Goal: Task Accomplishment & Management: Manage account settings

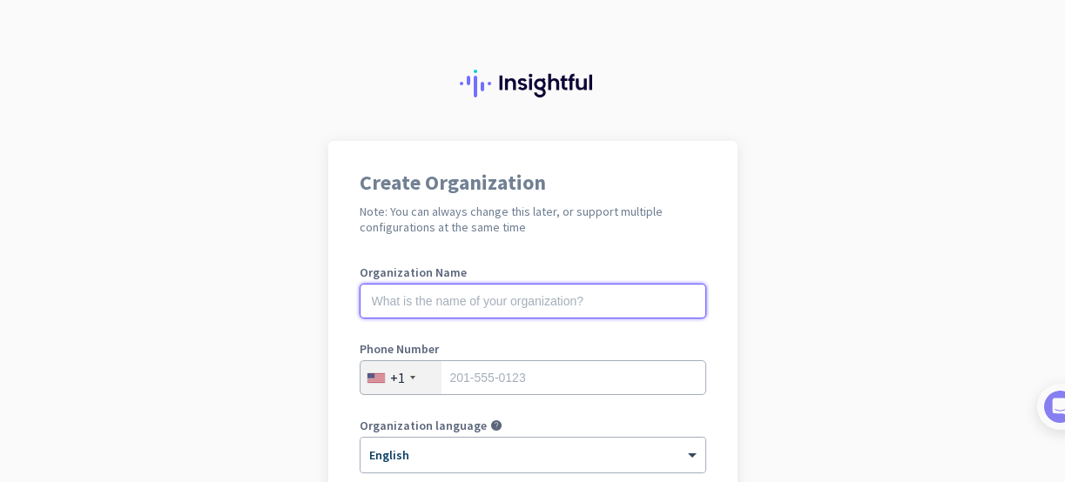
click at [436, 296] on input "text" at bounding box center [533, 301] width 347 height 35
paste input "lendzfinancial"
drag, startPoint x: 370, startPoint y: 299, endPoint x: 329, endPoint y: 301, distance: 41.0
click at [329, 301] on div "Create Organization Note: You can always change this later, or support multiple…" at bounding box center [532, 448] width 409 height 615
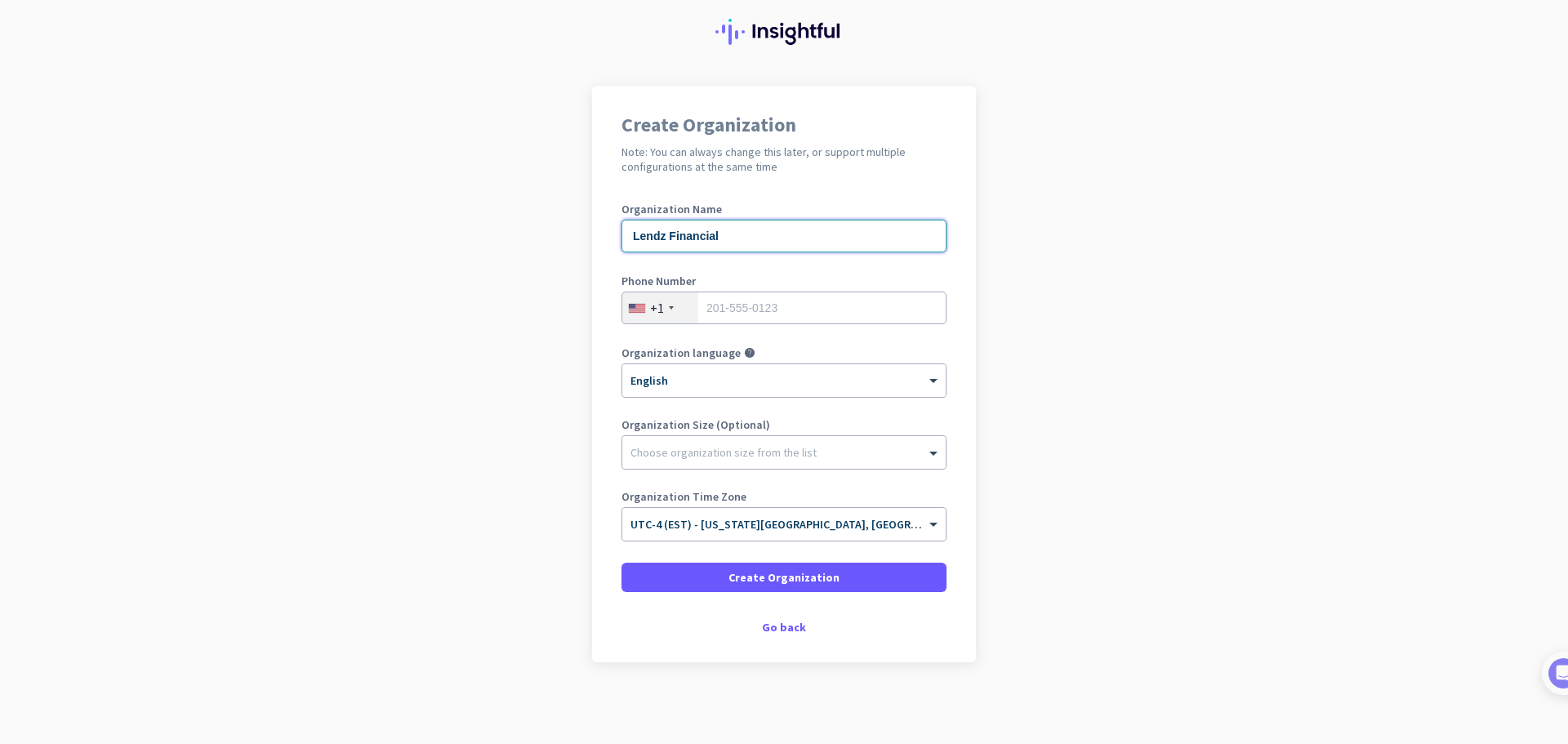
scroll to position [47, 0]
type input "Lendz Financial"
click at [761, 312] on input "tel" at bounding box center [784, 308] width 325 height 33
click at [720, 304] on input "9547126224" at bounding box center [784, 308] width 325 height 33
click at [738, 302] on input "9547126224" at bounding box center [784, 308] width 325 height 33
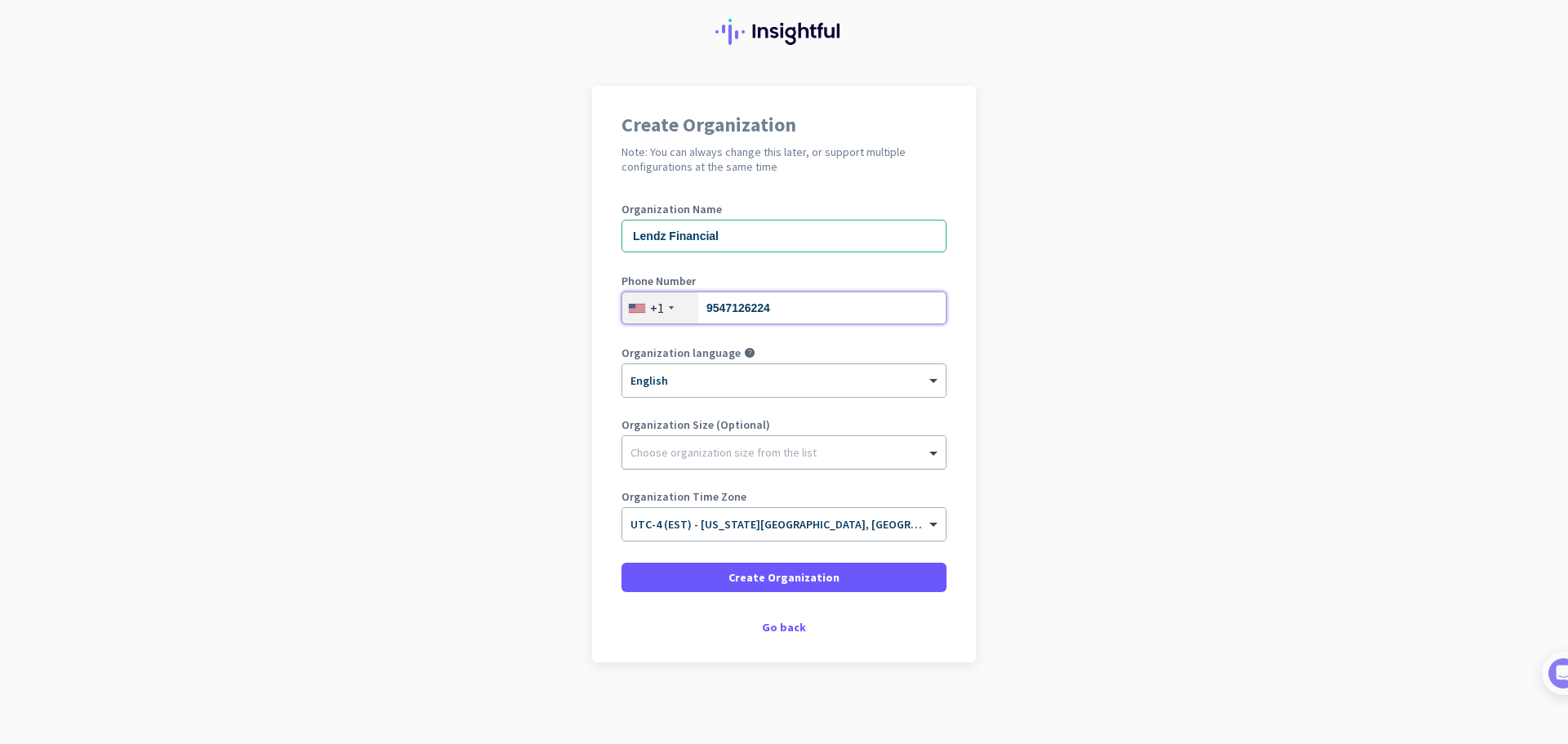
type input "9547126224"
click at [671, 452] on div at bounding box center [783, 448] width 324 height 16
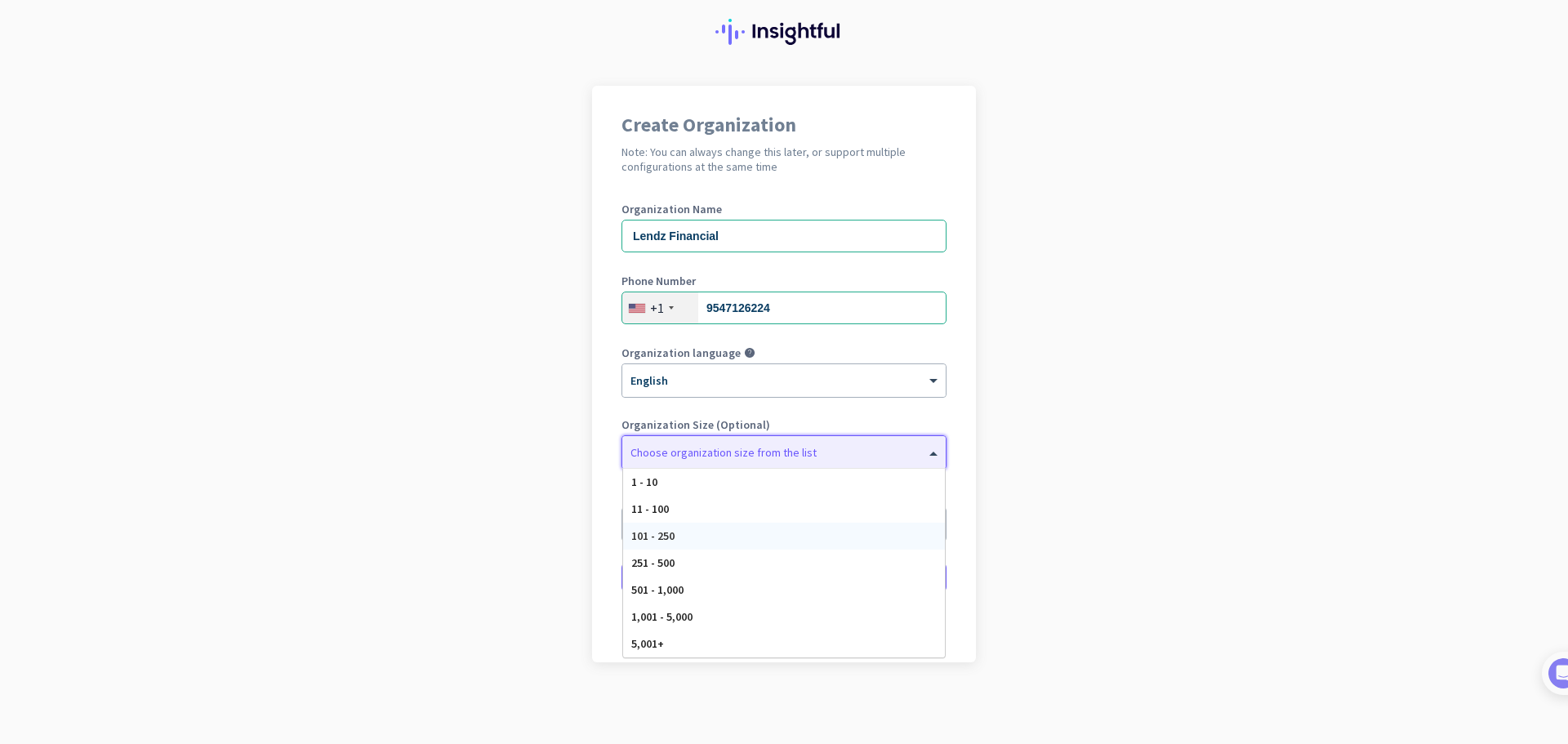
click at [671, 452] on div "101 - 250" at bounding box center [783, 536] width 322 height 27
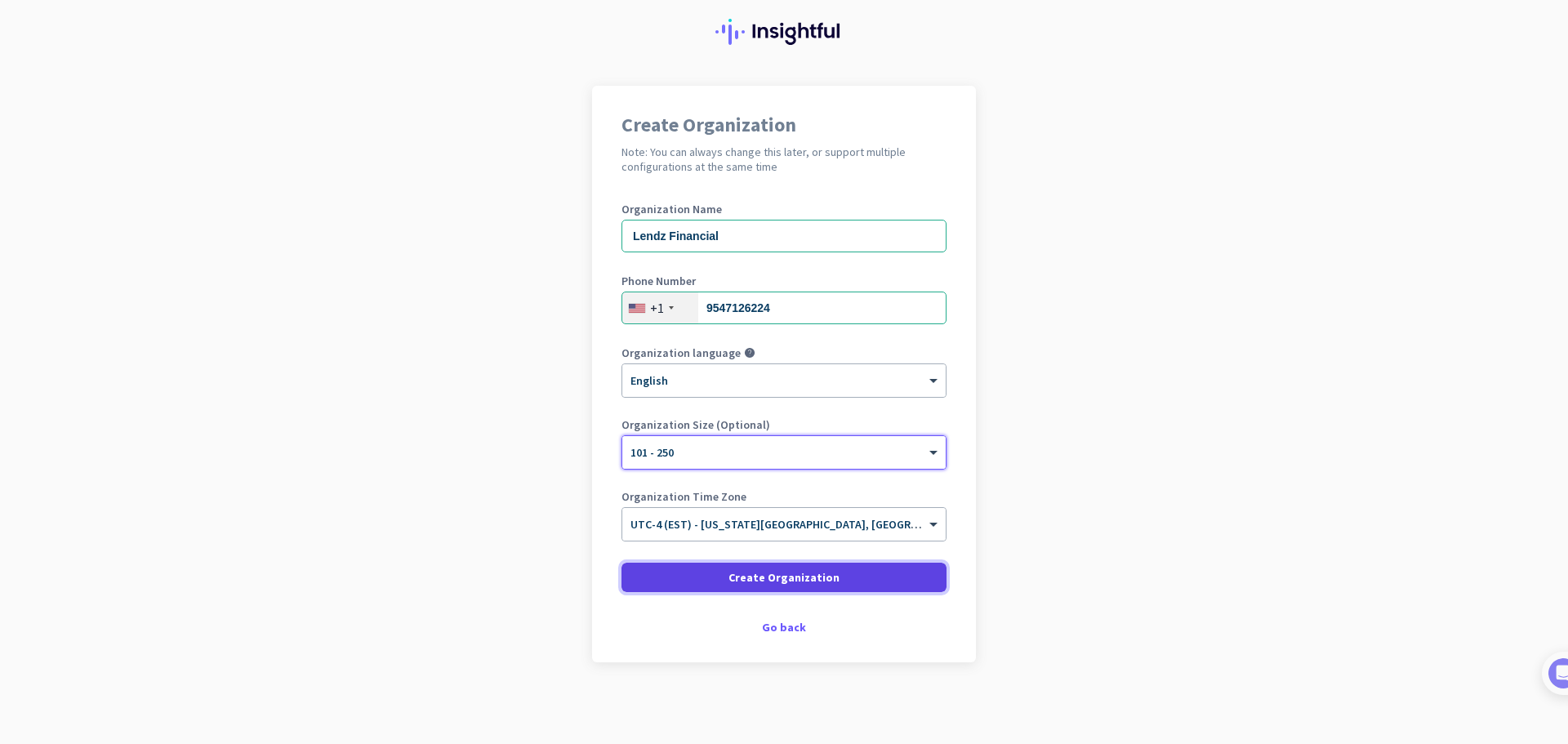
click at [776, 452] on span "Create Organization" at bounding box center [784, 577] width 111 height 16
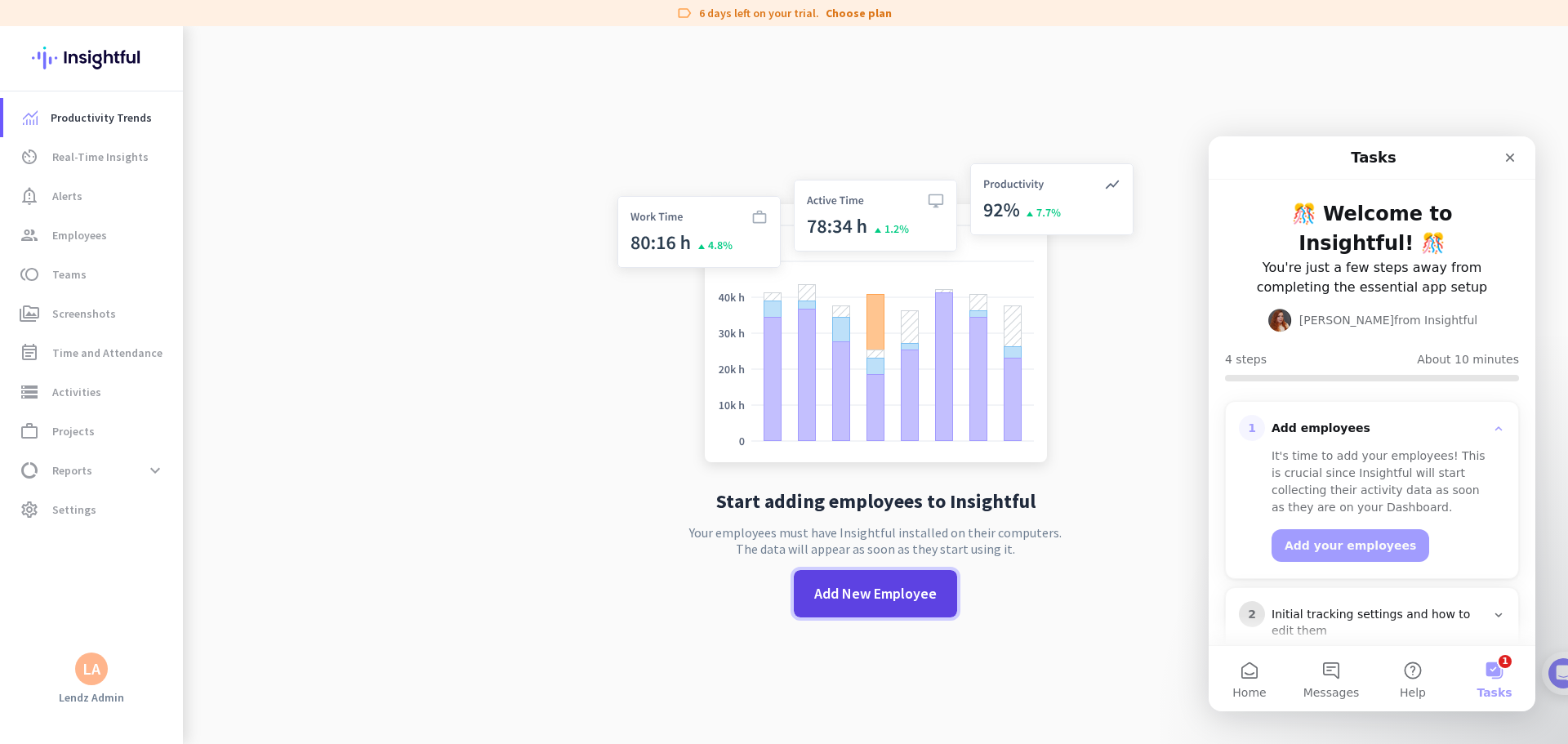
click at [865, 452] on span at bounding box center [875, 594] width 163 height 39
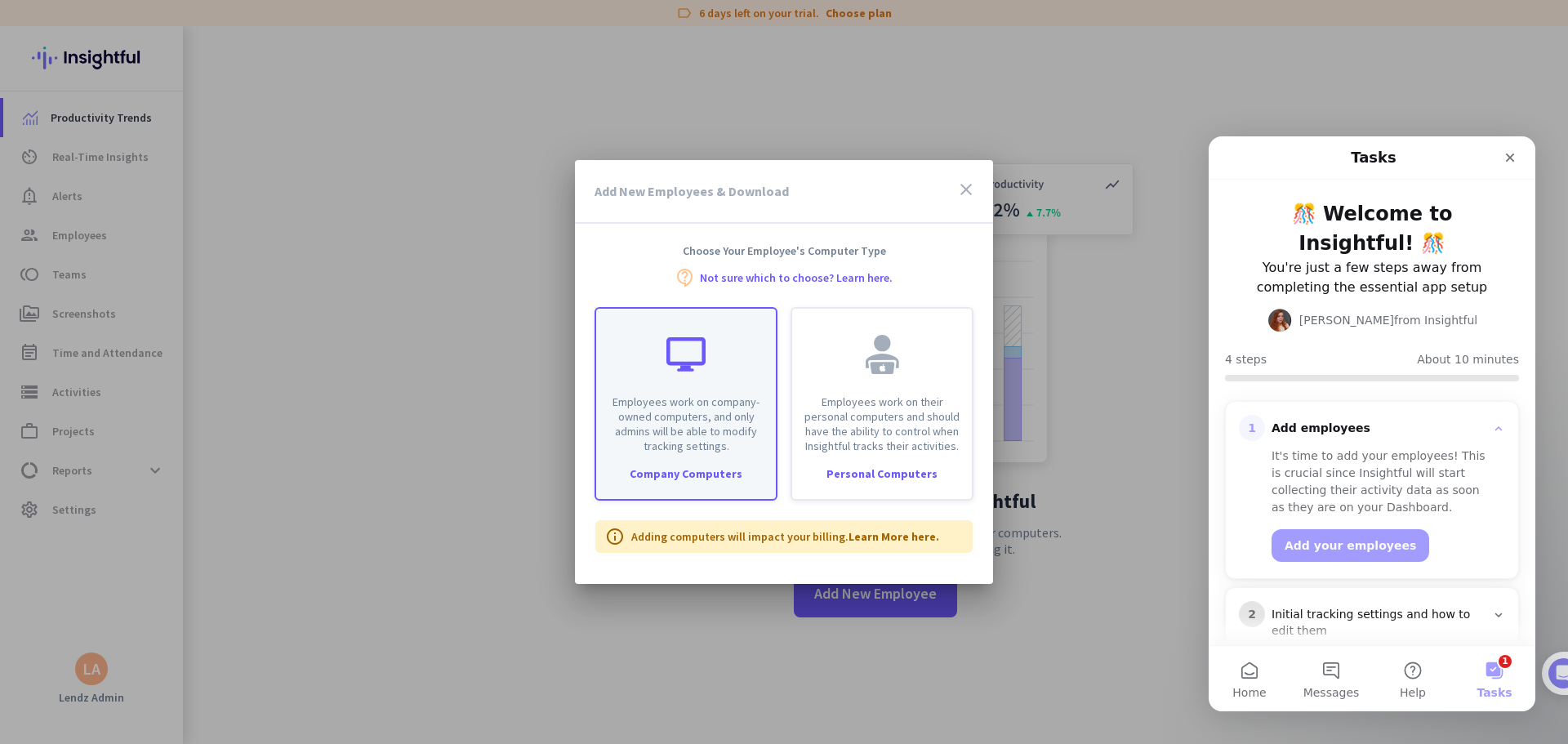
click at [701, 452] on div "Employees work on company-owned computers, and only admins will be able to modi…" at bounding box center [686, 403] width 183 height 193
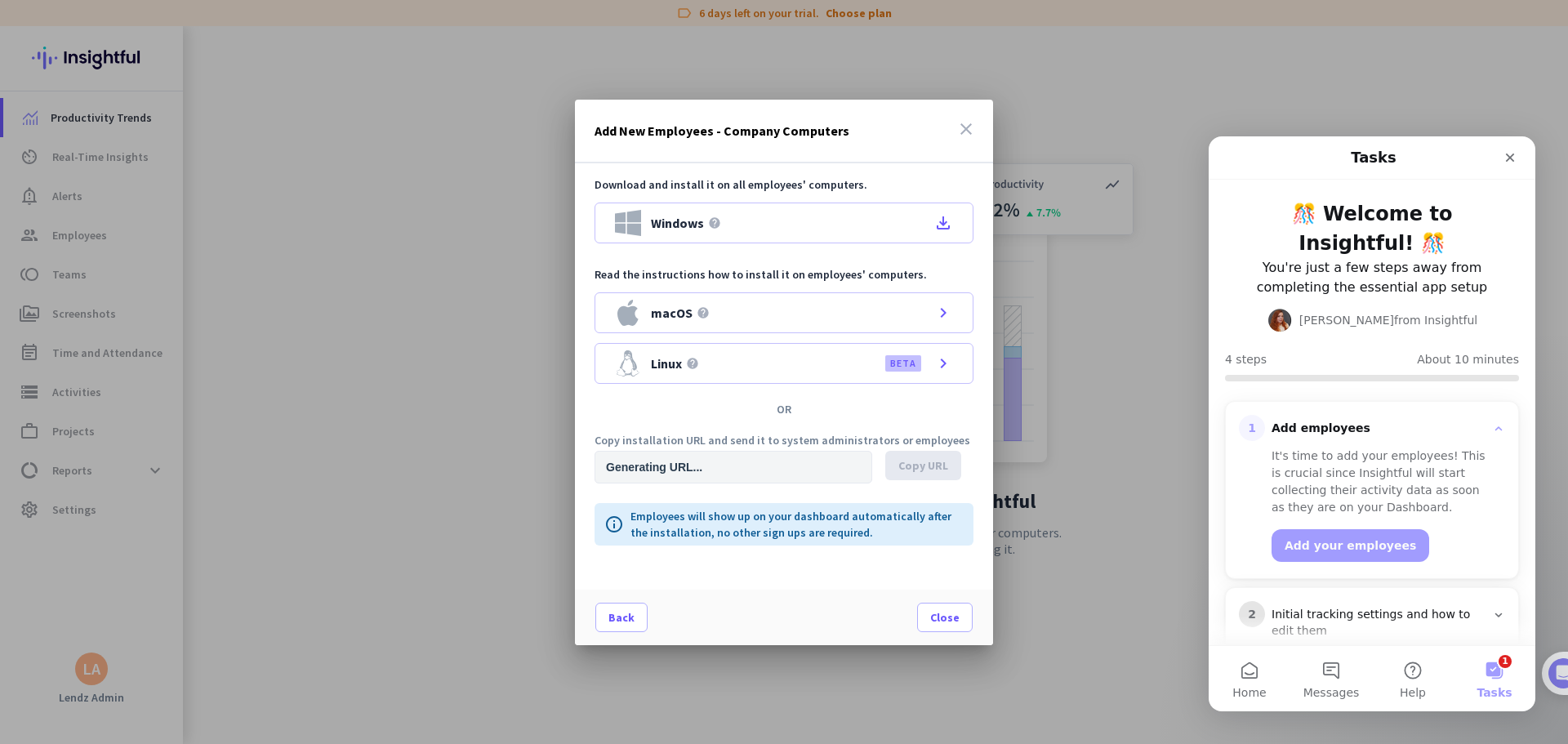
type input "[URL][DOMAIN_NAME]"
drag, startPoint x: 762, startPoint y: 465, endPoint x: 956, endPoint y: 467, distance: 194.0
click at [956, 452] on div "[URL][DOMAIN_NAME] Copy URL" at bounding box center [784, 467] width 379 height 33
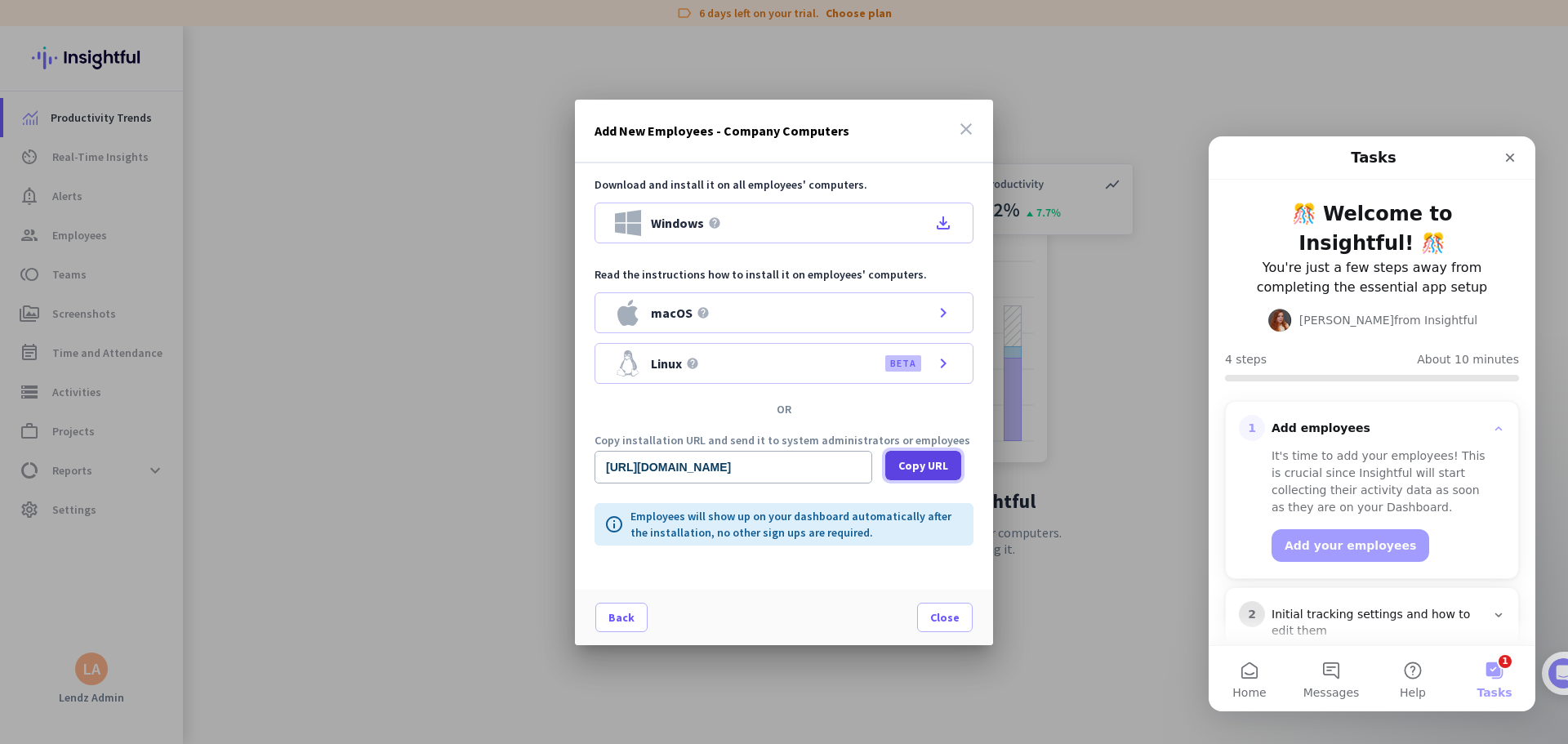
click at [911, 452] on span "Copy URL" at bounding box center [923, 465] width 50 height 16
click at [945, 220] on icon "file_download" at bounding box center [942, 222] width 20 height 20
click at [945, 452] on span "Close" at bounding box center [944, 617] width 29 height 16
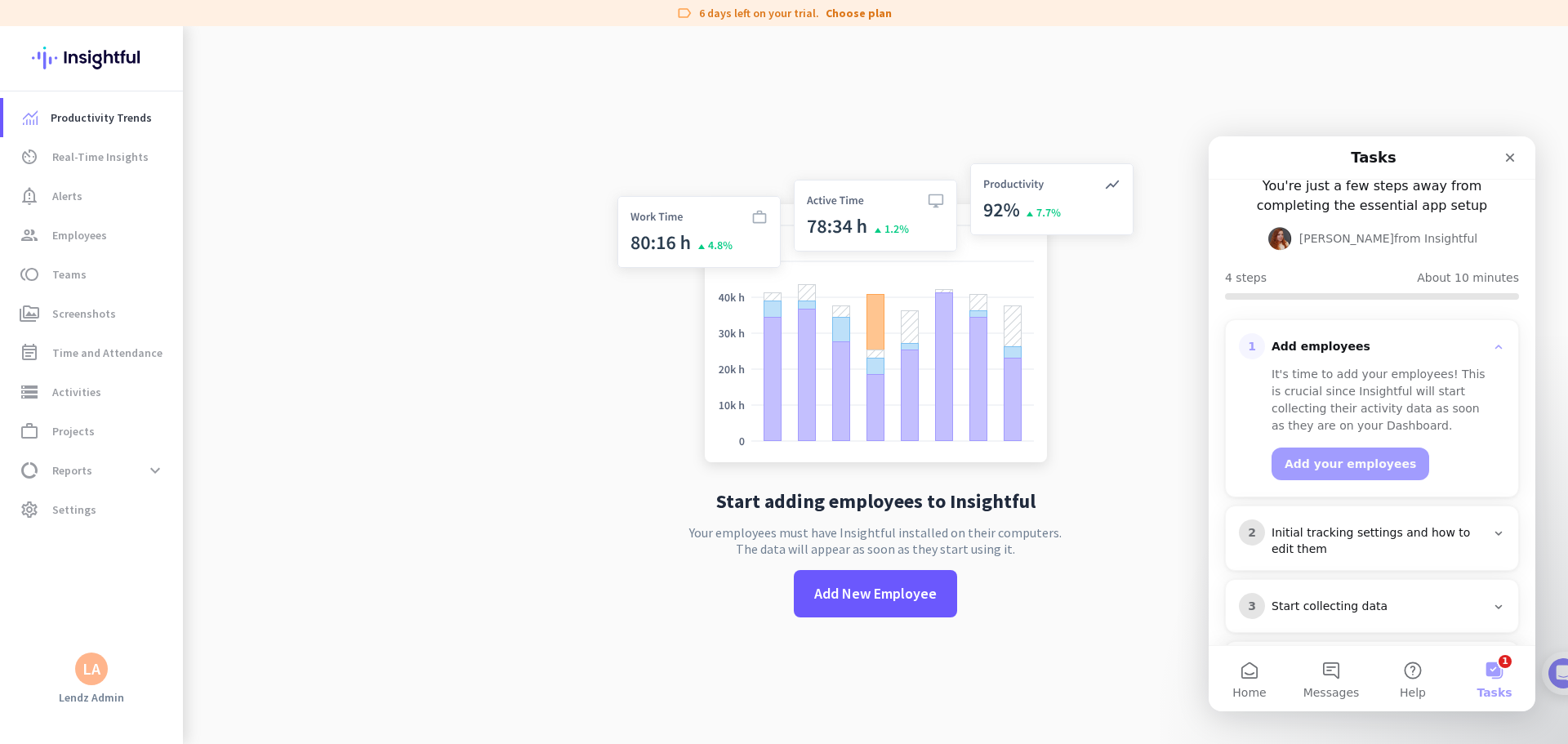
scroll to position [156, 0]
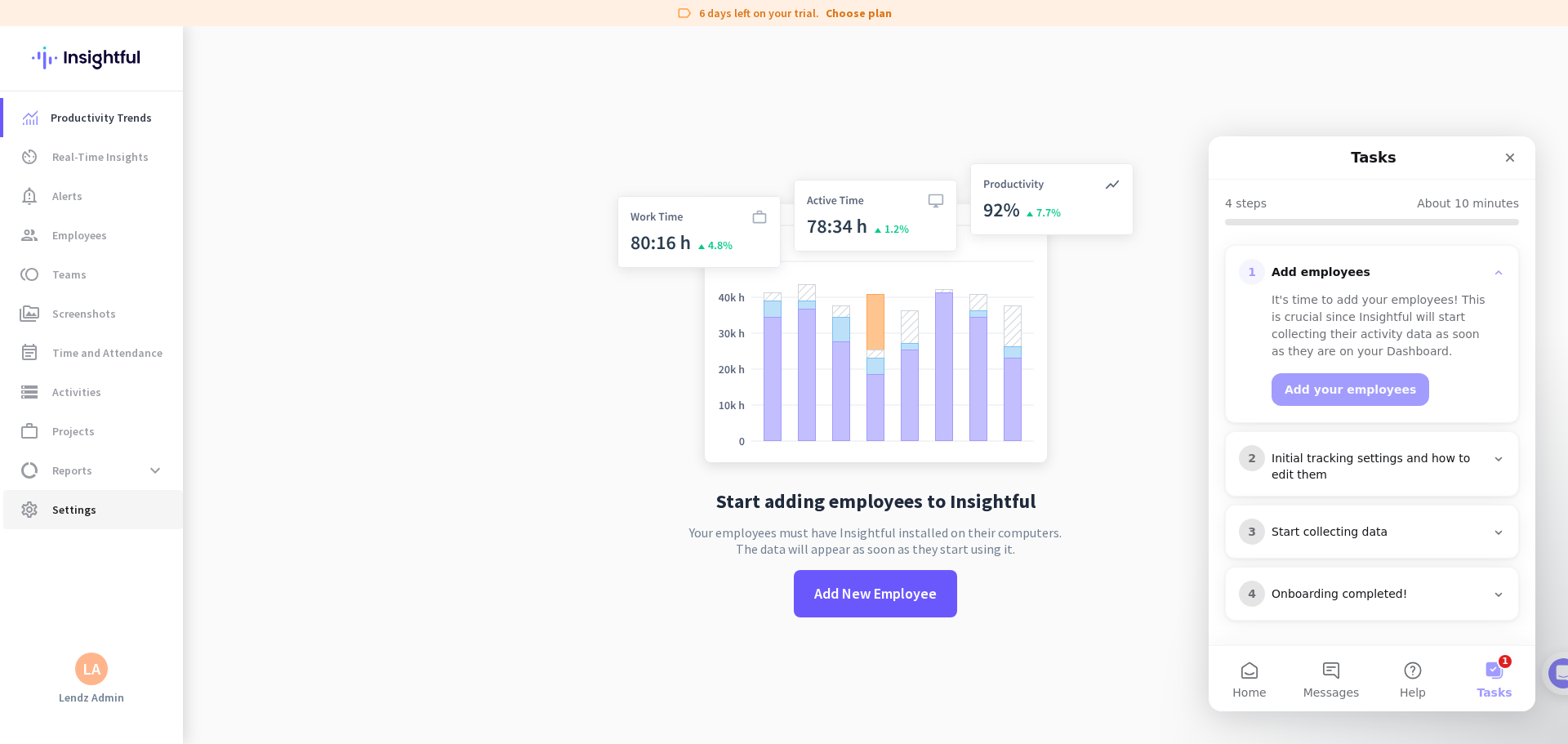
click at [89, 452] on span "Settings" at bounding box center [74, 509] width 44 height 20
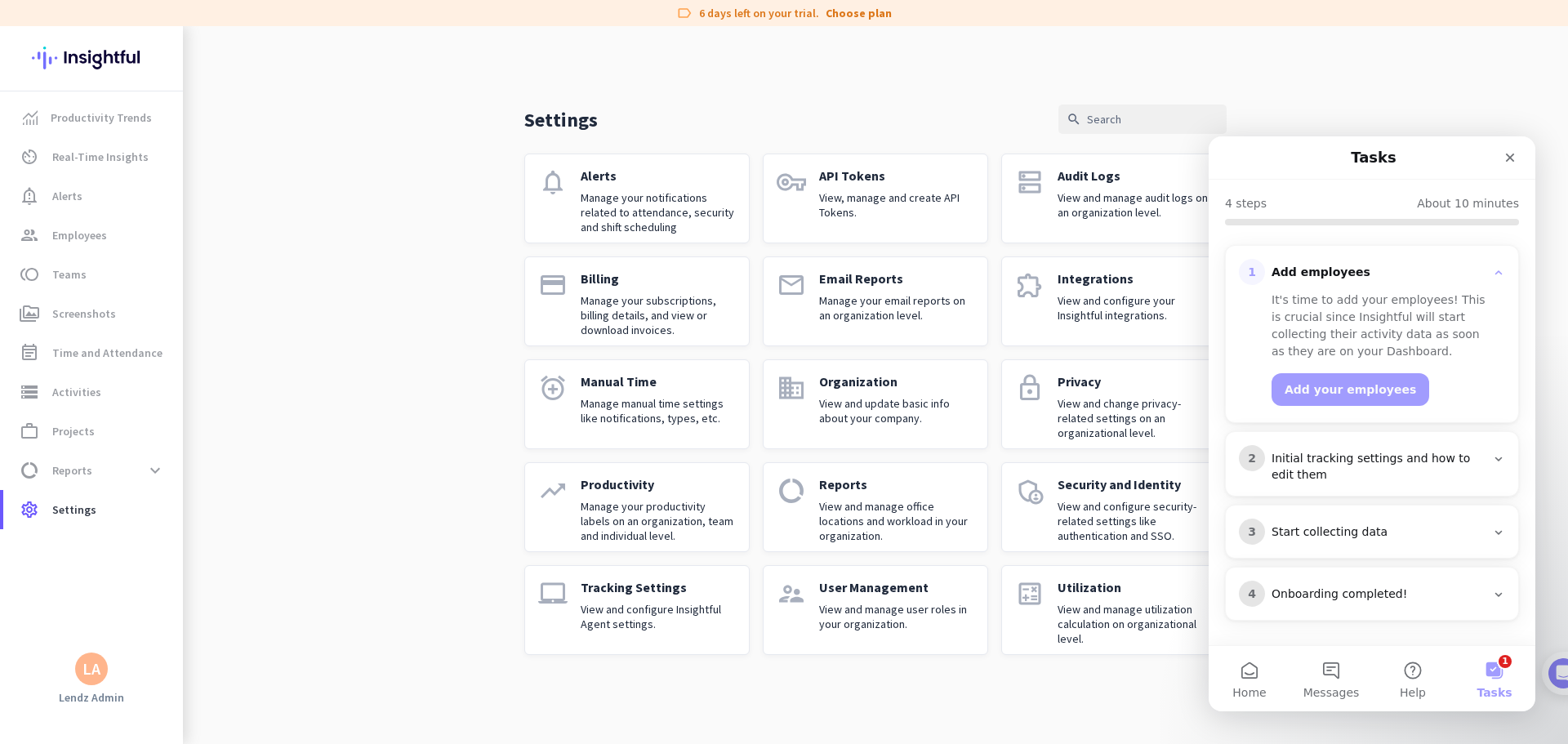
click at [998, 452] on div "Initial tracking settings and how to edit them" at bounding box center [1379, 467] width 214 height 33
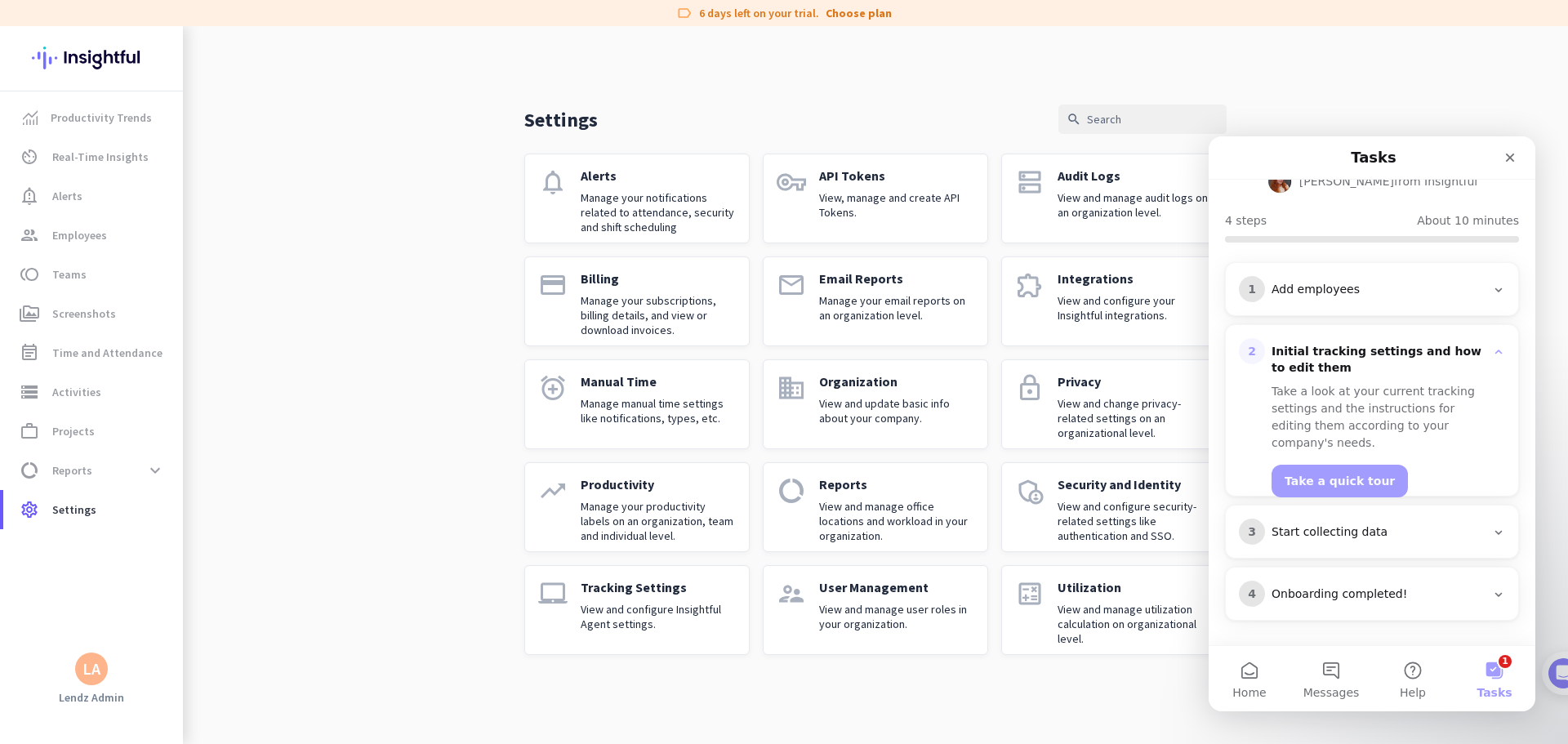
scroll to position [139, 0]
click at [998, 288] on icon "Intercom messenger" at bounding box center [1499, 290] width 13 height 13
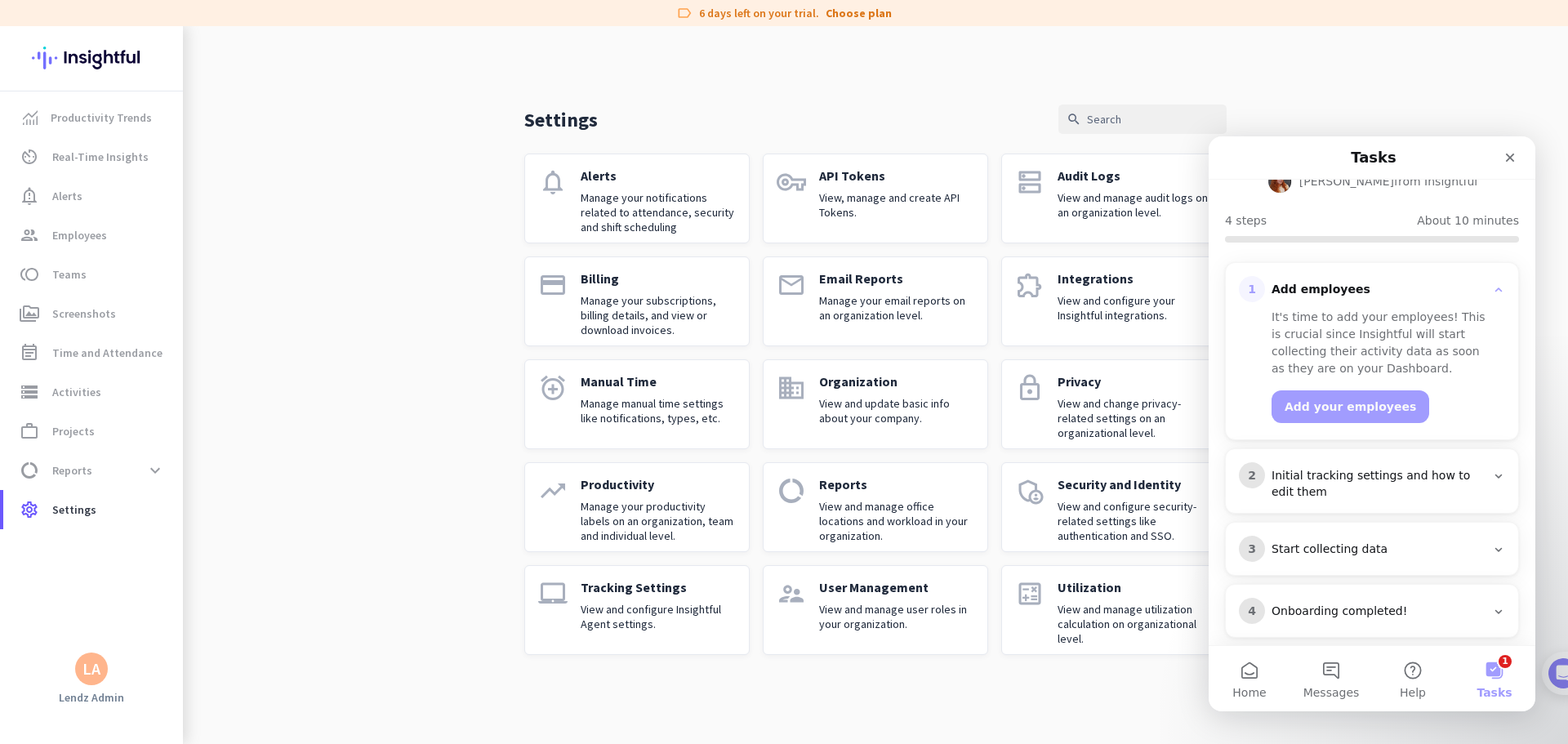
click at [897, 452] on div "User Management View and manage user roles in your organization." at bounding box center [896, 610] width 155 height 62
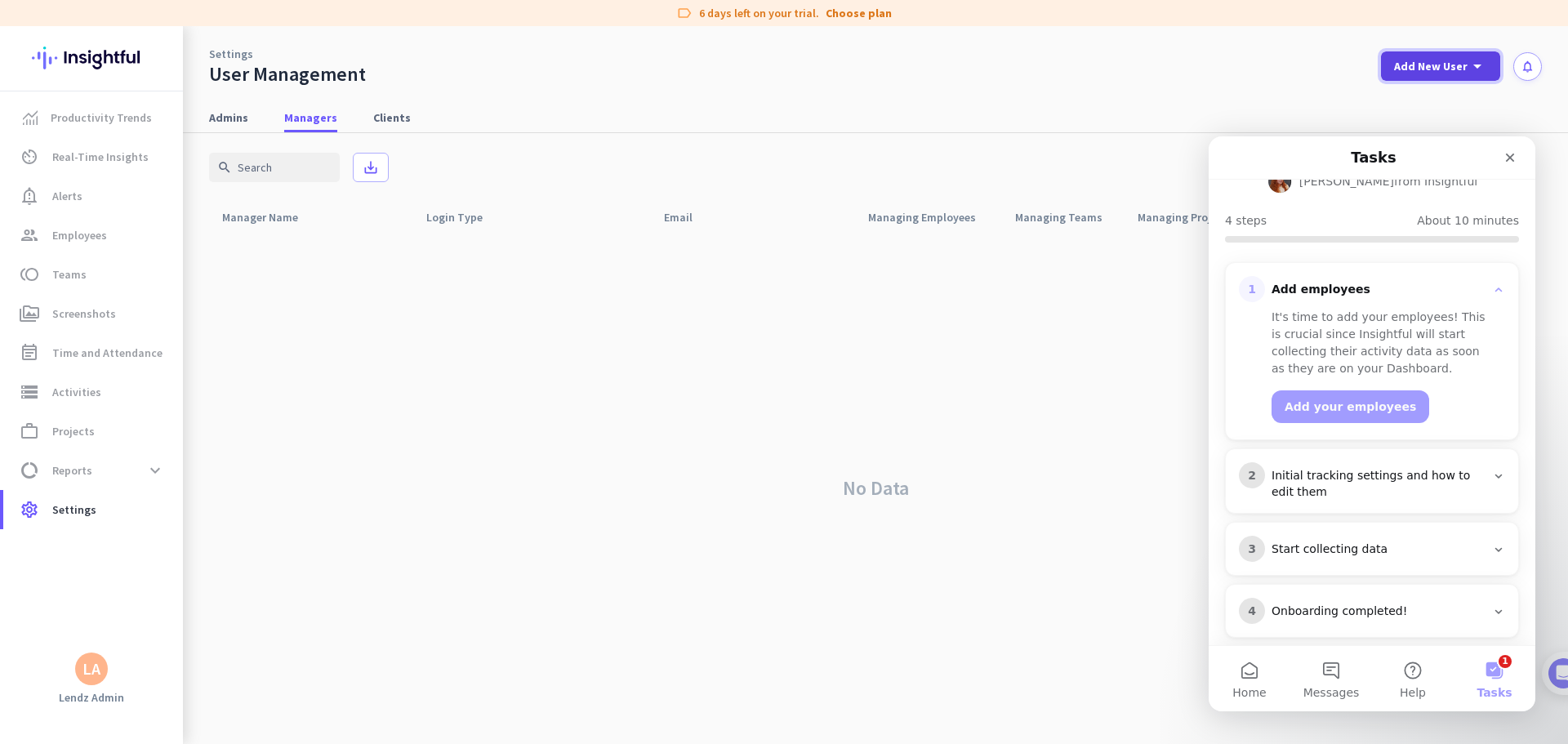
click at [998, 56] on div "Add New User arrow_drop_down" at bounding box center [1440, 66] width 93 height 20
click at [998, 68] on div at bounding box center [784, 372] width 1568 height 744
click at [376, 121] on span "Clients" at bounding box center [392, 117] width 38 height 16
click at [300, 112] on span "Managers" at bounding box center [310, 117] width 53 height 16
click at [230, 112] on span "Admins" at bounding box center [229, 117] width 39 height 16
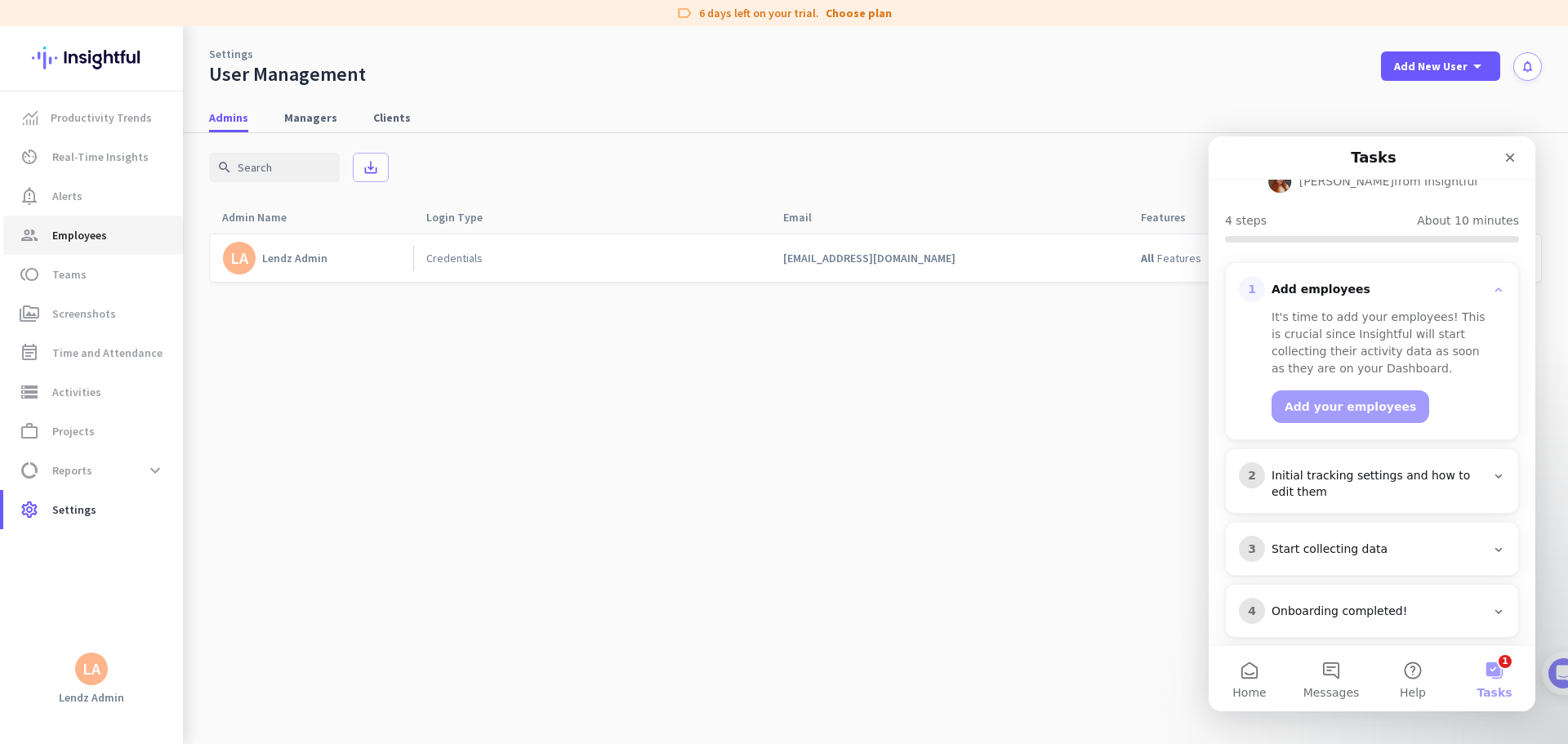
click at [98, 247] on link "group Employees" at bounding box center [93, 235] width 180 height 39
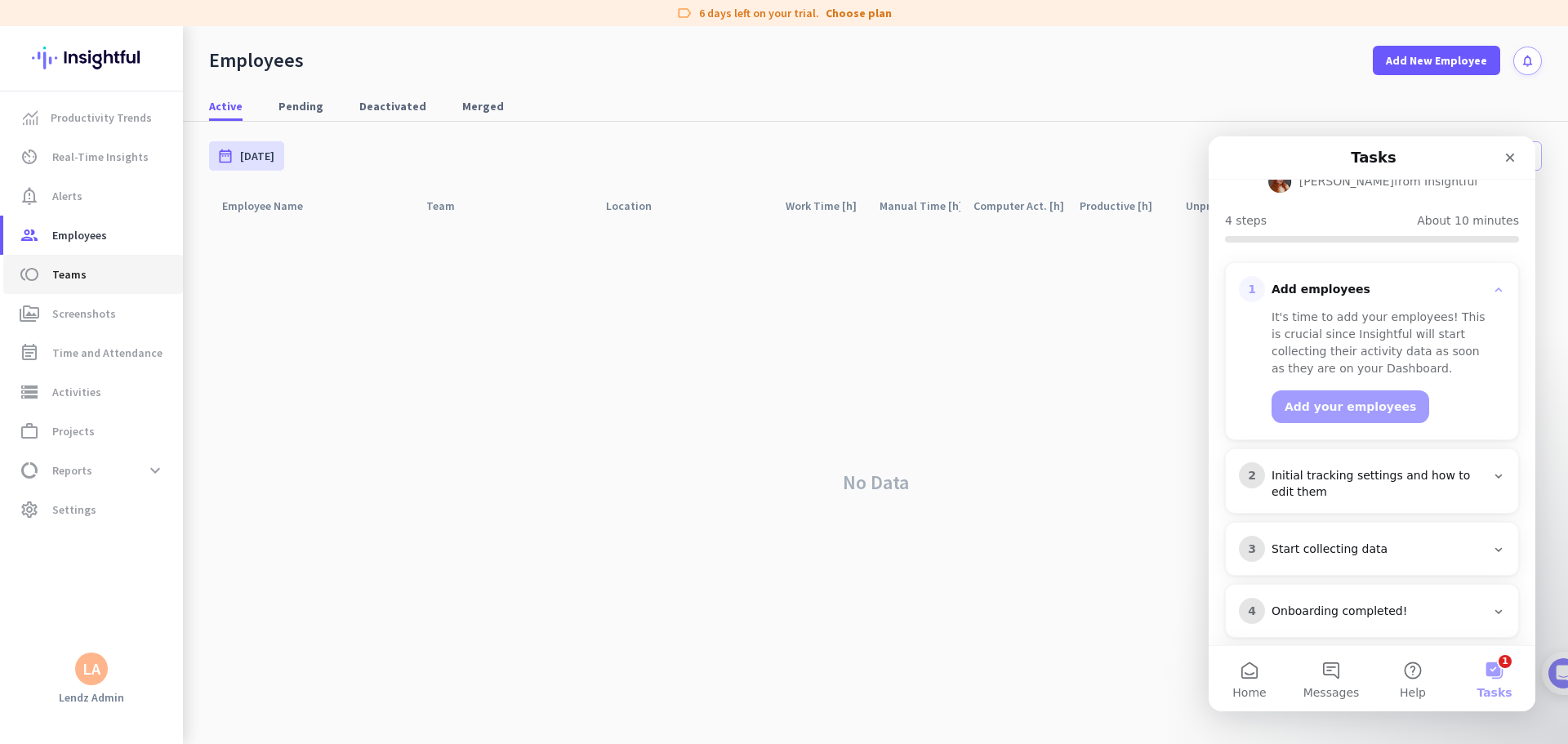
click at [98, 276] on span "toll Teams" at bounding box center [93, 274] width 154 height 20
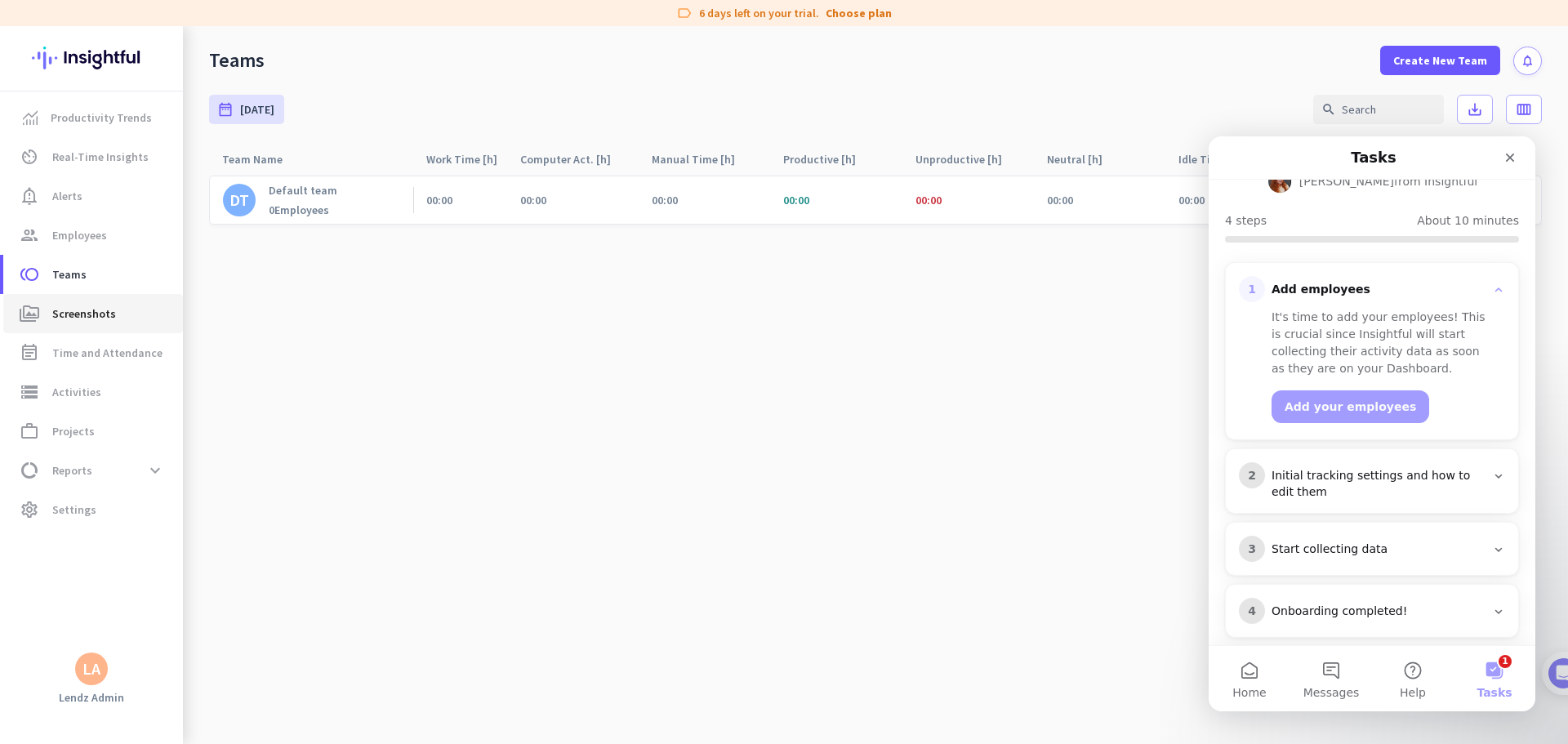
click at [99, 319] on span "Screenshots" at bounding box center [84, 313] width 64 height 20
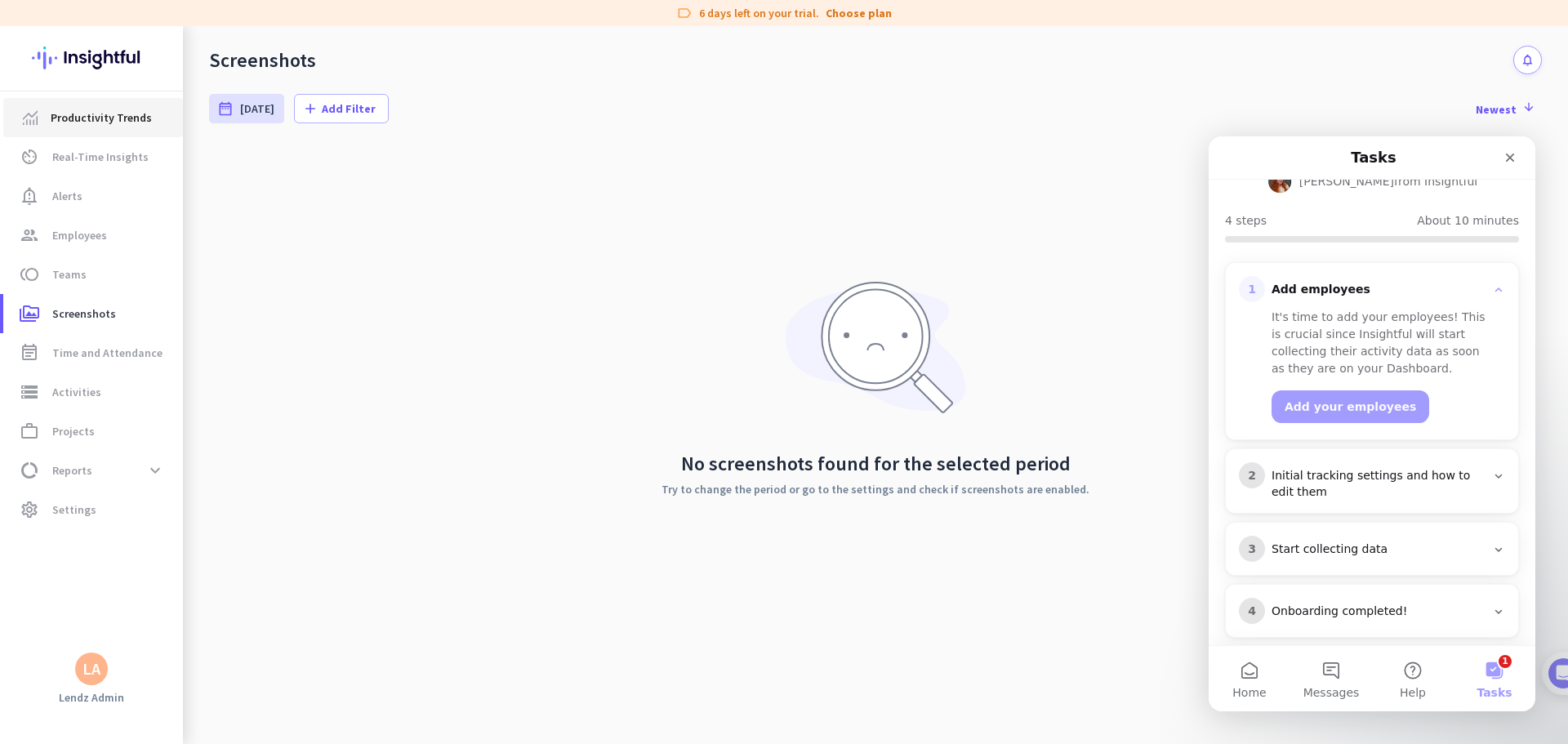
click at [76, 117] on span "Productivity Trends" at bounding box center [101, 117] width 101 height 20
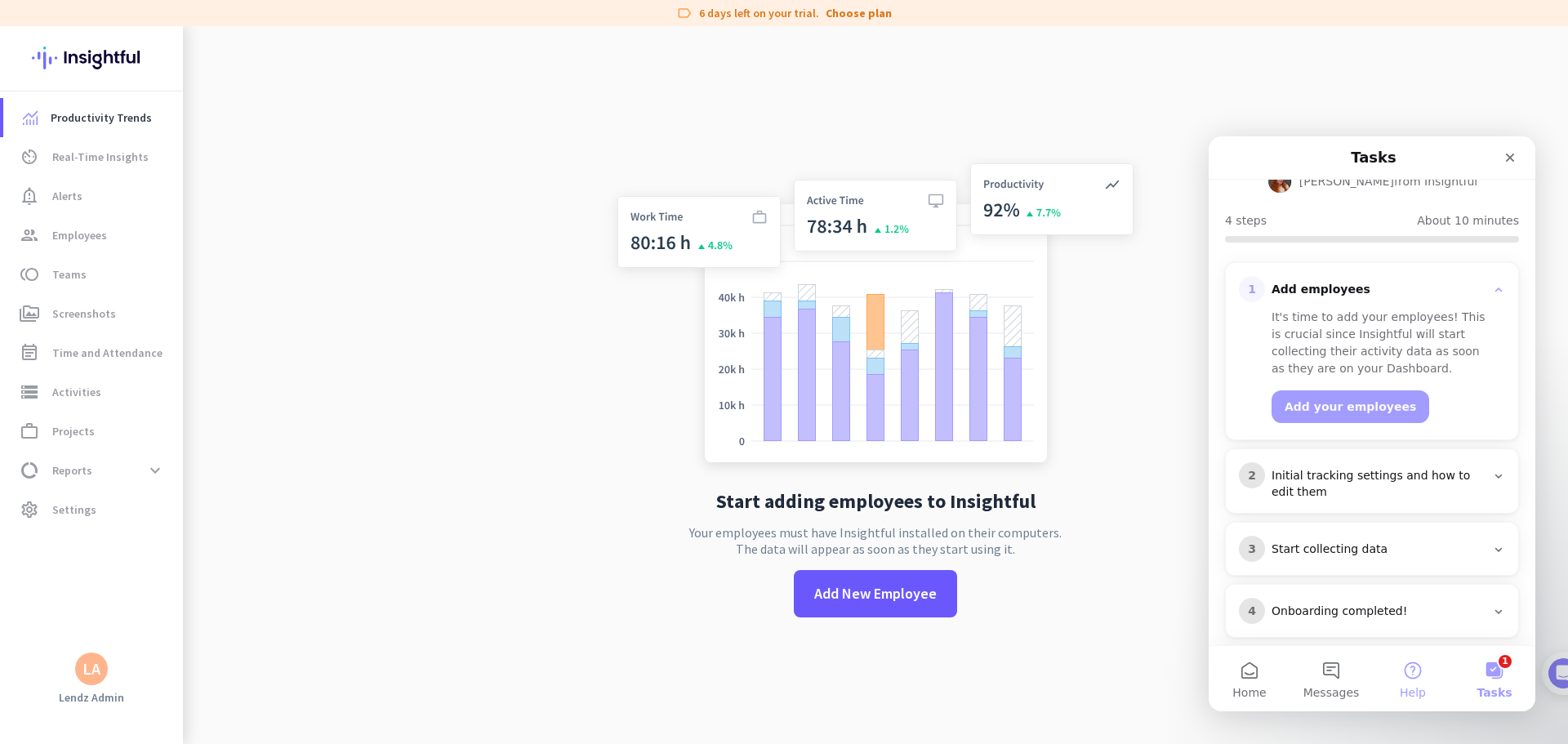
click at [998, 452] on button "Help" at bounding box center [1412, 679] width 82 height 66
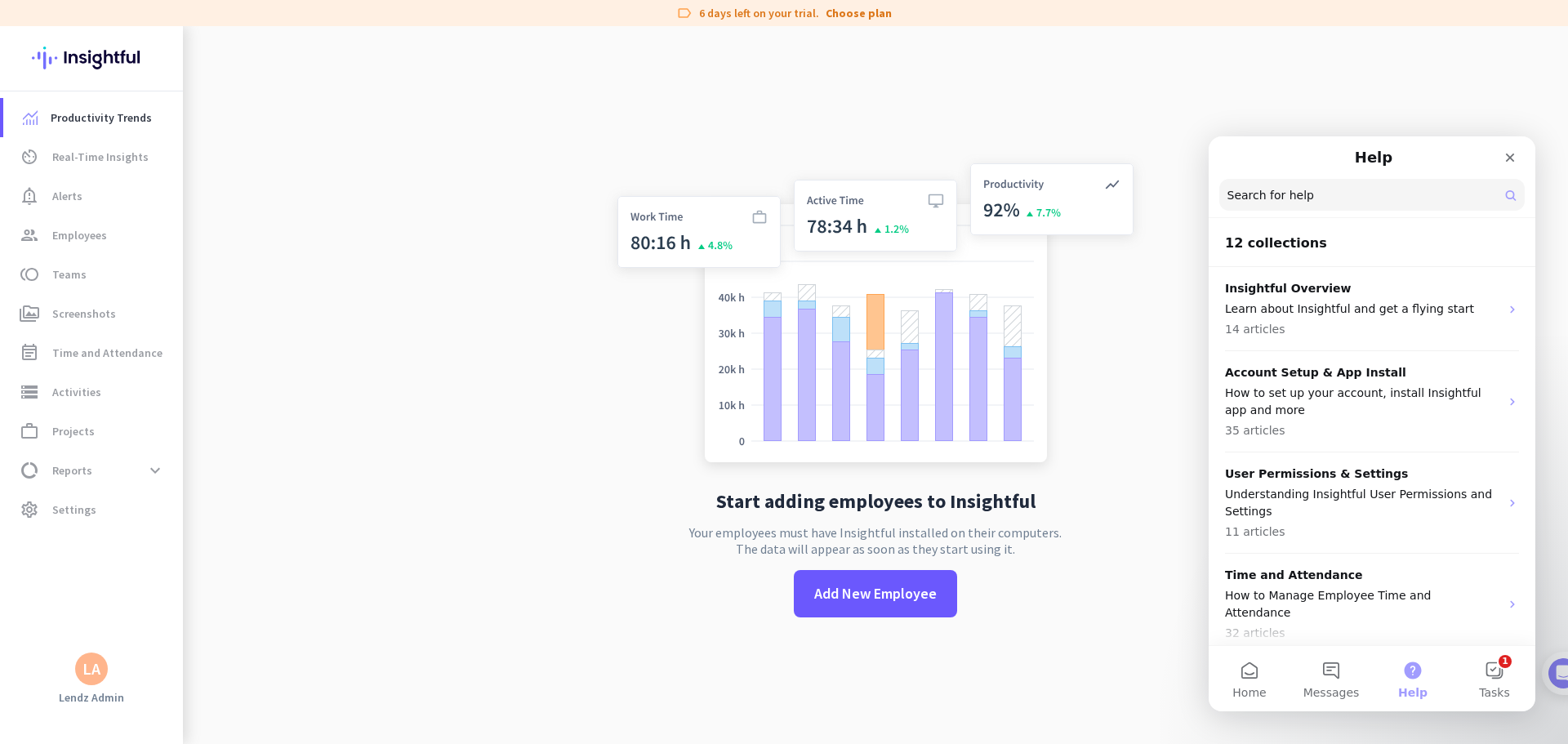
click at [998, 186] on input "Search for help" at bounding box center [1372, 195] width 306 height 32
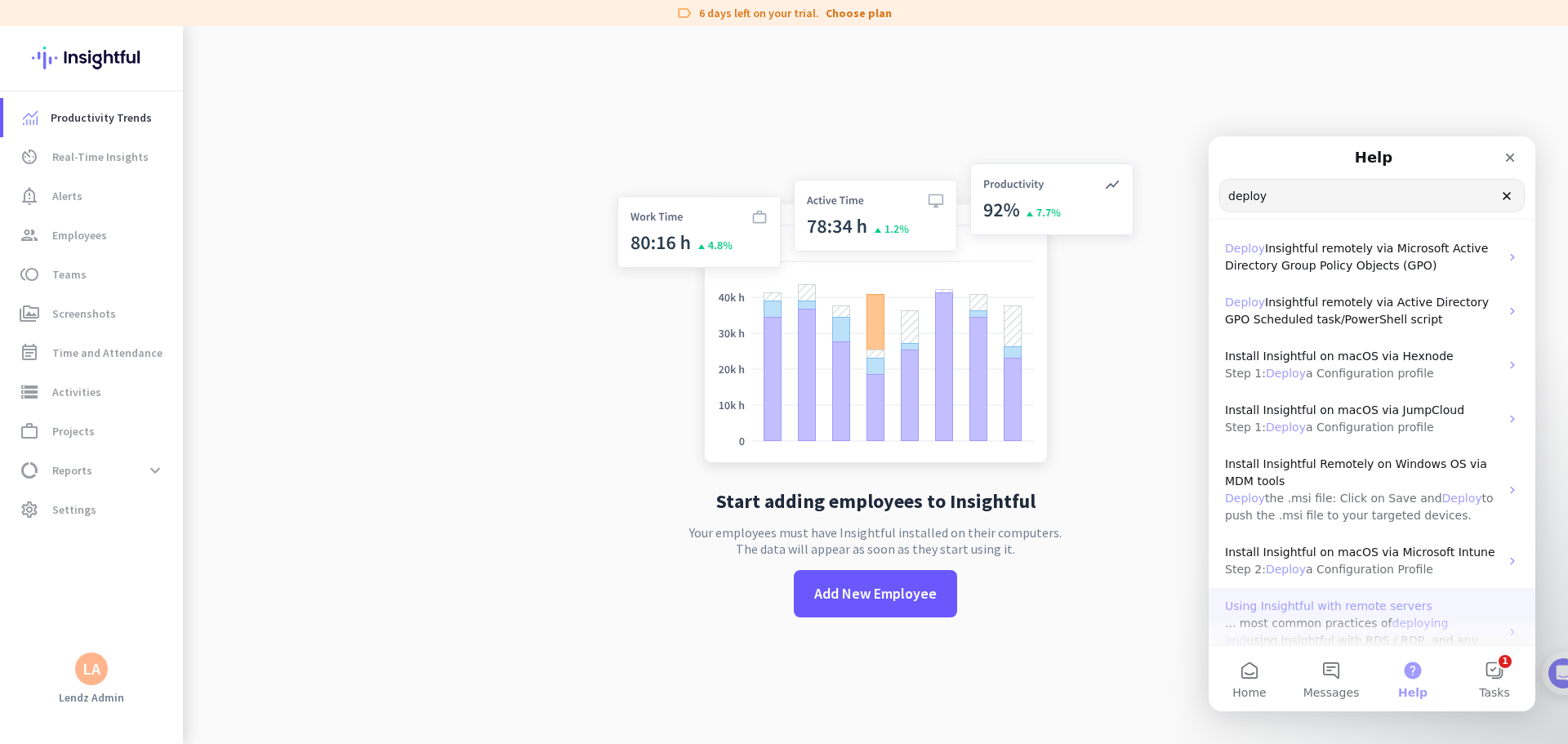
scroll to position [82, 0]
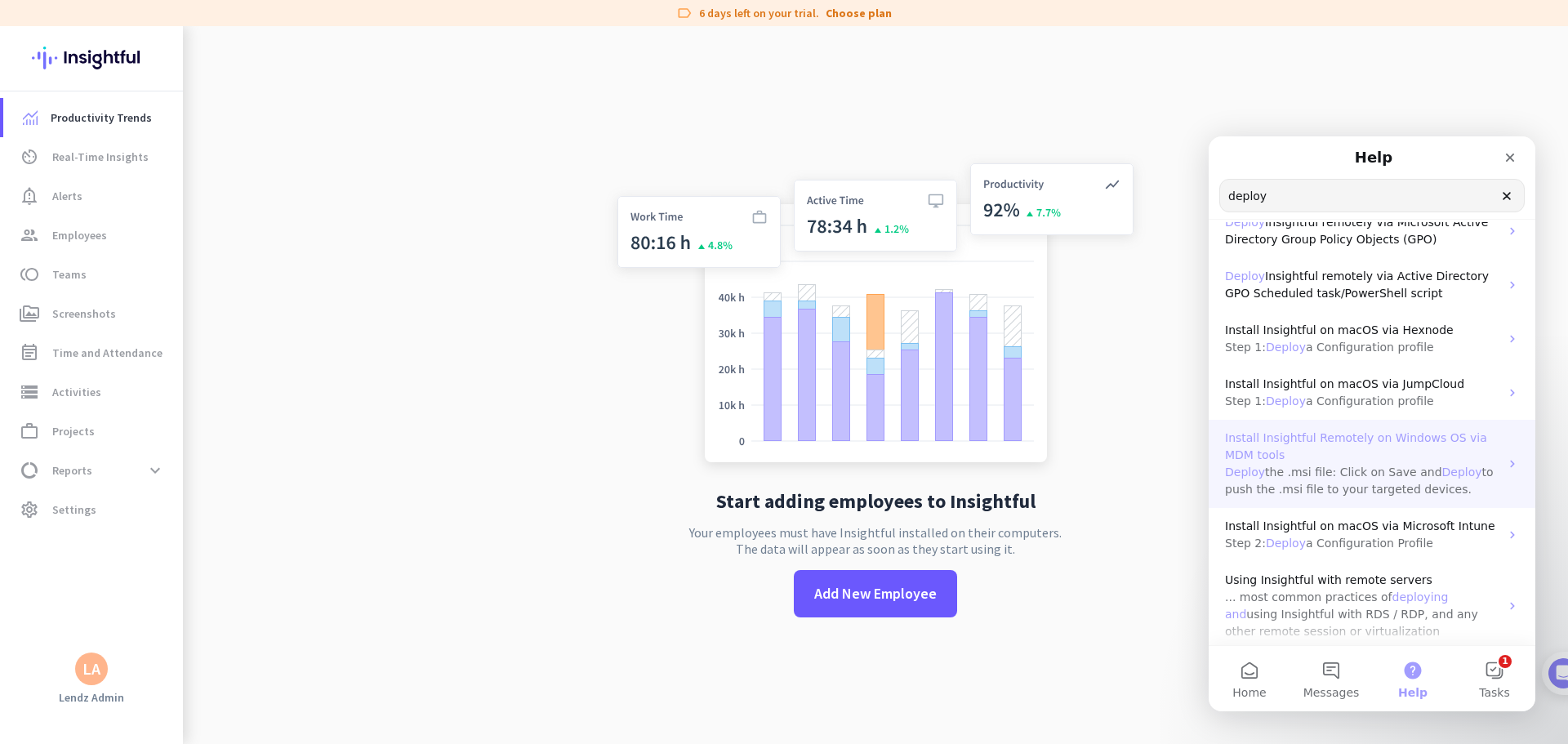
type input "deploy"
click at [998, 446] on p "Install Insightful Remotely on Windows OS via MDM tools" at bounding box center [1362, 447] width 275 height 35
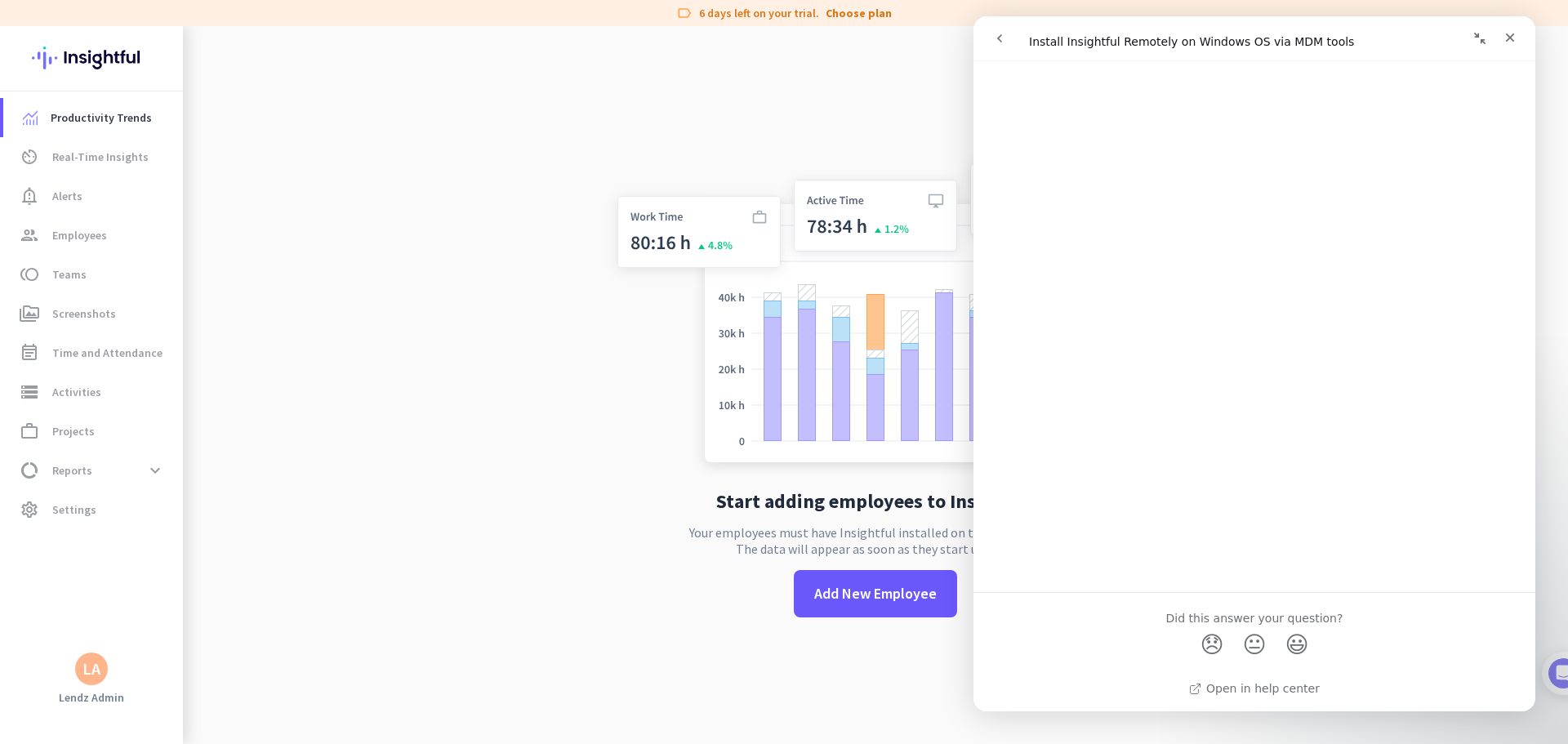
scroll to position [2680, 0]
click at [560, 452] on app-no-employees "Start adding employees to Insightful Your employees must have Insightful instal…" at bounding box center [875, 398] width 1385 height 744
click at [998, 39] on icon "Collapse window" at bounding box center [1480, 38] width 13 height 13
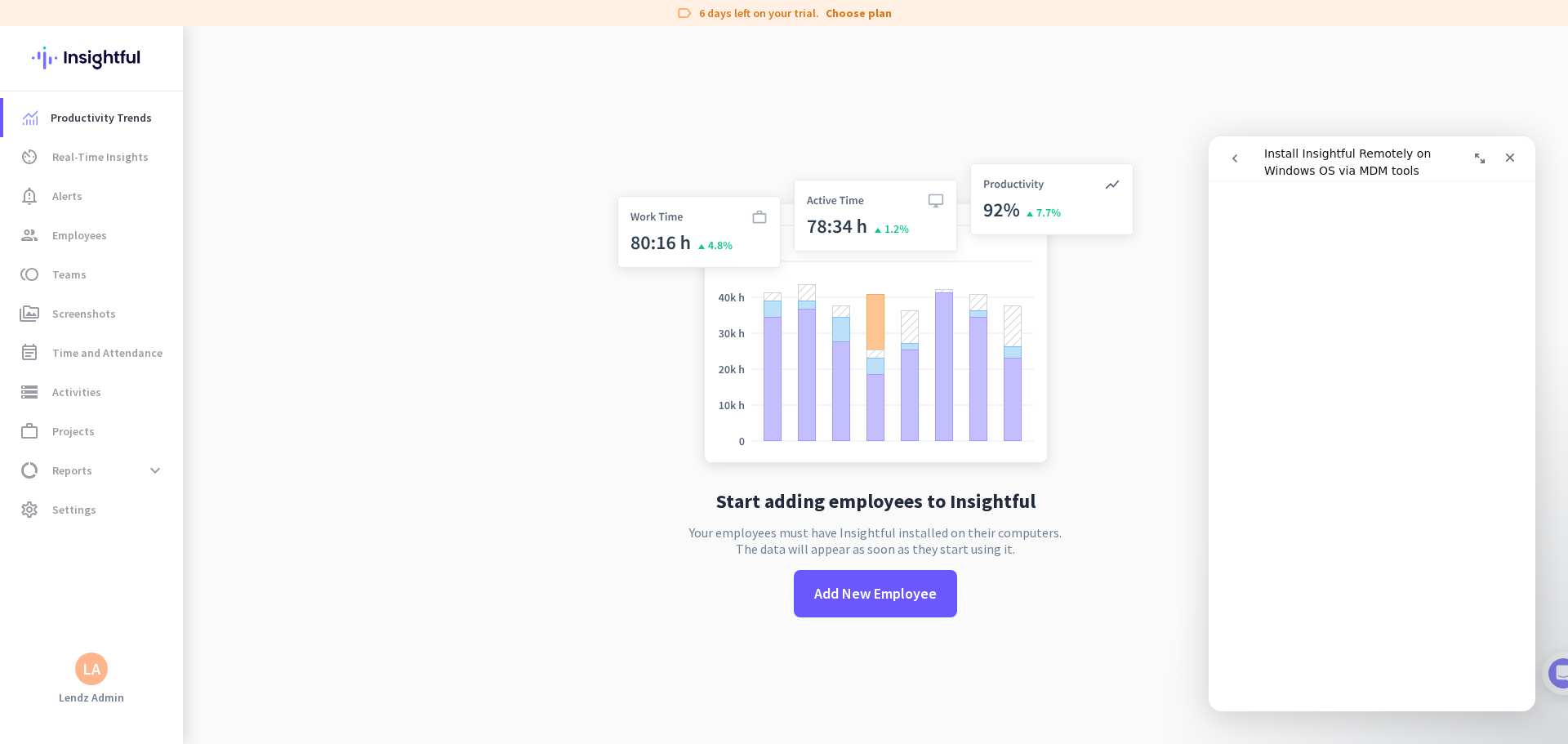
scroll to position [2674, 0]
click at [998, 159] on icon "Close" at bounding box center [1511, 159] width 9 height 9
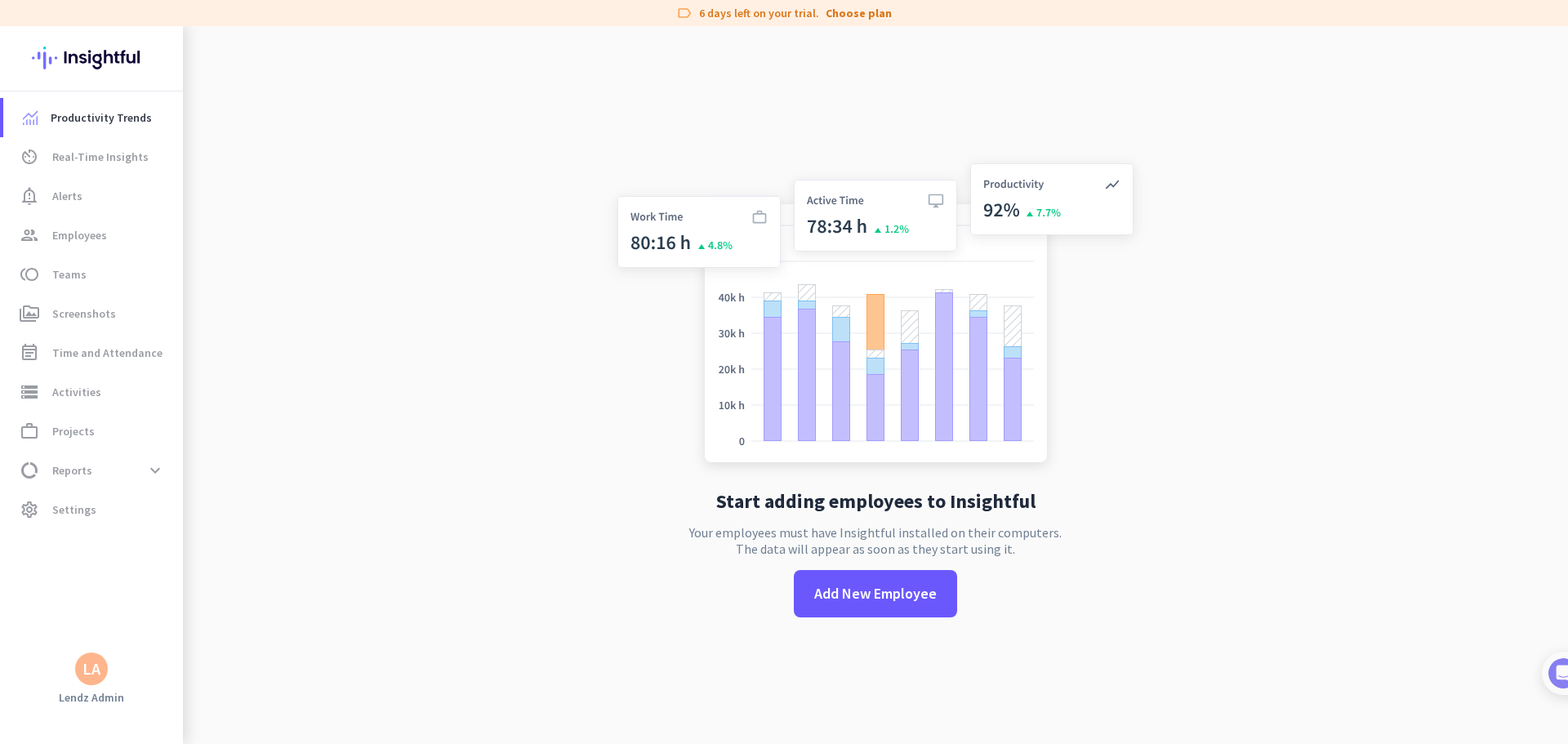
scroll to position [0, 0]
click at [69, 243] on span "Employees" at bounding box center [80, 235] width 54 height 20
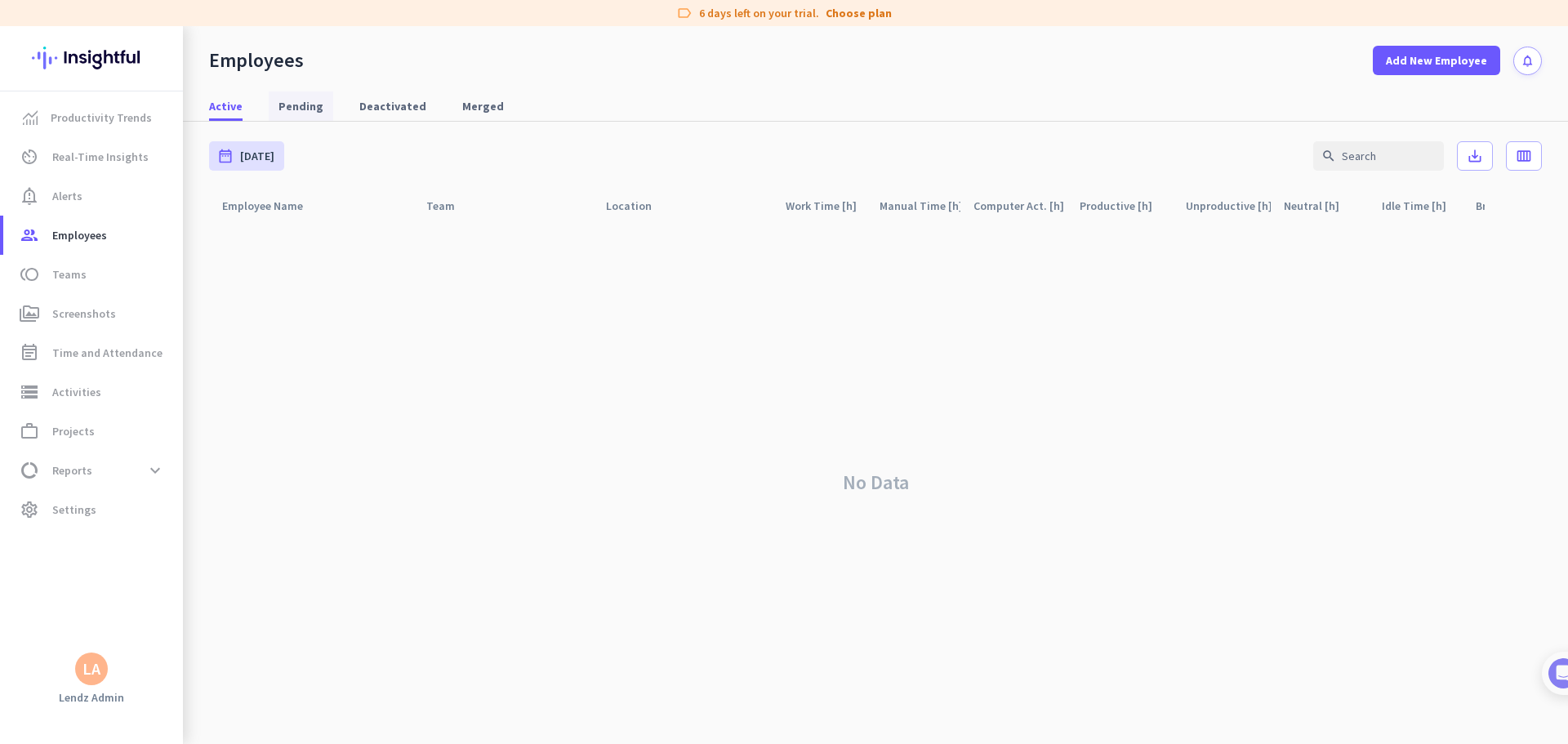
click at [300, 116] on span "Pending" at bounding box center [301, 106] width 45 height 29
click at [234, 105] on span "Active" at bounding box center [226, 105] width 34 height 16
click at [347, 318] on div "No Data" at bounding box center [875, 482] width 1333 height 523
click at [76, 199] on span "Alerts" at bounding box center [68, 196] width 30 height 20
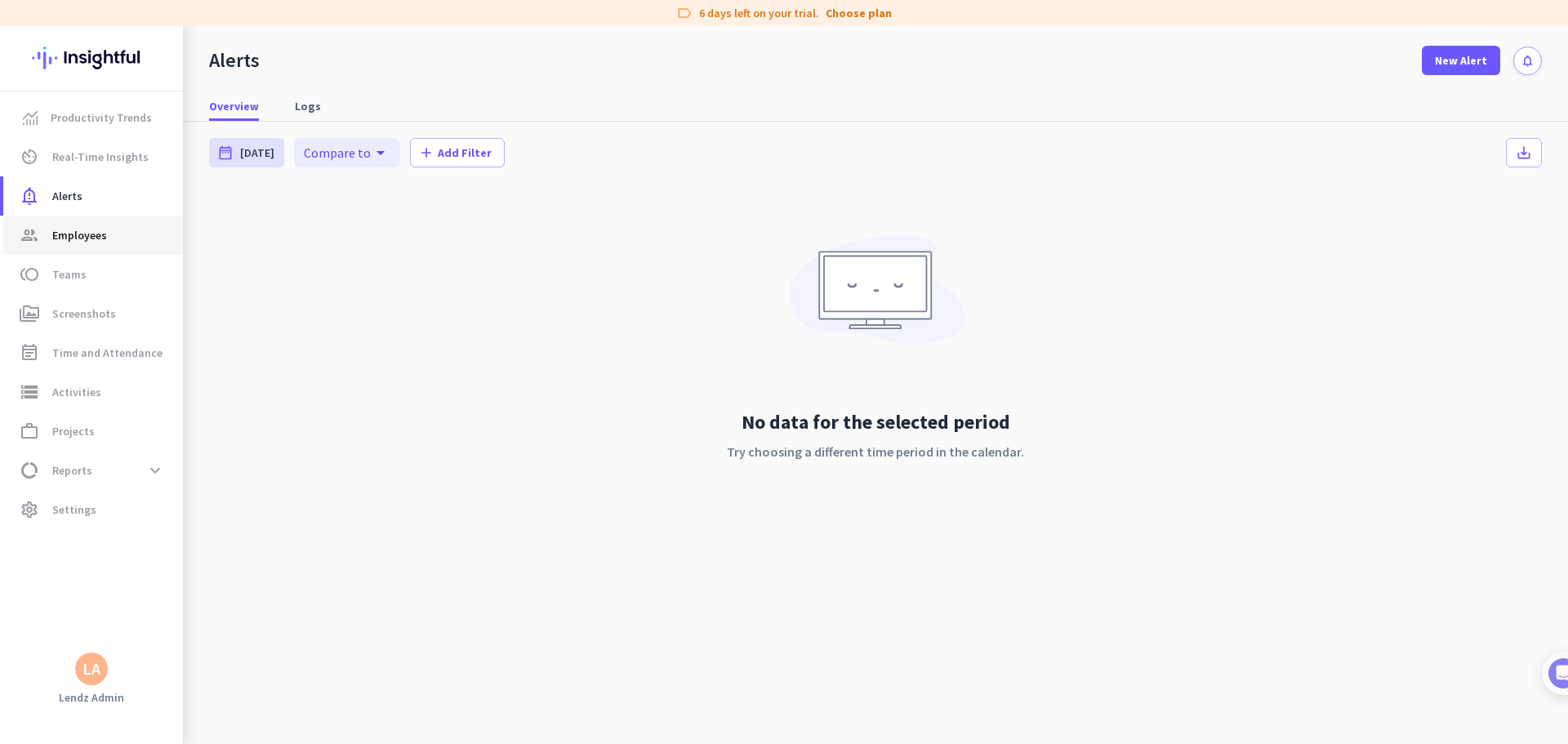
click at [76, 231] on span "Employees" at bounding box center [80, 235] width 54 height 20
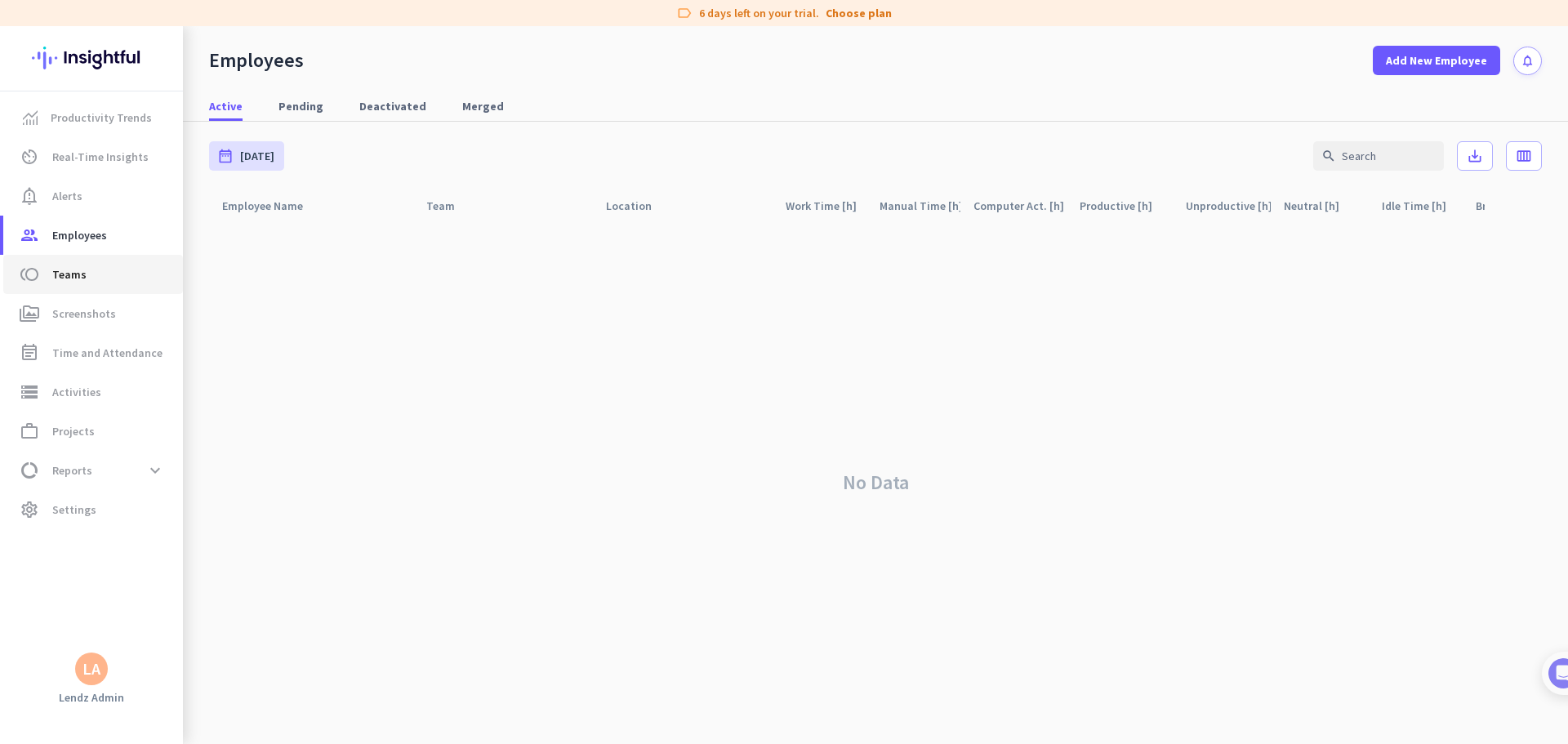
click at [67, 289] on link "toll Teams" at bounding box center [93, 275] width 180 height 39
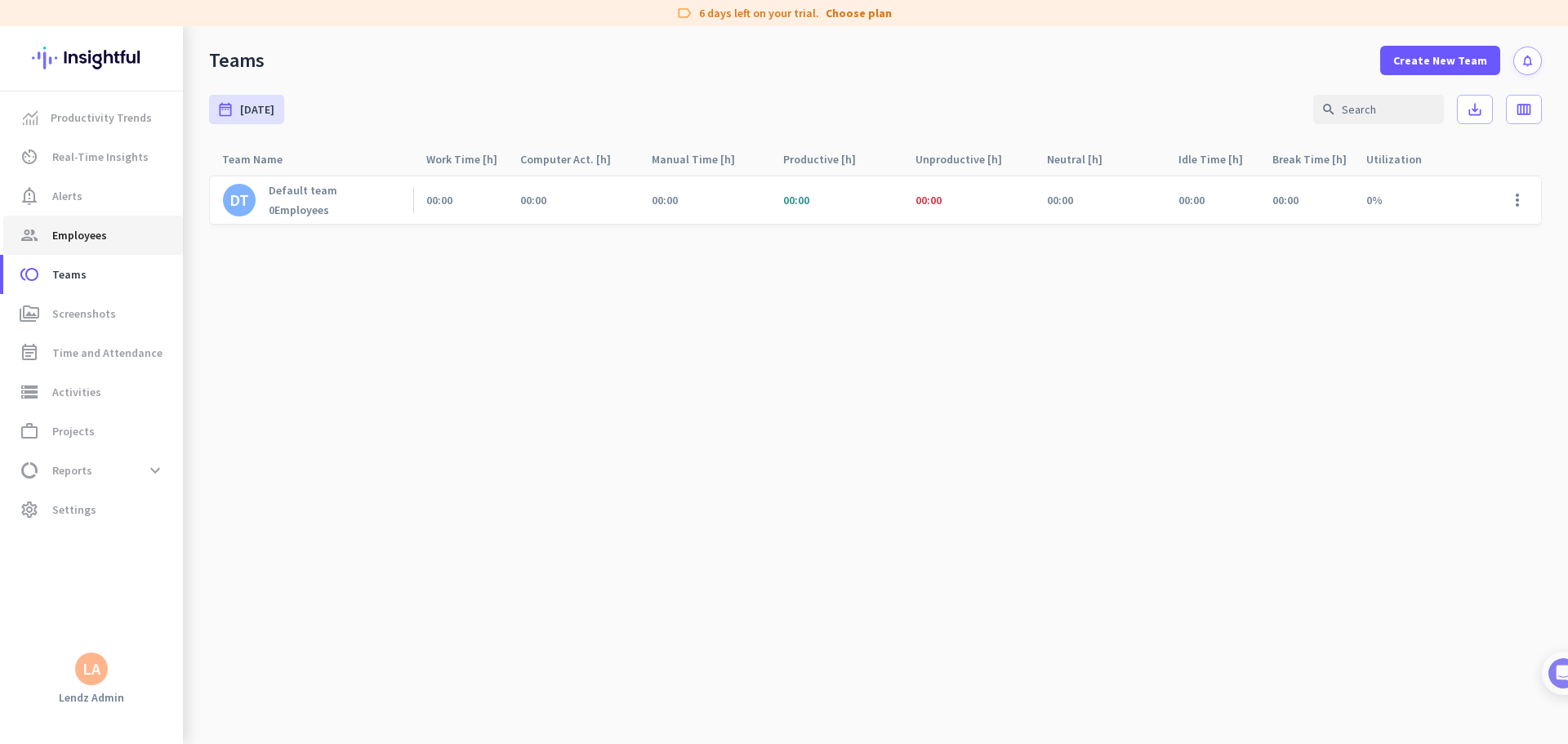
click at [58, 231] on span "Employees" at bounding box center [80, 235] width 54 height 20
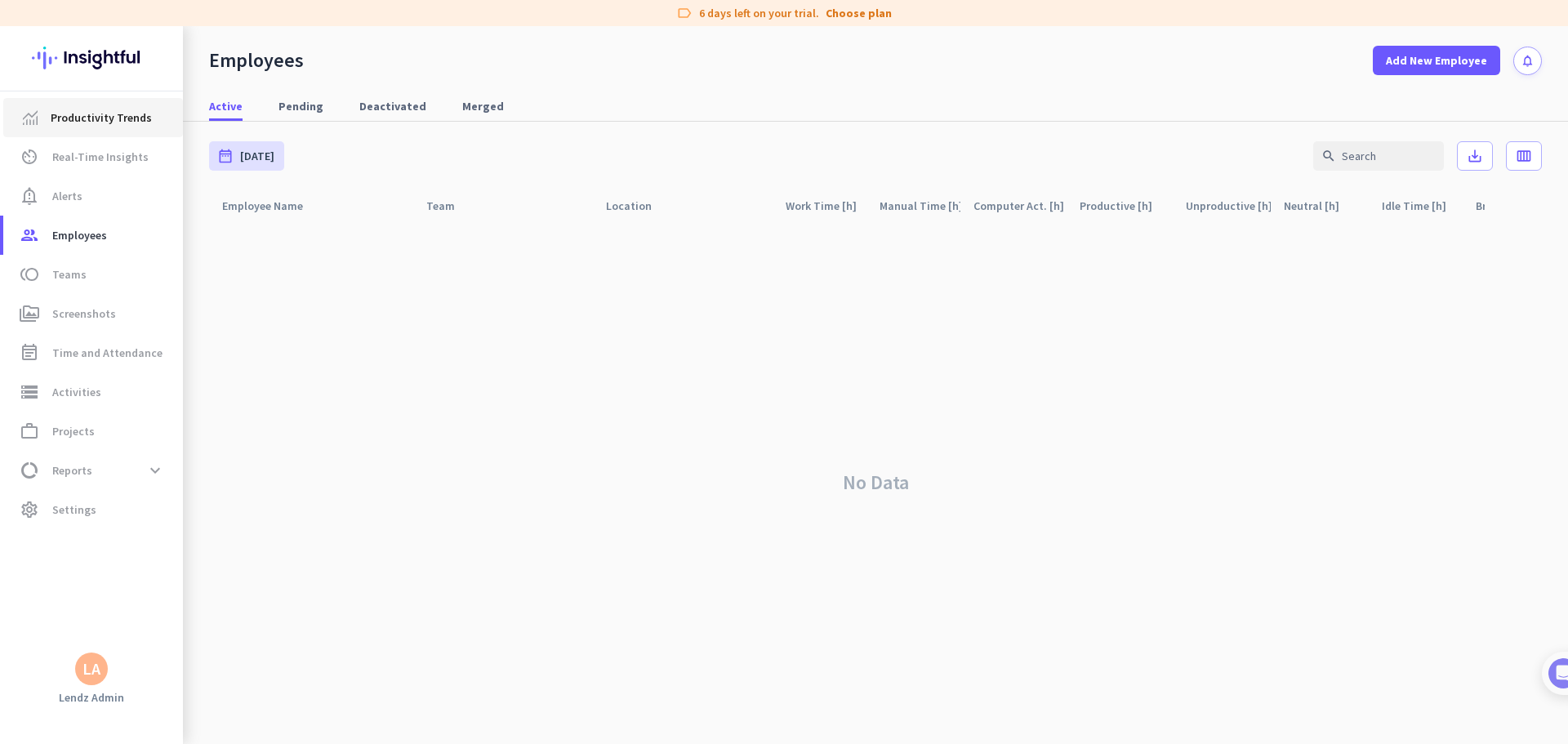
click at [74, 116] on span "Productivity Trends" at bounding box center [101, 117] width 101 height 20
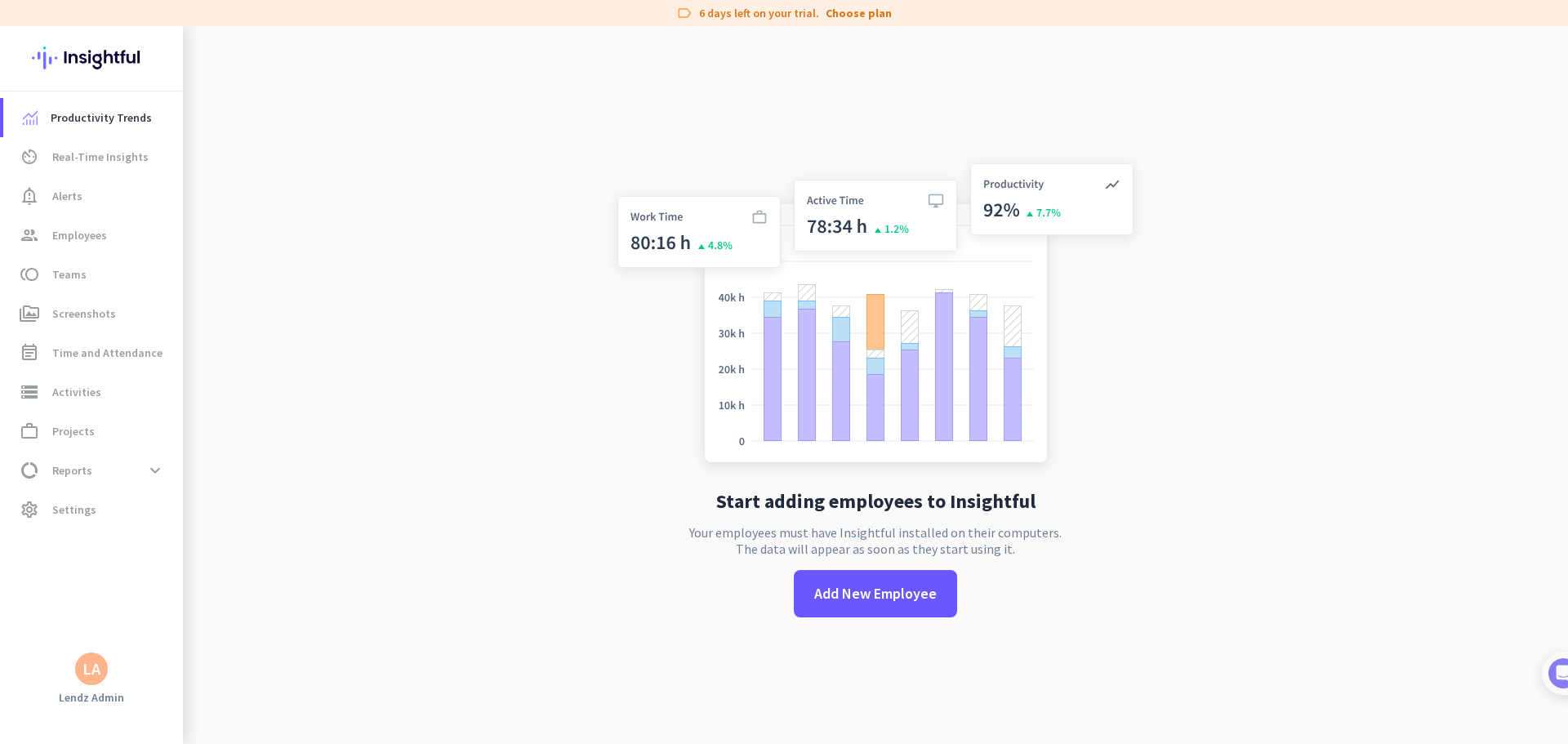
click at [83, 57] on img at bounding box center [91, 58] width 119 height 64
click at [91, 452] on span "data_usage Reports expand_more" at bounding box center [93, 470] width 154 height 29
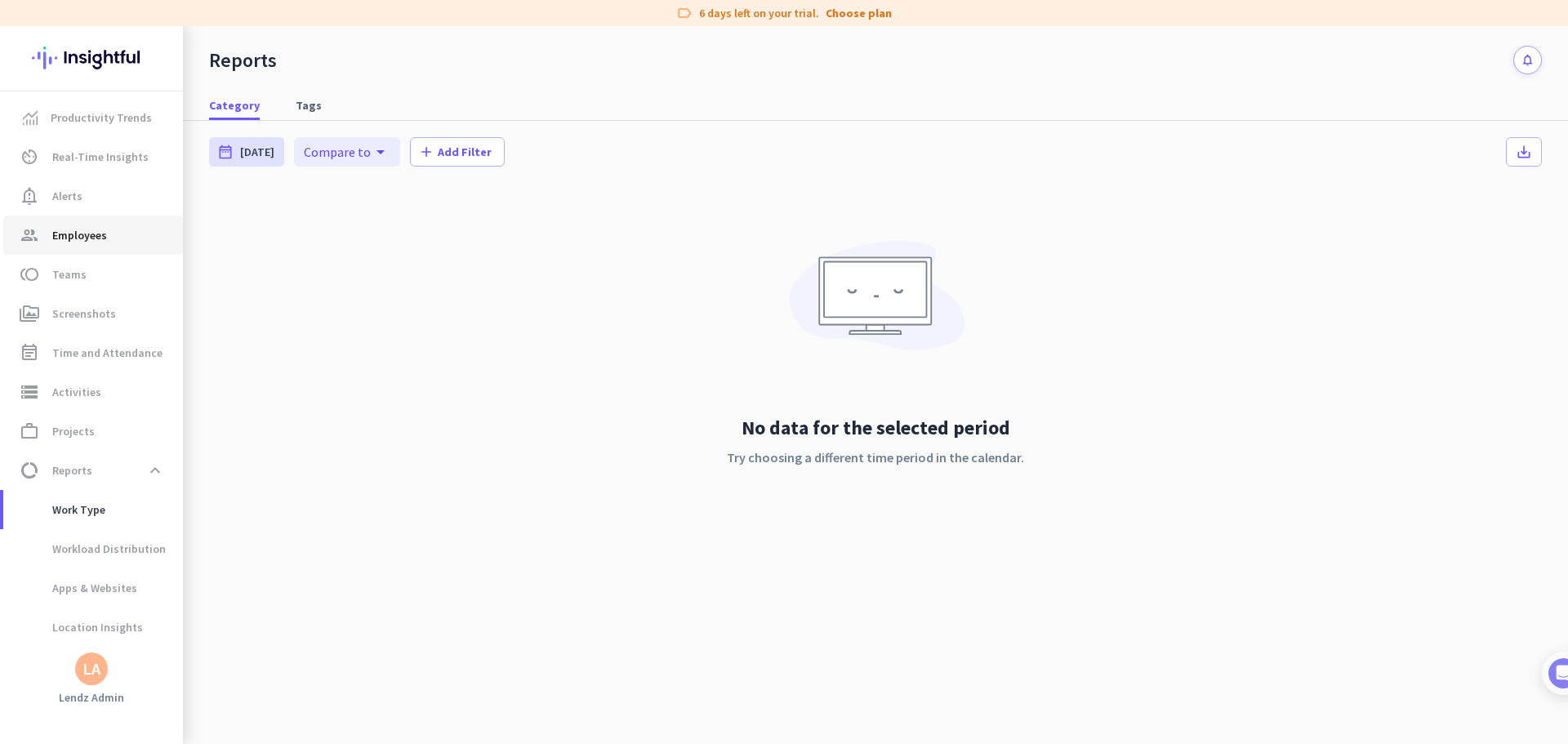
click at [88, 227] on span "Employees" at bounding box center [80, 235] width 54 height 20
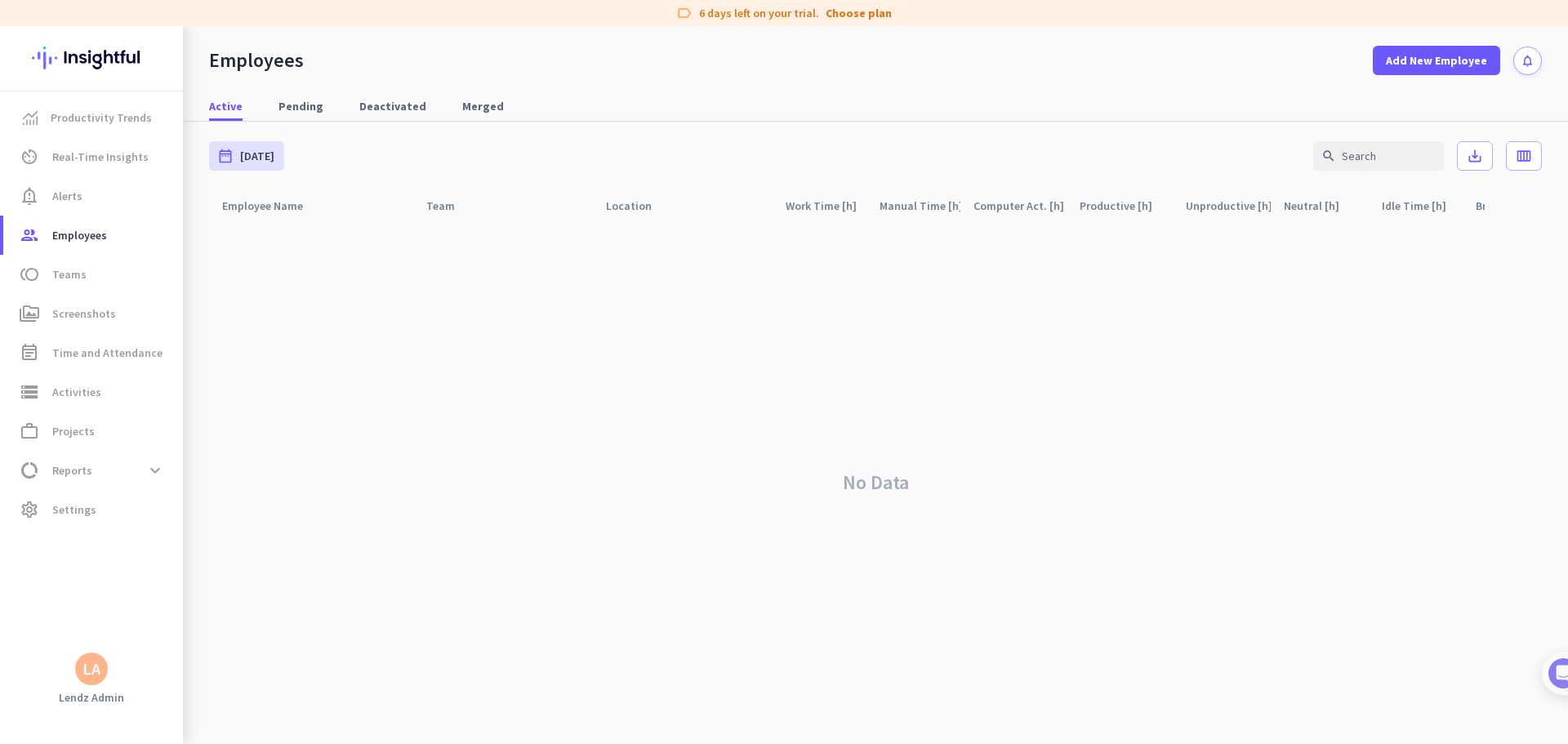
click at [315, 403] on div "No Data" at bounding box center [875, 482] width 1333 height 523
click at [83, 191] on span "notification_important Alerts" at bounding box center [93, 196] width 154 height 20
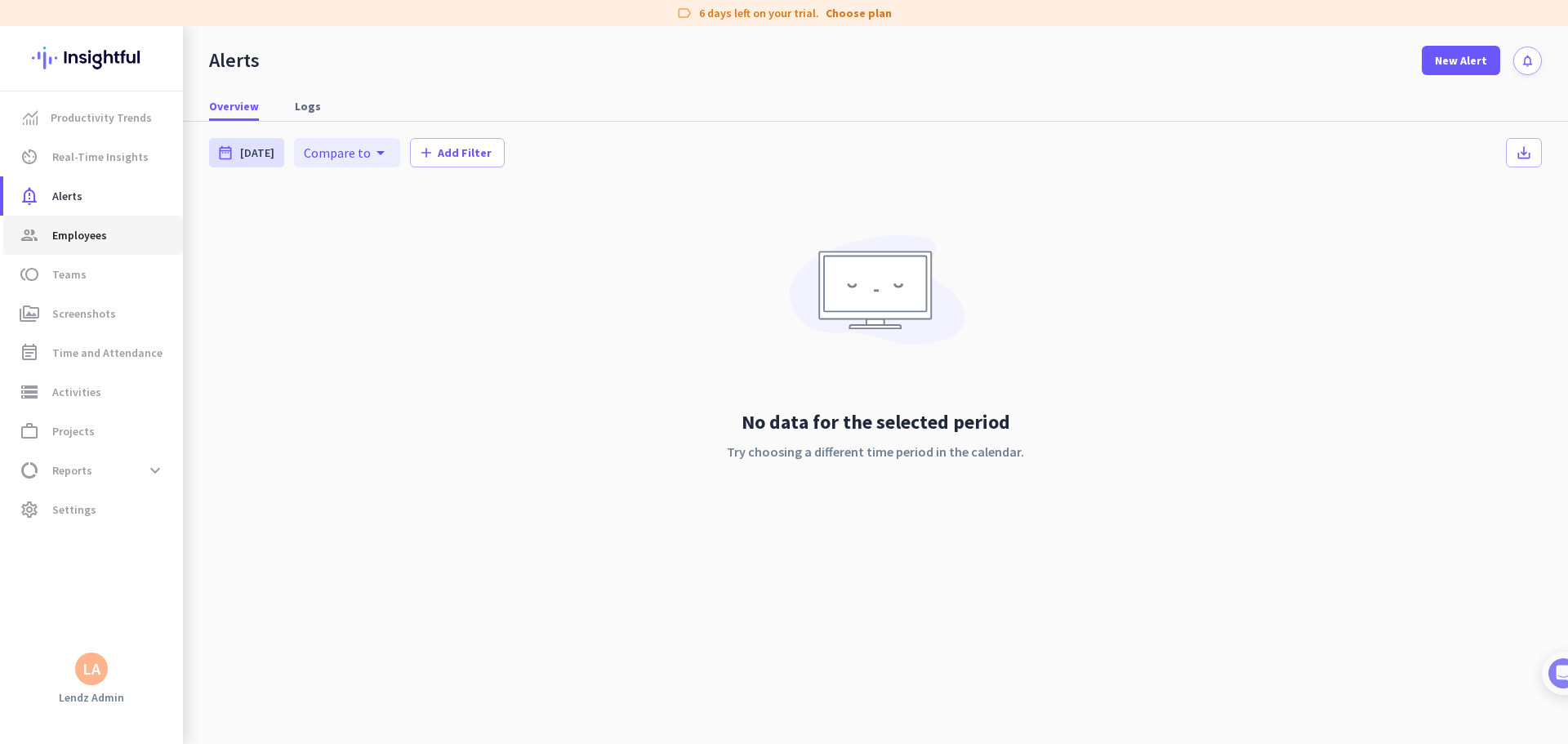
click at [76, 225] on span "Employees" at bounding box center [80, 235] width 54 height 20
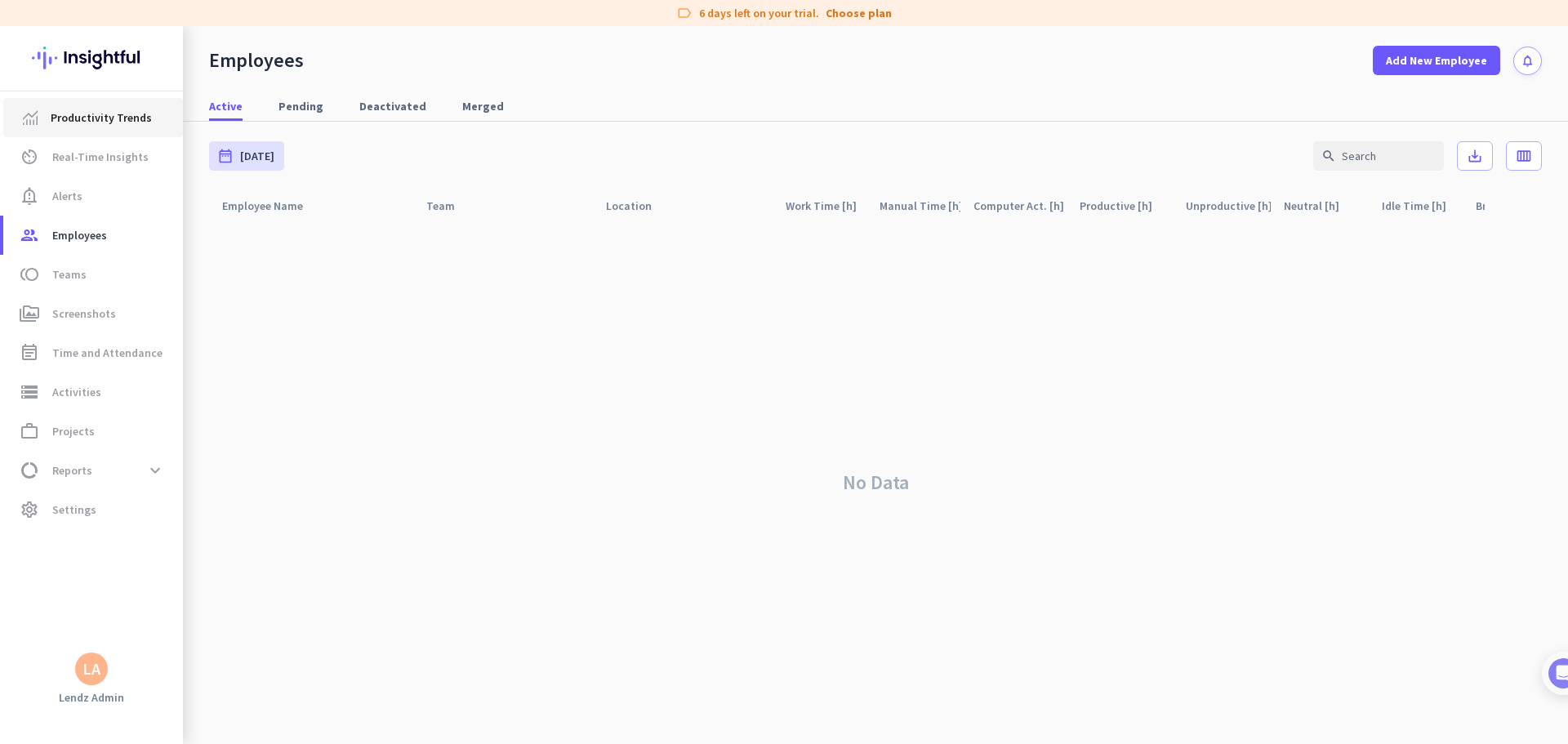
click at [80, 126] on span "Productivity Trends" at bounding box center [101, 117] width 101 height 20
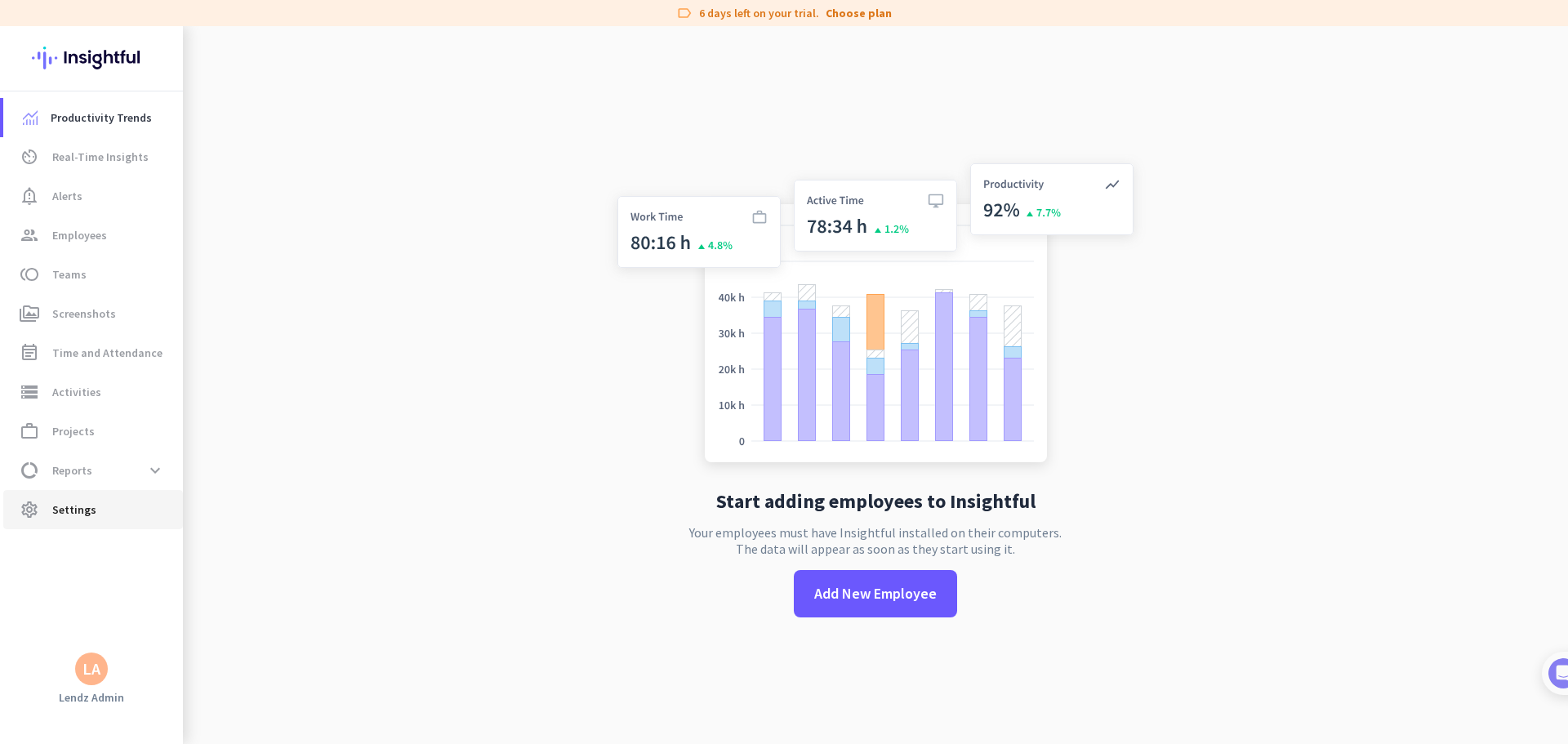
click at [96, 452] on span "settings Settings" at bounding box center [93, 509] width 154 height 20
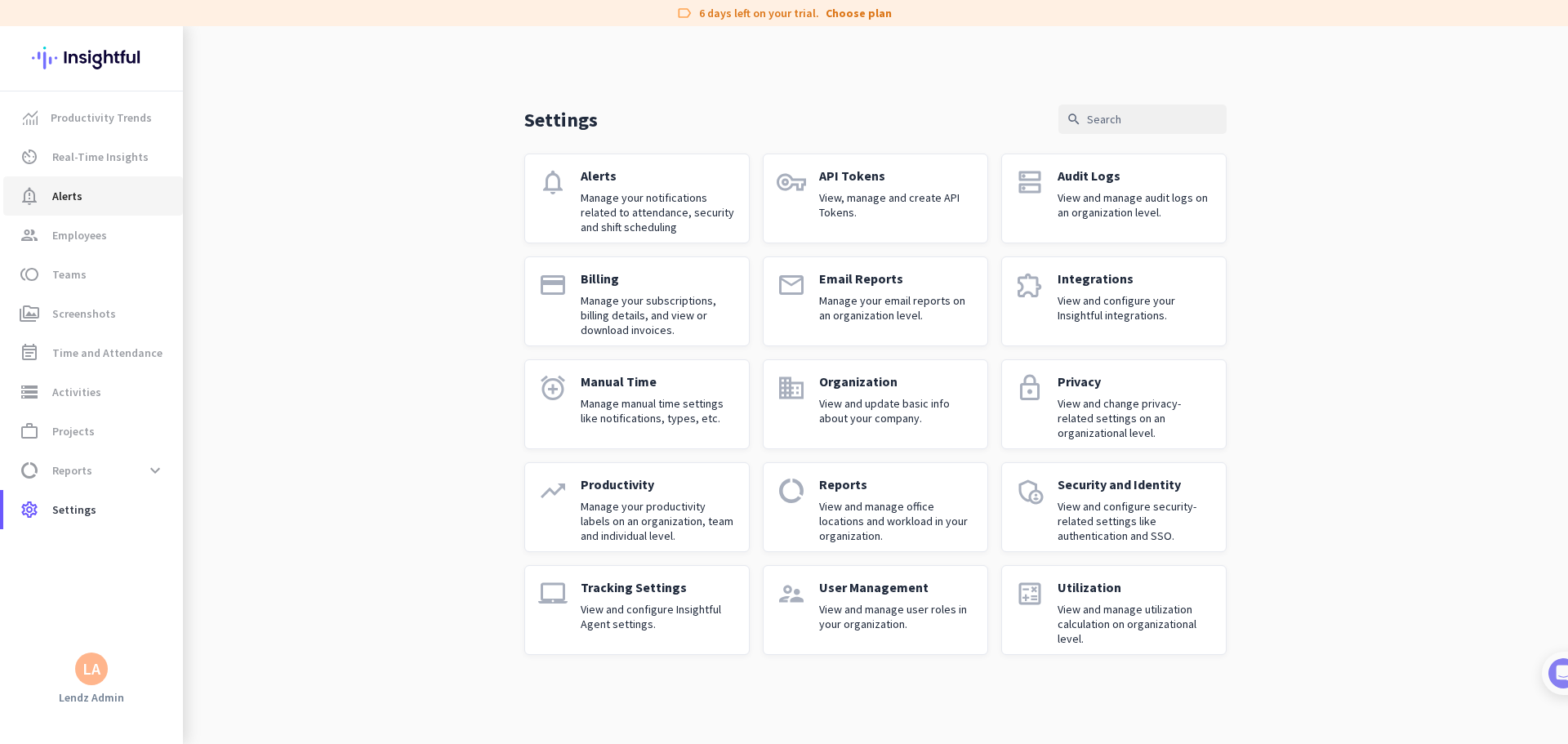
click at [69, 204] on span "Alerts" at bounding box center [68, 196] width 30 height 20
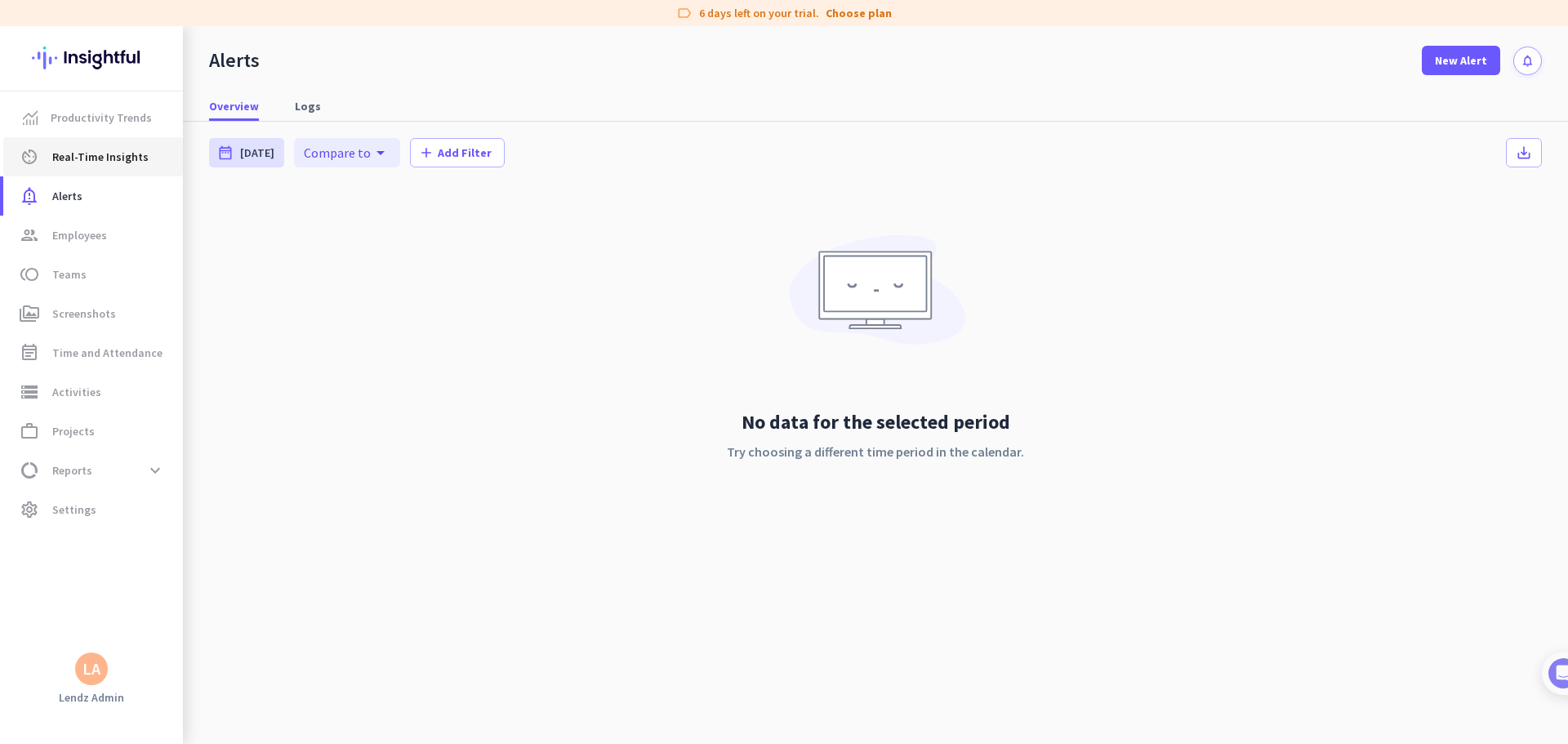
click at [92, 158] on span "Real-Time Insights" at bounding box center [100, 157] width 97 height 20
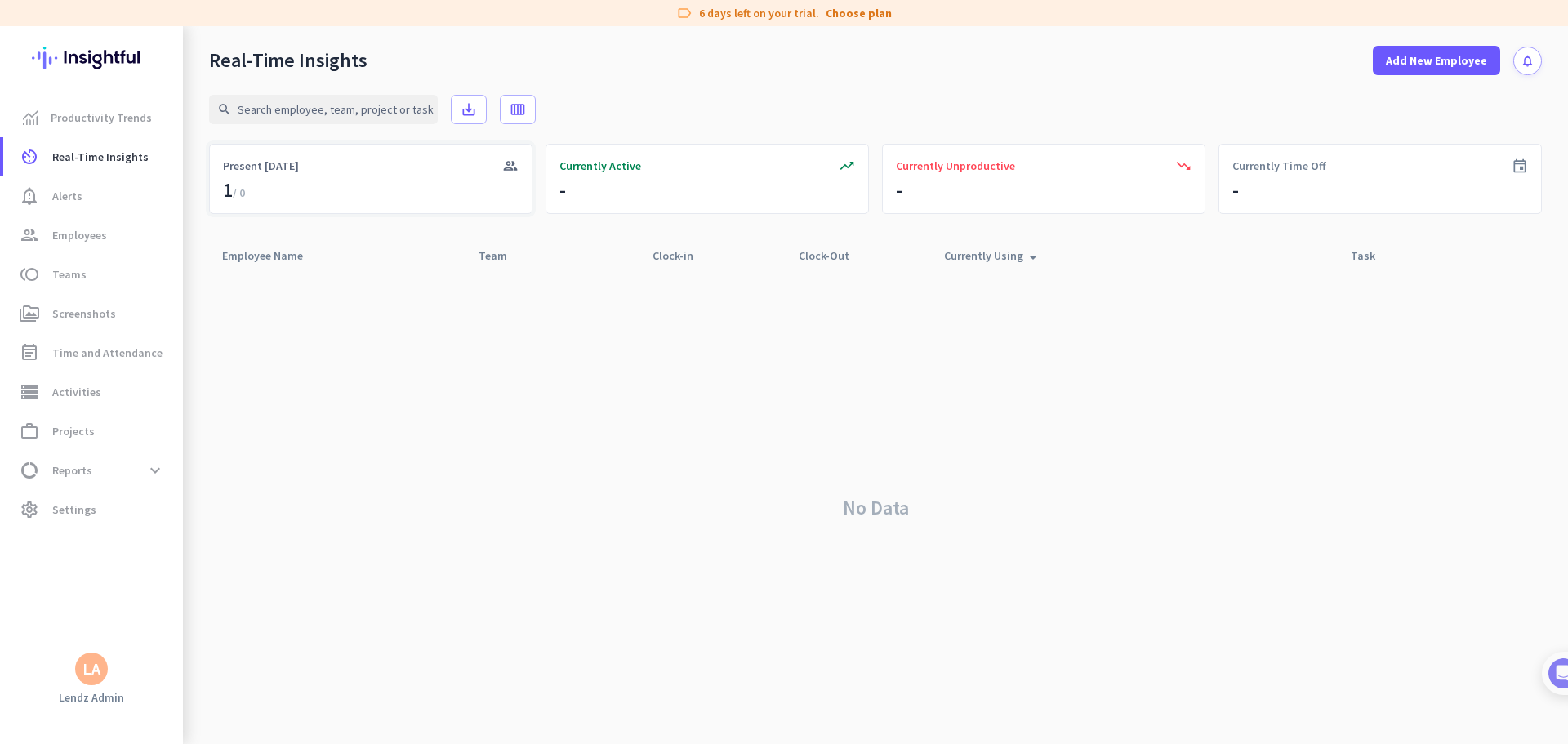
click at [278, 184] on div "group Present [DATE] 1 / 0" at bounding box center [370, 178] width 324 height 70
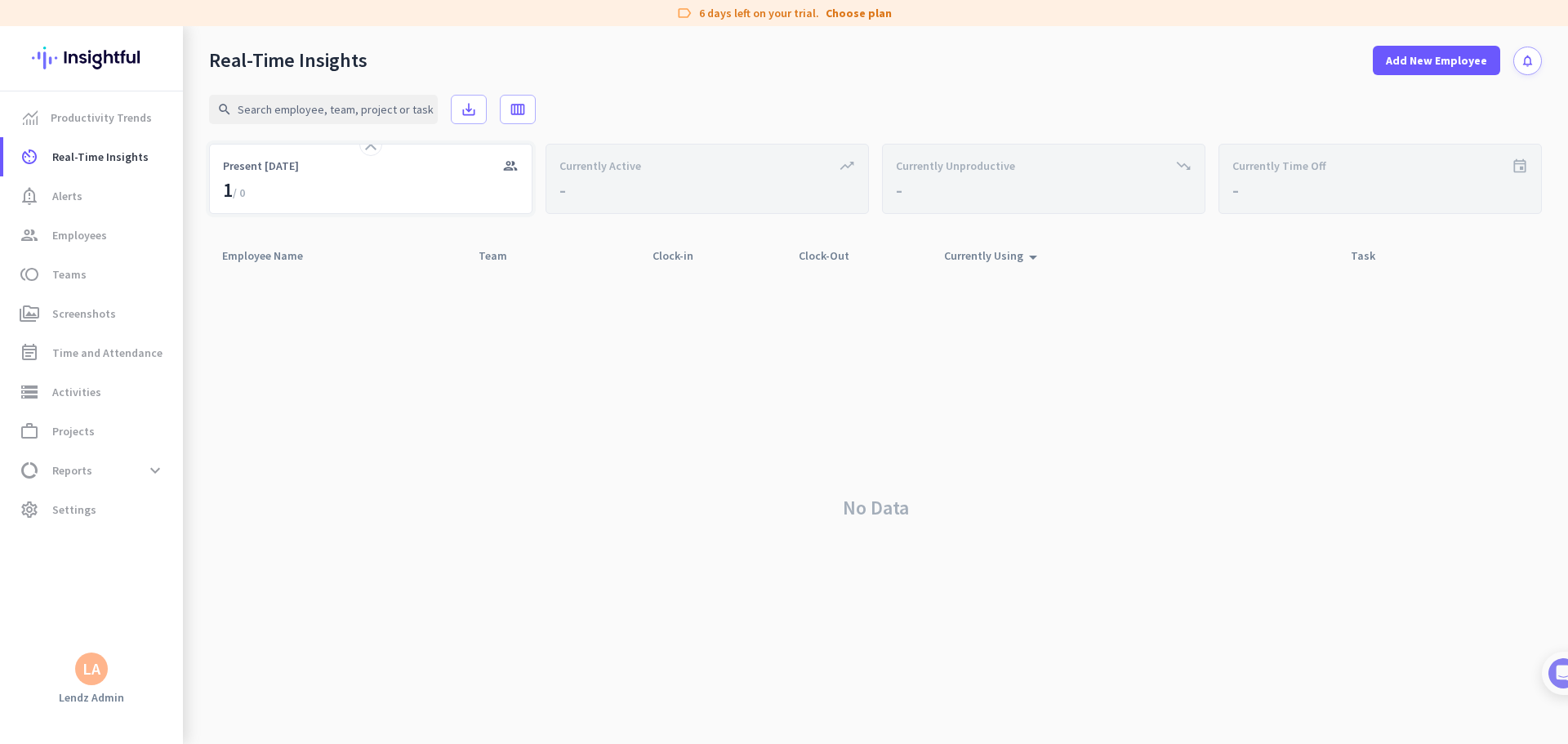
click at [229, 189] on div "1 / 0" at bounding box center [234, 190] width 23 height 26
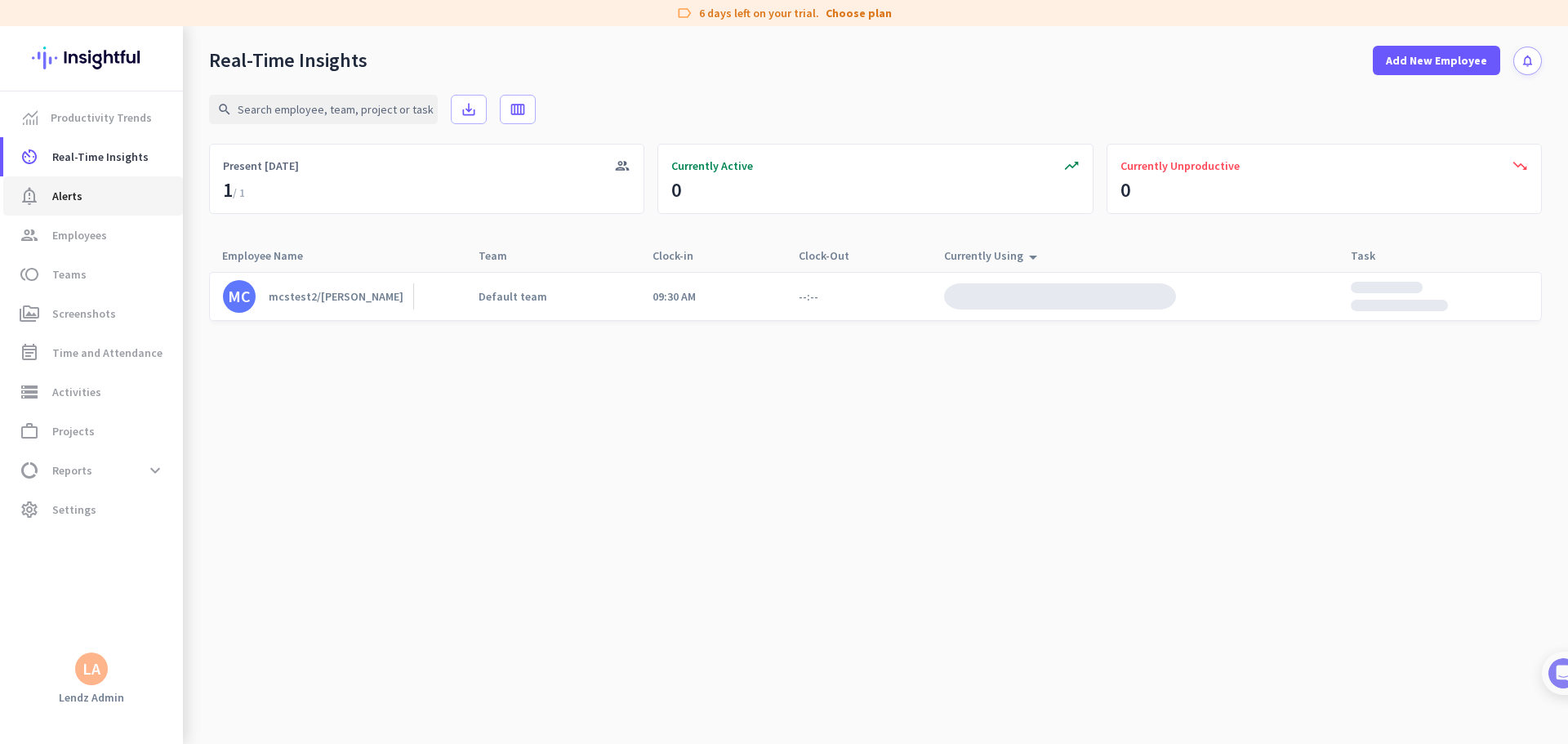
click at [68, 186] on link "notification_important Alerts" at bounding box center [93, 196] width 180 height 39
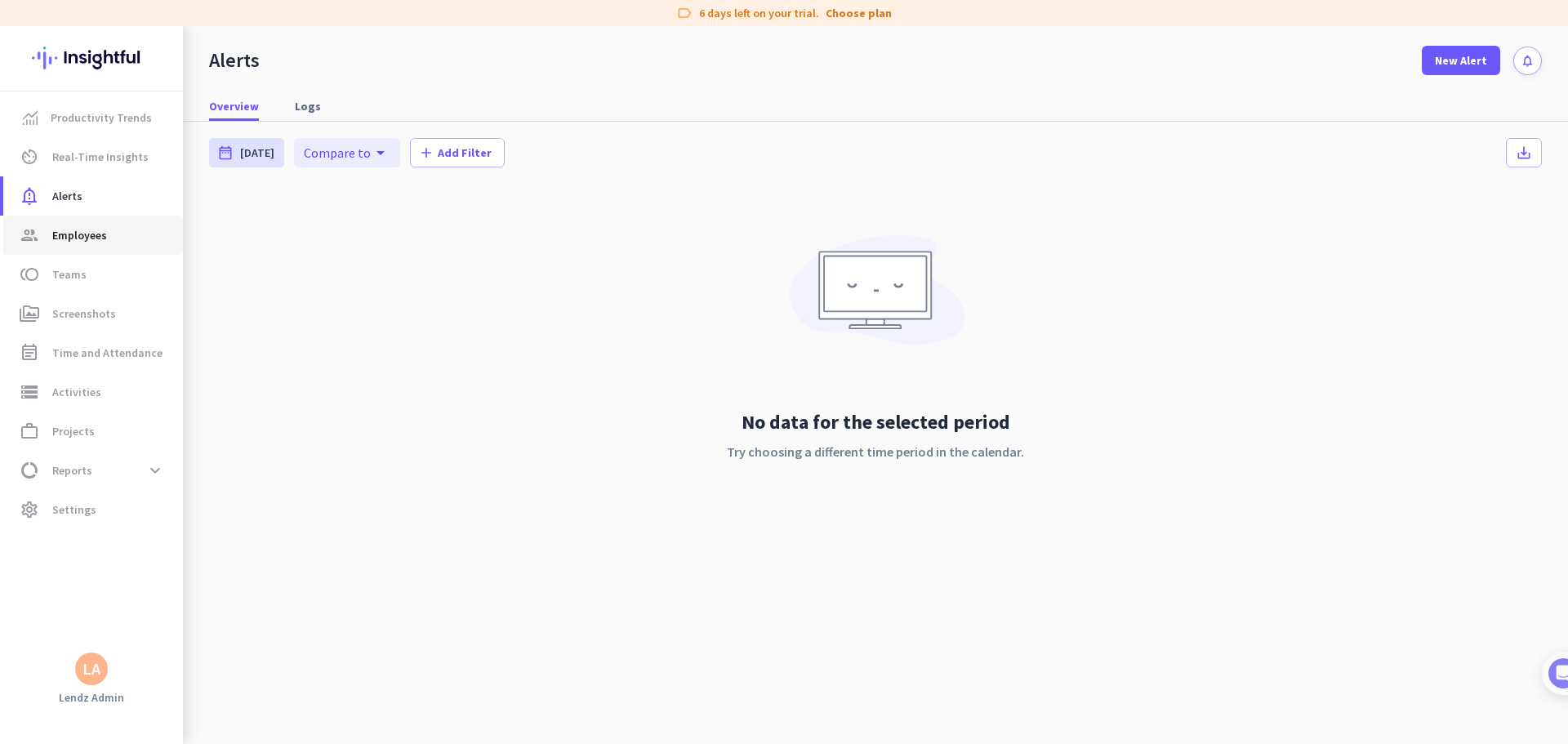
click at [93, 242] on span "Employees" at bounding box center [80, 235] width 54 height 20
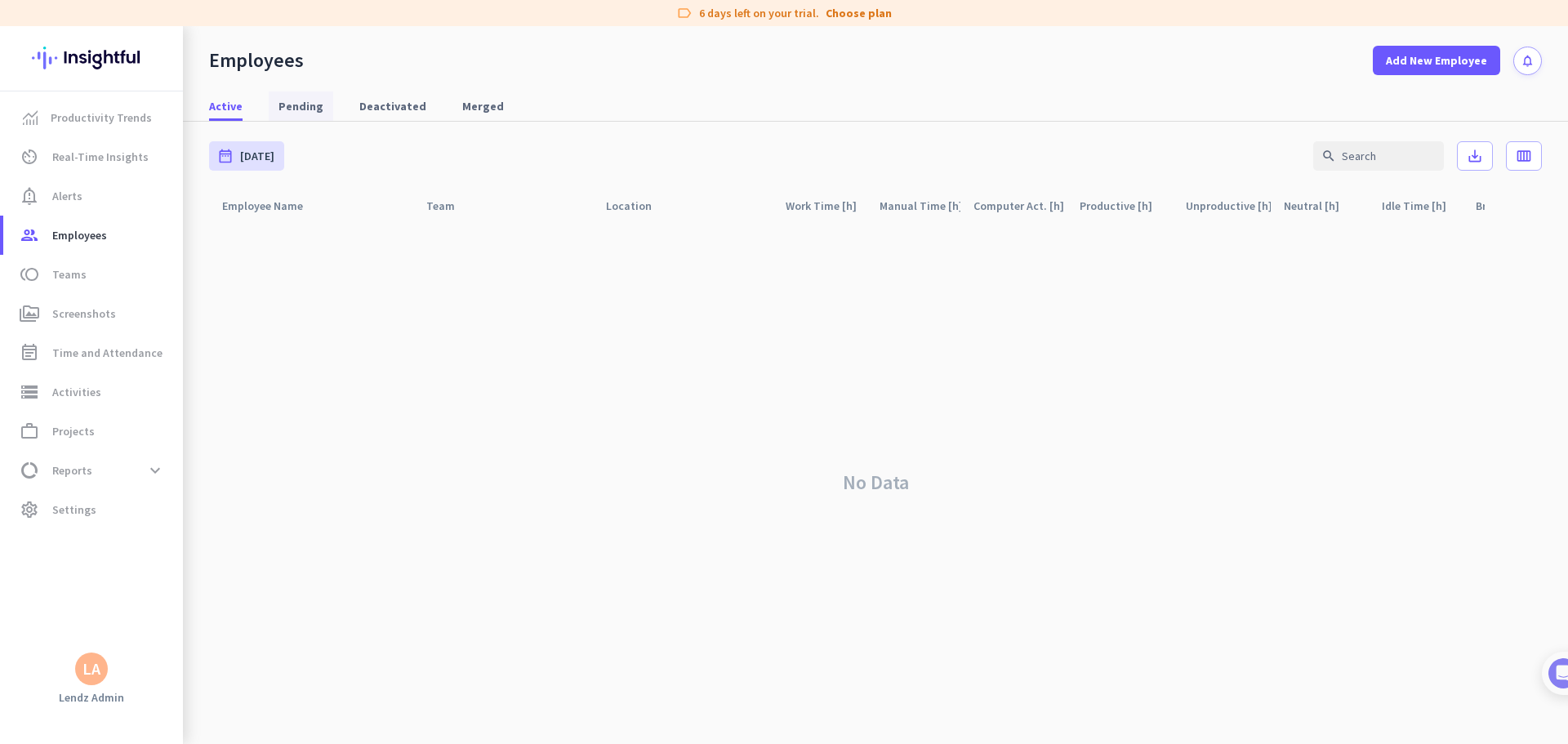
click at [287, 103] on span "Pending" at bounding box center [301, 105] width 45 height 16
drag, startPoint x: 249, startPoint y: 103, endPoint x: 265, endPoint y: 101, distance: 16.1
click at [249, 102] on link "Active" at bounding box center [225, 106] width 53 height 29
click at [998, 66] on span "Add New Employee" at bounding box center [1437, 60] width 101 height 16
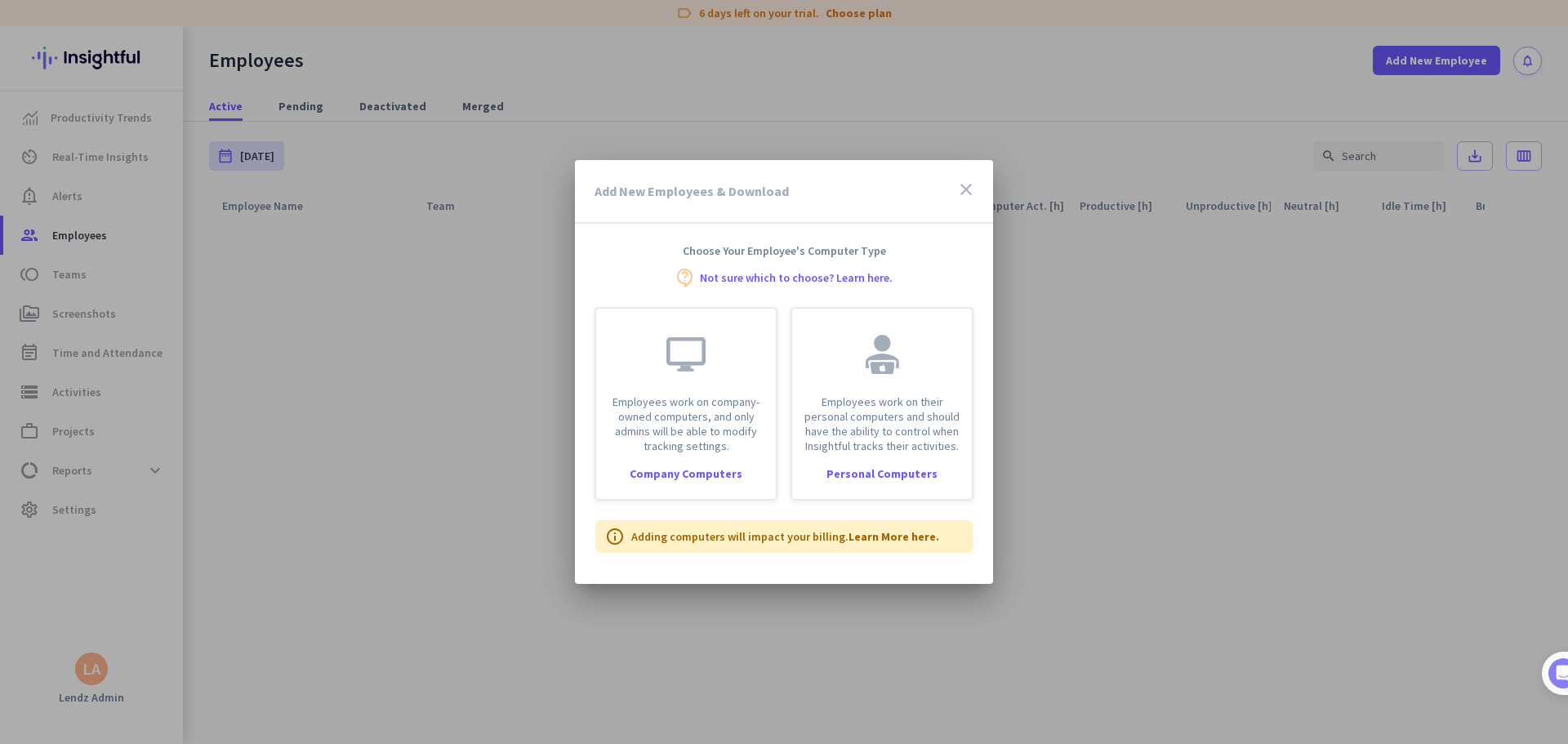
click at [972, 182] on icon "close" at bounding box center [966, 190] width 20 height 20
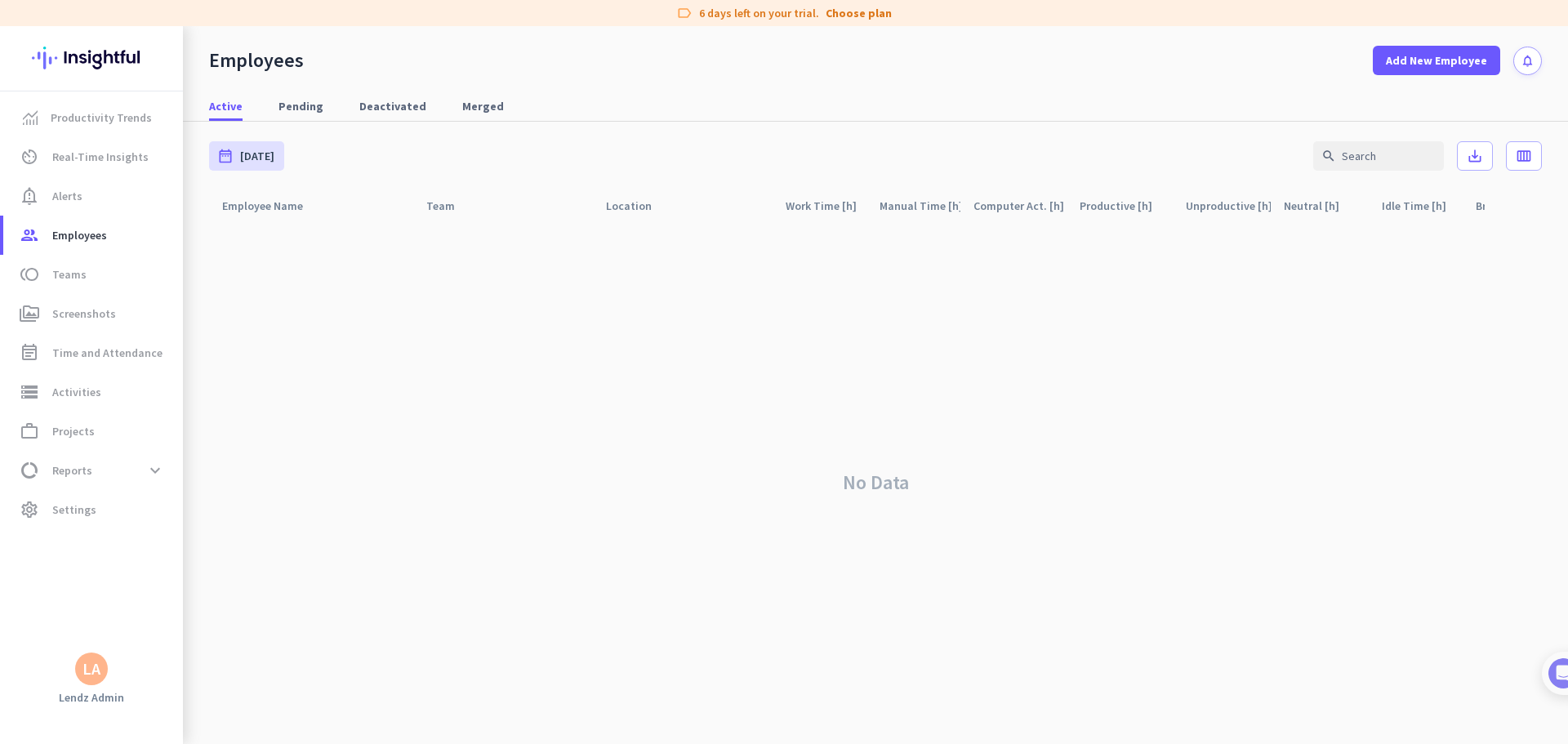
drag, startPoint x: 436, startPoint y: 407, endPoint x: 399, endPoint y: 384, distance: 43.6
click at [428, 401] on div "No Data" at bounding box center [875, 482] width 1333 height 523
click at [68, 186] on link "notification_important Alerts" at bounding box center [93, 196] width 180 height 39
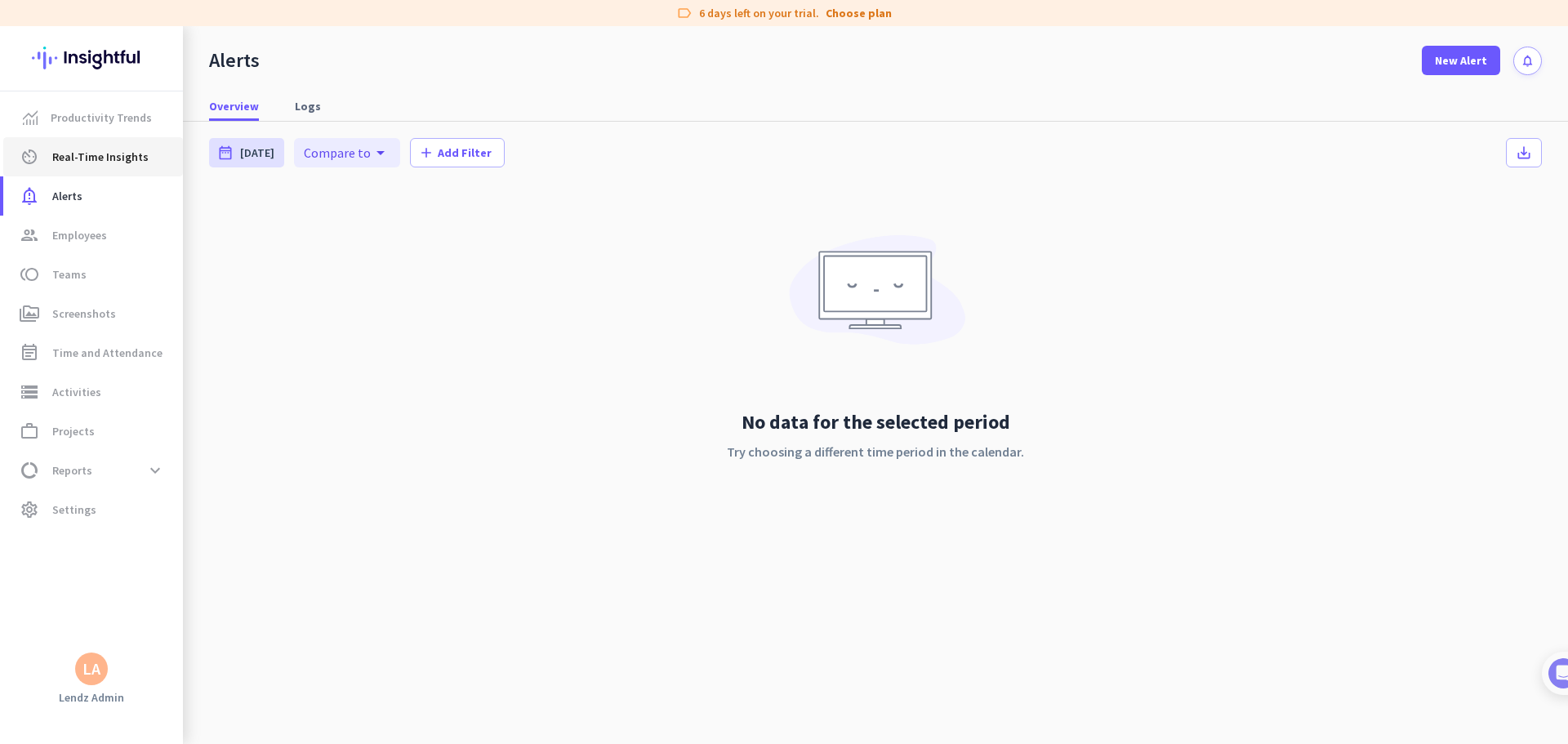
click at [79, 155] on span "Real-Time Insights" at bounding box center [100, 157] width 97 height 20
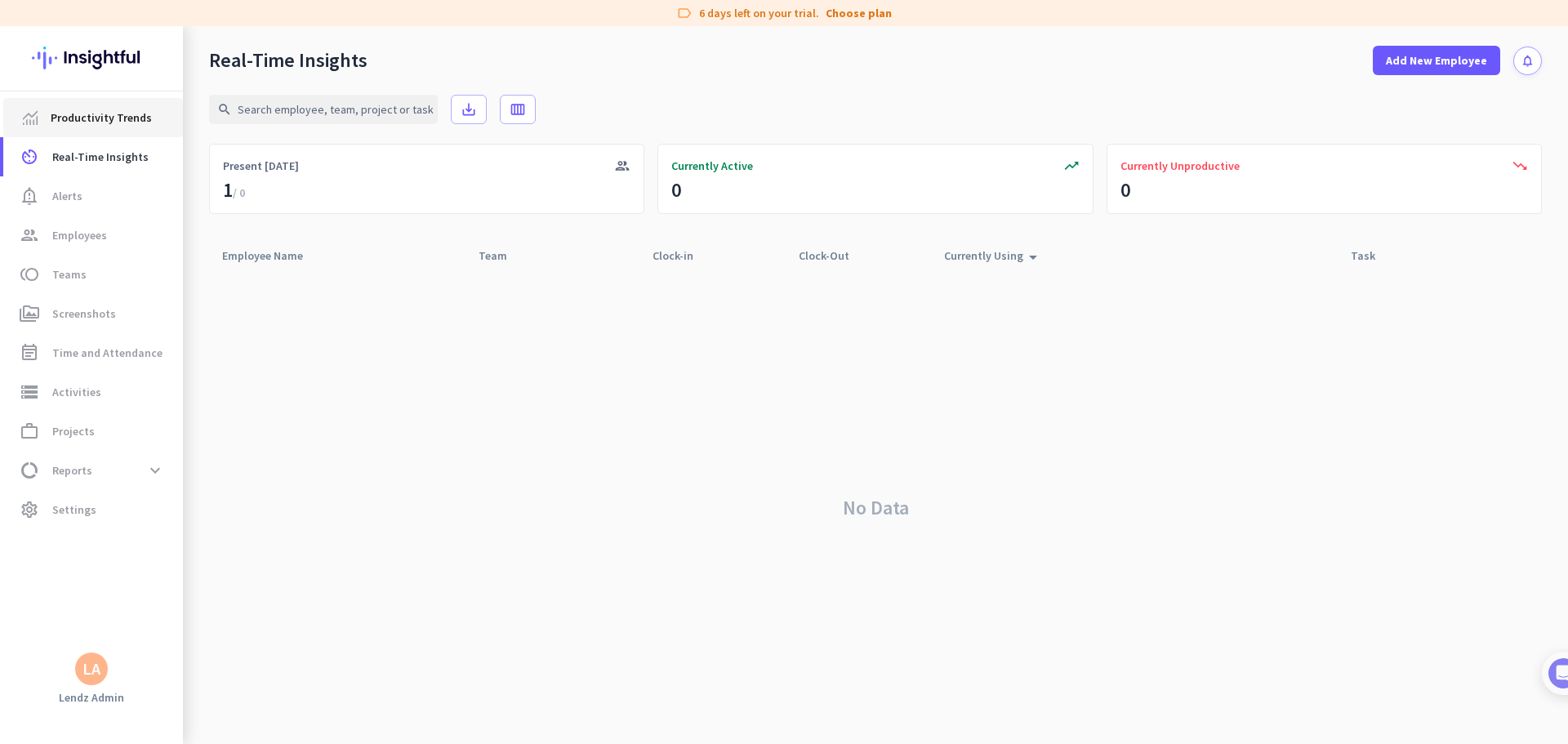
click at [86, 122] on span "Productivity Trends" at bounding box center [101, 117] width 101 height 20
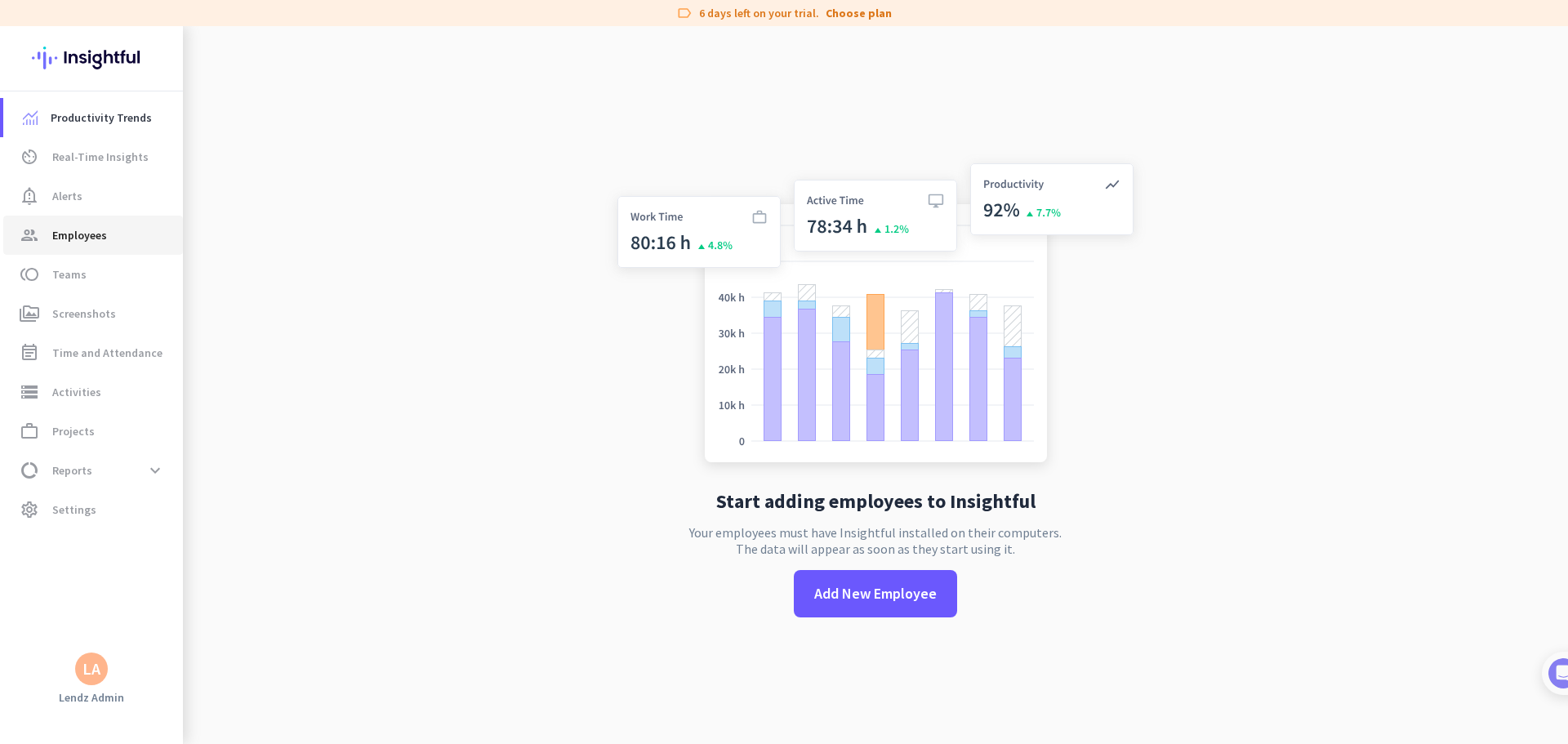
click at [106, 232] on span "group Employees" at bounding box center [93, 235] width 154 height 20
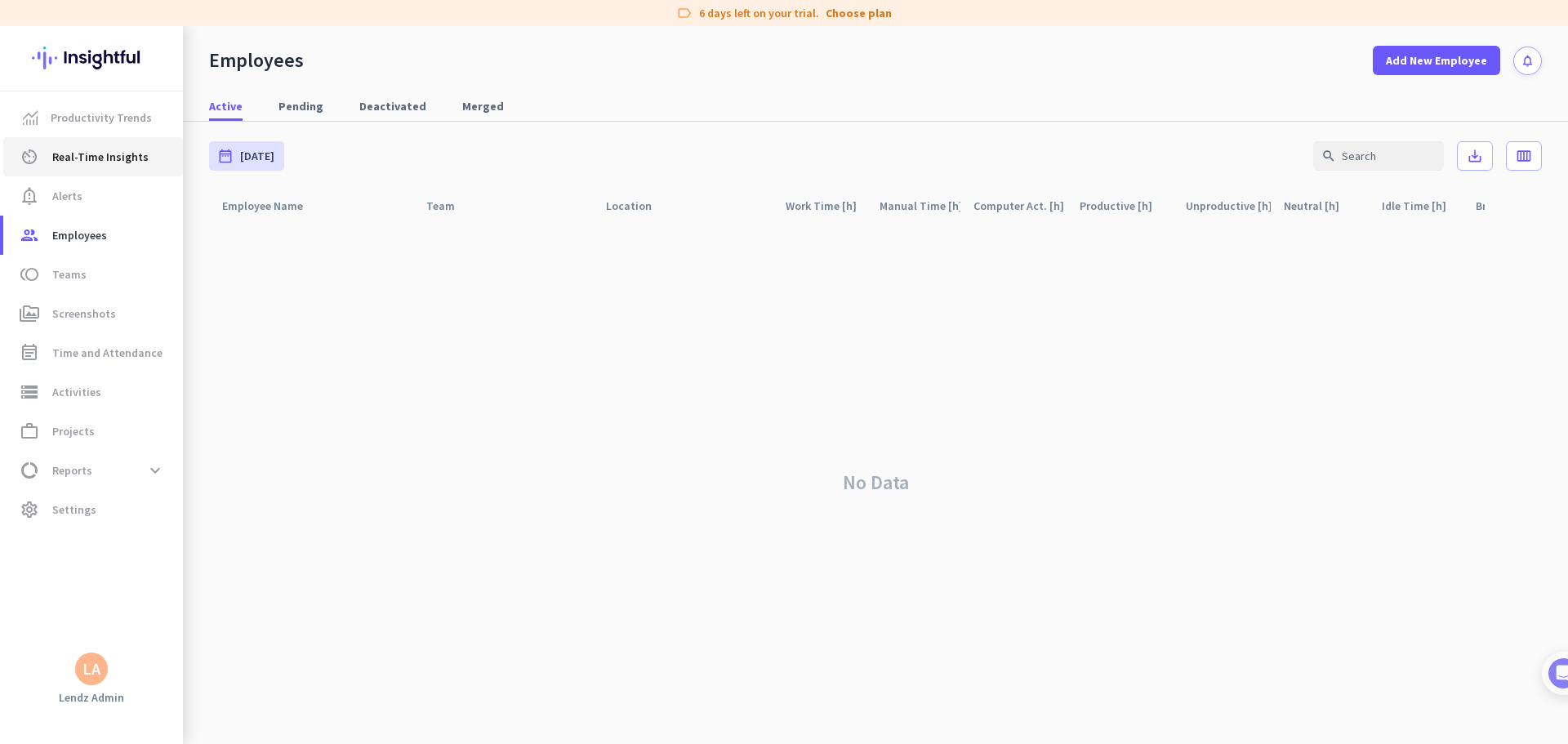
click at [63, 152] on span "Real-Time Insights" at bounding box center [100, 157] width 97 height 20
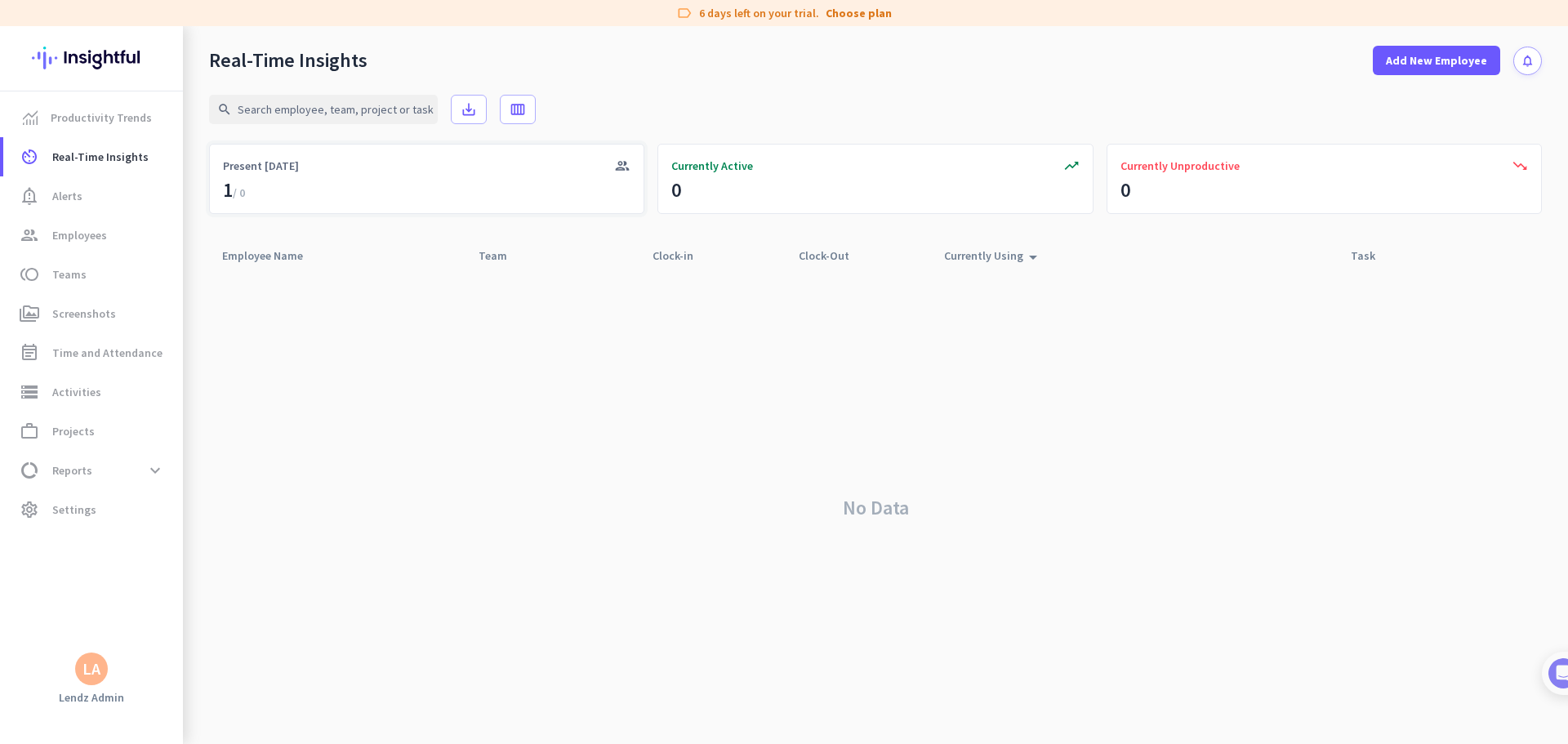
click at [268, 184] on div "group Present [DATE] 1 / 0" at bounding box center [427, 178] width 435 height 70
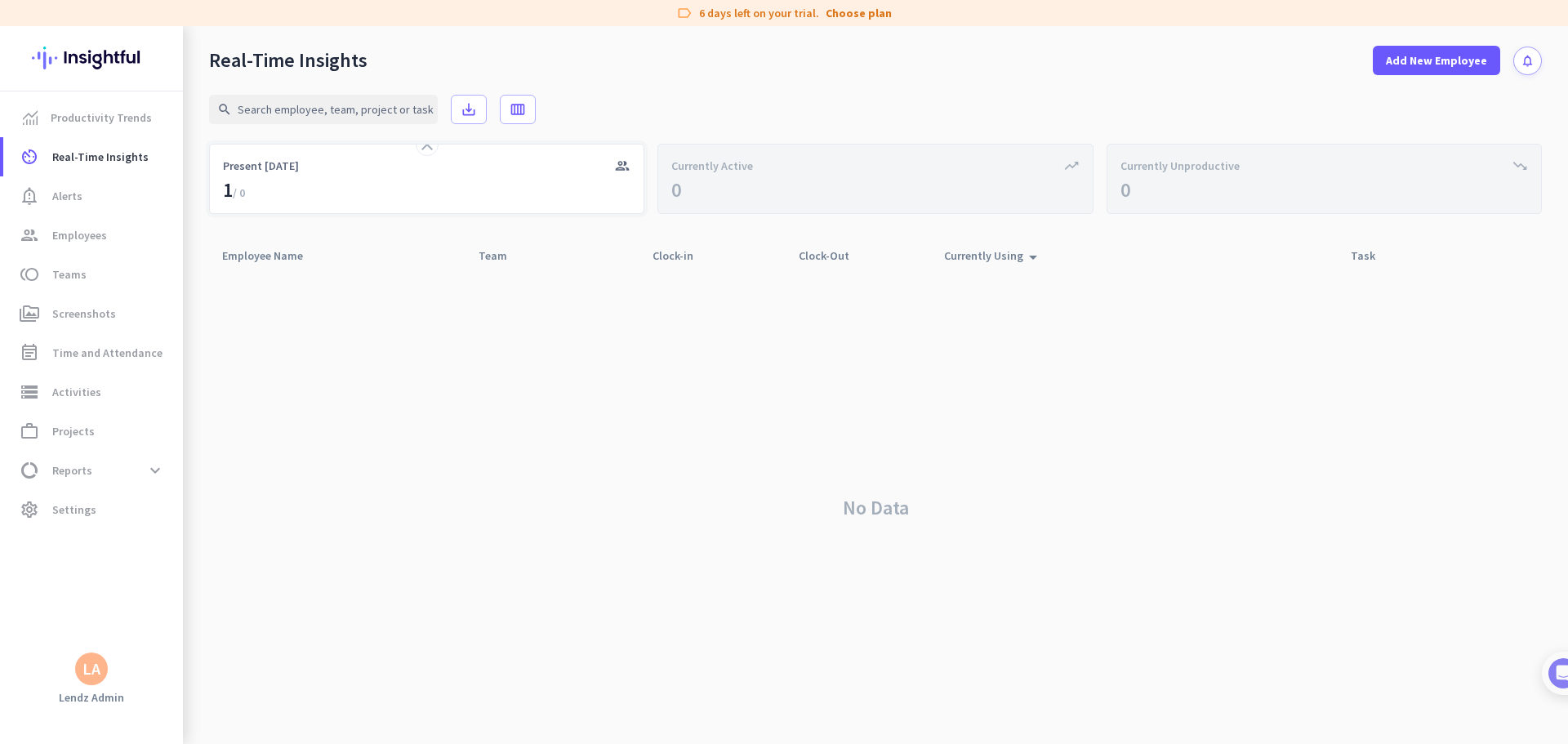
click at [233, 191] on div "1 / 0" at bounding box center [234, 190] width 23 height 26
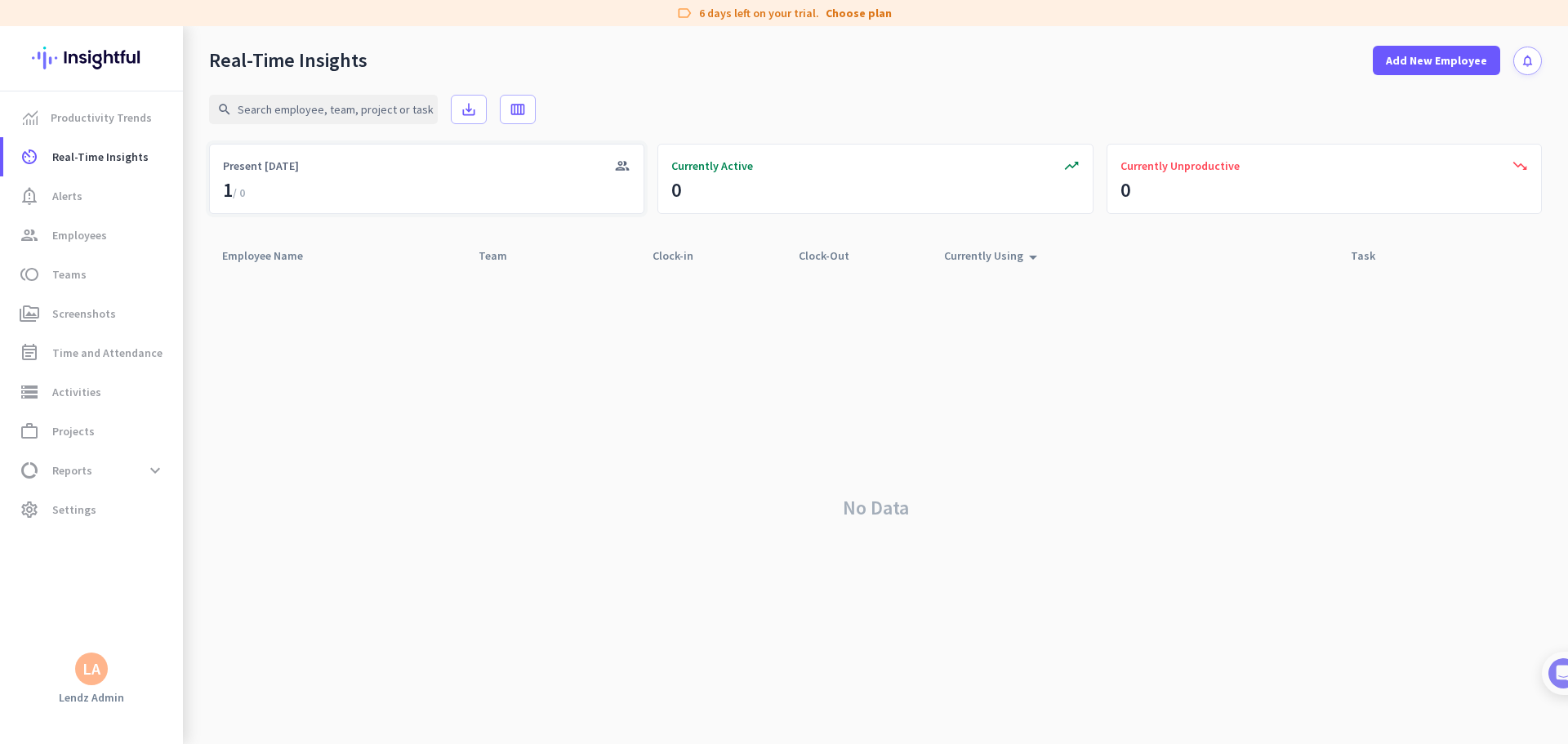
click at [231, 190] on div "1 / 0" at bounding box center [234, 190] width 23 height 26
click at [362, 157] on div "group Present [DATE] 1 / 0" at bounding box center [427, 178] width 435 height 70
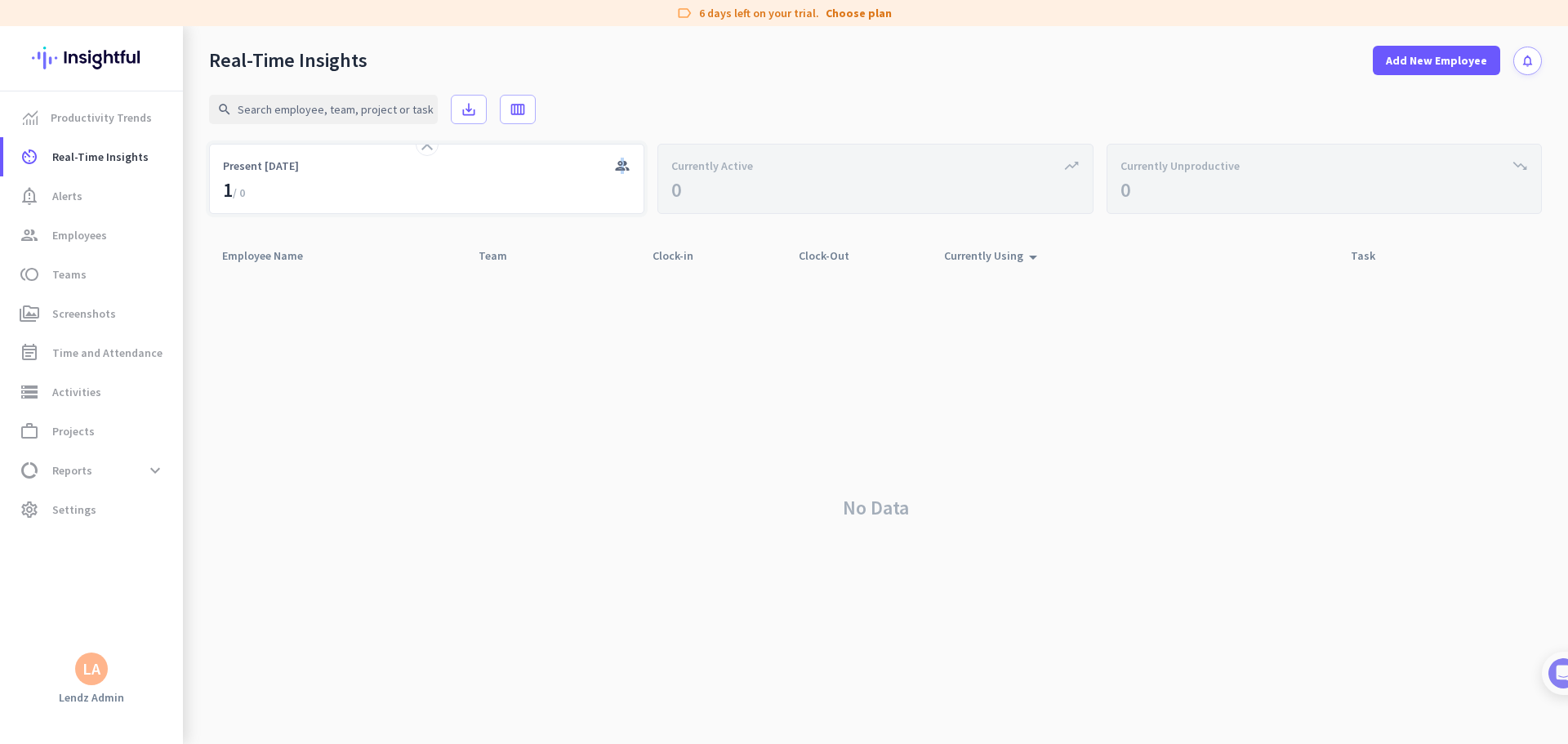
click at [619, 164] on icon "group" at bounding box center [622, 165] width 16 height 16
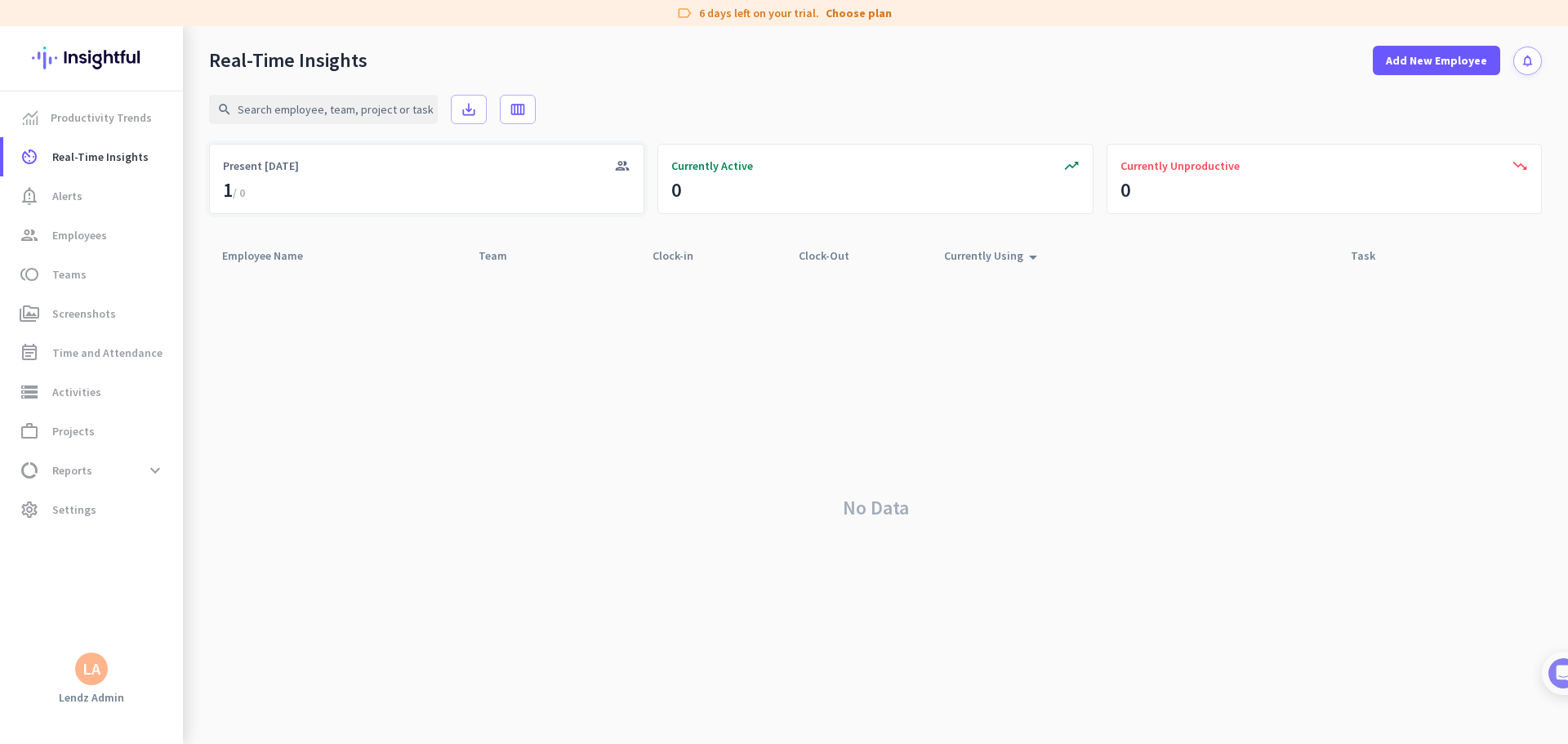
click at [618, 165] on icon "group" at bounding box center [622, 165] width 16 height 16
click at [376, 182] on div "group Present [DATE] 1 / 0" at bounding box center [427, 178] width 435 height 70
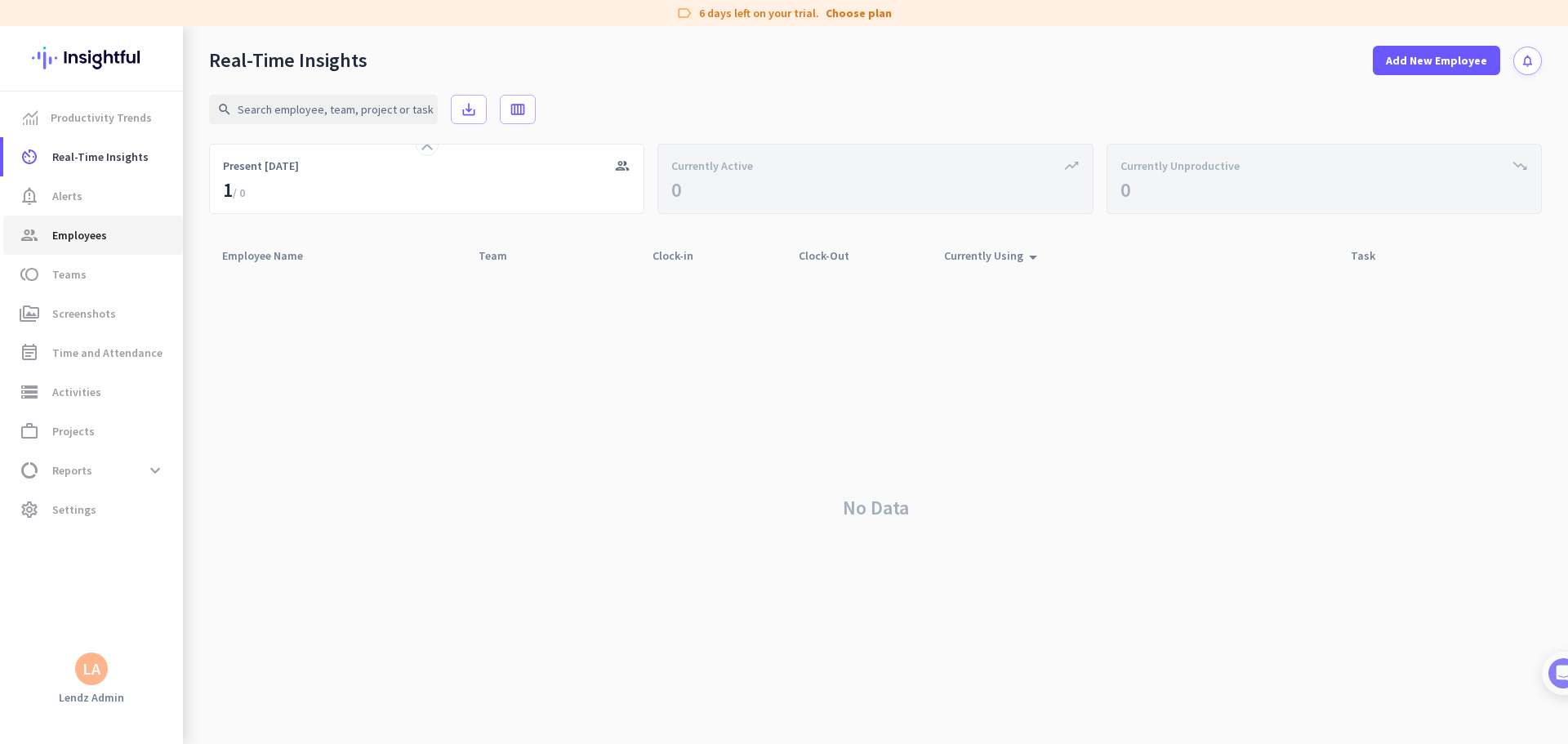
click at [77, 226] on span "Employees" at bounding box center [80, 235] width 54 height 20
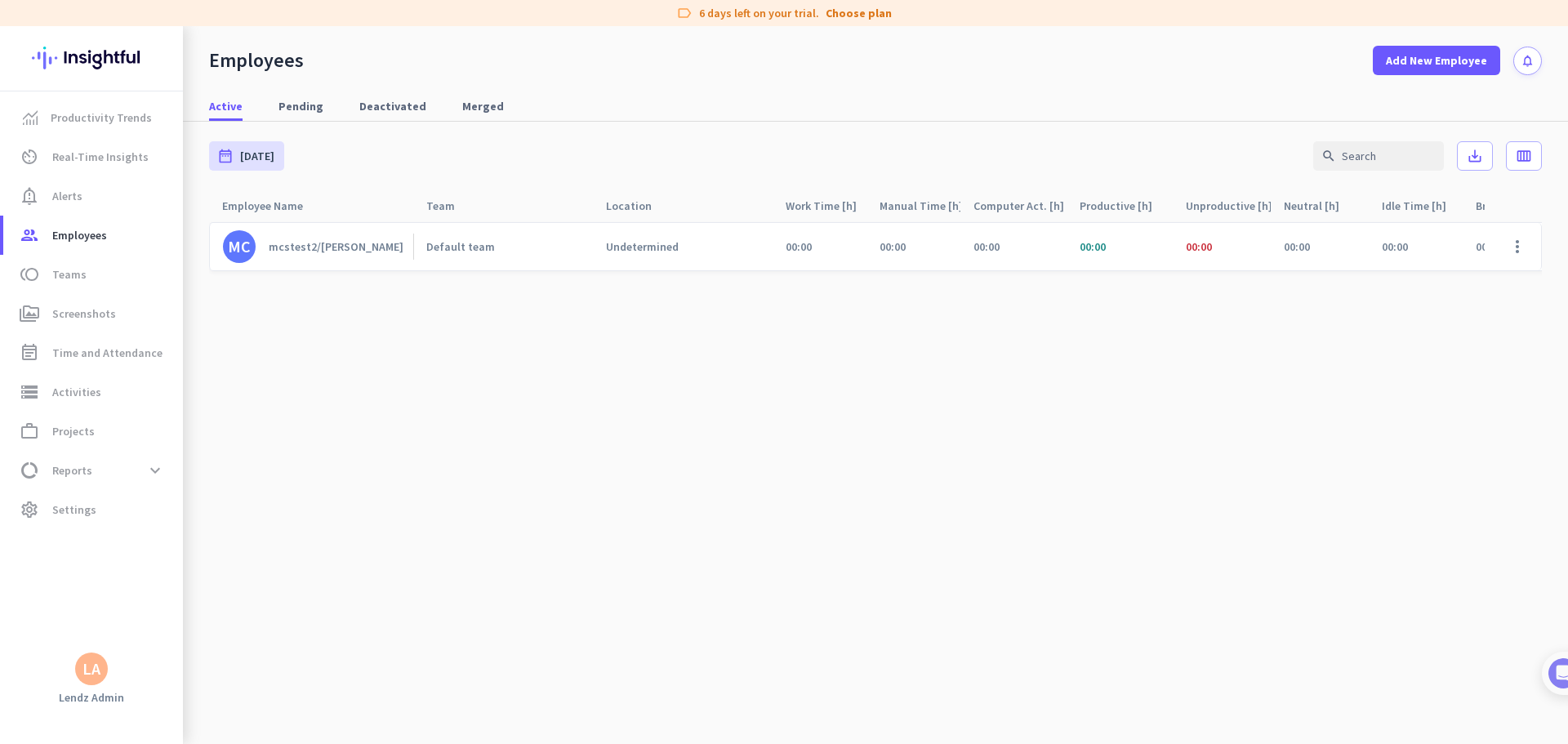
click at [317, 247] on div "mcstest2/[PERSON_NAME]" at bounding box center [336, 247] width 135 height 15
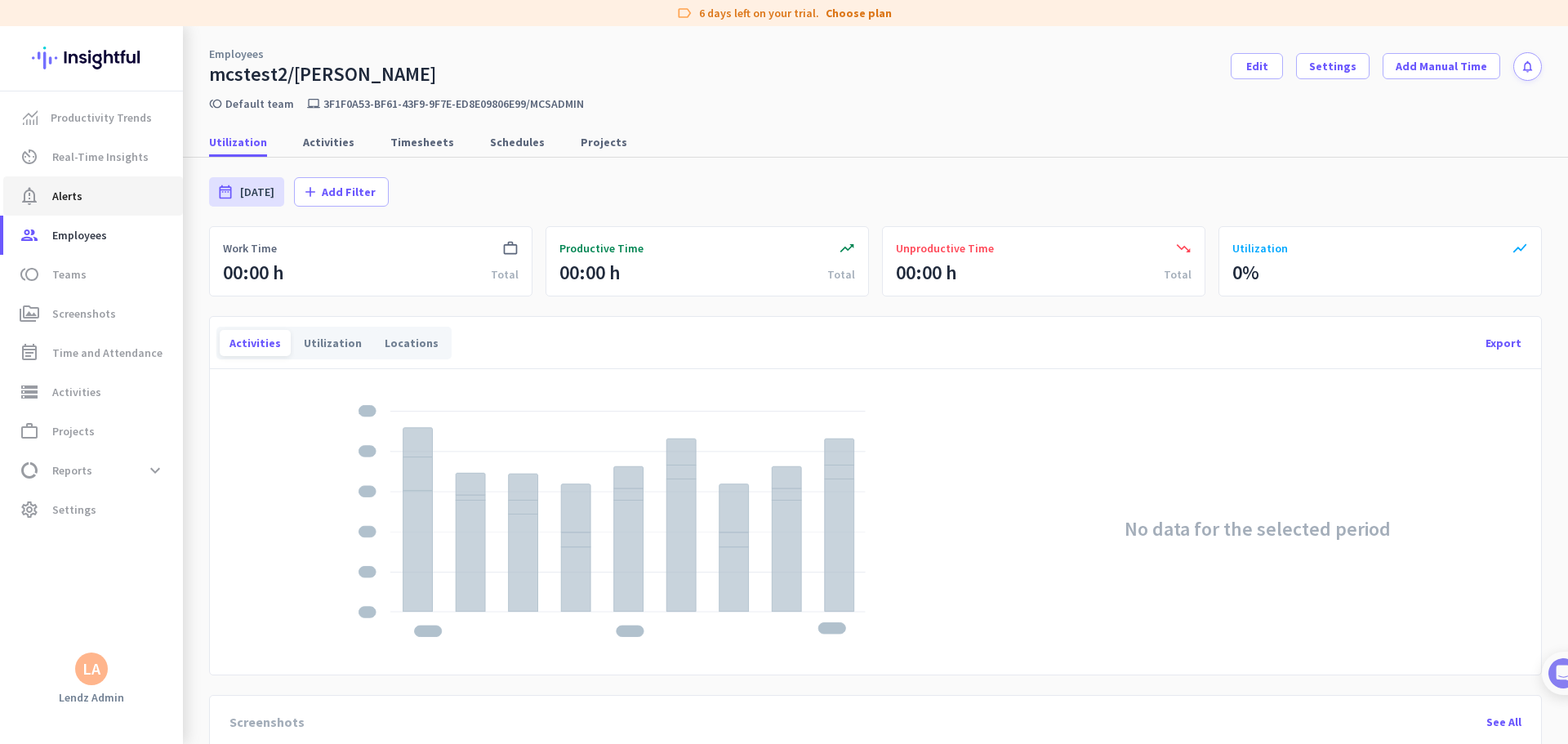
click at [97, 212] on link "notification_important Alerts" at bounding box center [93, 196] width 180 height 39
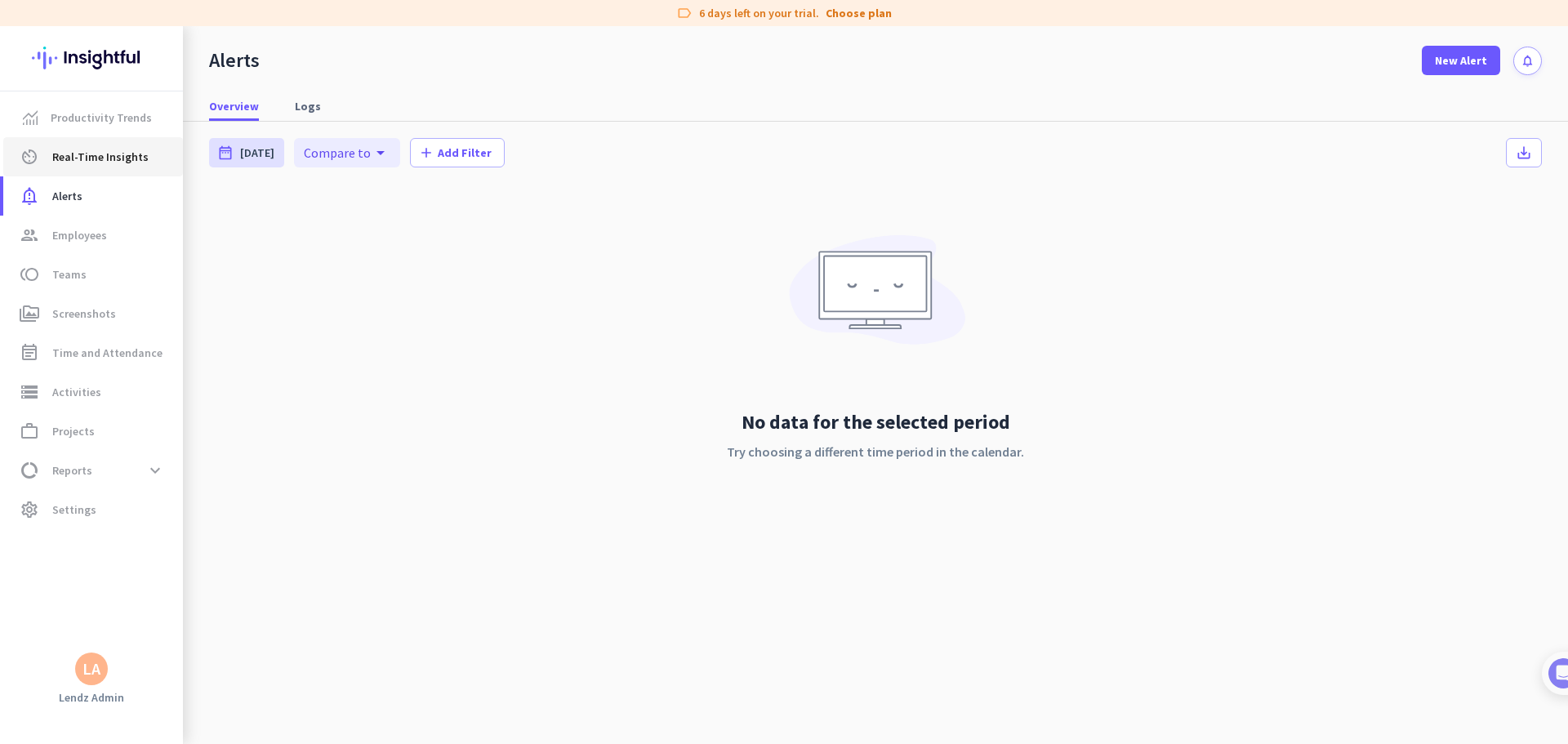
click at [90, 160] on span "Real-Time Insights" at bounding box center [100, 157] width 97 height 20
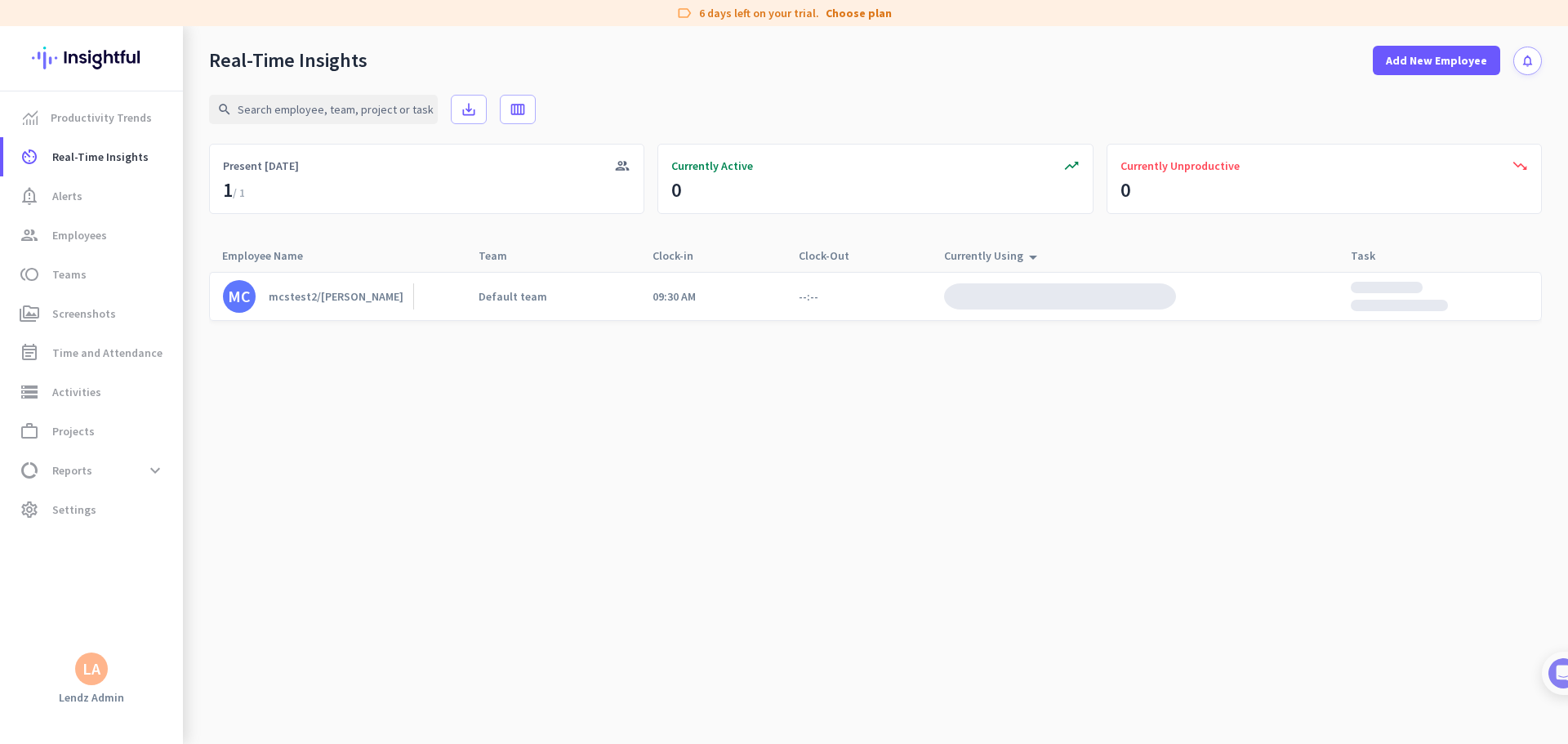
click at [355, 302] on div "mcstest2/[PERSON_NAME]" at bounding box center [336, 296] width 135 height 15
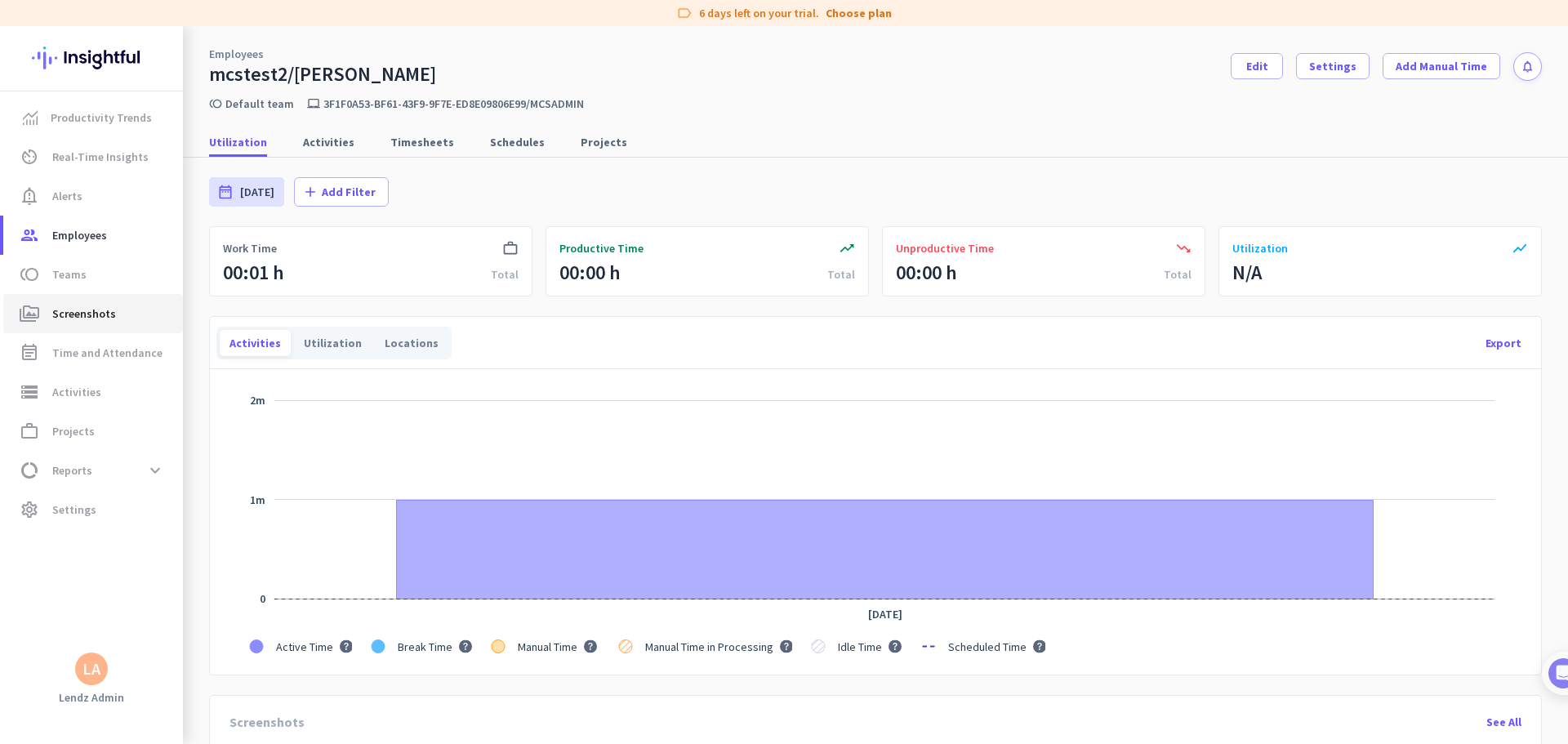
click at [77, 314] on span "Screenshots" at bounding box center [84, 313] width 64 height 20
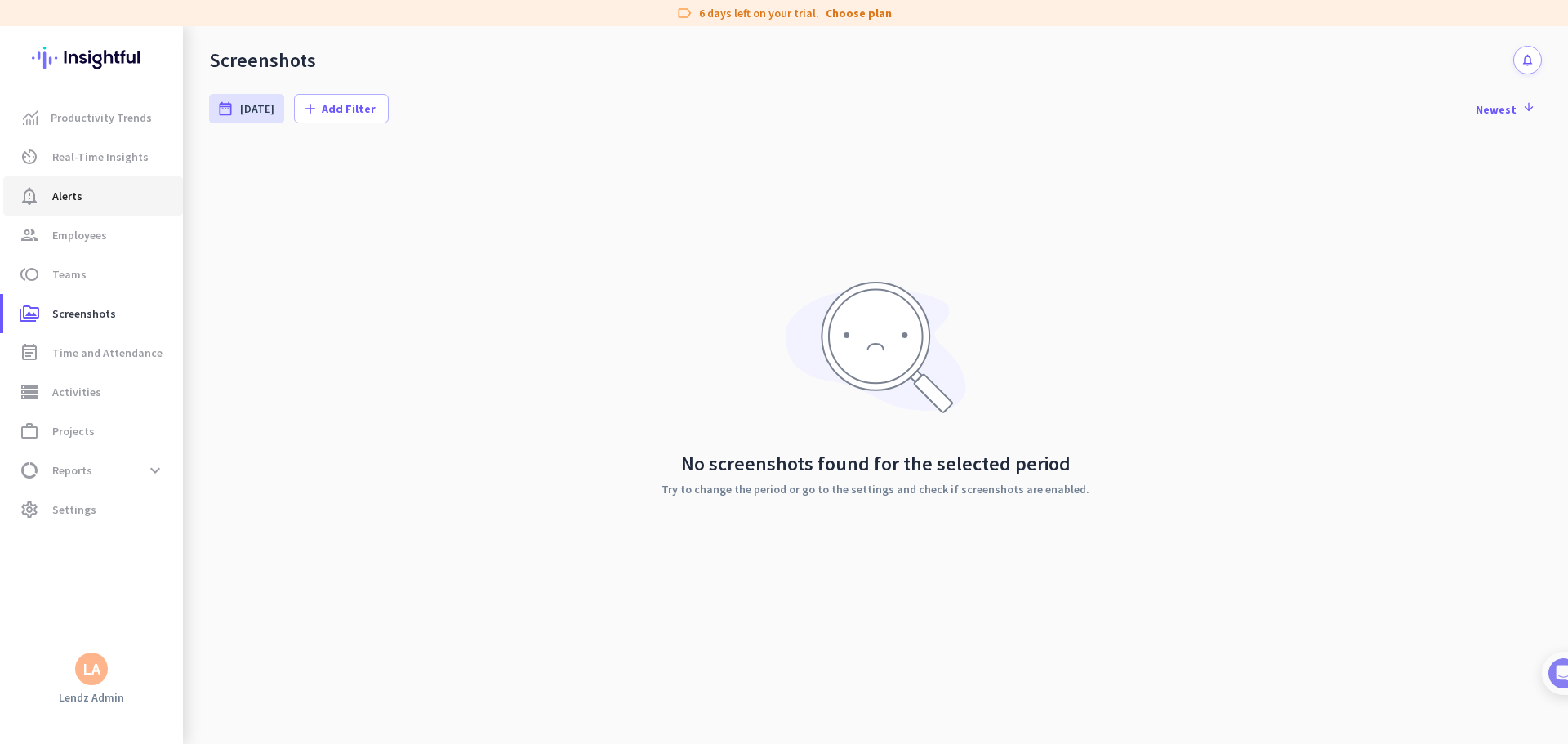
click at [73, 205] on span "Alerts" at bounding box center [68, 196] width 30 height 20
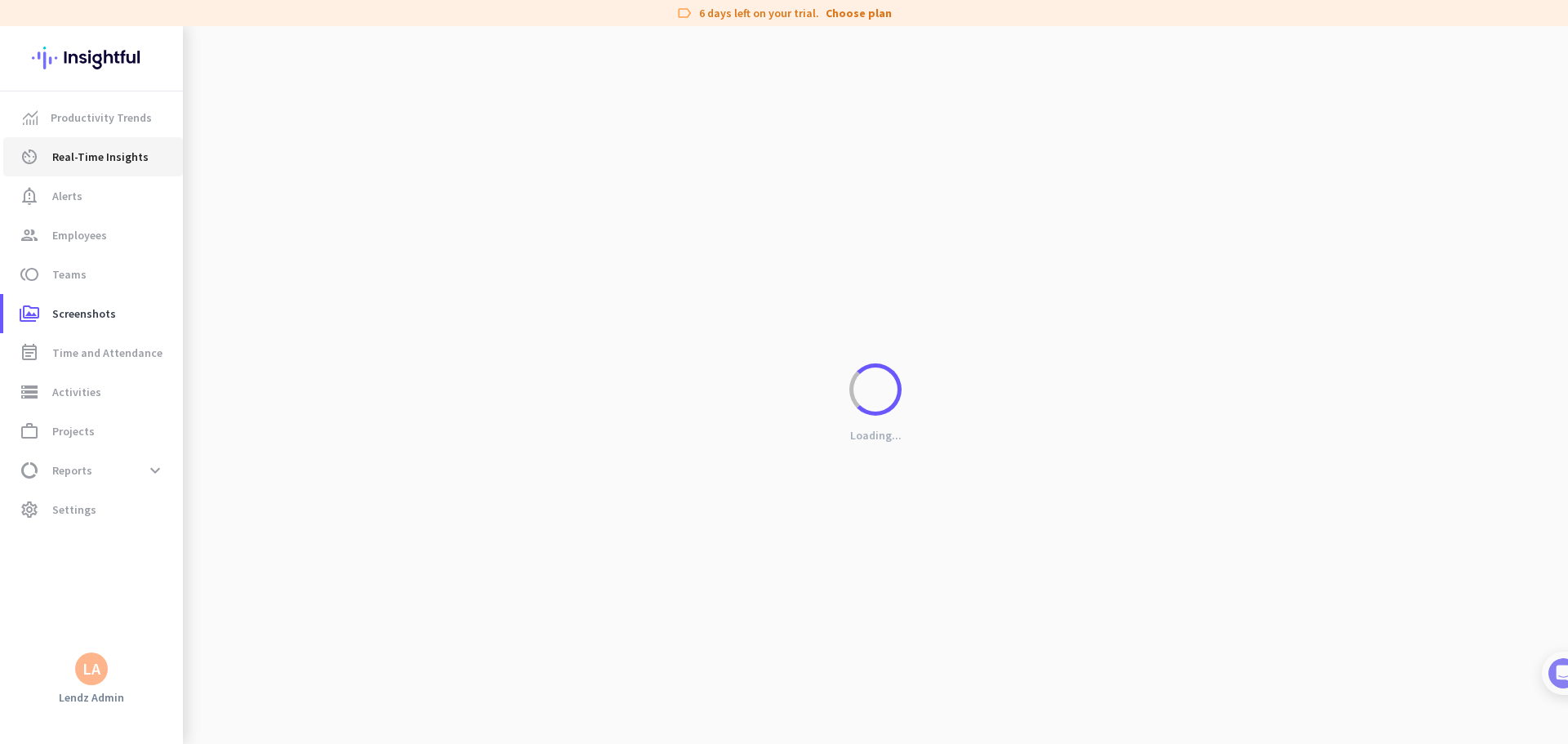
click at [89, 155] on span "Real-Time Insights" at bounding box center [100, 157] width 97 height 20
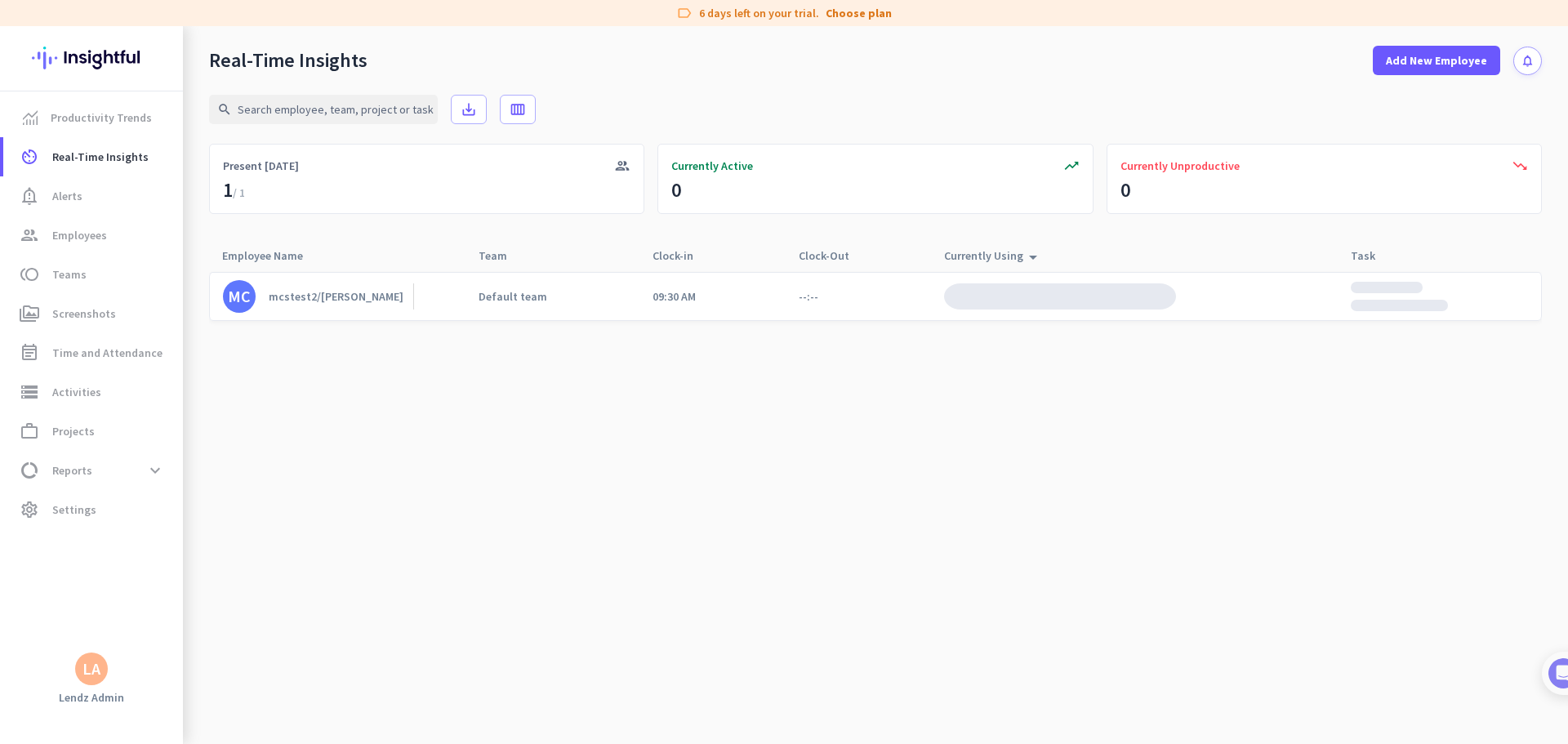
click at [294, 300] on div "mcstest2/[PERSON_NAME]" at bounding box center [336, 296] width 135 height 15
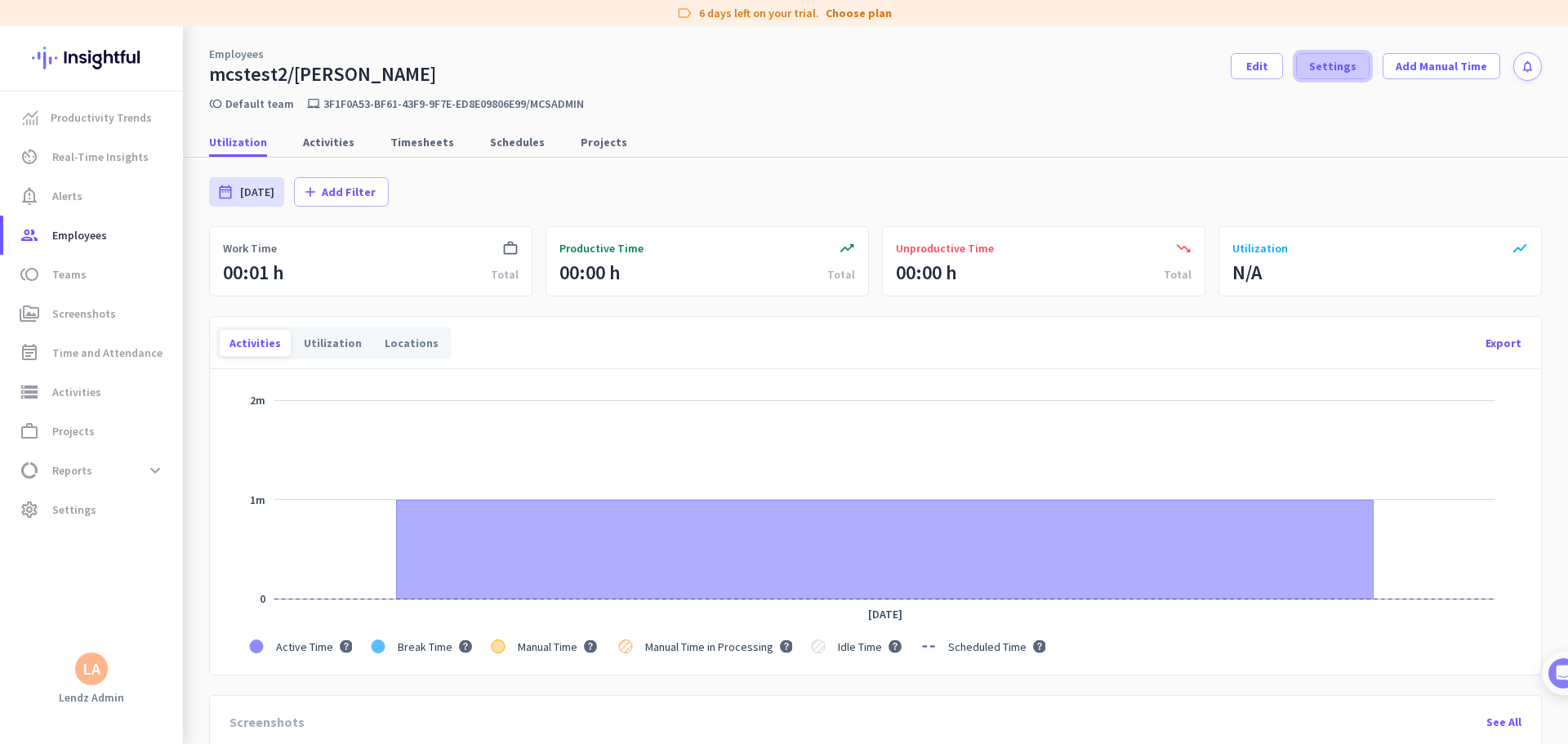
click at [998, 66] on span "Settings" at bounding box center [1333, 66] width 48 height 16
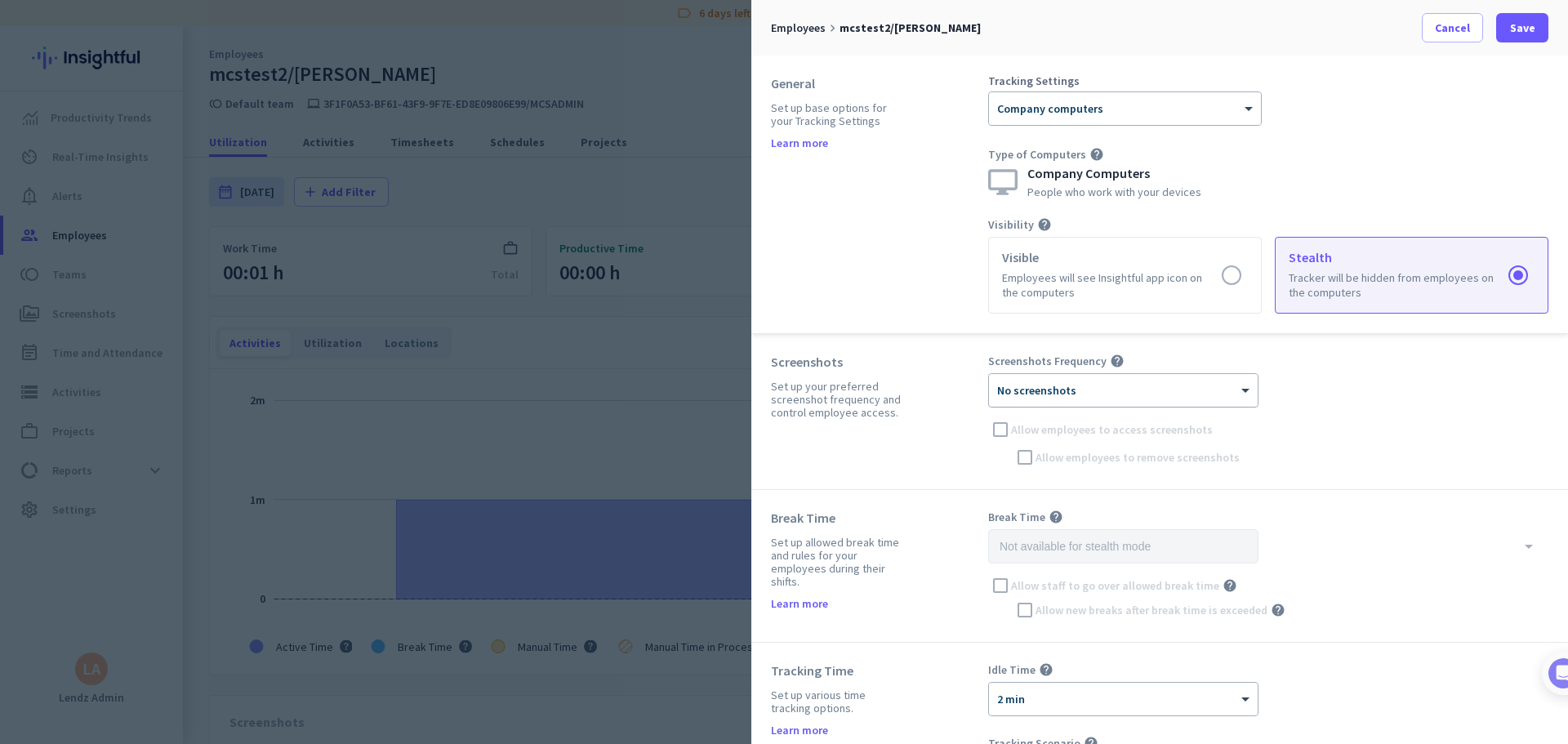
click at [998, 395] on div "× No screenshots" at bounding box center [1112, 390] width 249 height 14
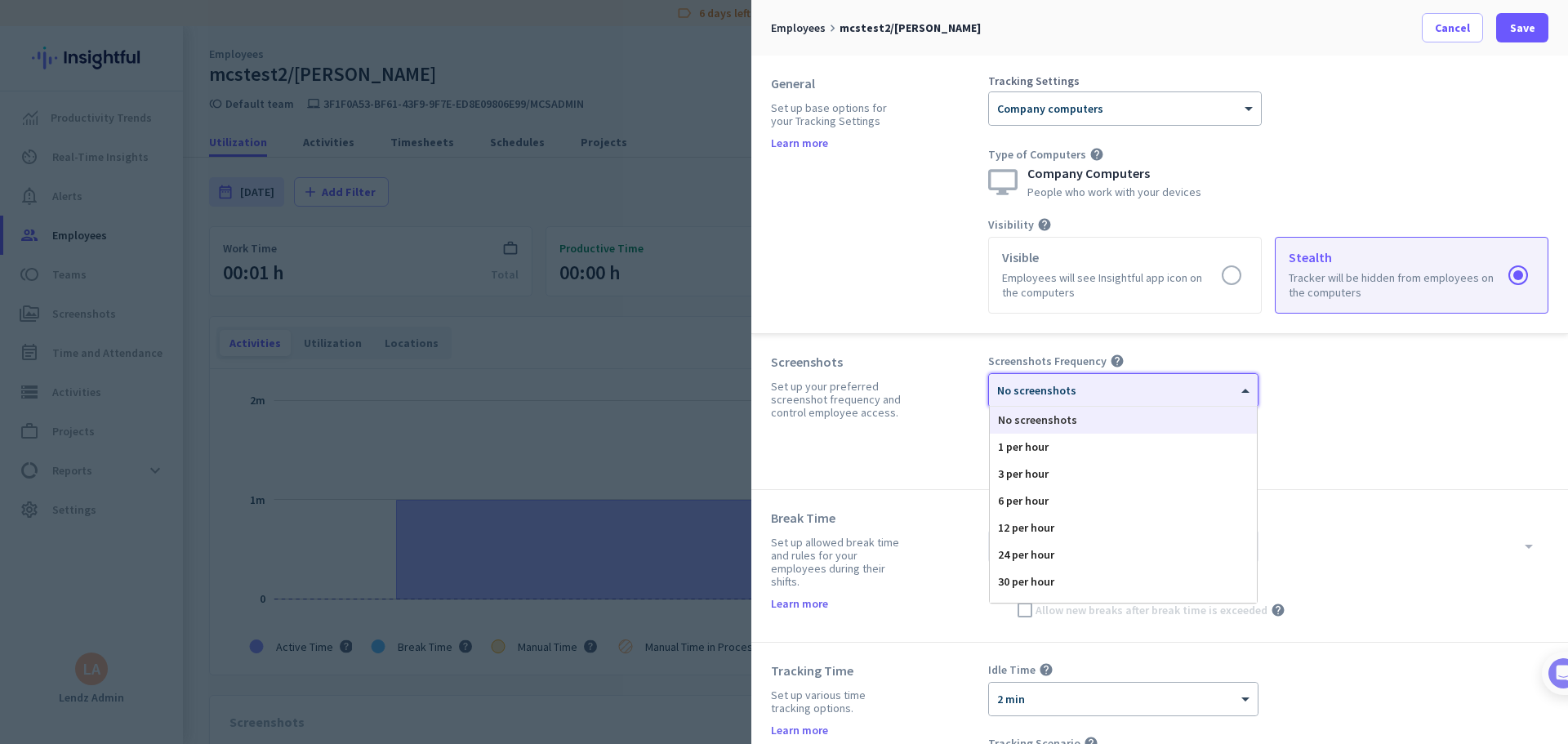
click at [998, 395] on div "× No screenshots" at bounding box center [1112, 390] width 249 height 14
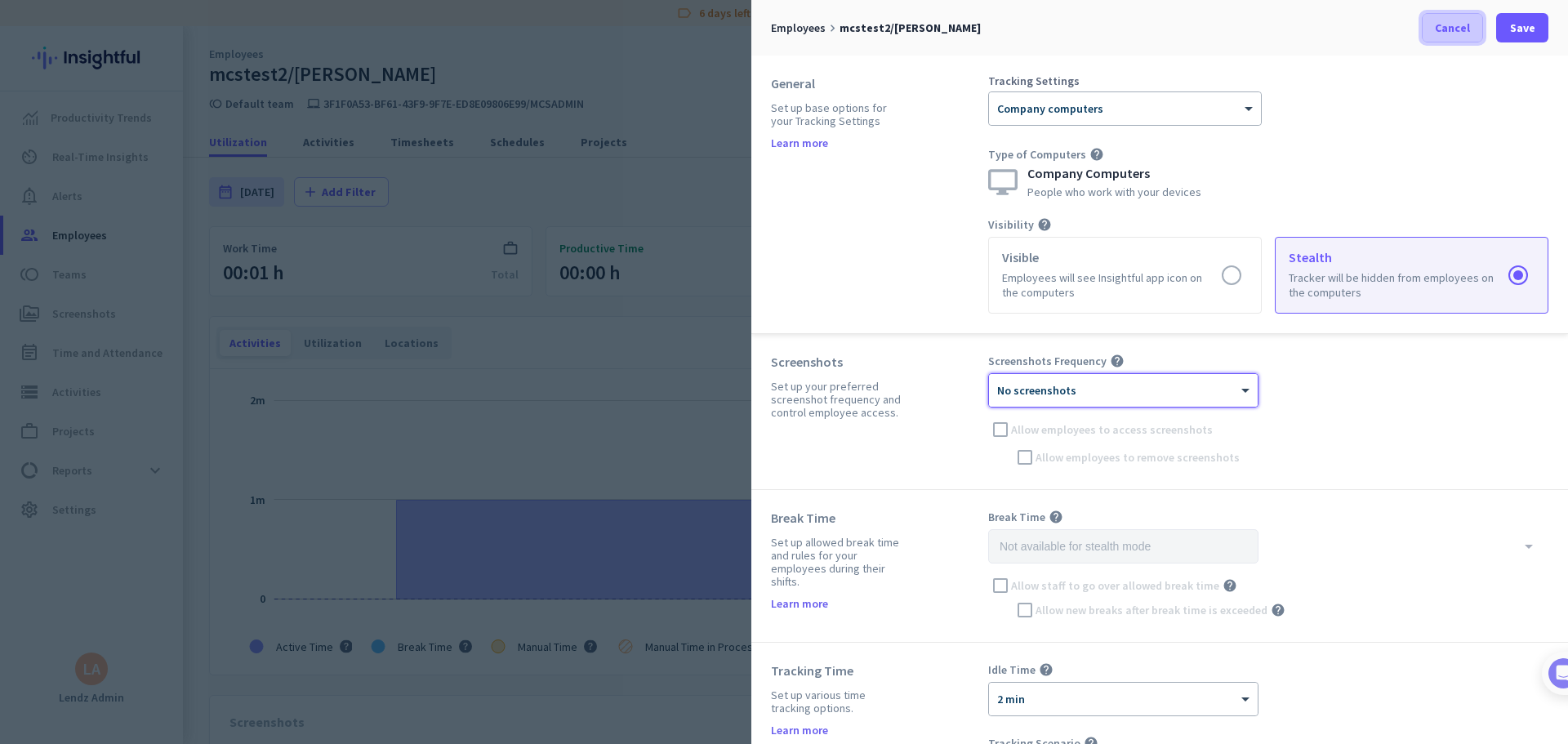
click at [998, 22] on span "Cancel" at bounding box center [1452, 27] width 35 height 16
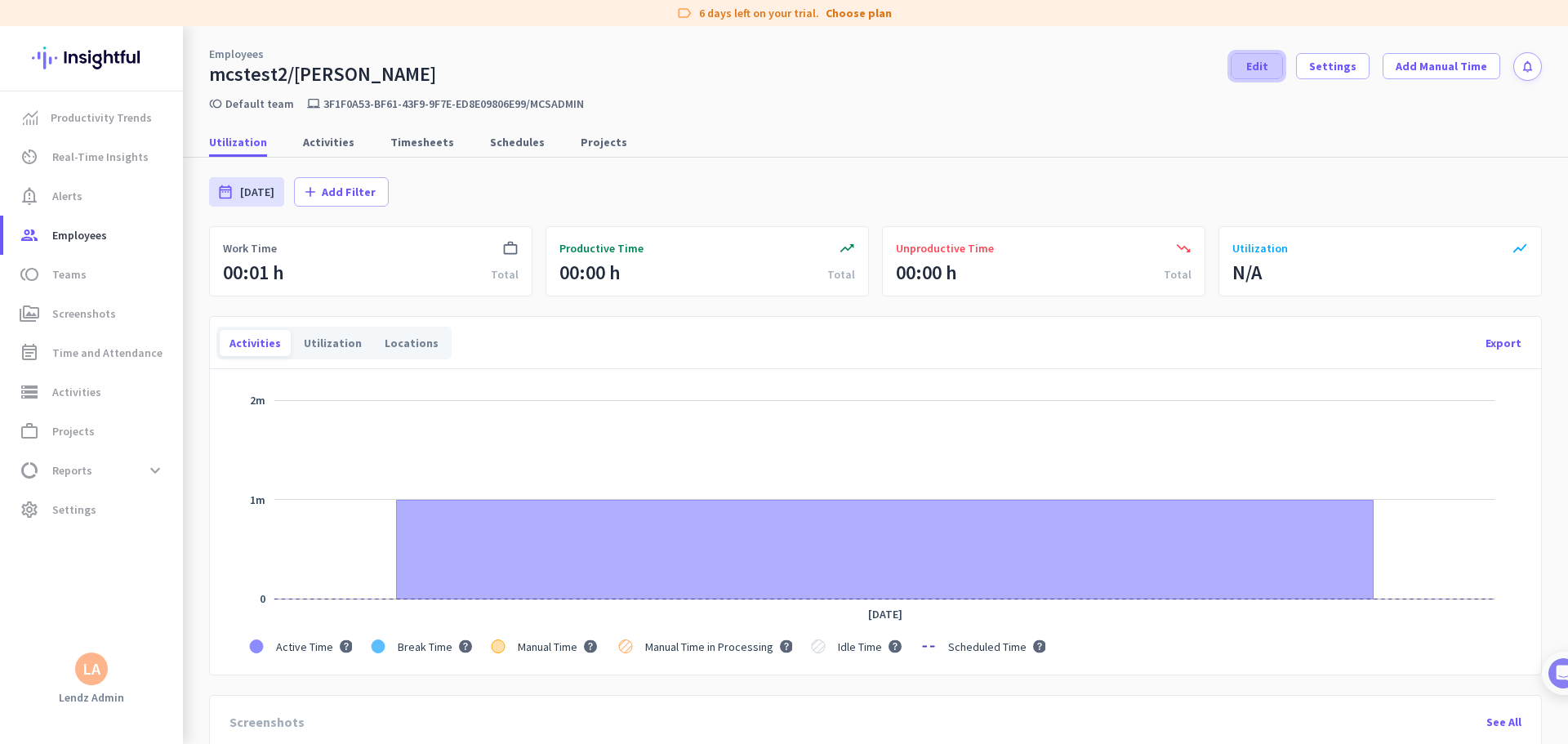
click at [998, 63] on span "Edit" at bounding box center [1258, 66] width 23 height 16
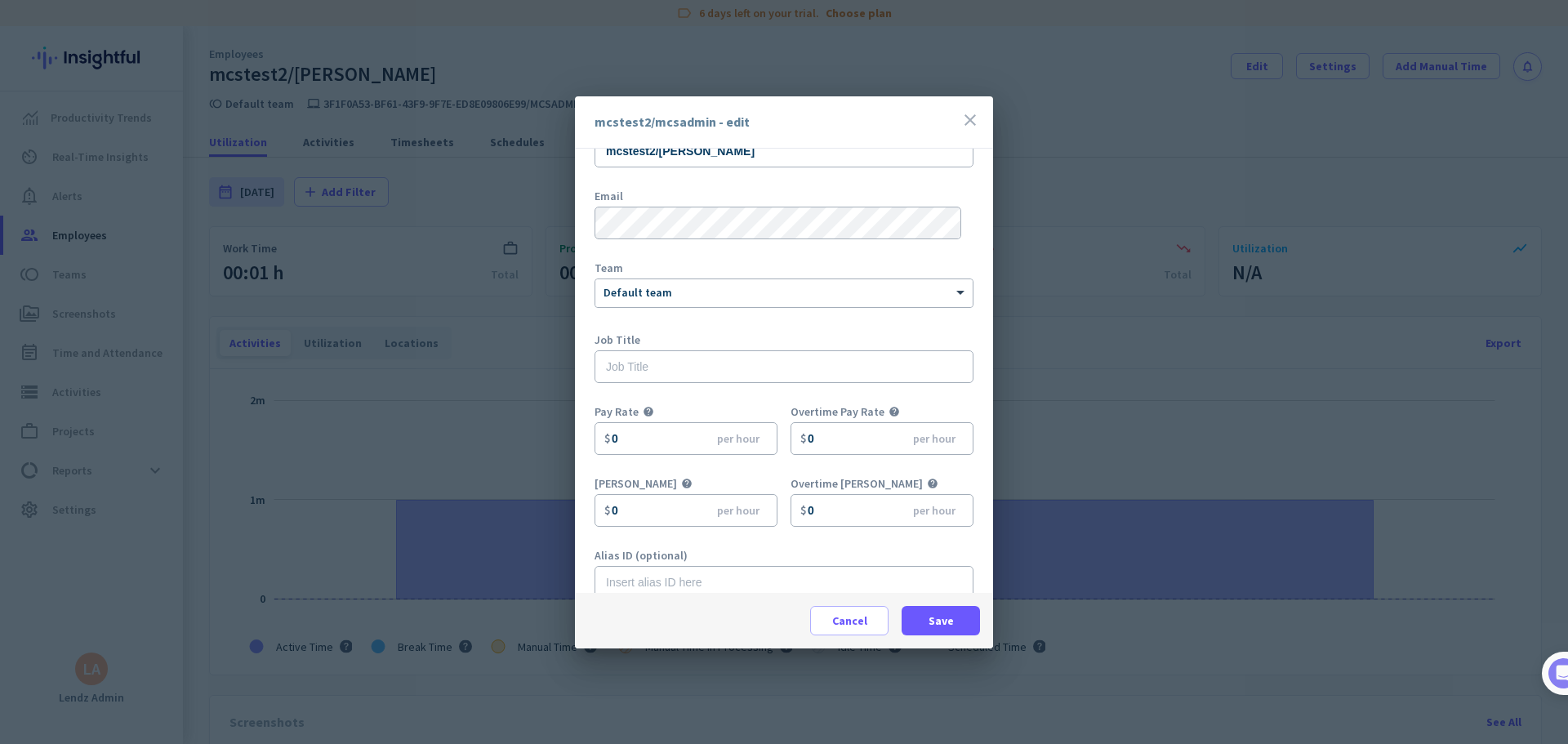
scroll to position [72, 0]
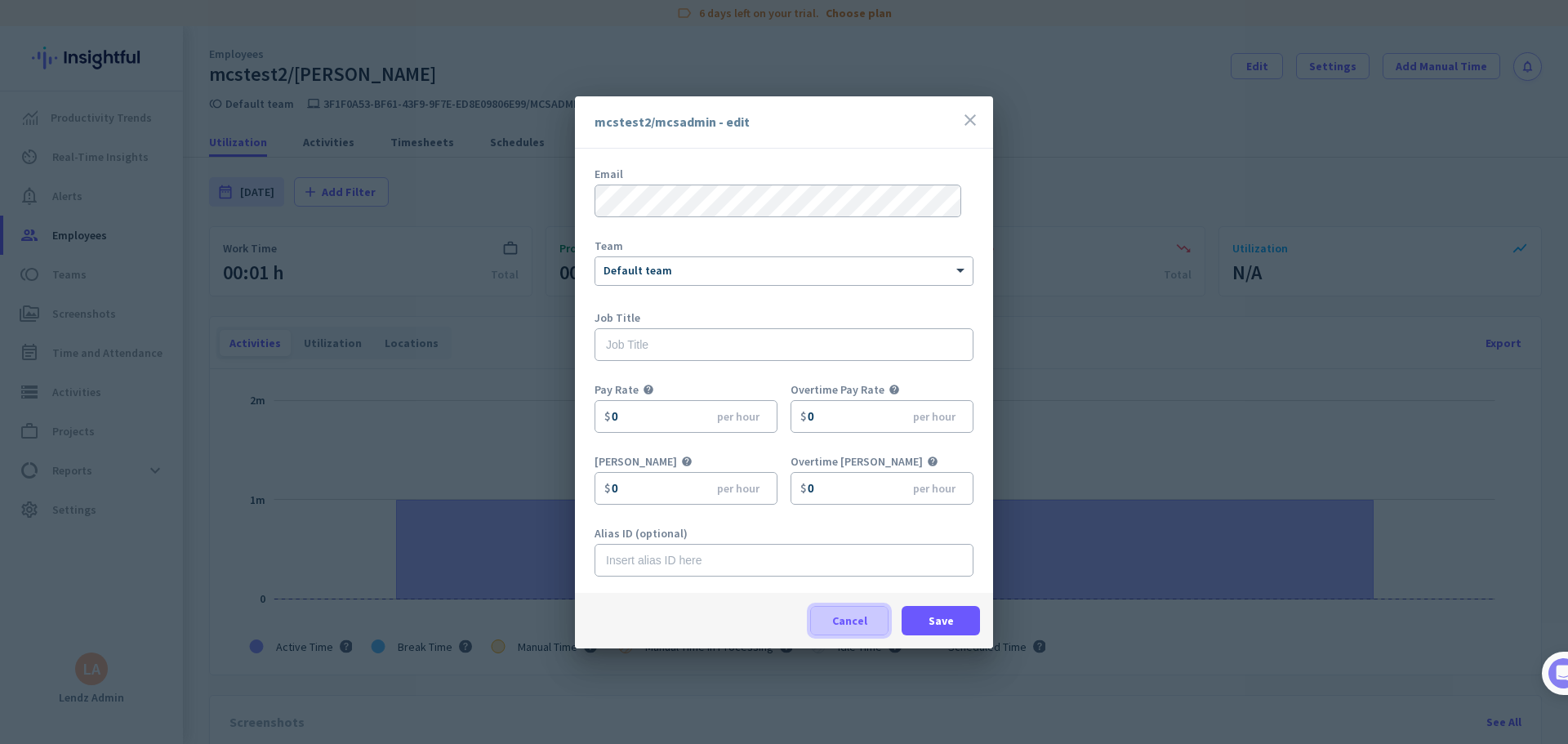
click at [821, 452] on span at bounding box center [850, 621] width 77 height 39
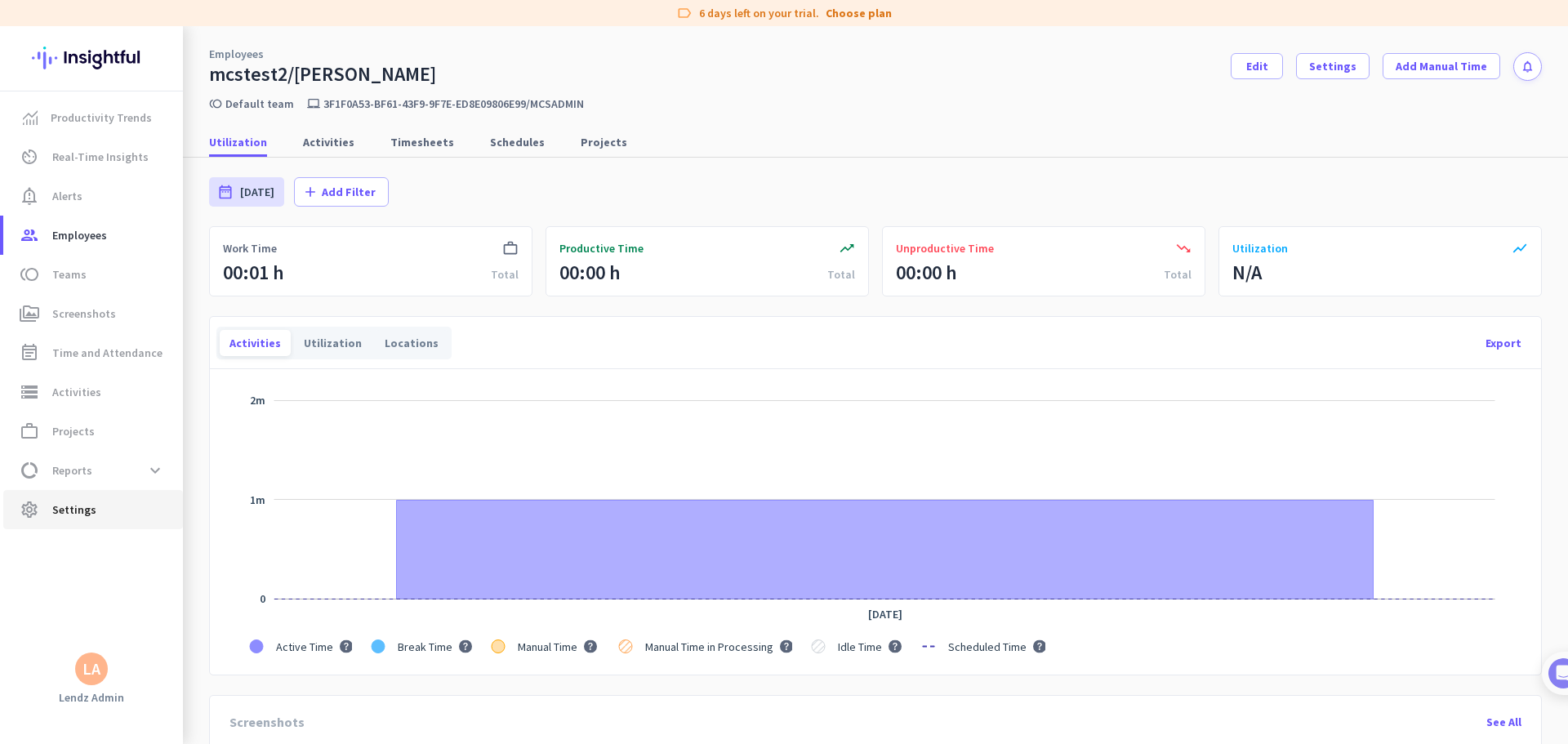
click at [79, 452] on link "settings Settings" at bounding box center [93, 509] width 180 height 39
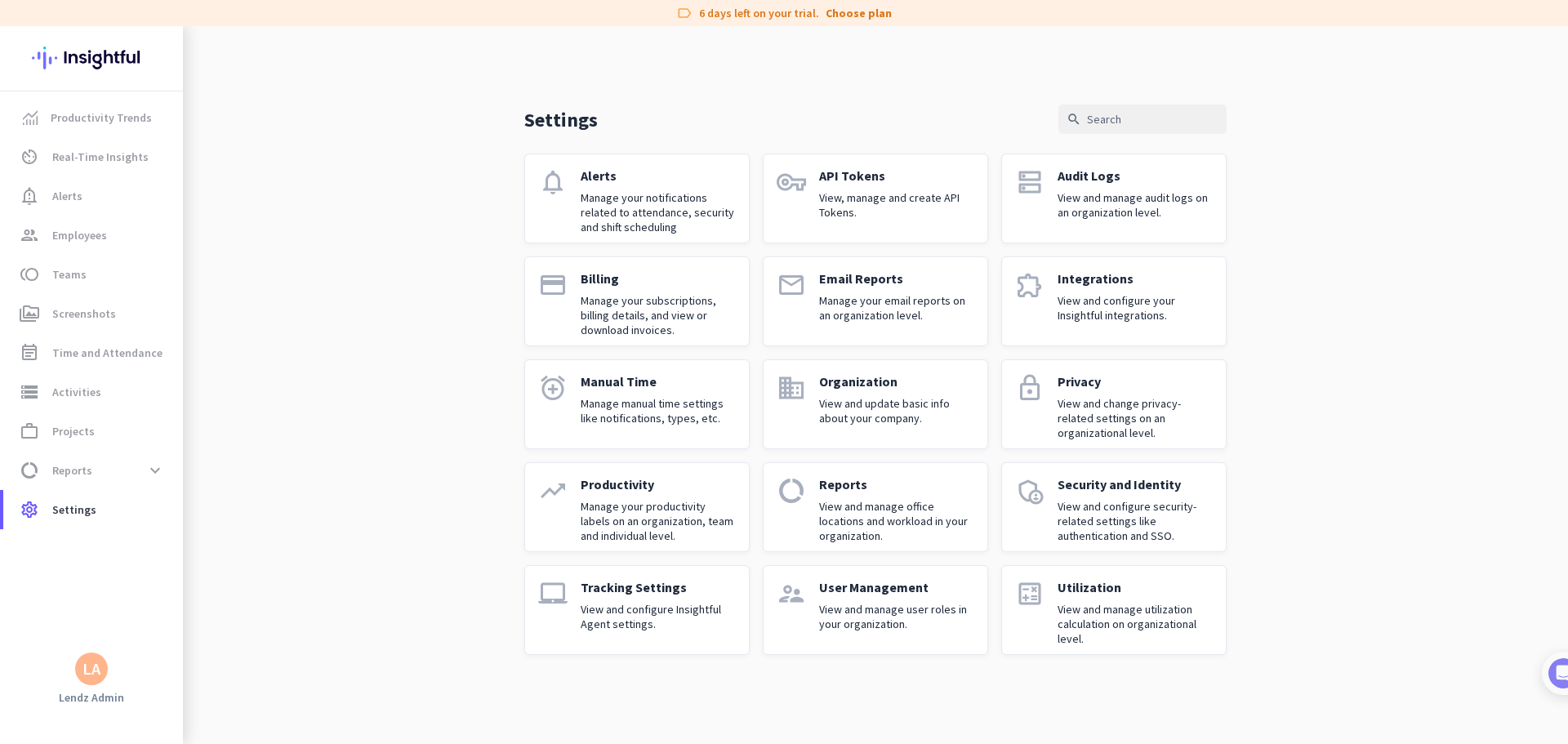
click at [998, 292] on div "Integrations View and configure your Insightful integrations." at bounding box center [1135, 301] width 155 height 62
click at [998, 285] on p "Integrations" at bounding box center [1135, 278] width 155 height 16
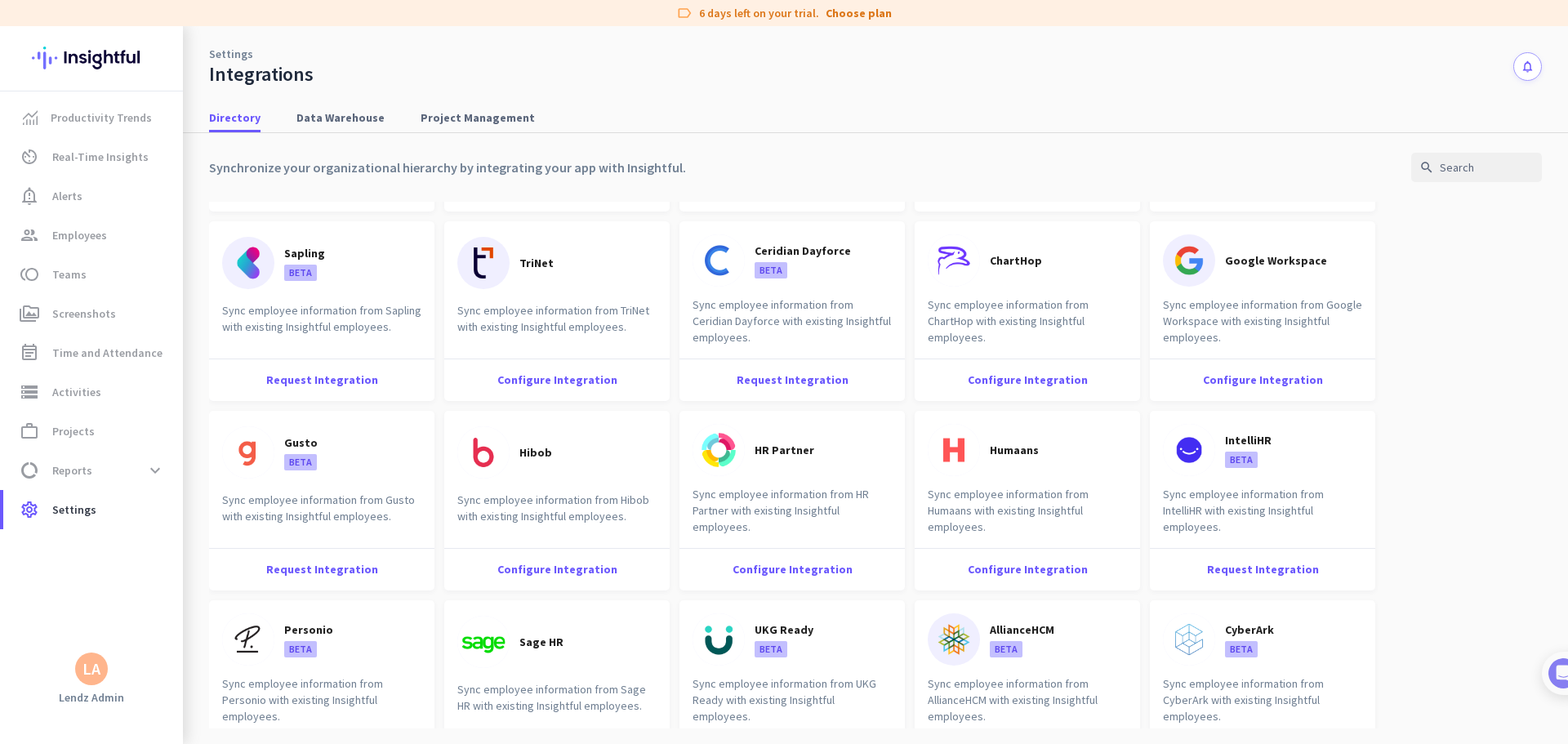
scroll to position [1389, 0]
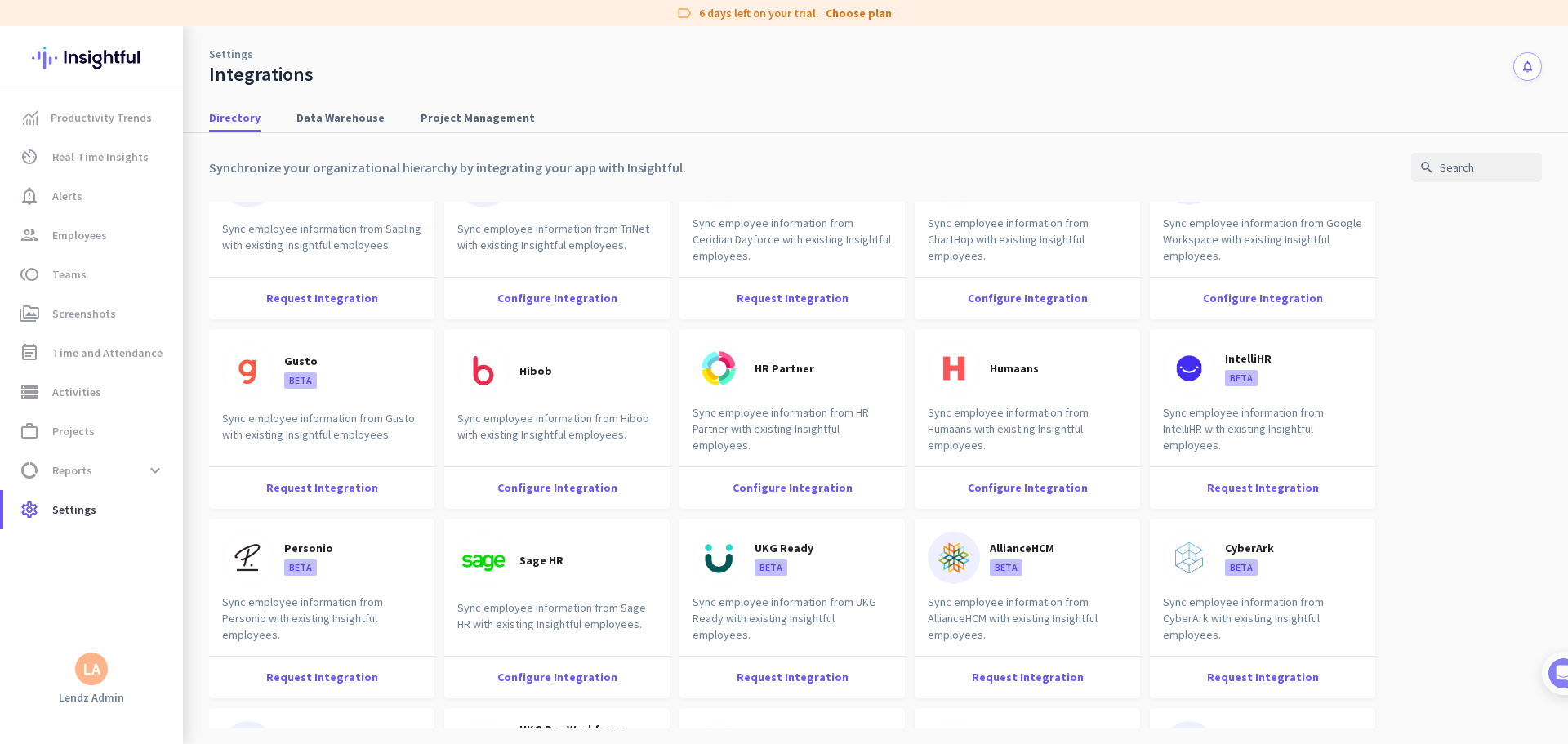
drag, startPoint x: 251, startPoint y: 421, endPoint x: 395, endPoint y: 432, distance: 144.4
click at [395, 432] on div "Sync employee information from Gusto with existing Insightful employees." at bounding box center [322, 435] width 225 height 52
click at [376, 431] on div "Sync employee information from Gusto with existing Insightful employees." at bounding box center [322, 435] width 225 height 52
drag, startPoint x: 393, startPoint y: 435, endPoint x: 221, endPoint y: 415, distance: 173.2
click at [221, 415] on div "Sync employee information from Gusto with existing Insightful employees." at bounding box center [322, 435] width 225 height 52
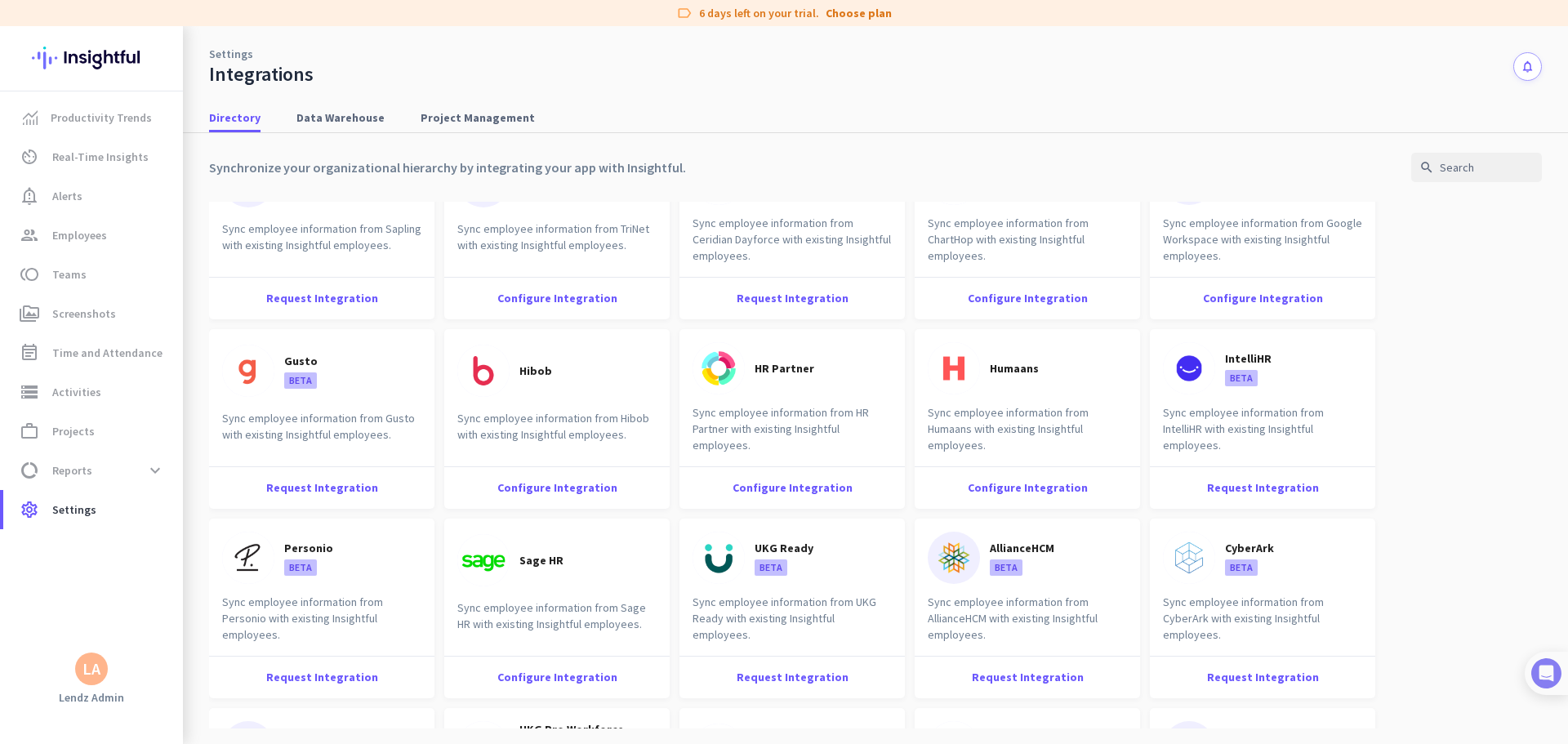
click at [998, 452] on img at bounding box center [1546, 674] width 30 height 30
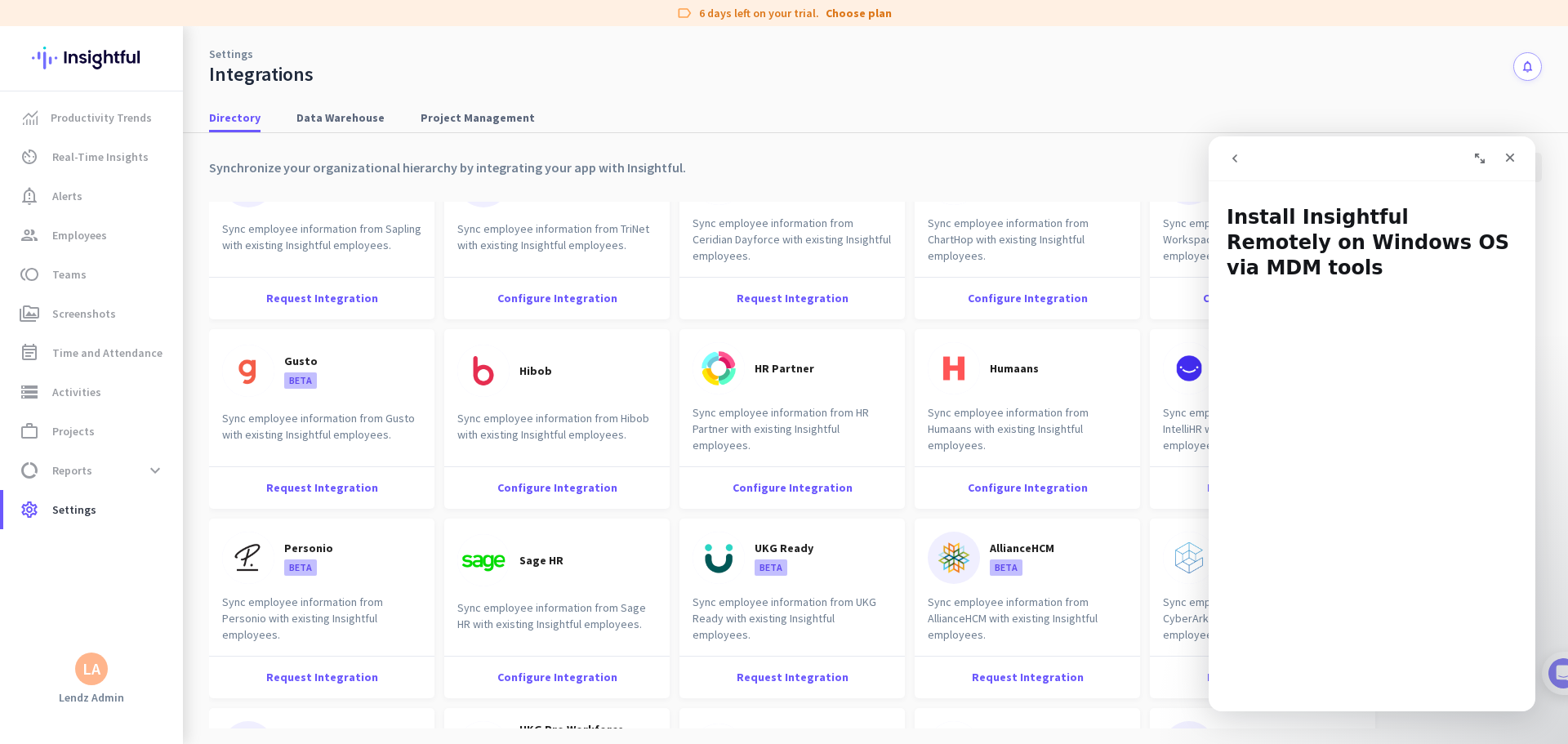
click at [998, 160] on icon "go back" at bounding box center [1235, 159] width 13 height 13
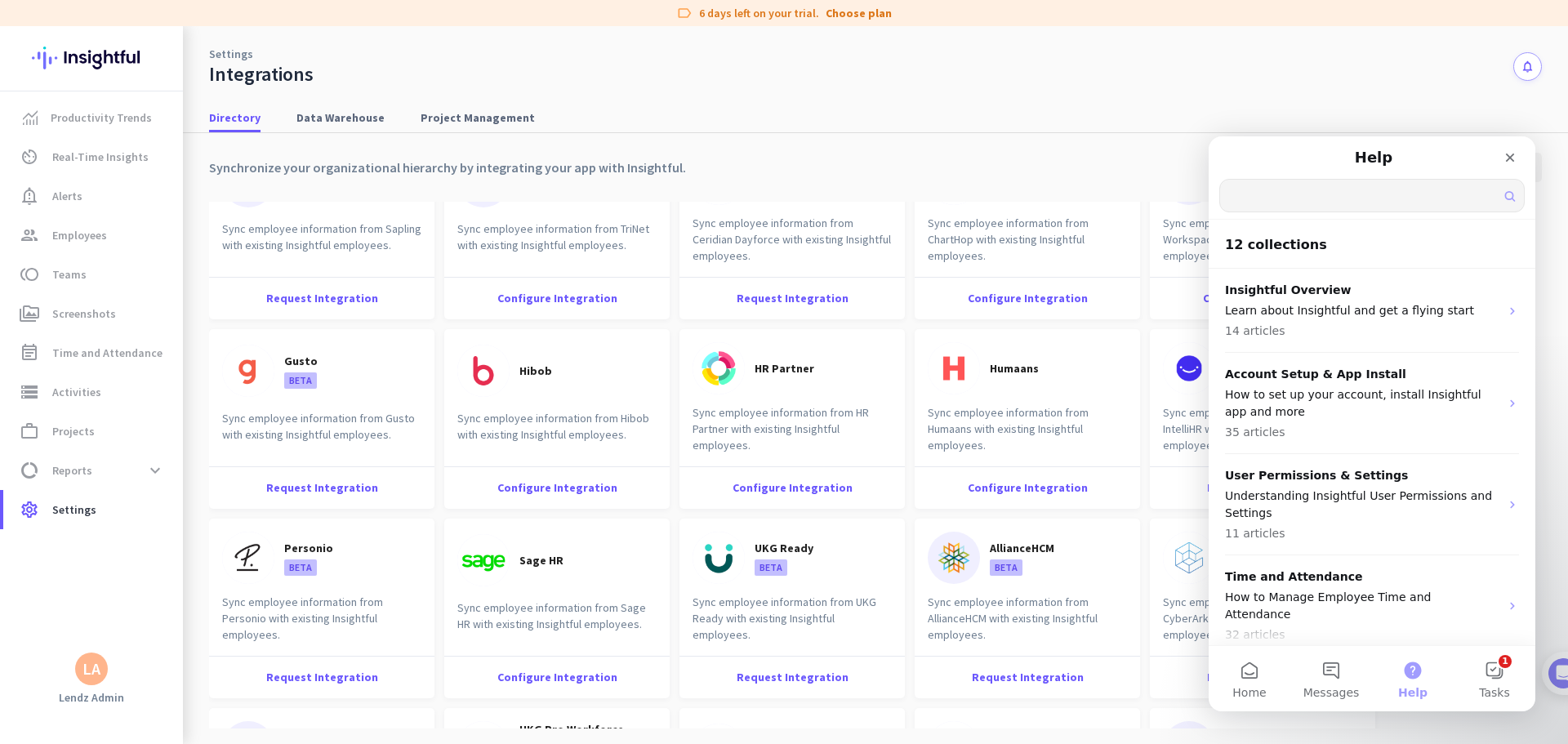
click at [998, 204] on input "Search for help" at bounding box center [1372, 196] width 304 height 32
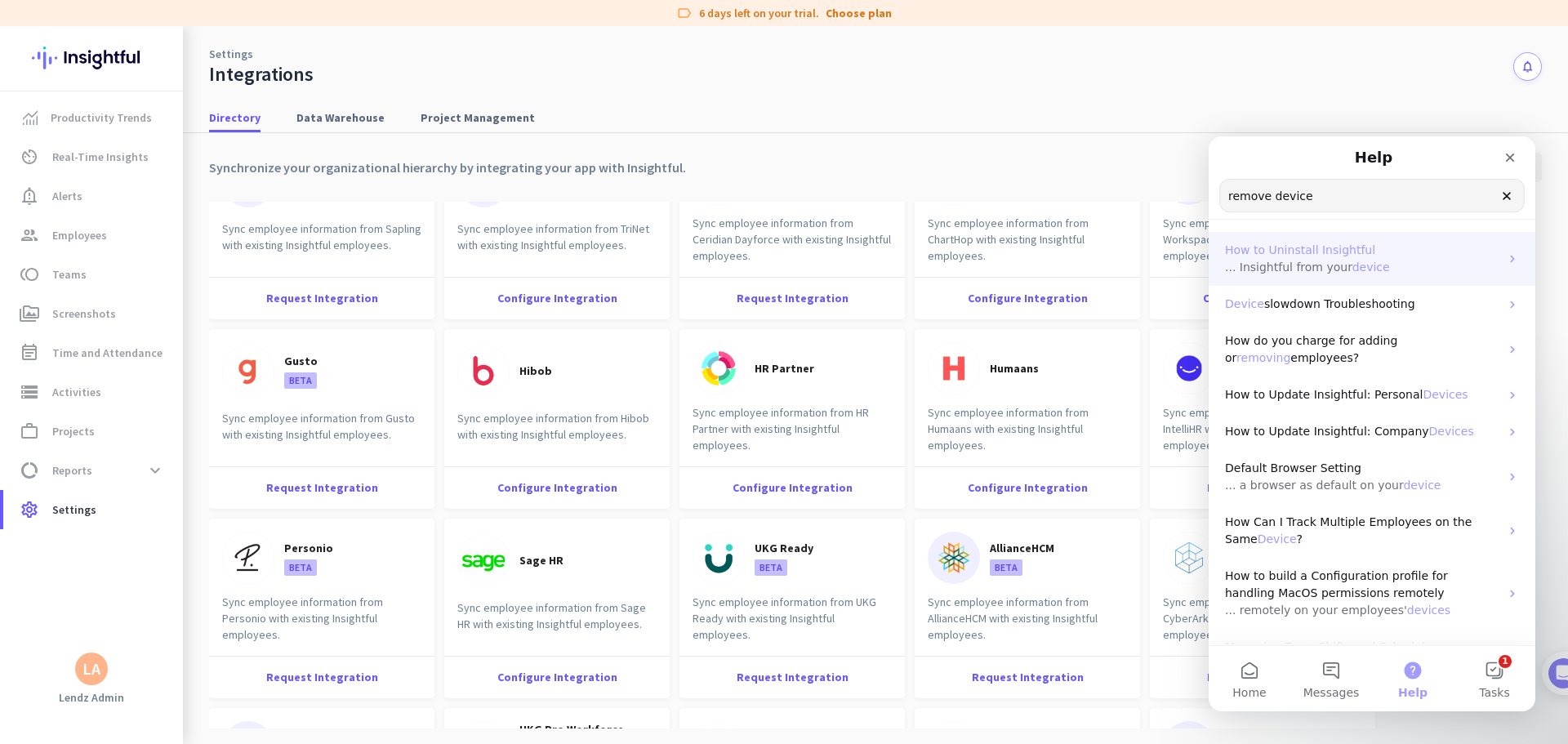
type input "remove device"
click at [998, 252] on span "How to Uninstall Insightful" at bounding box center [1300, 250] width 150 height 13
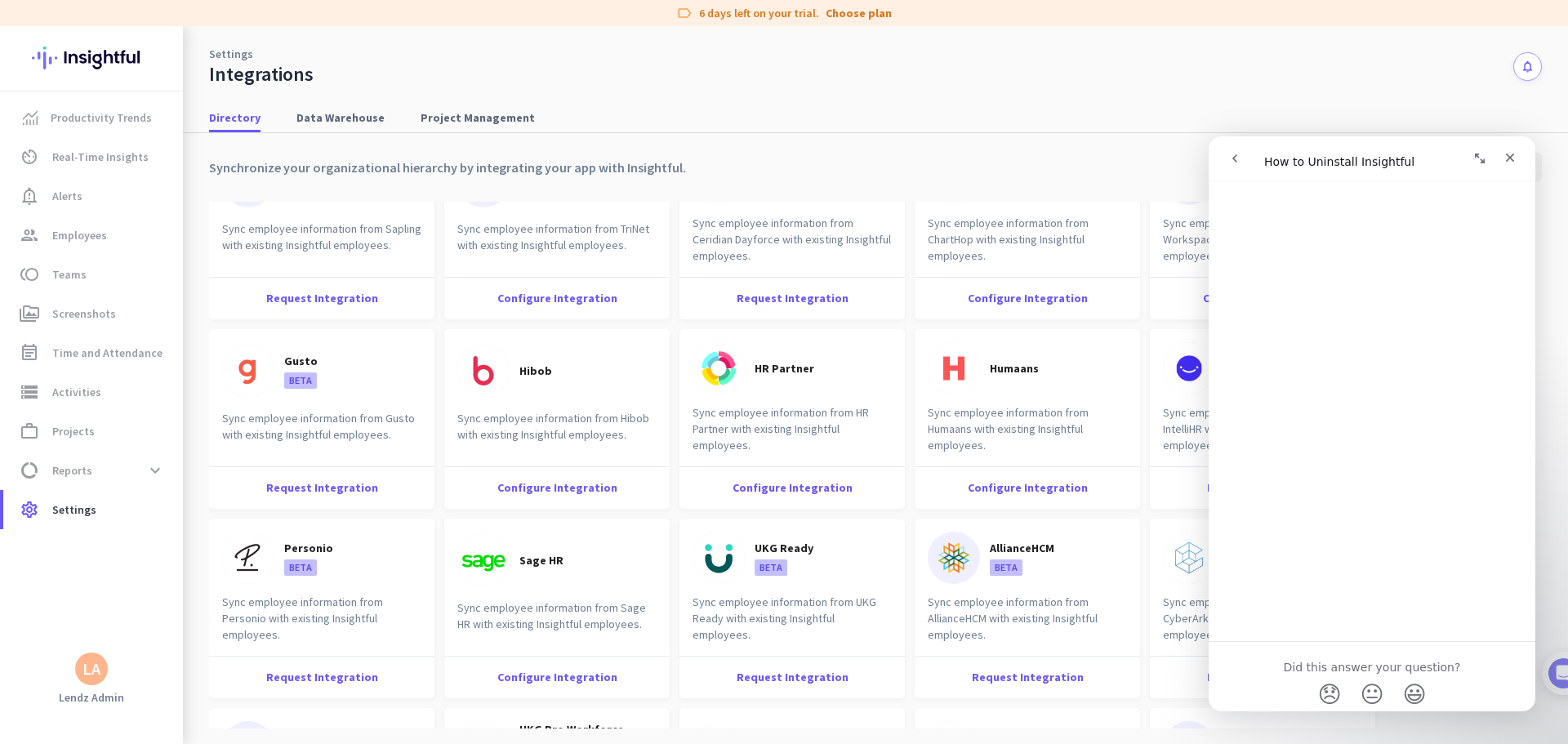
scroll to position [4275, 0]
drag, startPoint x: 96, startPoint y: 123, endPoint x: 91, endPoint y: 130, distance: 8.6
click at [95, 123] on span "Productivity Trends" at bounding box center [101, 117] width 101 height 20
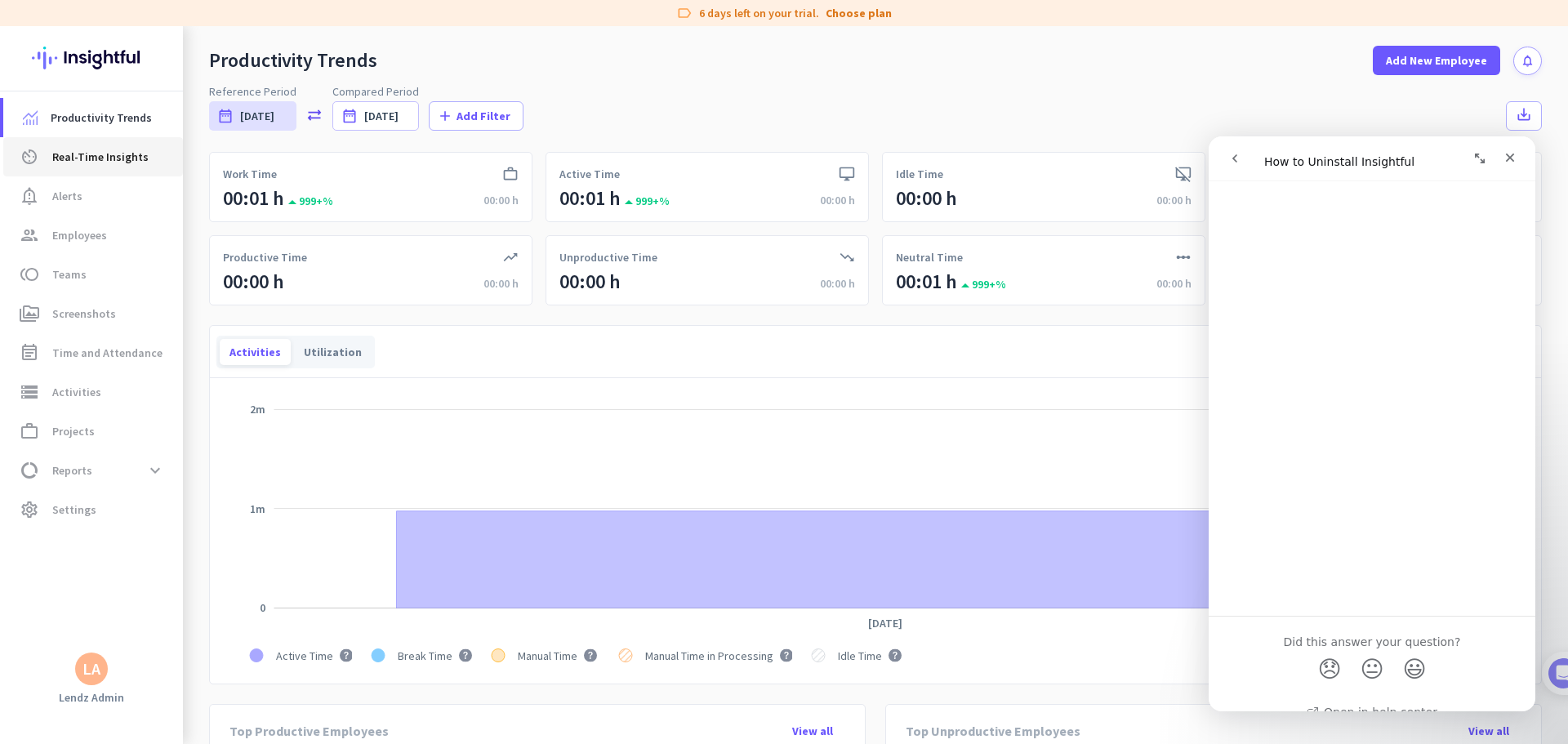
click at [85, 155] on span "Real-Time Insights" at bounding box center [100, 157] width 97 height 20
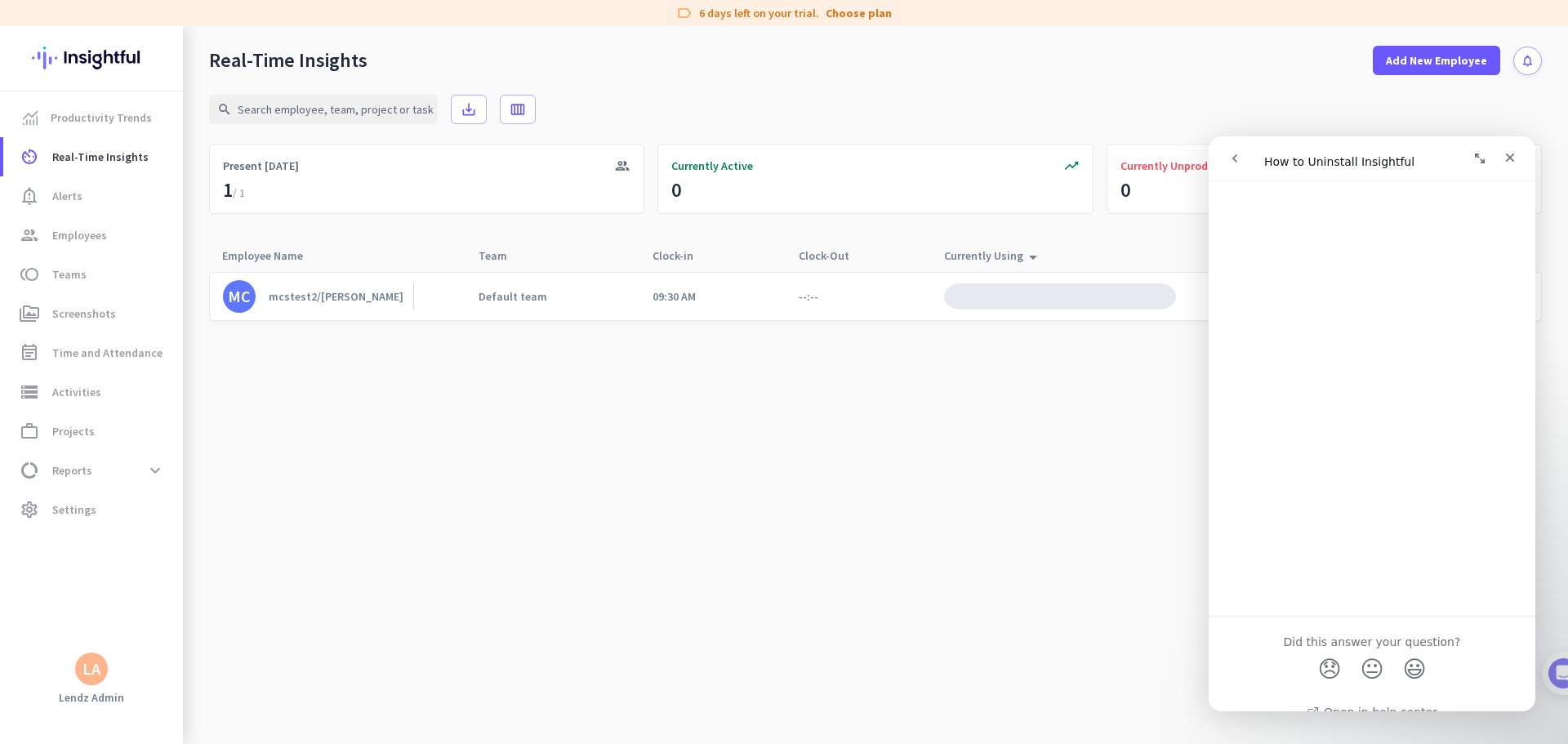
click at [305, 302] on div "mcstest2/[PERSON_NAME]" at bounding box center [336, 296] width 135 height 15
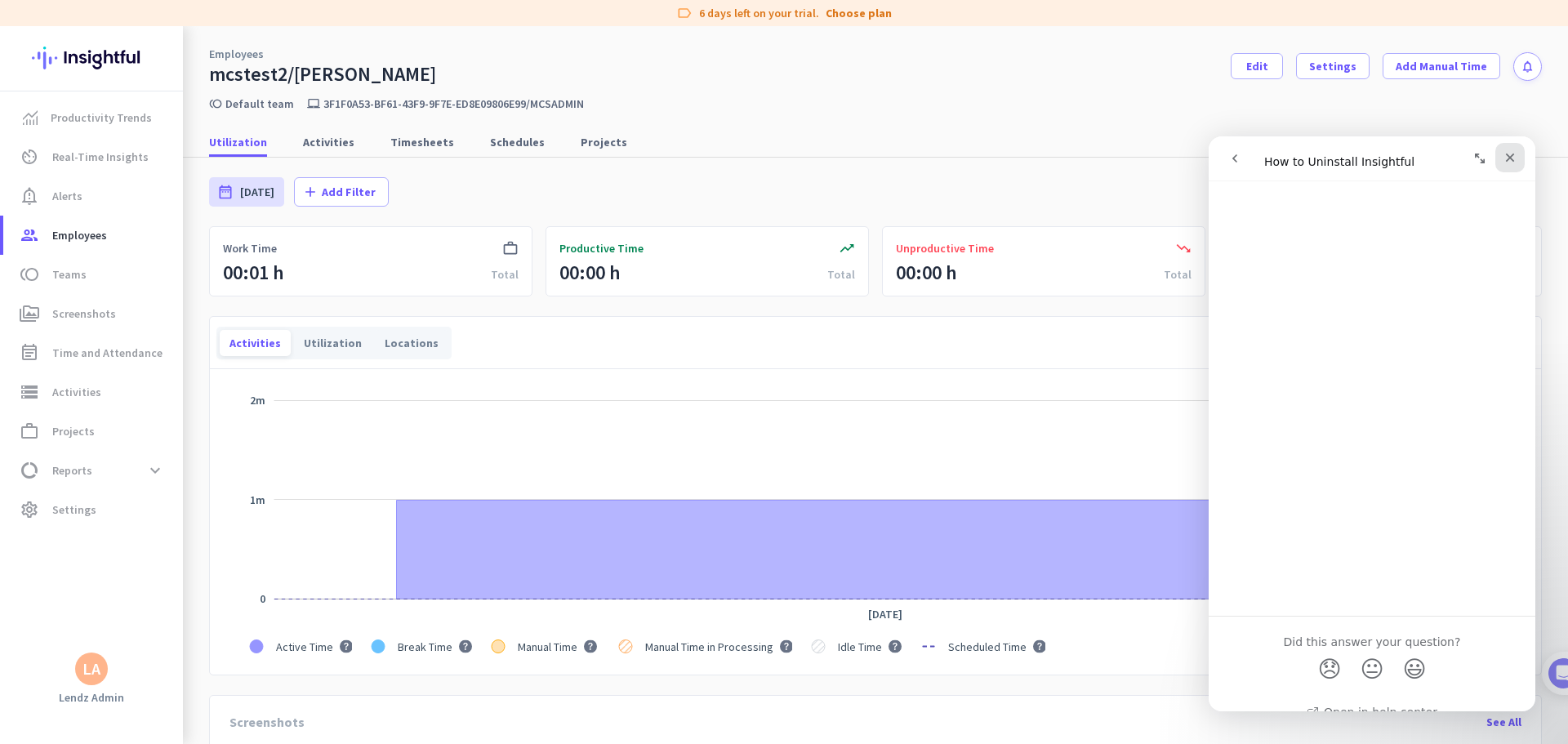
drag, startPoint x: 1510, startPoint y: 159, endPoint x: 2571, endPoint y: 338, distance: 1076.0
click at [998, 159] on icon "Close" at bounding box center [1510, 158] width 13 height 13
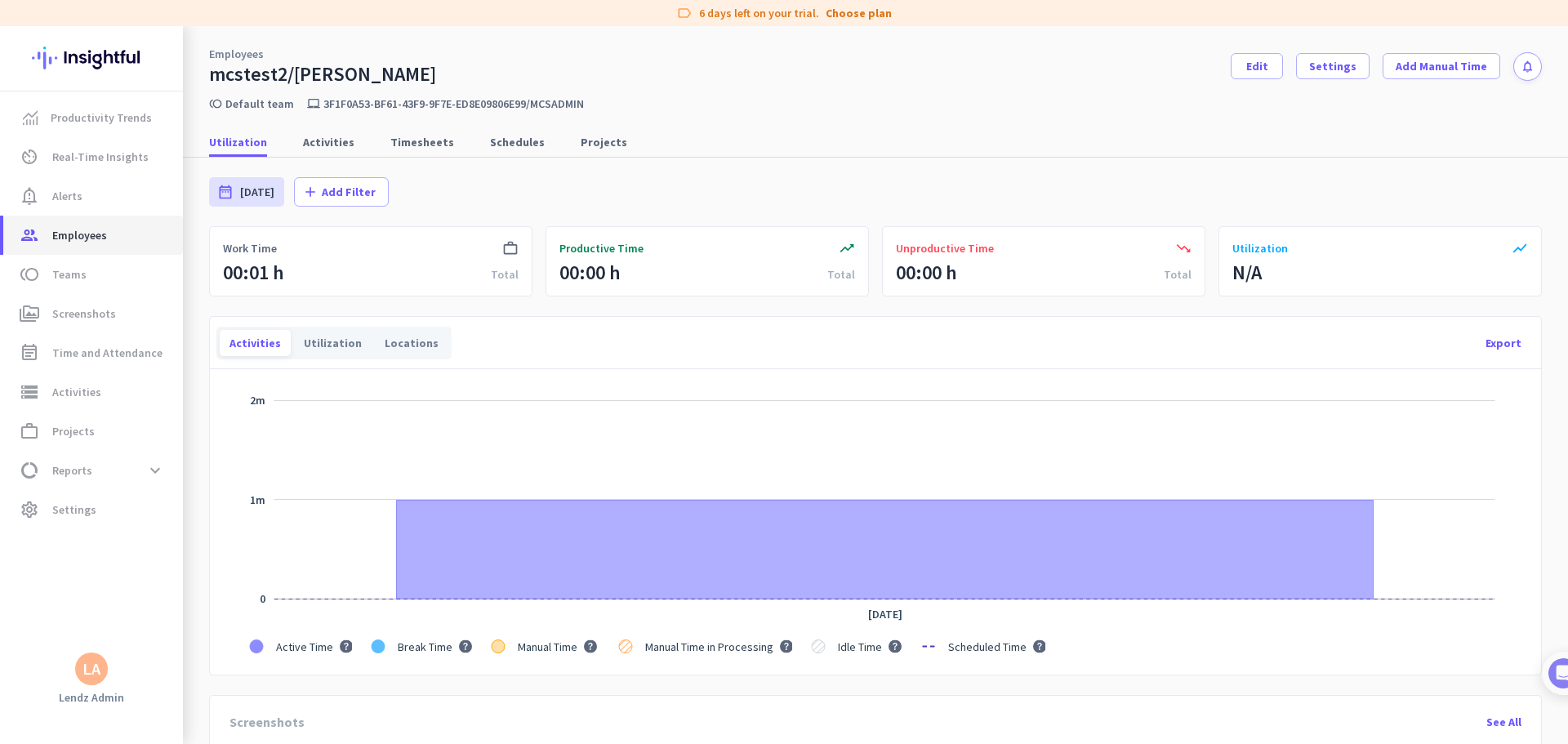
click at [81, 236] on span "Employees" at bounding box center [80, 235] width 54 height 20
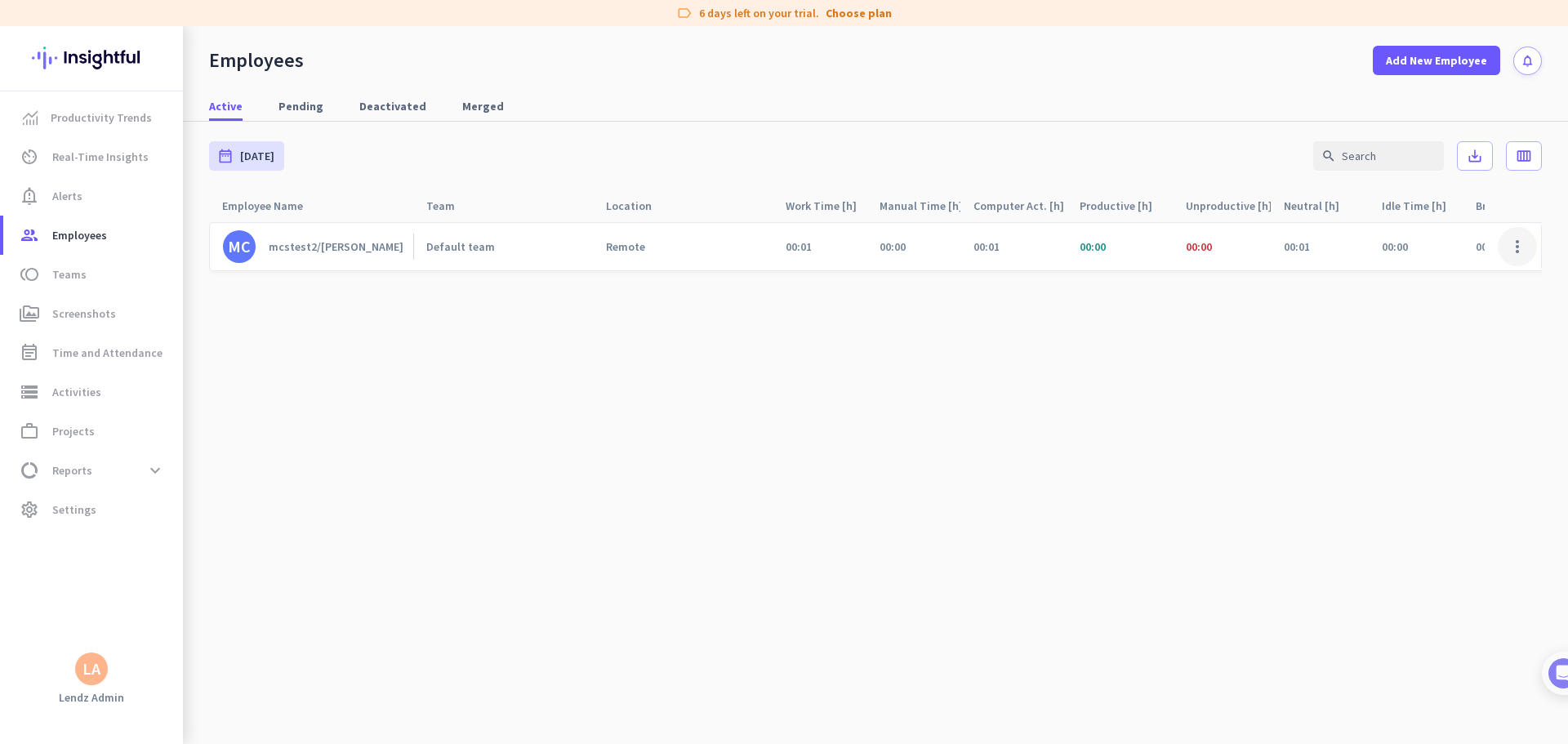
click at [998, 243] on span at bounding box center [1517, 247] width 39 height 39
click at [998, 369] on div at bounding box center [784, 372] width 1568 height 744
click at [62, 149] on span "Real-Time Insights" at bounding box center [100, 157] width 97 height 20
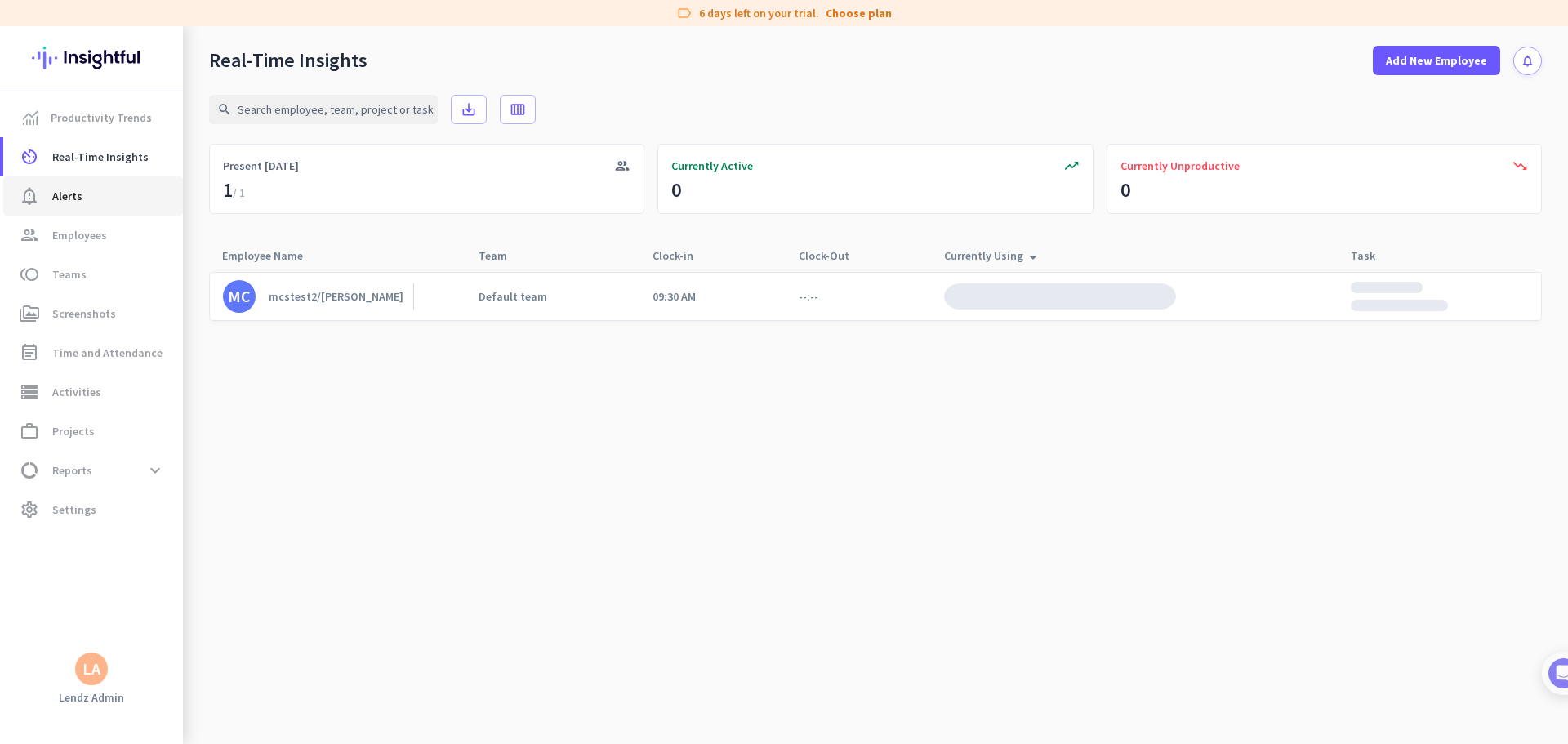
click at [84, 215] on link "notification_important Alerts" at bounding box center [93, 196] width 180 height 39
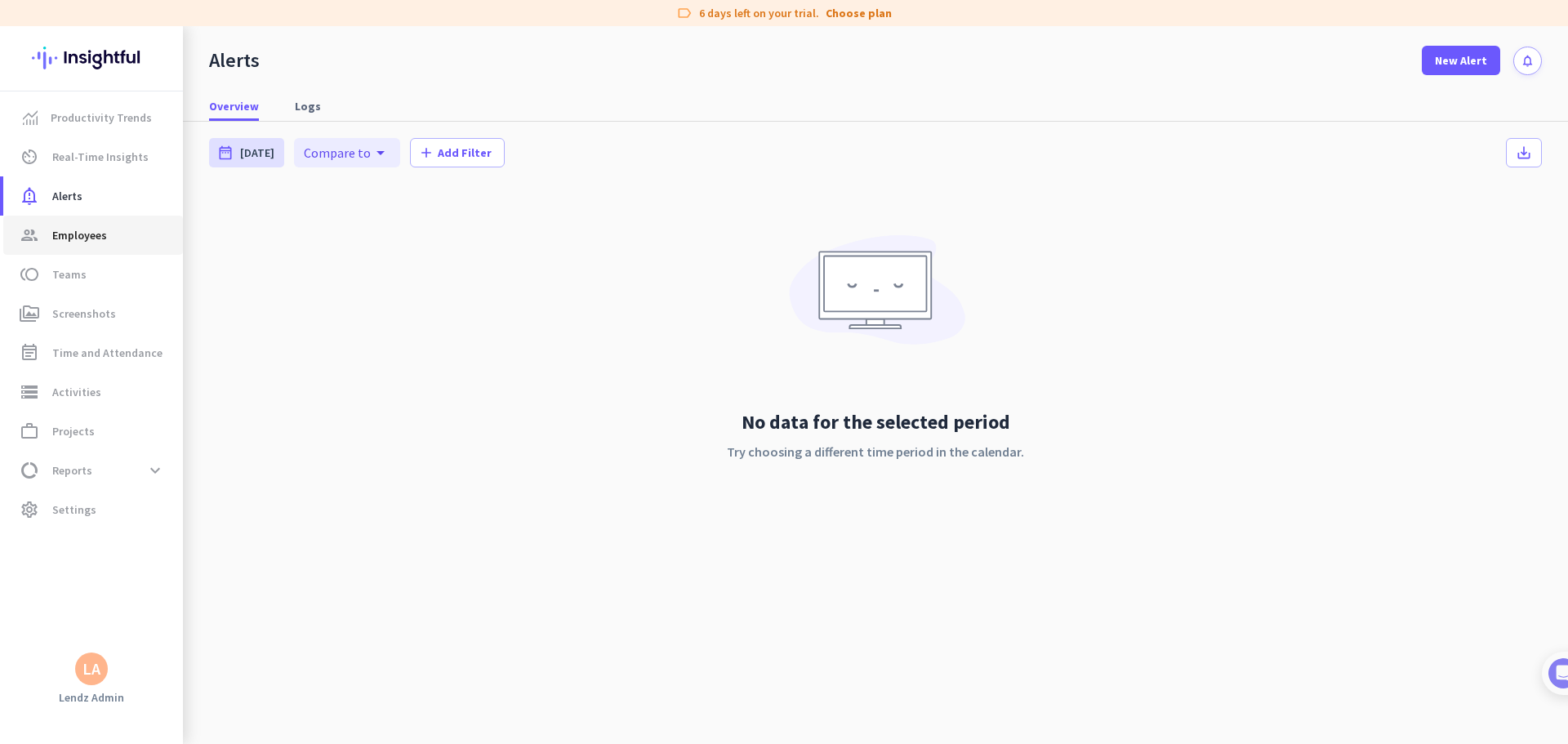
click at [82, 230] on span "Employees" at bounding box center [80, 235] width 54 height 20
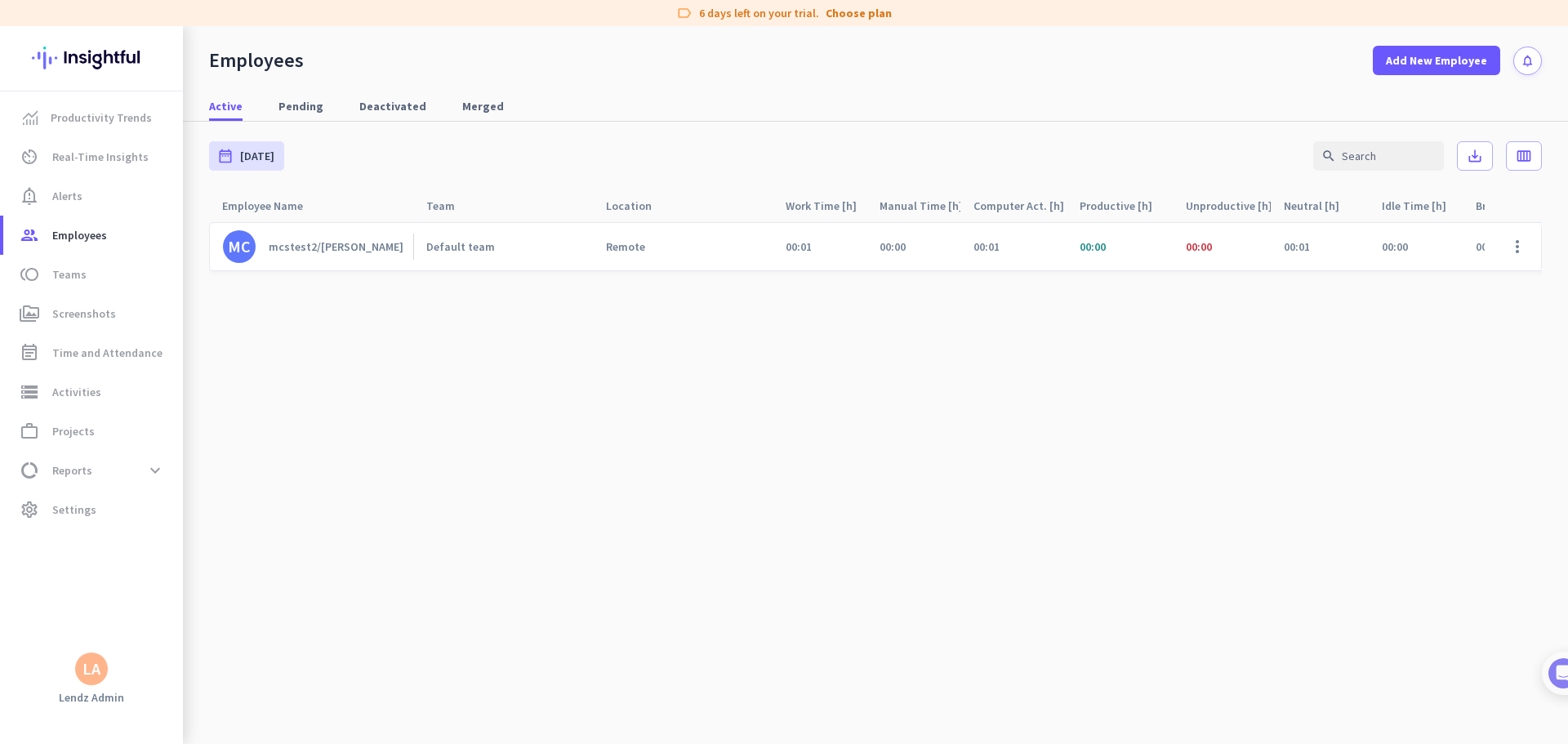
drag, startPoint x: 1075, startPoint y: 436, endPoint x: 612, endPoint y: 257, distance: 496.4
click at [998, 428] on cdk-virtual-scroll-viewport "MC mcstest2/mcsadmin Default team Remote 00:01 00:00 00:01 00:00 00:00 00:01 00…" at bounding box center [875, 482] width 1333 height 523
click at [91, 148] on span "Real-Time Insights" at bounding box center [100, 157] width 97 height 20
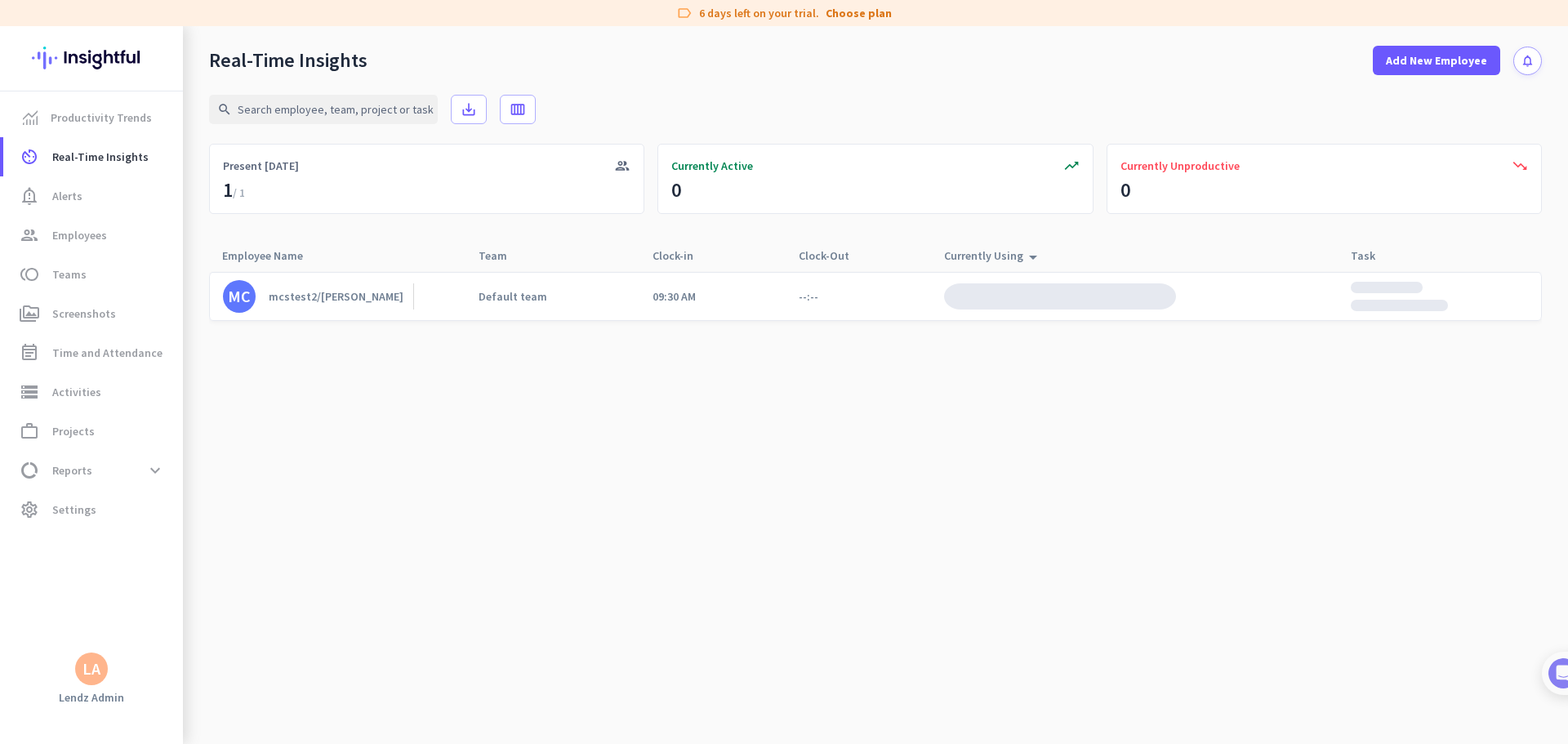
click at [492, 307] on div "Default team" at bounding box center [526, 296] width 123 height 48
click at [328, 305] on link "MC mcstest2/[PERSON_NAME]" at bounding box center [318, 296] width 190 height 33
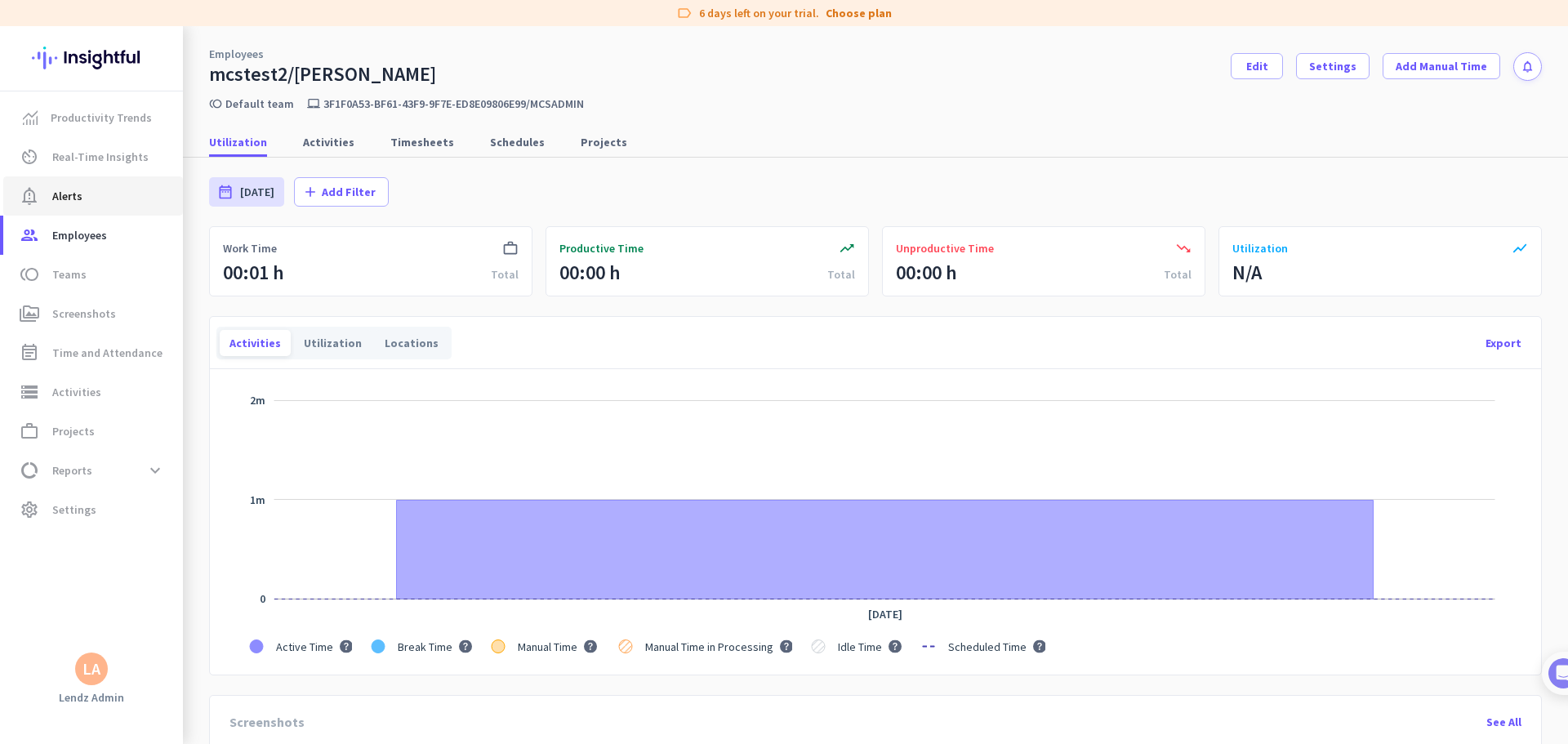
click at [66, 192] on span "Alerts" at bounding box center [68, 196] width 30 height 20
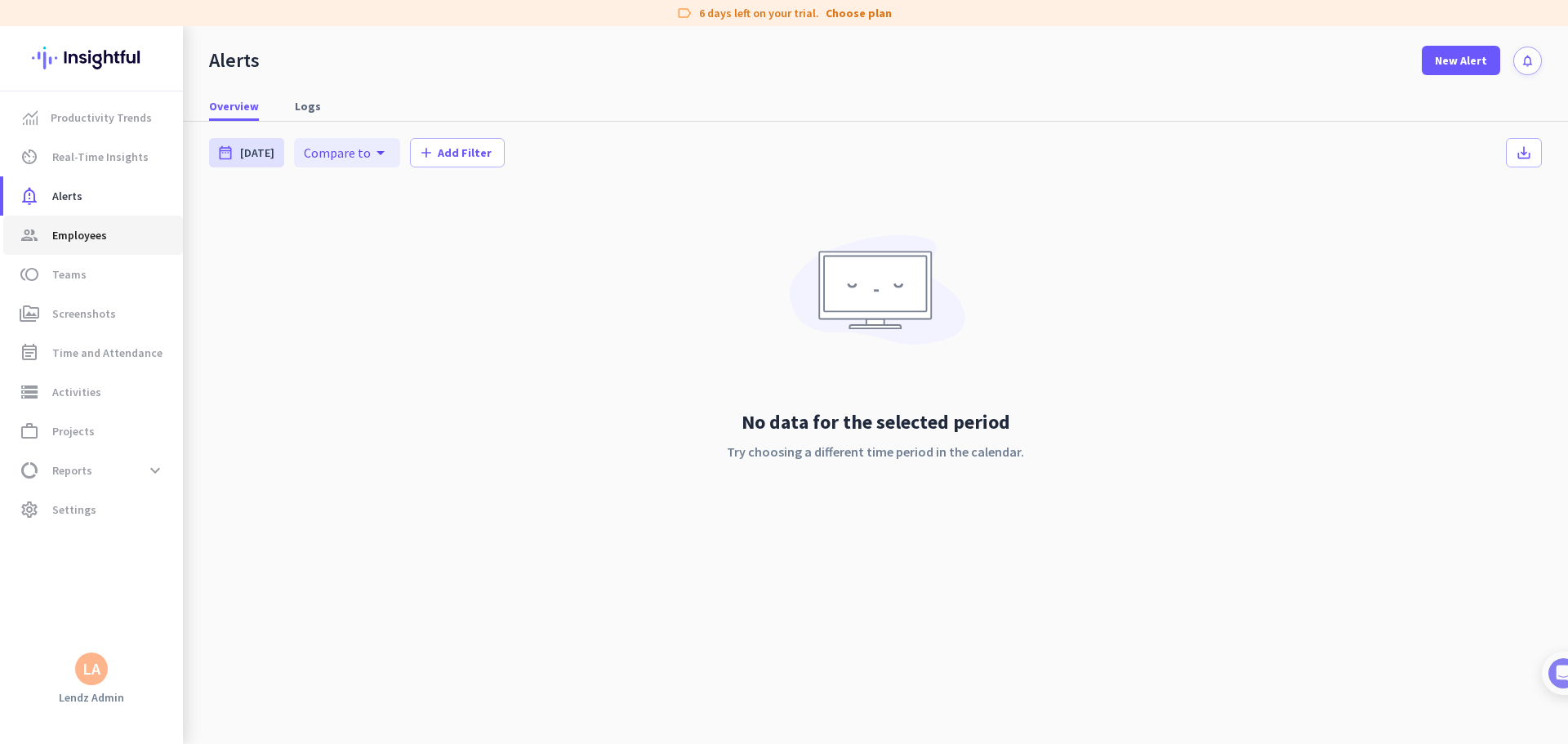
click at [71, 242] on span "Employees" at bounding box center [80, 235] width 54 height 20
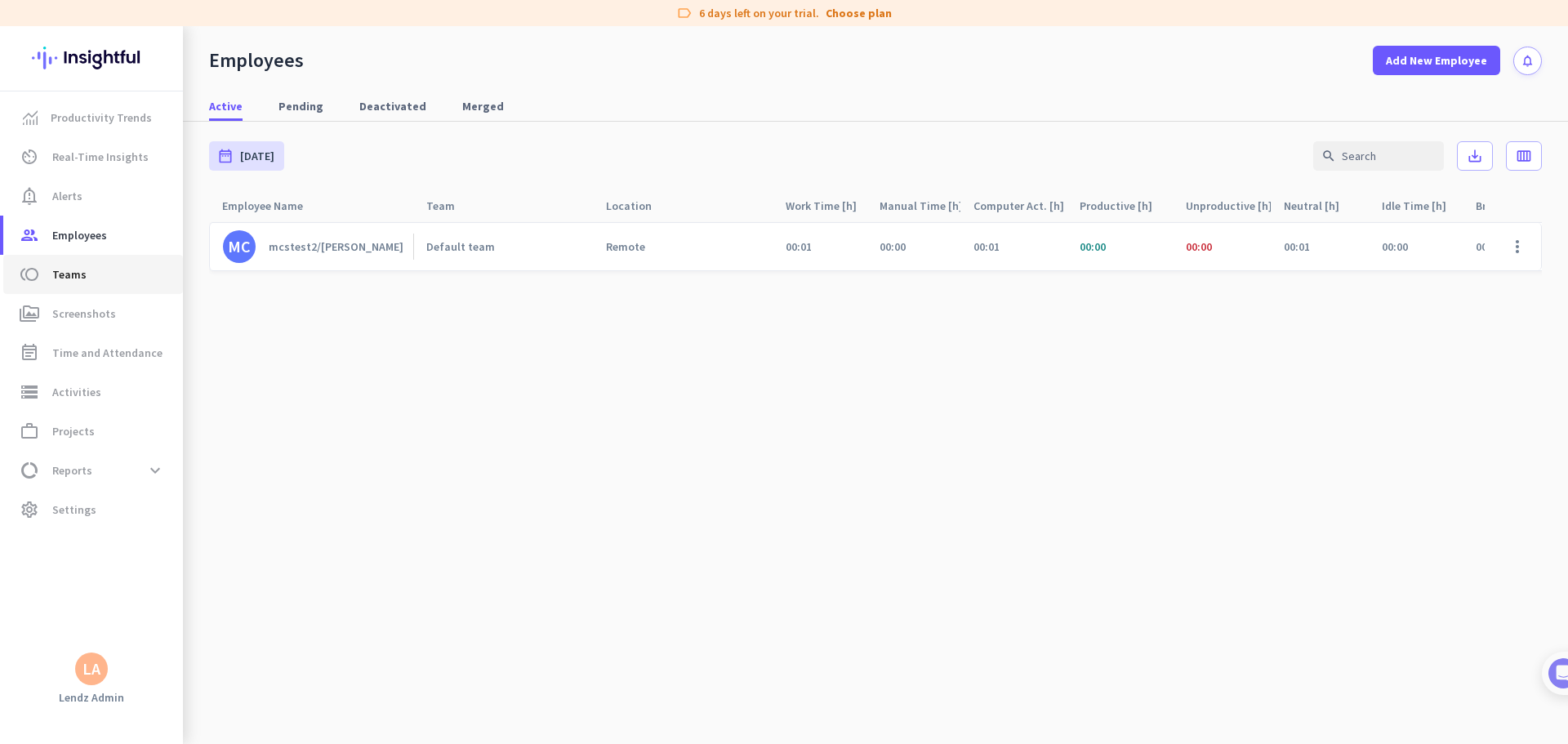
click at [73, 271] on span "Teams" at bounding box center [69, 274] width 35 height 20
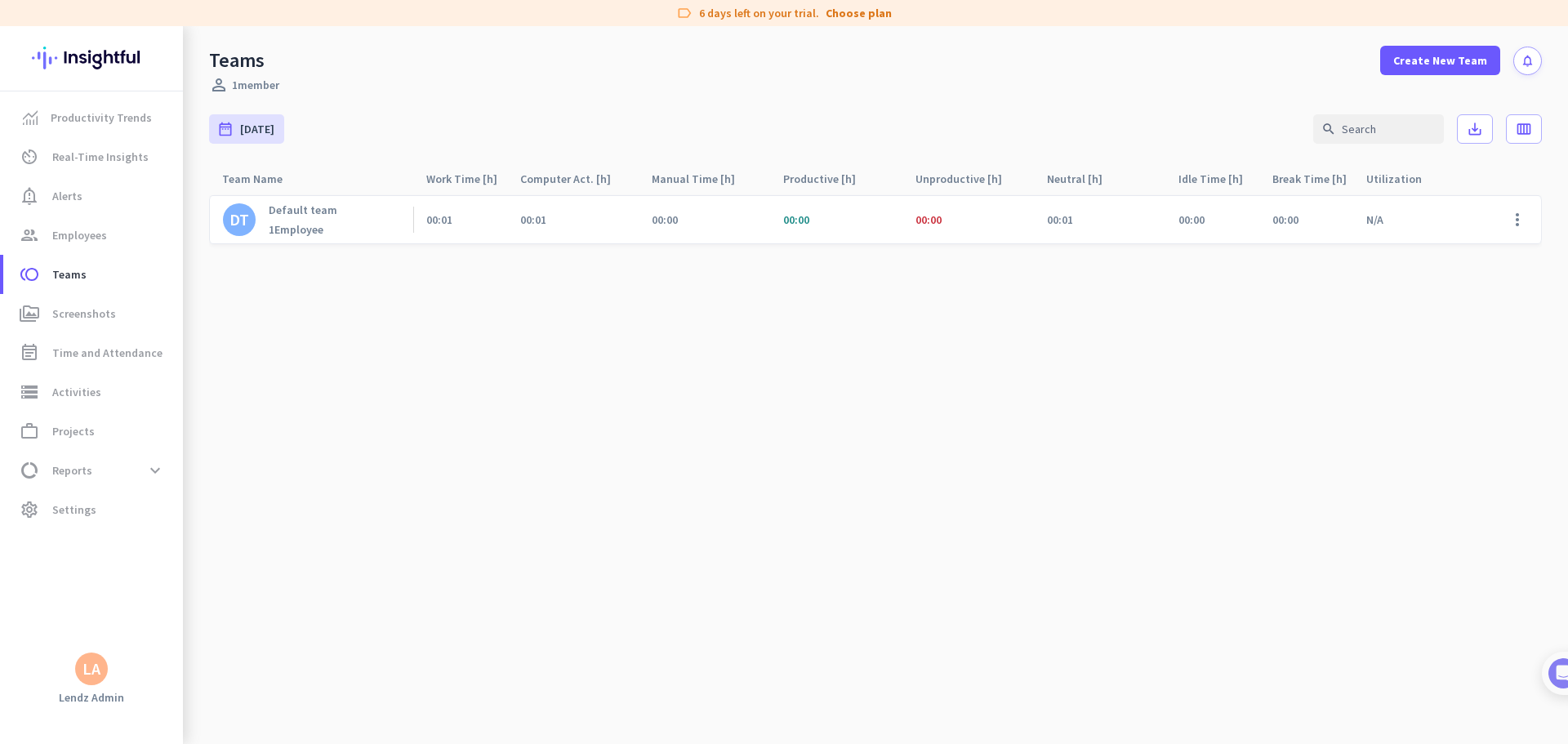
click at [413, 216] on div "DT Default team 1 Employee" at bounding box center [311, 220] width 204 height 48
click at [317, 212] on p "Default team" at bounding box center [302, 210] width 68 height 15
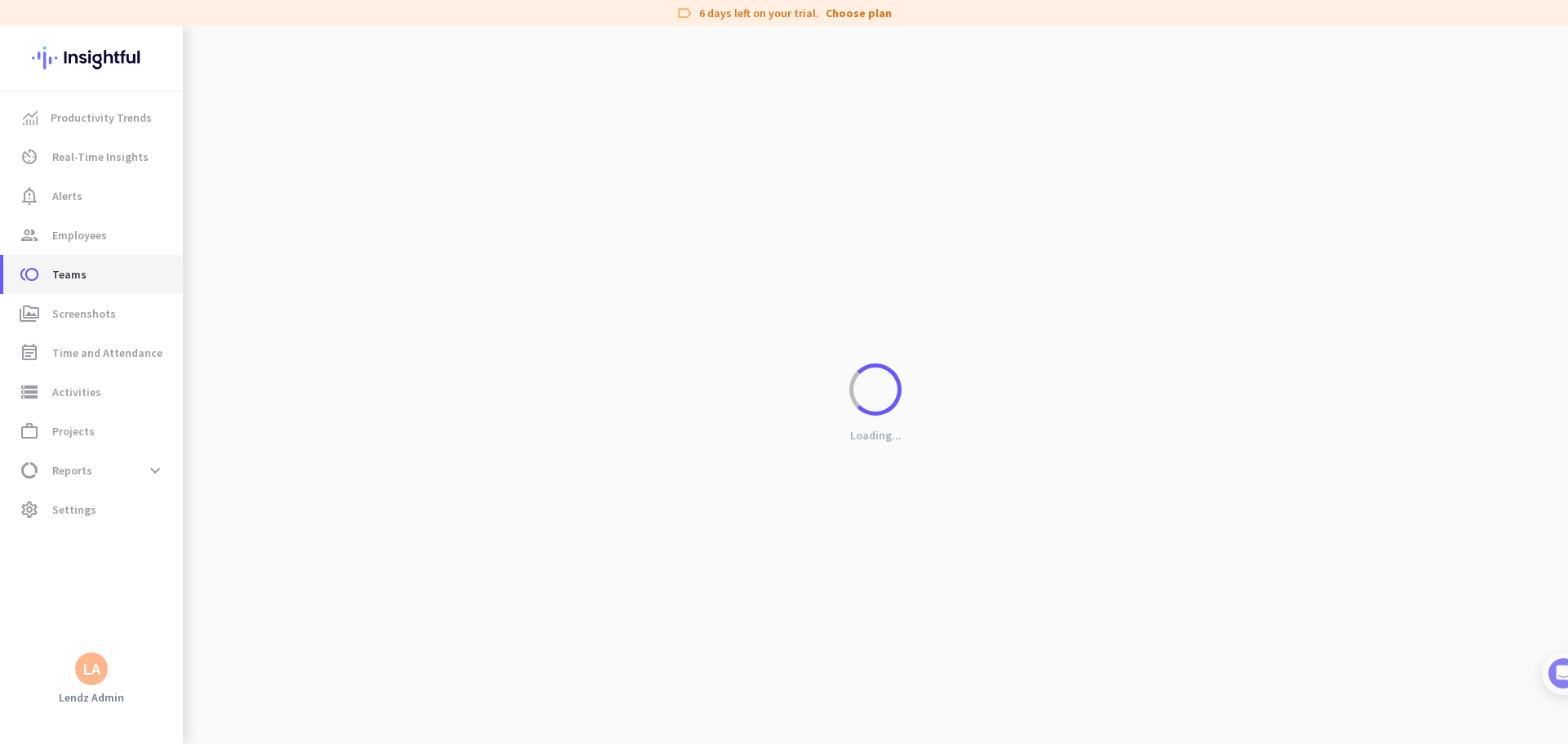
click at [63, 269] on span "Teams" at bounding box center [69, 274] width 35 height 20
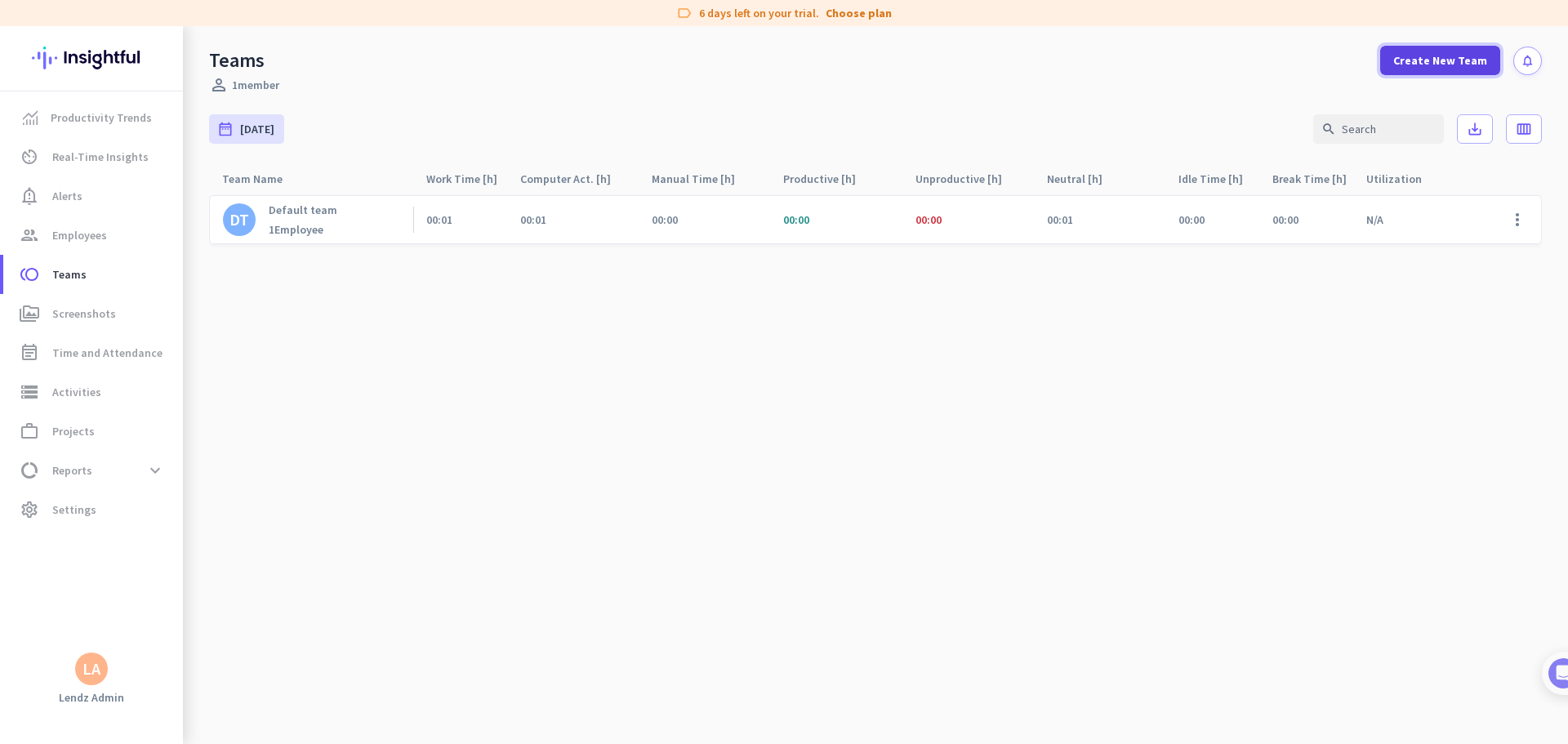
click at [998, 63] on span "Create New Team" at bounding box center [1440, 60] width 94 height 16
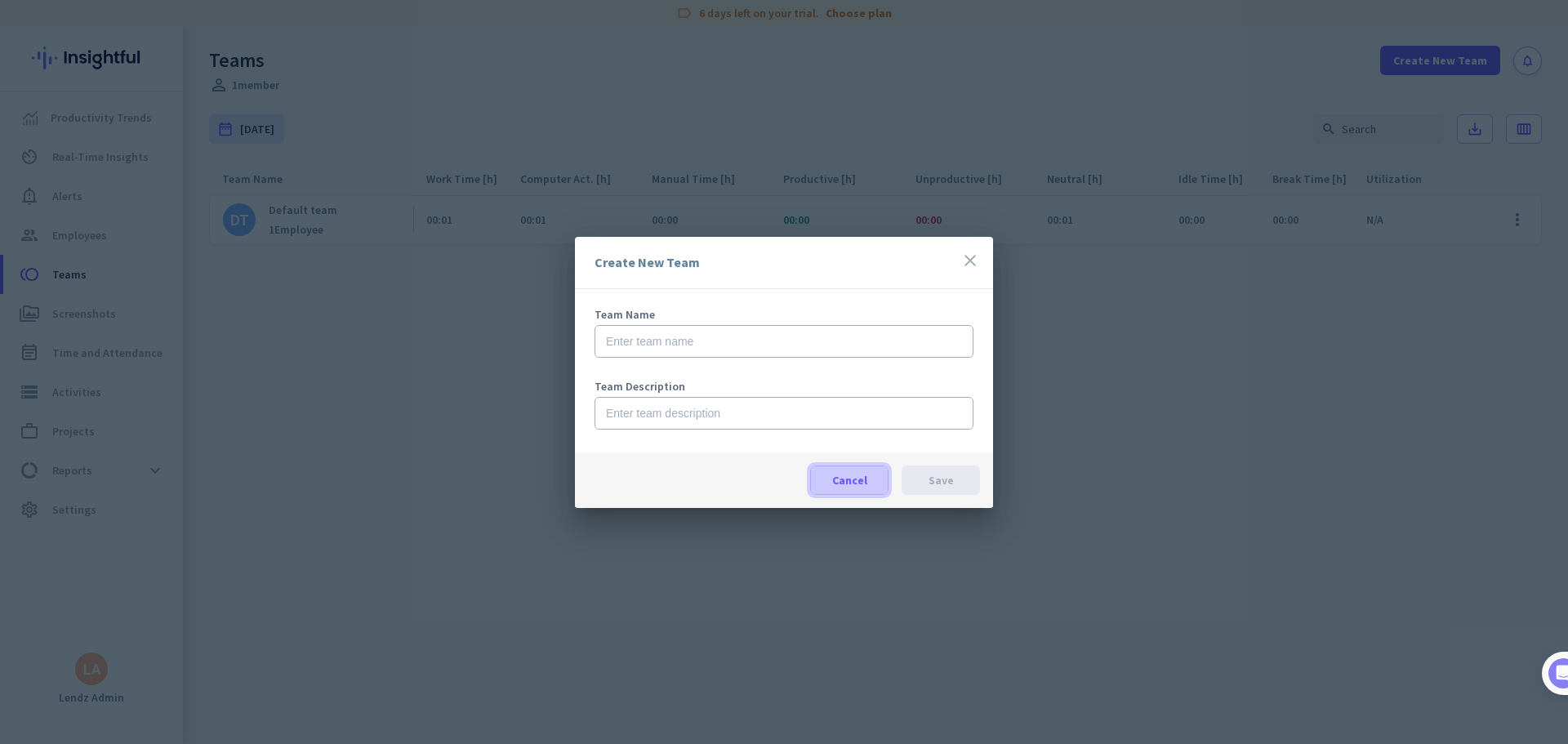
click at [856, 452] on span "Cancel" at bounding box center [849, 479] width 35 height 16
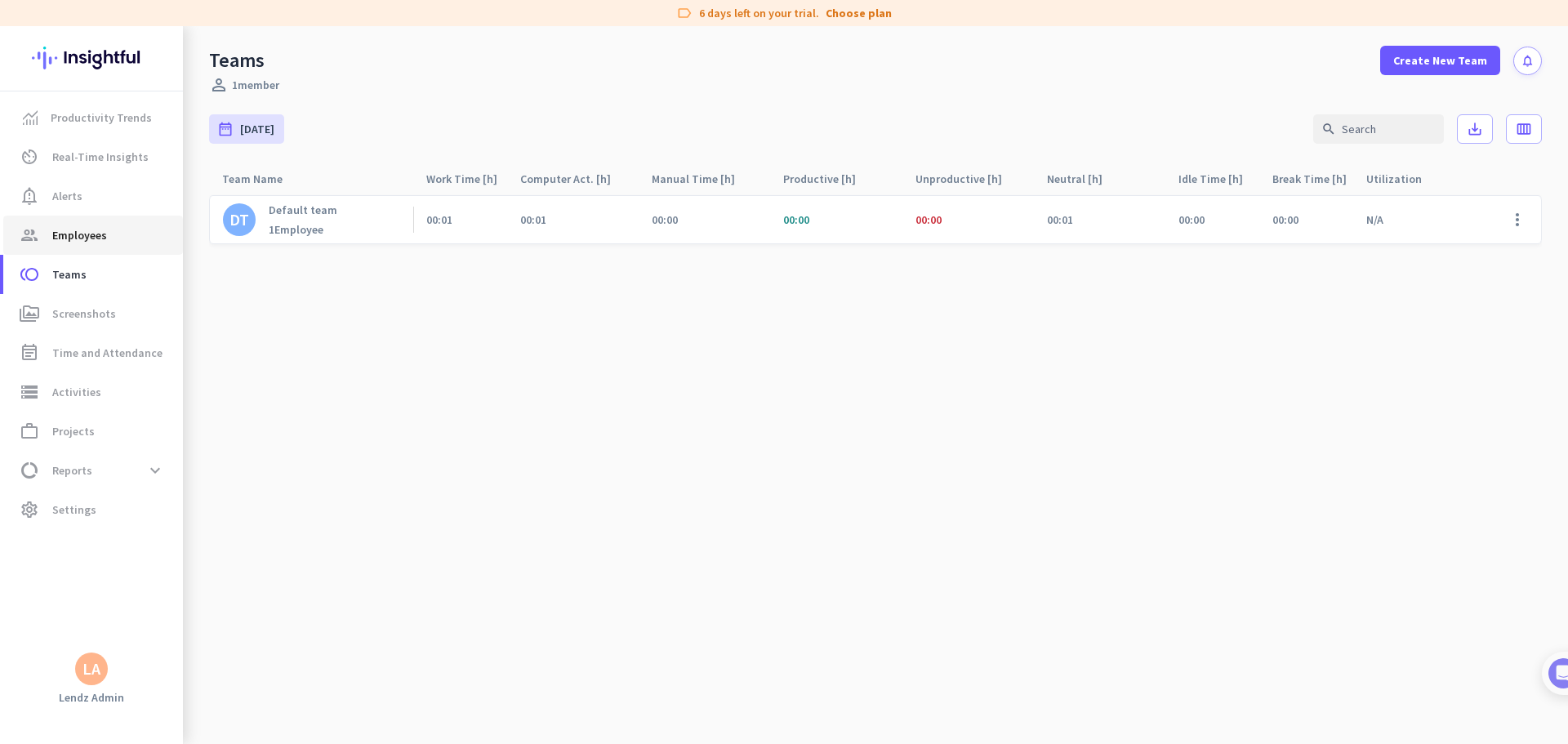
click at [98, 234] on span "Employees" at bounding box center [80, 235] width 54 height 20
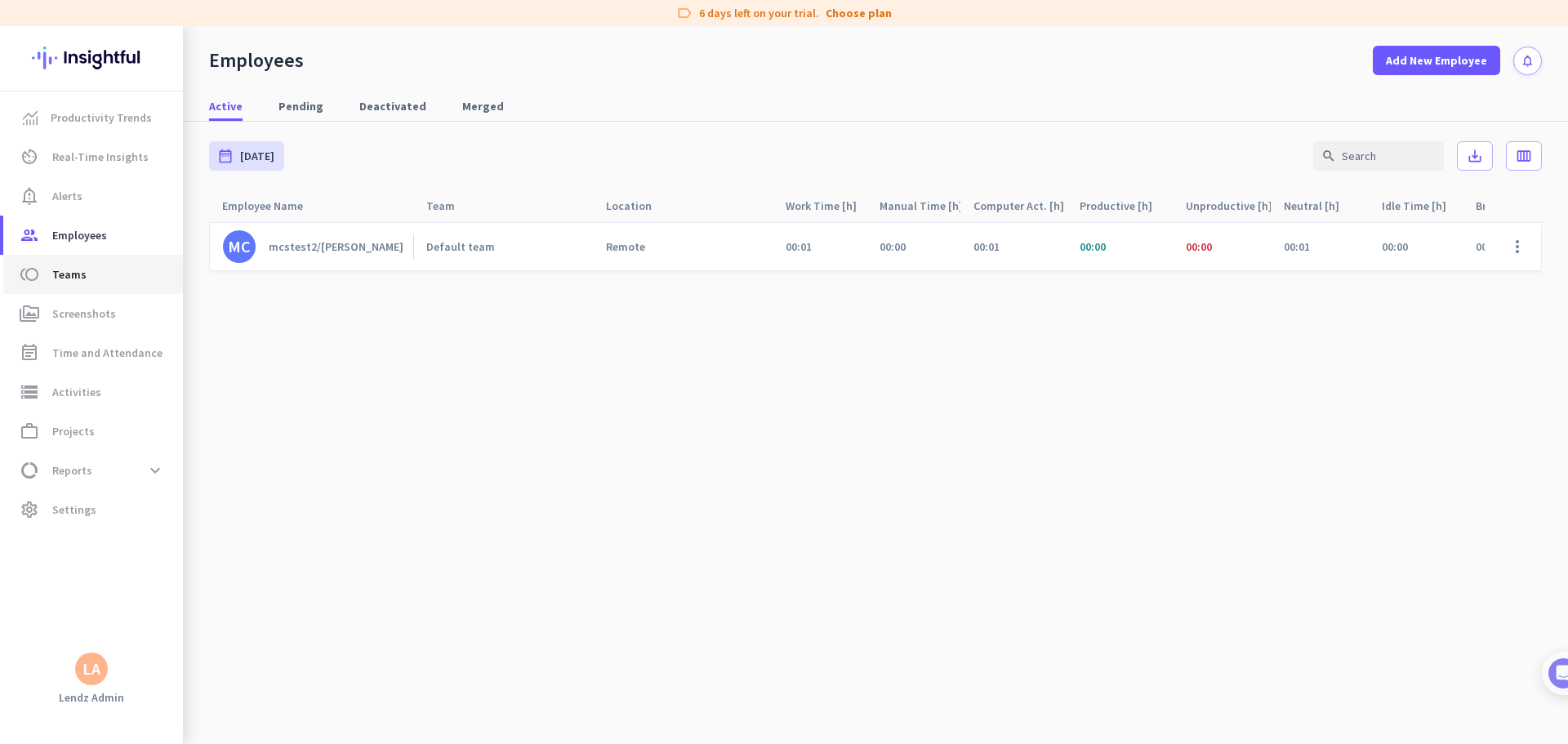
click at [102, 281] on span "toll Teams" at bounding box center [93, 274] width 154 height 20
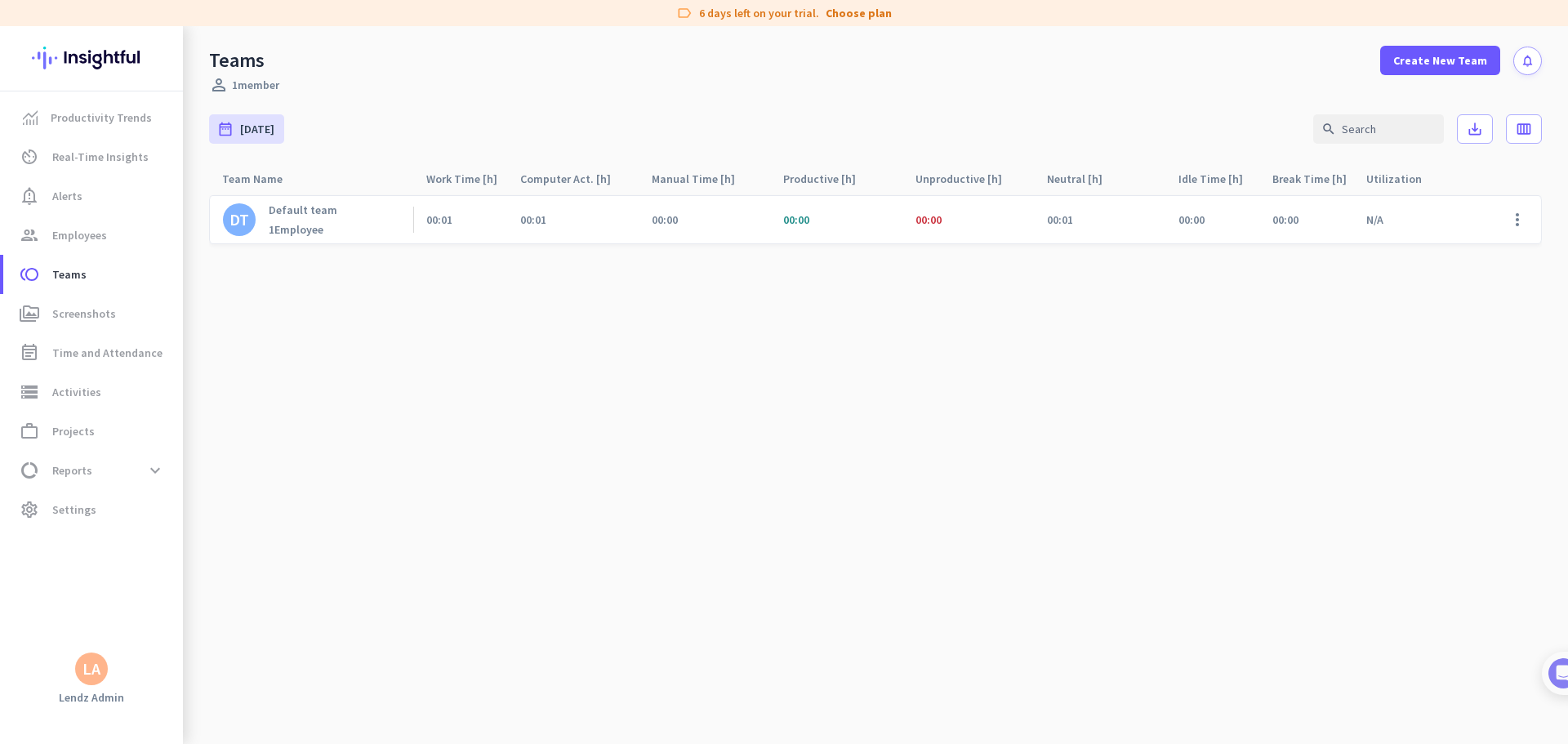
click at [515, 452] on cdk-virtual-scroll-viewport "DT Default team 1 Employee 00:01 00:01 00:00 00:00 00:00 00:01 00:00 00:00 N/A …" at bounding box center [875, 469] width 1333 height 550
click at [91, 236] on span "Employees" at bounding box center [80, 235] width 54 height 20
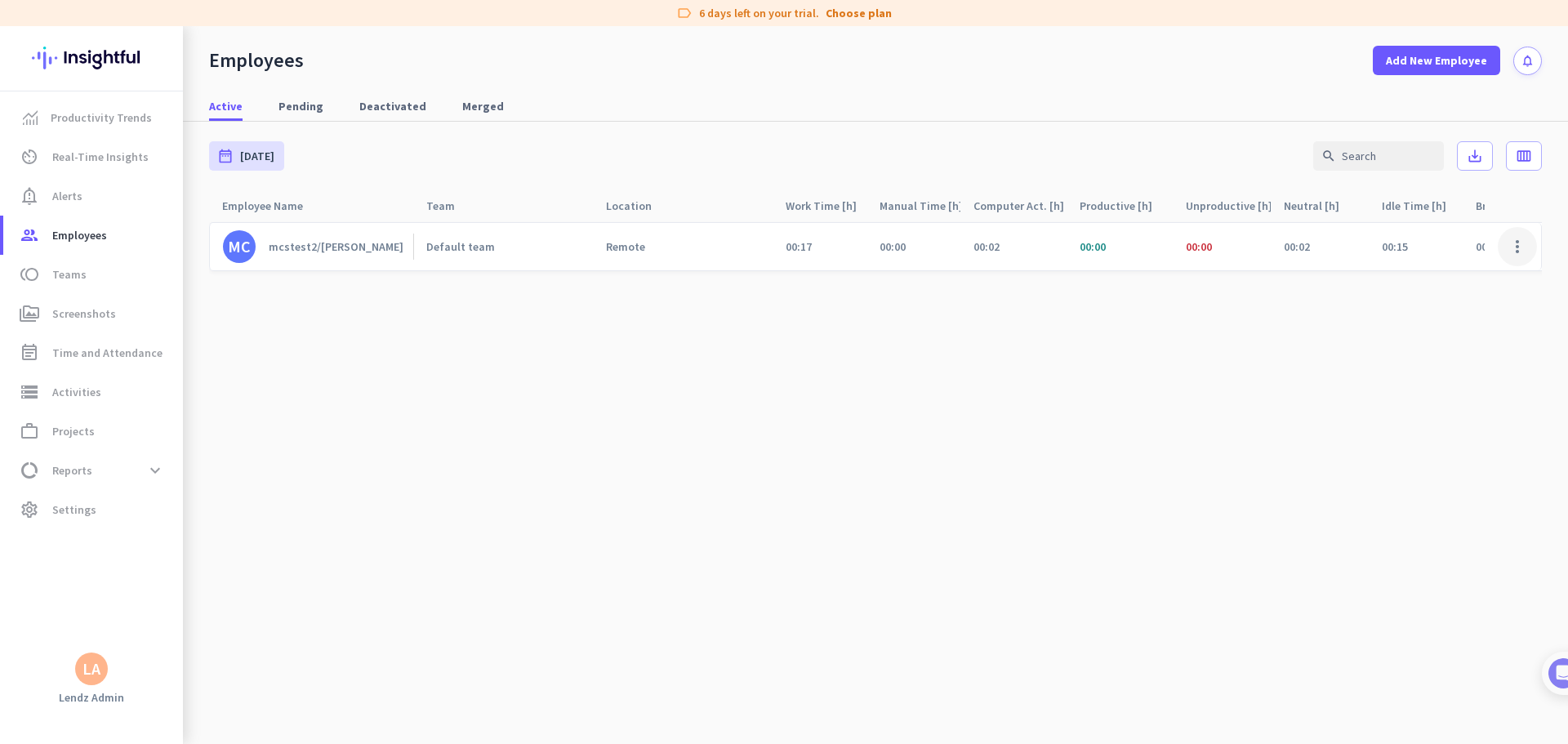
click at [998, 247] on span at bounding box center [1517, 247] width 39 height 39
click at [998, 308] on span "Deactivate Employee" at bounding box center [1470, 311] width 108 height 15
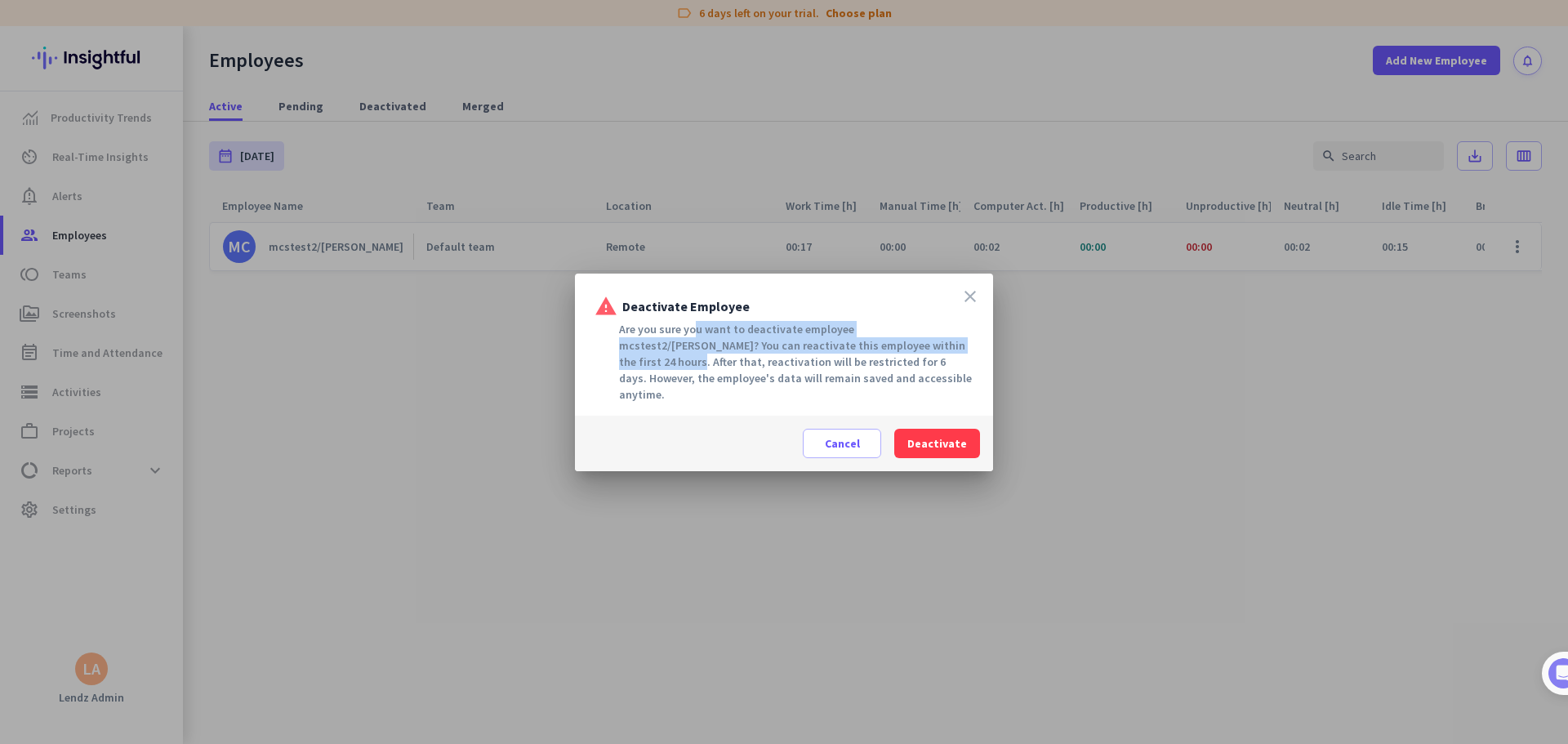
drag, startPoint x: 690, startPoint y: 334, endPoint x: 950, endPoint y: 348, distance: 260.4
click at [946, 348] on div "Are you sure you want to deactivate employee mcstest2/[PERSON_NAME]? You can re…" at bounding box center [784, 361] width 379 height 82
click at [950, 348] on div "Are you sure you want to deactivate employee mcstest2/[PERSON_NAME]? You can re…" at bounding box center [784, 361] width 379 height 82
drag, startPoint x: 647, startPoint y: 353, endPoint x: 889, endPoint y: 356, distance: 242.0
click at [874, 356] on div "Are you sure you want to deactivate employee mcstest2/[PERSON_NAME]? You can re…" at bounding box center [784, 361] width 379 height 82
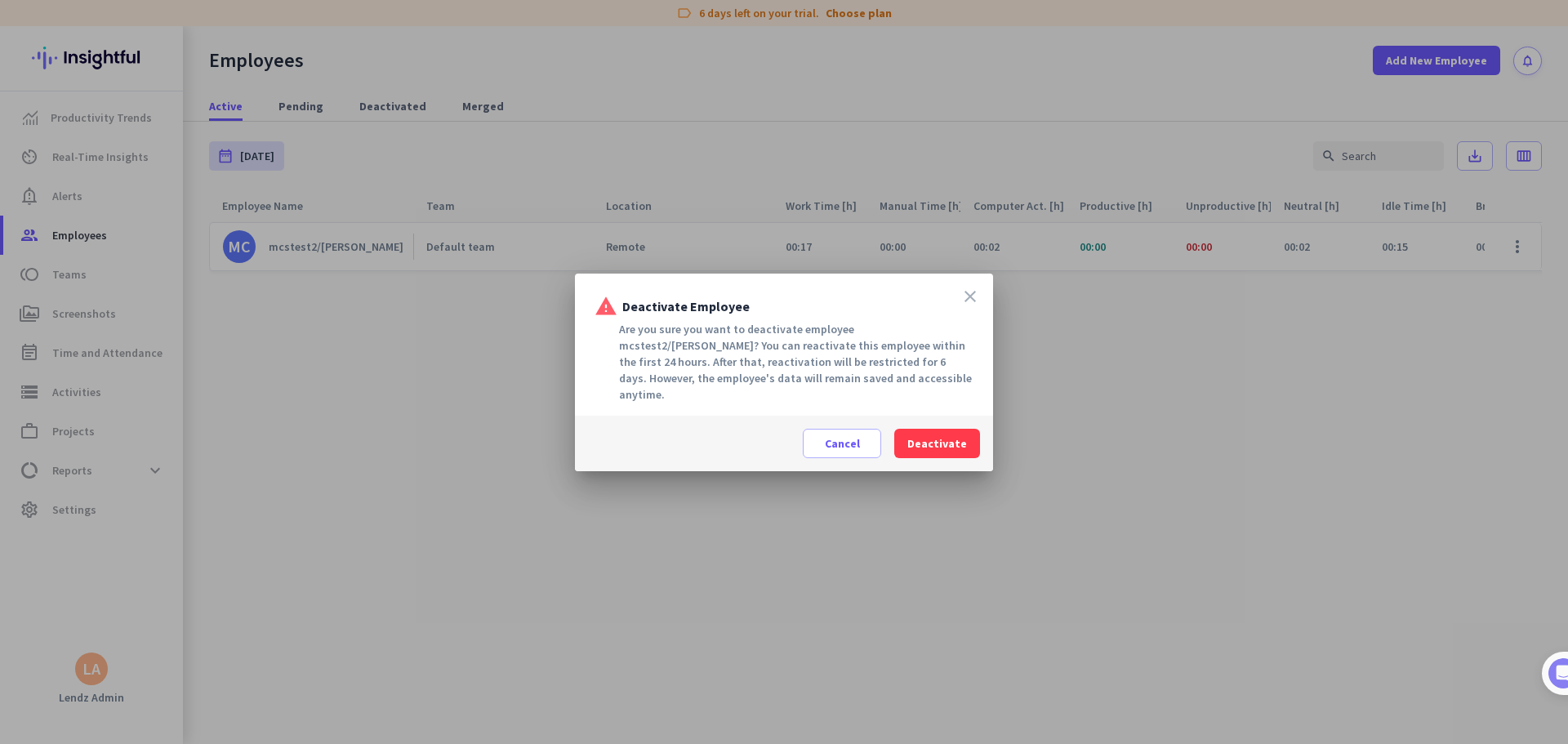
click at [889, 356] on div "Are you sure you want to deactivate employee mcstest2/[PERSON_NAME]? You can re…" at bounding box center [784, 361] width 379 height 82
drag, startPoint x: 645, startPoint y: 366, endPoint x: 820, endPoint y: 370, distance: 175.0
click at [813, 370] on div "Are you sure you want to deactivate employee mcstest2/[PERSON_NAME]? You can re…" at bounding box center [784, 361] width 379 height 82
click at [829, 370] on div "Are you sure you want to deactivate employee mcstest2/[PERSON_NAME]? You can re…" at bounding box center [784, 361] width 379 height 82
drag, startPoint x: 723, startPoint y: 370, endPoint x: 843, endPoint y: 371, distance: 120.0
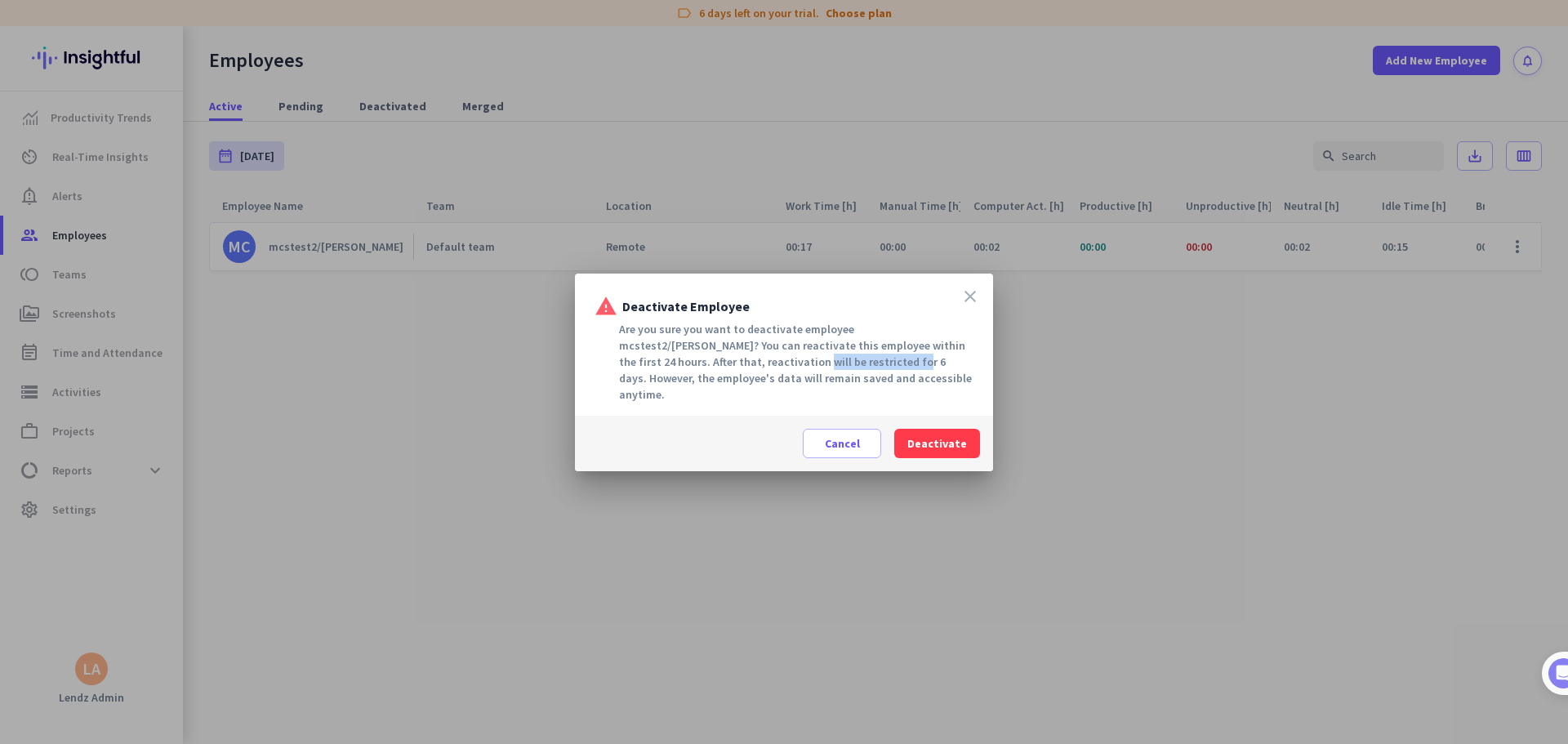
click at [826, 370] on div "Are you sure you want to deactivate employee mcstest2/[PERSON_NAME]? You can re…" at bounding box center [784, 361] width 379 height 82
click at [844, 371] on div "Are you sure you want to deactivate employee mcstest2/[PERSON_NAME]? You can re…" at bounding box center [784, 361] width 379 height 82
drag, startPoint x: 856, startPoint y: 368, endPoint x: 944, endPoint y: 368, distance: 88.0
click at [939, 368] on div "Are you sure you want to deactivate employee mcstest2/[PERSON_NAME]? You can re…" at bounding box center [784, 361] width 379 height 82
click at [953, 369] on div "Are you sure you want to deactivate employee mcstest2/[PERSON_NAME]? You can re…" at bounding box center [784, 361] width 379 height 82
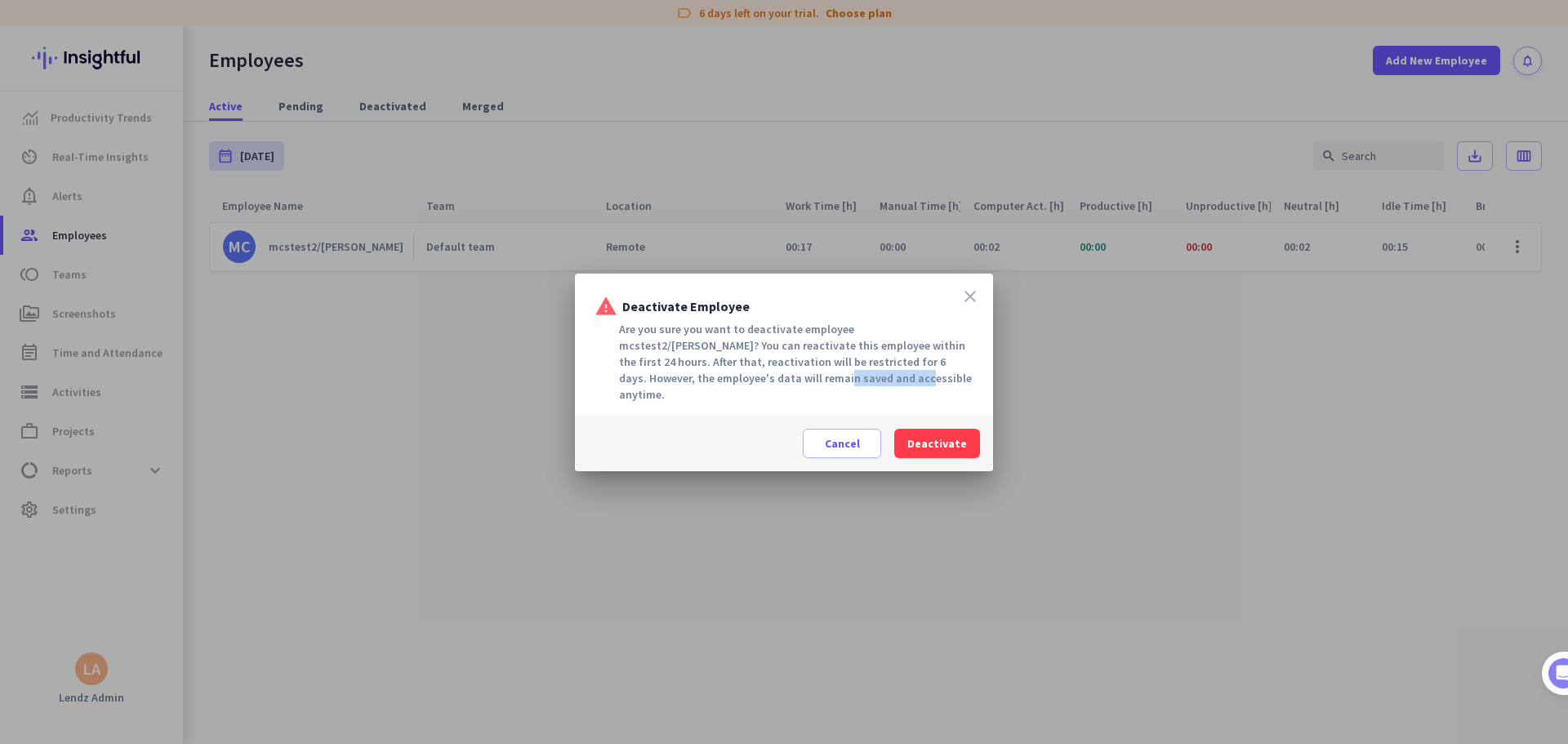
drag, startPoint x: 688, startPoint y: 380, endPoint x: 812, endPoint y: 382, distance: 124.0
click at [812, 382] on div "Are you sure you want to deactivate employee mcstest2/[PERSON_NAME]? You can re…" at bounding box center [784, 361] width 379 height 82
click at [867, 384] on div "Are you sure you want to deactivate employee mcstest2/[PERSON_NAME]? You can re…" at bounding box center [784, 361] width 379 height 82
click at [942, 435] on span "Deactivate" at bounding box center [937, 443] width 60 height 16
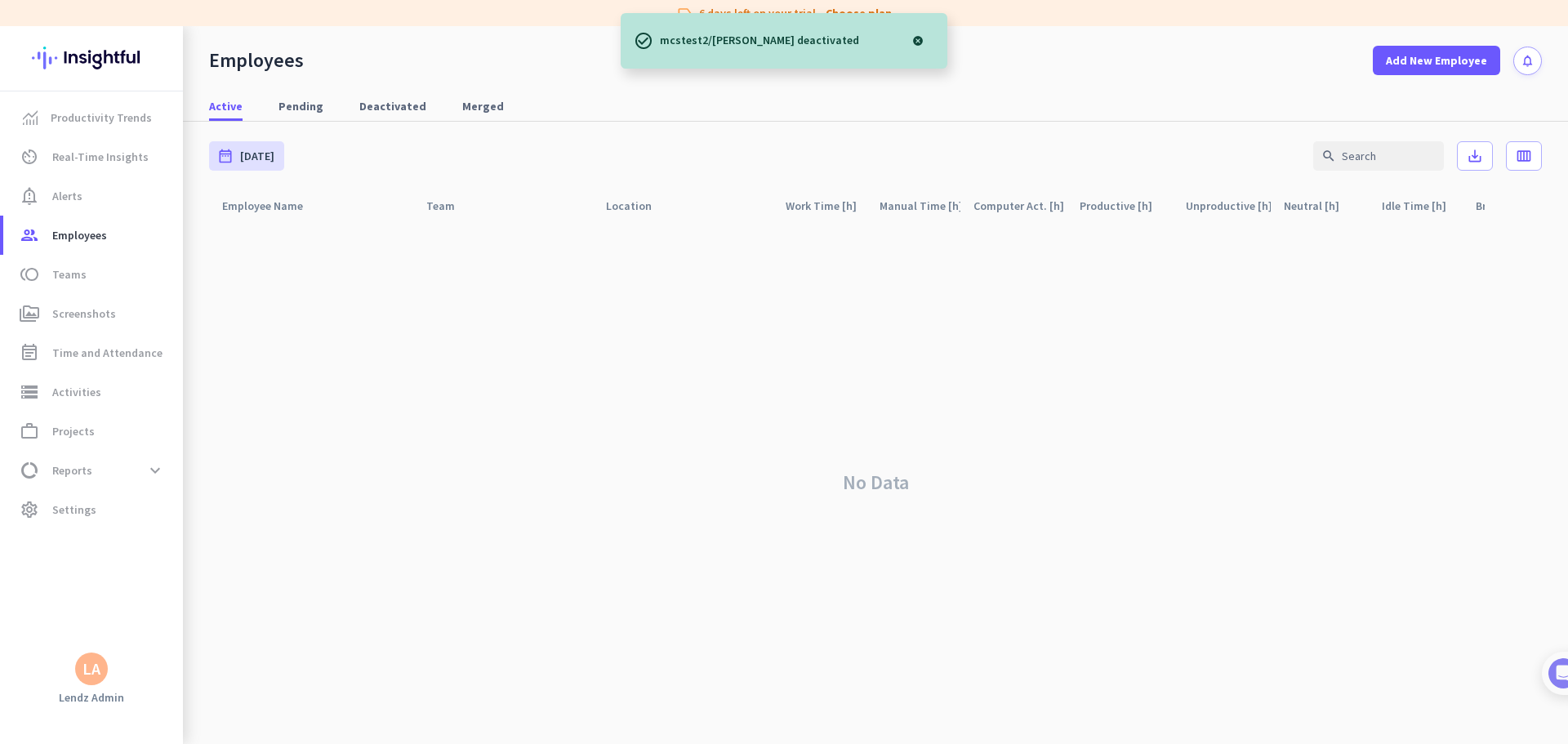
click at [569, 390] on div "No Data" at bounding box center [875, 482] width 1333 height 523
click at [114, 161] on span "Real-Time Insights" at bounding box center [100, 157] width 97 height 20
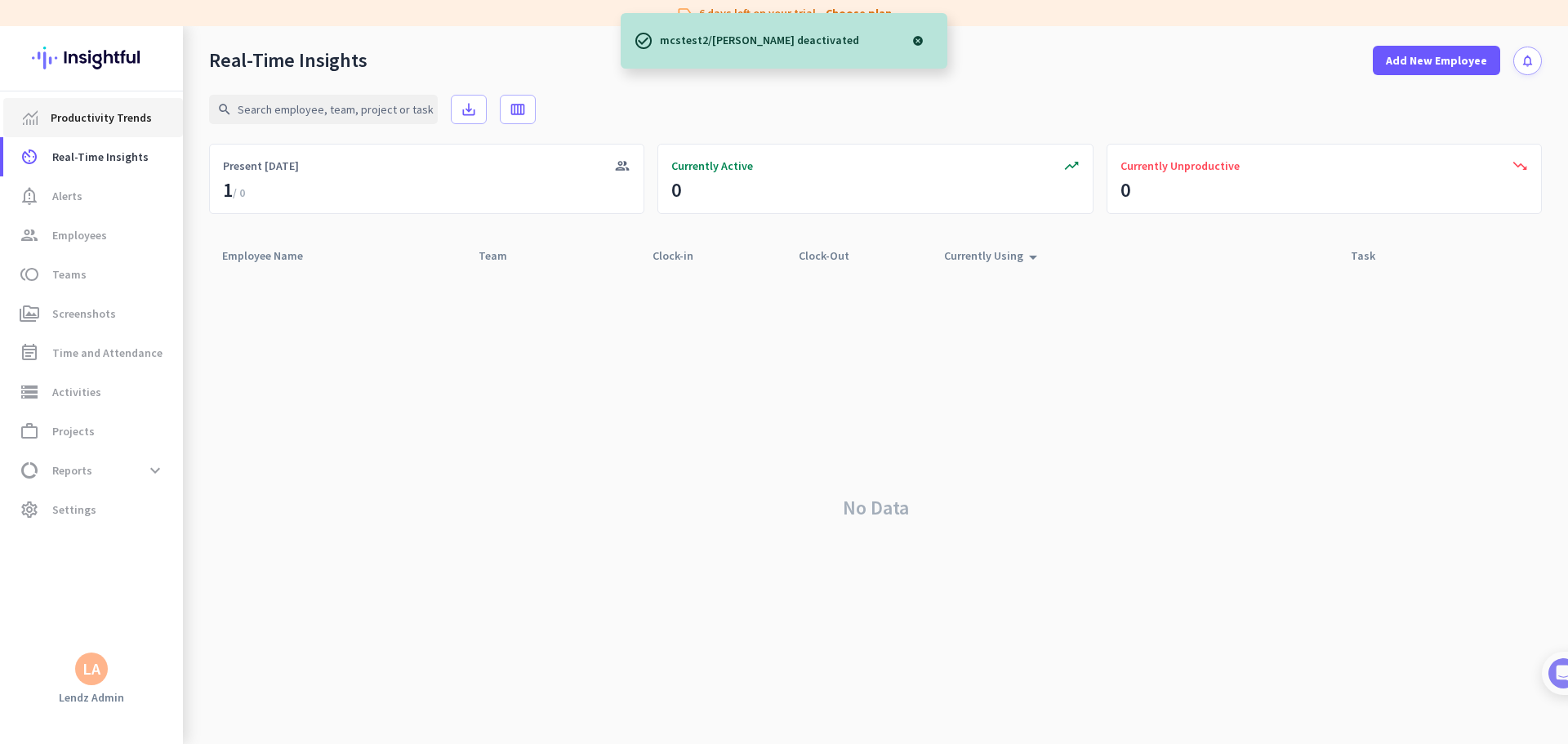
click at [105, 123] on span "Productivity Trends" at bounding box center [101, 117] width 101 height 20
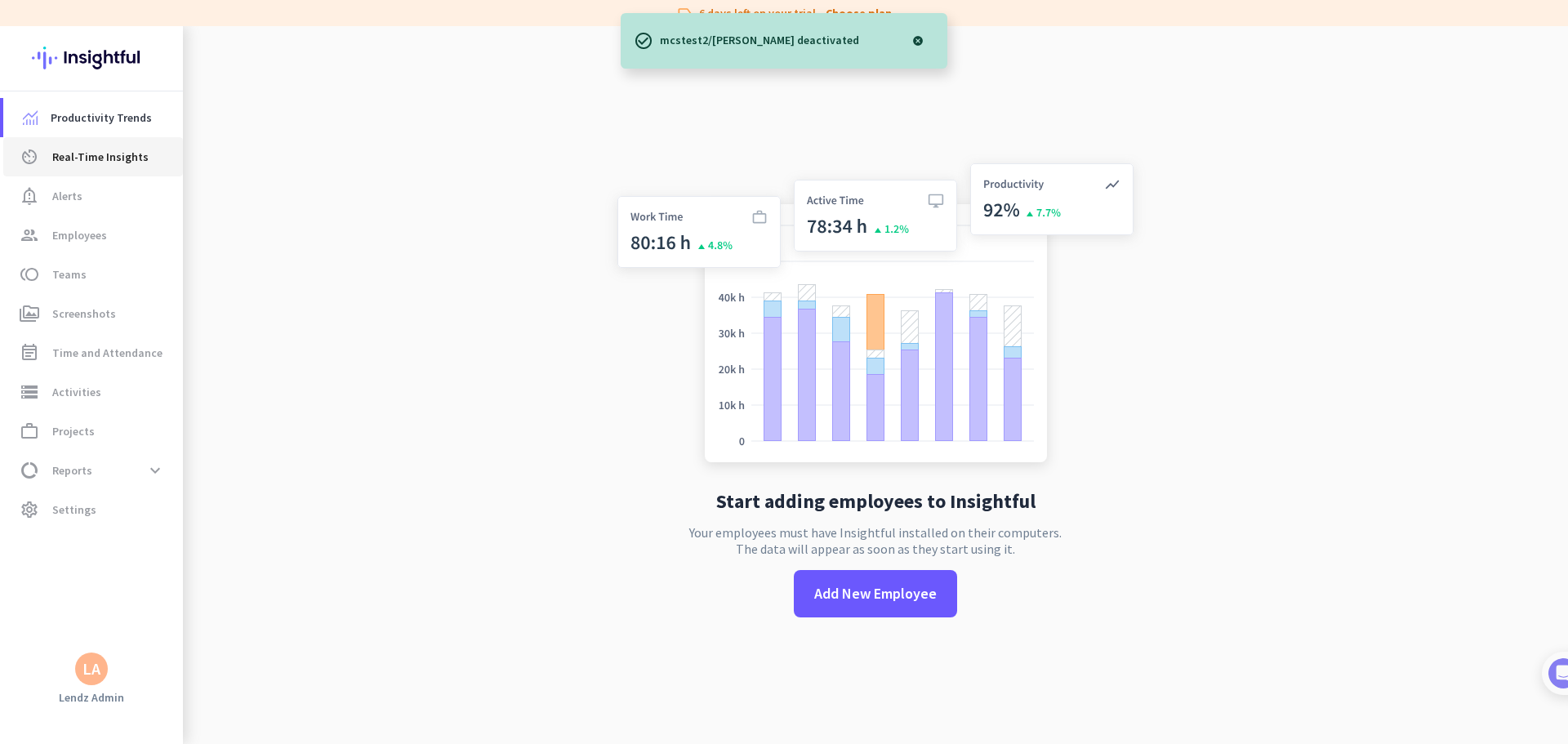
click at [102, 150] on span "Real-Time Insights" at bounding box center [100, 157] width 97 height 20
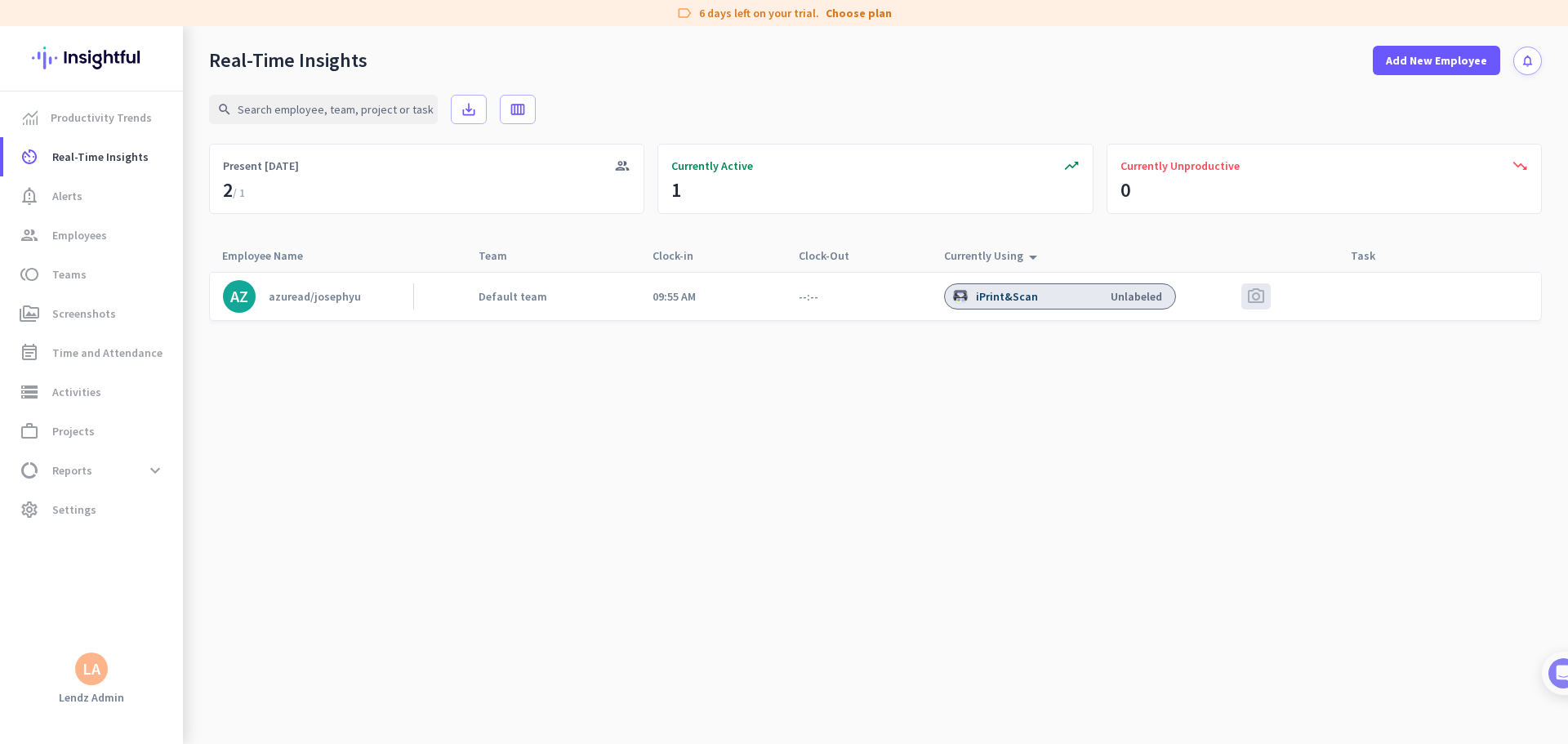
click at [675, 412] on cdk-virtual-scroll-viewport "AZ azuread/[PERSON_NAME] team 09:55 AM --:-- iPrint&Scan Unlabeled photo_camera" at bounding box center [875, 508] width 1333 height 473
click at [95, 191] on span "notification_important Alerts" at bounding box center [93, 196] width 154 height 20
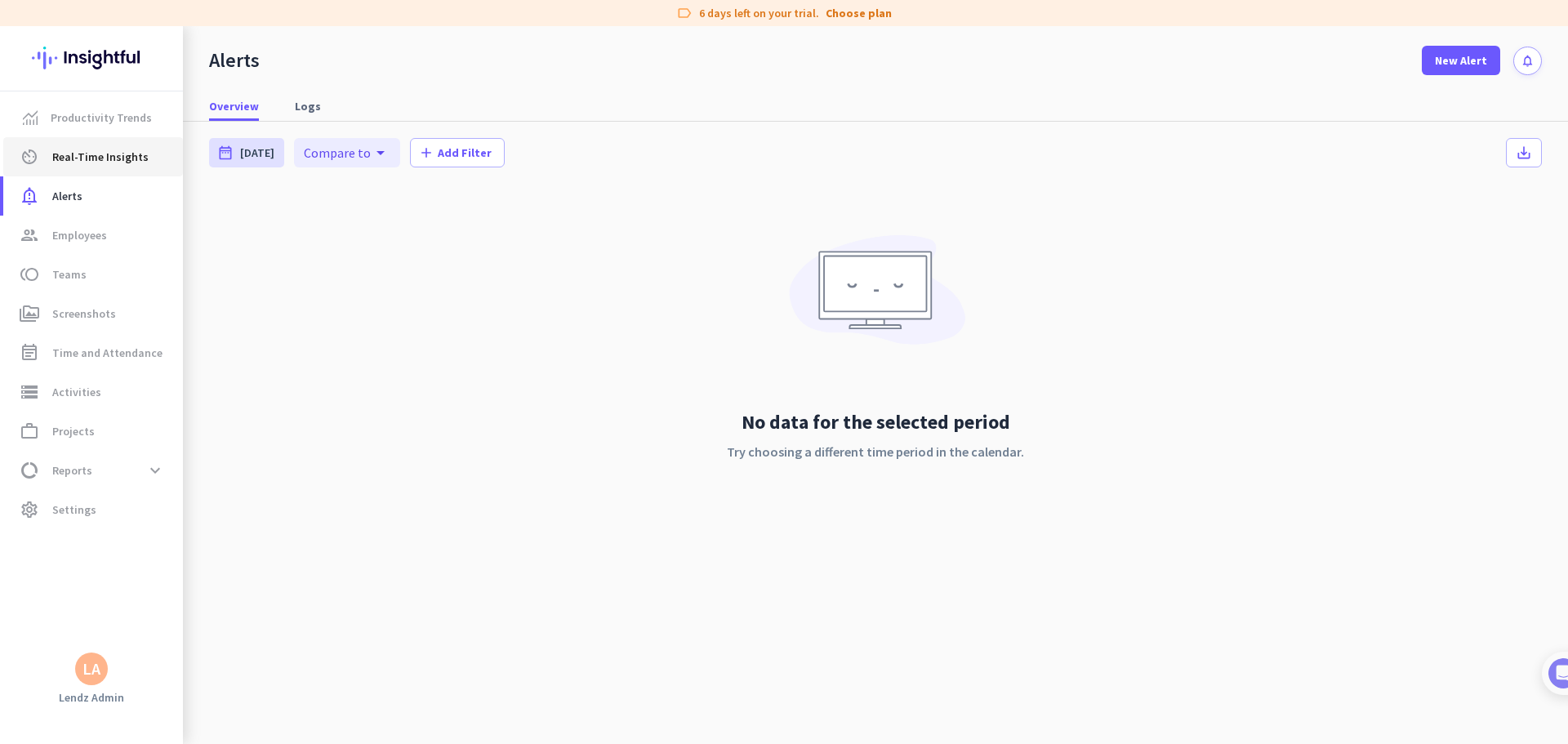
click at [95, 159] on span "Real-Time Insights" at bounding box center [100, 157] width 97 height 20
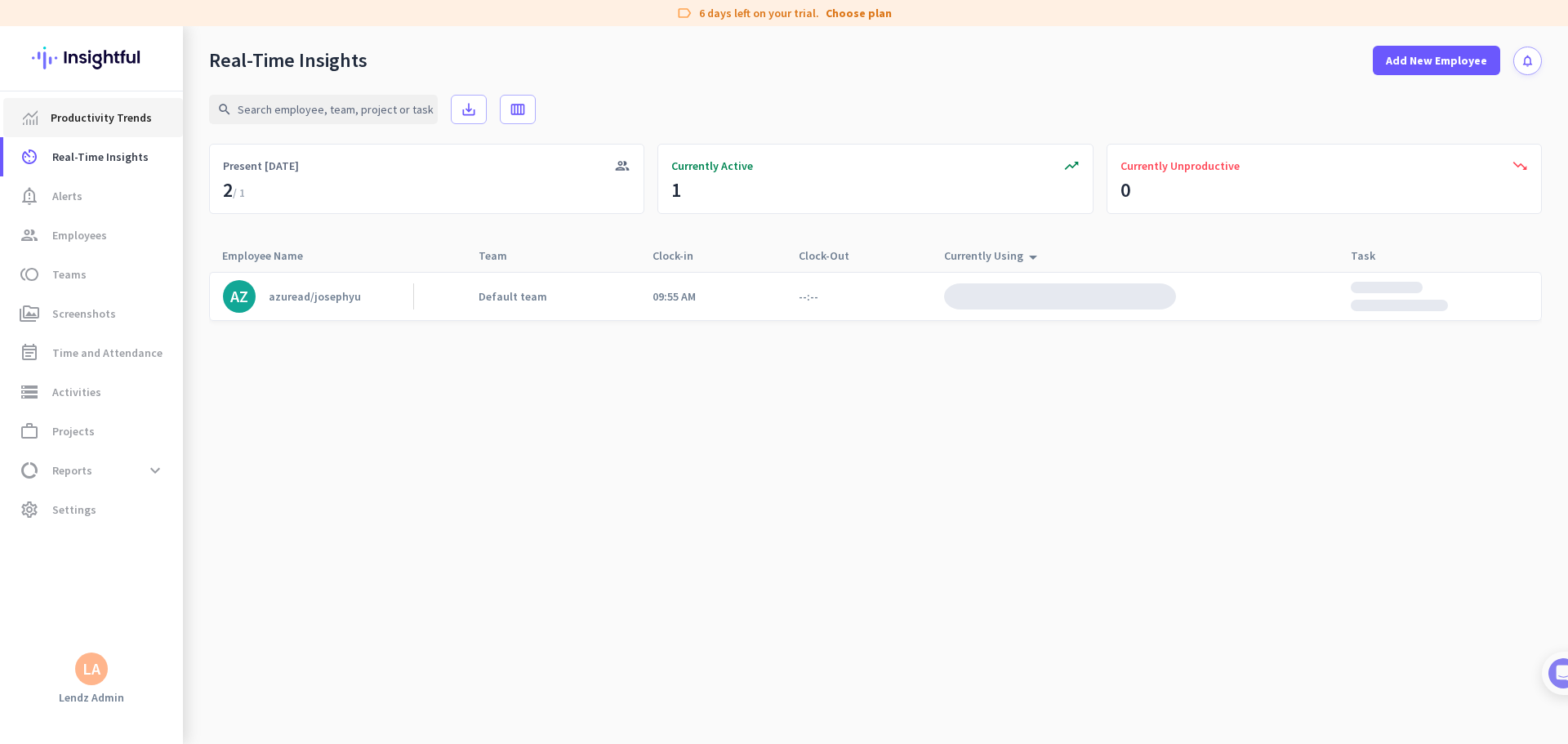
click at [109, 121] on span "Productivity Trends" at bounding box center [101, 117] width 101 height 20
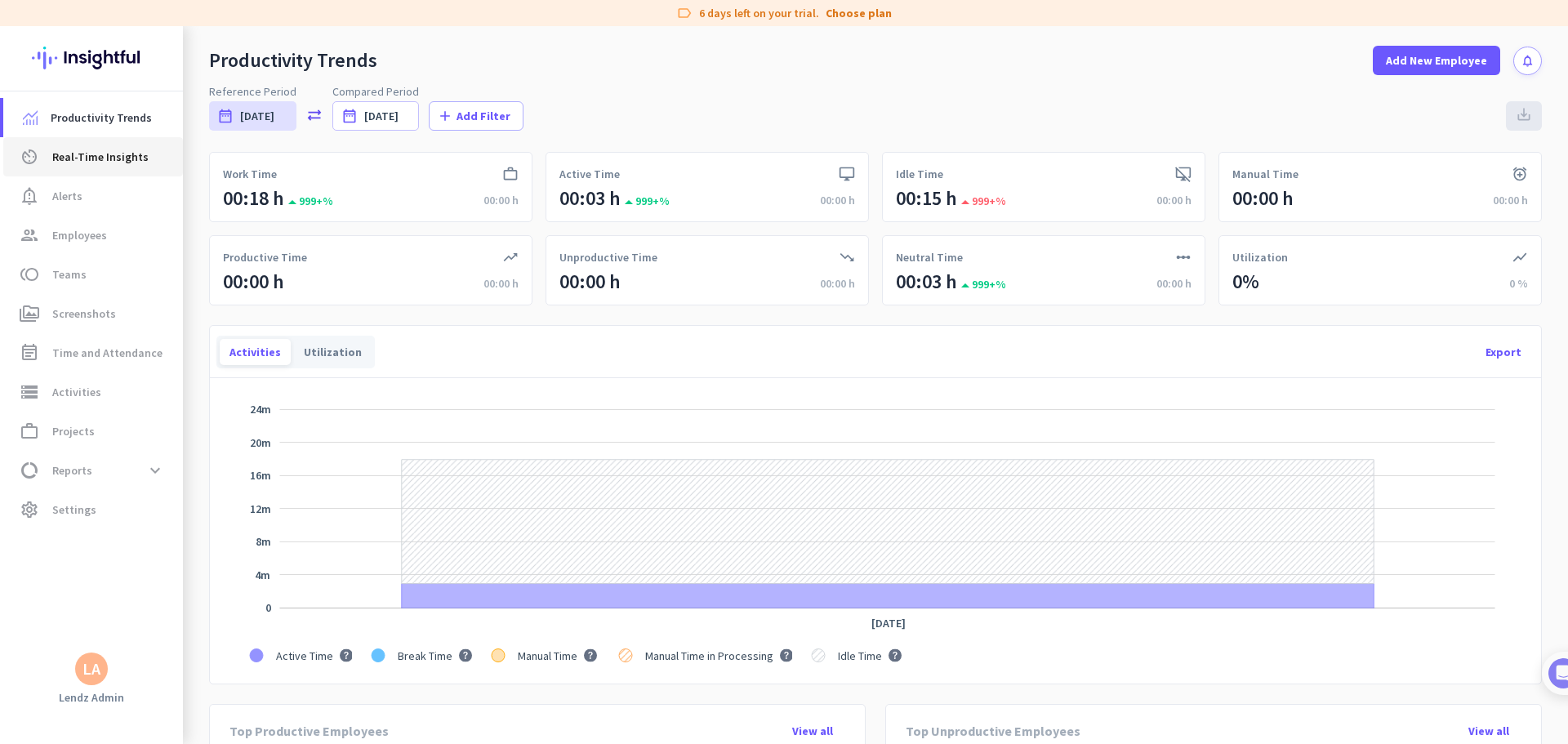
click at [101, 150] on span "Real-Time Insights" at bounding box center [100, 157] width 97 height 20
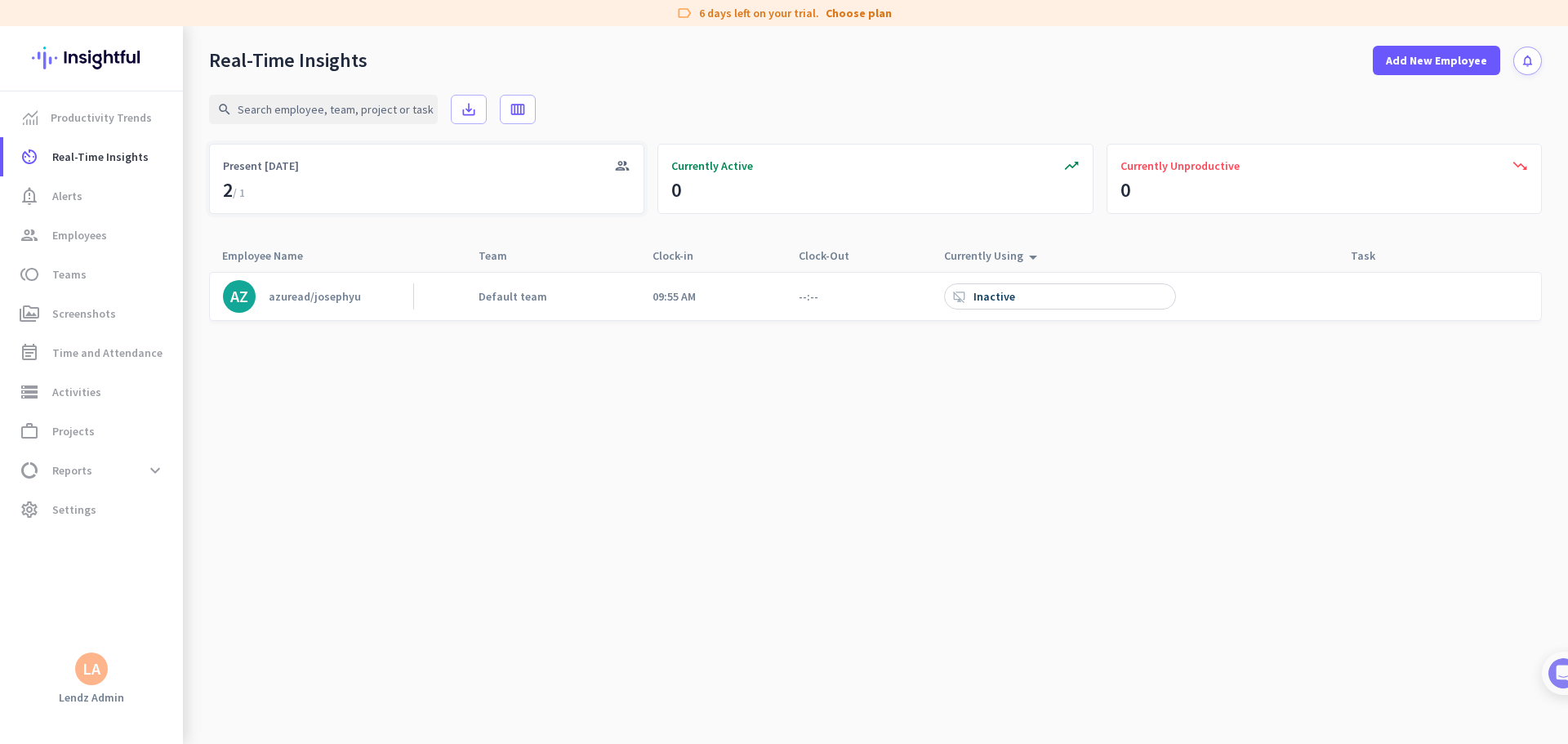
click at [244, 187] on span "/ 1" at bounding box center [238, 193] width 12 height 15
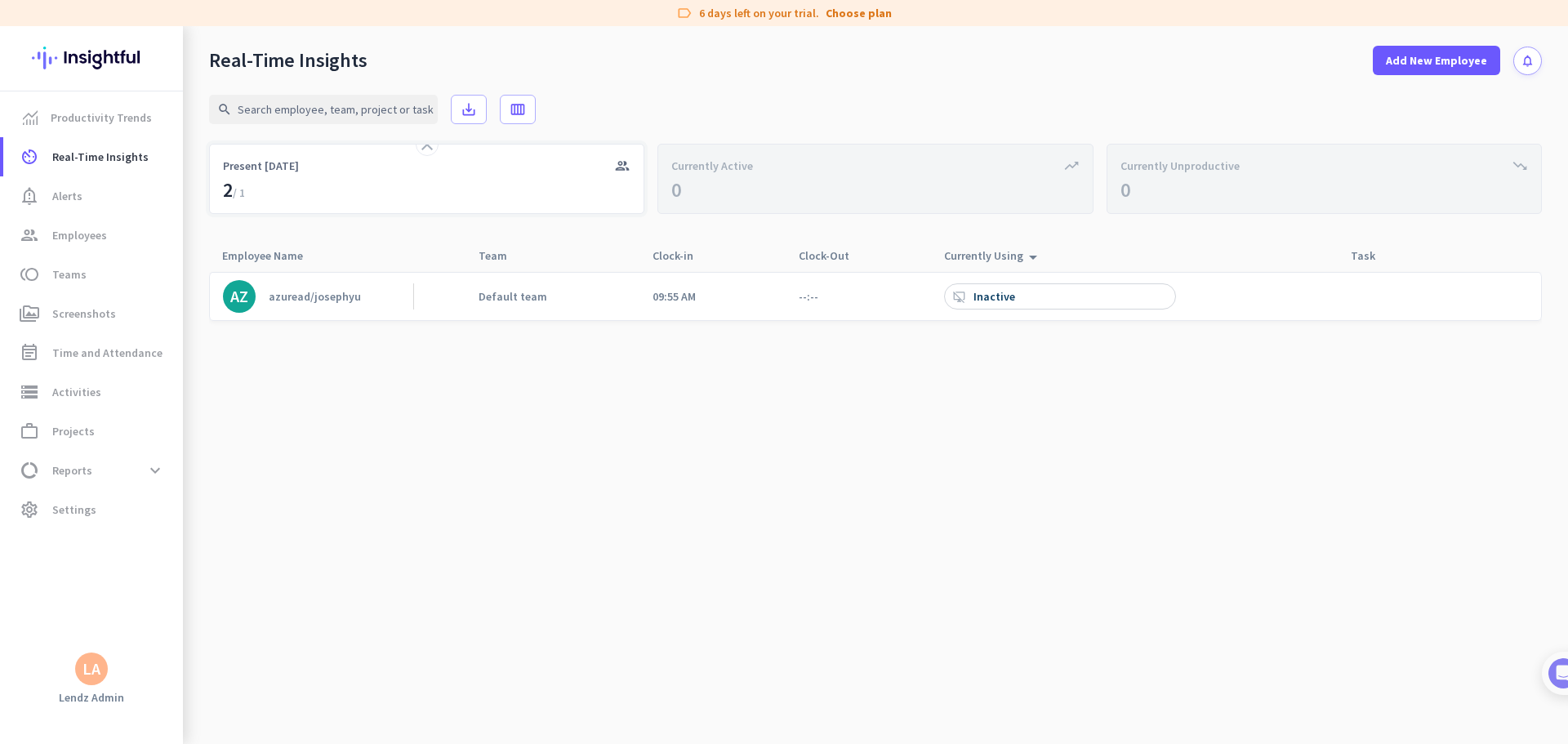
click at [267, 193] on div "close group Present [DATE]" at bounding box center [427, 178] width 435 height 70
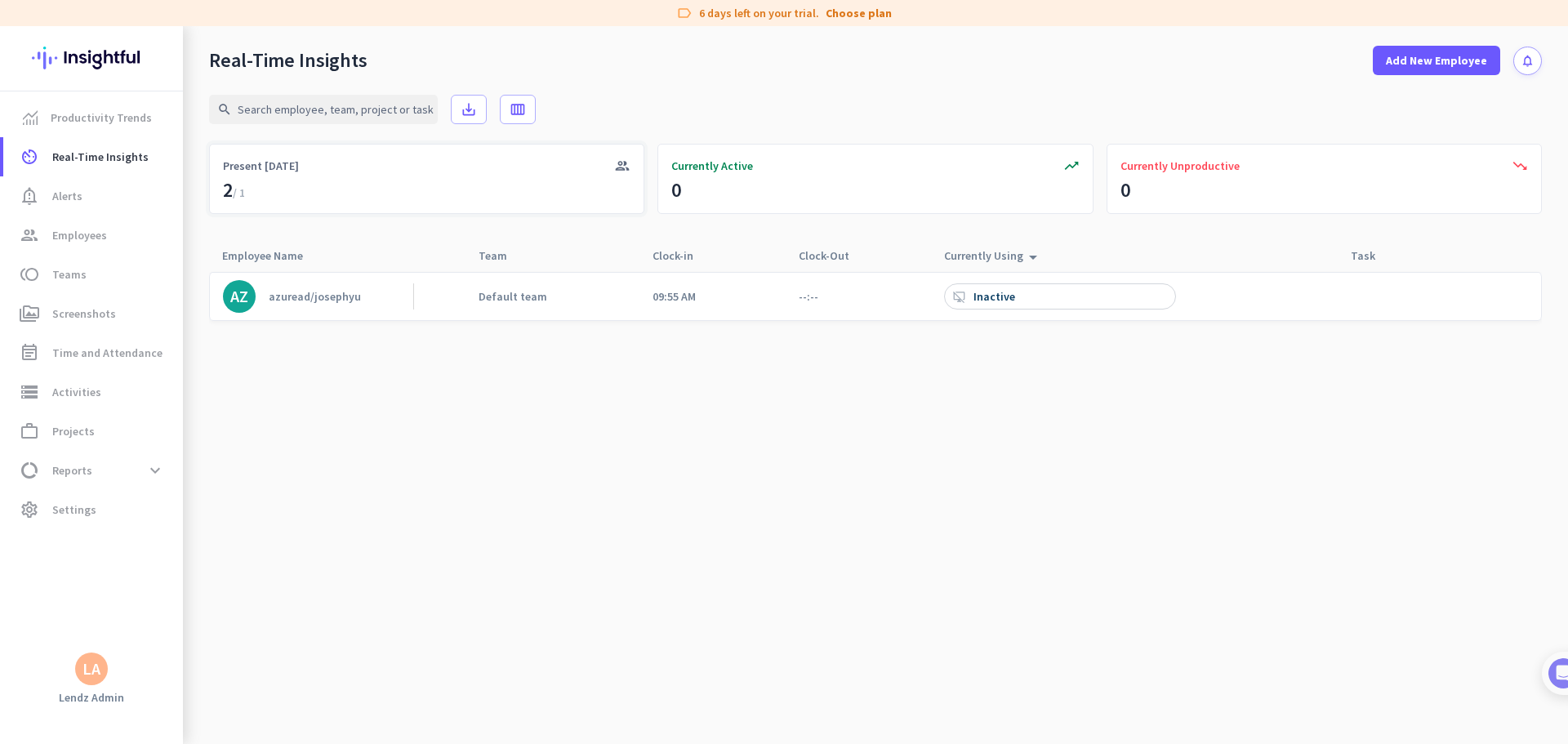
click at [241, 191] on span "/ 1" at bounding box center [238, 193] width 12 height 15
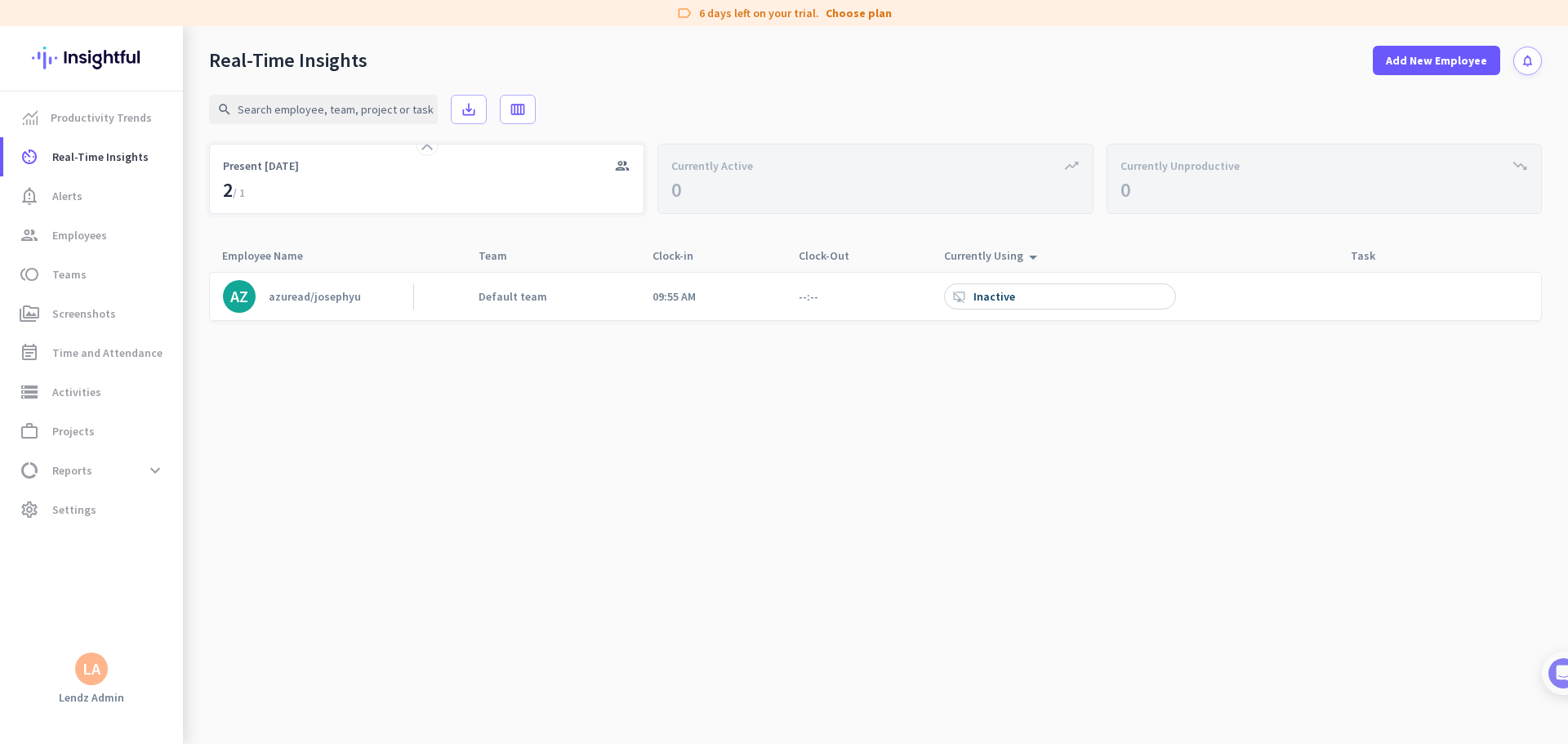
click at [231, 189] on div "2 / 1" at bounding box center [234, 190] width 23 height 26
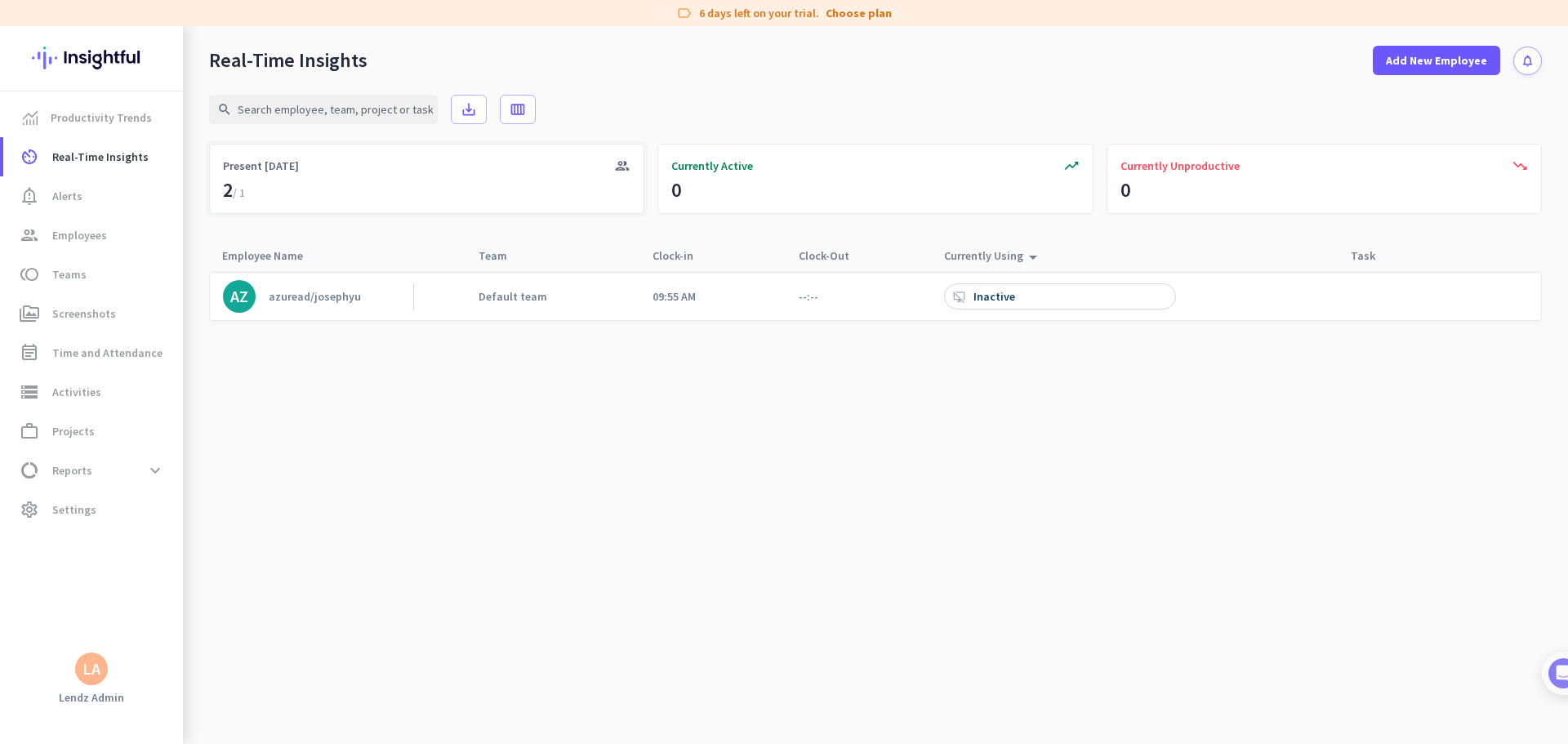
click at [225, 189] on div "2 / 1" at bounding box center [234, 190] width 23 height 26
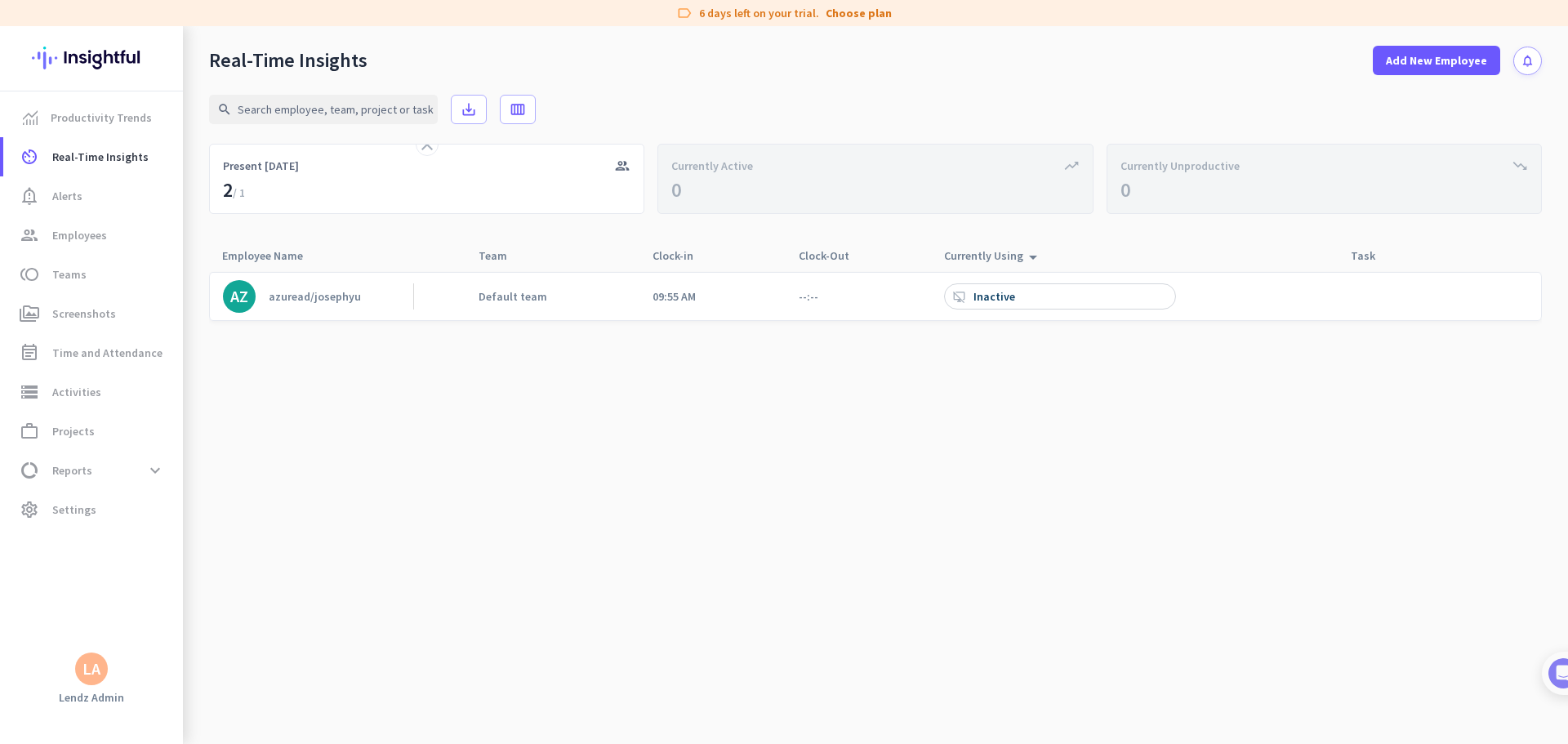
click at [537, 379] on cdk-virtual-scroll-viewport "AZ azuread/[PERSON_NAME] team 09:55 AM --:-- desktop_access_disabled Inactive" at bounding box center [875, 508] width 1333 height 473
click at [102, 155] on span "Real-Time Insights" at bounding box center [100, 157] width 97 height 20
click at [109, 129] on link "Productivity Trends" at bounding box center [93, 117] width 180 height 39
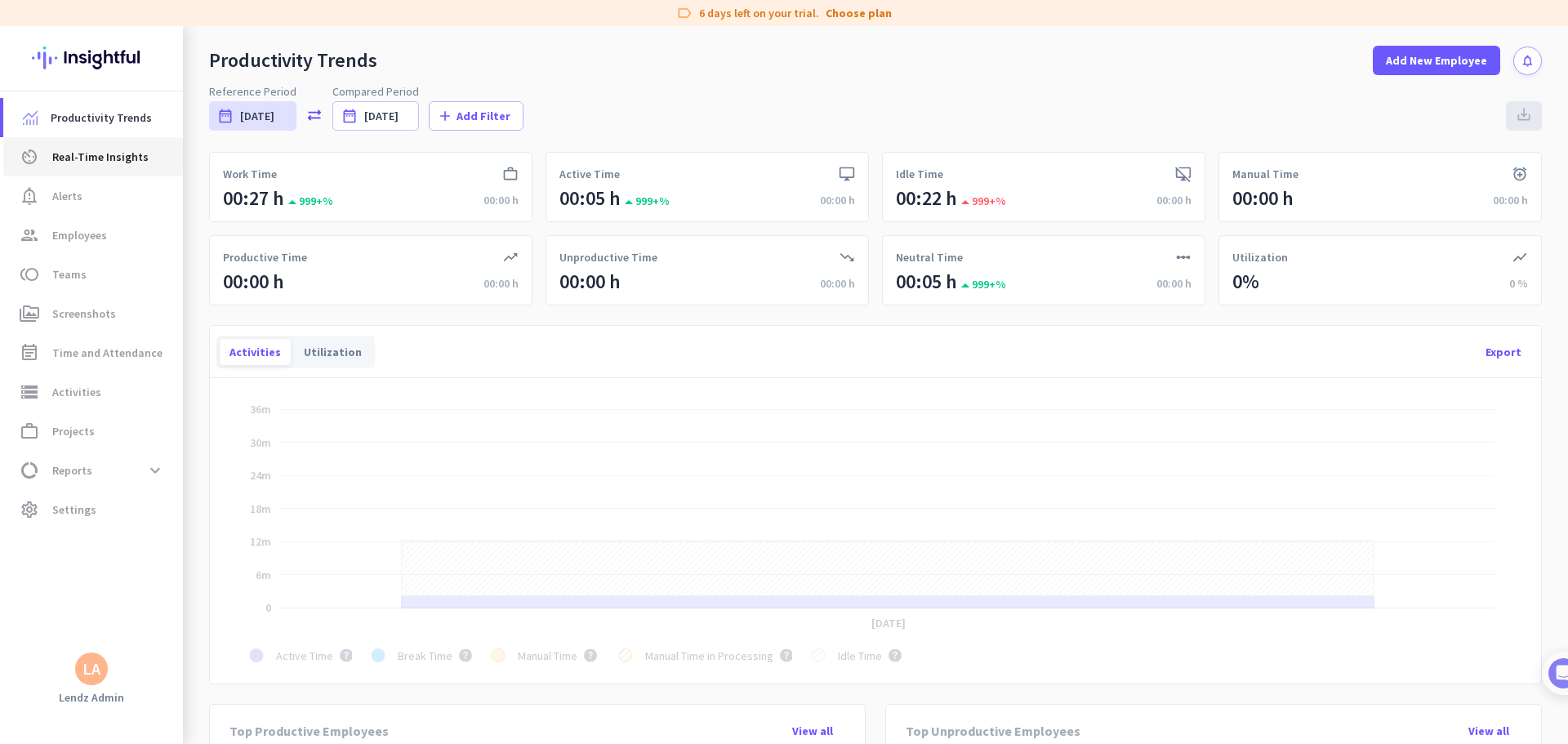
click at [98, 154] on span "Real-Time Insights" at bounding box center [100, 157] width 97 height 20
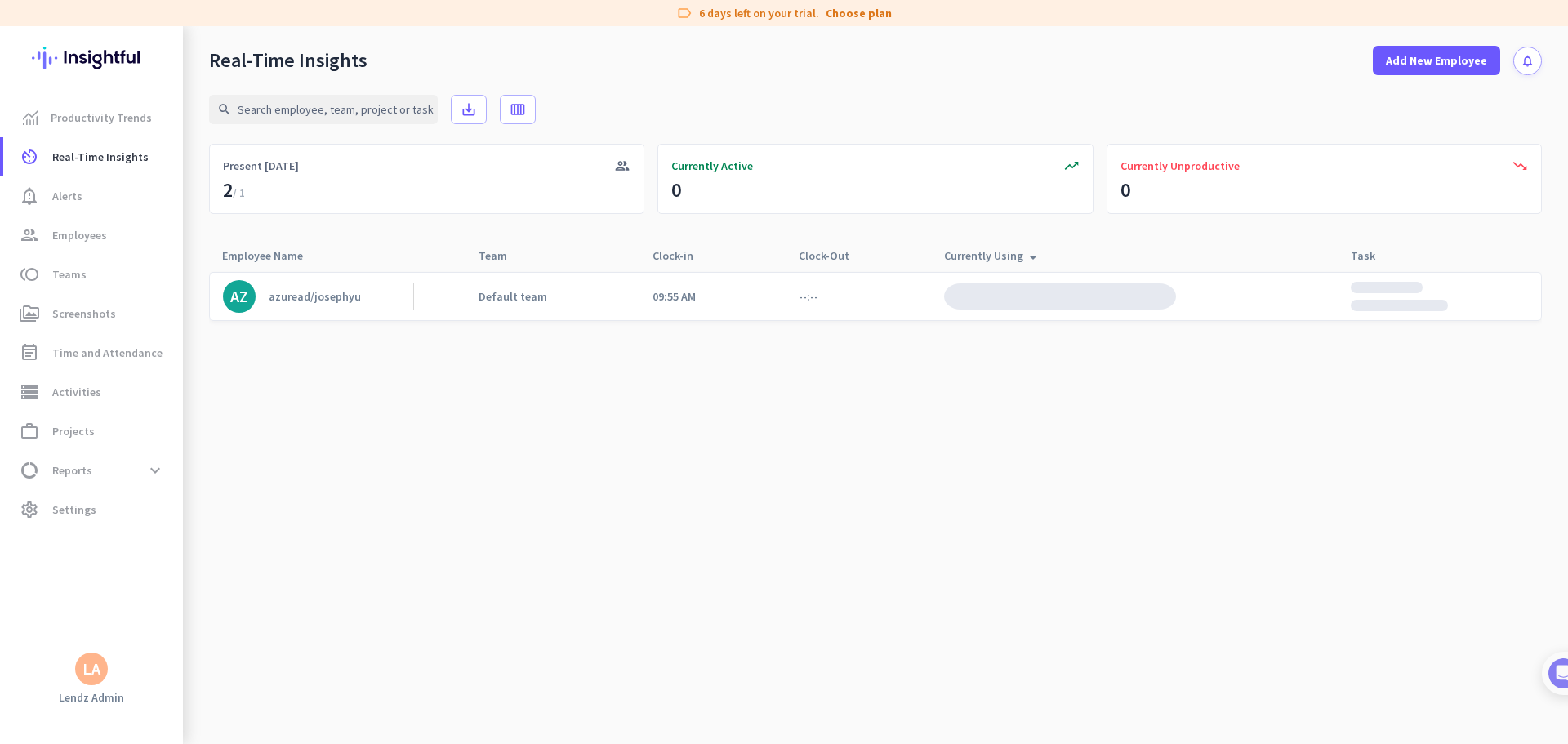
click at [376, 295] on link "AZ azuread/josephyu" at bounding box center [318, 296] width 190 height 33
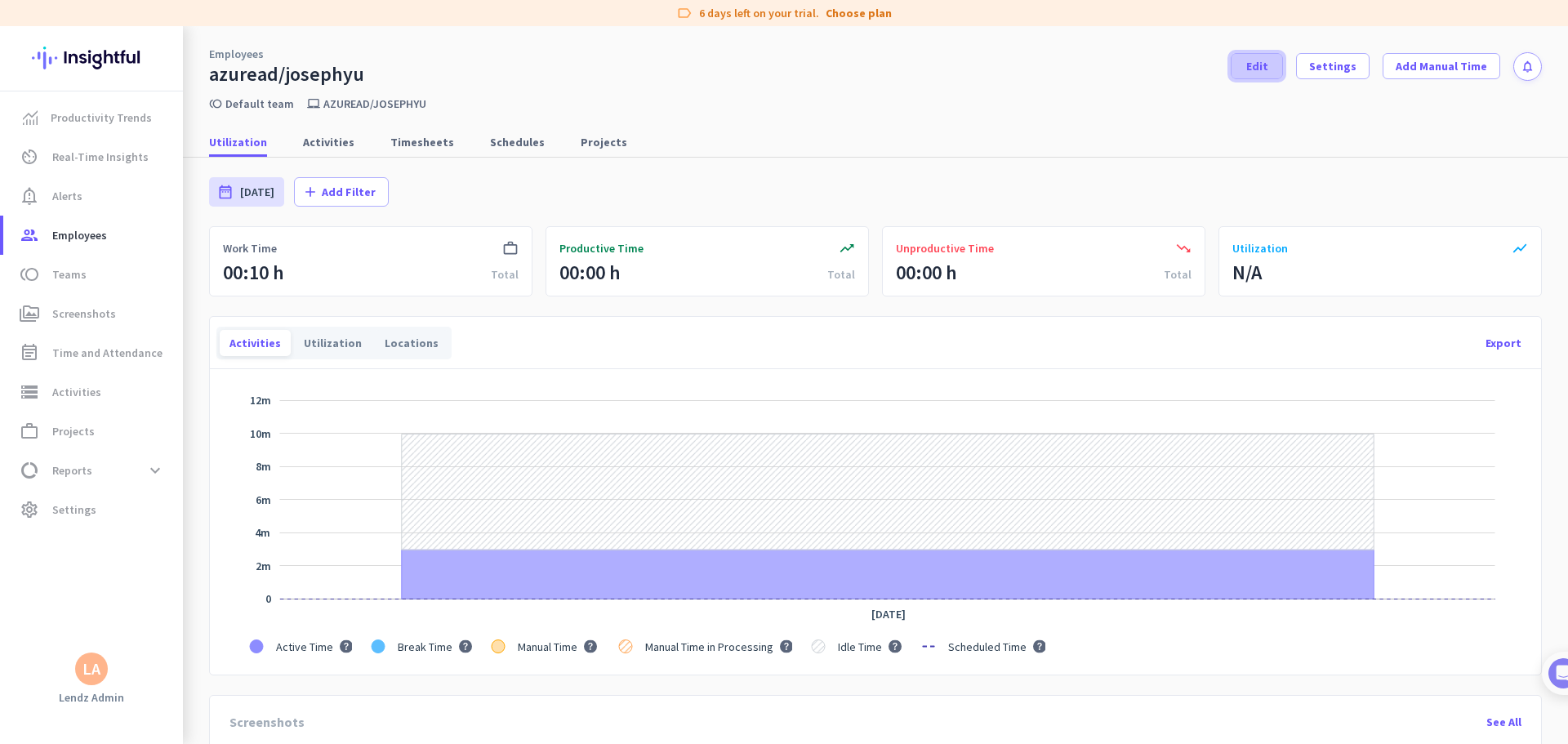
click at [998, 66] on span "Edit" at bounding box center [1258, 66] width 23 height 16
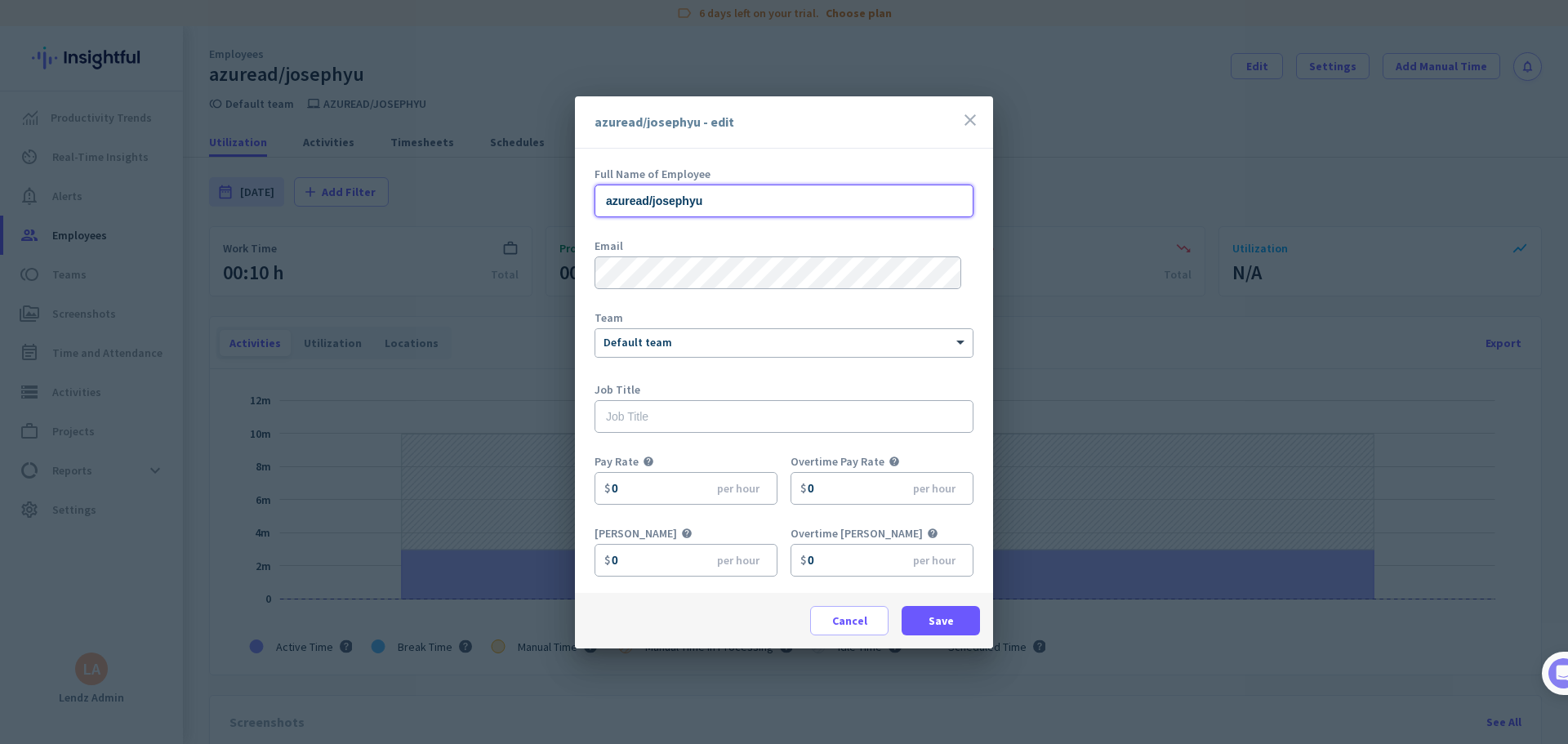
click at [734, 197] on input "azuread/josephyu" at bounding box center [784, 201] width 379 height 33
click at [972, 117] on icon "close" at bounding box center [970, 120] width 20 height 20
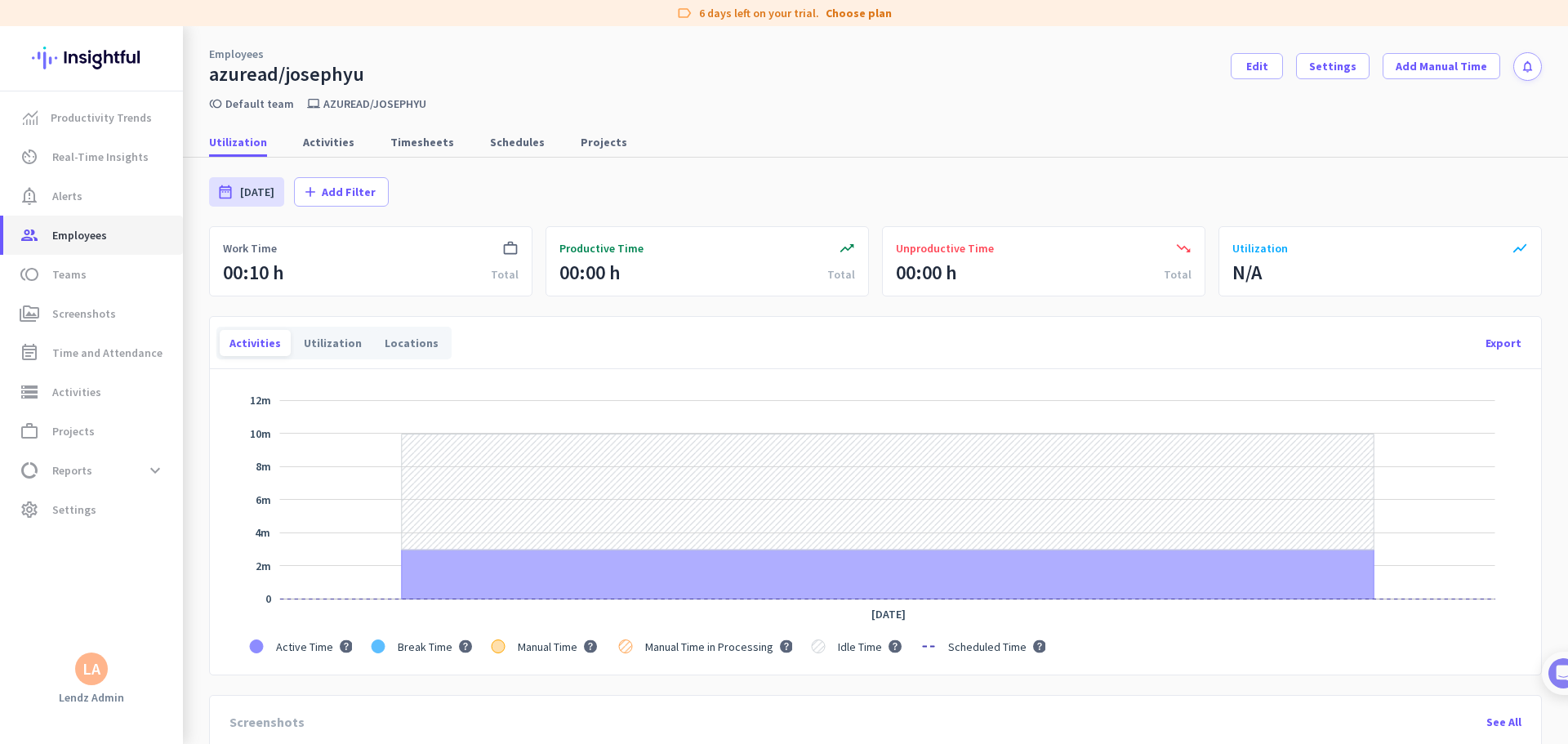
click at [127, 220] on link "group Employees" at bounding box center [93, 235] width 180 height 39
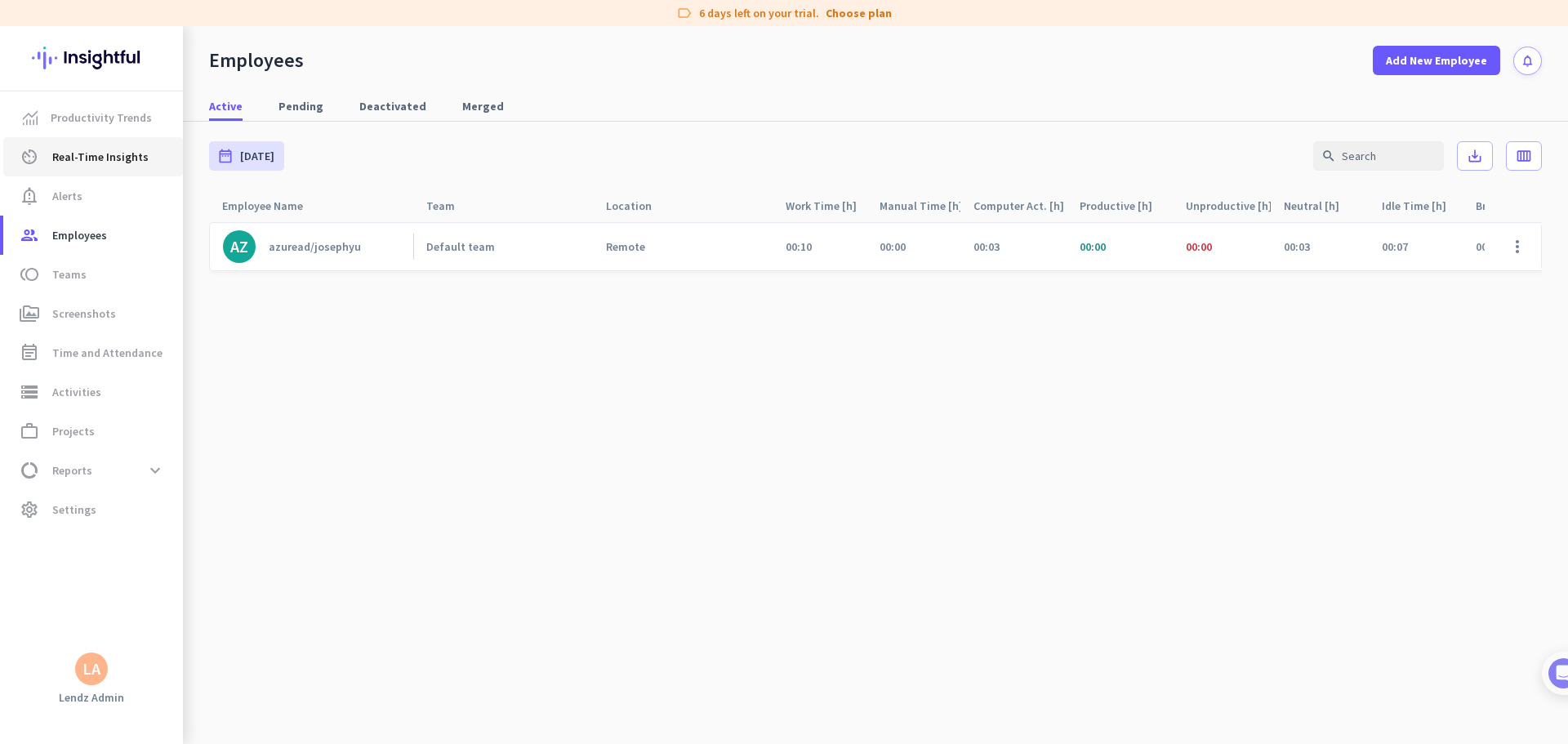
click at [80, 150] on span "Real-Time Insights" at bounding box center [100, 157] width 97 height 20
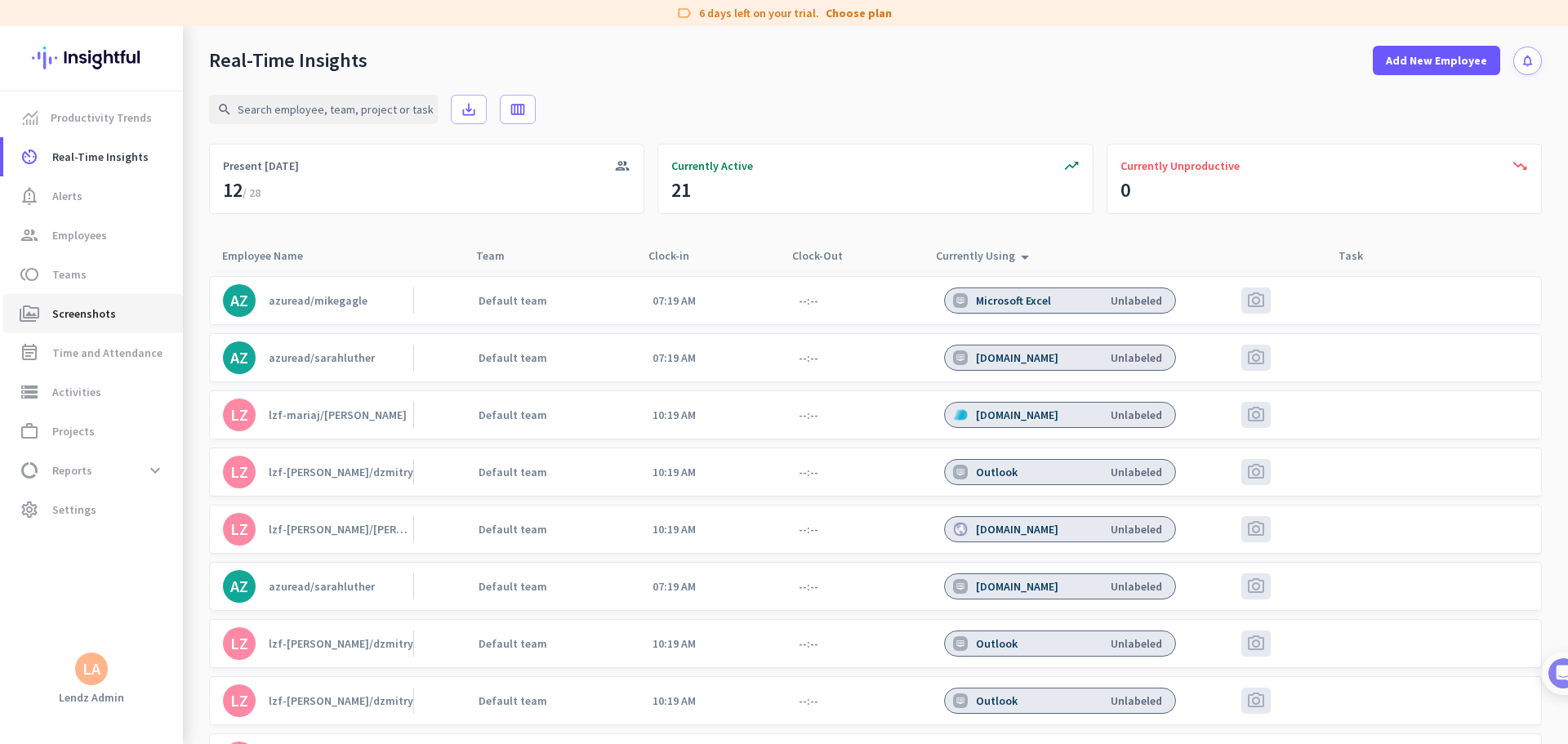
scroll to position [82, 0]
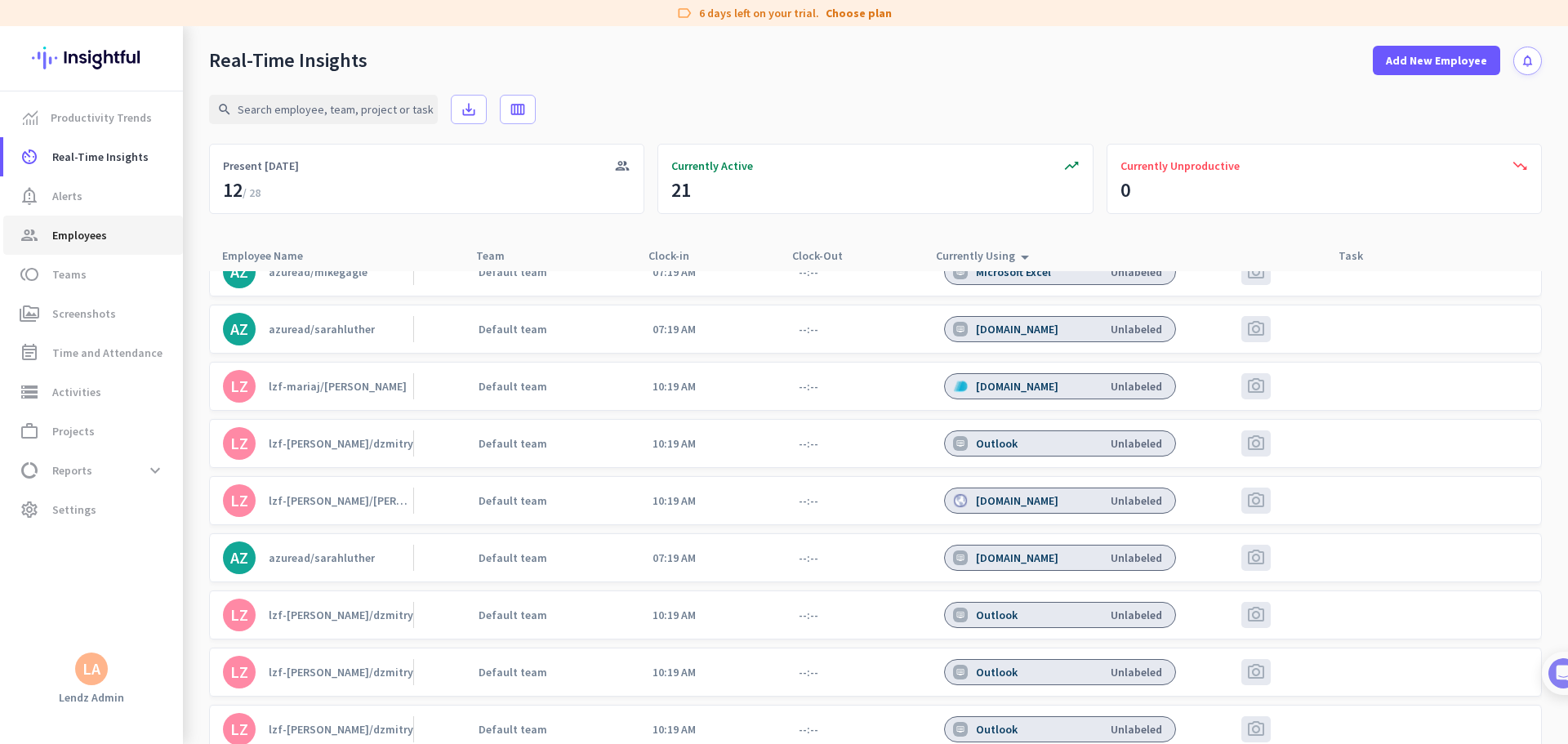
click at [86, 236] on span "Employees" at bounding box center [80, 235] width 54 height 20
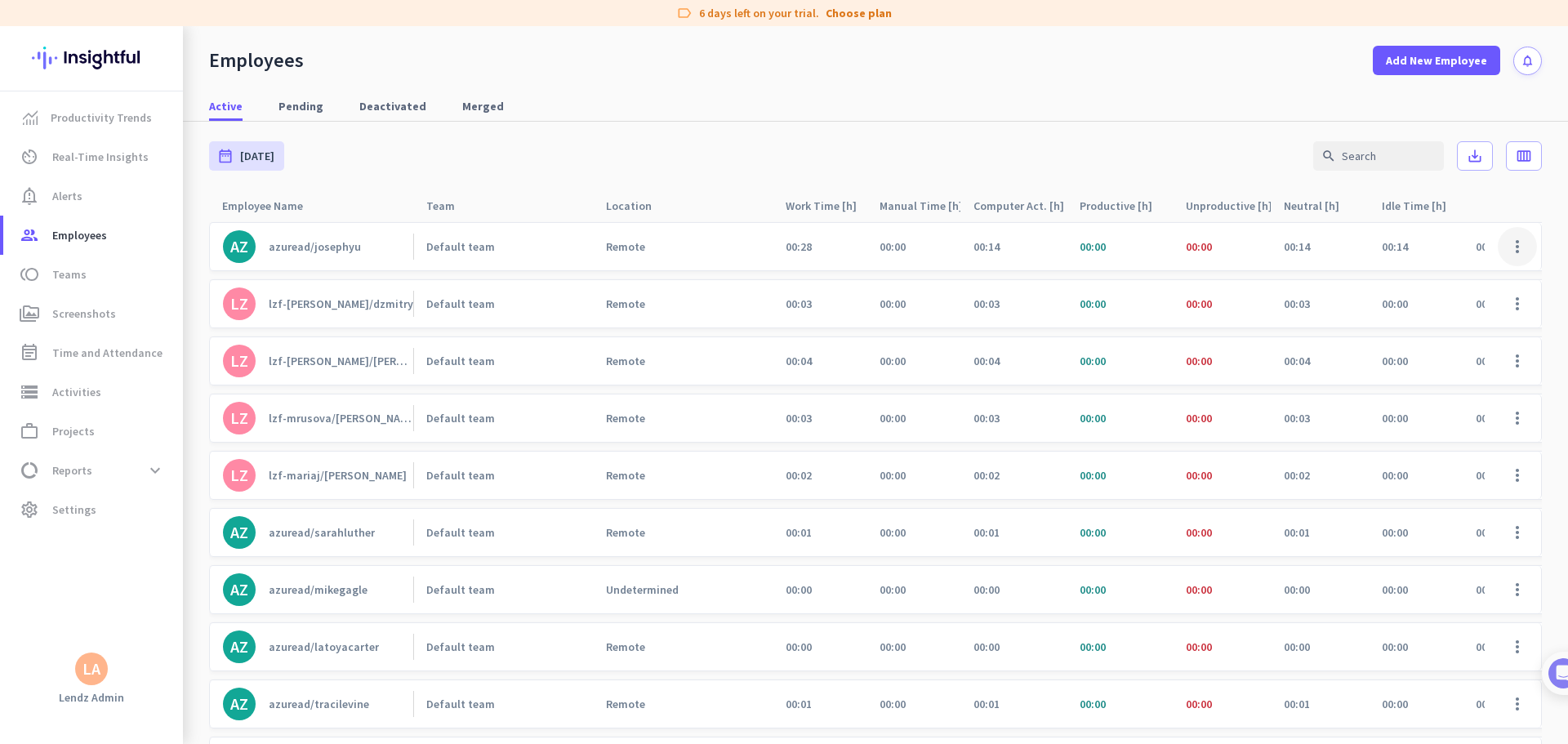
click at [998, 241] on span at bounding box center [1517, 247] width 39 height 39
click at [998, 280] on span "Edit" at bounding box center [1457, 281] width 108 height 16
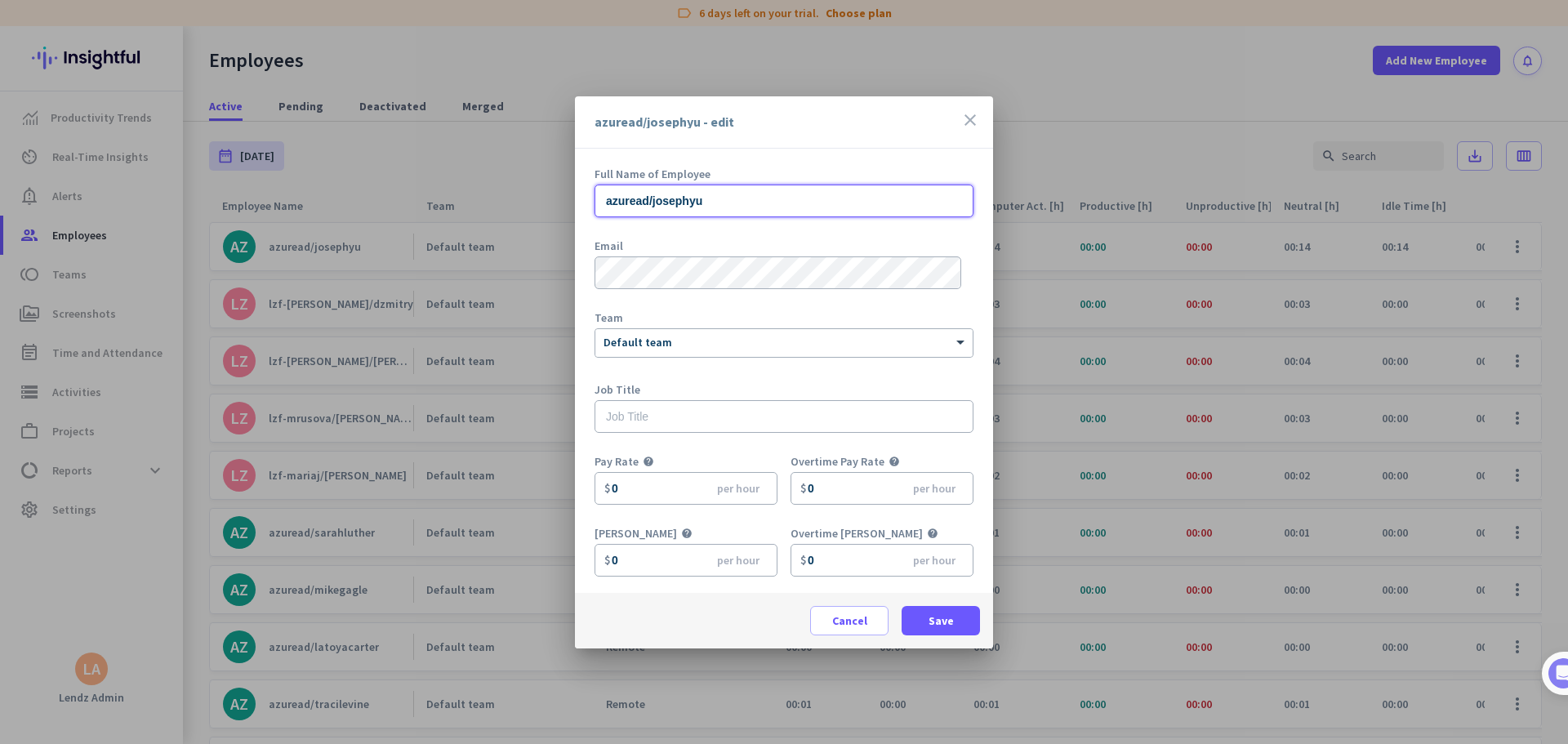
click at [658, 198] on input "azuread/josephyu" at bounding box center [784, 201] width 379 height 33
drag, startPoint x: 723, startPoint y: 199, endPoint x: 497, endPoint y: 201, distance: 226.0
click at [497, 199] on div "azuread/[PERSON_NAME] - edit close Full Name of Employee azuread/josephyu Email…" at bounding box center [784, 372] width 1568 height 744
paste input "[PERSON_NAME]"
type input "[PERSON_NAME]"
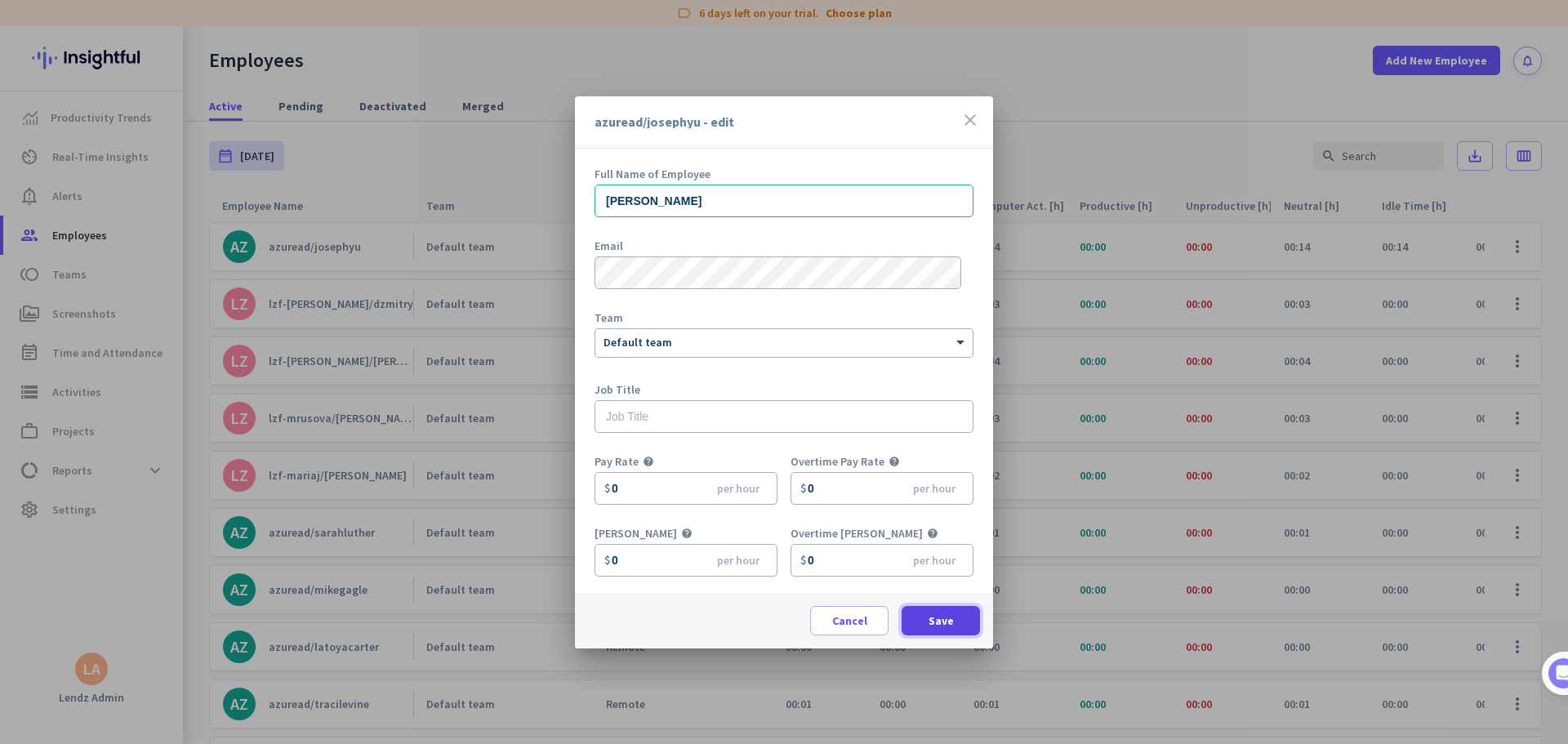
click at [953, 452] on span at bounding box center [941, 621] width 79 height 39
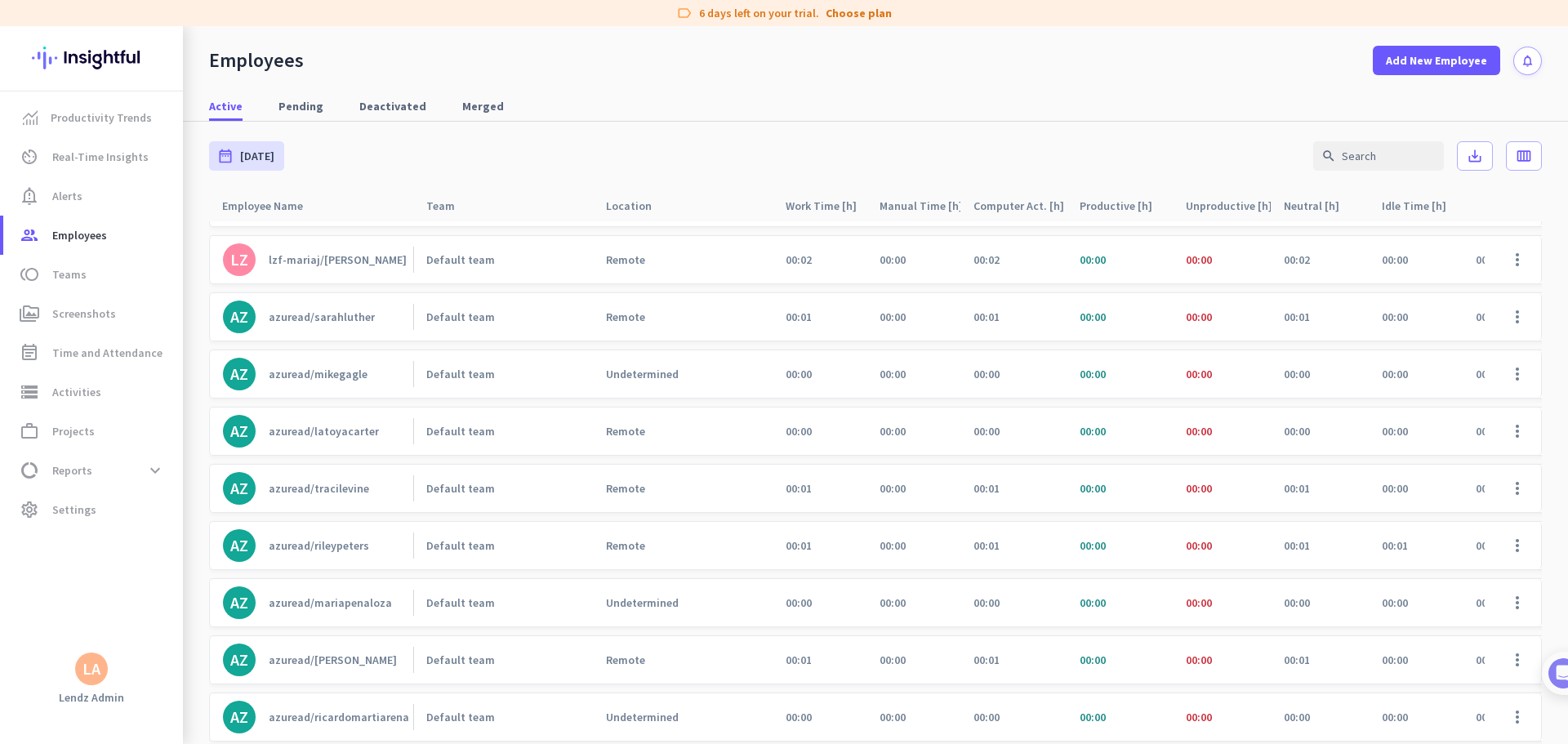
scroll to position [245, 0]
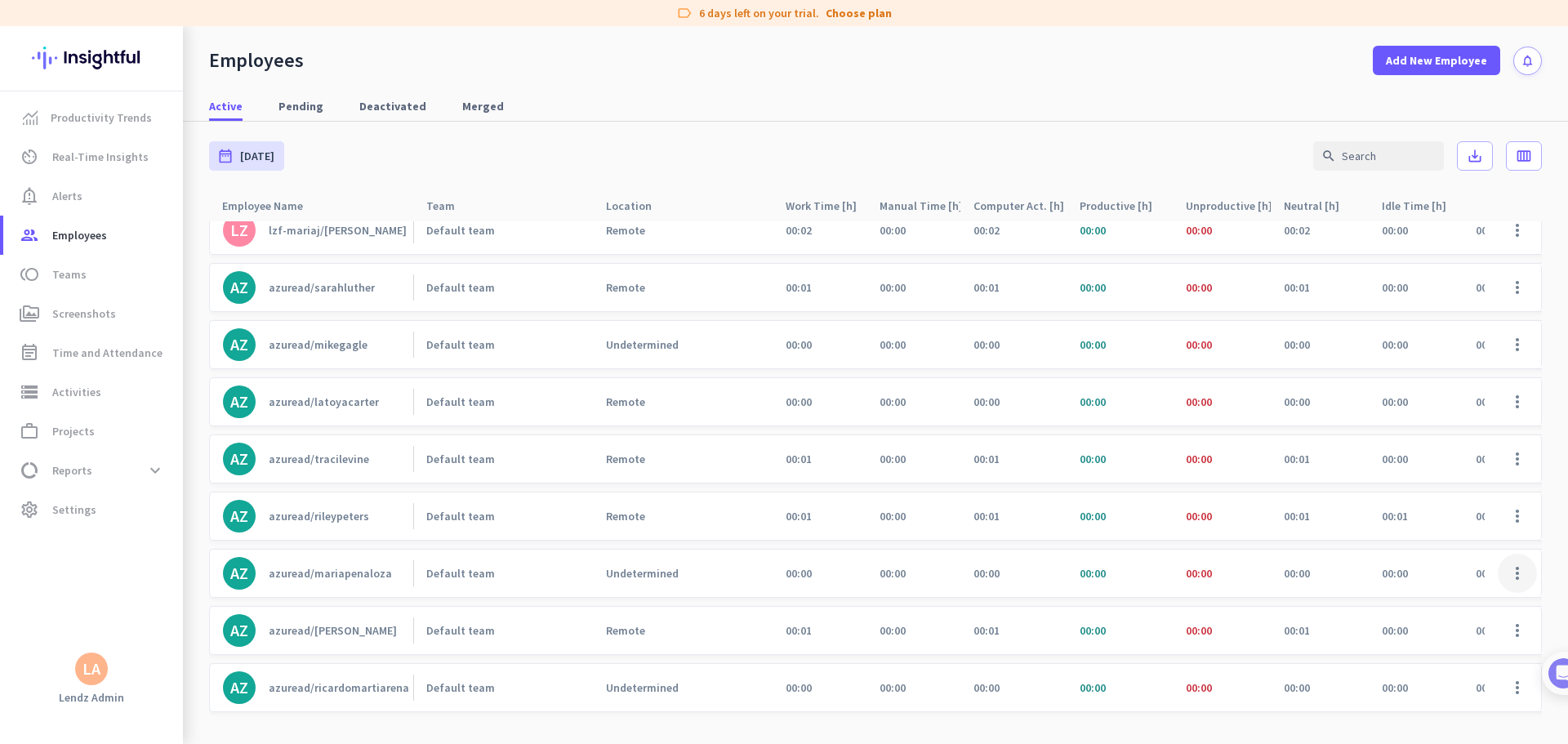
click at [998, 452] on span at bounding box center [1517, 573] width 39 height 39
click at [998, 452] on span "Edit" at bounding box center [1457, 607] width 108 height 16
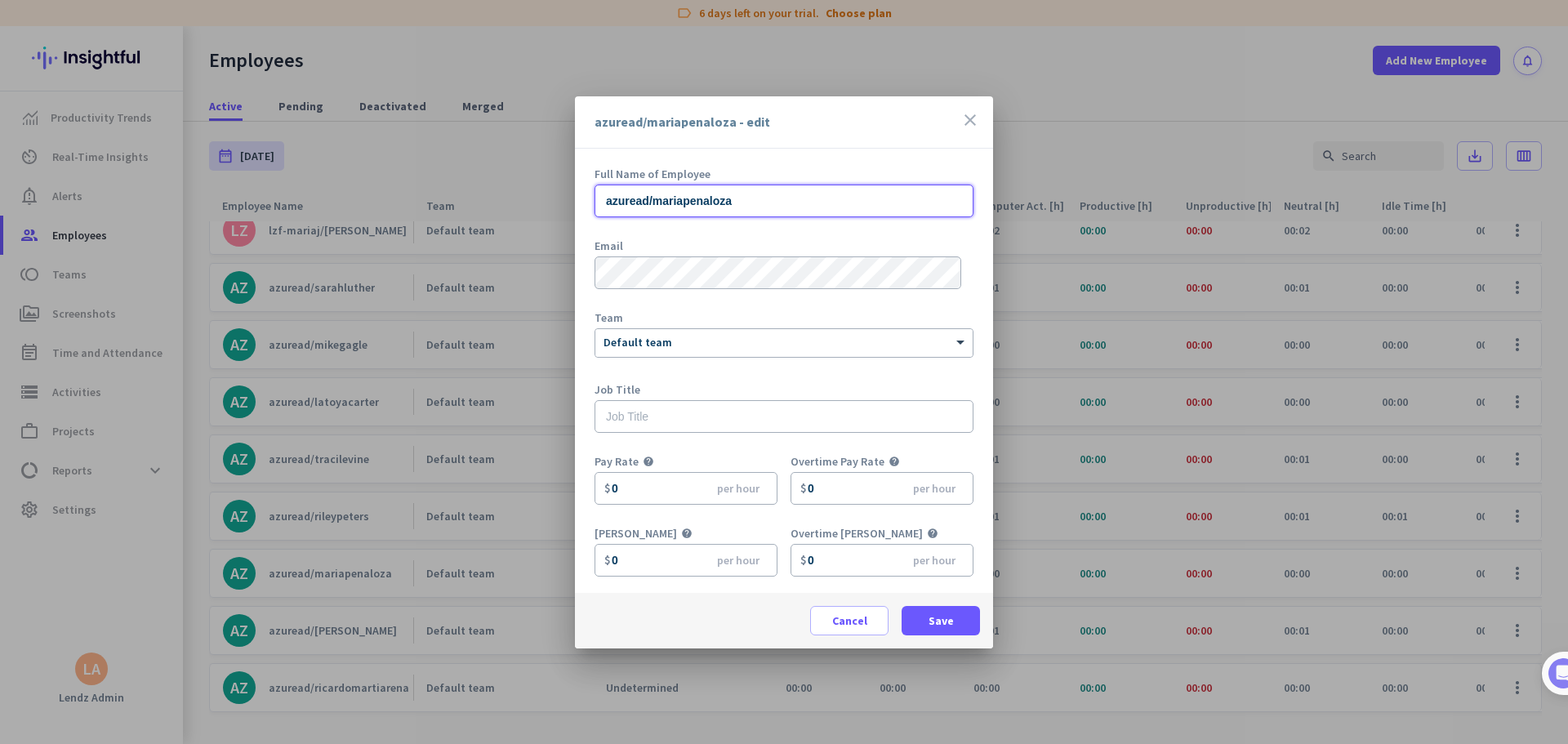
drag, startPoint x: 577, startPoint y: 187, endPoint x: 403, endPoint y: 185, distance: 174.0
click at [401, 180] on div "azuread/mariapenaloza - edit close Full Name of Employee azuread/mariapenaloza …" at bounding box center [784, 372] width 1568 height 744
paste input "[PERSON_NAME]"
type input "[PERSON_NAME]"
click at [932, 452] on span "Save" at bounding box center [941, 620] width 25 height 16
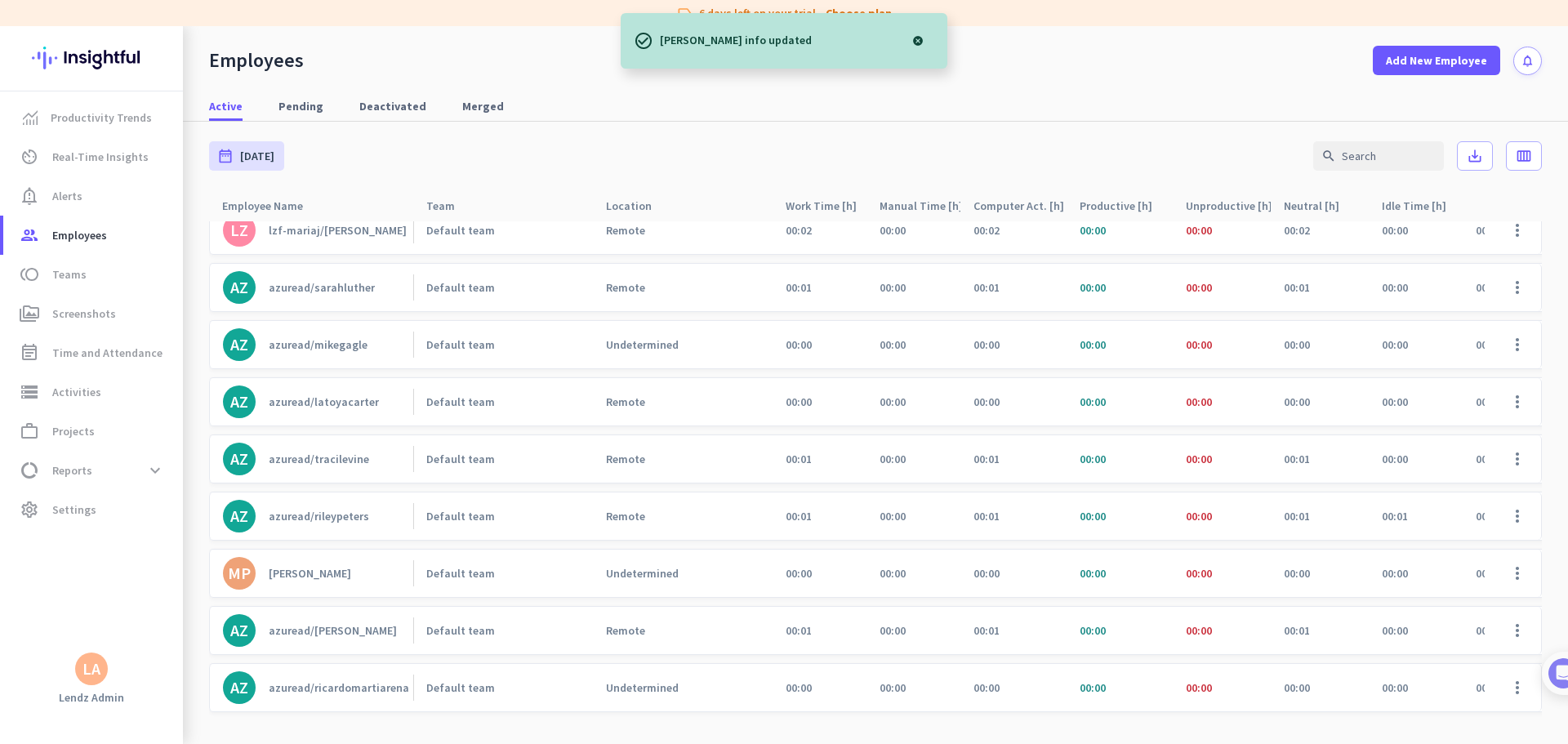
click at [332, 452] on div "[PERSON_NAME]" at bounding box center [309, 573] width 83 height 15
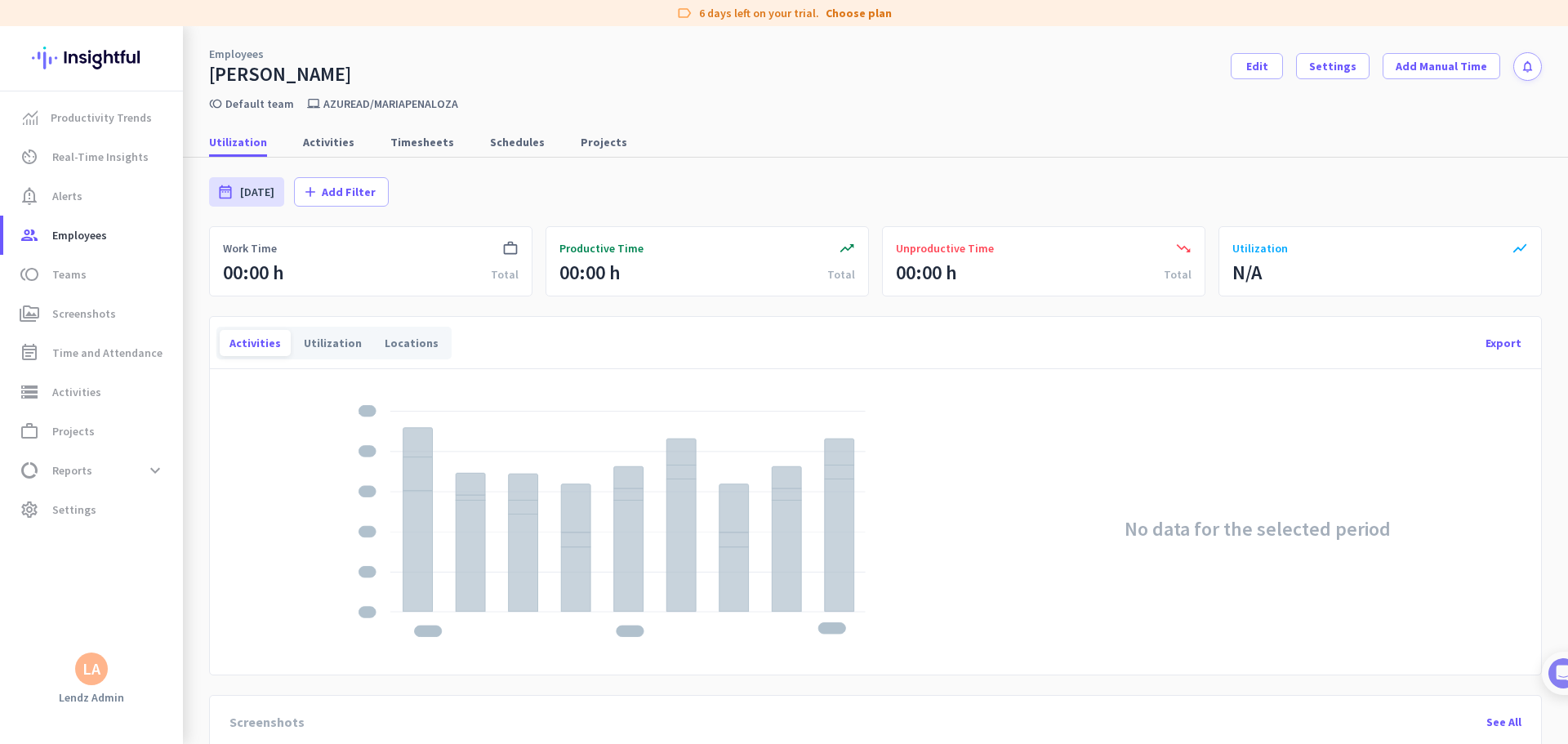
drag, startPoint x: 460, startPoint y: 100, endPoint x: 344, endPoint y: 100, distance: 116.0
click at [344, 100] on div "toll Default team laptop_mac azuread/mariapenaloza" at bounding box center [875, 99] width 1385 height 24
click at [363, 103] on p "azuread/mariapenaloza" at bounding box center [391, 104] width 135 height 15
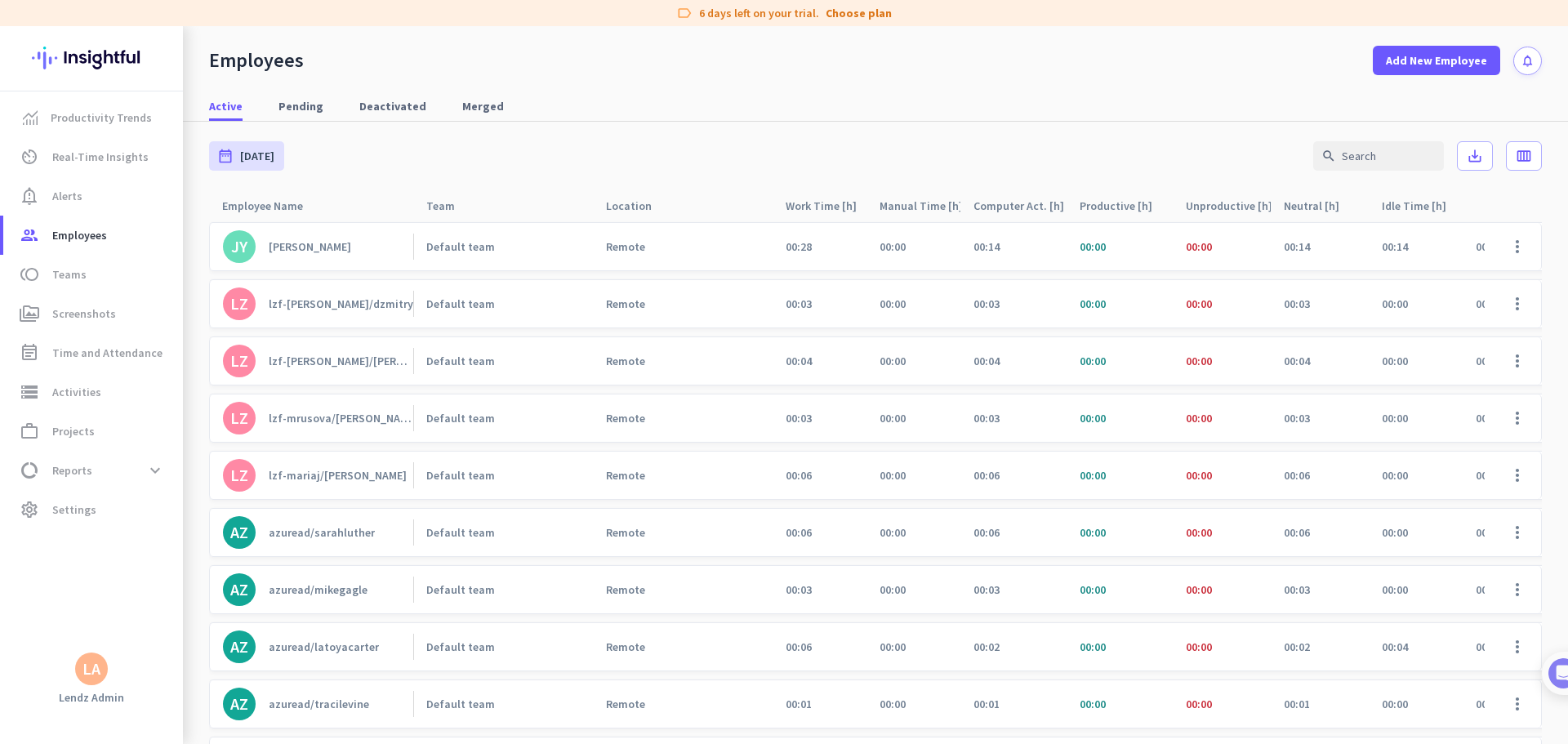
click at [573, 164] on div "date_range [DATE] [DATE] - [DATE] search save_alt calendar_view_week" at bounding box center [875, 156] width 1333 height 68
click at [998, 425] on span at bounding box center [1517, 418] width 39 height 39
click at [998, 452] on span "Edit" at bounding box center [1457, 452] width 108 height 16
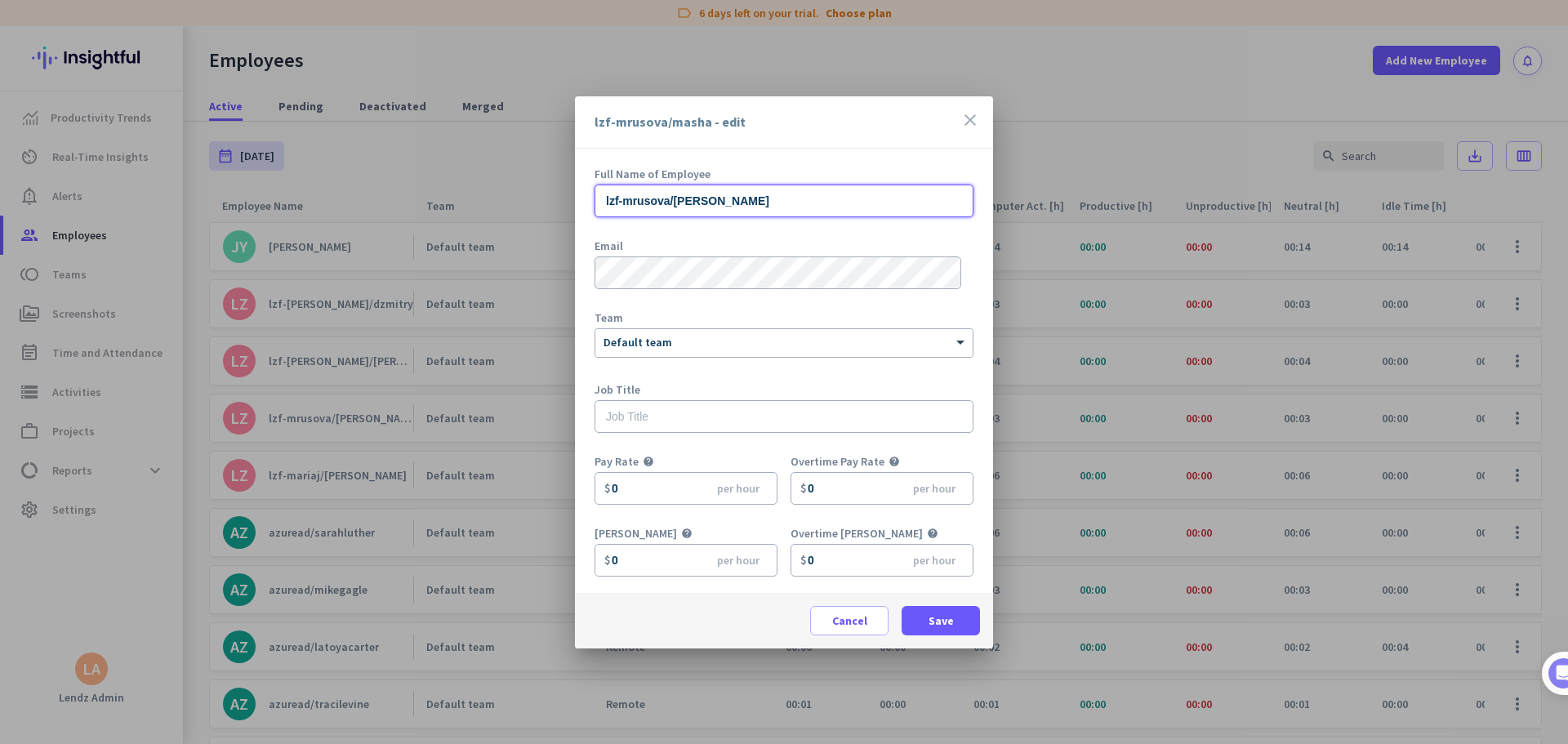
drag, startPoint x: 570, startPoint y: 202, endPoint x: 536, endPoint y: 201, distance: 34.0
click at [538, 202] on div "lzf-mrusova/masha - edit close Full Name of Employee lzf-mrusova/masha Email Te…" at bounding box center [784, 372] width 1568 height 744
paste input "[PERSON_NAME]"
type input "[PERSON_NAME]"
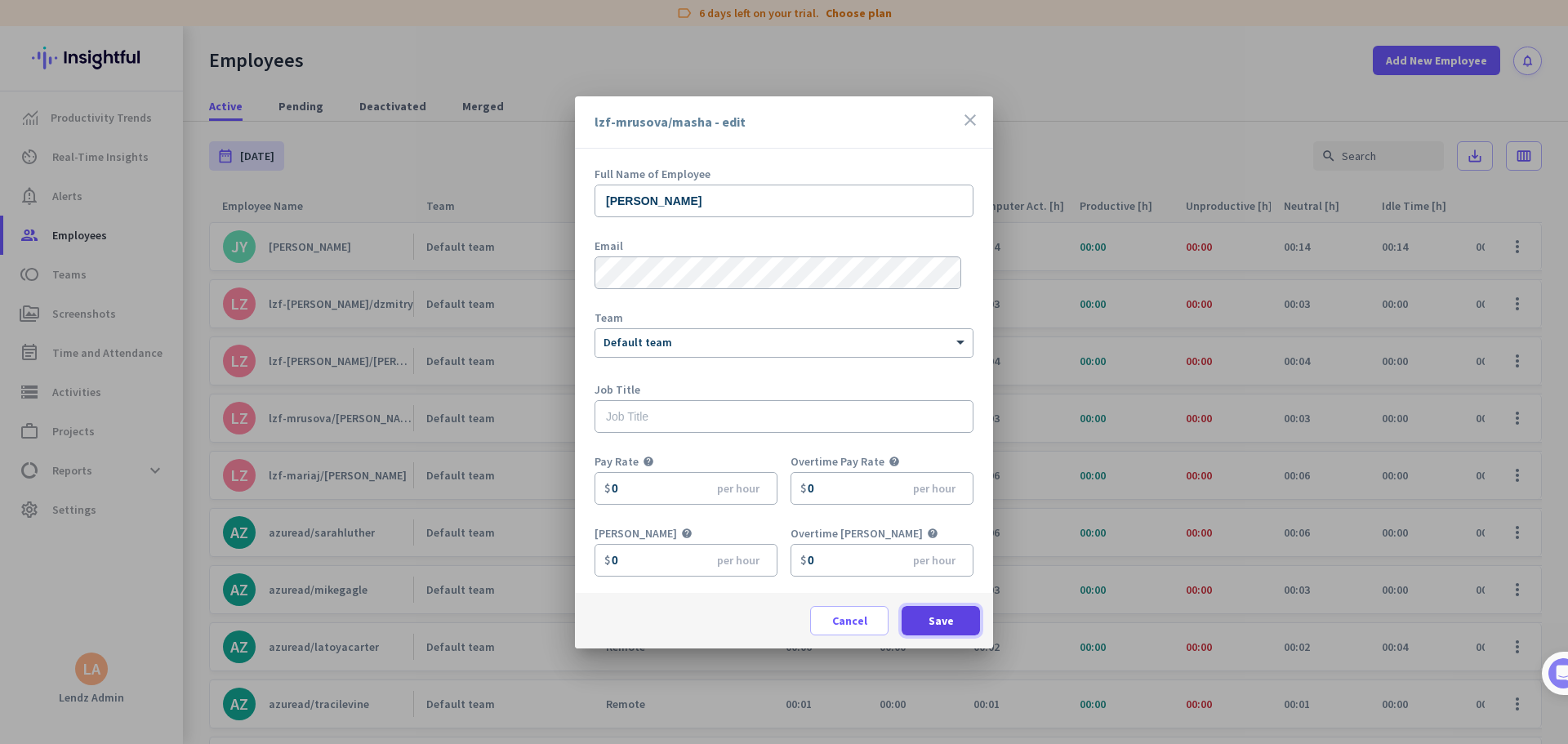
click at [944, 452] on span "Save" at bounding box center [941, 620] width 25 height 16
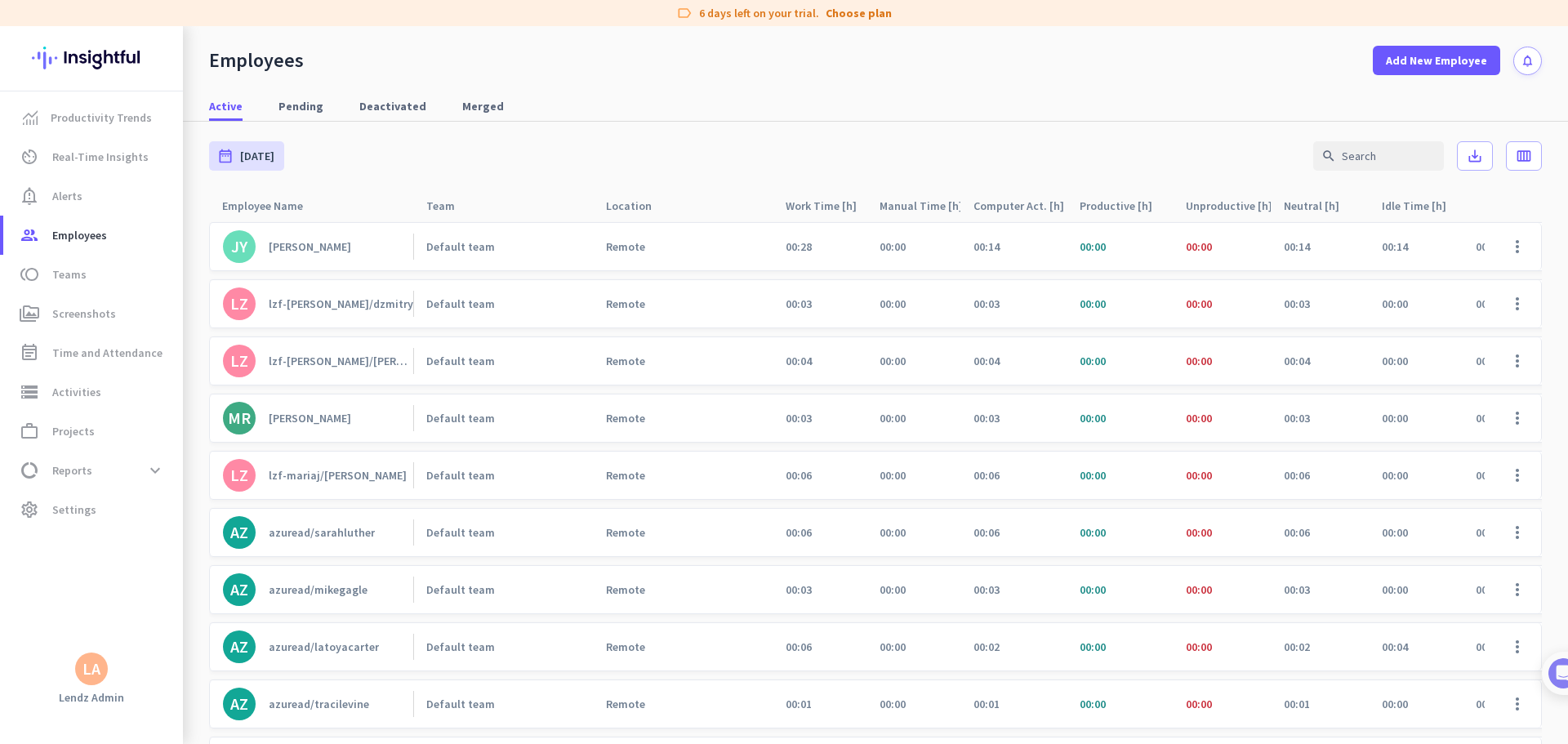
click at [869, 129] on div "date_range [DATE] [DATE] - [DATE] search save_alt calendar_view_week" at bounding box center [875, 156] width 1333 height 68
click at [998, 142] on div "date_range [DATE] [DATE] - [DATE] search save_alt calendar_view_week" at bounding box center [875, 156] width 1333 height 68
click at [998, 452] on span at bounding box center [1517, 533] width 39 height 39
click at [998, 452] on span "Edit" at bounding box center [1457, 567] width 108 height 16
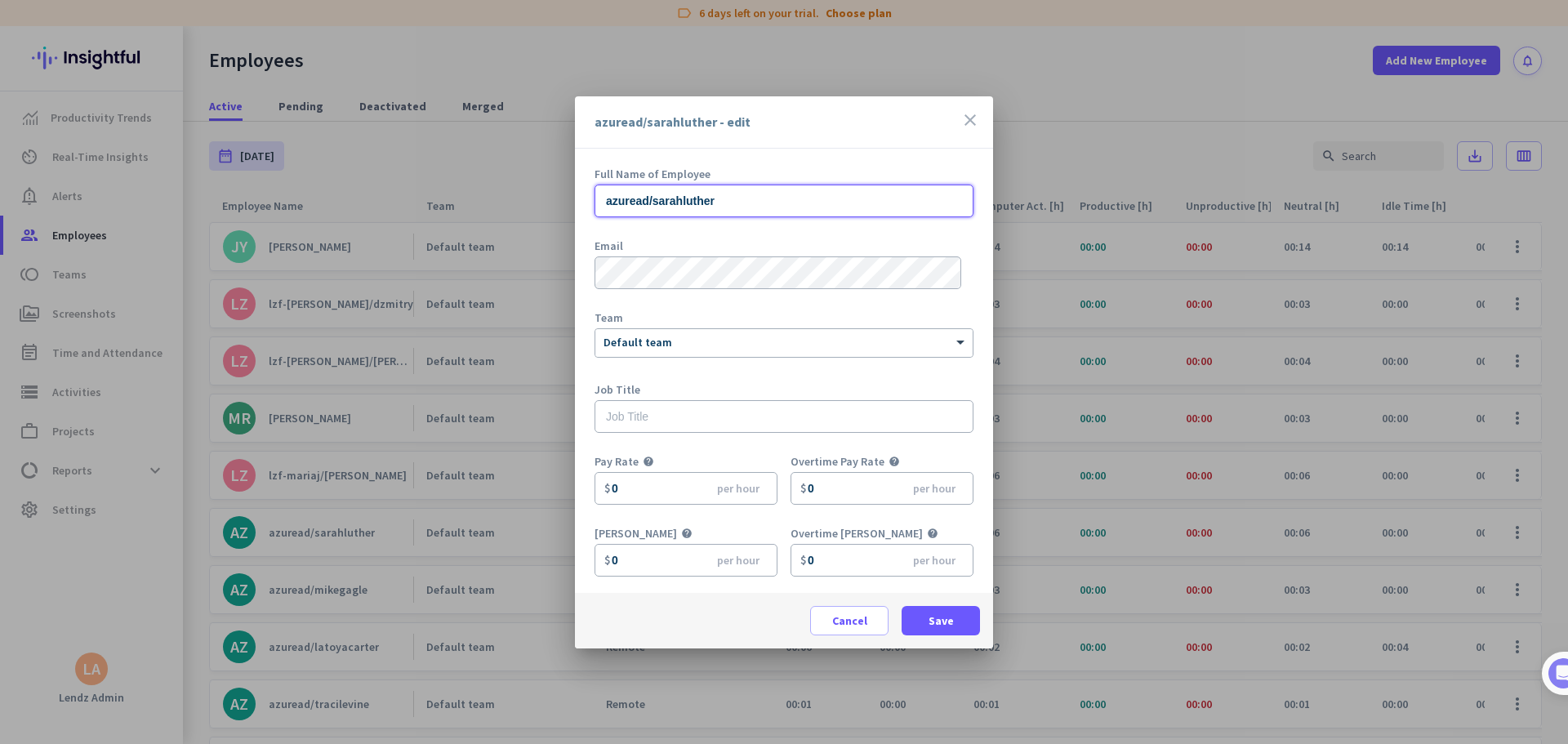
drag, startPoint x: 735, startPoint y: 205, endPoint x: 546, endPoint y: 198, distance: 189.1
click at [545, 198] on div "azuread/sarahluther - edit close Full Name of Employee azuread/sarahluther Emai…" at bounding box center [784, 372] width 1568 height 744
paste input "[PERSON_NAME]"
type input "[PERSON_NAME]"
click at [942, 452] on span "Save" at bounding box center [941, 620] width 25 height 16
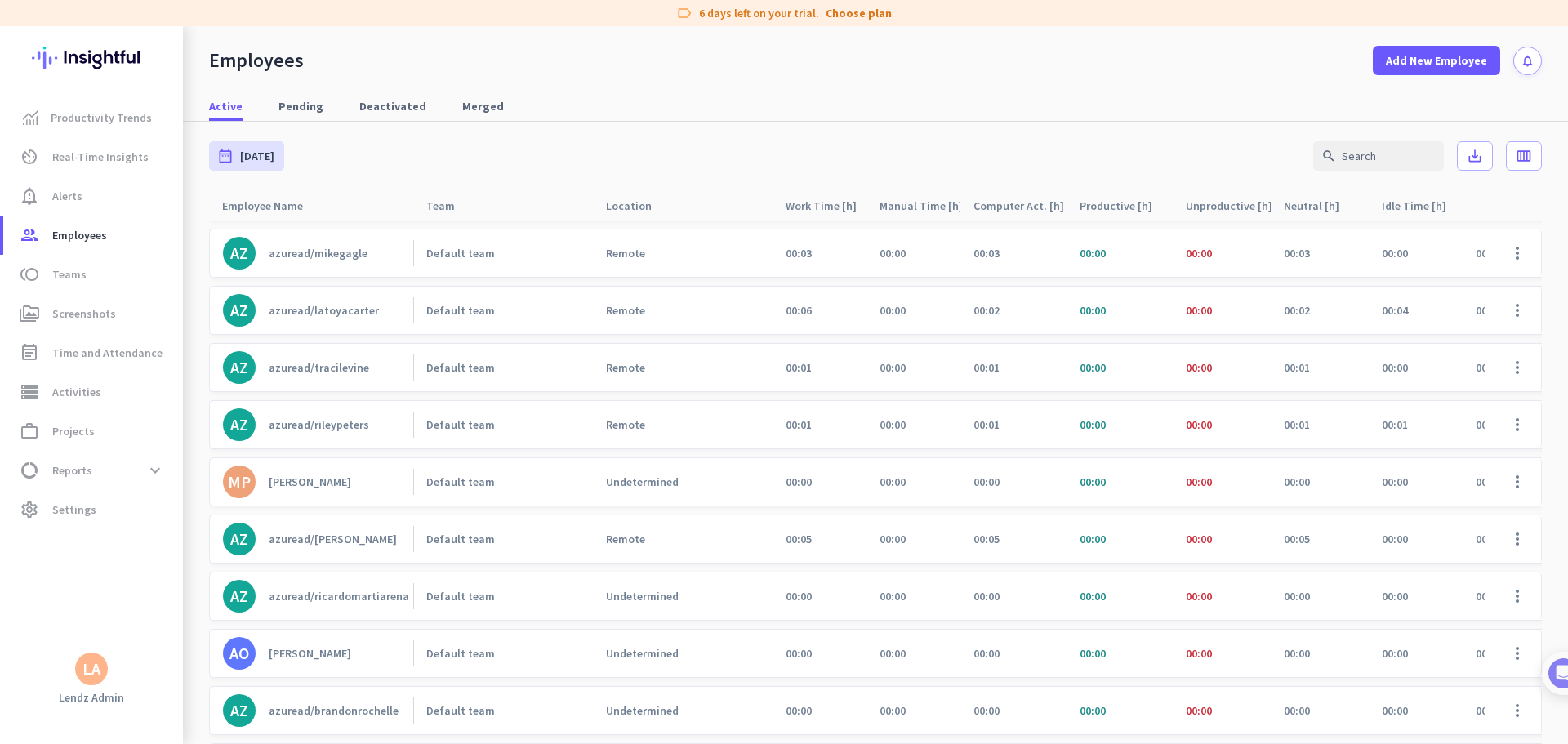
scroll to position [408, 0]
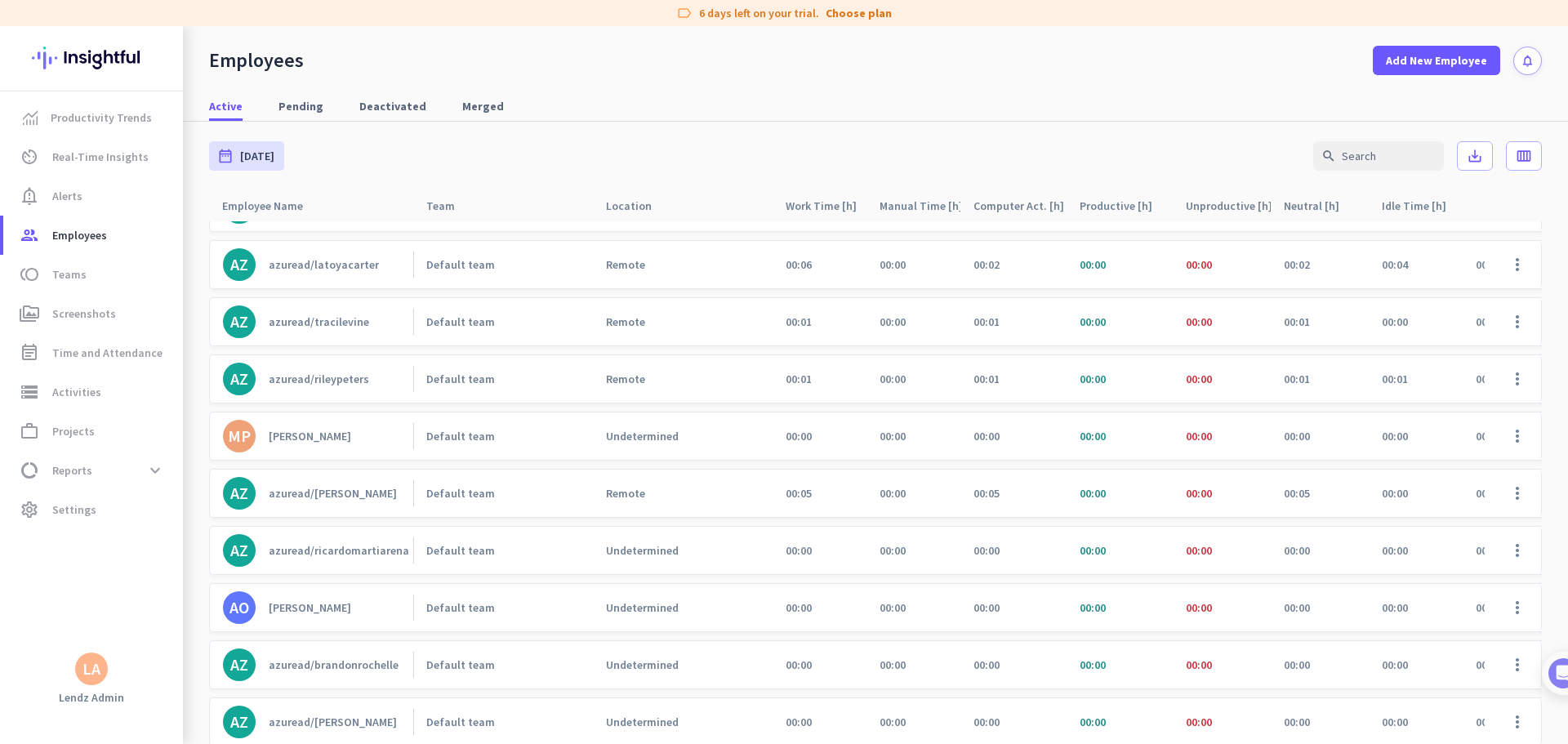
click at [998, 83] on nav "Active Pending Deactivated Merged" at bounding box center [875, 99] width 1385 height 47
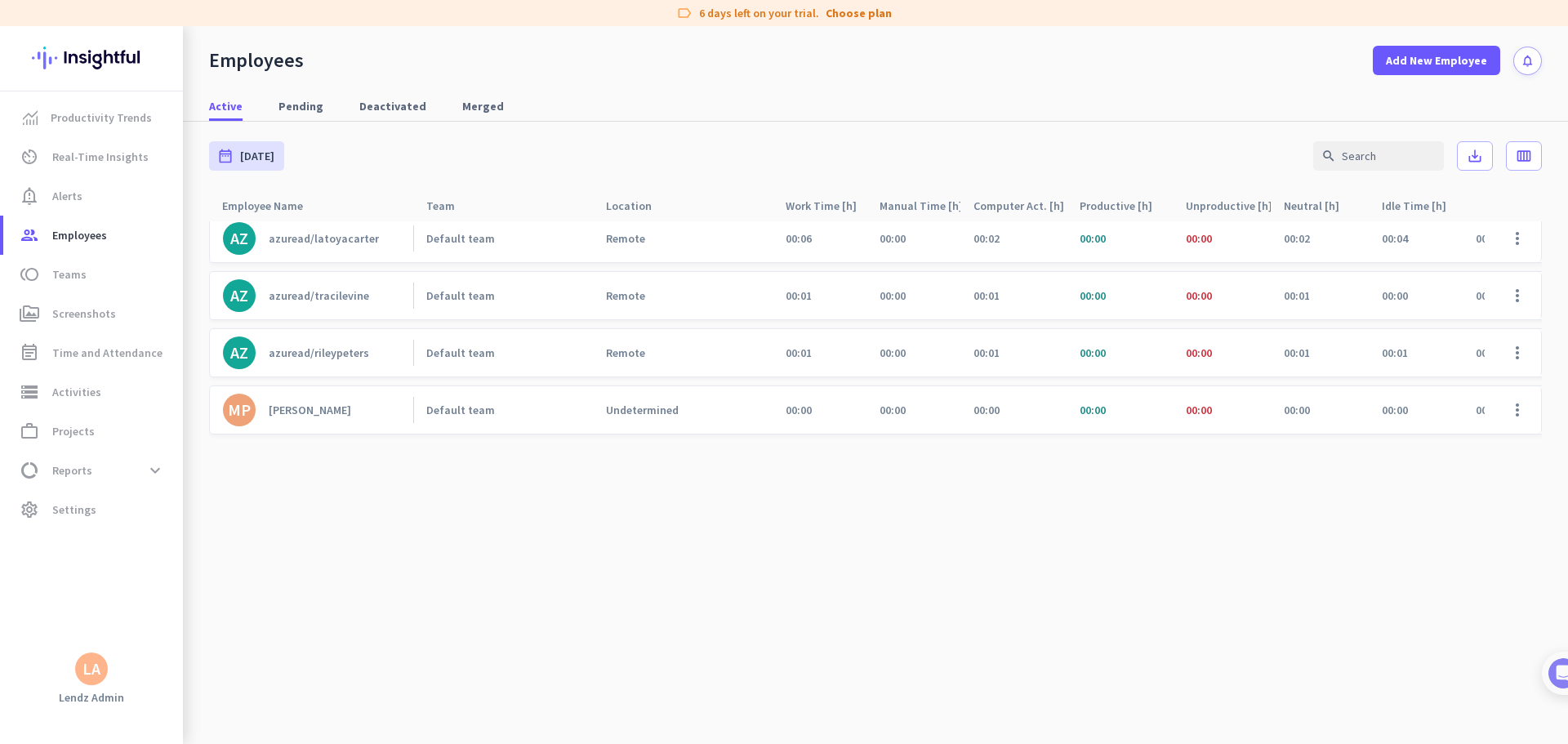
scroll to position [83, 0]
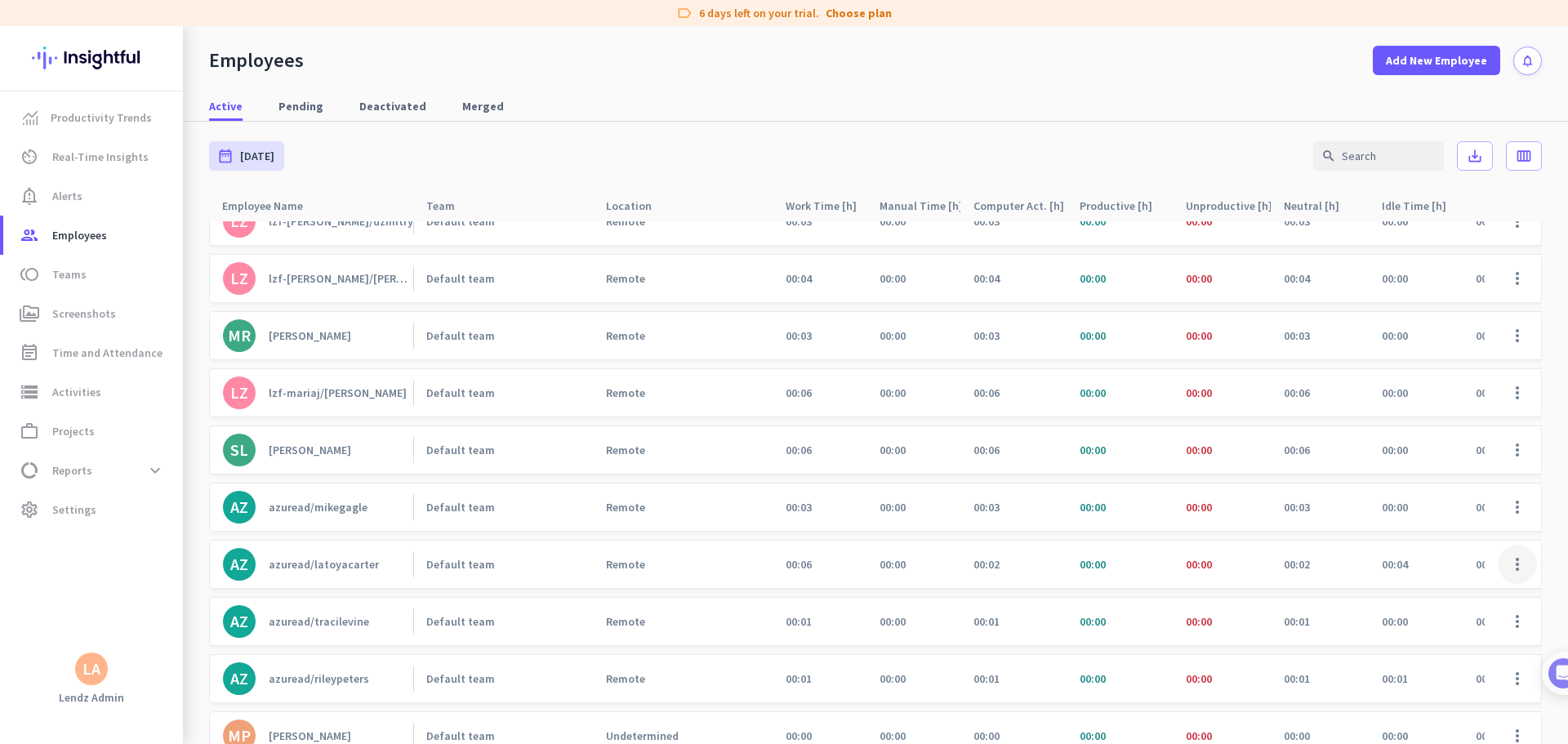
click at [998, 452] on span at bounding box center [1517, 565] width 39 height 39
drag, startPoint x: 1444, startPoint y: 603, endPoint x: 1436, endPoint y: 599, distance: 8.9
click at [998, 452] on span "Edit" at bounding box center [1457, 599] width 108 height 16
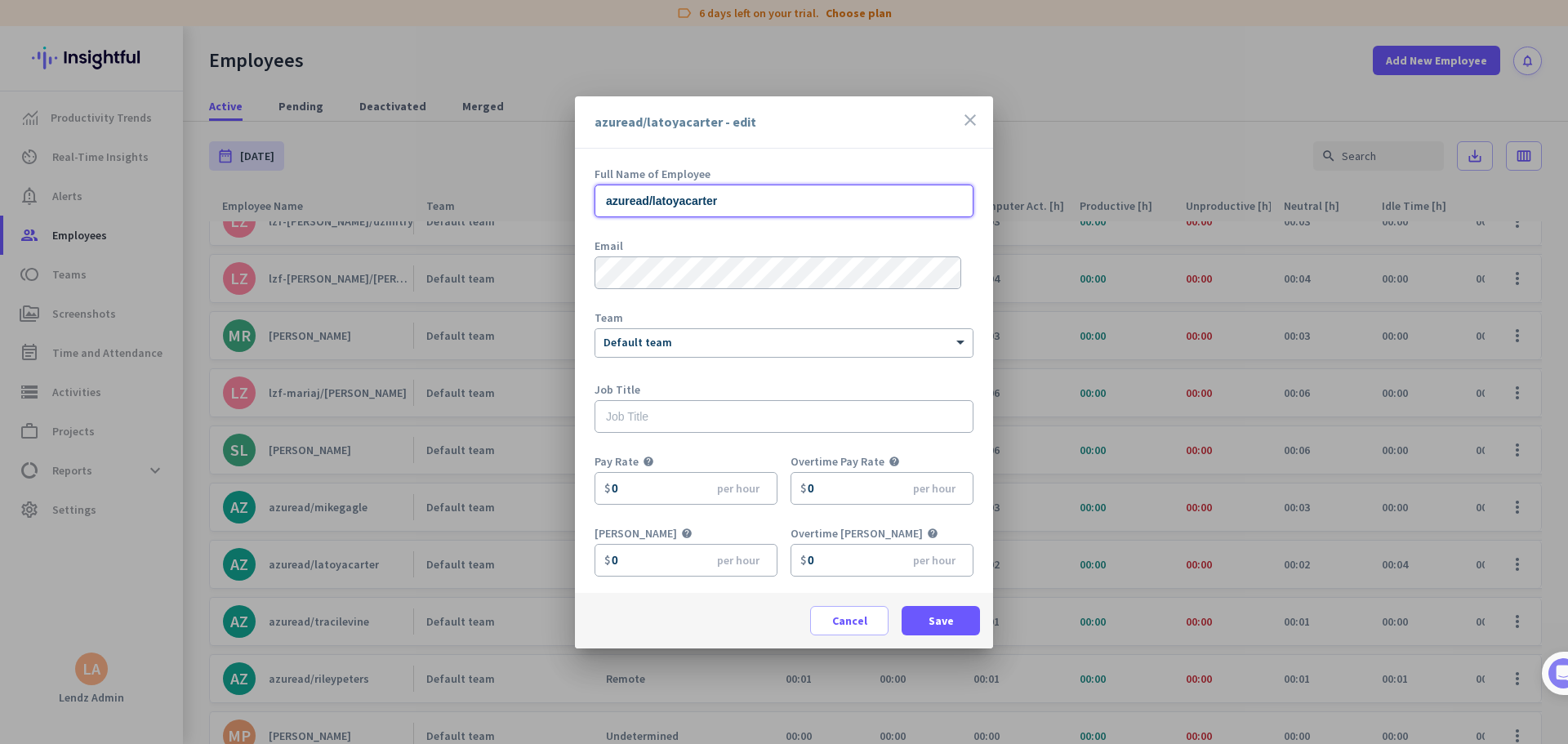
drag, startPoint x: 722, startPoint y: 195, endPoint x: 582, endPoint y: 189, distance: 140.1
click at [582, 189] on div "Full Name of Employee azuread/latoyacarter Email Team × Default team Job Title …" at bounding box center [784, 371] width 418 height 445
paste input "[PERSON_NAME] C"
type input "[PERSON_NAME]"
click at [944, 452] on span "Save" at bounding box center [941, 620] width 25 height 16
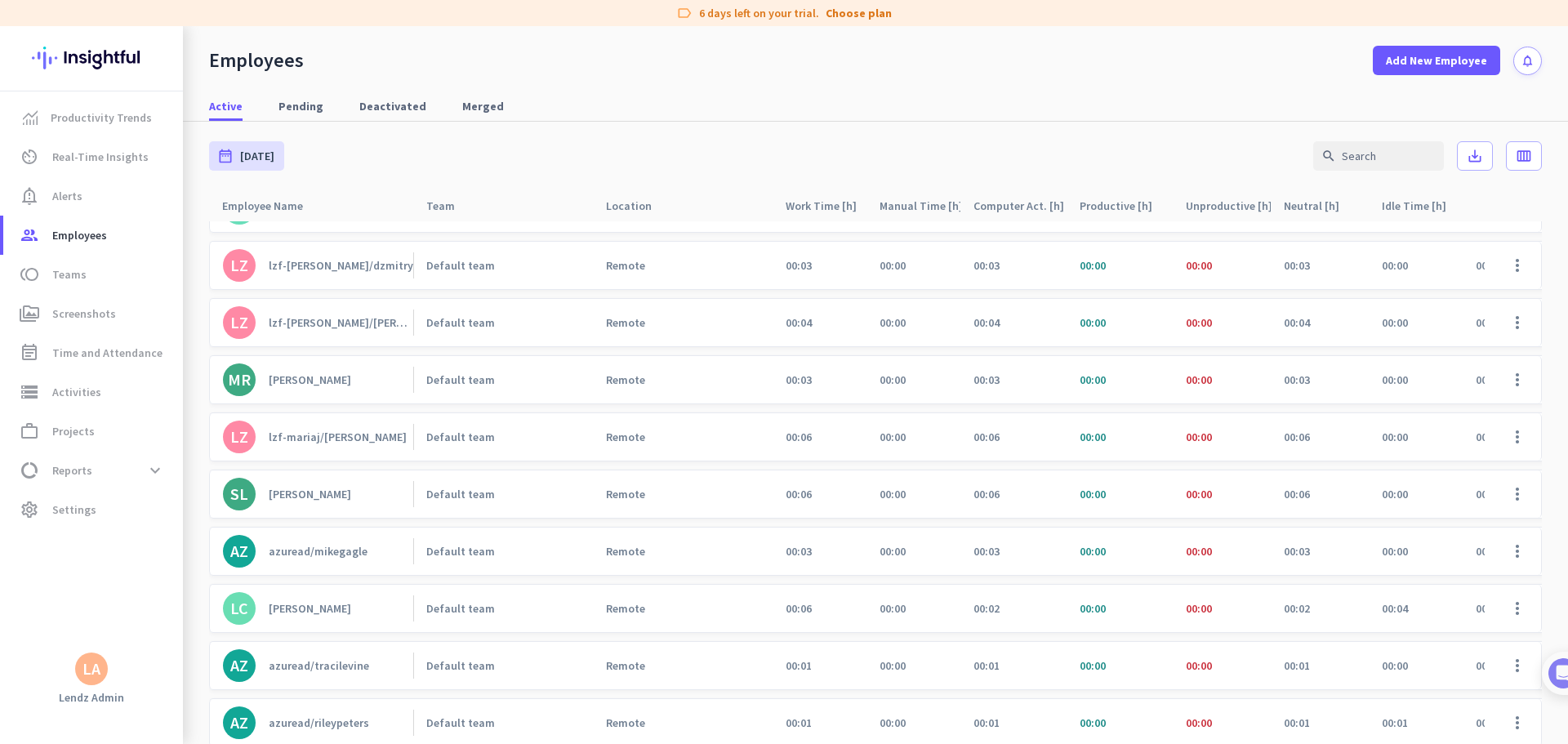
scroll to position [0, 0]
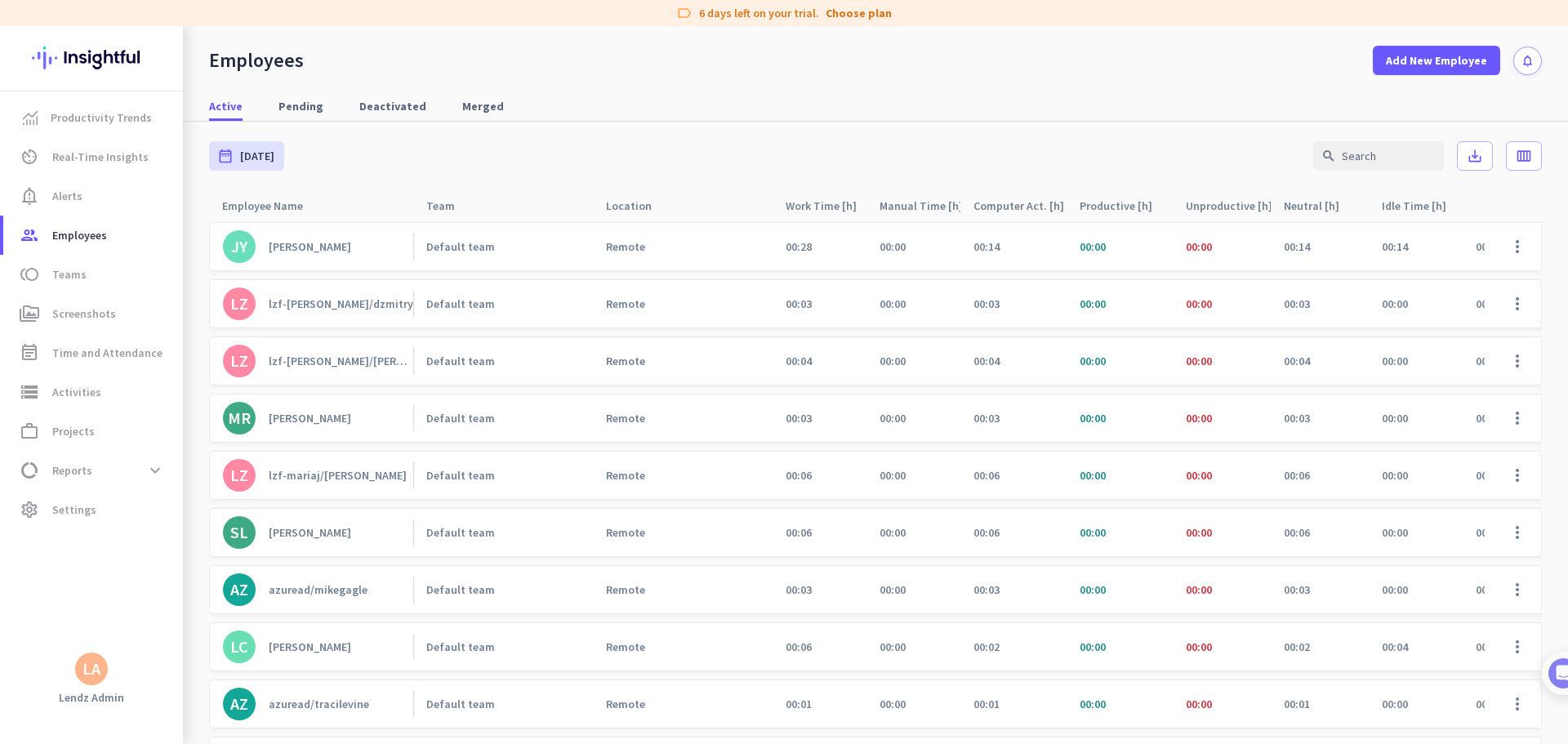
click at [475, 250] on div "Default team" at bounding box center [460, 247] width 68 height 15
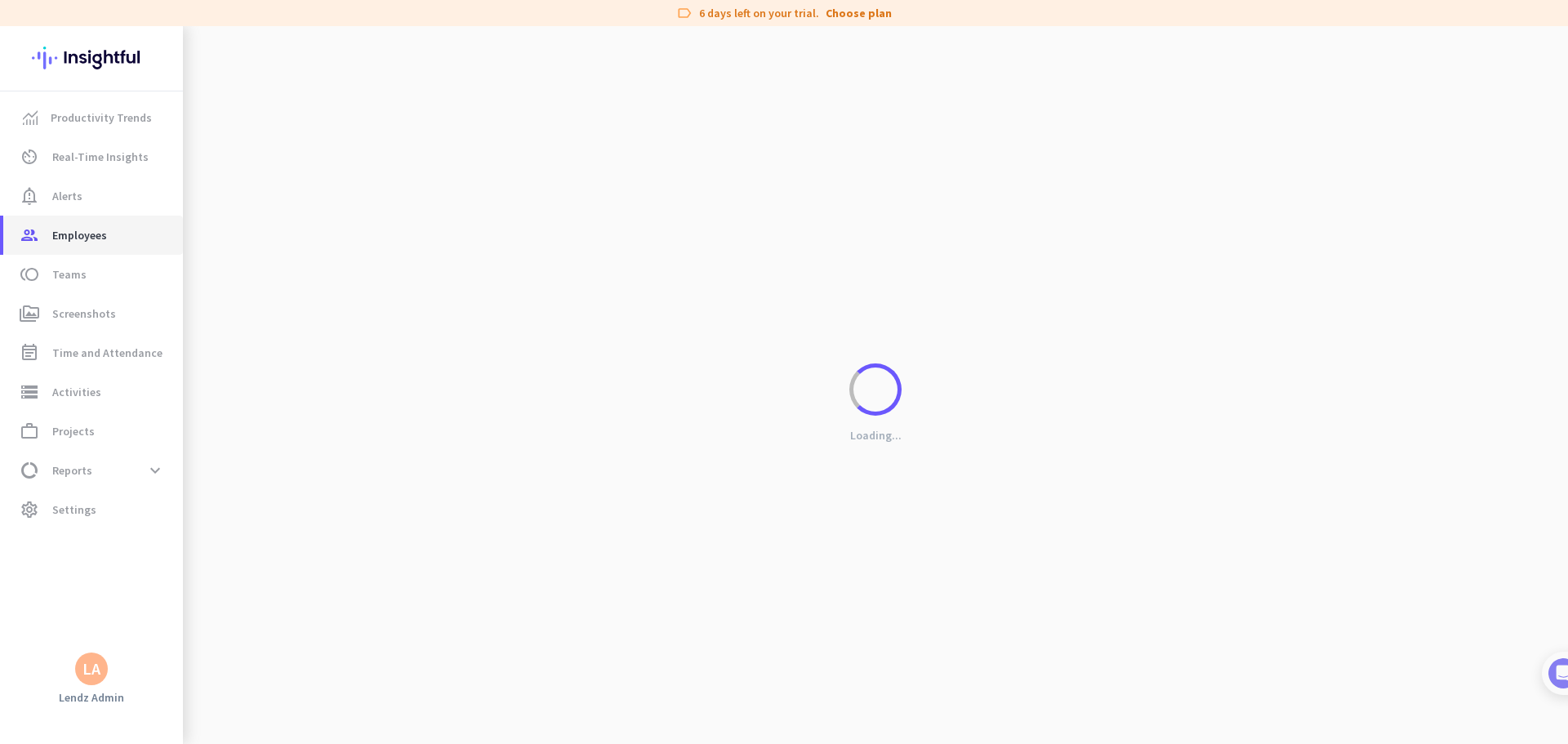
click at [99, 237] on span "Employees" at bounding box center [80, 235] width 54 height 20
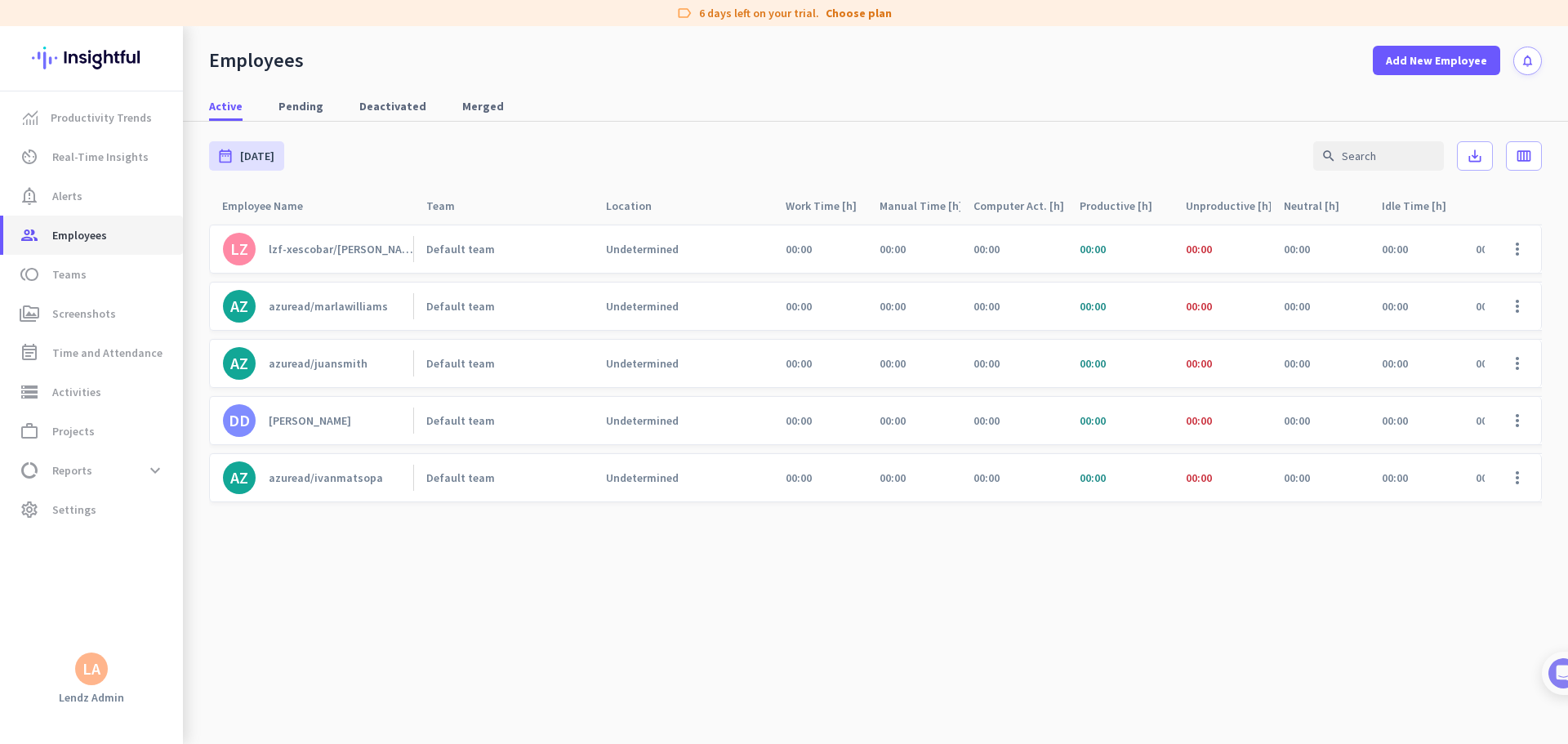
scroll to position [1528, 0]
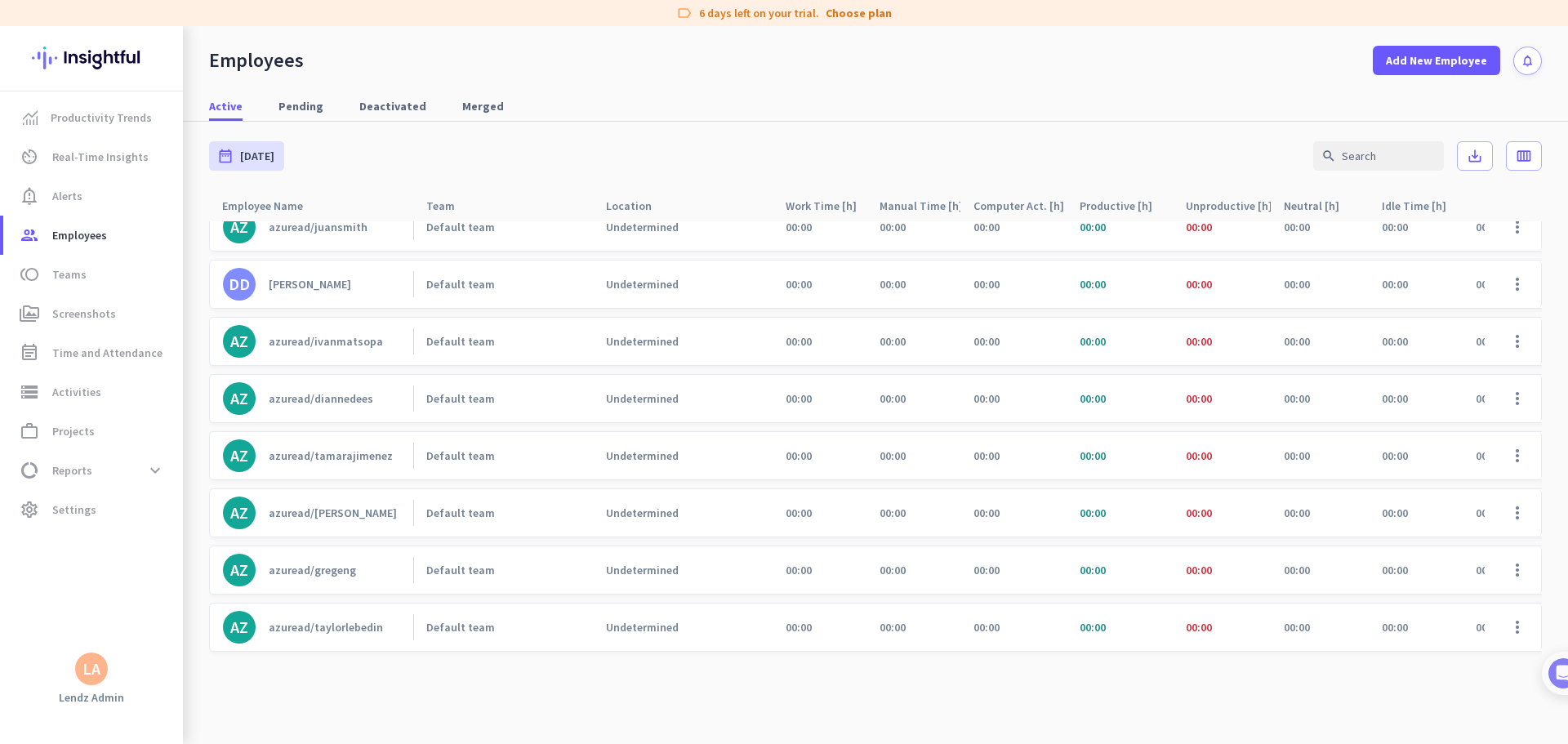
click at [998, 35] on div "Employees Add New Employee notifications" at bounding box center [875, 51] width 1385 height 49
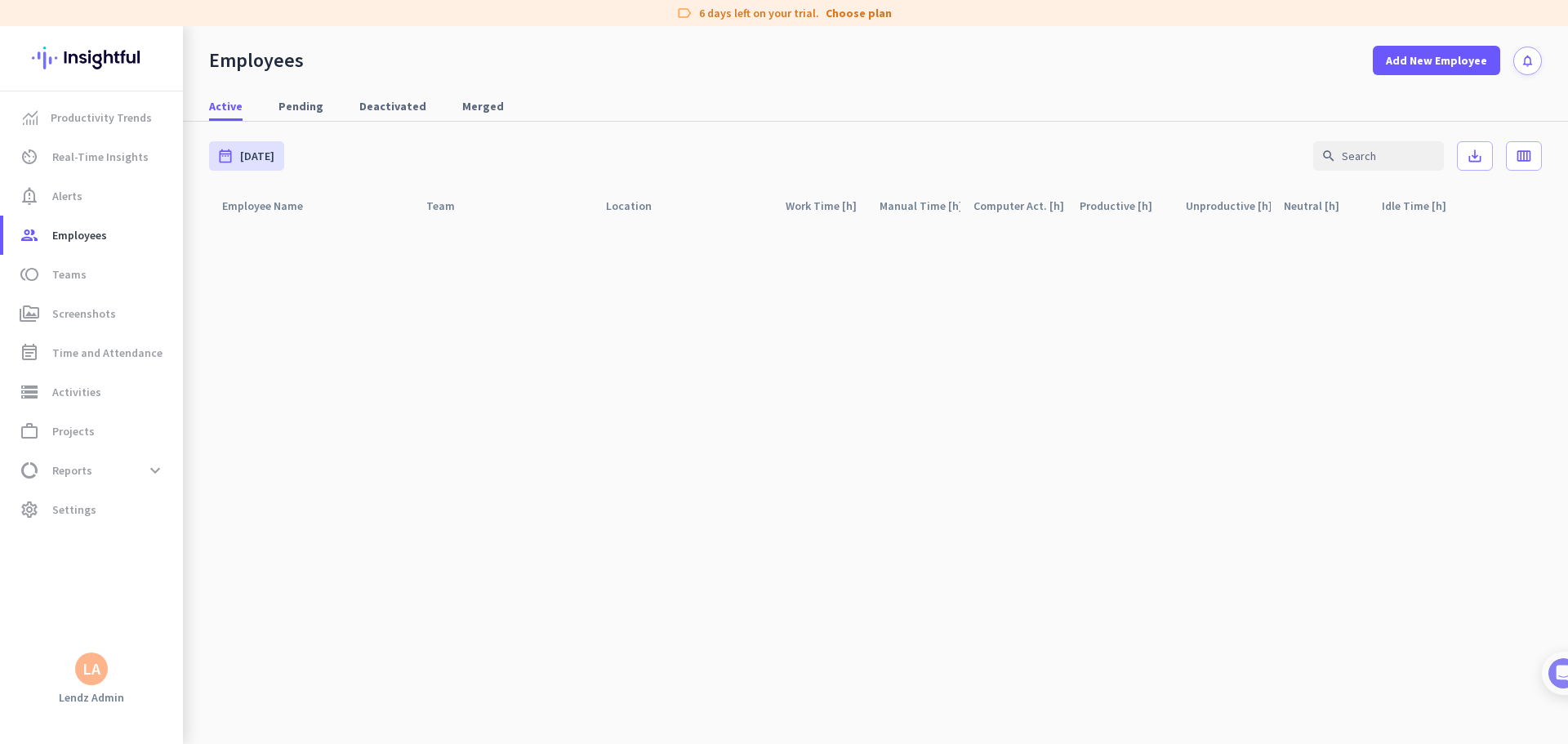
scroll to position [0, 0]
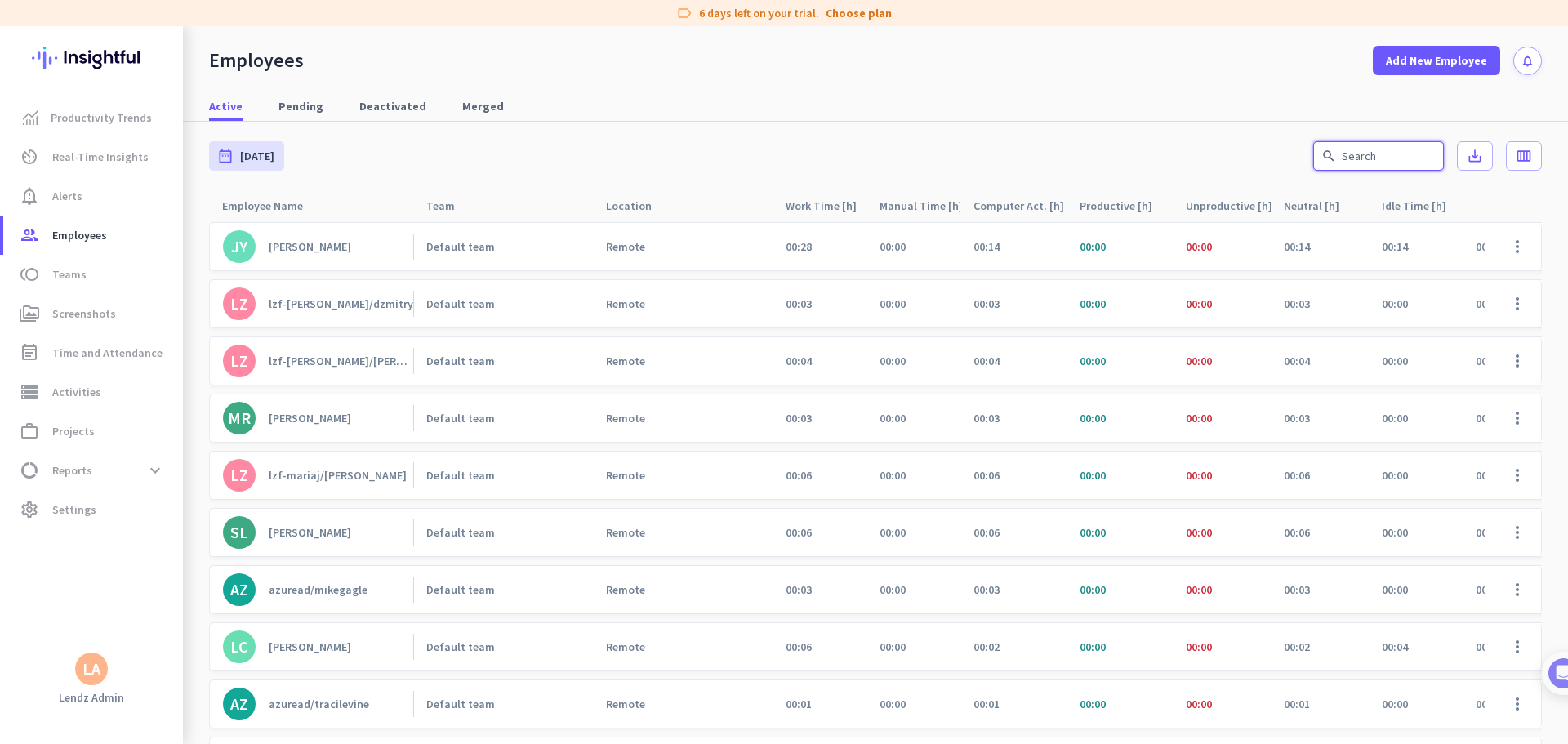
click at [998, 156] on input "text" at bounding box center [1378, 156] width 130 height 29
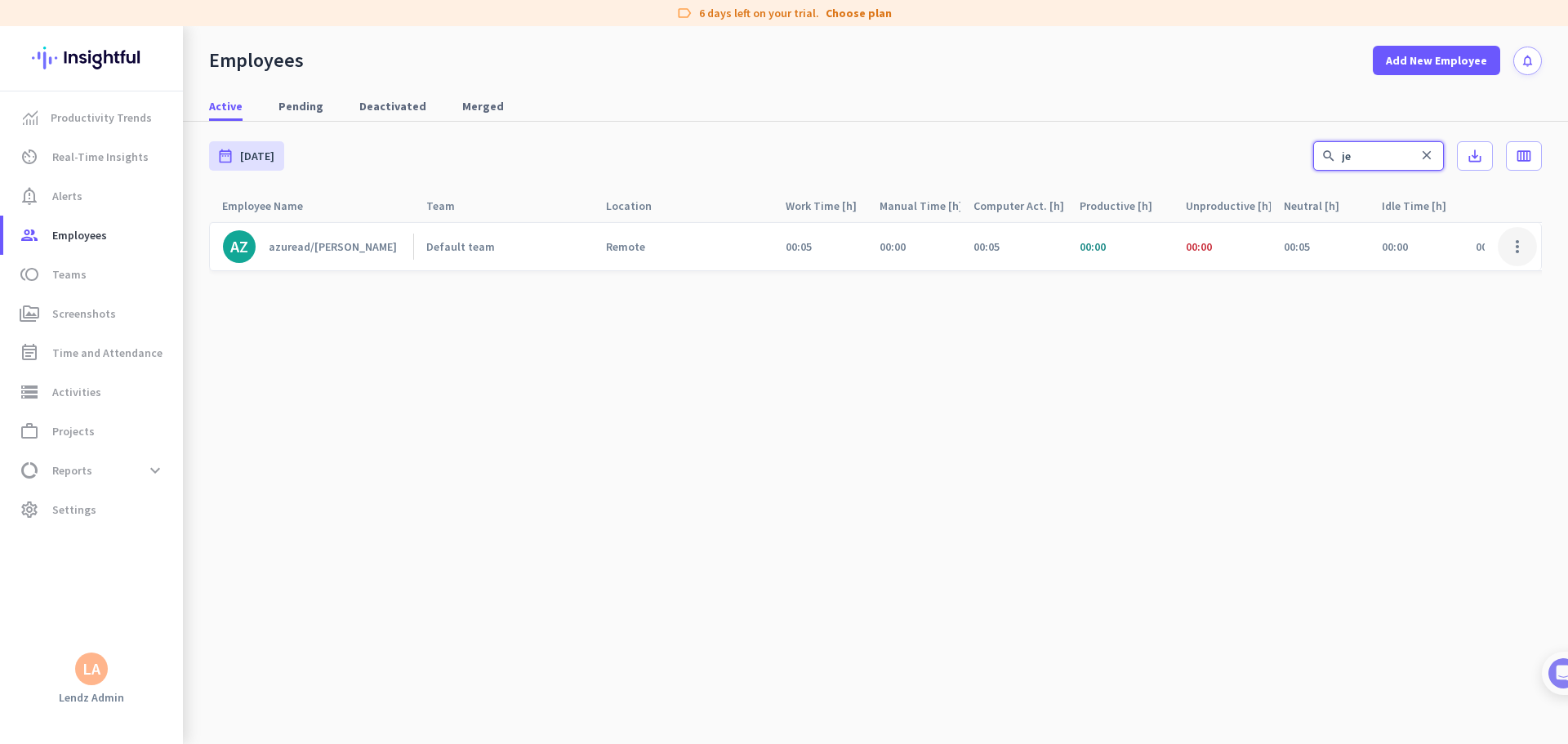
type input "je"
click at [998, 250] on span at bounding box center [1517, 247] width 39 height 39
click at [998, 281] on span "Edit" at bounding box center [1470, 281] width 108 height 16
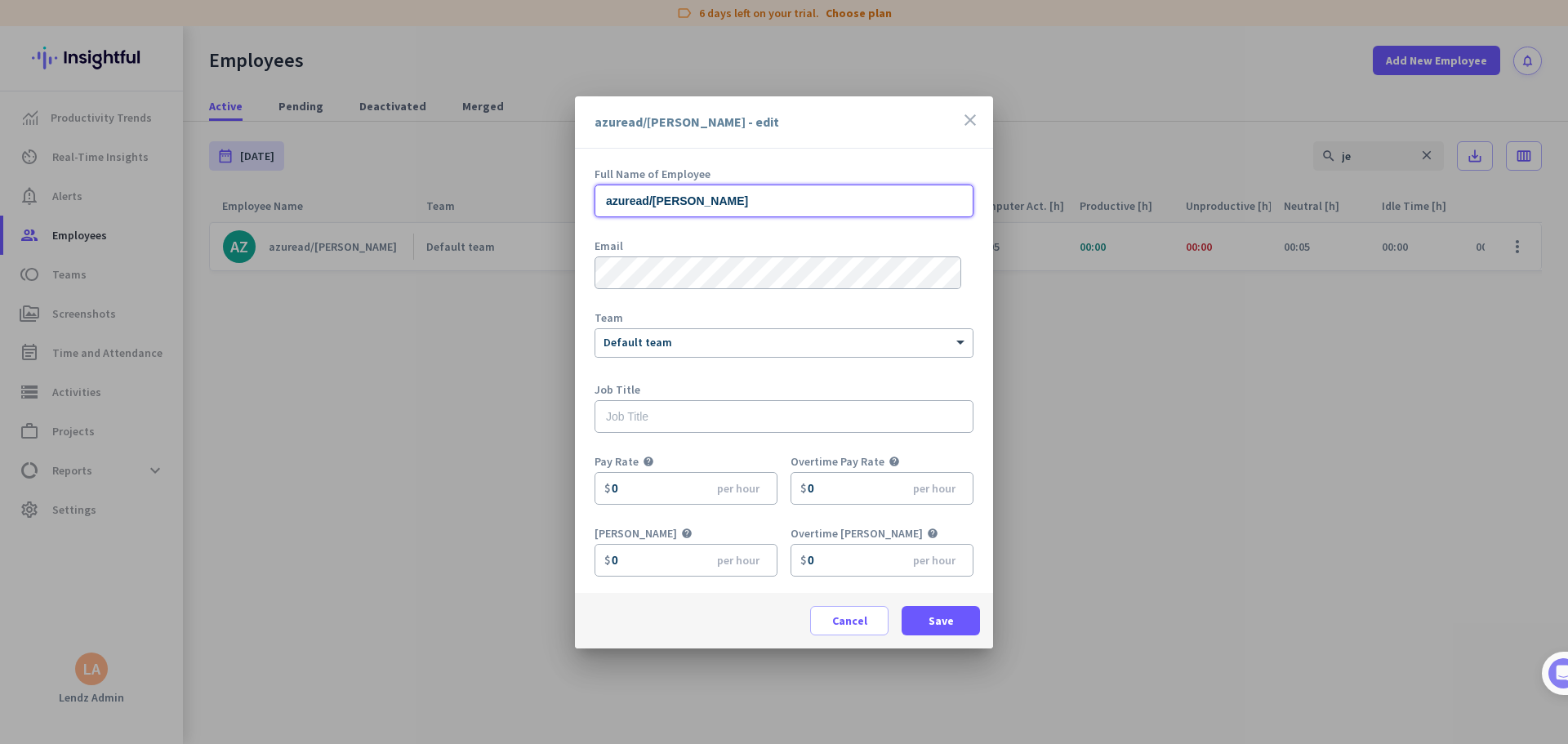
drag, startPoint x: 788, startPoint y: 196, endPoint x: 517, endPoint y: 195, distance: 271.0
click at [517, 195] on div "azuread/jesserubinstein - edit close Full Name of Employee azuread/jesserubinst…" at bounding box center [784, 372] width 1568 height 744
paste input "[PERSON_NAME]"
type input "[PERSON_NAME]"
click at [950, 452] on span "Save" at bounding box center [941, 620] width 25 height 16
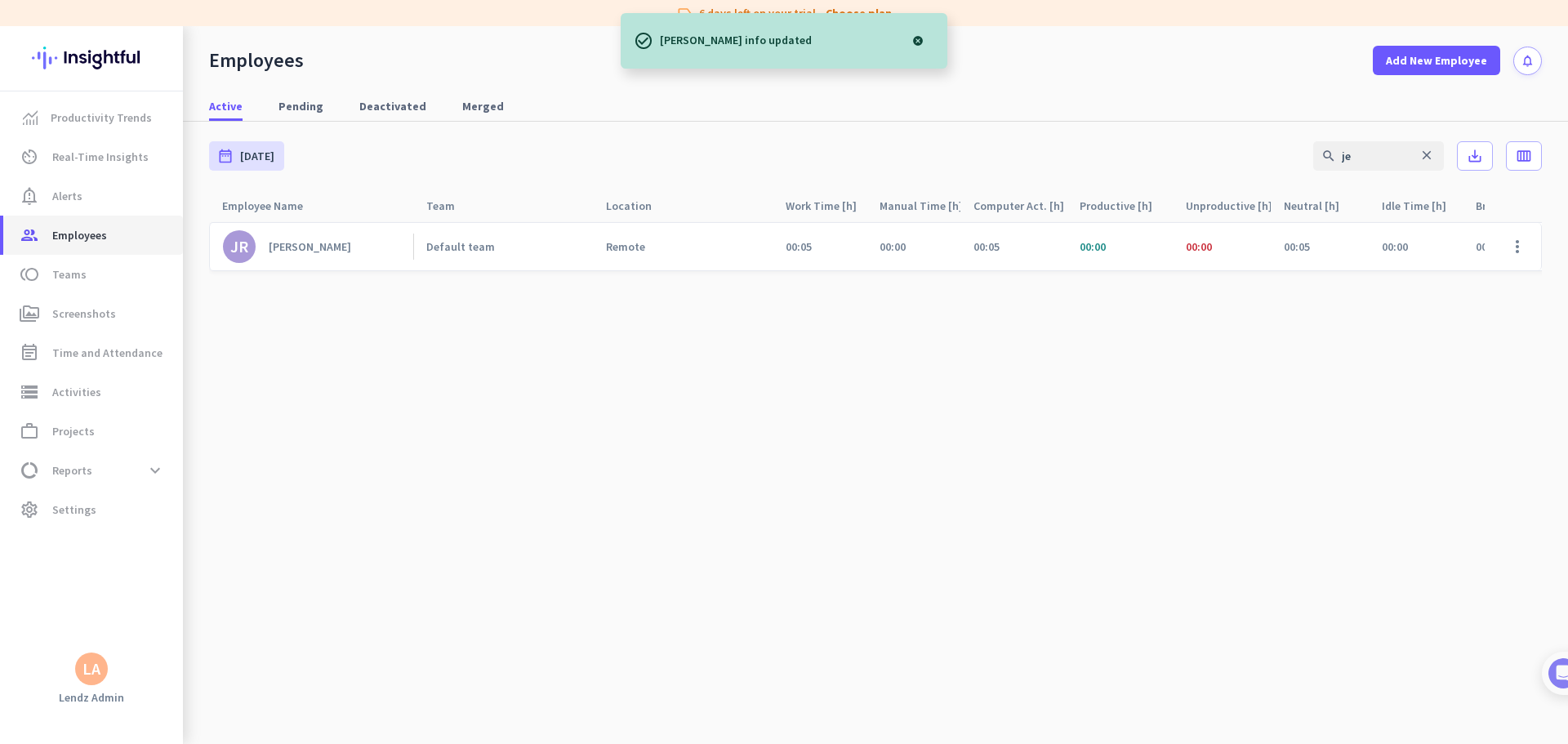
click at [72, 231] on span "Employees" at bounding box center [80, 235] width 54 height 20
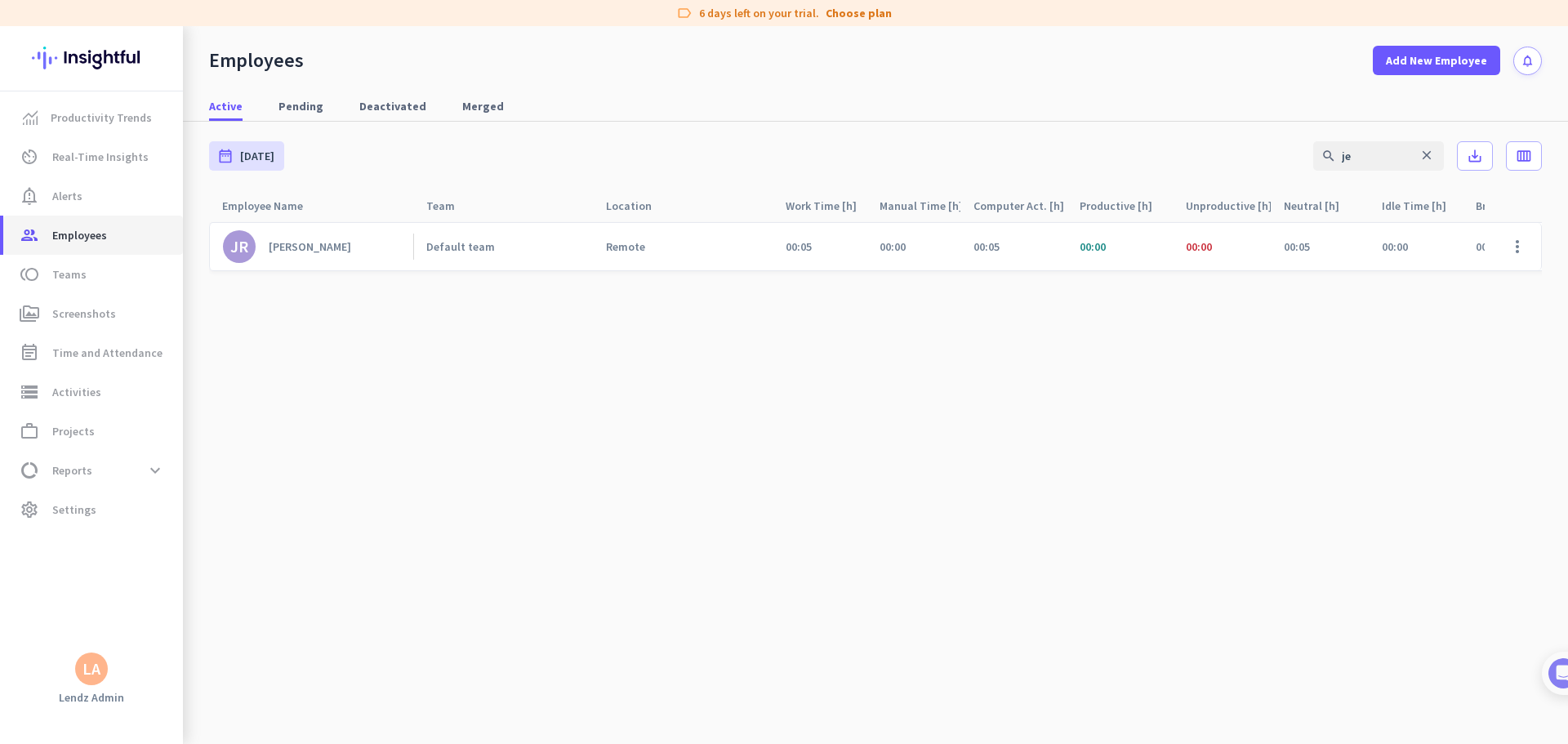
click at [72, 231] on span "Employees" at bounding box center [80, 235] width 54 height 20
click at [998, 156] on icon "close" at bounding box center [1426, 156] width 15 height 15
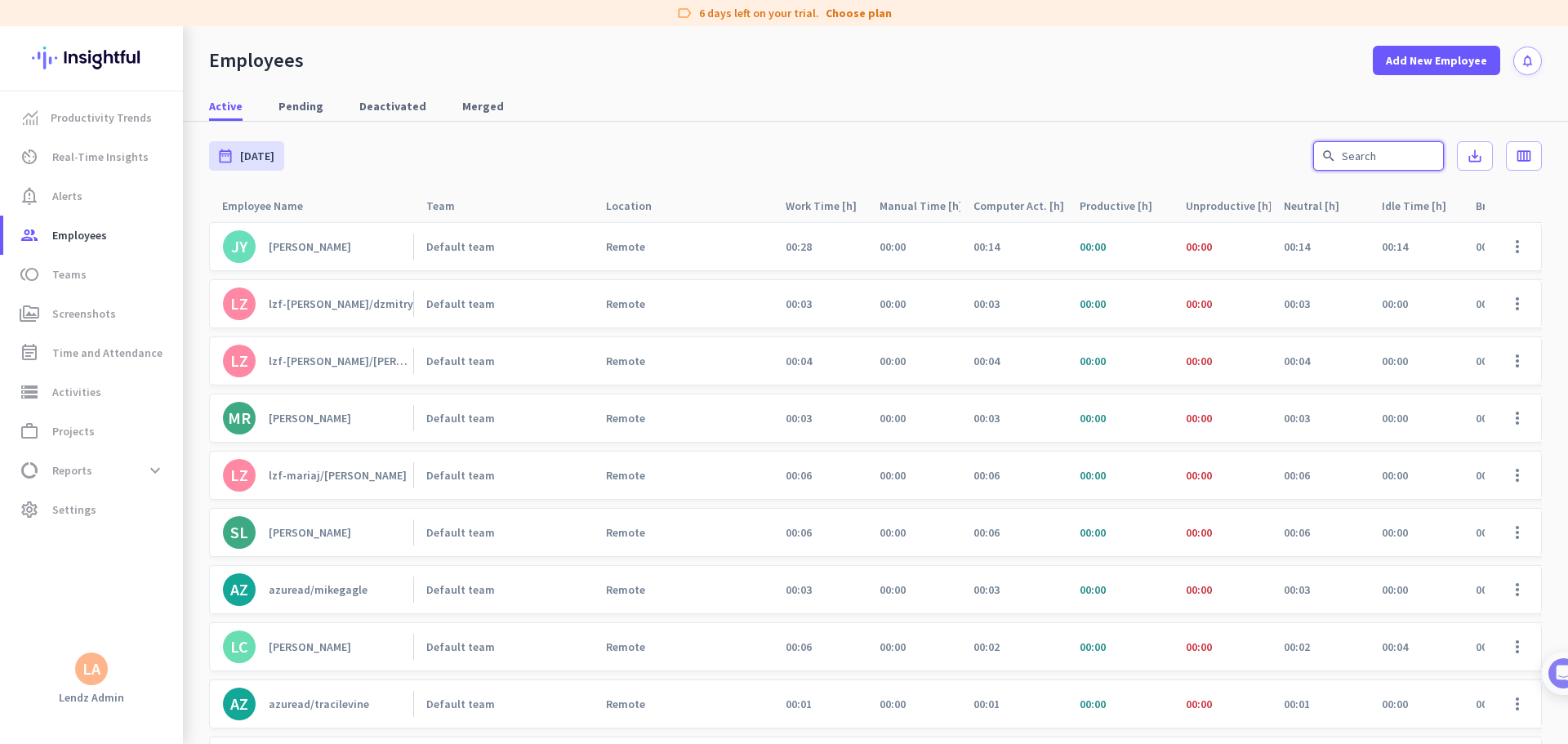
click at [998, 167] on input "text" at bounding box center [1378, 156] width 130 height 29
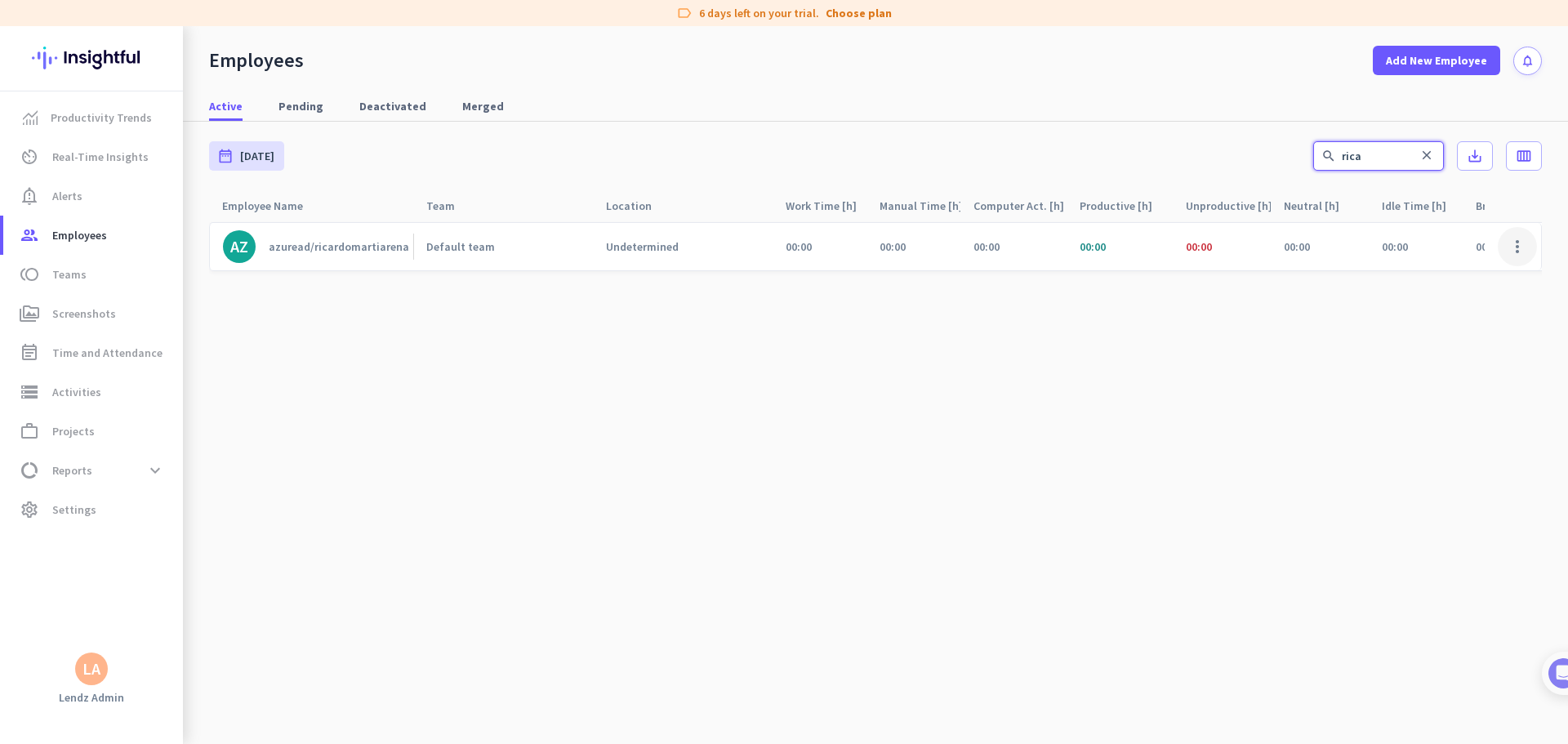
type input "rica"
click at [998, 245] on span at bounding box center [1517, 247] width 39 height 39
click at [998, 275] on span "Edit" at bounding box center [1470, 281] width 108 height 16
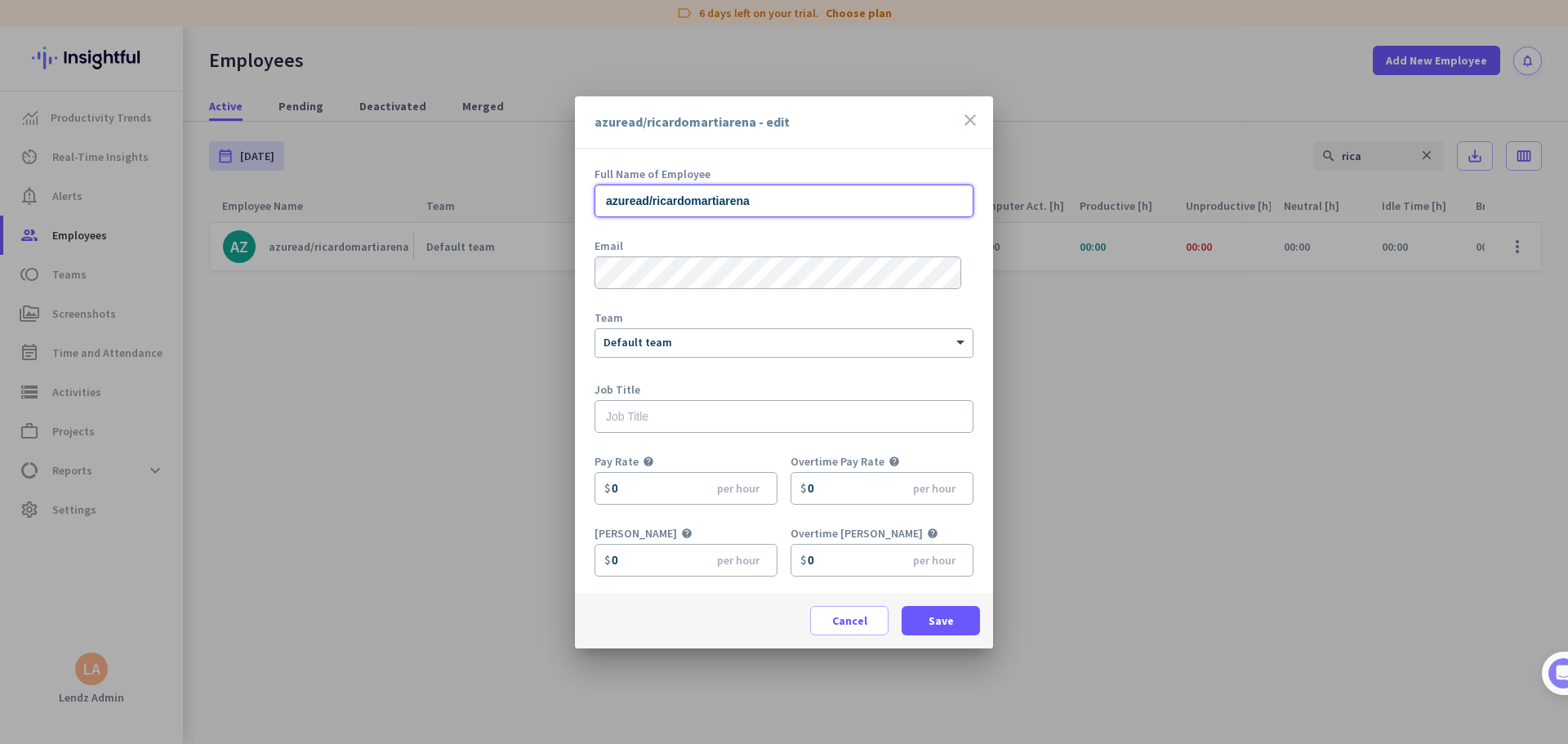
drag, startPoint x: 626, startPoint y: 184, endPoint x: 445, endPoint y: 181, distance: 181.0
click at [445, 181] on div "azuread/ricardomartiarena - edit close Full Name of Employee azuread/ricardomar…" at bounding box center [784, 372] width 1568 height 744
paste input "[PERSON_NAME]"
type input "[PERSON_NAME]"
click at [948, 452] on span "Save" at bounding box center [941, 620] width 25 height 16
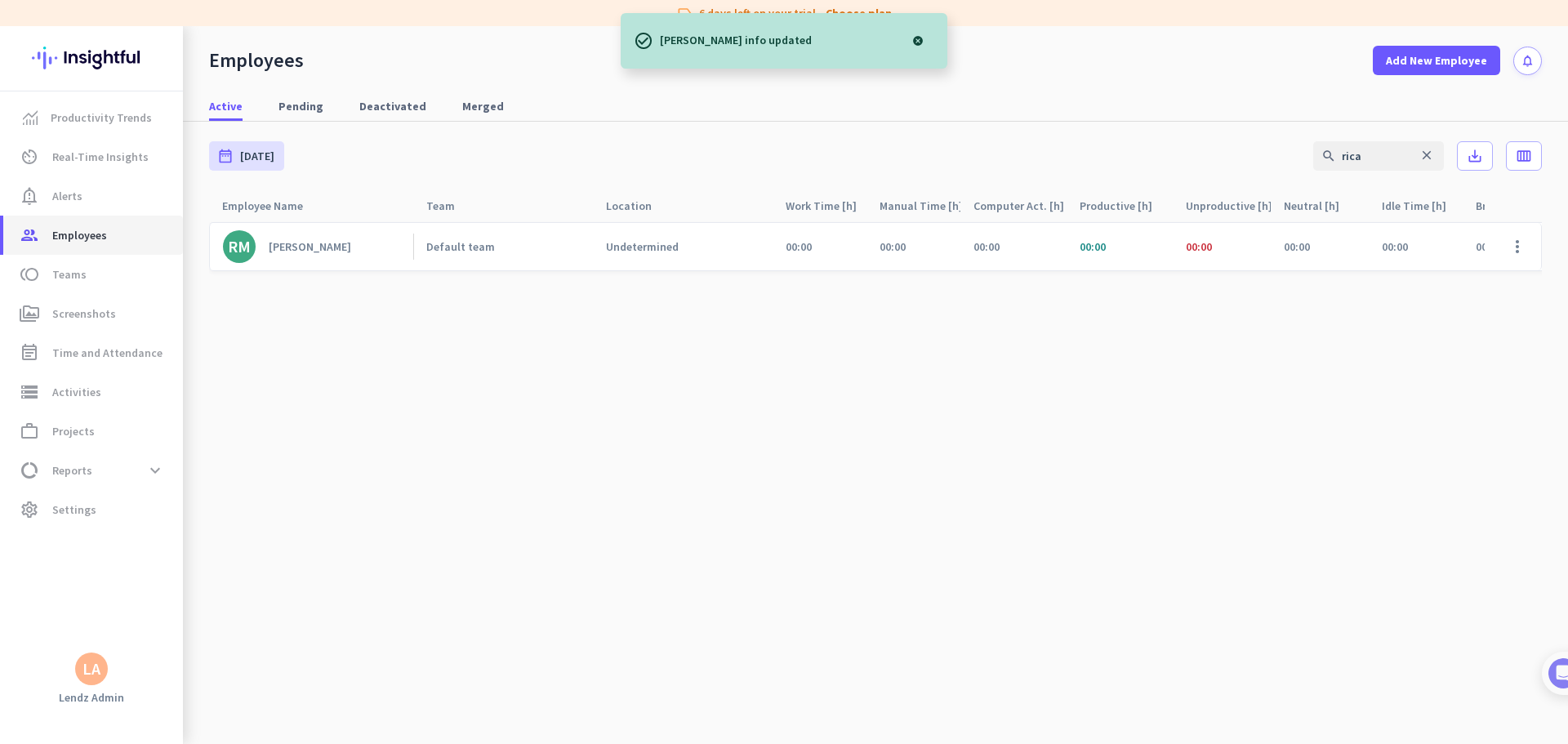
click at [72, 233] on span "Employees" at bounding box center [80, 235] width 54 height 20
click at [66, 231] on span "Employees" at bounding box center [80, 235] width 54 height 20
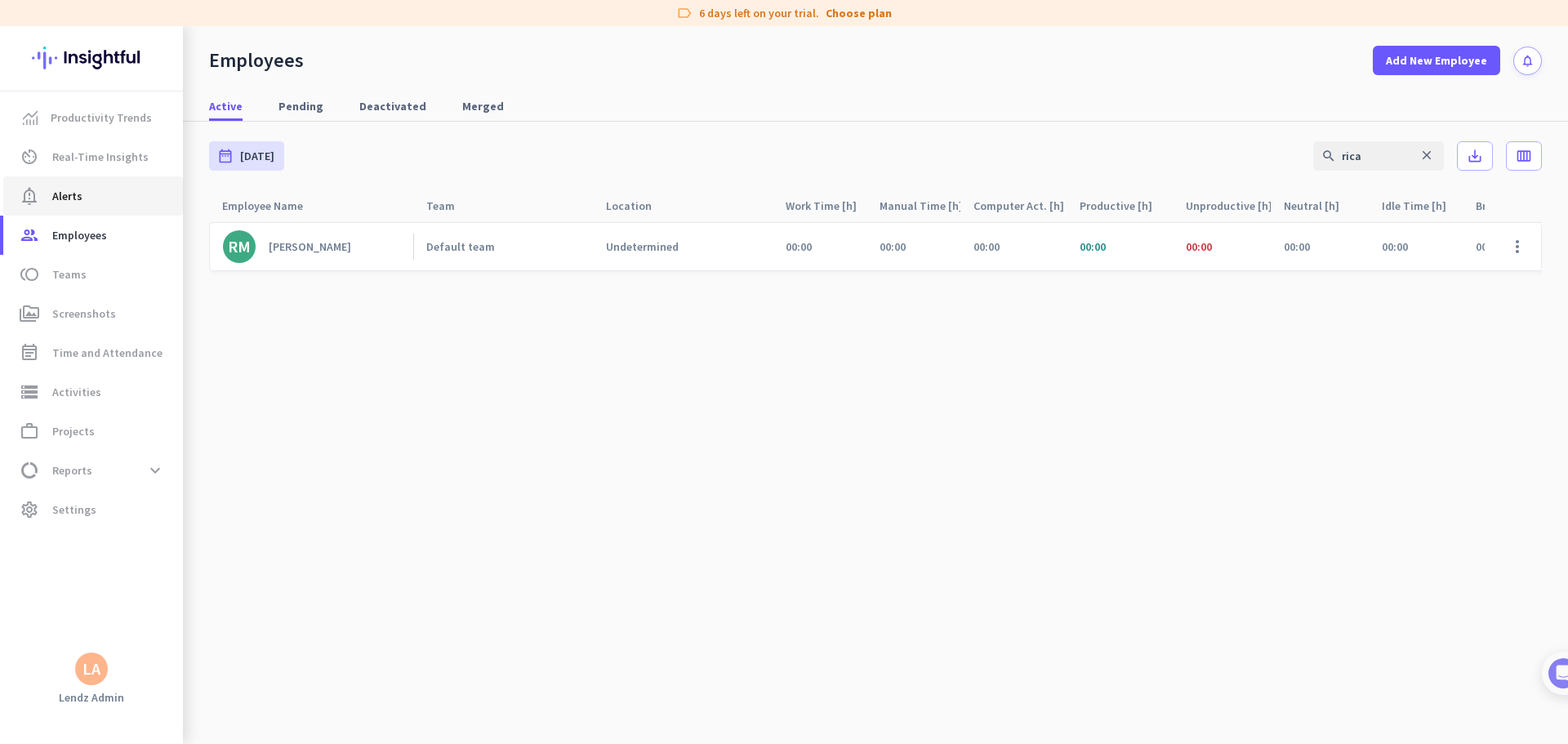
click at [94, 201] on span "notification_important Alerts" at bounding box center [93, 196] width 154 height 20
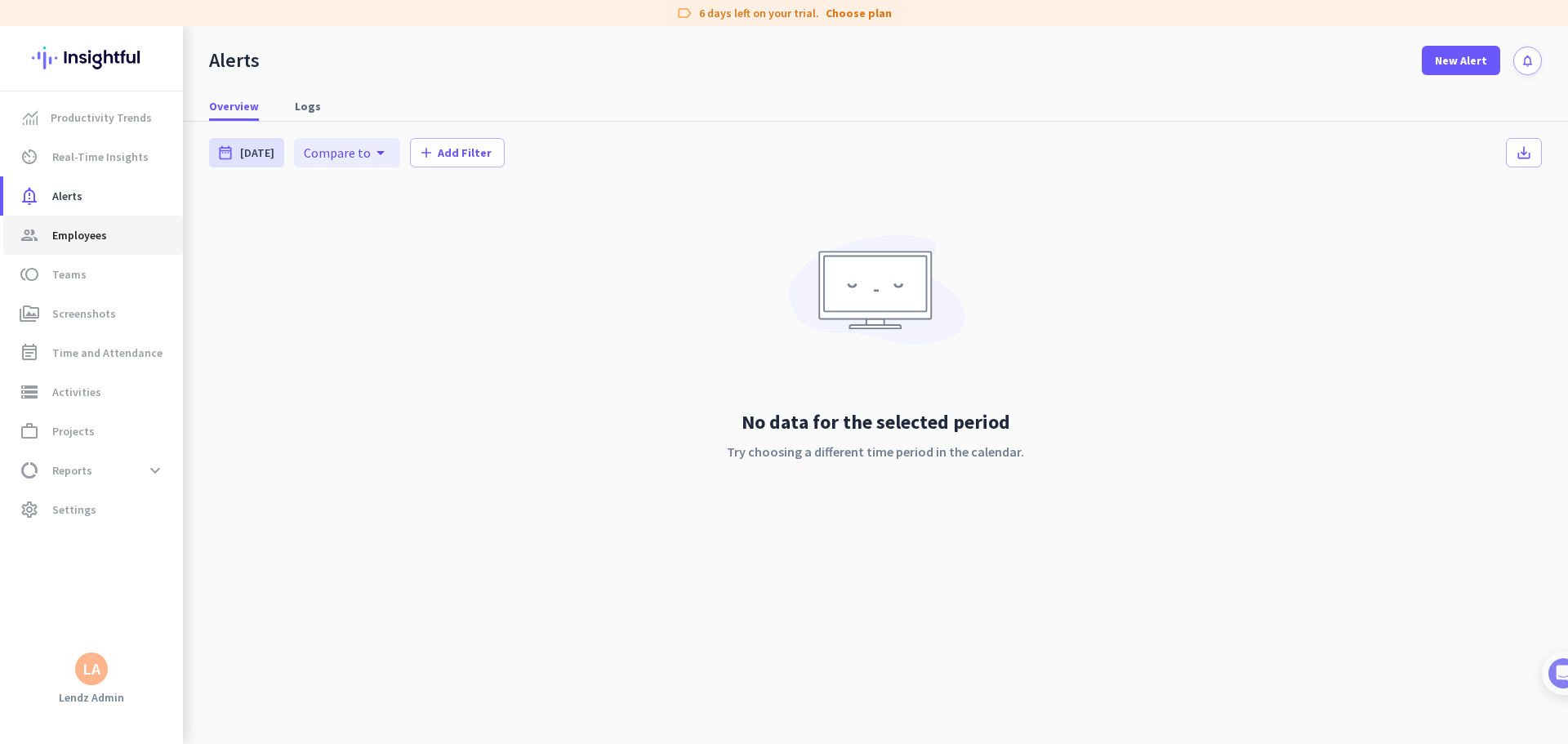
click at [85, 230] on span "Employees" at bounding box center [80, 235] width 54 height 20
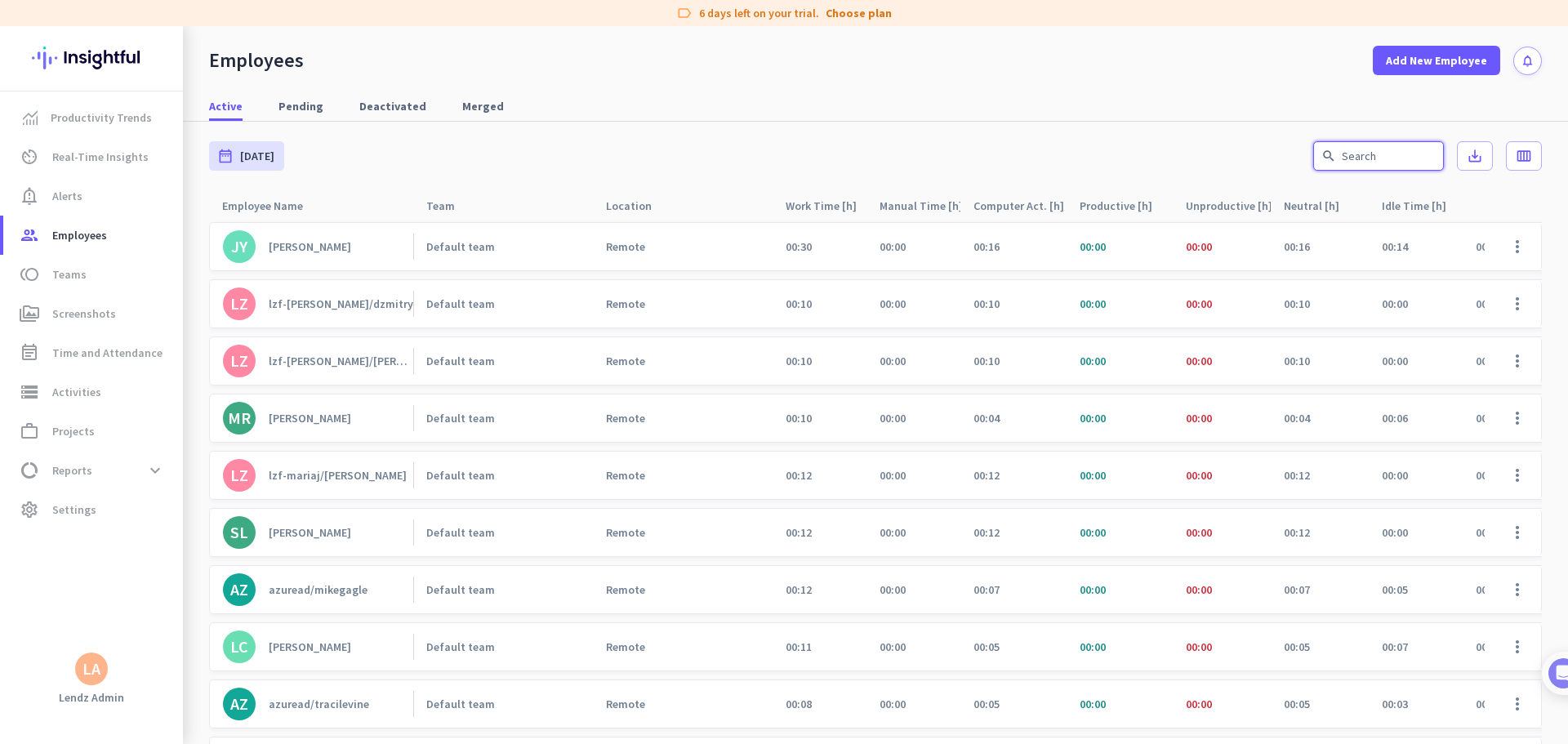
click at [998, 156] on input "text" at bounding box center [1378, 156] width 130 height 29
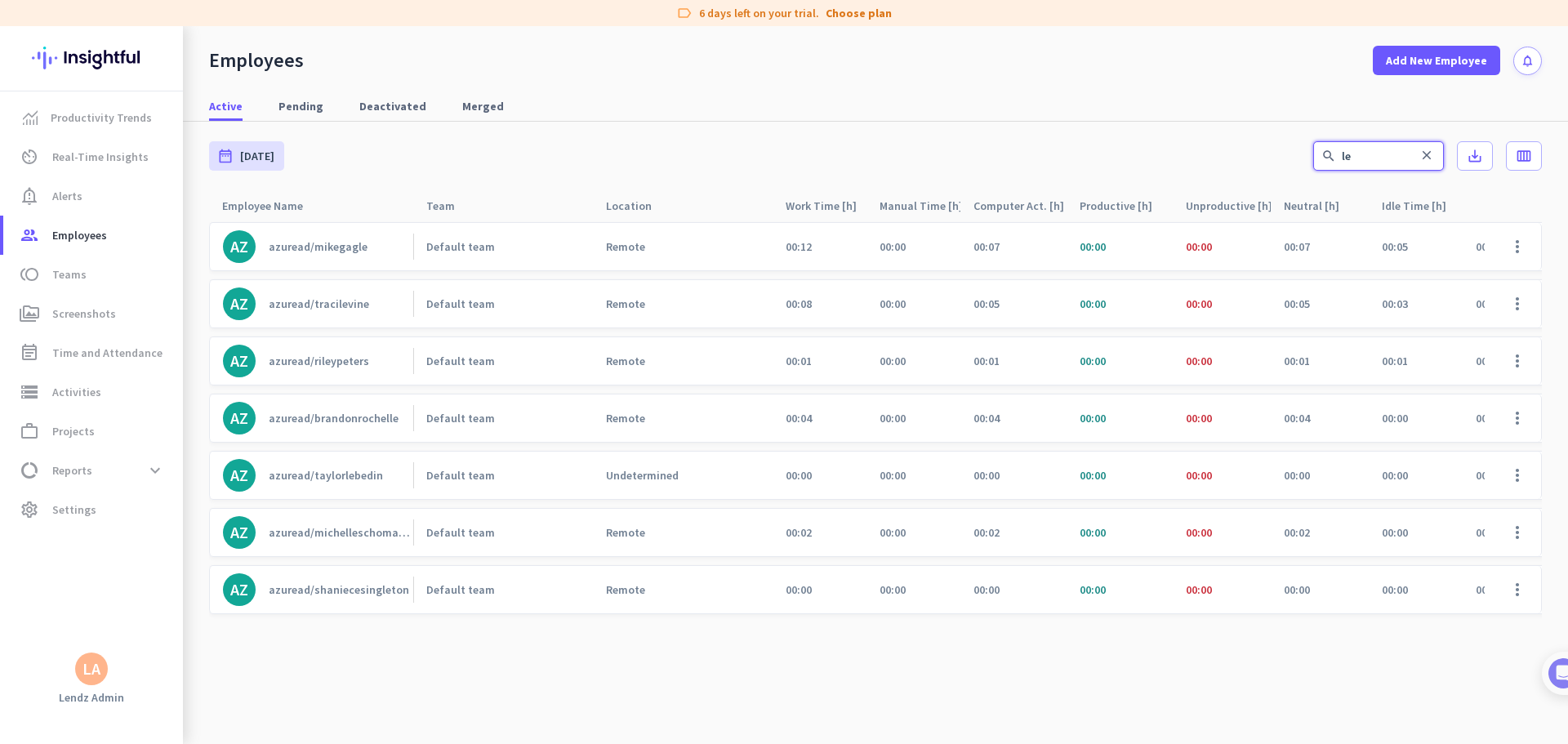
type input "l"
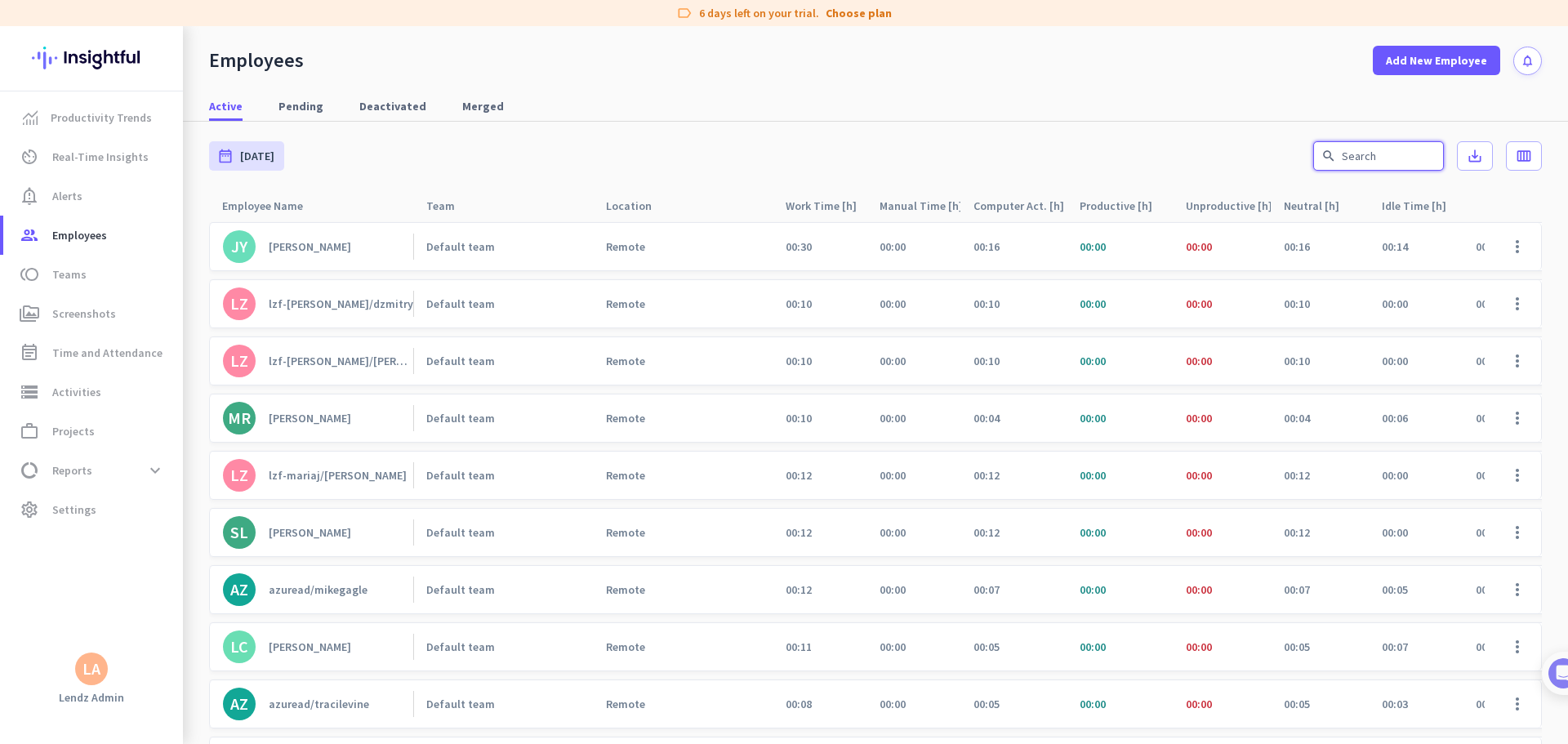
click at [998, 168] on input "text" at bounding box center [1378, 156] width 130 height 29
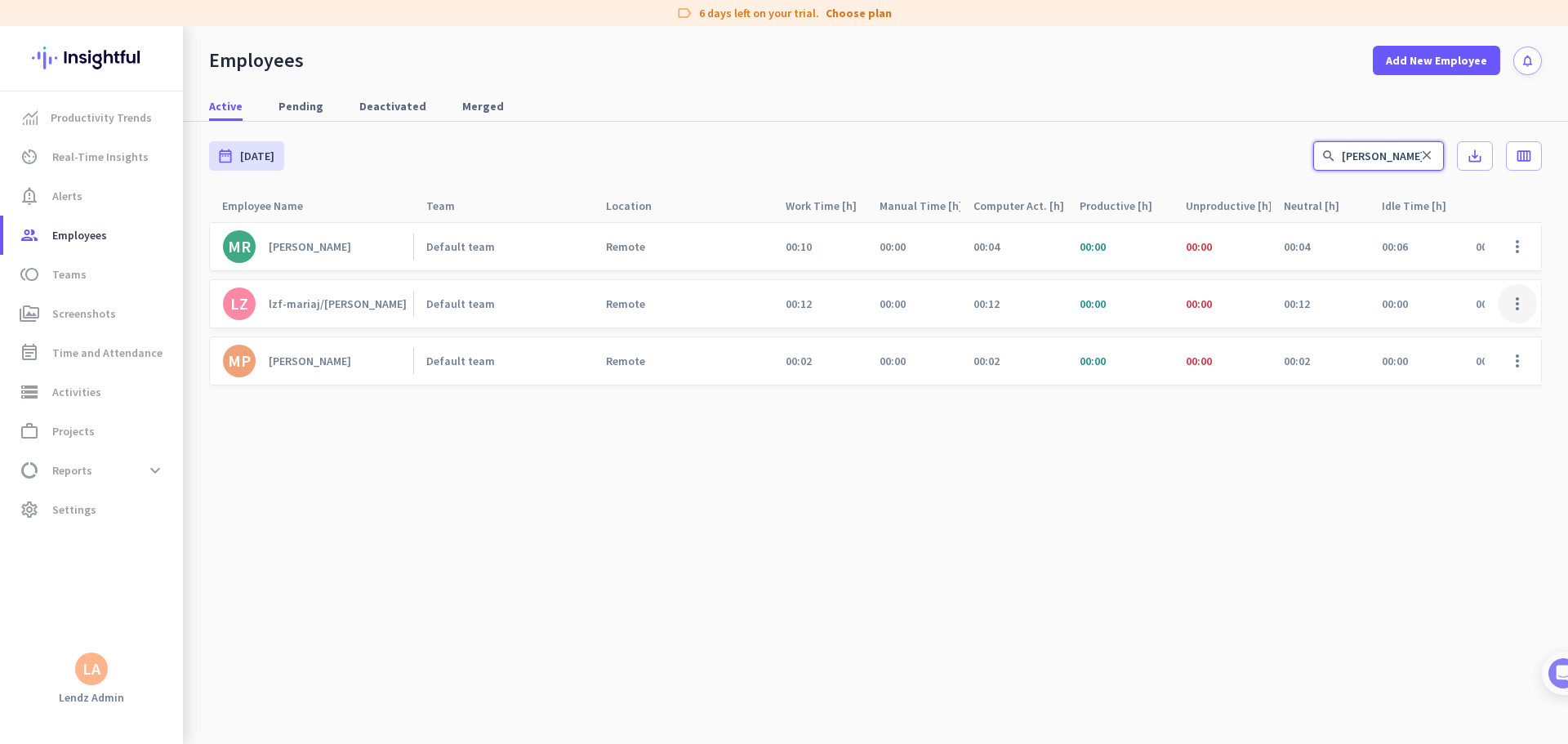
type input "[PERSON_NAME]"
click at [998, 299] on span at bounding box center [1517, 304] width 39 height 39
click at [998, 334] on span "Edit" at bounding box center [1470, 338] width 108 height 16
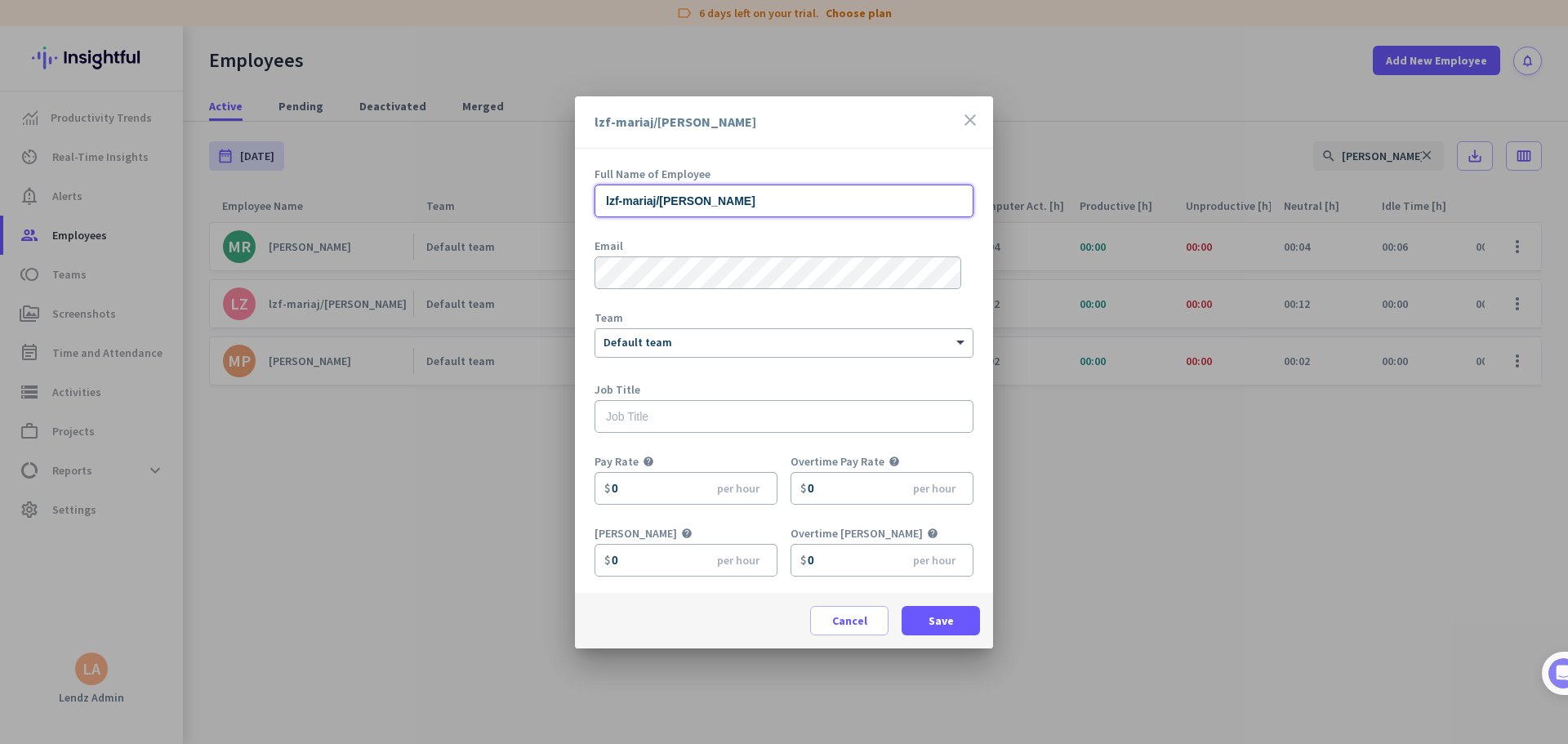
drag, startPoint x: 770, startPoint y: 196, endPoint x: 529, endPoint y: 197, distance: 241.0
click at [529, 197] on div "lzf-mariaj/[PERSON_NAME] - edit close Full Name of Employee lzf-mariaj/[PERSON_…" at bounding box center [784, 372] width 1568 height 744
paste input "[PERSON_NAME]"
type input "[PERSON_NAME]"
click at [944, 452] on span "Save" at bounding box center [941, 620] width 25 height 16
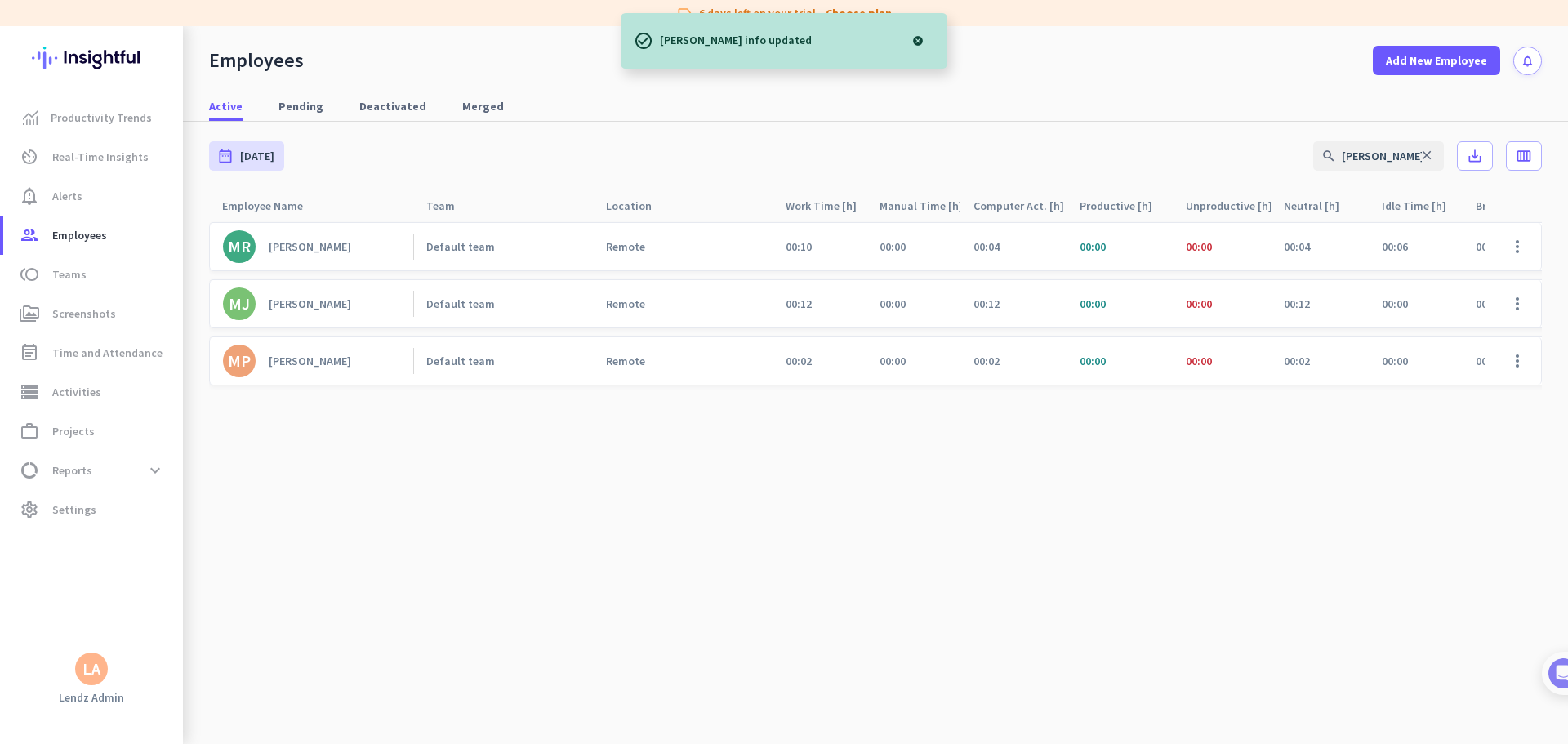
click at [607, 452] on cdk-virtual-scroll-viewport "[PERSON_NAME] Default team Remote 00:10 00:00 00:04 00:00 00:00 00:04 00:06 00:…" at bounding box center [875, 482] width 1333 height 523
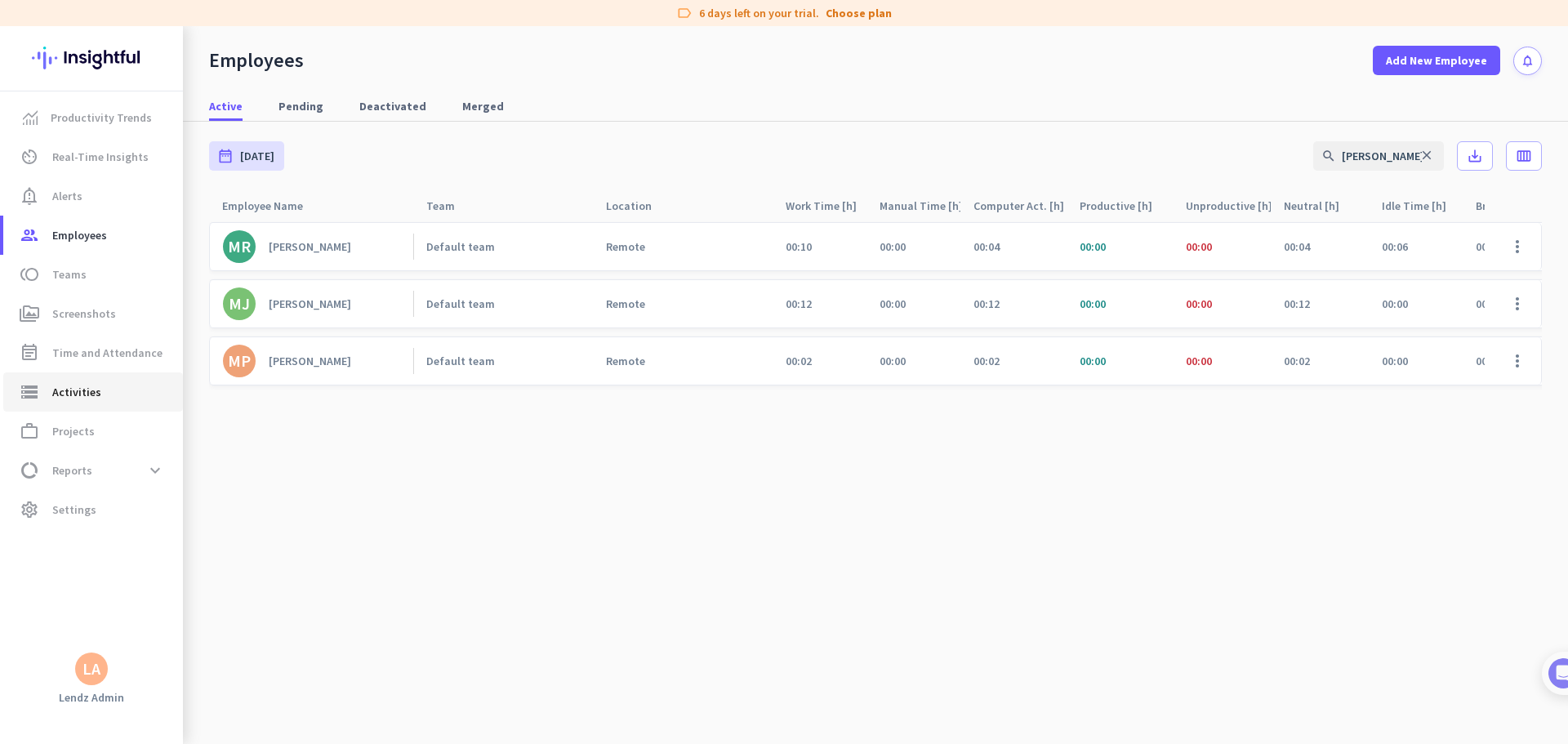
click at [95, 386] on span "Activities" at bounding box center [77, 391] width 49 height 20
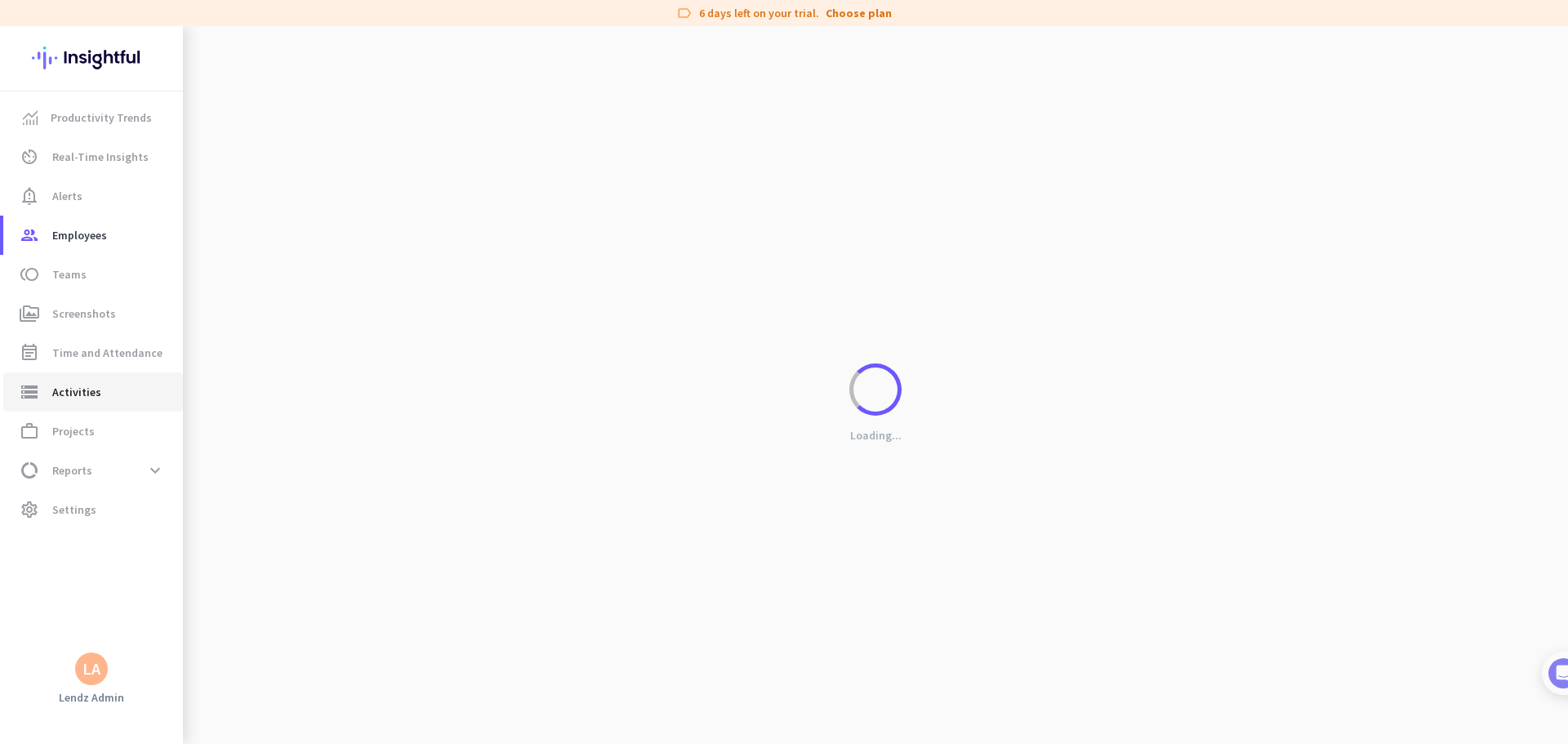
type input "[DATE]"
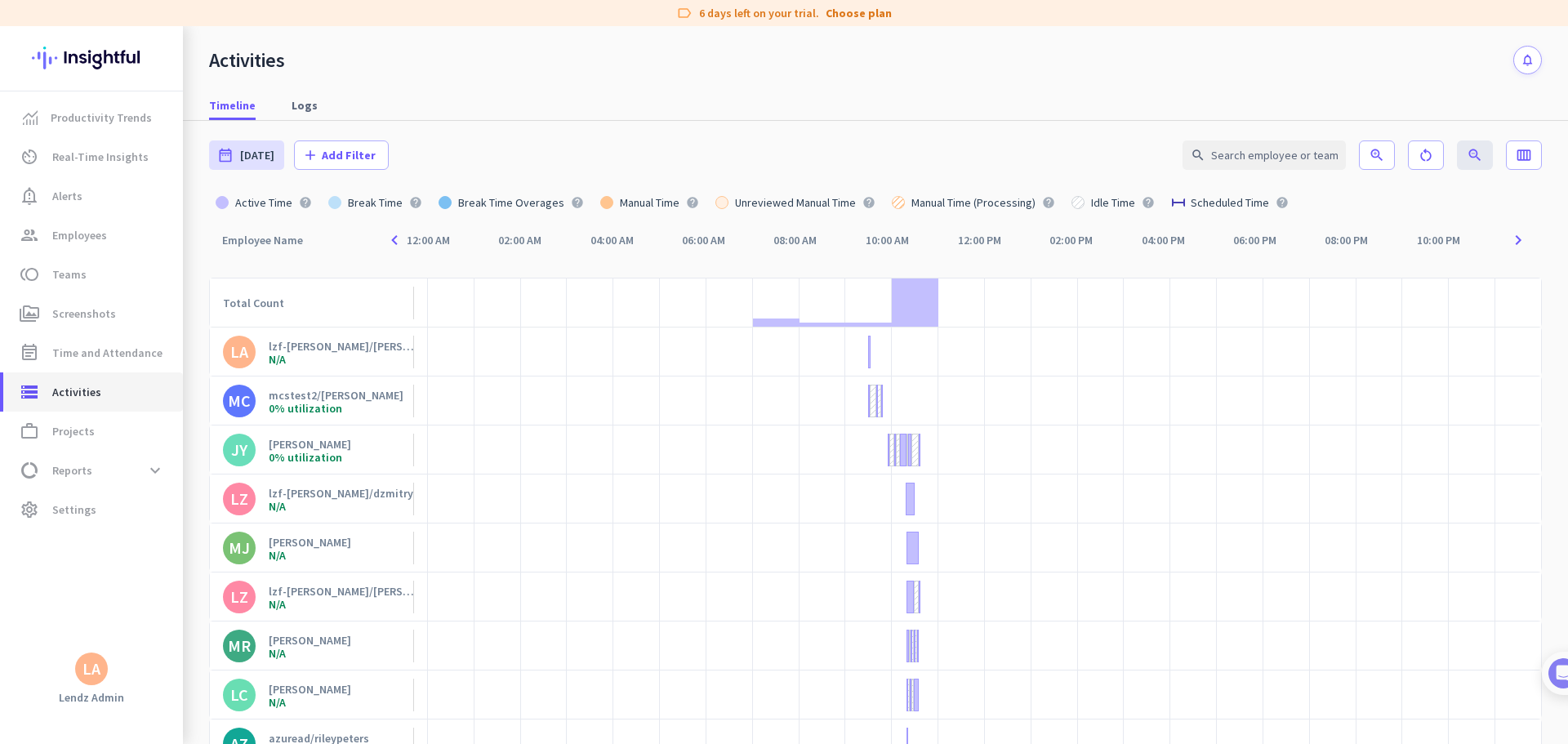
scroll to position [163, 0]
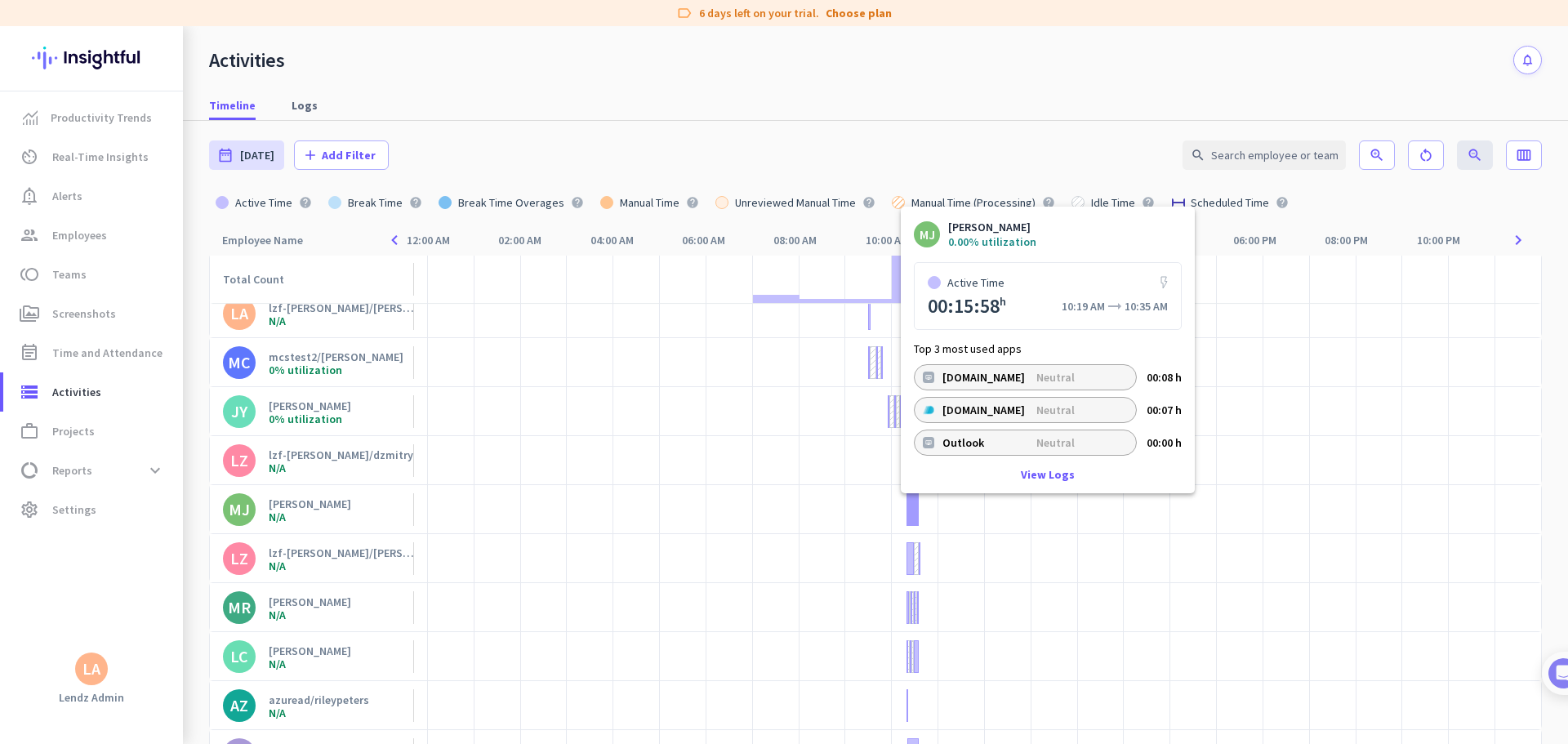
click at [998, 443] on p "Neutral" at bounding box center [1071, 443] width 69 height 13
click at [998, 452] on link "View Logs" at bounding box center [1047, 475] width 53 height 11
type input "[DATE] - [DATE]"
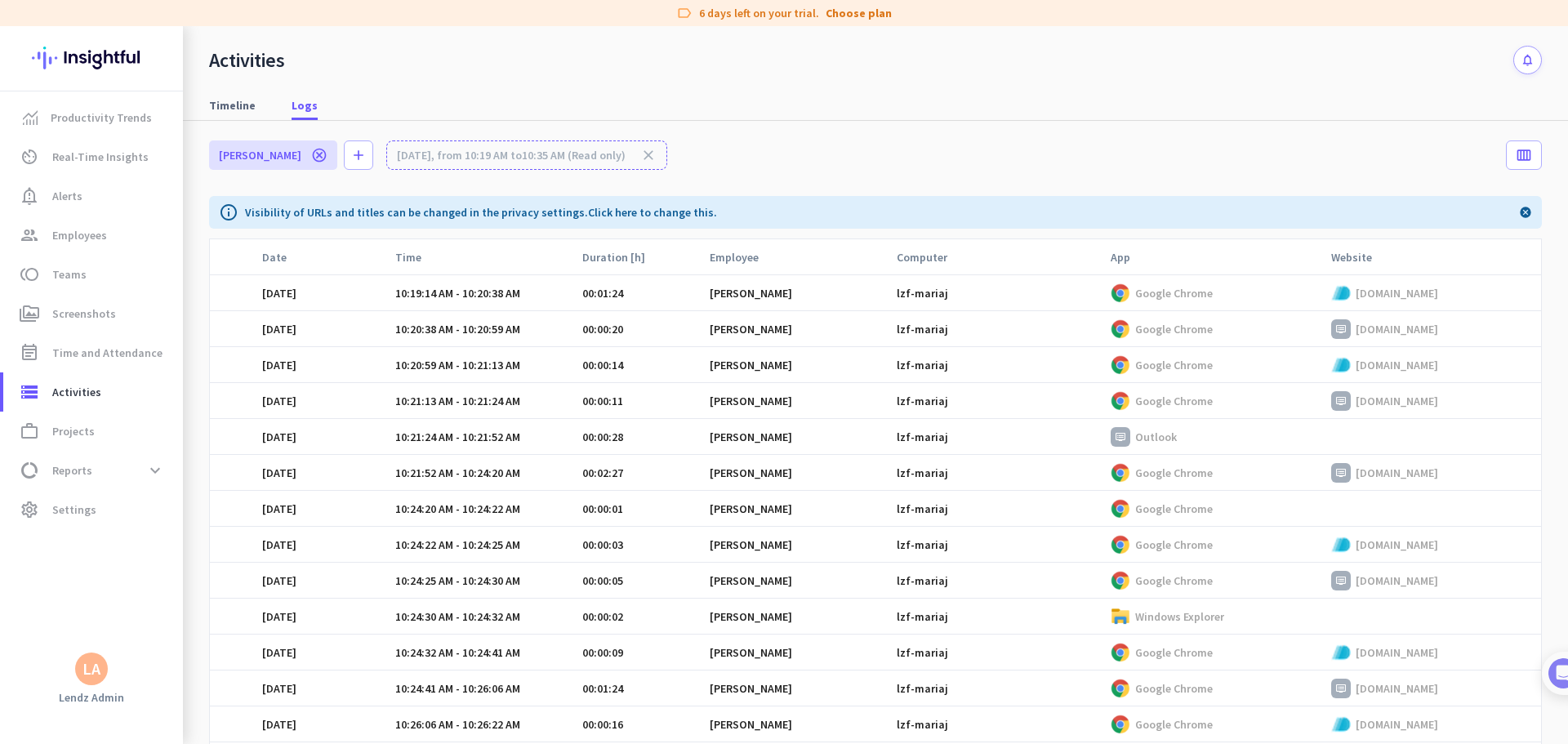
click at [998, 452] on p "[DOMAIN_NAME]" at bounding box center [1396, 473] width 83 height 15
click at [85, 452] on span "Reports" at bounding box center [72, 470] width 40 height 20
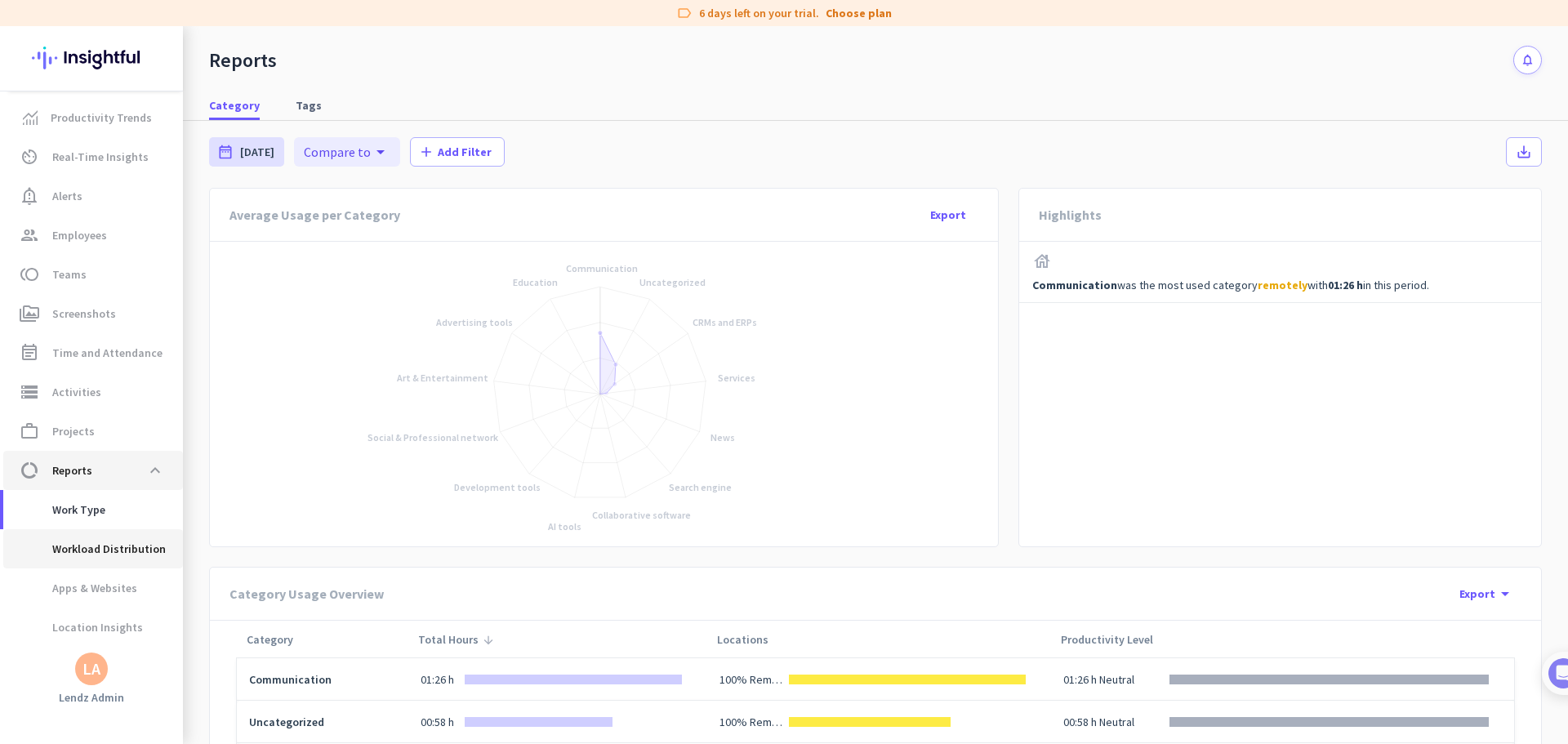
scroll to position [40, 0]
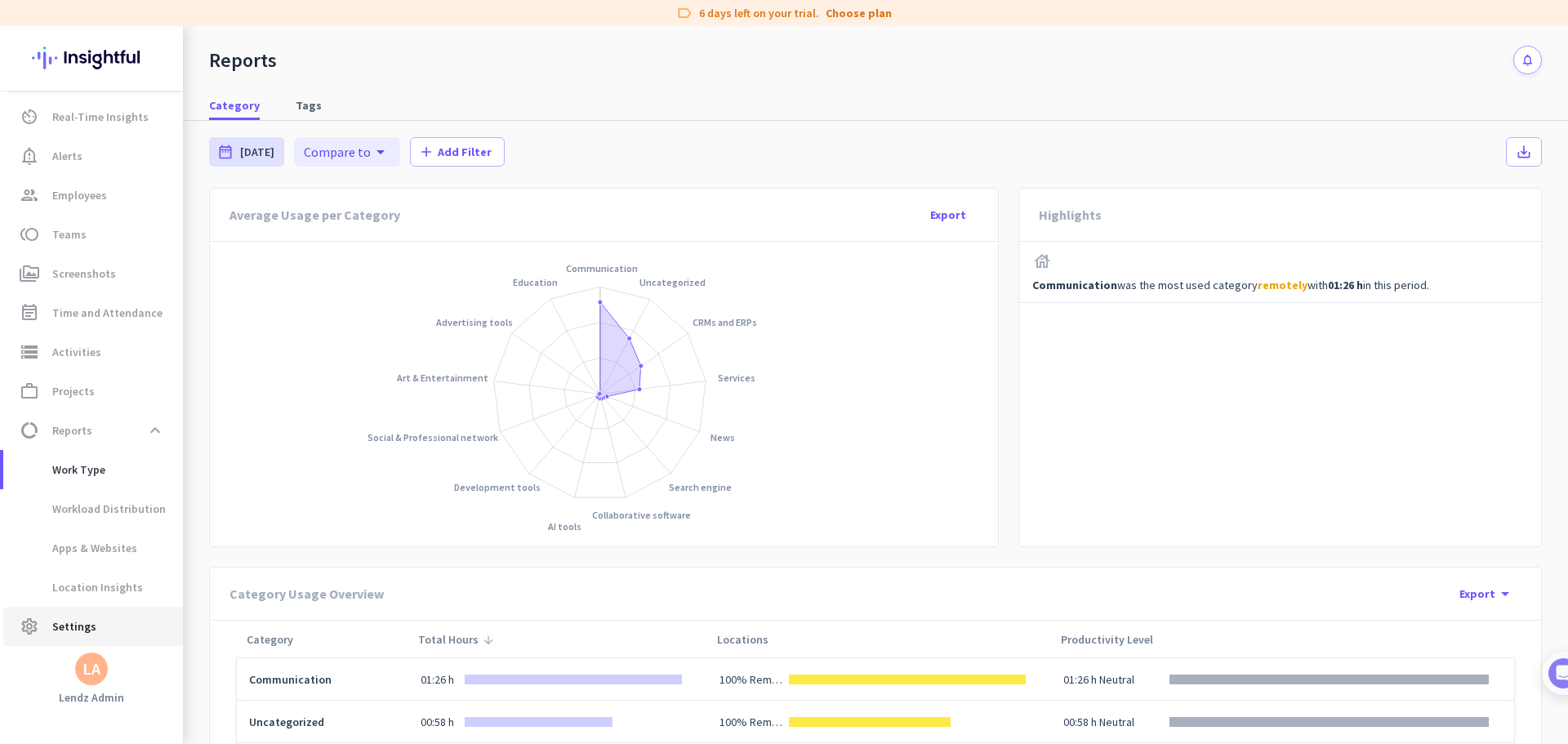
click at [81, 452] on span "Settings" at bounding box center [74, 626] width 44 height 20
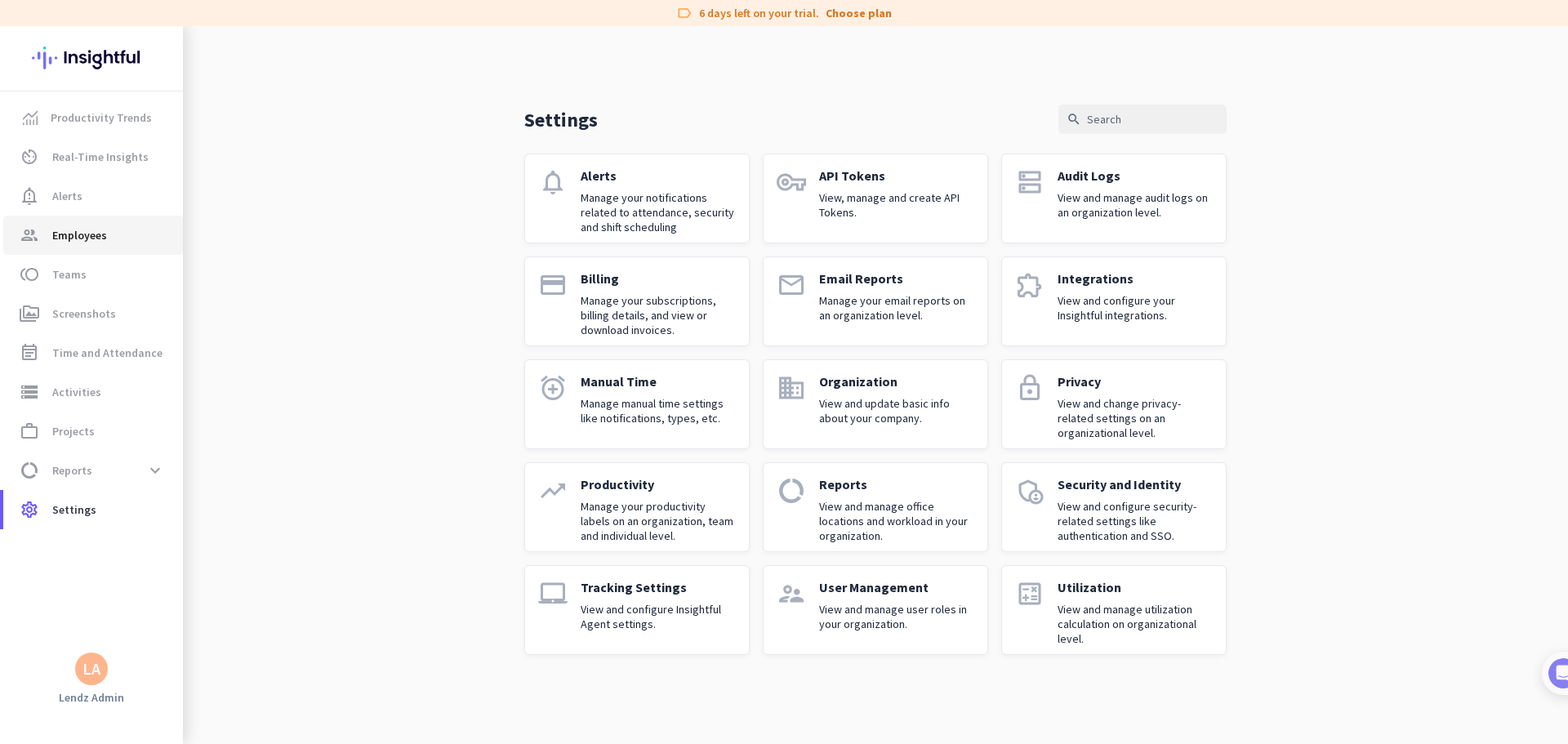
click at [99, 237] on span "Employees" at bounding box center [80, 235] width 54 height 20
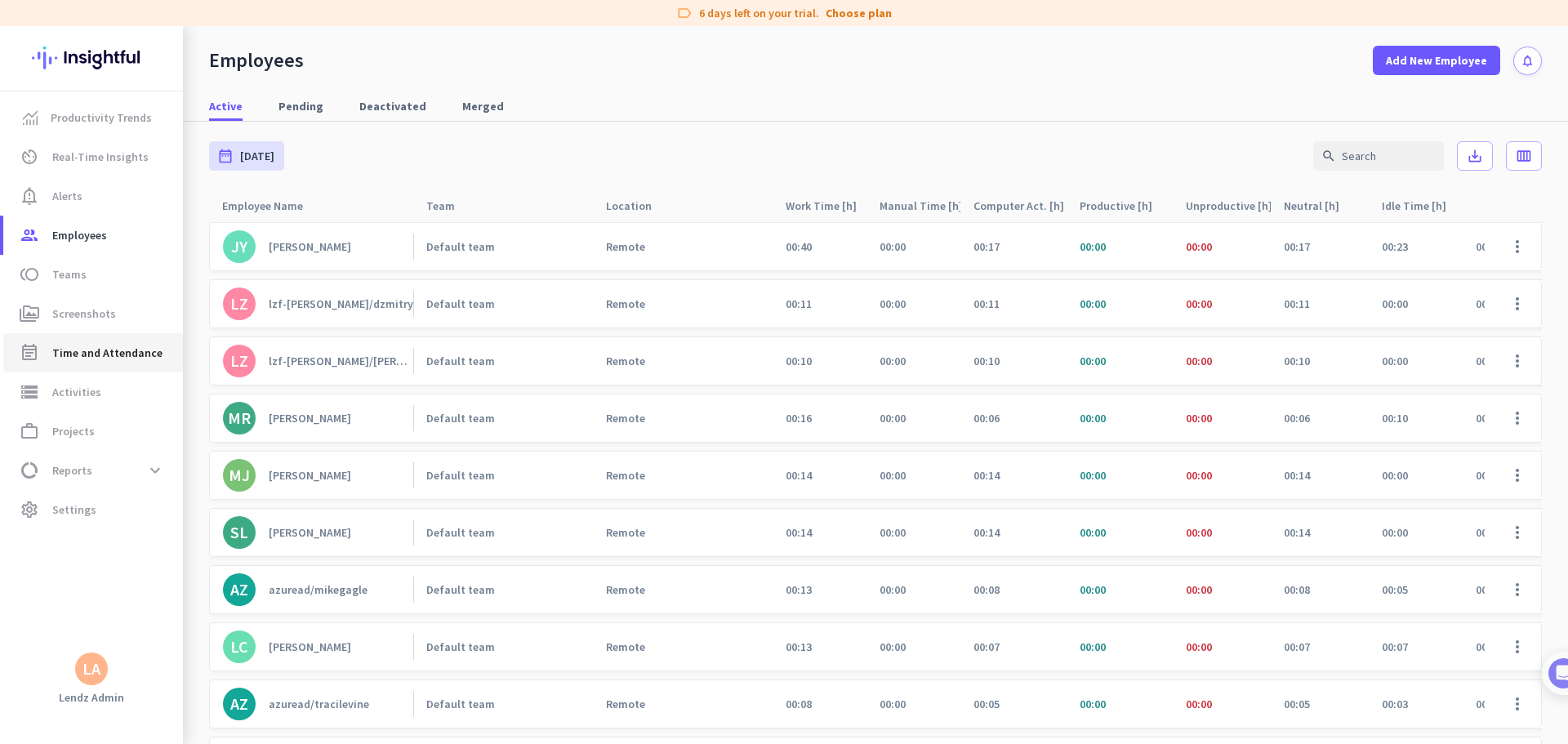
click at [139, 356] on span "Time and Attendance" at bounding box center [108, 353] width 111 height 20
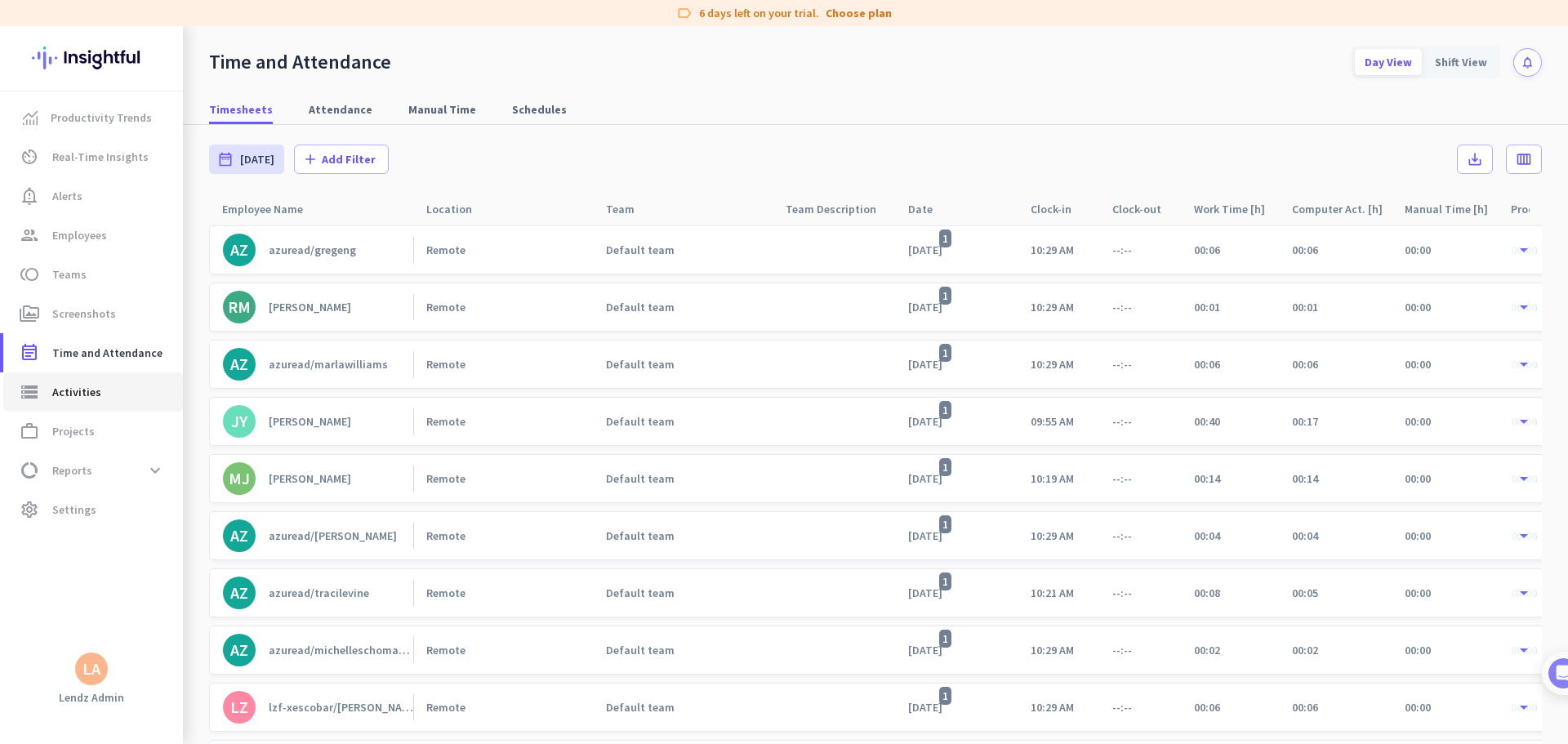
click at [116, 388] on span "storage Activities" at bounding box center [93, 391] width 154 height 20
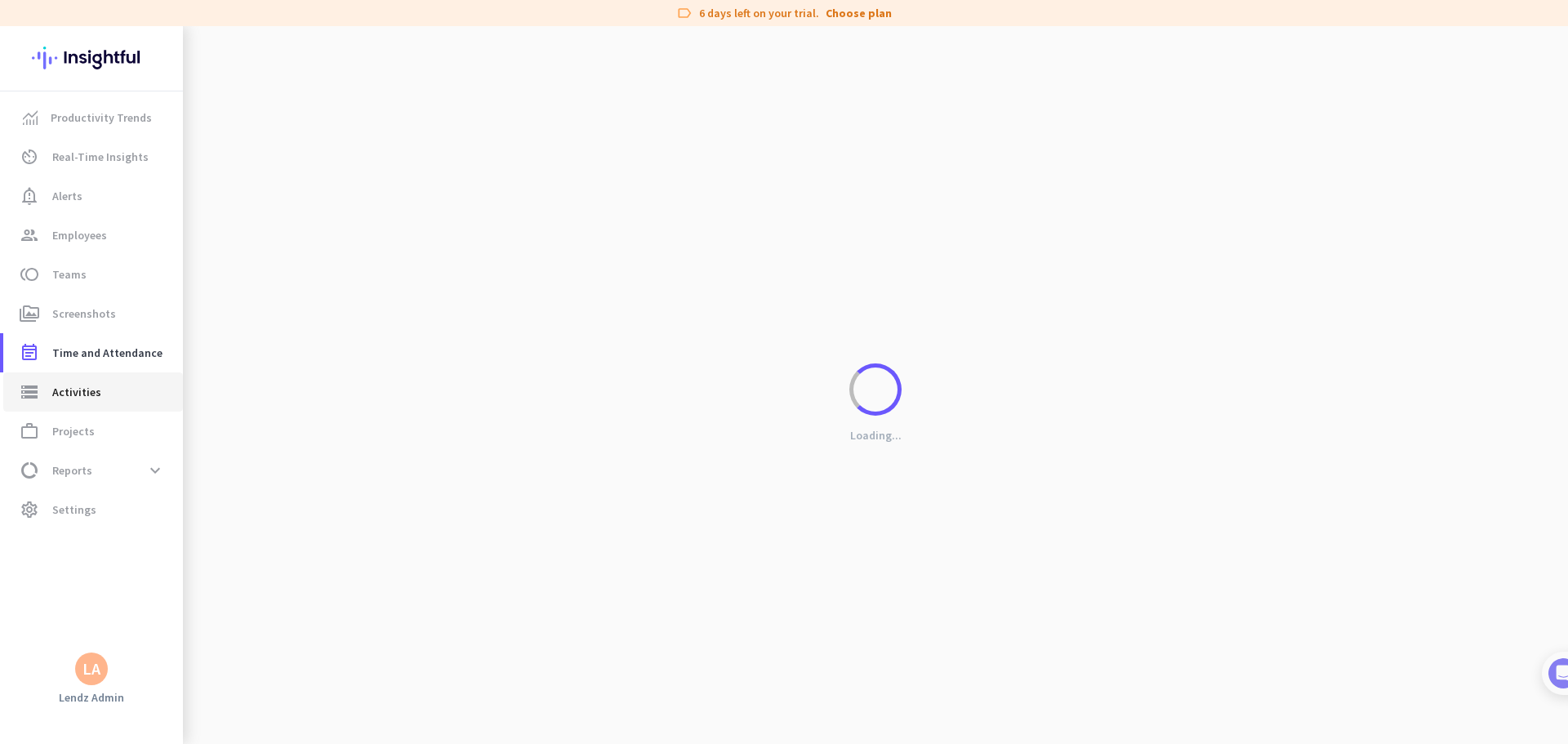
type input "[DATE]"
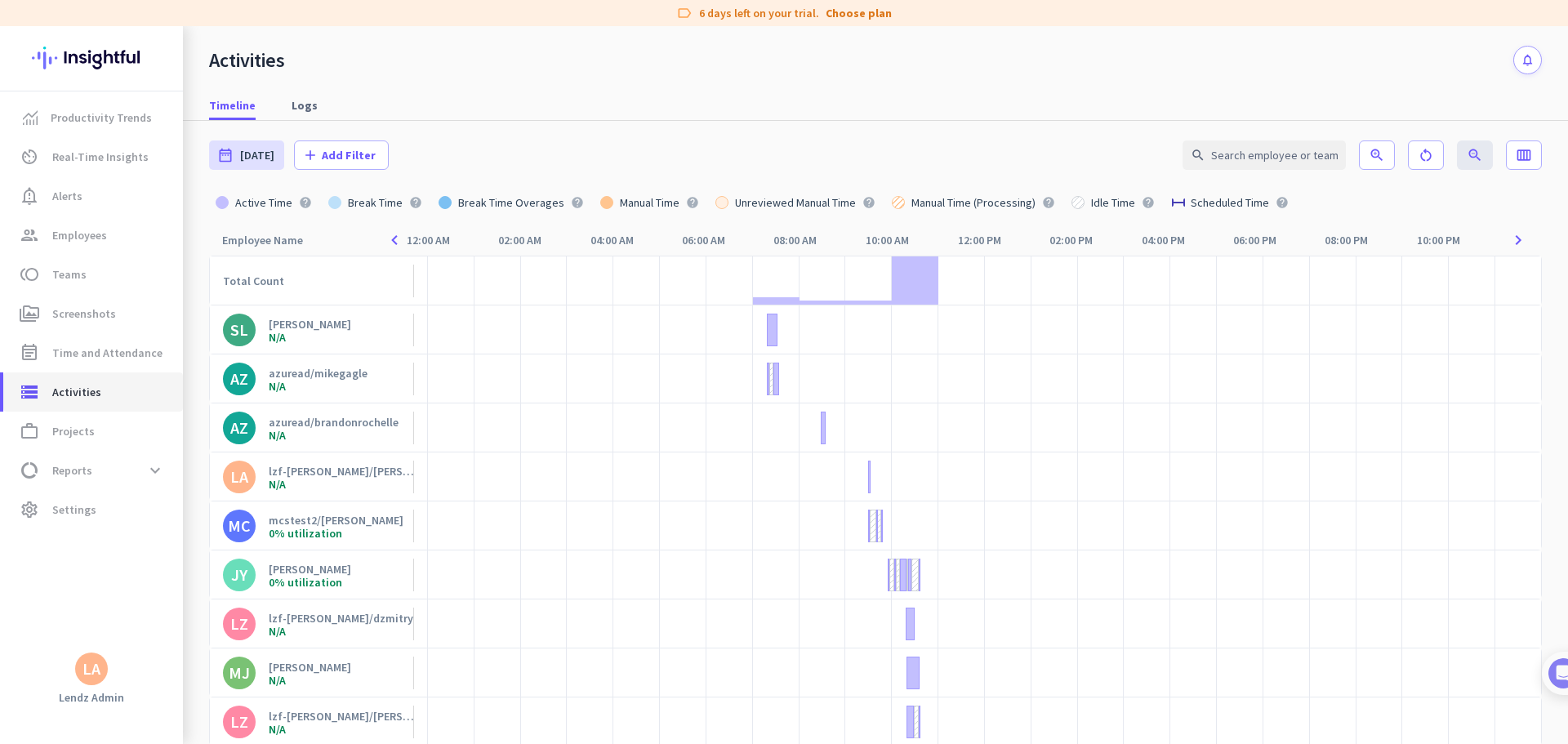
click at [70, 375] on link "storage Activities" at bounding box center [93, 392] width 180 height 39
click at [116, 360] on span "Time and Attendance" at bounding box center [108, 353] width 111 height 20
type input "[DATE] - [DATE]"
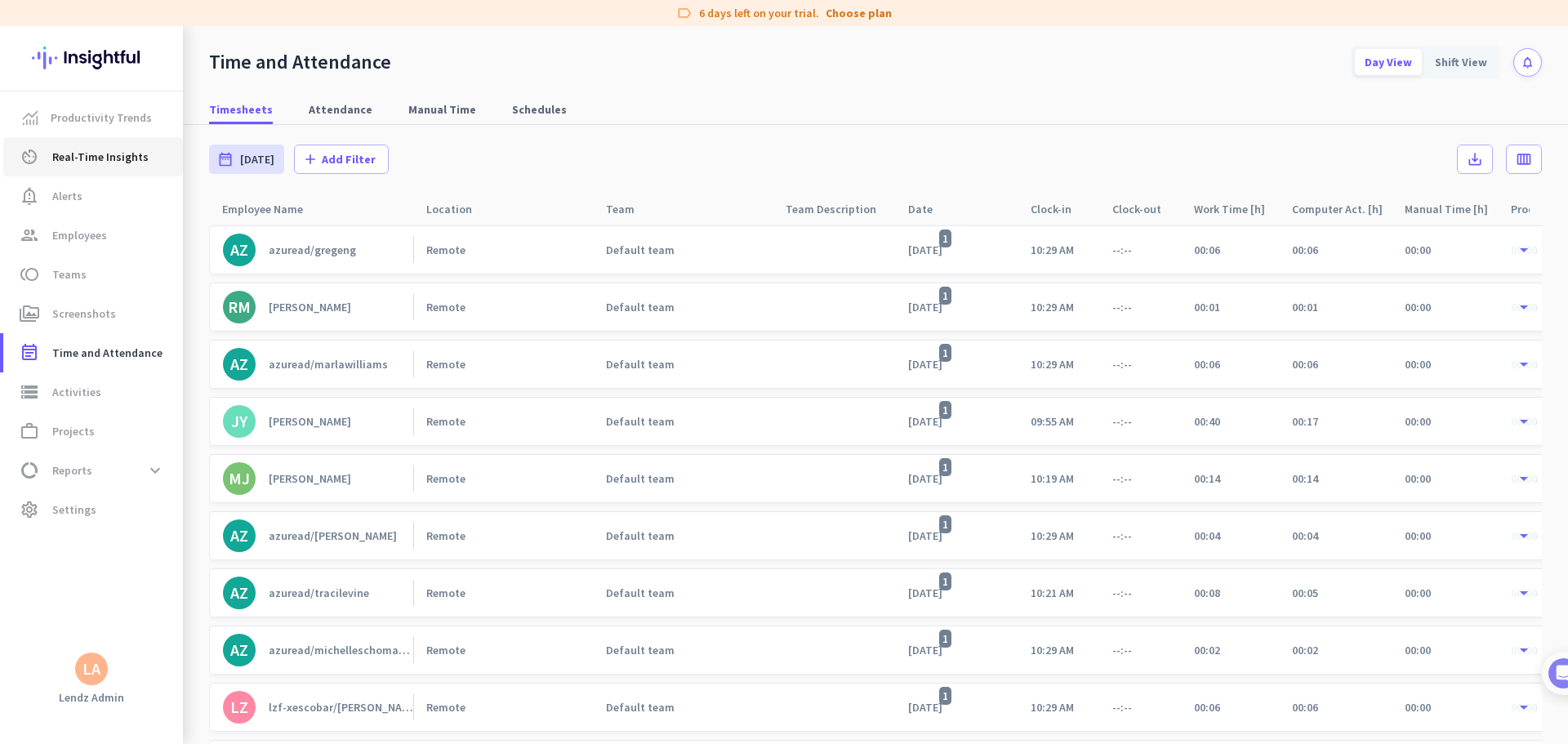
click at [125, 158] on span "Real-Time Insights" at bounding box center [100, 157] width 97 height 20
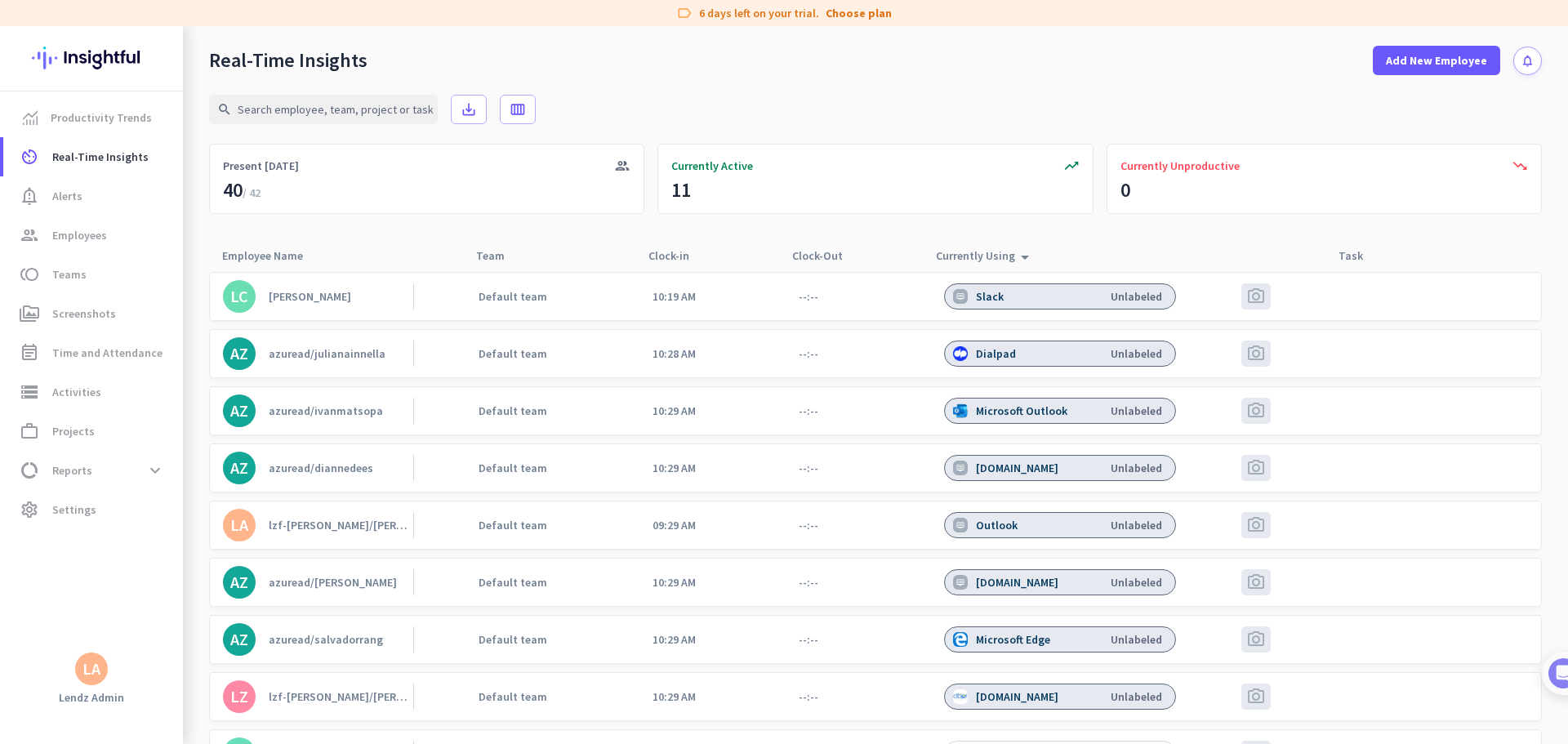
click at [998, 294] on div "Unlabeled" at bounding box center [1136, 296] width 52 height 15
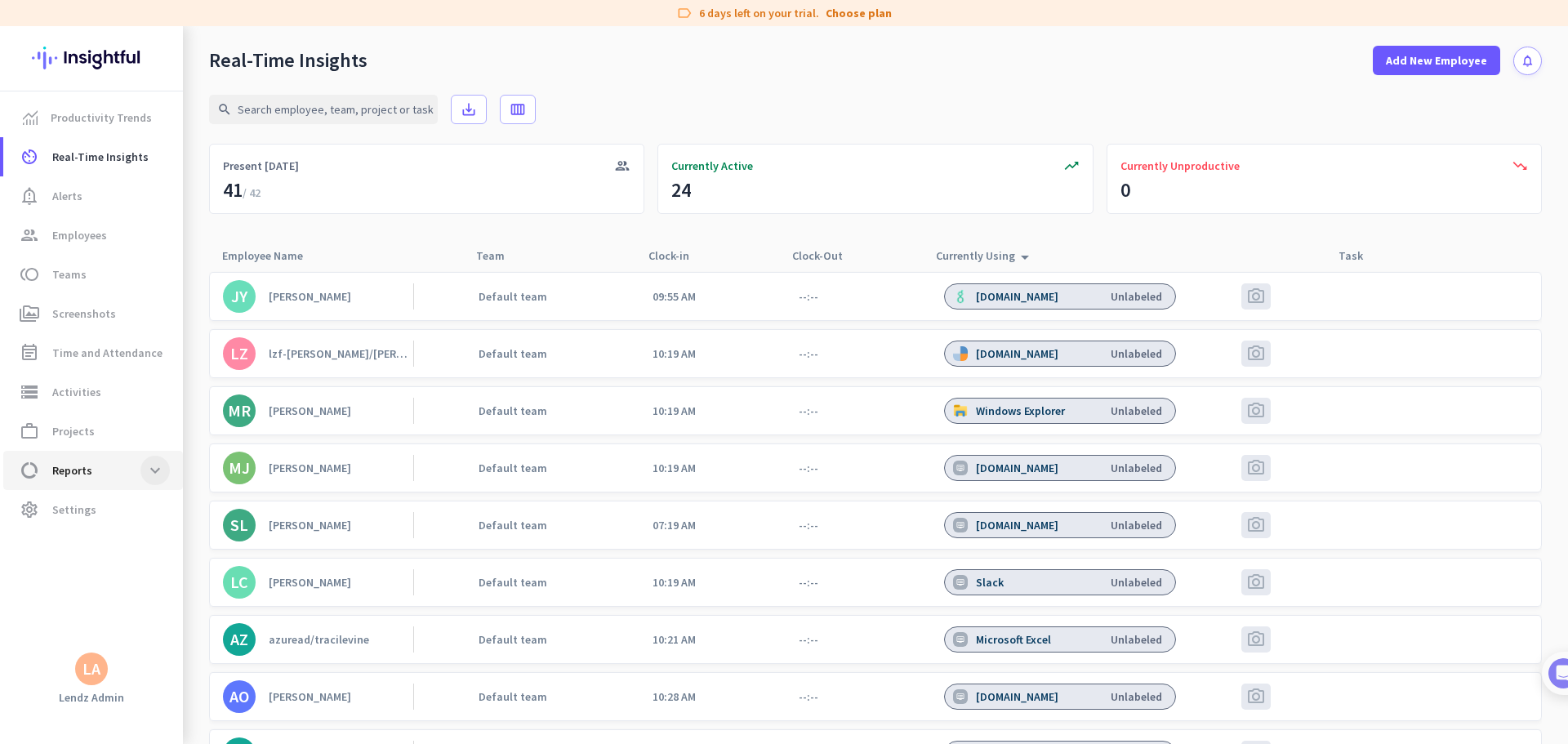
click at [164, 452] on span at bounding box center [155, 470] width 29 height 29
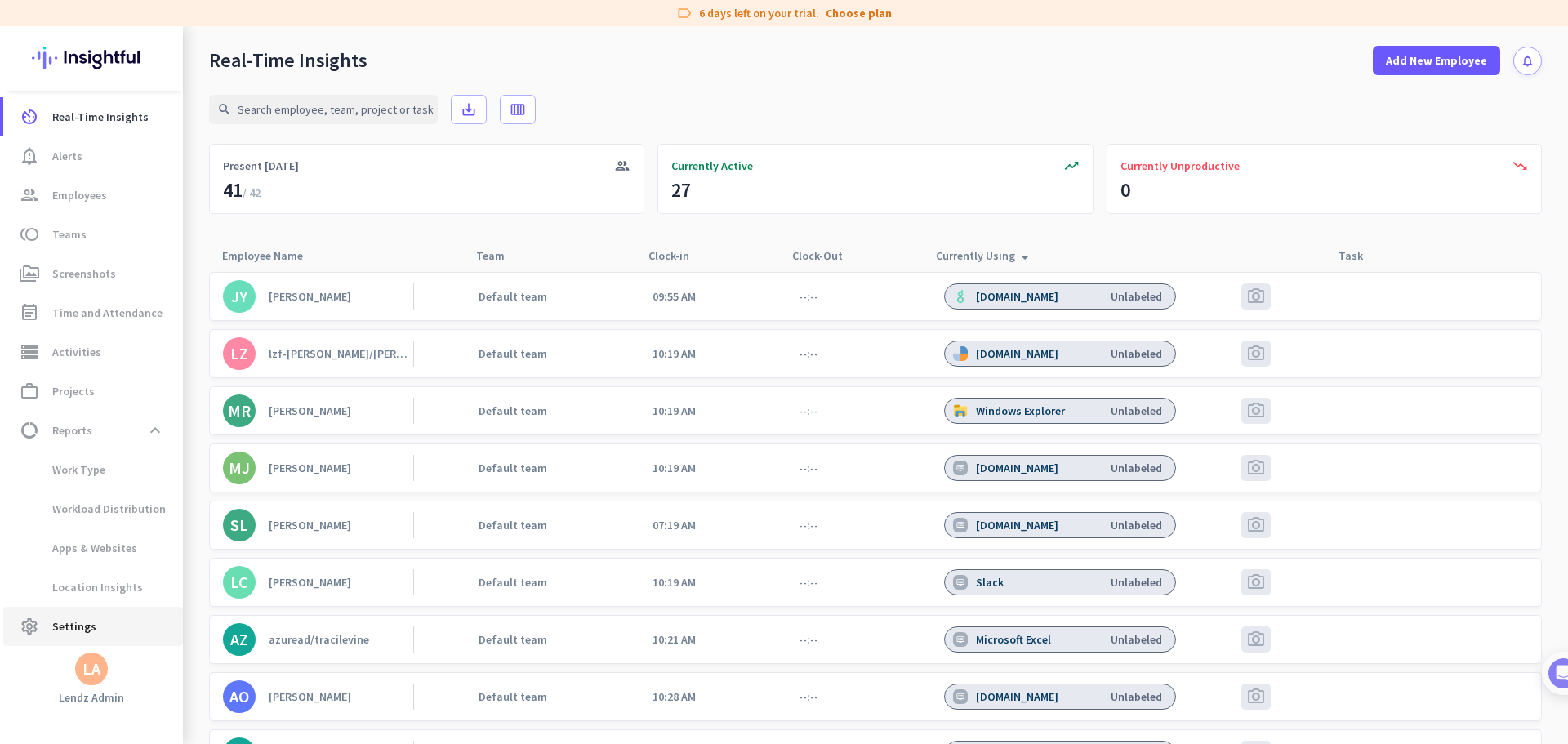
click at [65, 452] on span "Settings" at bounding box center [74, 626] width 44 height 20
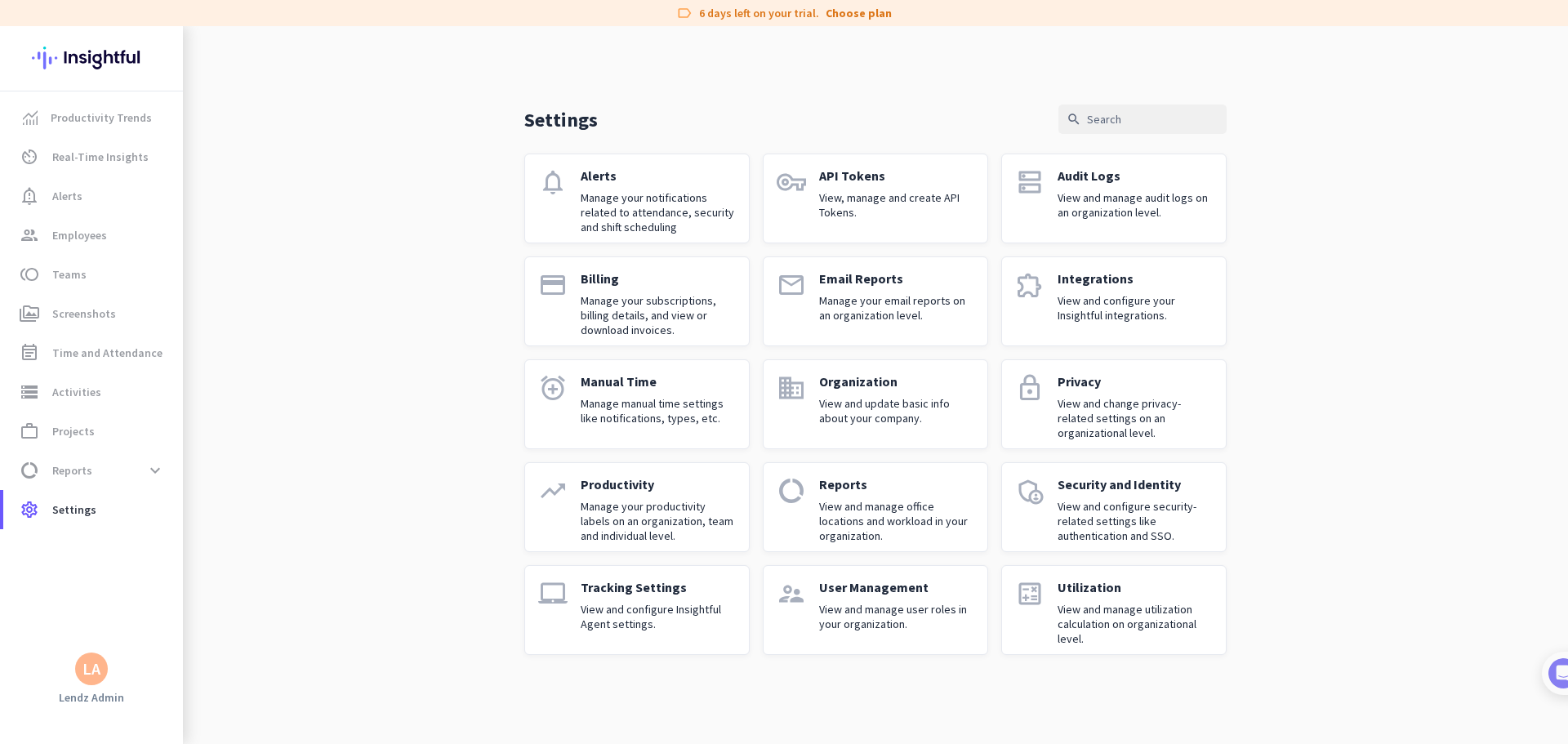
click at [435, 452] on div "Settings search notifications Alerts Manage your notifications related to atten…" at bounding box center [875, 354] width 1385 height 655
click at [641, 452] on p "Manage your productivity labels on an organization, team and individual level." at bounding box center [657, 521] width 155 height 44
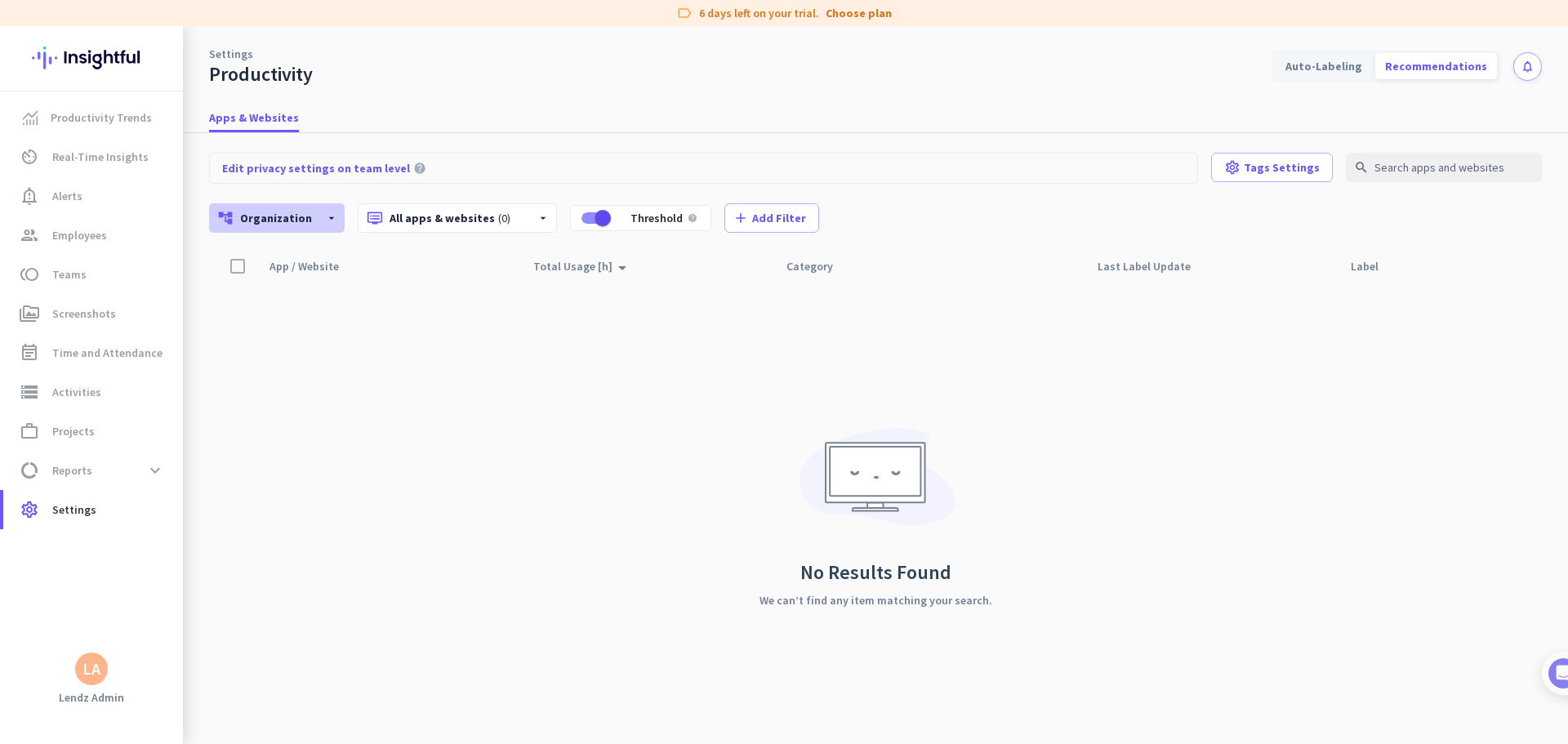
click at [325, 219] on icon "arrow_drop_down" at bounding box center [332, 219] width 13 height 13
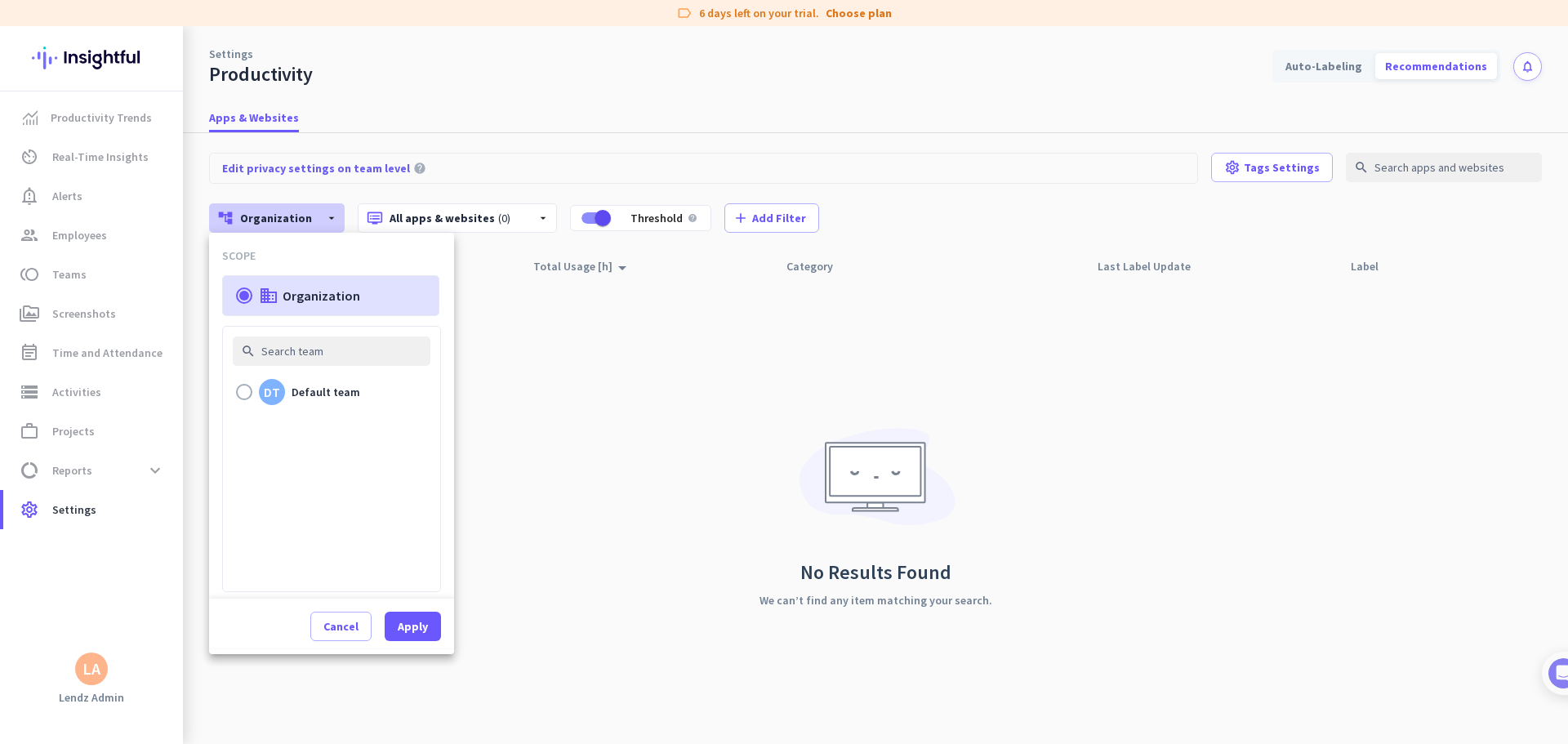
click at [654, 357] on div at bounding box center [784, 372] width 1568 height 744
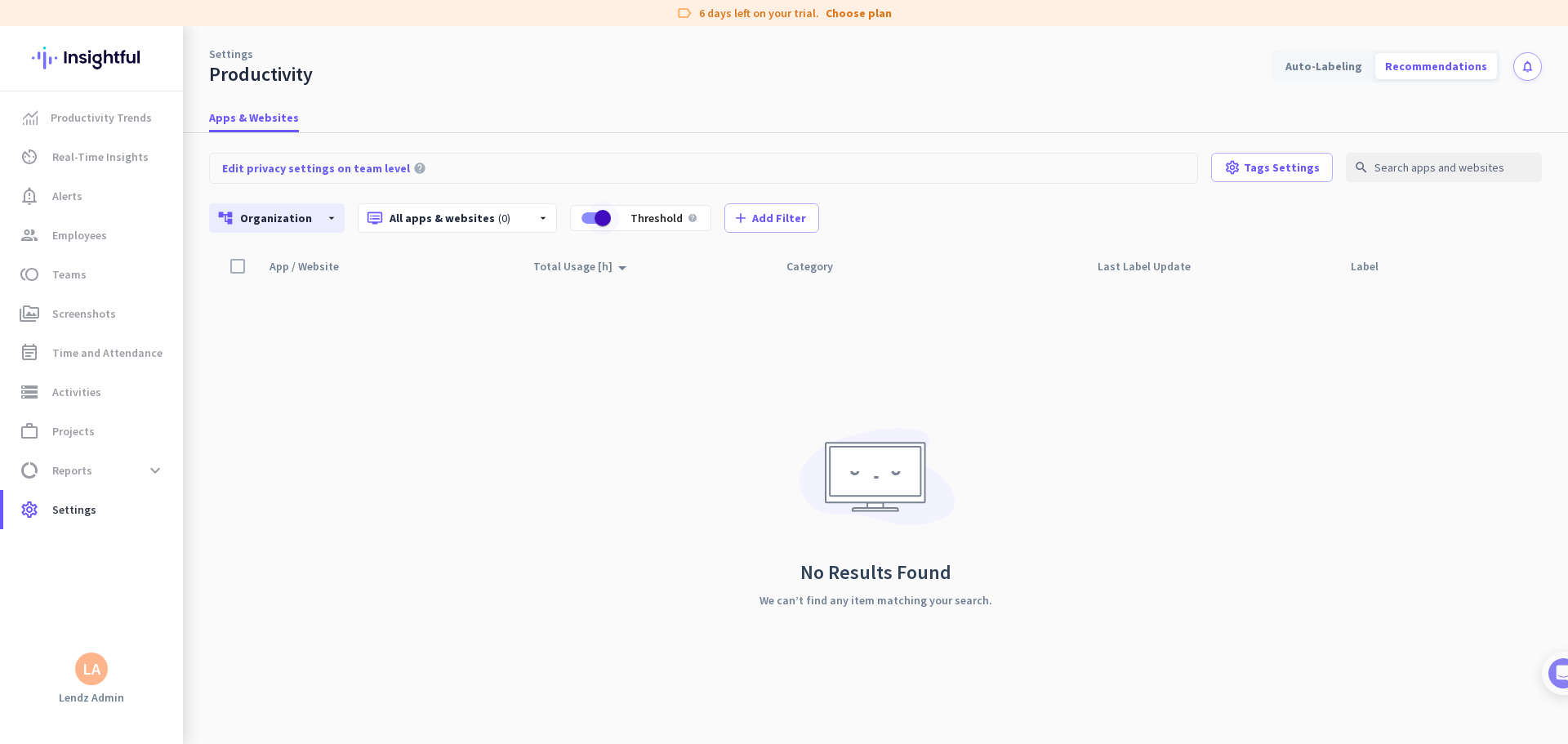
click at [595, 224] on span "button" at bounding box center [602, 218] width 16 height 16
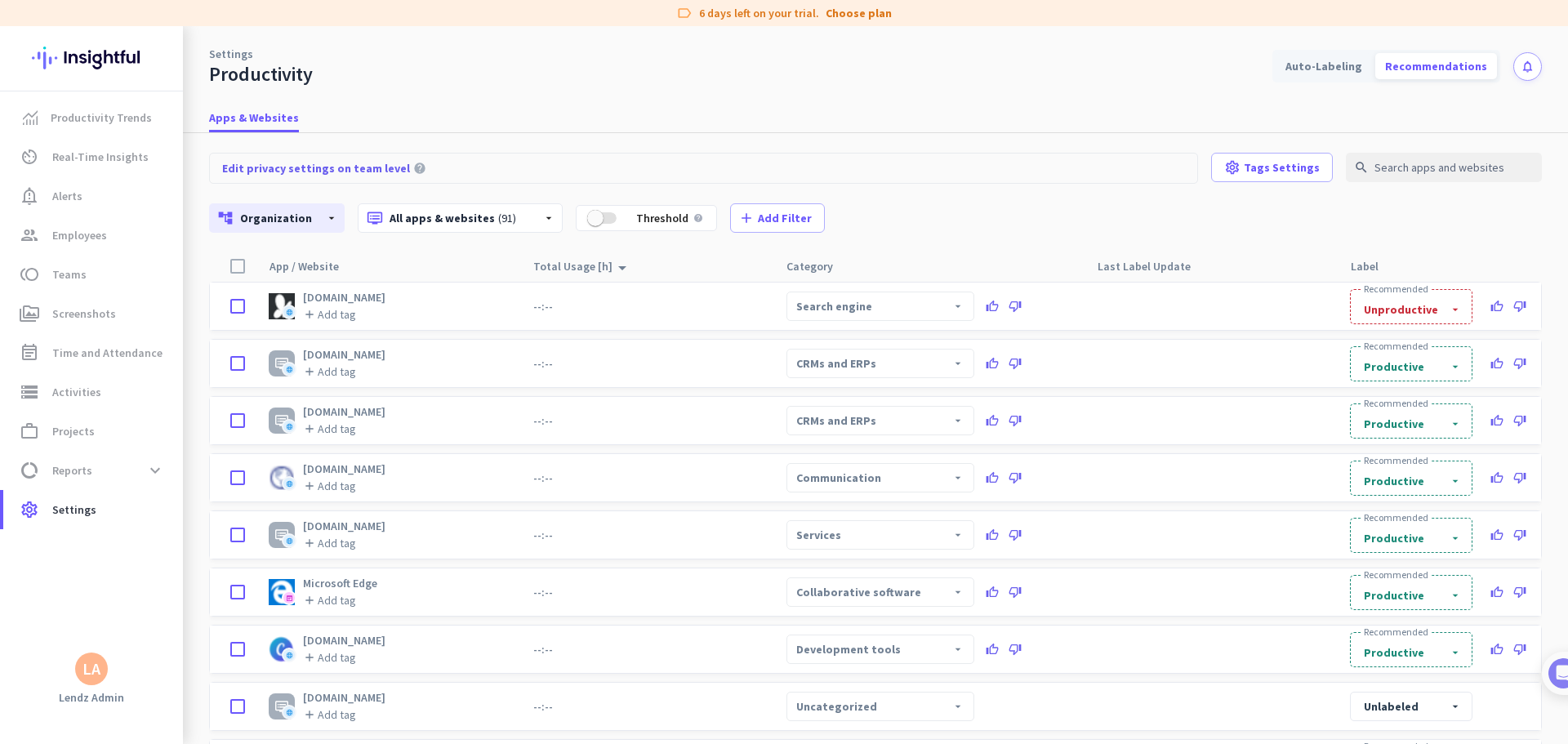
click at [998, 220] on div "account_tree Organization arrow_drop_down dvr All apps & websites (91) arrow_dr…" at bounding box center [875, 218] width 1333 height 29
click at [955, 365] on icon "arrow_drop_down" at bounding box center [957, 364] width 13 height 13
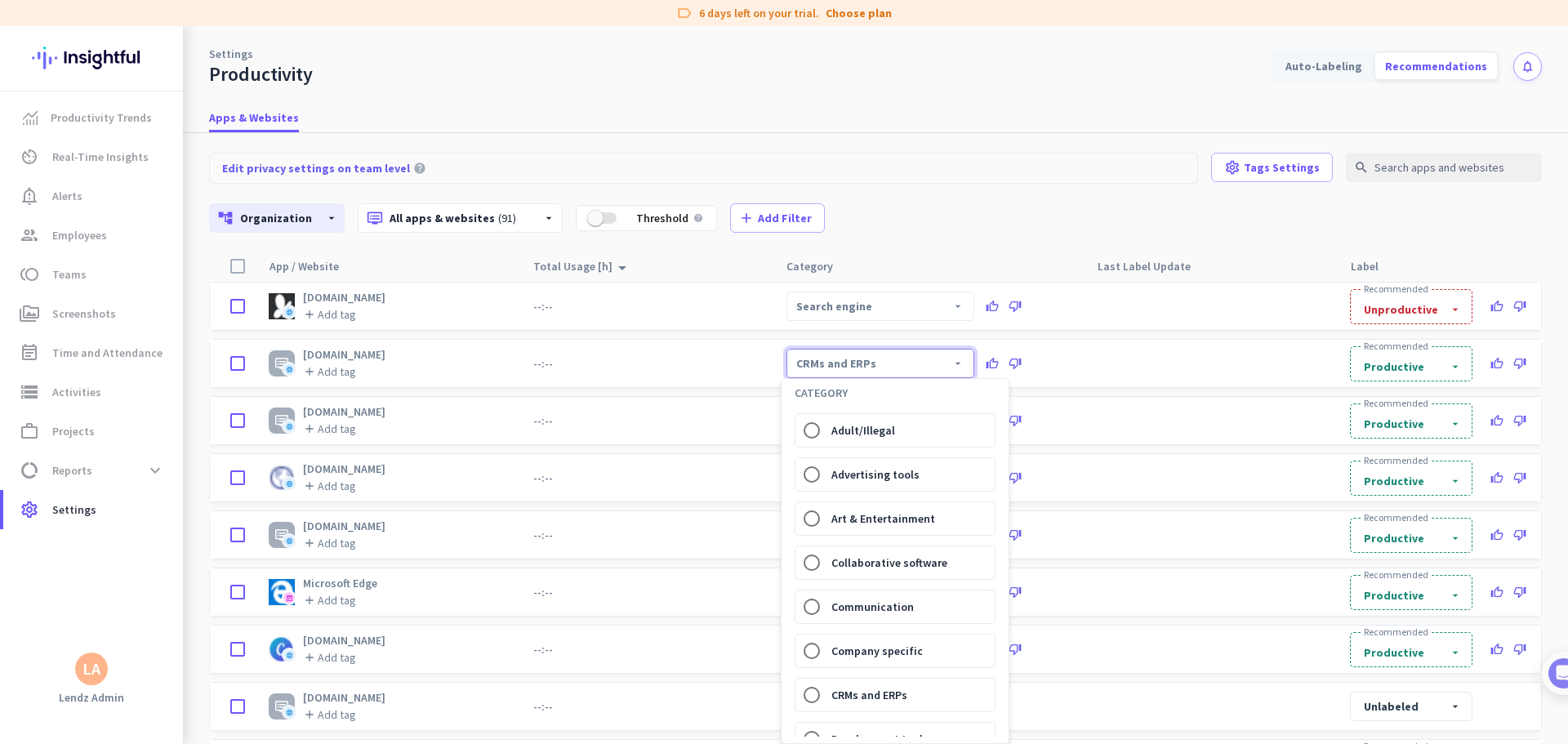
click at [998, 370] on div at bounding box center [784, 372] width 1568 height 744
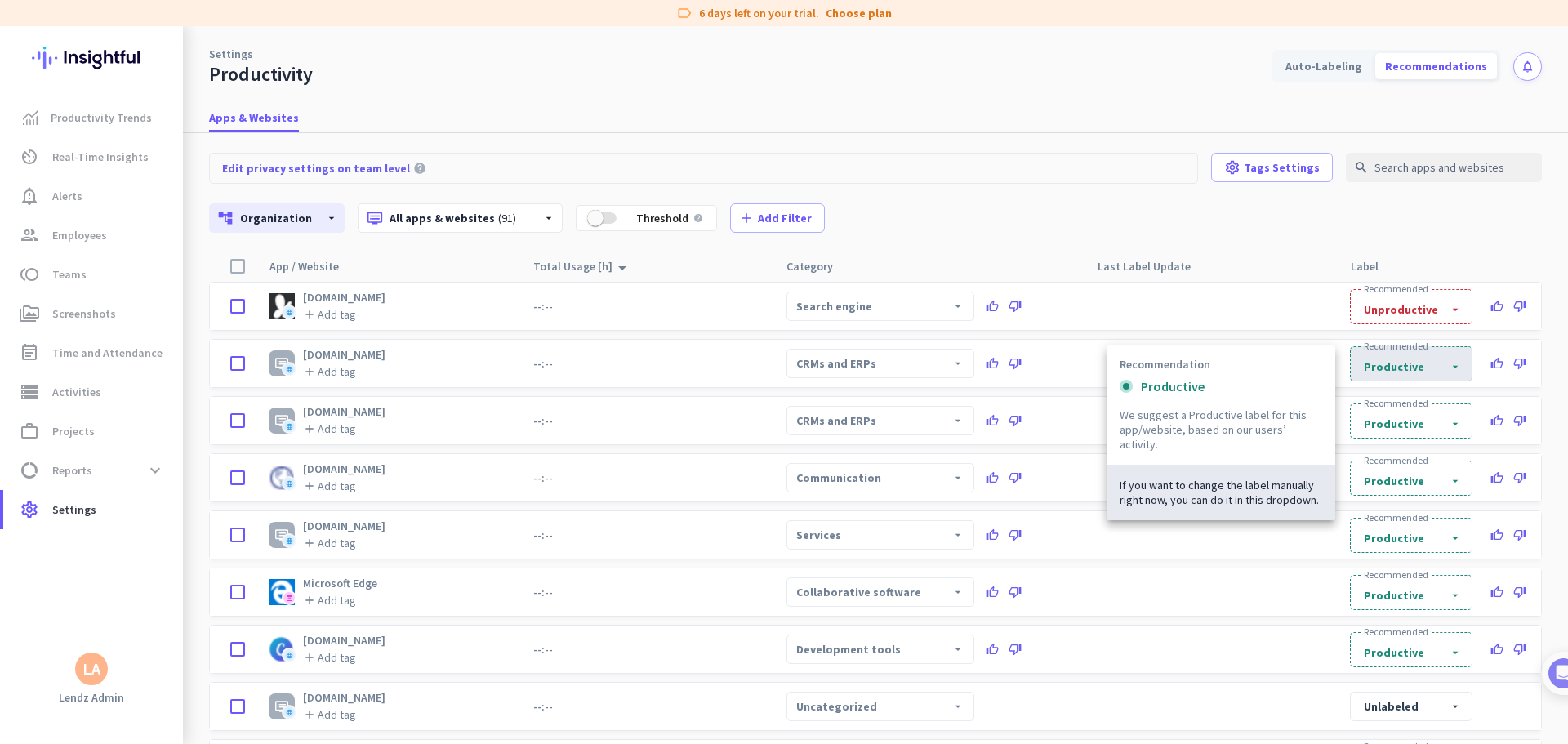
click at [998, 365] on h2 "productive" at bounding box center [1394, 366] width 67 height 16
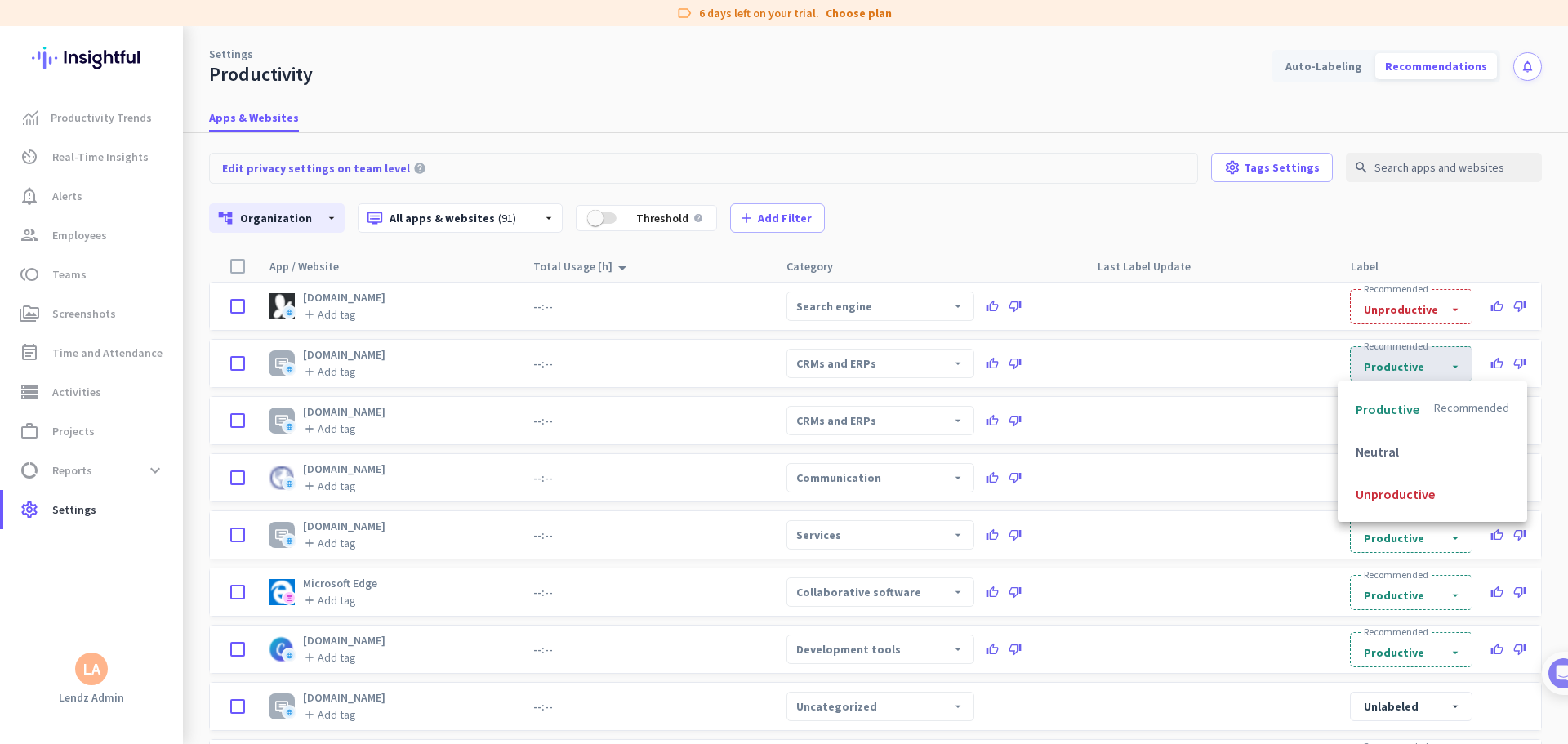
click at [998, 363] on div at bounding box center [784, 372] width 1568 height 744
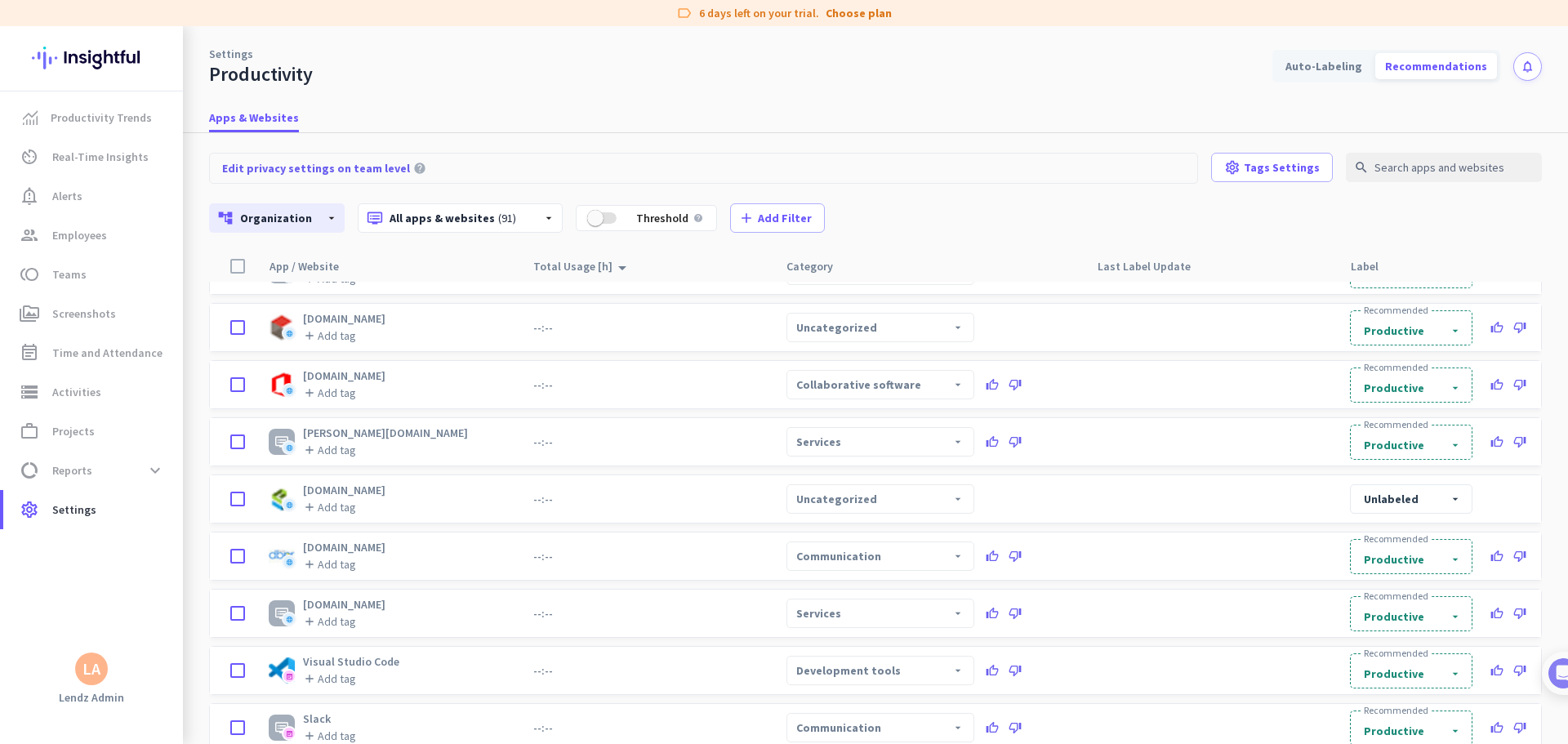
scroll to position [1552, 0]
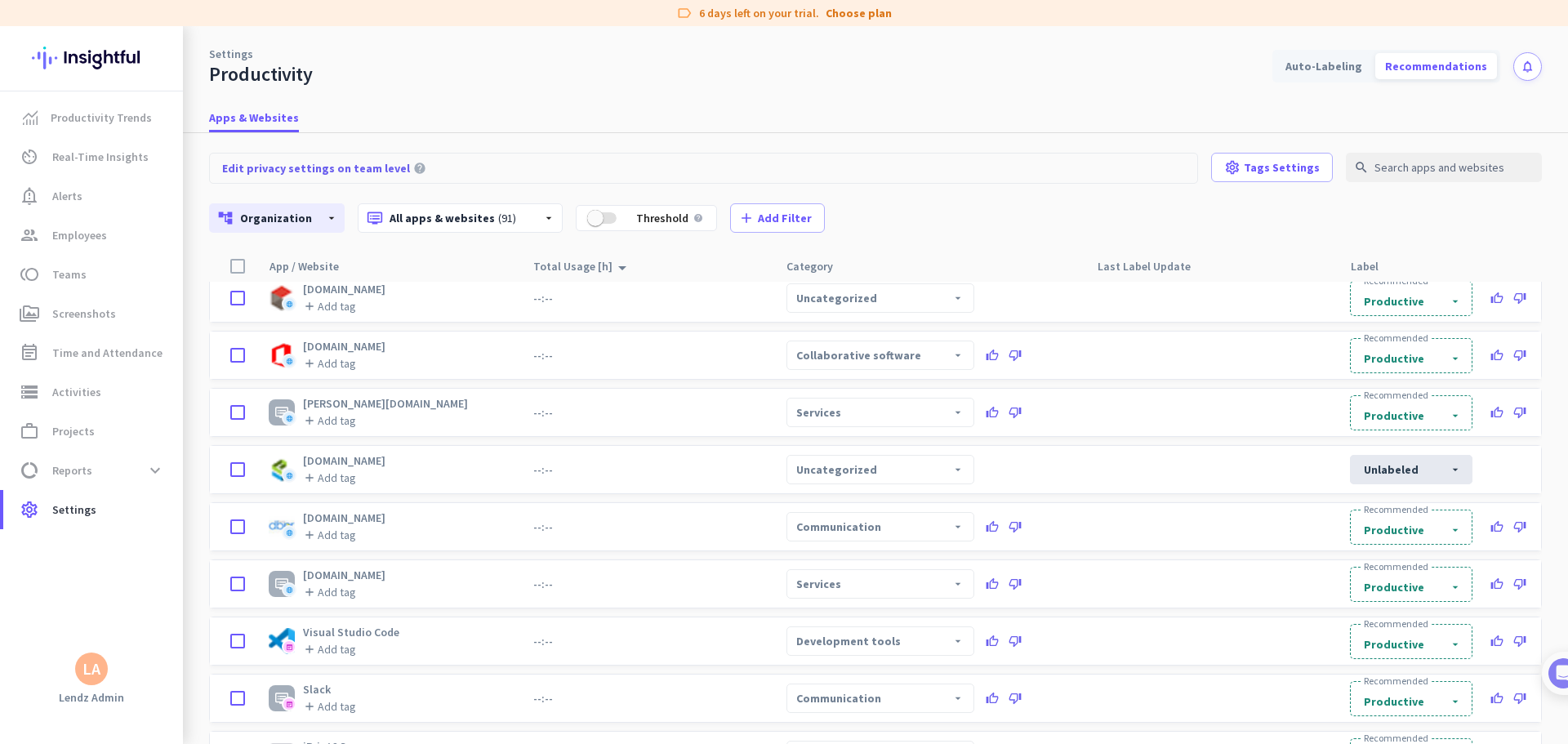
click at [998, 452] on fieldset "unlabeled arrow_drop_down" at bounding box center [1410, 469] width 123 height 29
click at [998, 452] on div "Productive" at bounding box center [1432, 512] width 189 height 38
click at [943, 452] on div "Uncategorized arrow_drop_down" at bounding box center [880, 469] width 188 height 29
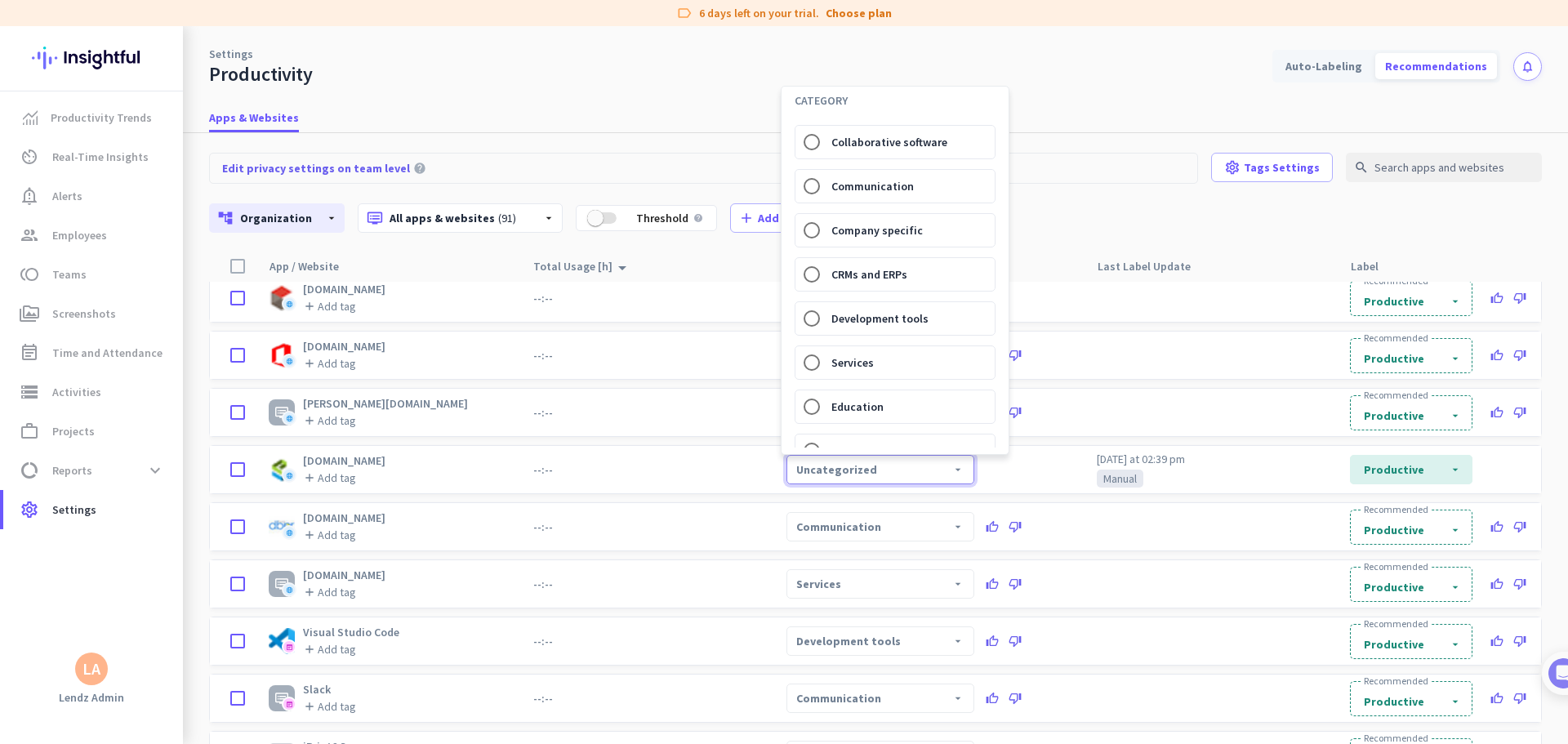
scroll to position [134, 0]
click at [810, 268] on input "CRMs and ERPs" at bounding box center [811, 268] width 33 height 33
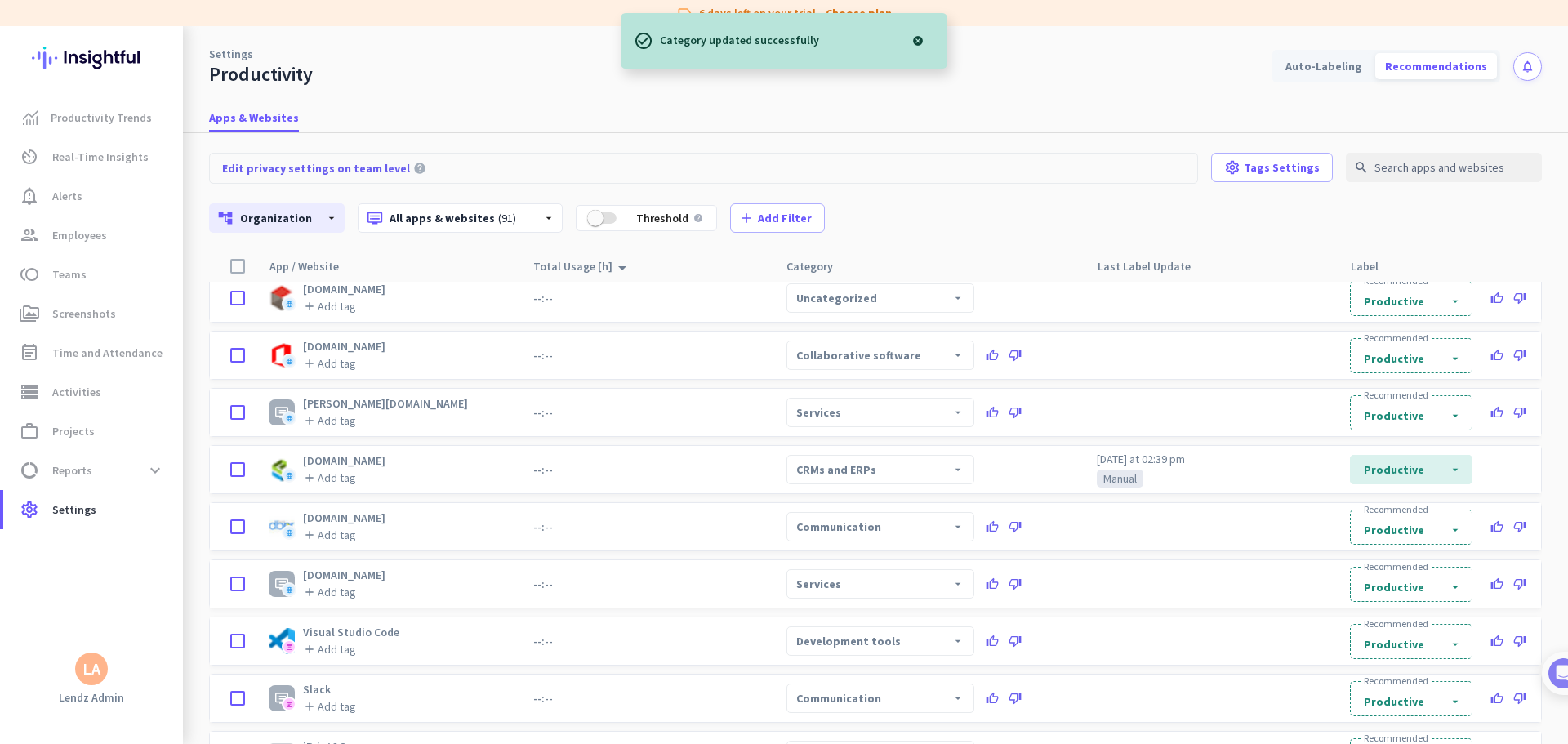
click at [998, 452] on div "[DATE] at 02:39 pm Manual" at bounding box center [1192, 470] width 191 height 49
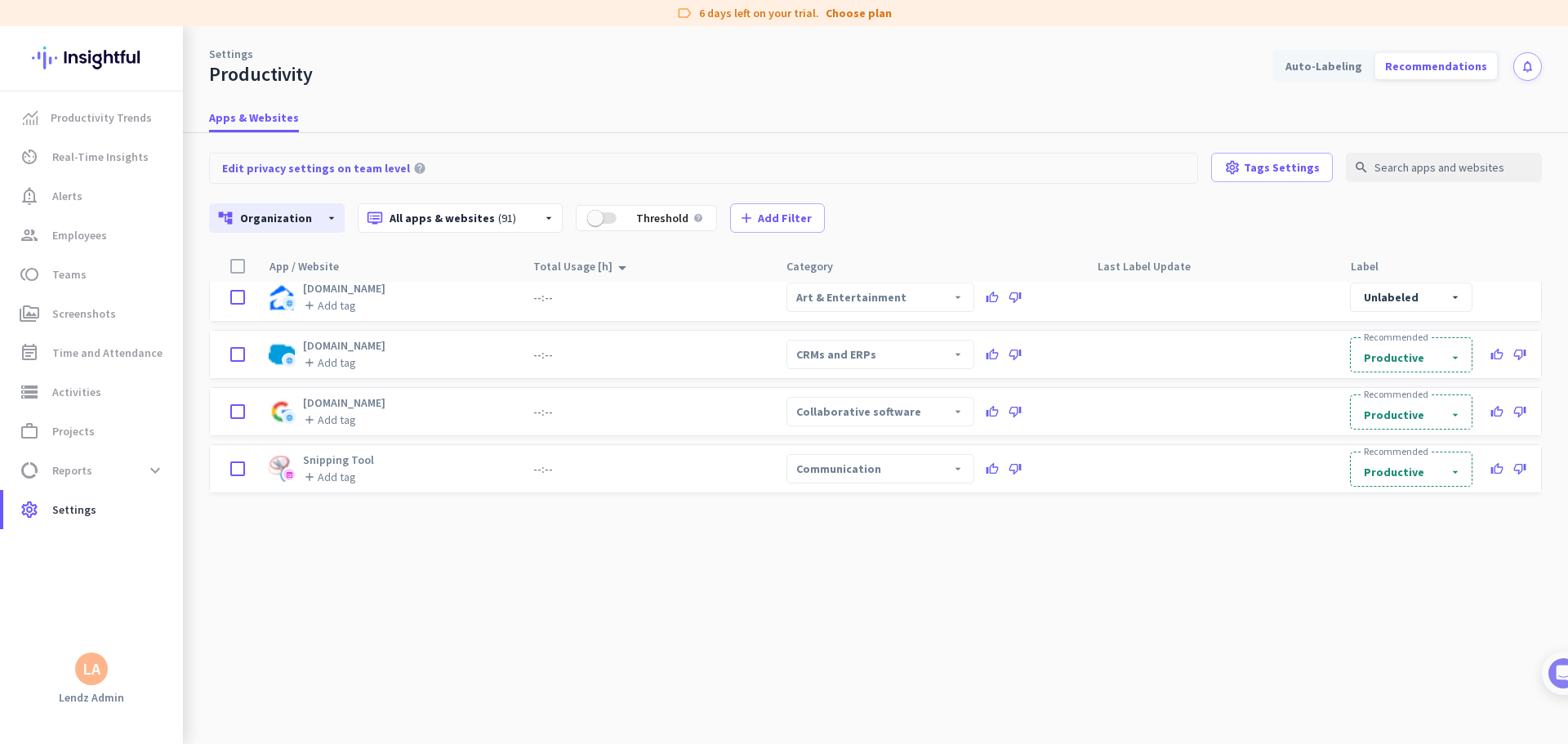
scroll to position [2290, 0]
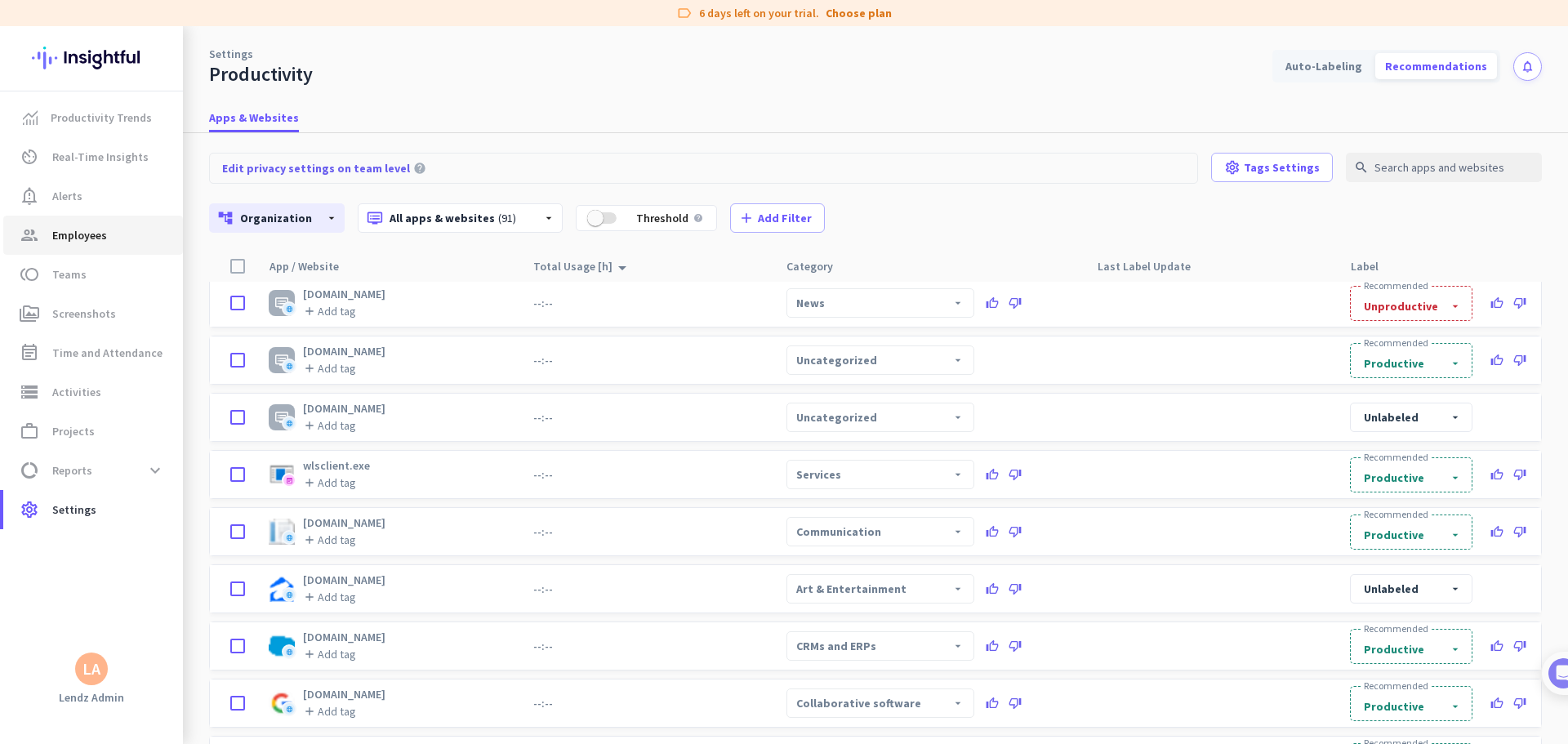
click at [83, 244] on span "Employees" at bounding box center [80, 235] width 54 height 20
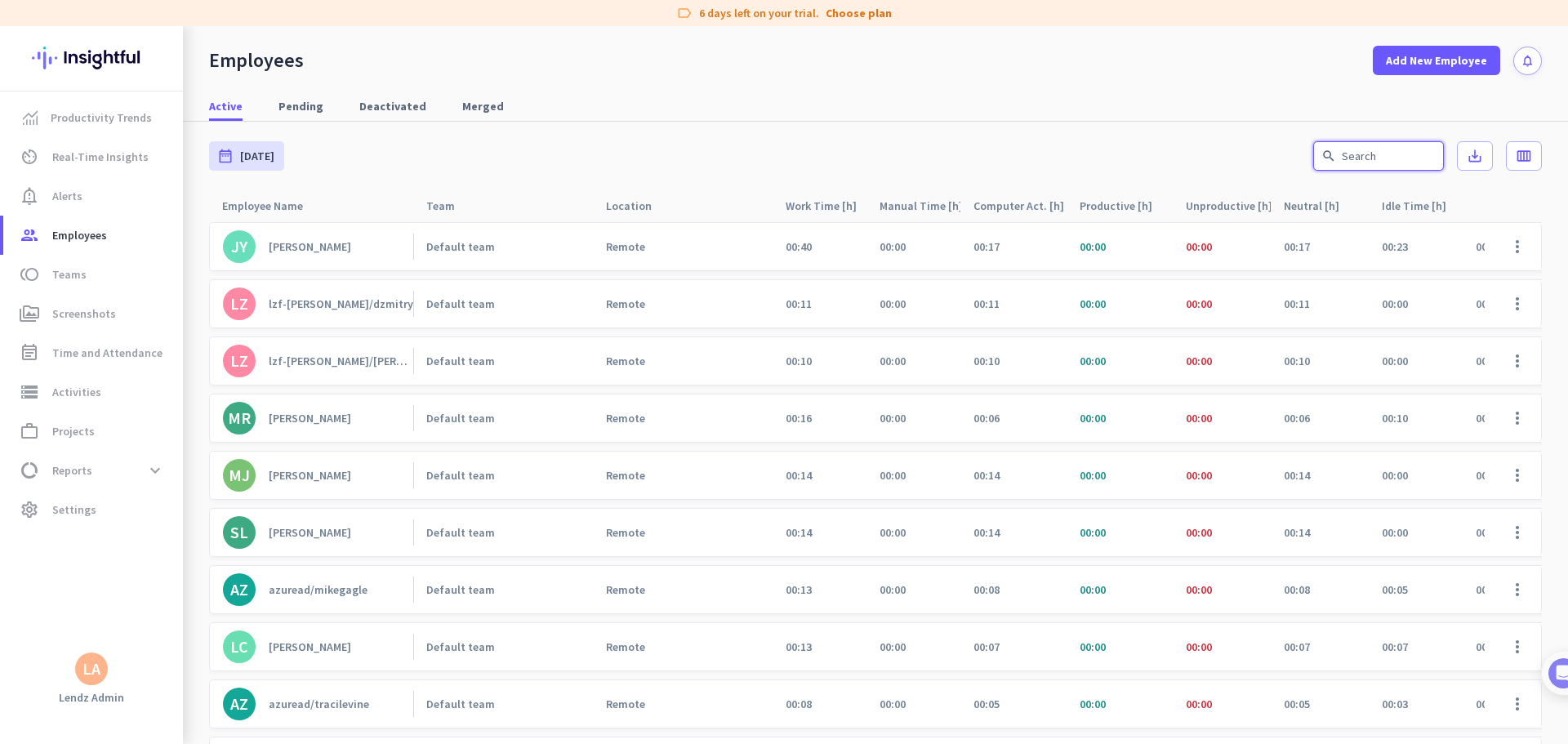
click at [998, 155] on input "text" at bounding box center [1378, 156] width 130 height 29
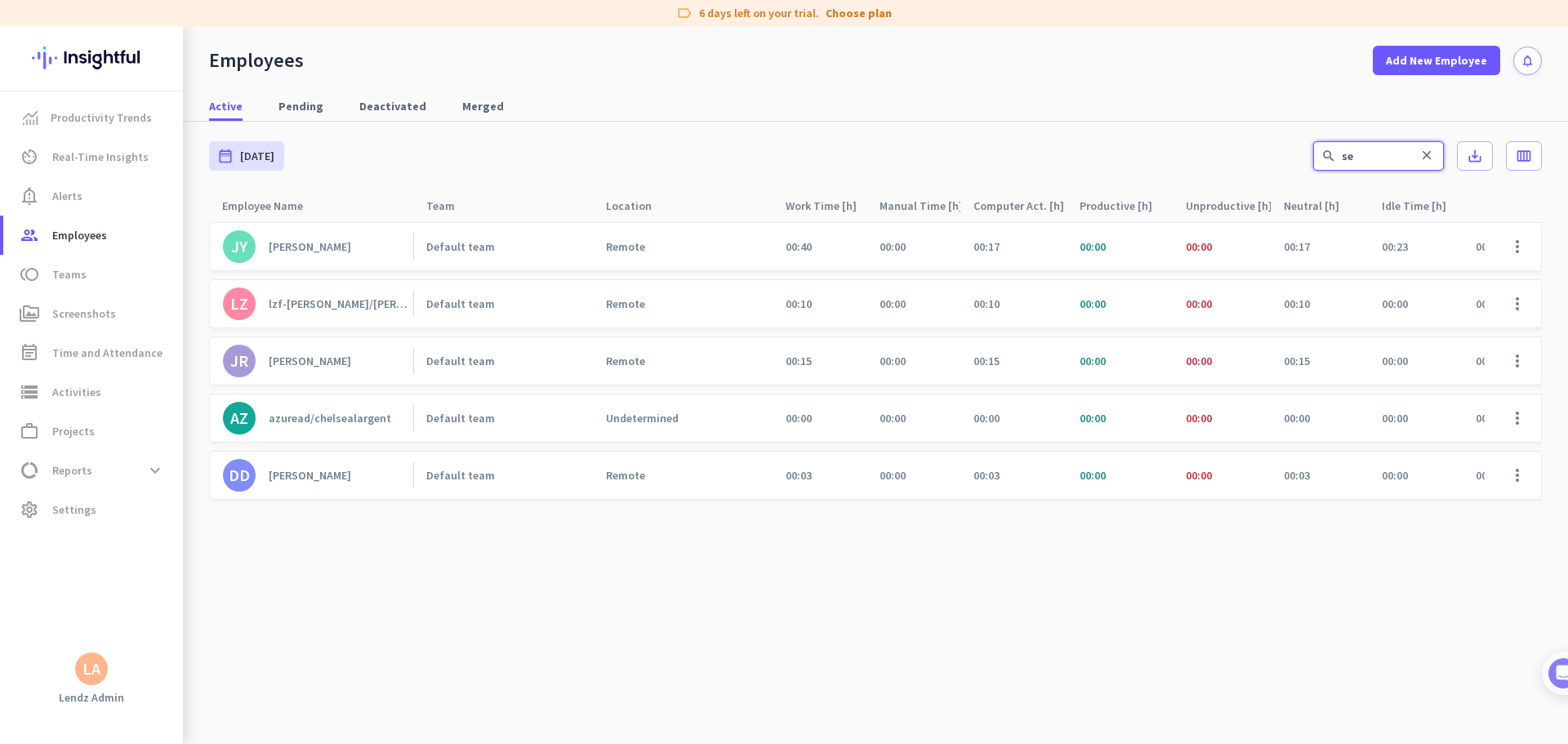
type input "s"
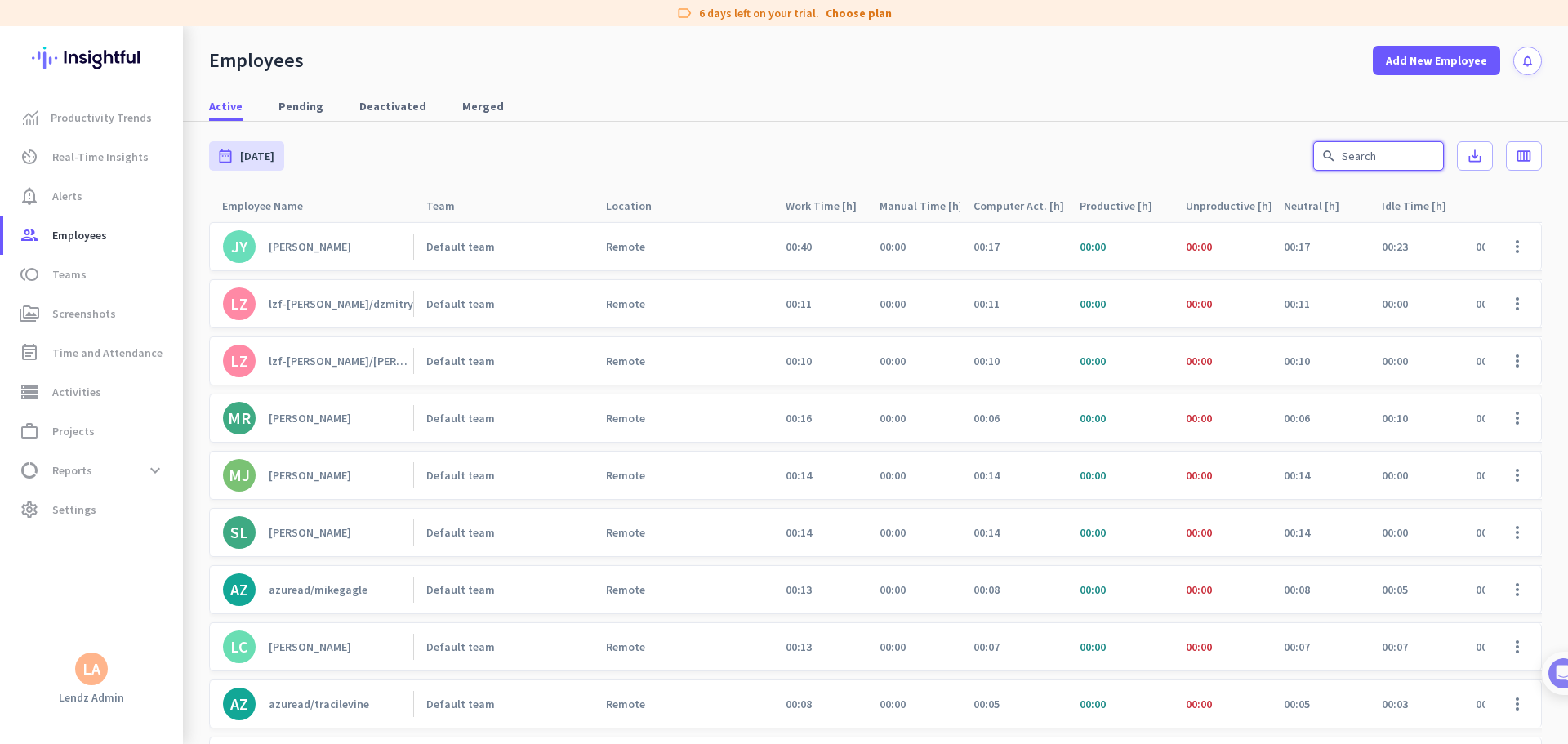
click at [998, 152] on input "text" at bounding box center [1378, 156] width 130 height 29
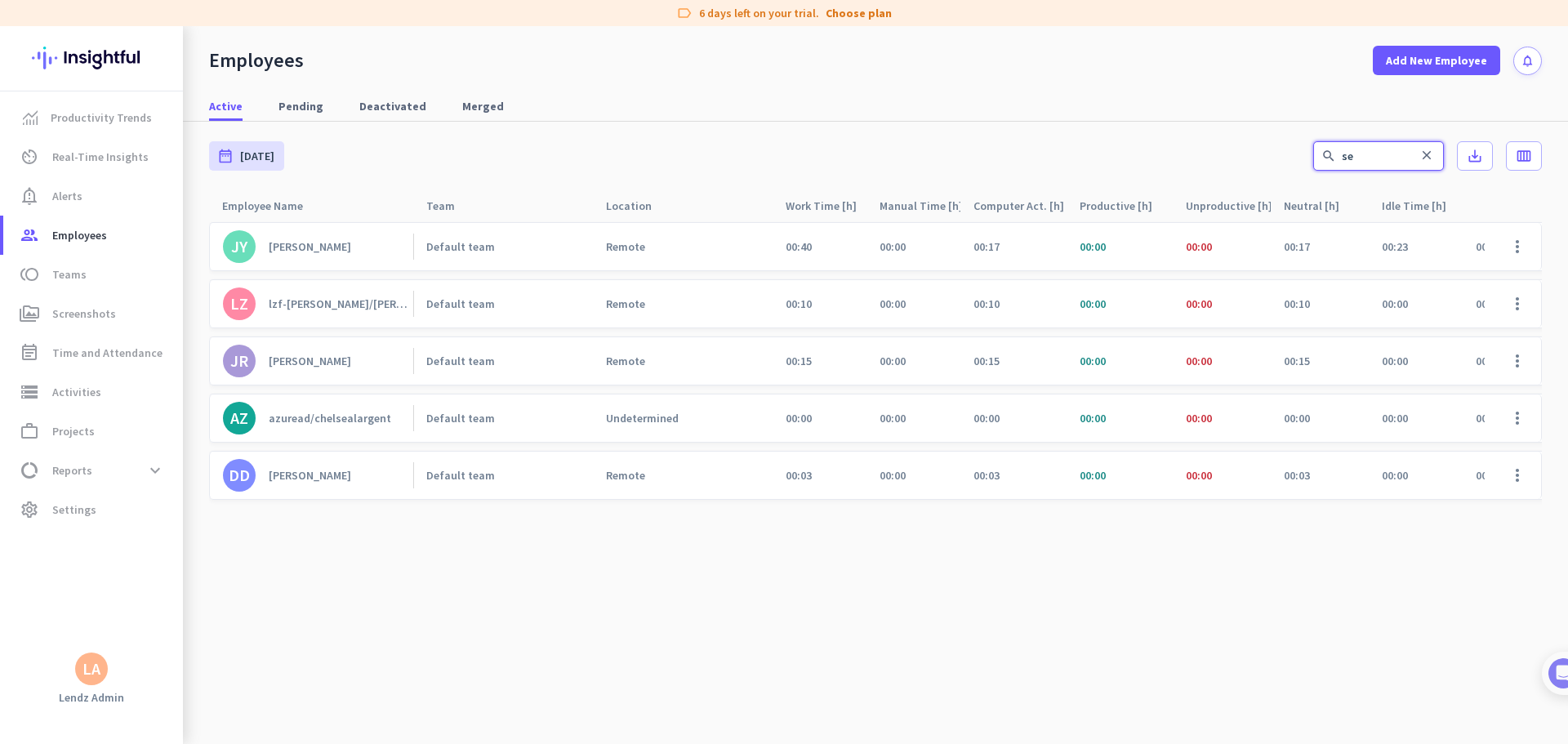
type input "s"
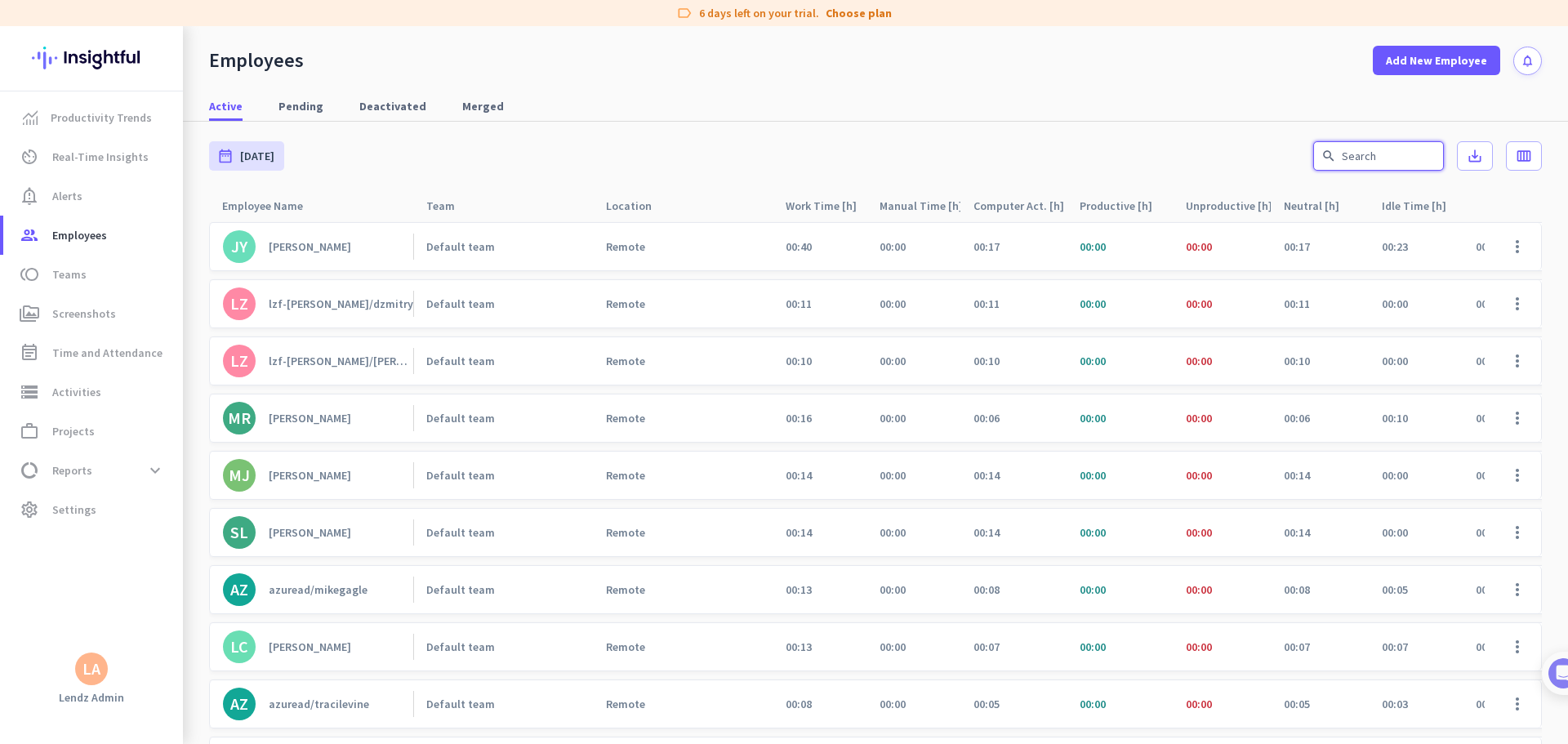
click at [998, 160] on input "text" at bounding box center [1378, 156] width 130 height 29
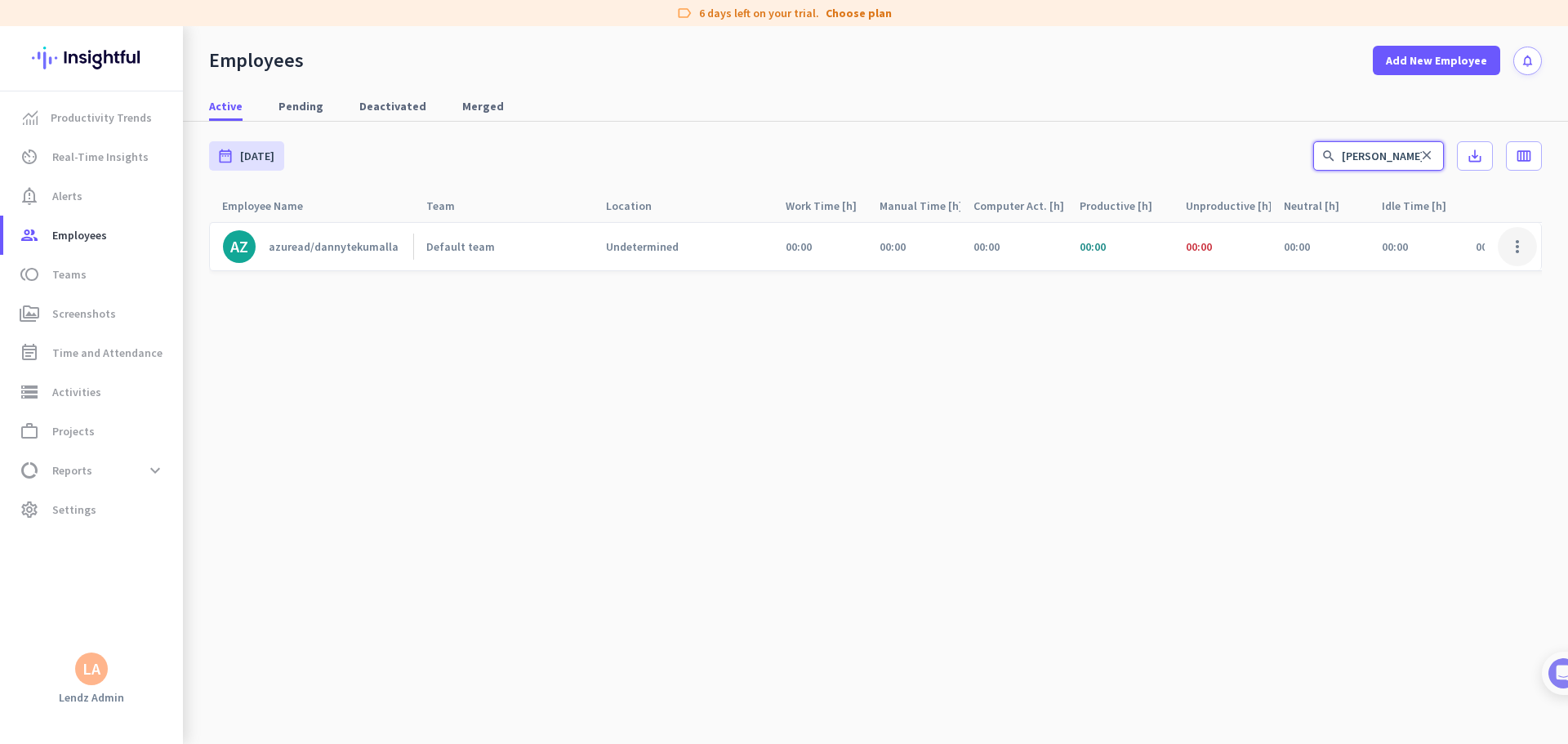
type input "[PERSON_NAME]"
click at [998, 240] on span at bounding box center [1517, 247] width 39 height 39
click at [998, 279] on span "Edit" at bounding box center [1470, 281] width 108 height 16
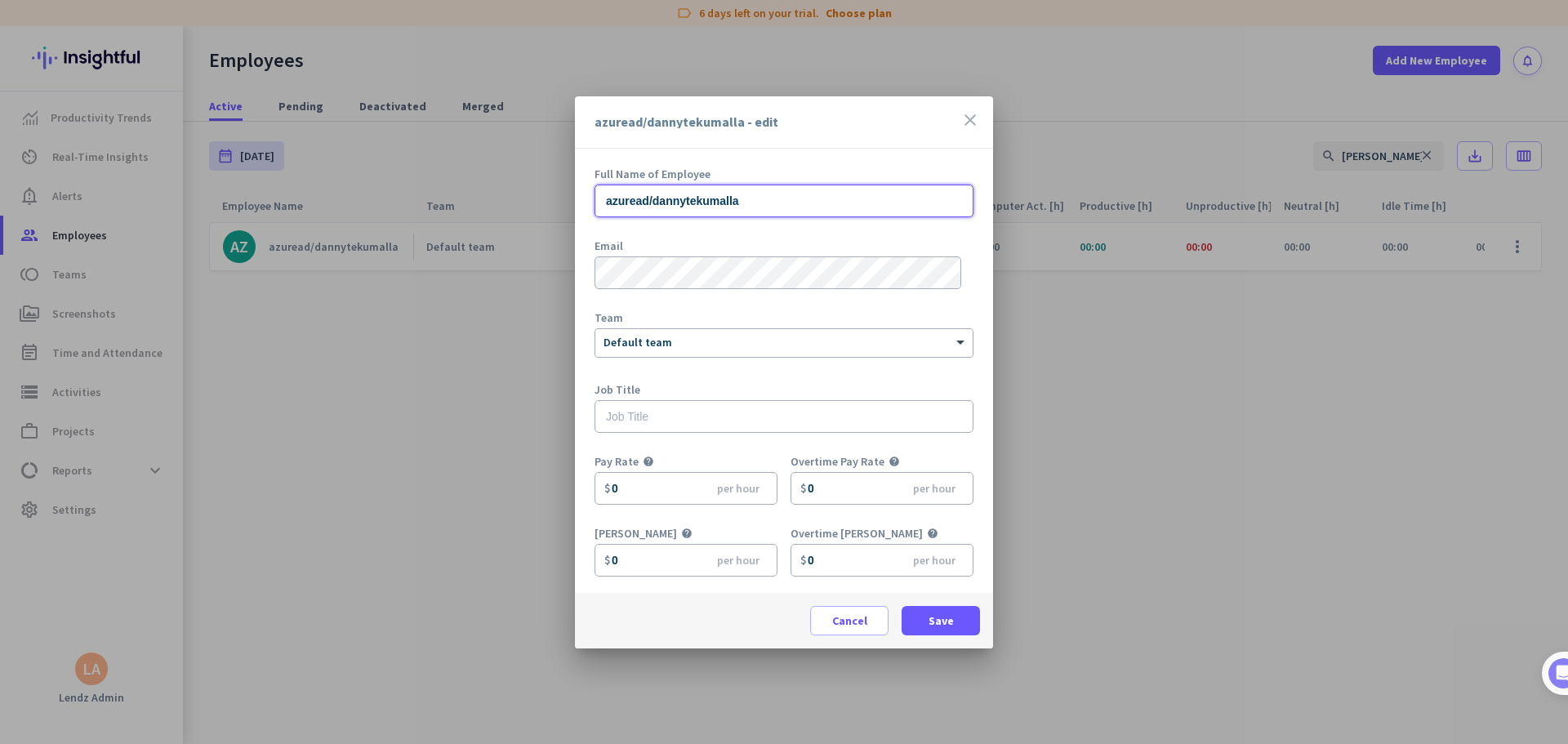
drag, startPoint x: 621, startPoint y: 194, endPoint x: 540, endPoint y: 194, distance: 81.0
click at [540, 194] on div "azuread/dannytekumalla - edit close Full Name of Employee azuread/dannytekumall…" at bounding box center [784, 372] width 1568 height 744
paste input "[PERSON_NAME]"
type input "[PERSON_NAME]"
click at [942, 452] on span "Save" at bounding box center [941, 620] width 25 height 16
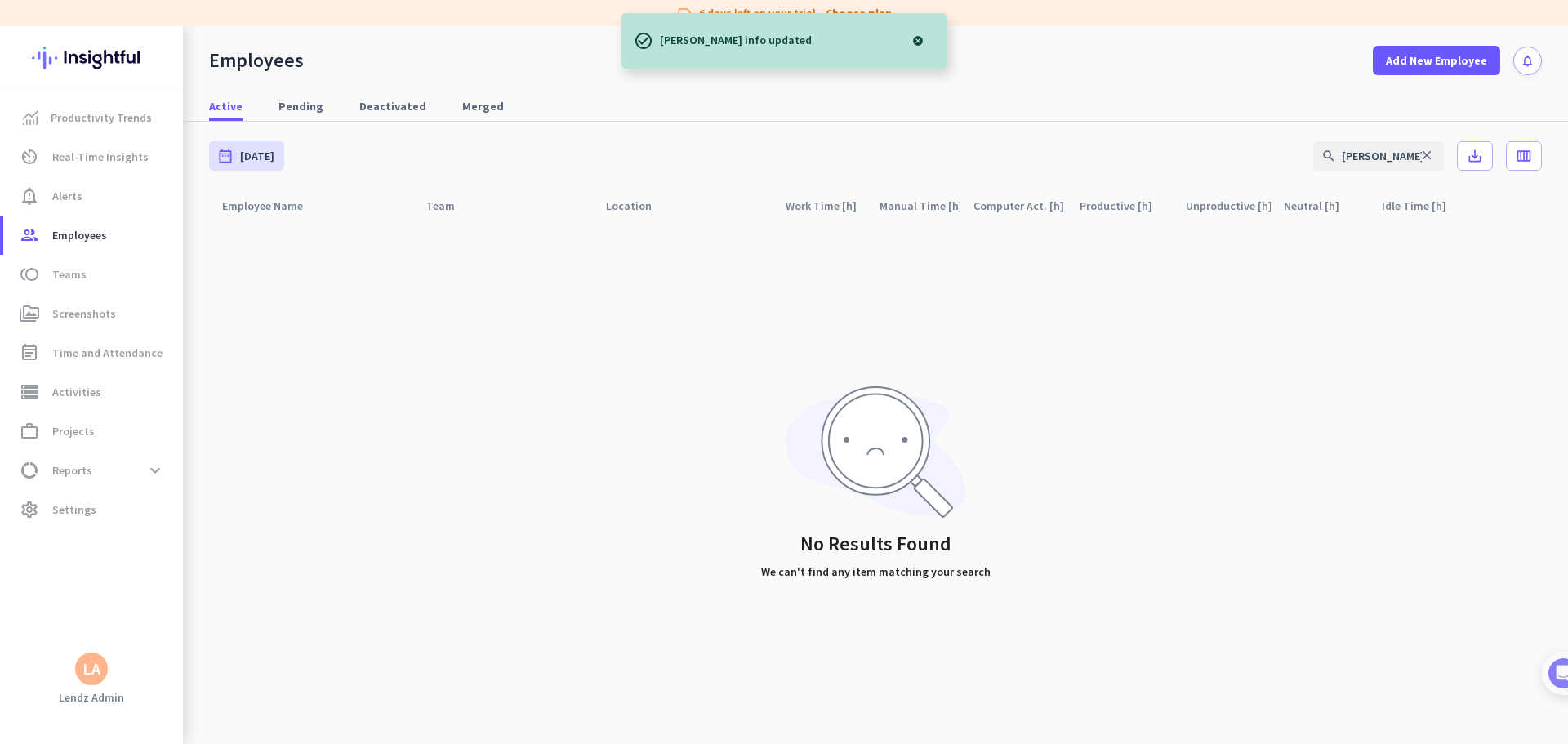
click at [476, 433] on div "Employee Name arrow_drop_up Team arrow_drop_up Location arrow_drop_up Work Time…" at bounding box center [875, 467] width 1333 height 554
click at [53, 243] on span "Employees" at bounding box center [80, 235] width 54 height 20
click at [998, 159] on icon "close" at bounding box center [1426, 156] width 15 height 15
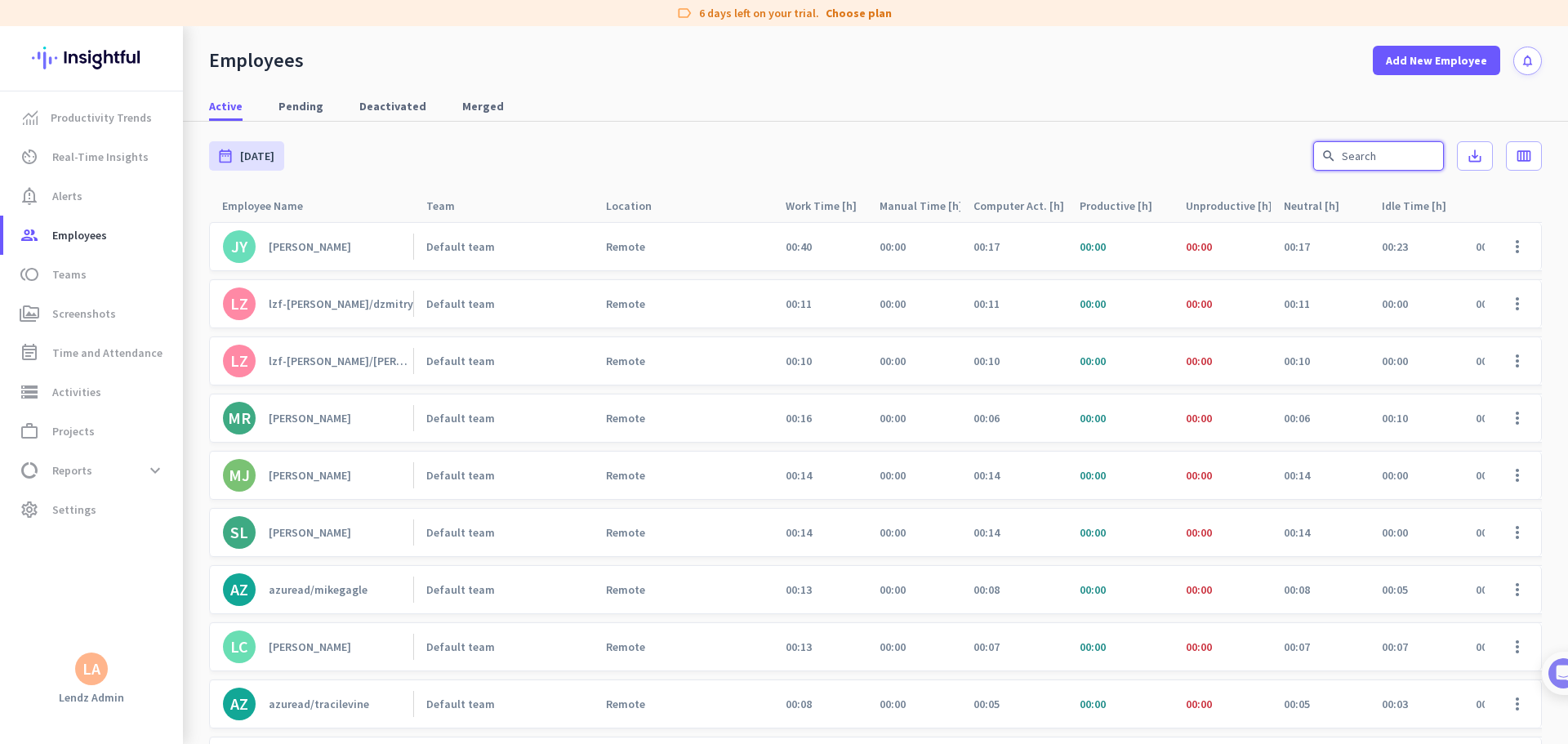
click at [998, 166] on input "text" at bounding box center [1378, 156] width 130 height 29
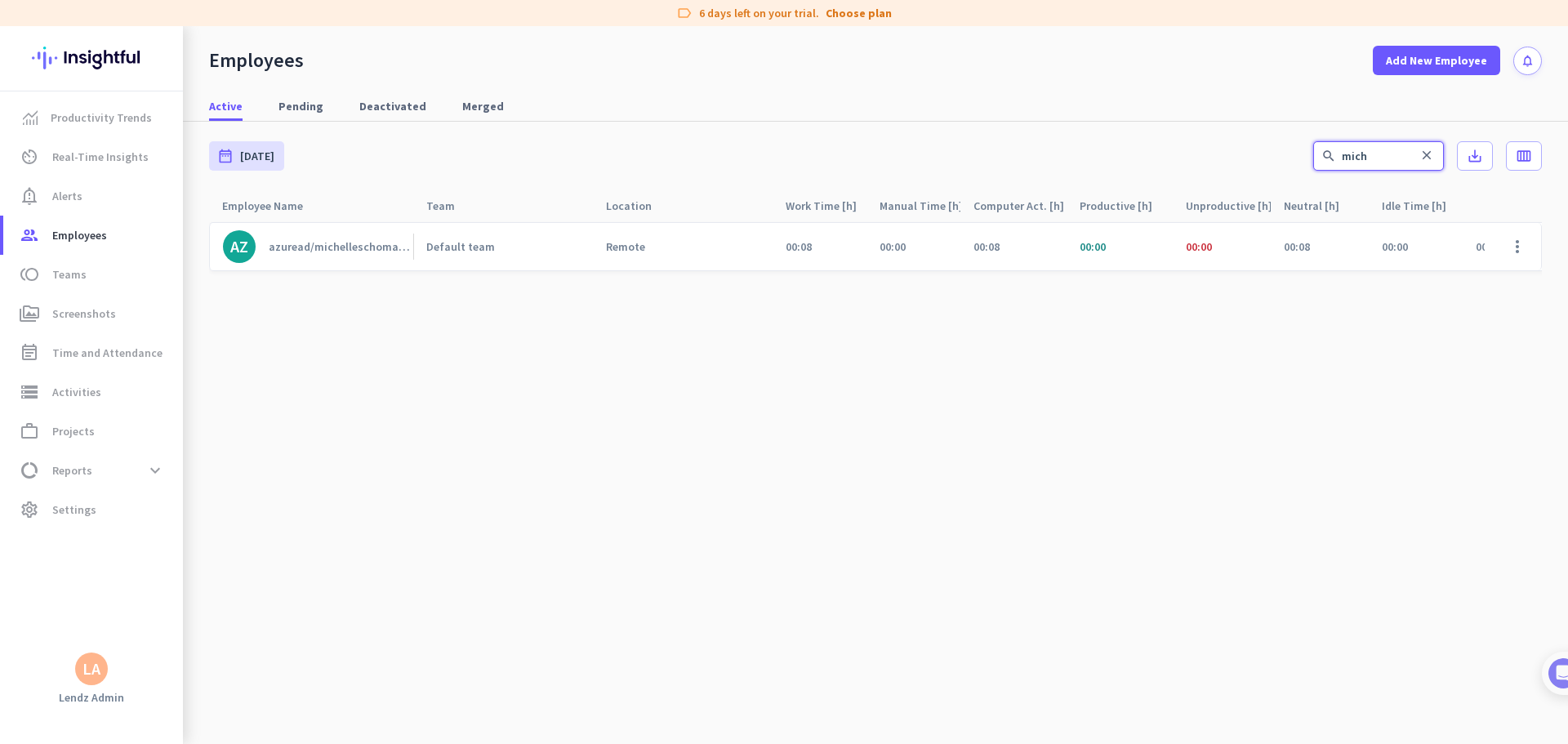
click at [998, 159] on input "mich" at bounding box center [1378, 156] width 130 height 29
type input "[PERSON_NAME]"
click at [998, 243] on span at bounding box center [1517, 247] width 39 height 39
click at [998, 287] on span "Edit" at bounding box center [1470, 281] width 108 height 16
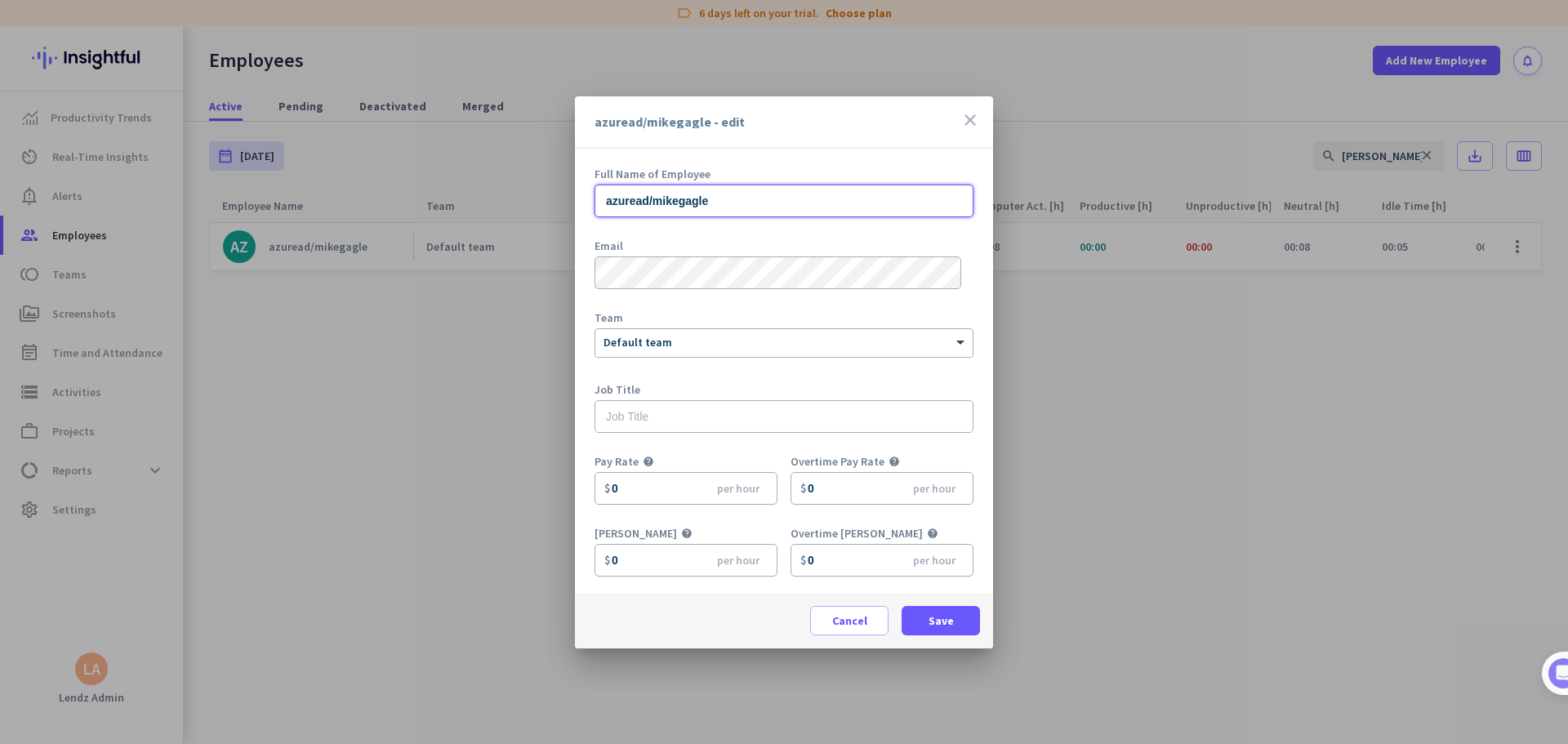
drag, startPoint x: 711, startPoint y: 199, endPoint x: 525, endPoint y: 201, distance: 186.0
click at [525, 199] on div "azuread/mikegagle - edit close Full Name of Employee azuread/mikegagle Email Te…" at bounding box center [784, 372] width 1568 height 744
paste input "[PERSON_NAME]"
type input "[PERSON_NAME]"
drag, startPoint x: 937, startPoint y: 612, endPoint x: 934, endPoint y: 622, distance: 10.4
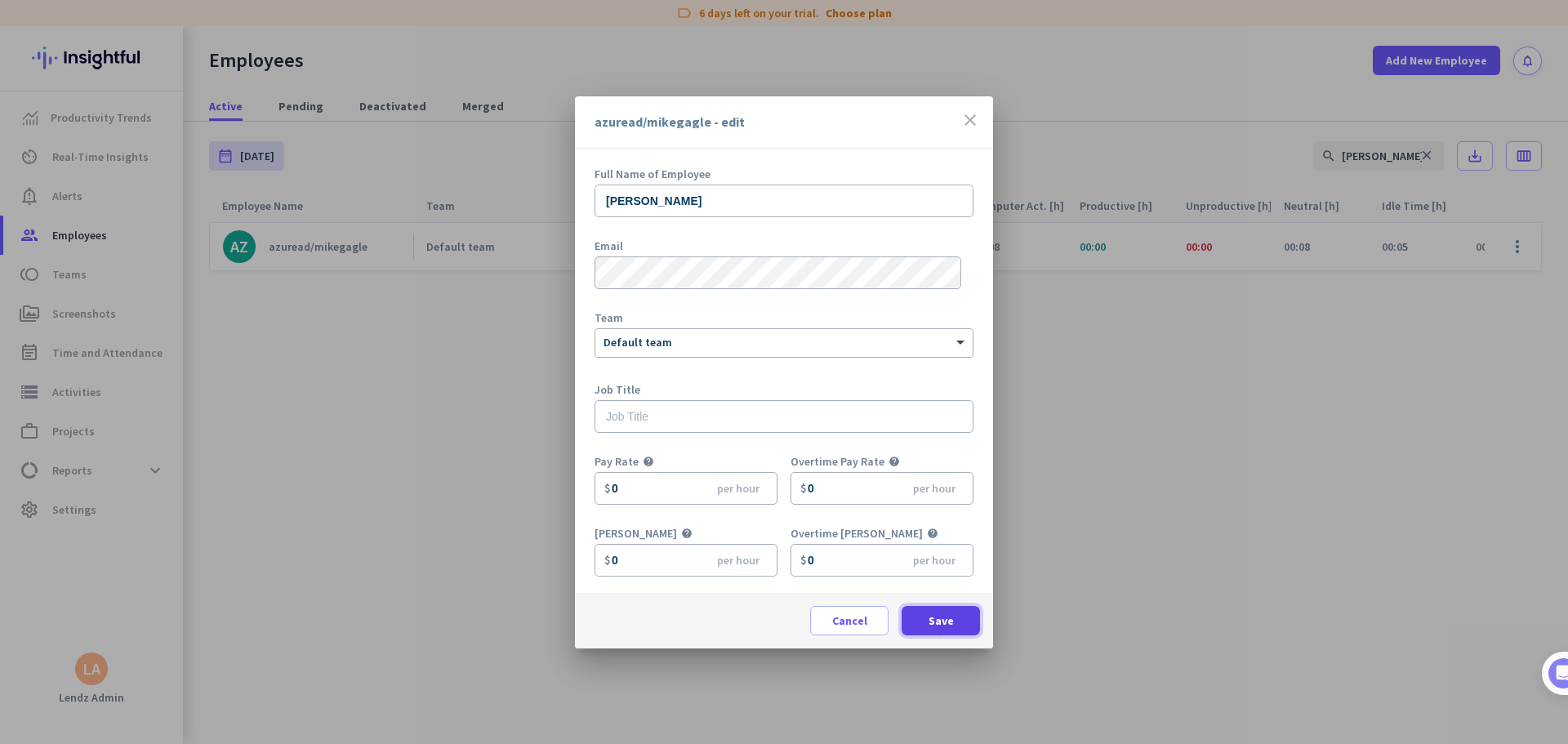
click at [937, 452] on span "Save" at bounding box center [941, 620] width 25 height 16
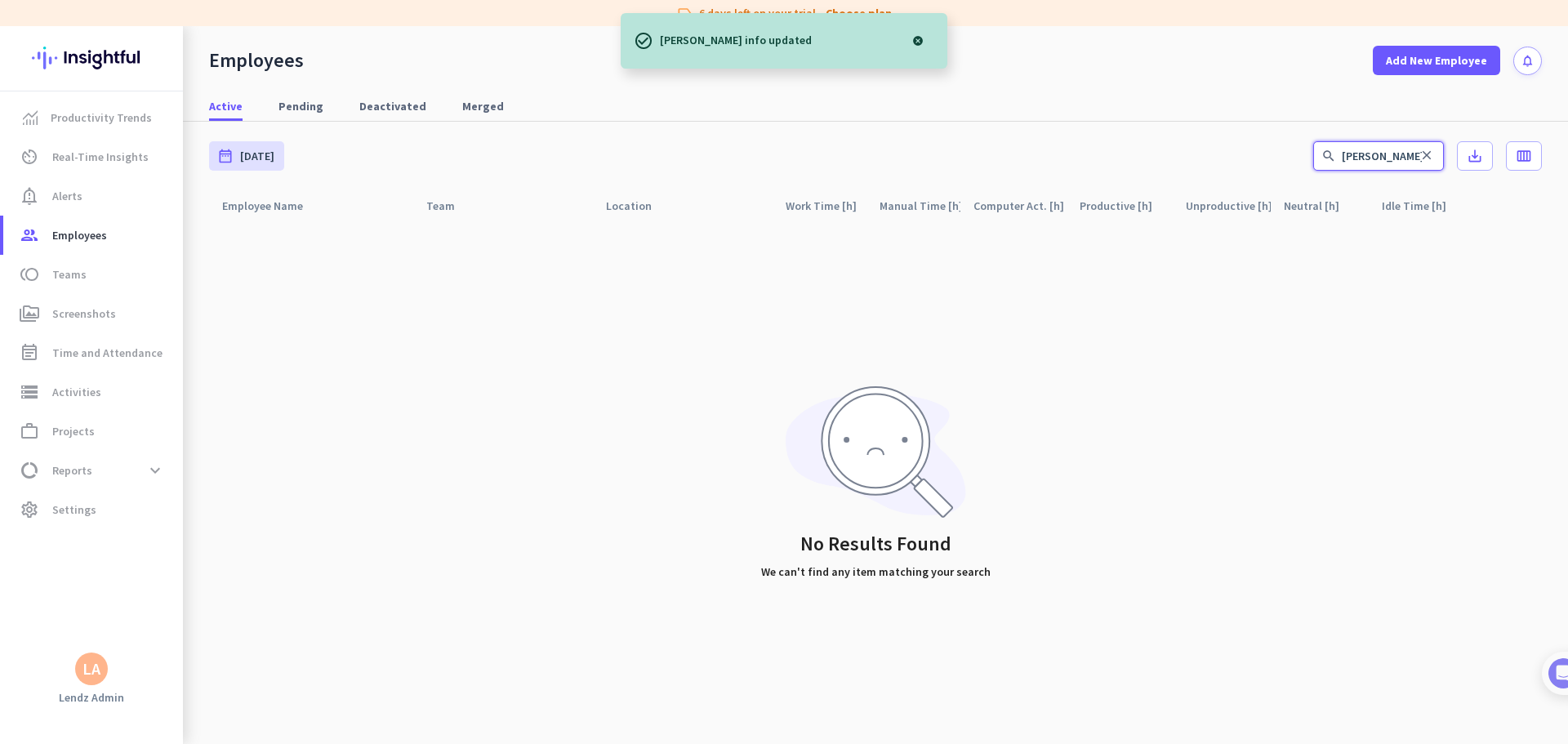
click at [998, 159] on input "[PERSON_NAME]" at bounding box center [1378, 156] width 130 height 29
drag, startPoint x: 1356, startPoint y: 158, endPoint x: 1286, endPoint y: 167, distance: 70.6
click at [998, 161] on div "date_range [DATE] [DATE] - [DATE] search [PERSON_NAME] save_alt calendar_view_w…" at bounding box center [875, 156] width 1333 height 68
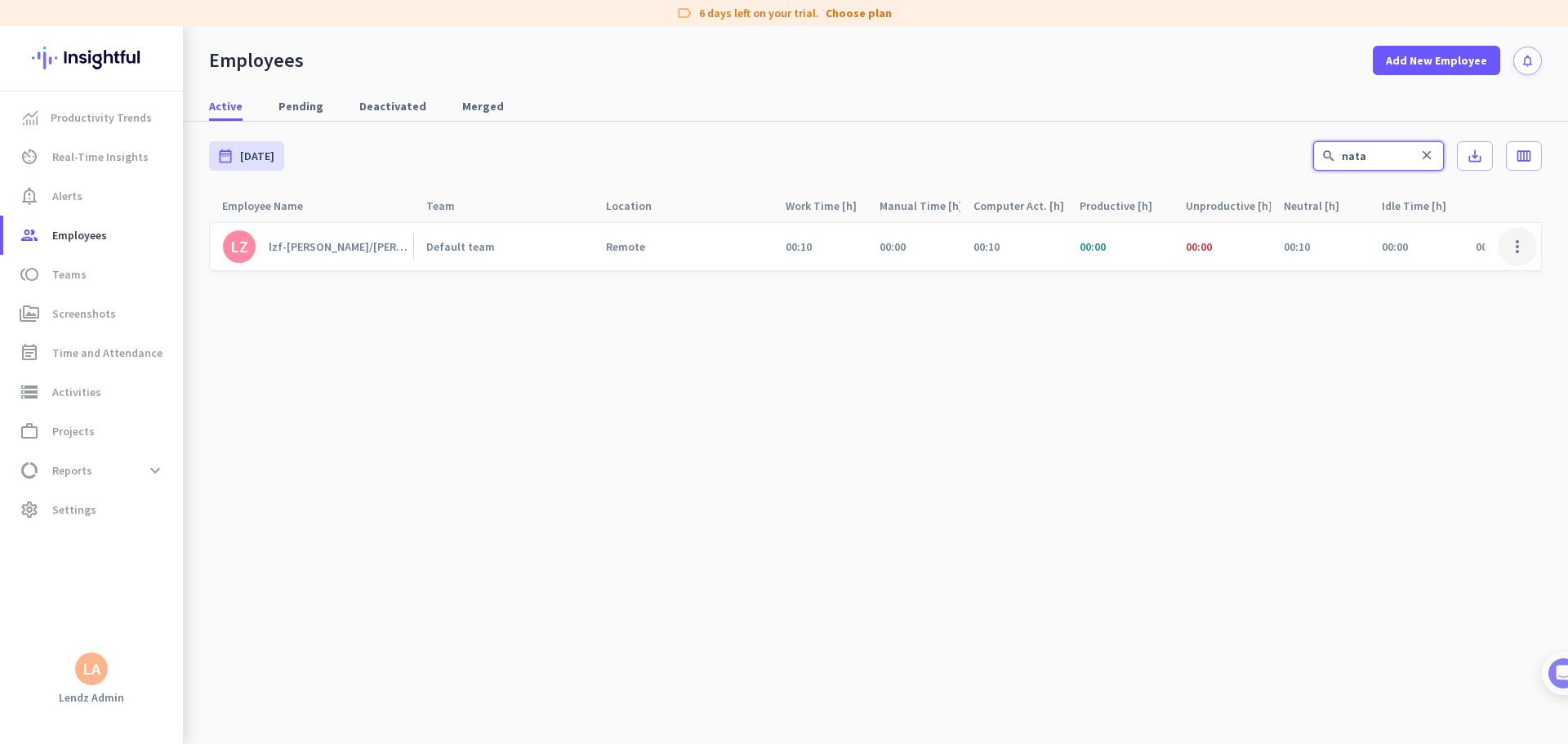
type input "nata"
click at [998, 245] on span at bounding box center [1517, 247] width 39 height 39
click at [998, 278] on span "Edit" at bounding box center [1470, 281] width 108 height 16
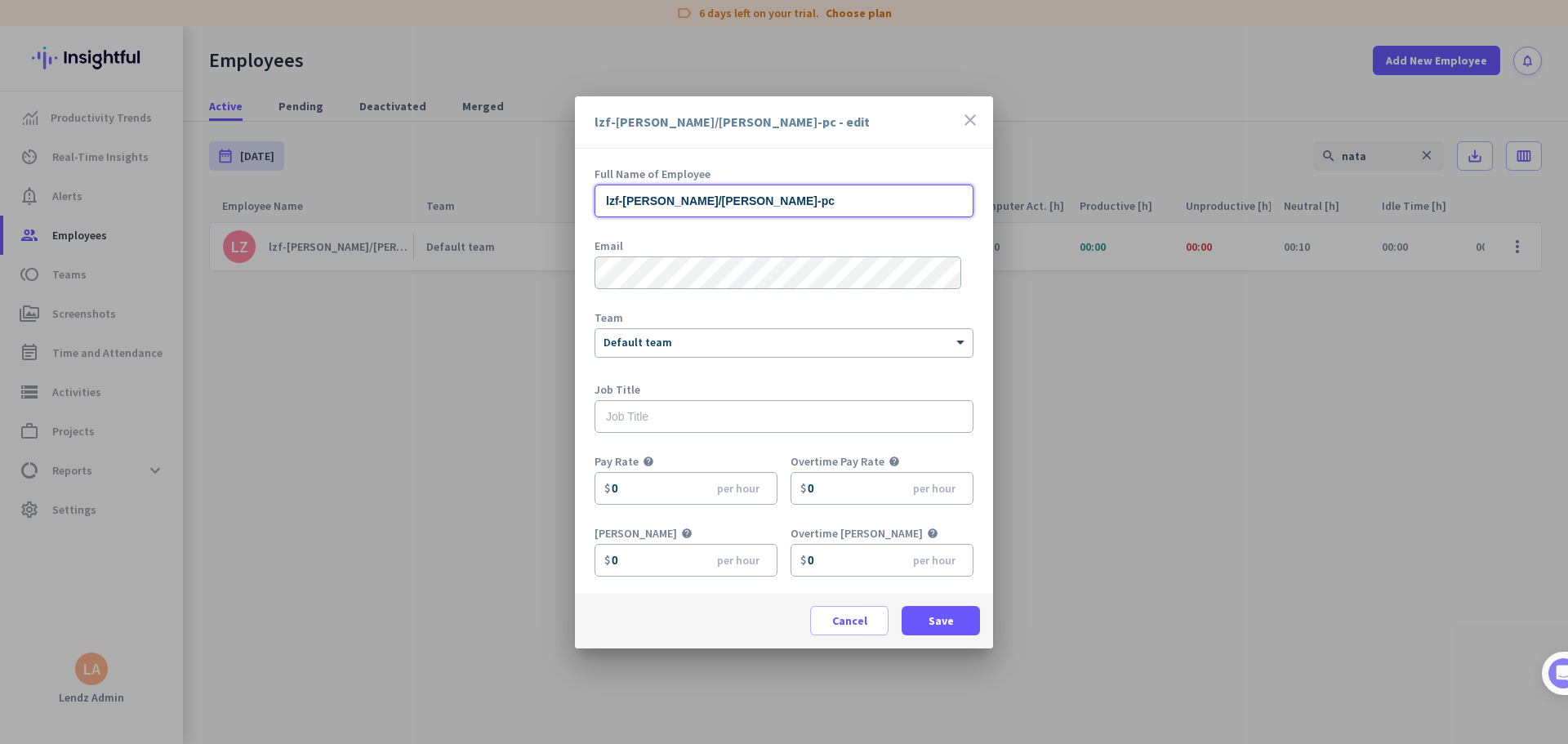
drag, startPoint x: 765, startPoint y: 201, endPoint x: 459, endPoint y: 187, distance: 306.3
click at [467, 186] on div "lzf-[PERSON_NAME]-sem/[PERSON_NAME]-pc - edit close Full Name of Employee lzf-[…" at bounding box center [784, 372] width 1568 height 744
paste input "[PERSON_NAME]"
type input "[PERSON_NAME]"
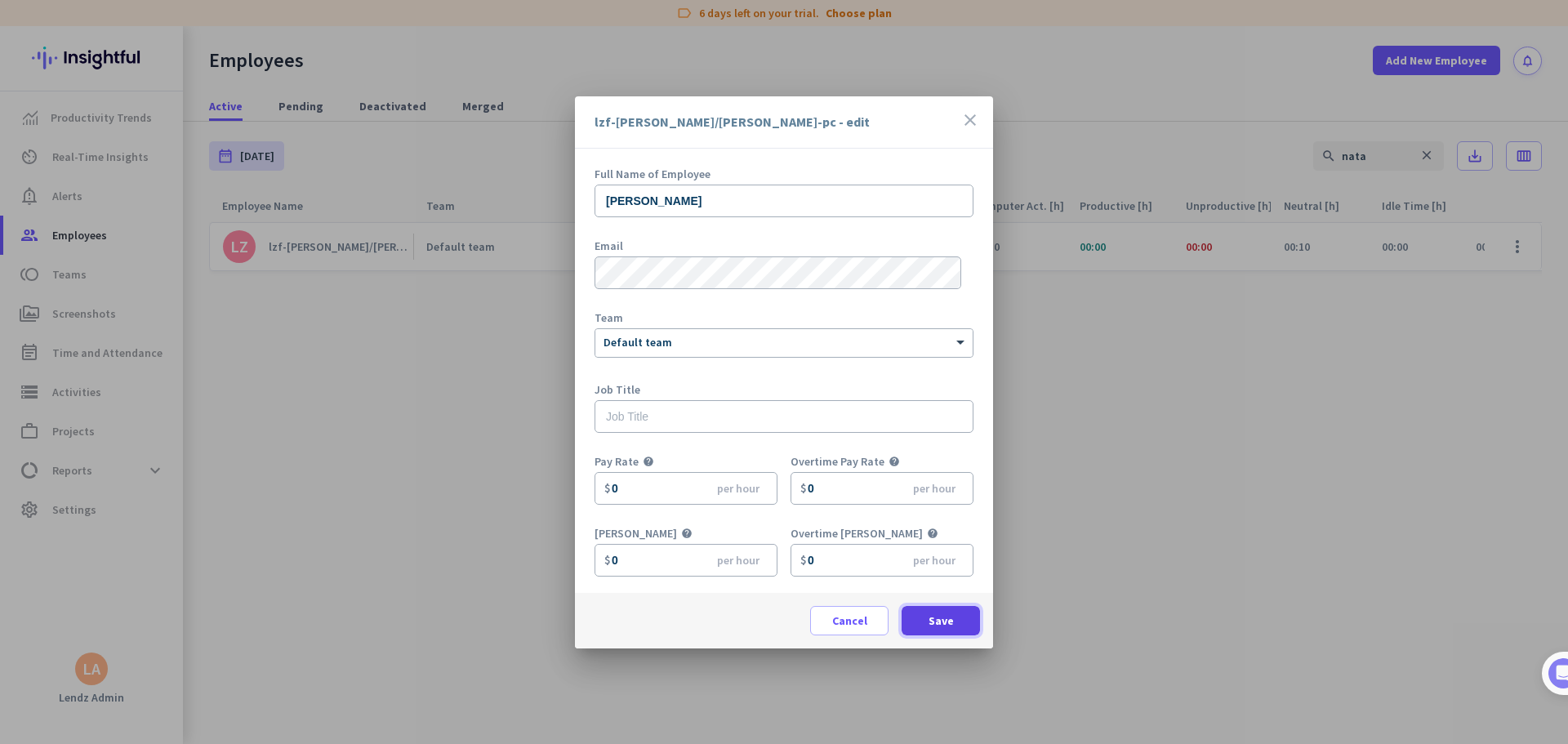
click at [957, 452] on span at bounding box center [941, 621] width 79 height 39
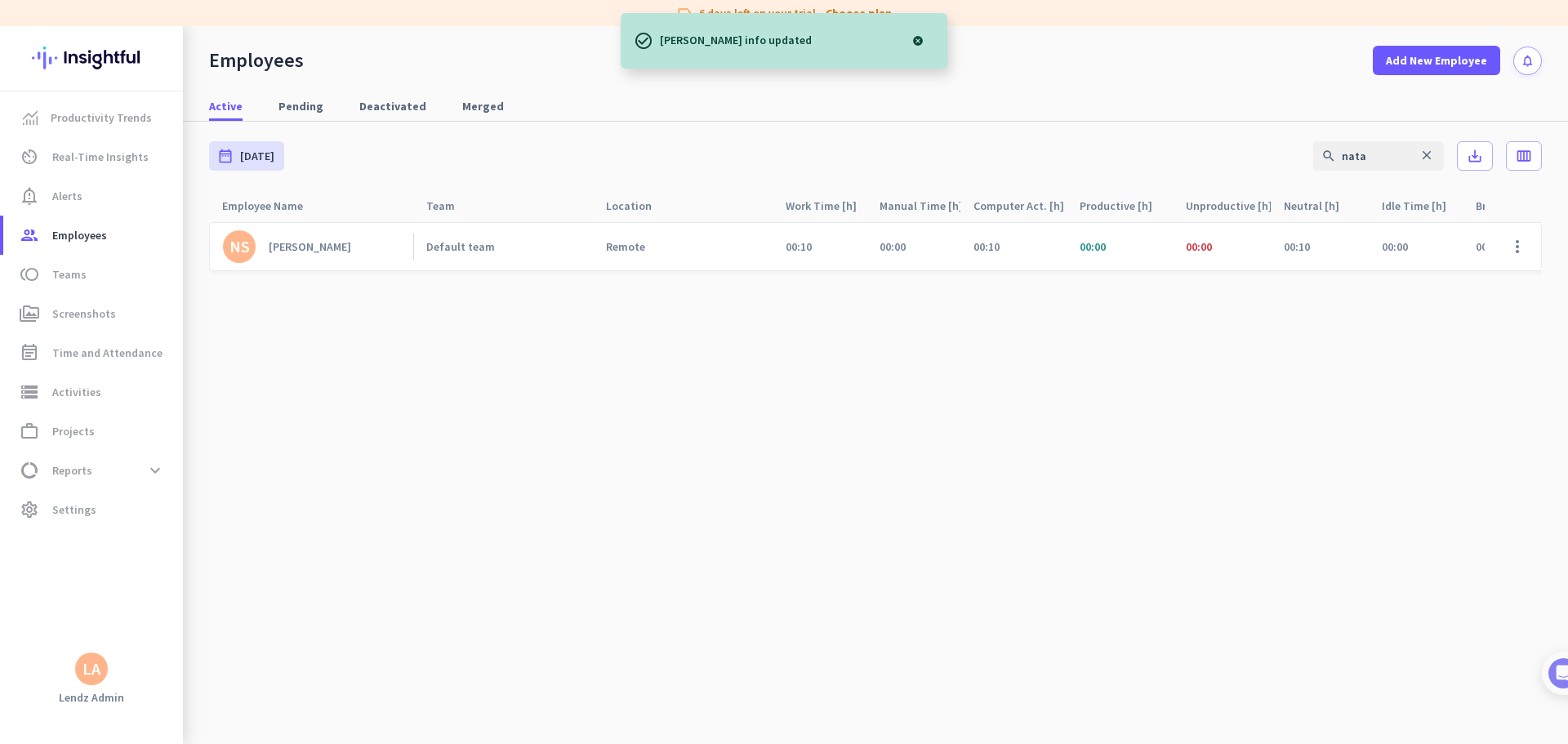
drag, startPoint x: 517, startPoint y: 575, endPoint x: 459, endPoint y: 577, distance: 58.0
click at [517, 452] on cdk-virtual-scroll-viewport "NS [PERSON_NAME] Default team Remote 00:10 00:00 00:10 00:00 00:00 00:10 00:00 …" at bounding box center [875, 482] width 1333 height 523
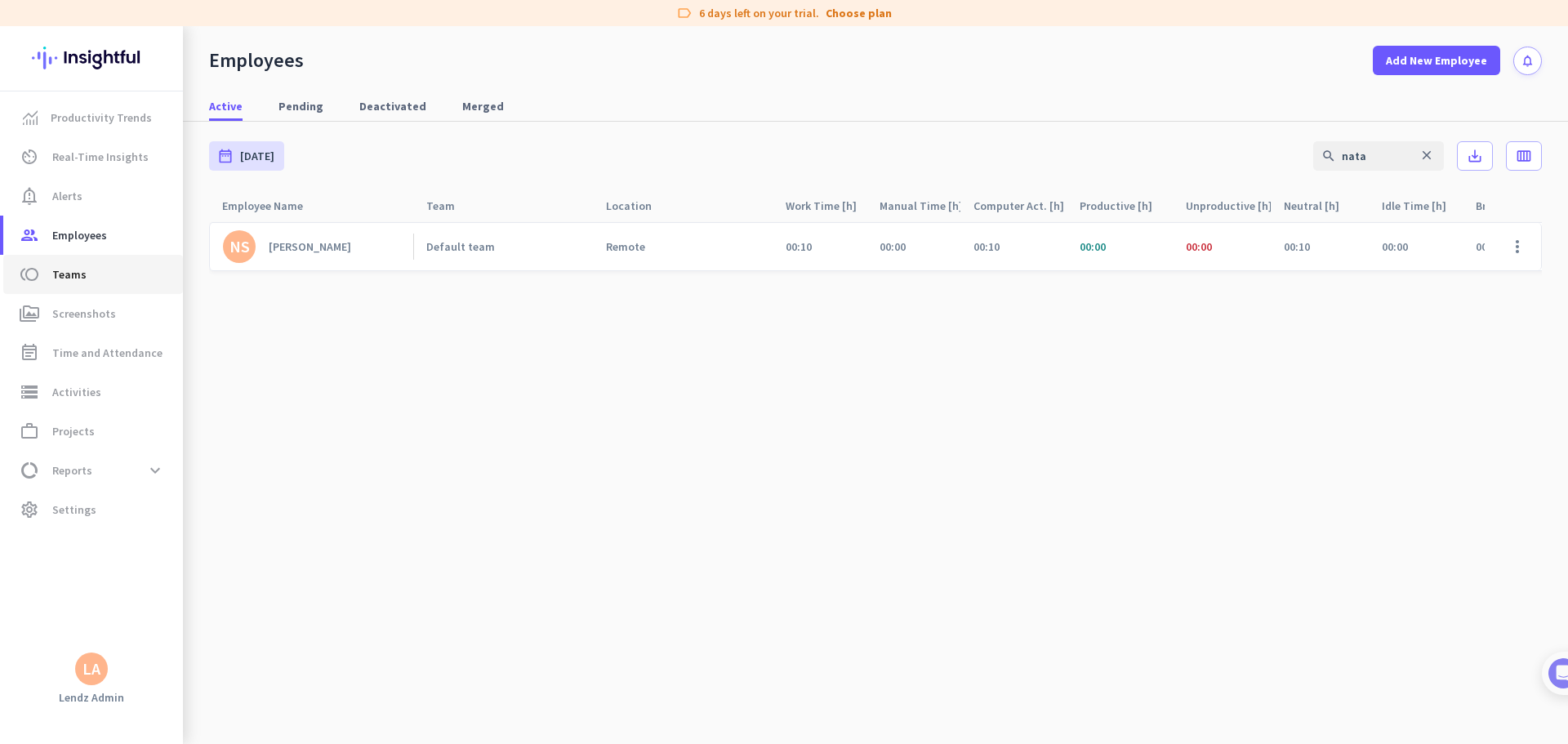
click at [94, 272] on span "toll Teams" at bounding box center [93, 274] width 154 height 20
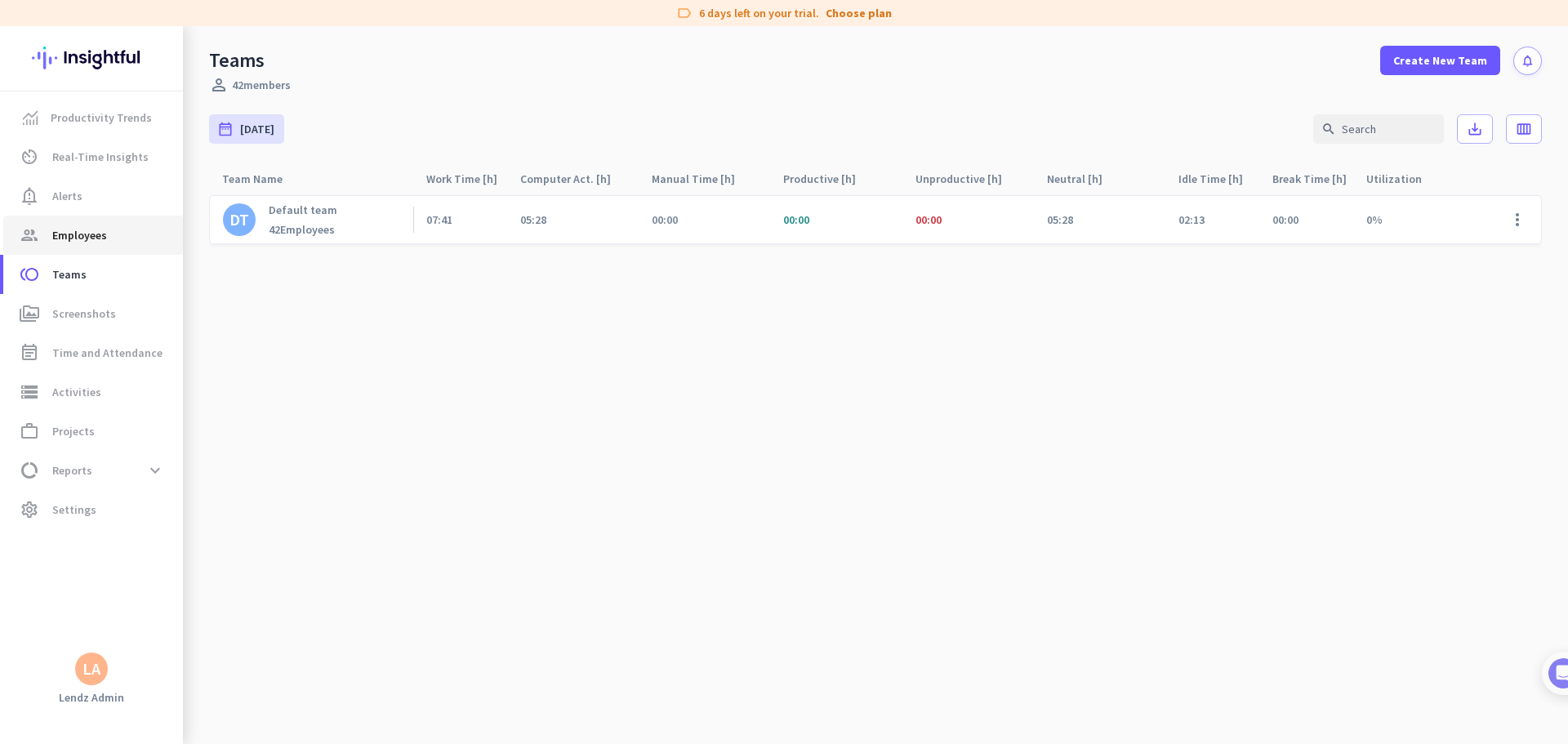
click at [94, 231] on span "Employees" at bounding box center [80, 235] width 54 height 20
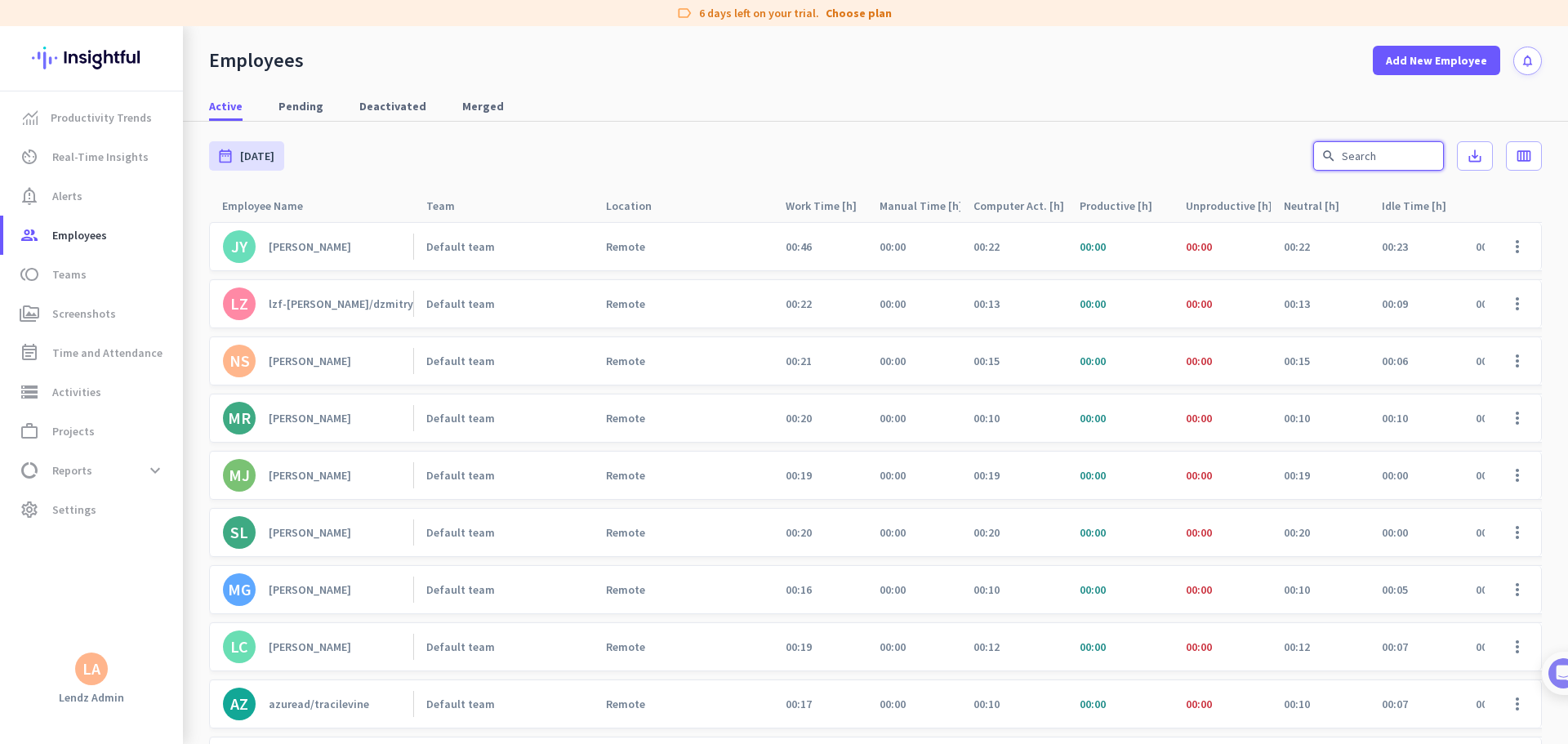
click at [998, 155] on input "text" at bounding box center [1378, 156] width 130 height 29
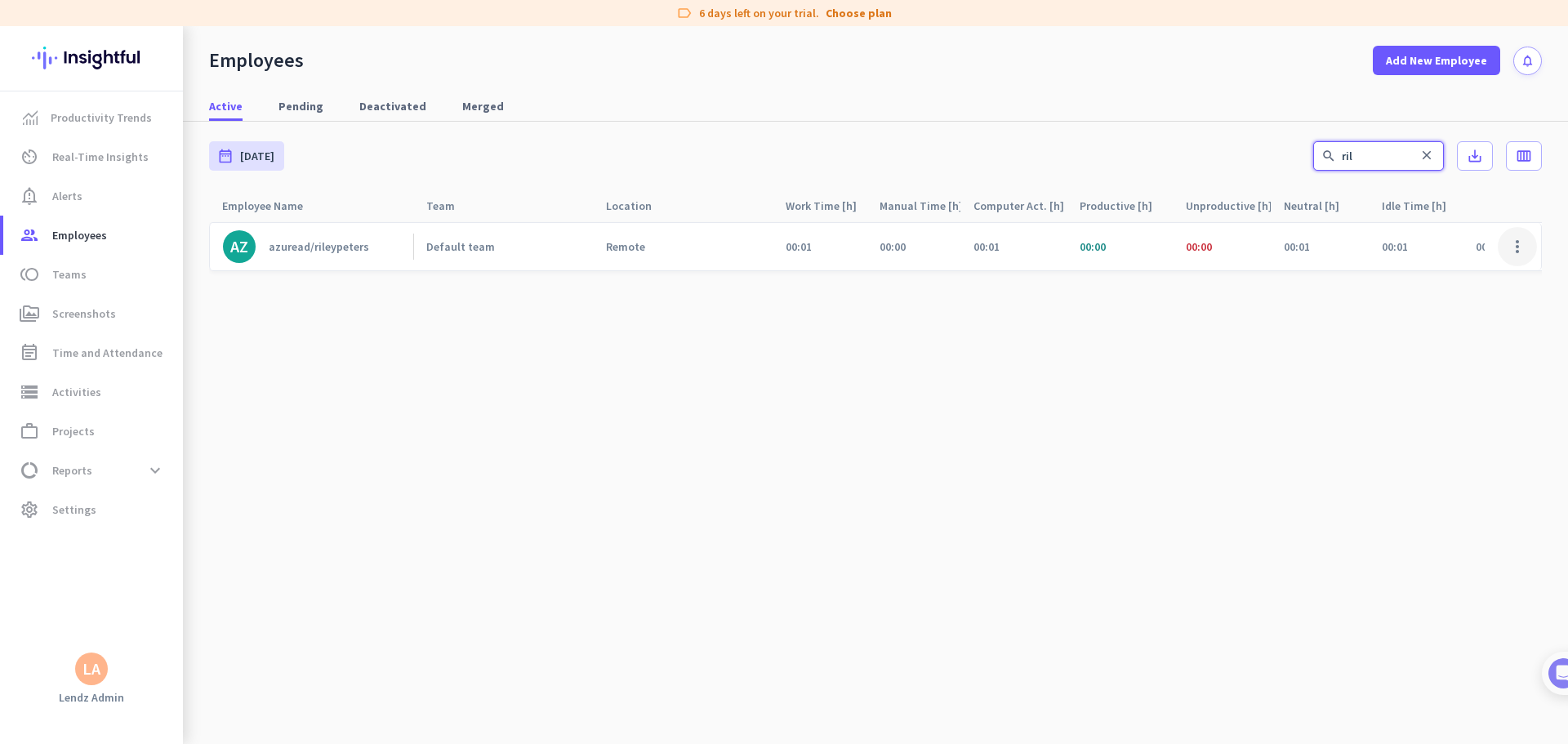
type input "ril"
click at [998, 248] on span at bounding box center [1517, 247] width 39 height 39
click at [998, 281] on span "Edit" at bounding box center [1426, 281] width 21 height 15
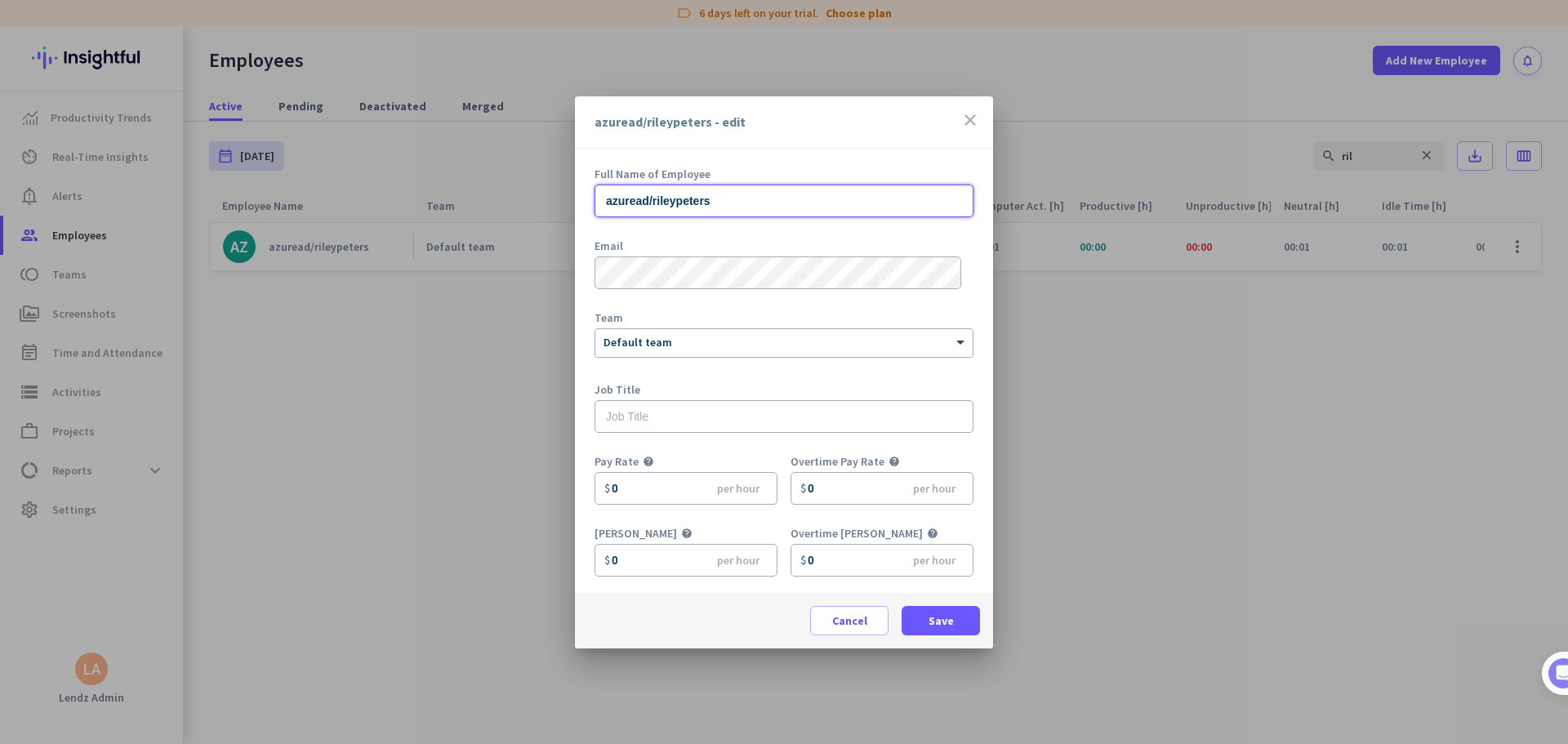
drag, startPoint x: 743, startPoint y: 205, endPoint x: 342, endPoint y: 192, distance: 401.2
click at [341, 192] on div "azuread/rileypeters - edit close Full Name of Employee azuread/rileypeters Emai…" at bounding box center [784, 372] width 1568 height 744
paste input "[PERSON_NAME]"
type input "[PERSON_NAME]"
click at [951, 452] on span "Save" at bounding box center [941, 620] width 25 height 16
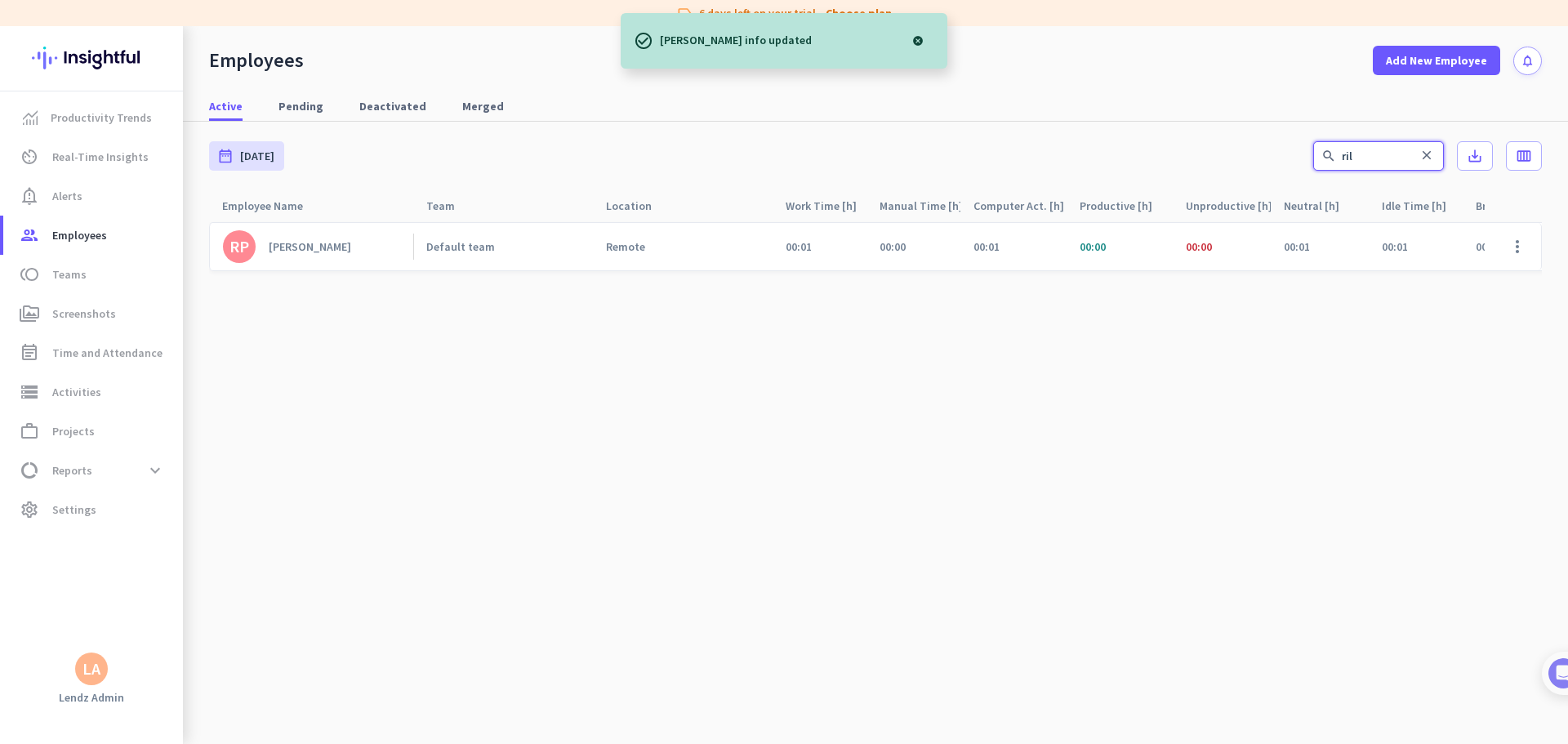
drag, startPoint x: 1361, startPoint y: 159, endPoint x: 1312, endPoint y: 160, distance: 49.0
click at [998, 158] on div "date_range [DATE] [DATE] - [DATE] search ril close save_alt calendar_view_week" at bounding box center [875, 156] width 1333 height 68
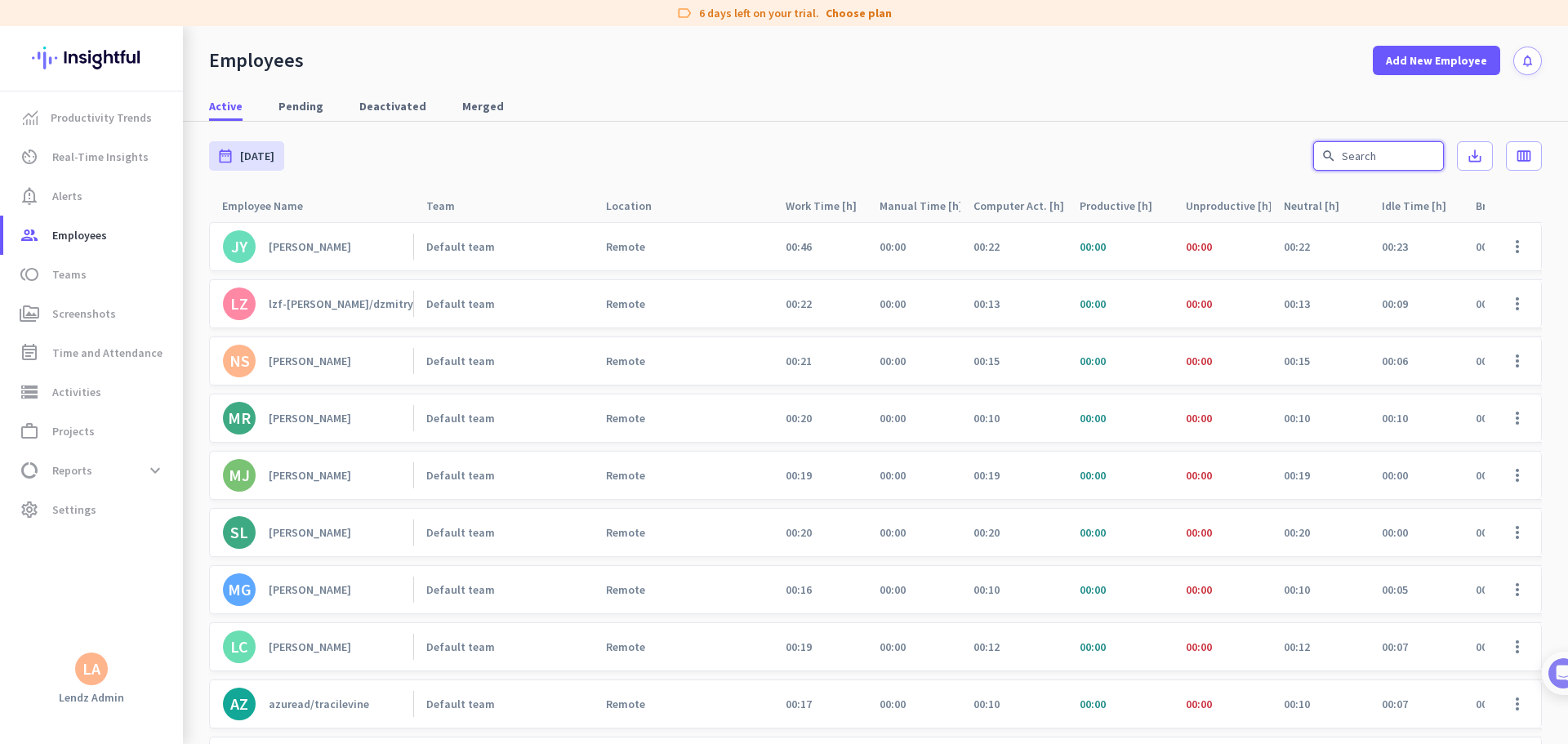
click at [998, 161] on input "text" at bounding box center [1378, 156] width 130 height 29
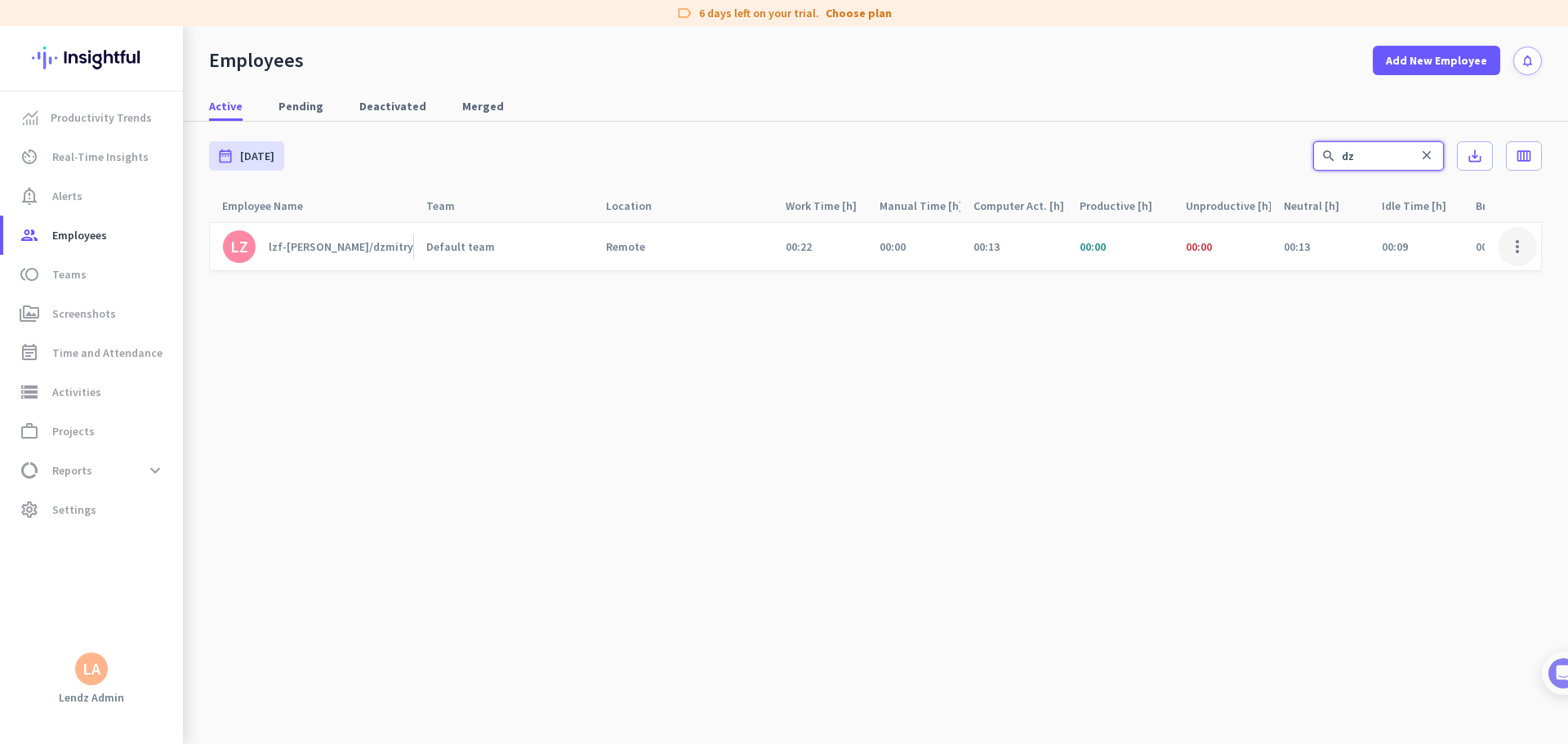
type input "dz"
click at [998, 245] on span at bounding box center [1517, 247] width 39 height 39
click at [998, 269] on div "Edit" at bounding box center [1470, 281] width 134 height 29
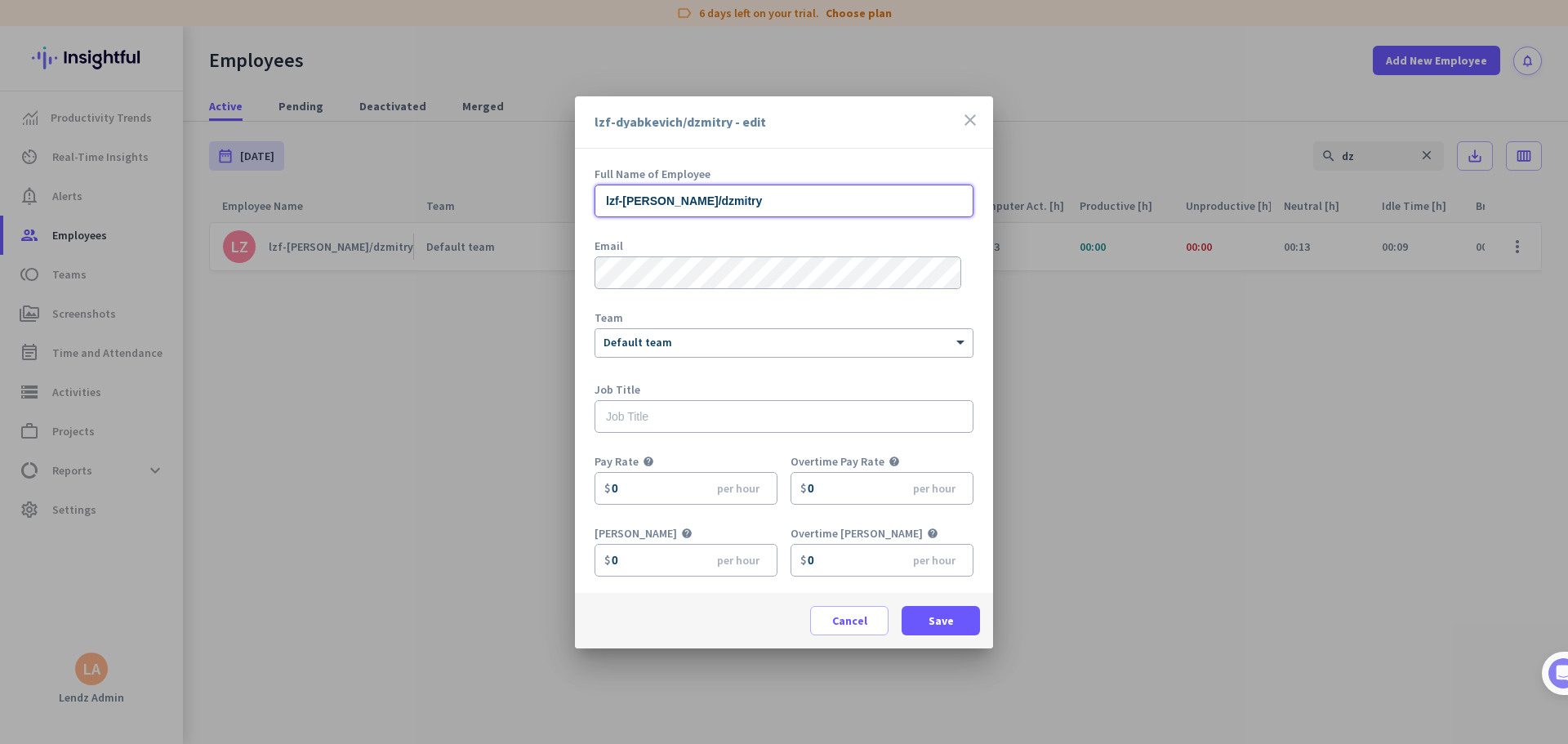
drag, startPoint x: 700, startPoint y: 205, endPoint x: 501, endPoint y: 213, distance: 199.2
click at [499, 207] on div "lzf-dyabkevich/[PERSON_NAME] - edit close Full Name of Employee lzf-dyabkevich/…" at bounding box center [784, 372] width 1568 height 744
paste input "[PERSON_NAME]"
type input "[PERSON_NAME]"
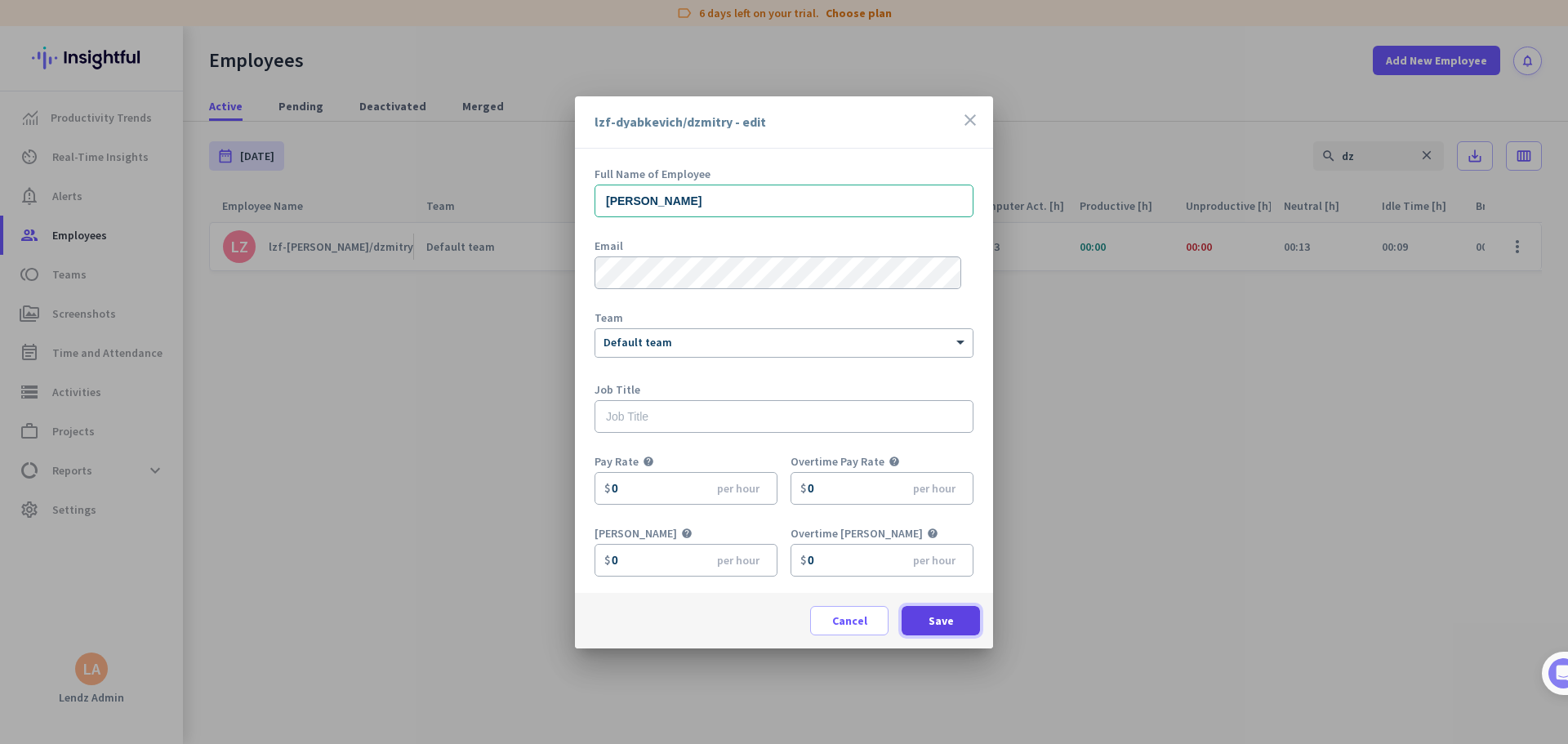
click at [955, 452] on span at bounding box center [941, 621] width 79 height 39
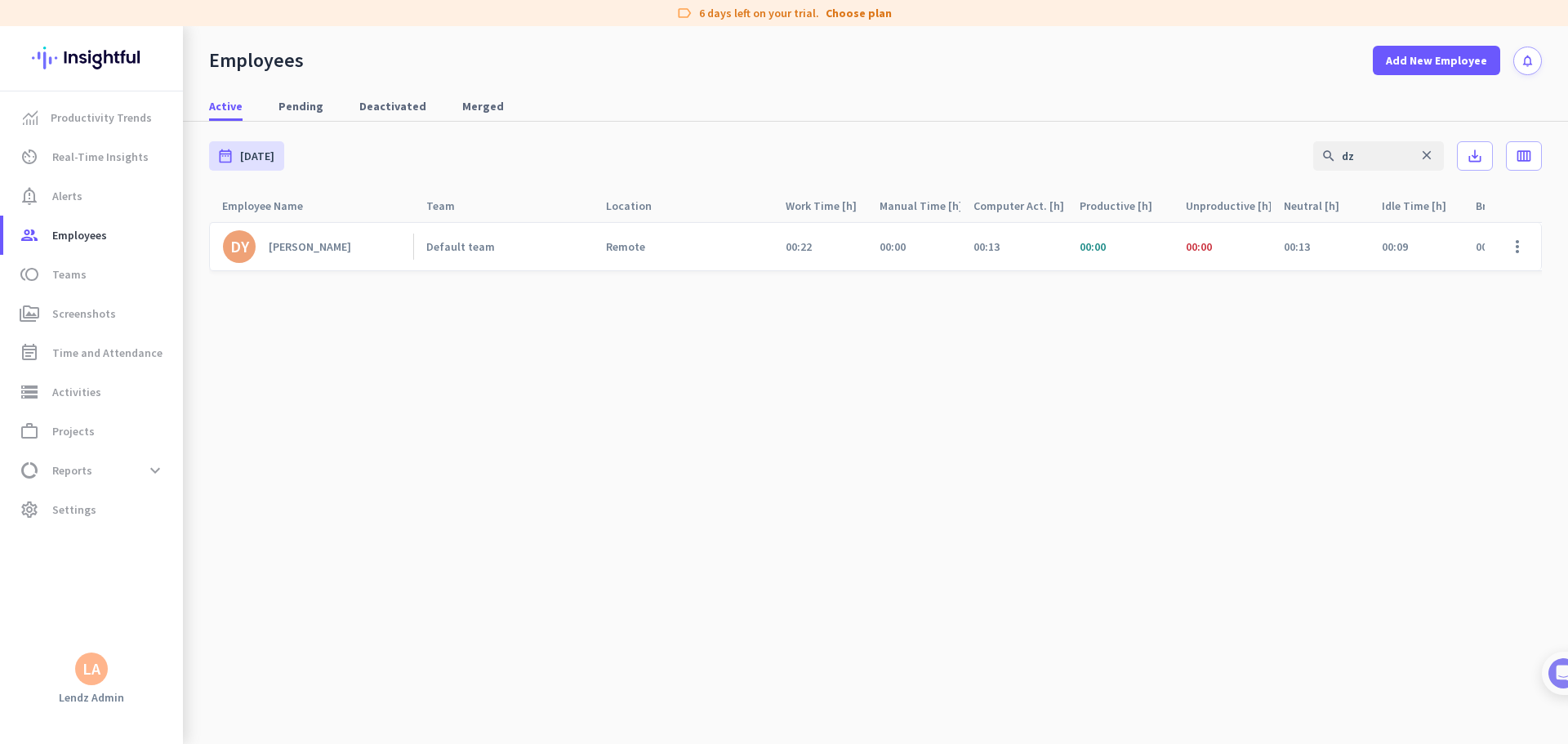
drag, startPoint x: 1325, startPoint y: 155, endPoint x: 1193, endPoint y: 159, distance: 132.1
click at [998, 158] on div "date_range [DATE] [DATE] - [DATE] search dz close save_alt calendar_view_week" at bounding box center [875, 156] width 1333 height 68
drag, startPoint x: 1355, startPoint y: 157, endPoint x: 1190, endPoint y: 158, distance: 165.0
click at [998, 158] on div "date_range [DATE] [DATE] - [DATE] search dz close save_alt calendar_view_week" at bounding box center [875, 156] width 1333 height 68
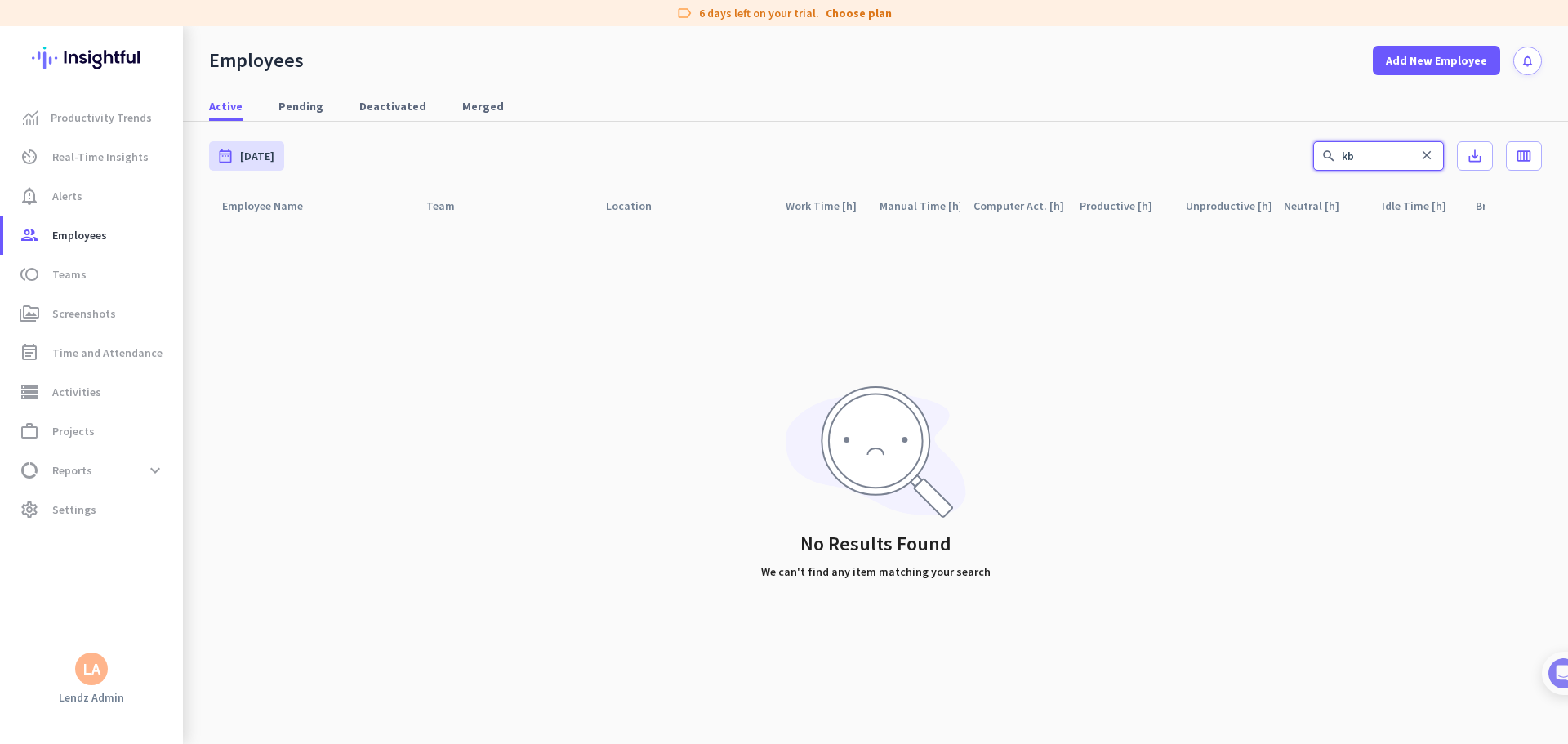
type input "k"
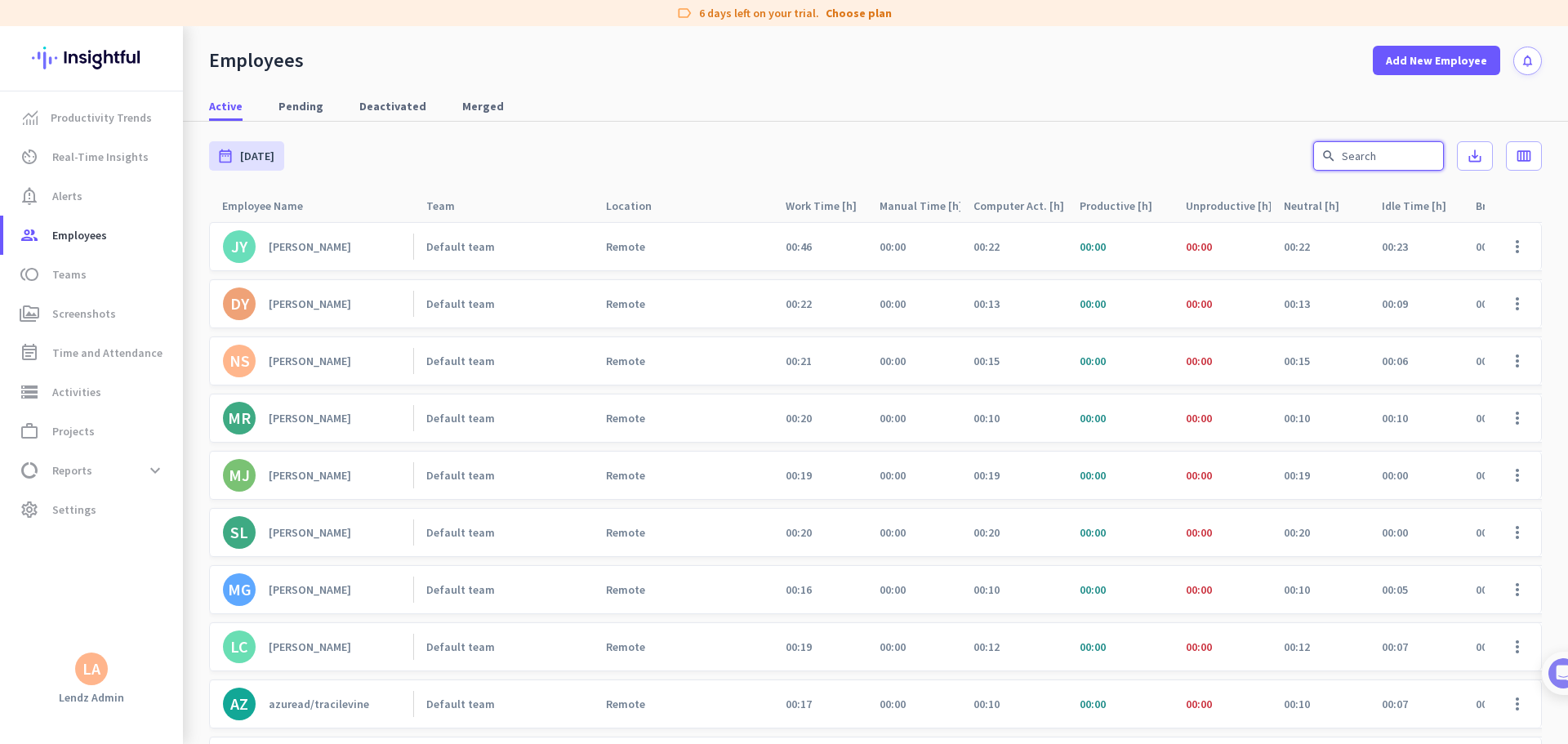
click at [998, 148] on input "text" at bounding box center [1378, 156] width 130 height 29
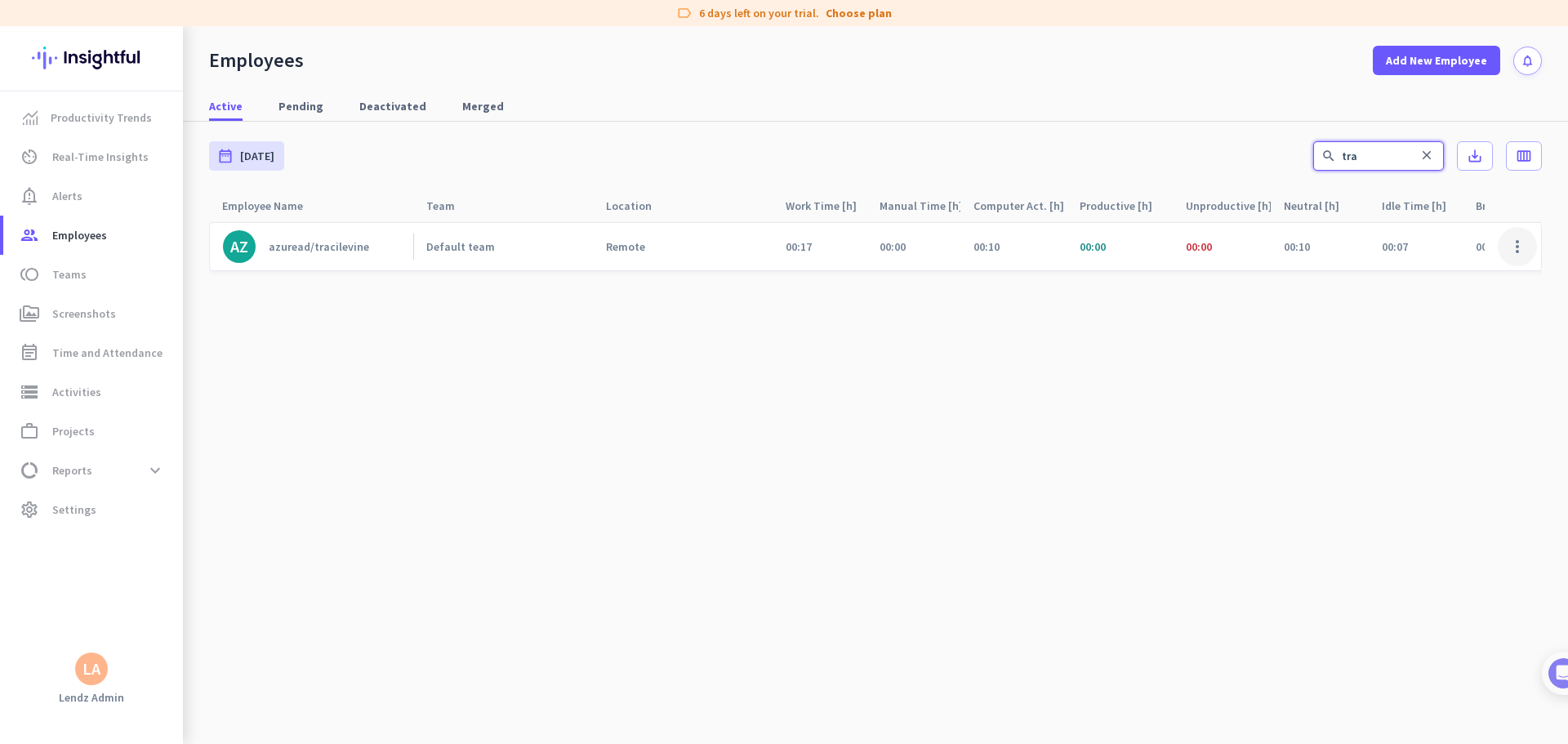
type input "tra"
click at [998, 249] on span at bounding box center [1517, 247] width 39 height 39
click at [998, 278] on span "Edit" at bounding box center [1470, 281] width 108 height 16
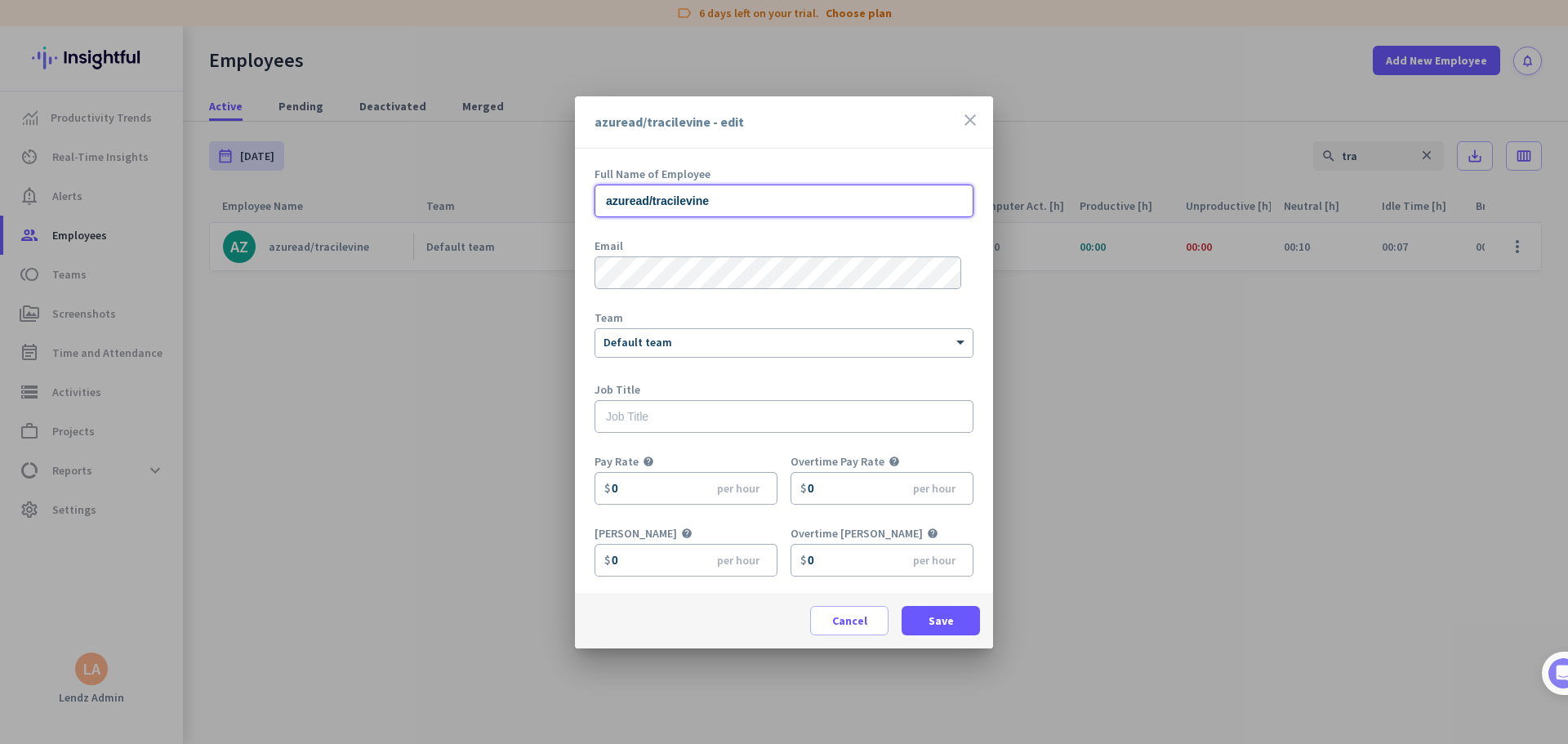
drag, startPoint x: 817, startPoint y: 192, endPoint x: 415, endPoint y: 191, distance: 402.0
click at [415, 191] on div "azuread/tracilevine - edit close Full Name of Employee azuread/tracilevine Emai…" at bounding box center [784, 372] width 1568 height 744
paste input "[PERSON_NAME] L"
type input "[PERSON_NAME]"
click at [931, 452] on span "Save" at bounding box center [941, 620] width 25 height 16
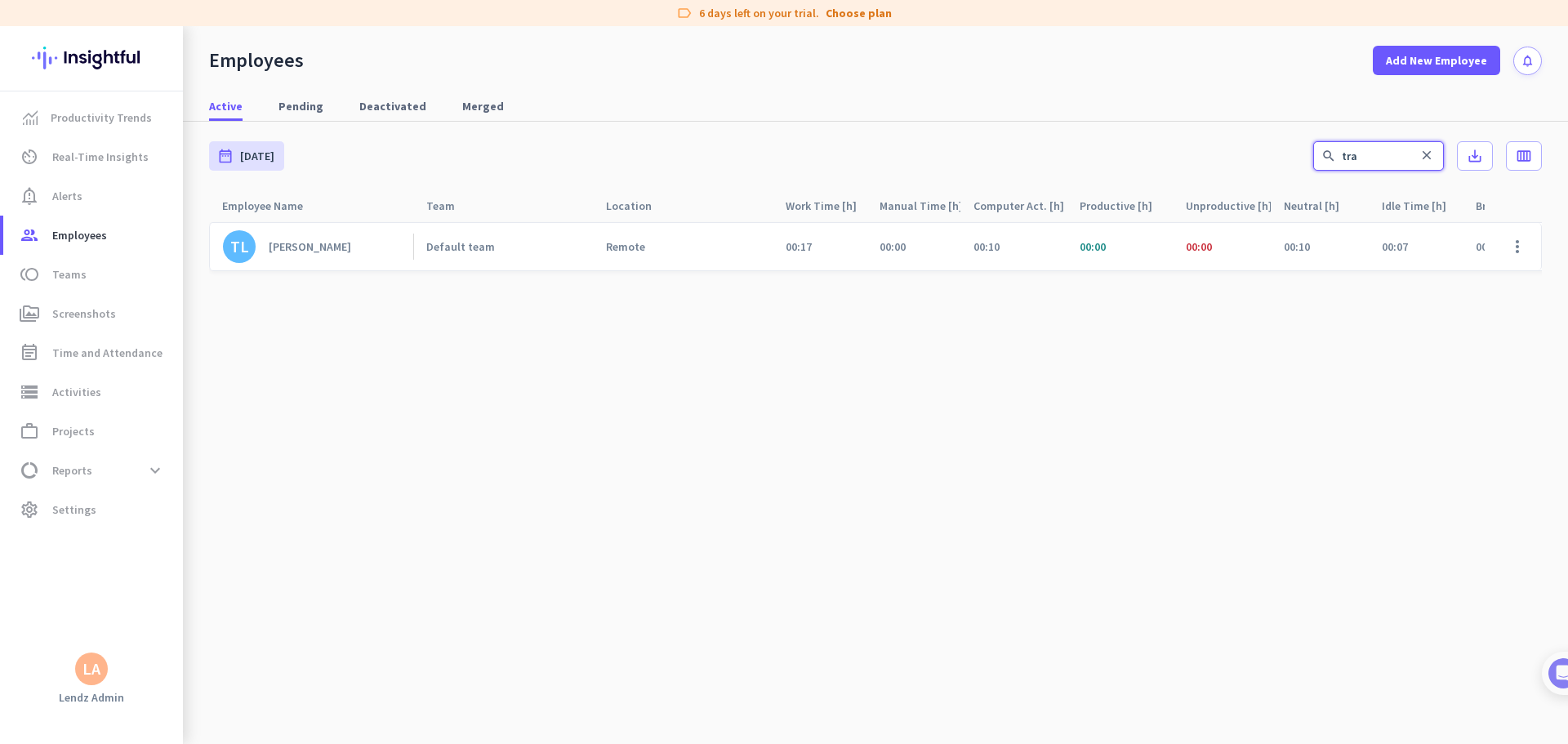
drag, startPoint x: 1393, startPoint y: 152, endPoint x: 1294, endPoint y: 160, distance: 99.3
click at [998, 160] on div "date_range [DATE] [DATE] - [DATE] search tra close save_alt calendar_view_week" at bounding box center [875, 156] width 1333 height 68
type input "gre"
click at [998, 248] on span at bounding box center [1517, 247] width 39 height 39
click at [998, 279] on span "Edit" at bounding box center [1470, 281] width 108 height 16
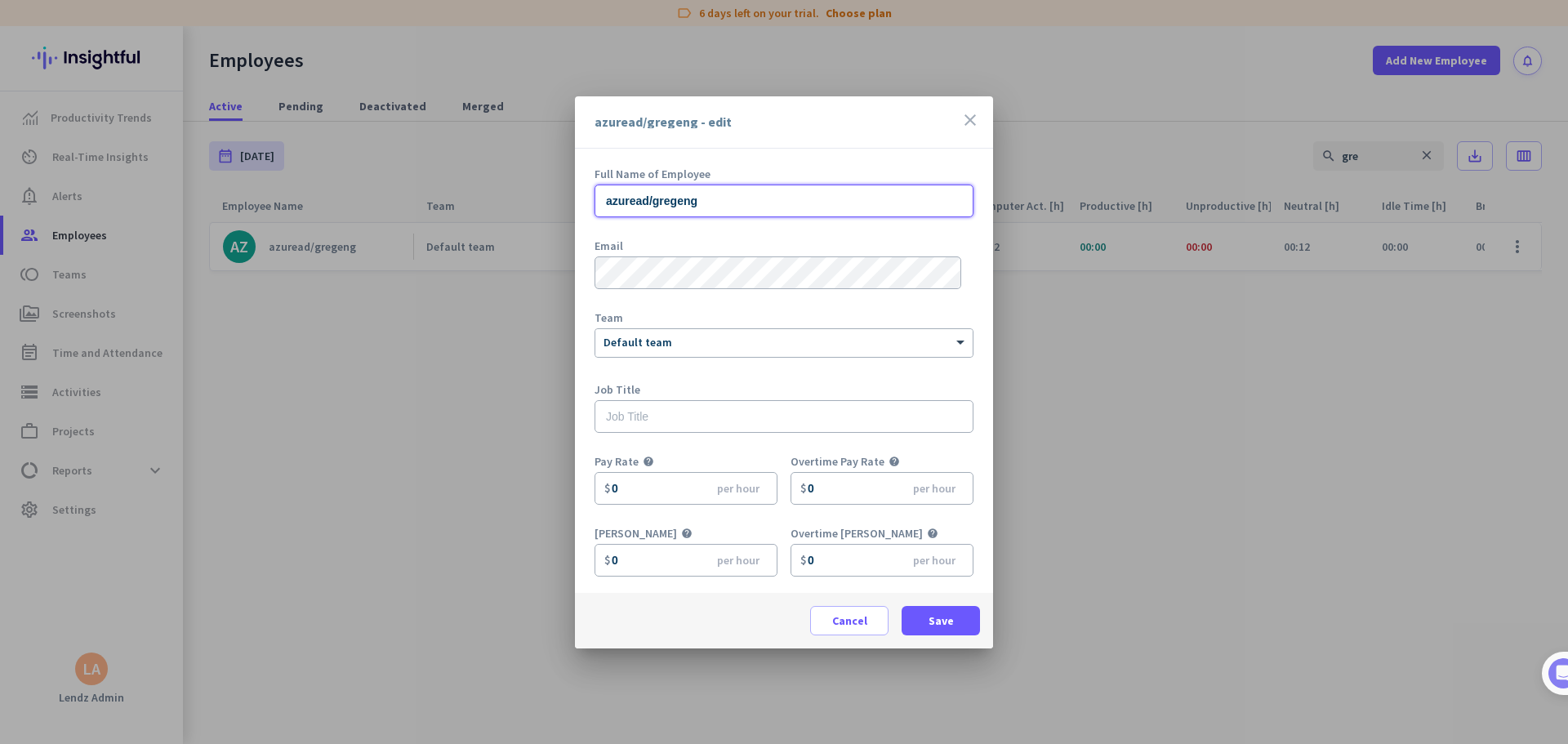
drag, startPoint x: 552, startPoint y: 191, endPoint x: 525, endPoint y: 198, distance: 27.9
click at [519, 189] on div "azuread/gregeng - edit close Full Name of Employee azuread/gregeng Email Team ×…" at bounding box center [784, 372] width 1568 height 744
paste input "[PERSON_NAME]"
type input "[PERSON_NAME]"
click at [947, 452] on span "Save" at bounding box center [941, 620] width 25 height 16
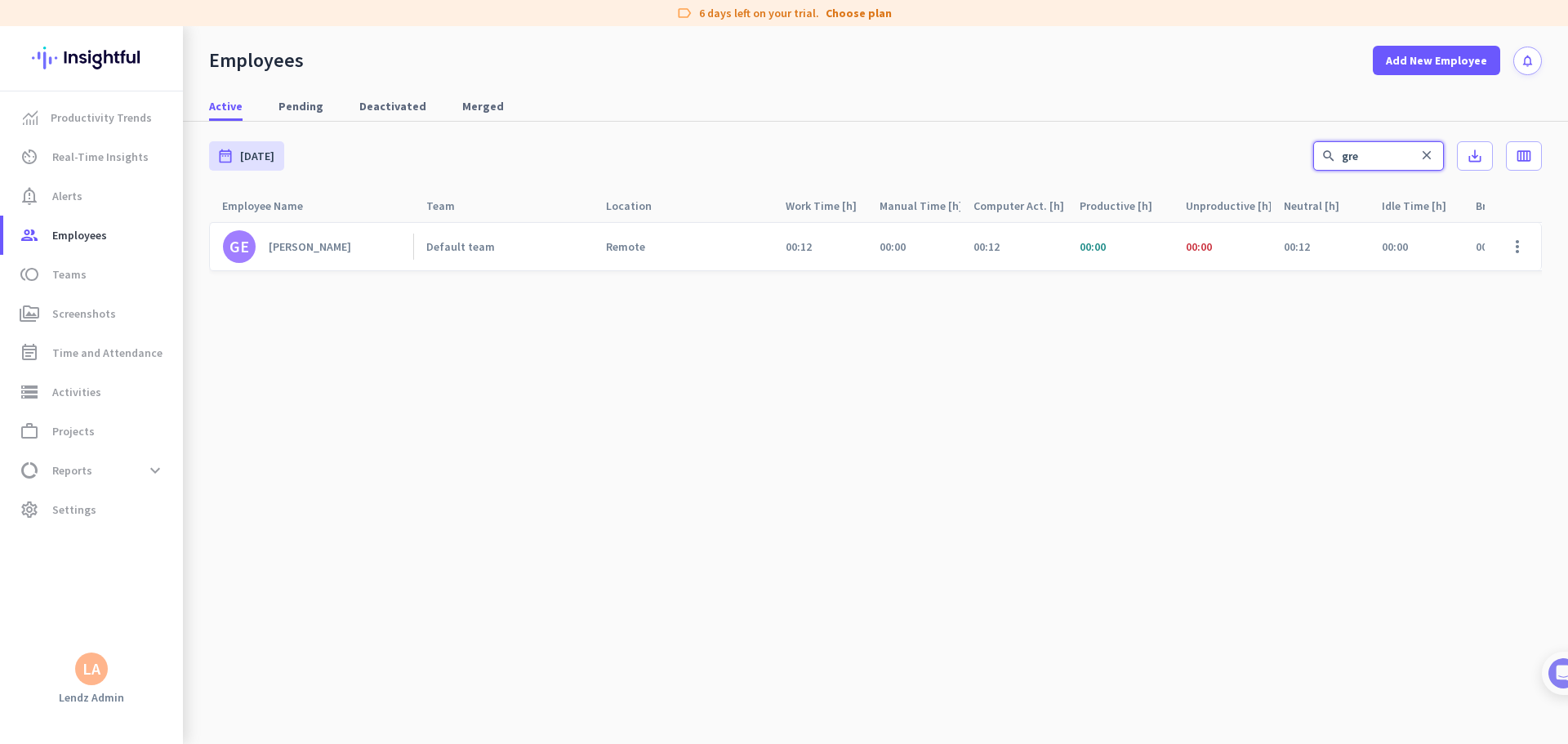
drag, startPoint x: 1373, startPoint y: 154, endPoint x: 1094, endPoint y: 178, distance: 280.0
click at [998, 167] on div "date_range [DATE] [DATE] - [DATE] search gre close save_alt calendar_view_week" at bounding box center [875, 156] width 1333 height 68
type input "jan"
click at [998, 251] on span at bounding box center [1517, 247] width 39 height 39
click at [998, 283] on span "Edit" at bounding box center [1470, 281] width 108 height 16
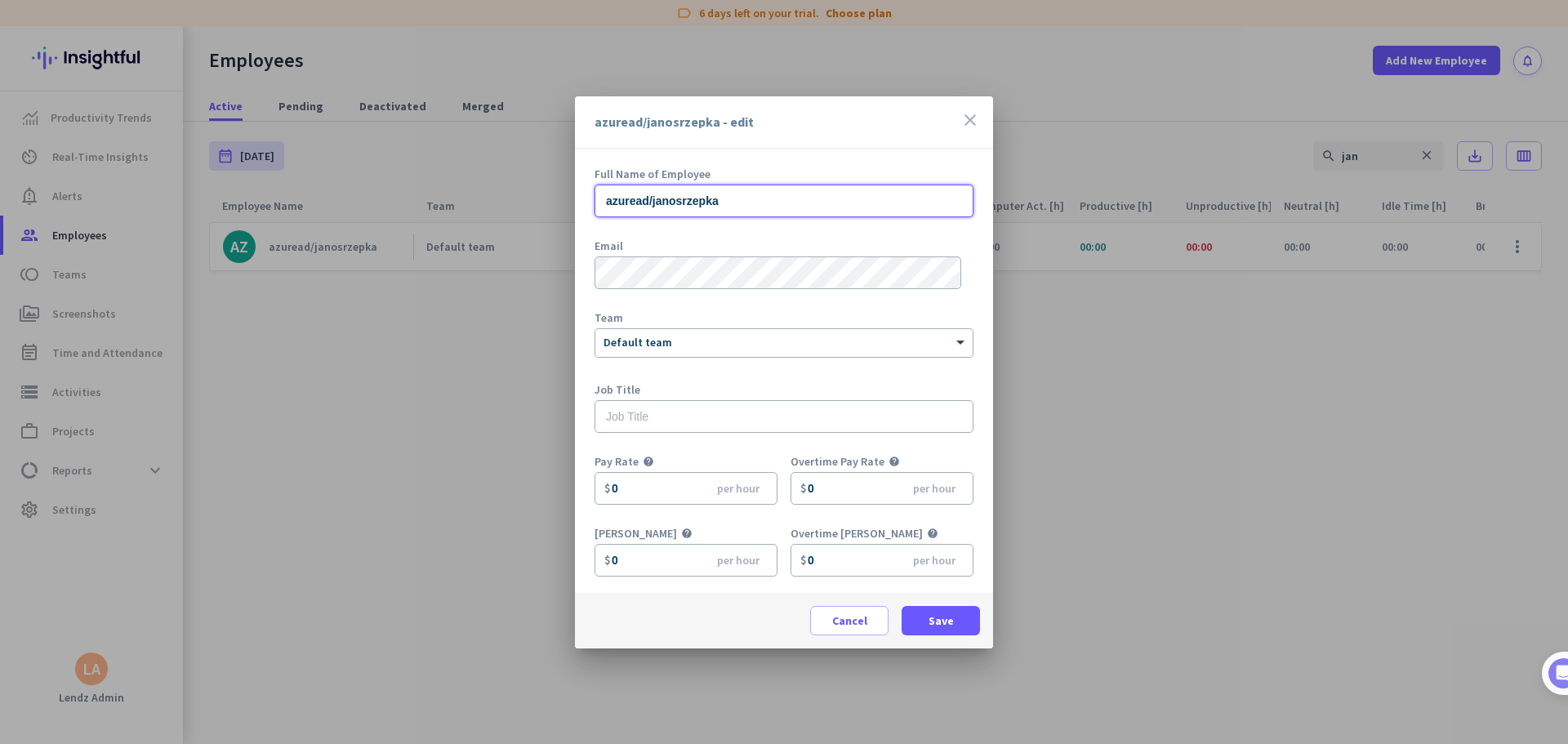
drag, startPoint x: 737, startPoint y: 208, endPoint x: 549, endPoint y: 197, distance: 188.3
click at [549, 197] on div "azuread/janosrzepka - edit close Full Name of Employee azuread/janosrzepka Emai…" at bounding box center [784, 372] width 1568 height 744
paste input "[PERSON_NAME]"
type input "[PERSON_NAME]"
click at [957, 452] on span at bounding box center [941, 621] width 79 height 39
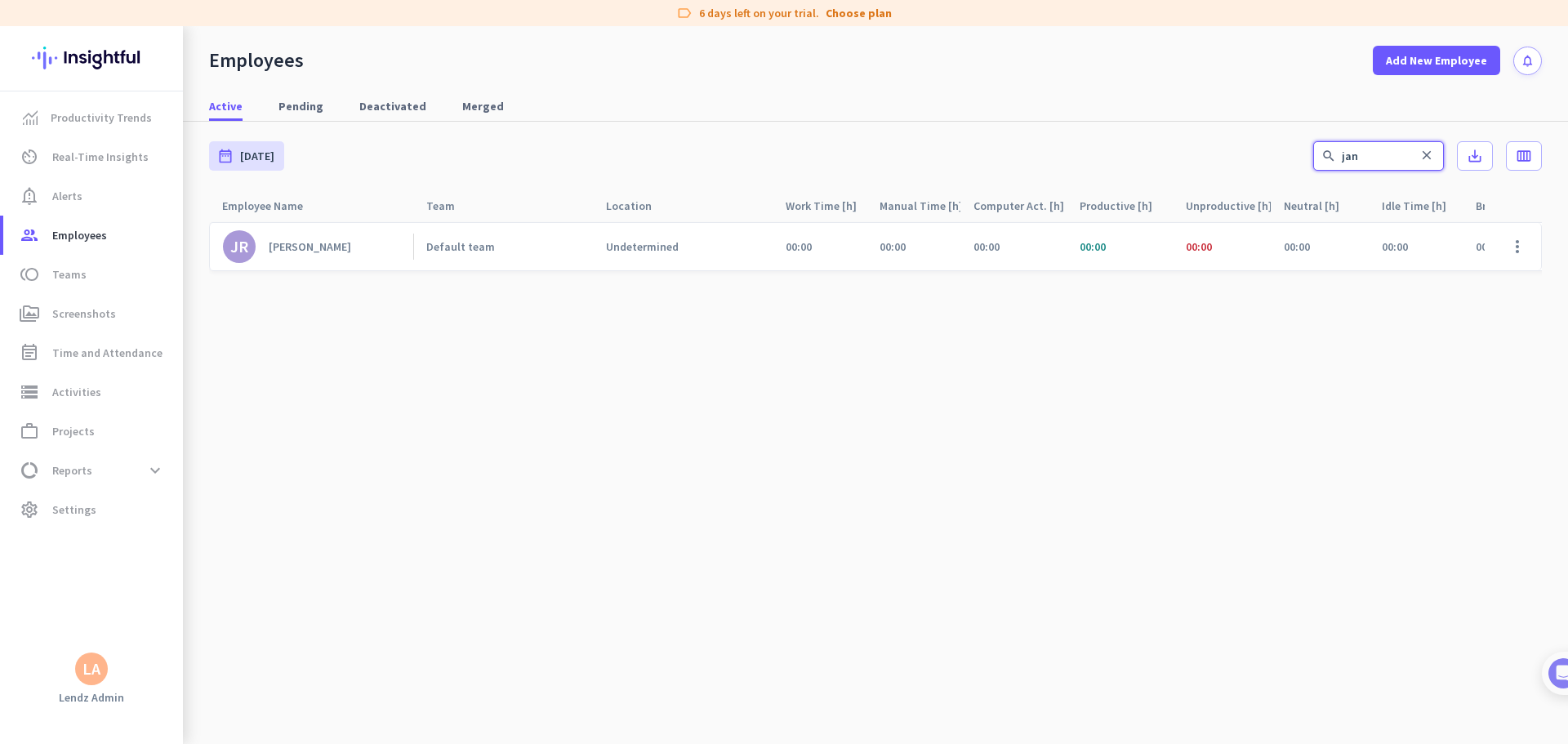
drag, startPoint x: 1384, startPoint y: 154, endPoint x: 1222, endPoint y: 166, distance: 162.4
click at [998, 166] on div "date_range [DATE] [DATE] - [DATE] search jan close save_alt calendar_view_week" at bounding box center [875, 156] width 1333 height 68
type input "marl"
click at [998, 245] on span at bounding box center [1517, 247] width 39 height 39
click at [998, 275] on span "Edit" at bounding box center [1470, 281] width 108 height 16
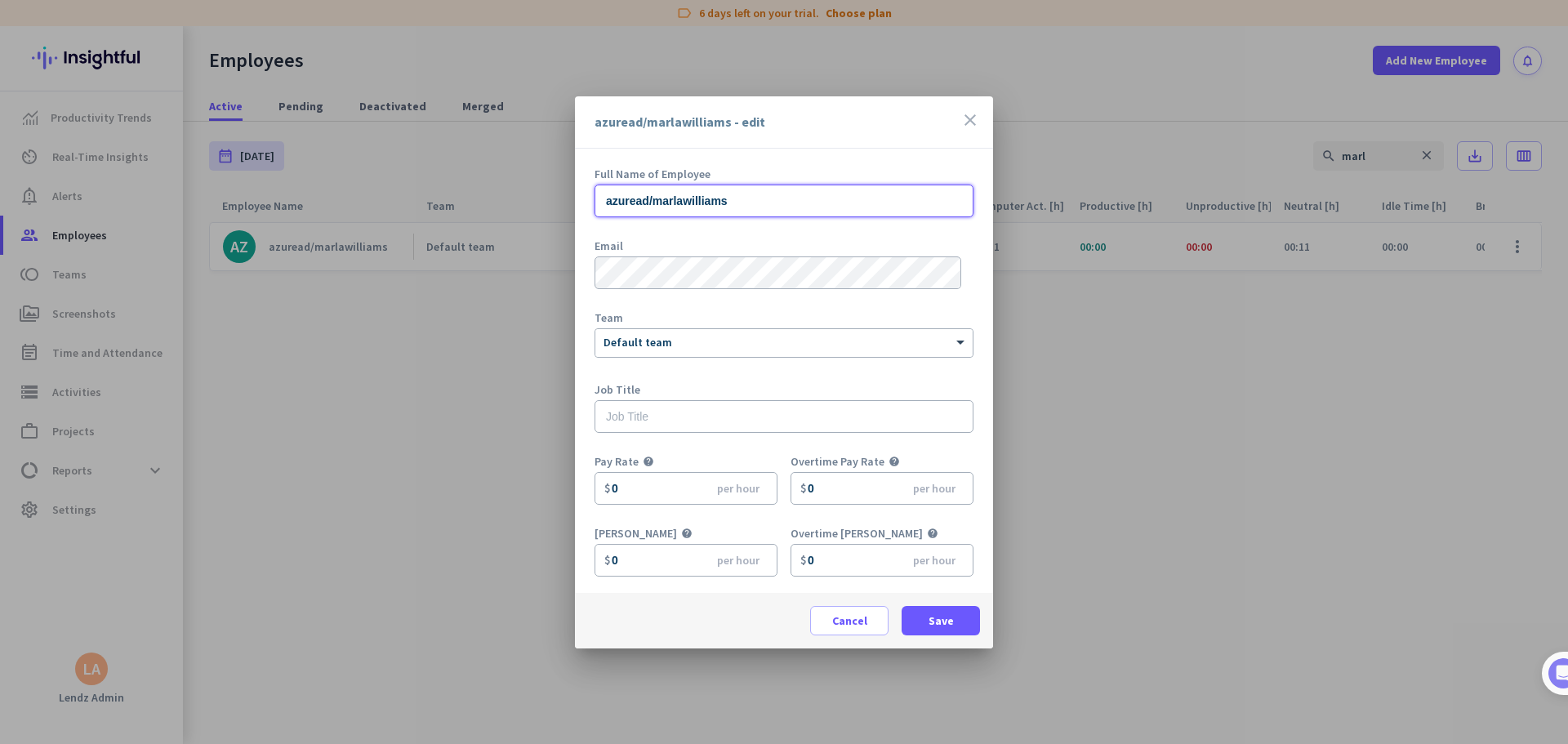
drag, startPoint x: 789, startPoint y: 207, endPoint x: 508, endPoint y: 201, distance: 281.1
click at [509, 200] on div "azuread/marlawilliams - edit close Full Name of Employee azuread/marlawilliams …" at bounding box center [784, 372] width 1568 height 744
paste input "[PERSON_NAME]"
type input "[PERSON_NAME]"
click at [945, 452] on span "Save" at bounding box center [941, 620] width 25 height 16
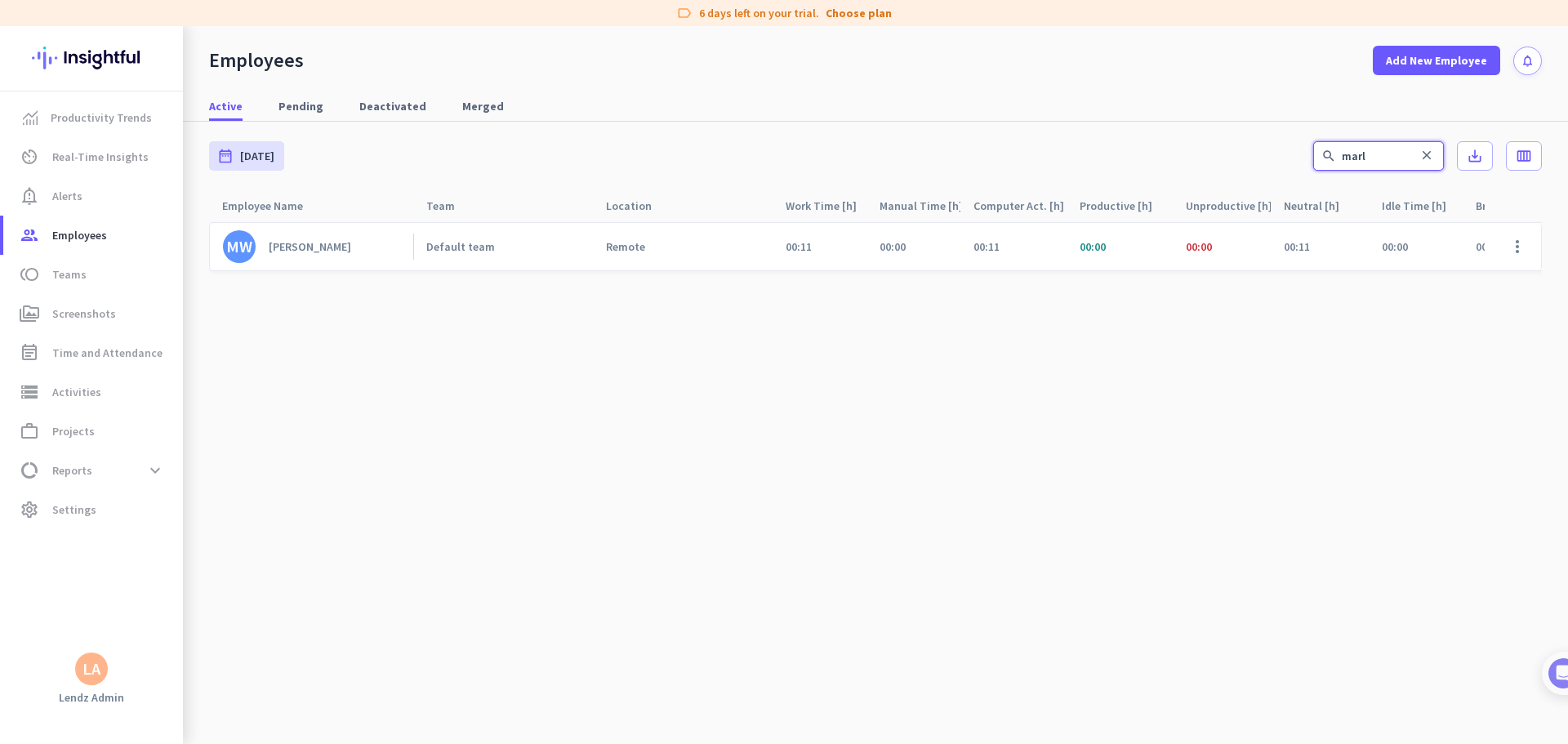
drag, startPoint x: 1376, startPoint y: 154, endPoint x: 1314, endPoint y: 153, distance: 62.0
click at [998, 154] on input "marl" at bounding box center [1378, 156] width 130 height 29
type input "miche"
click at [998, 246] on span at bounding box center [1517, 247] width 39 height 39
click at [998, 277] on span "Edit" at bounding box center [1470, 281] width 108 height 16
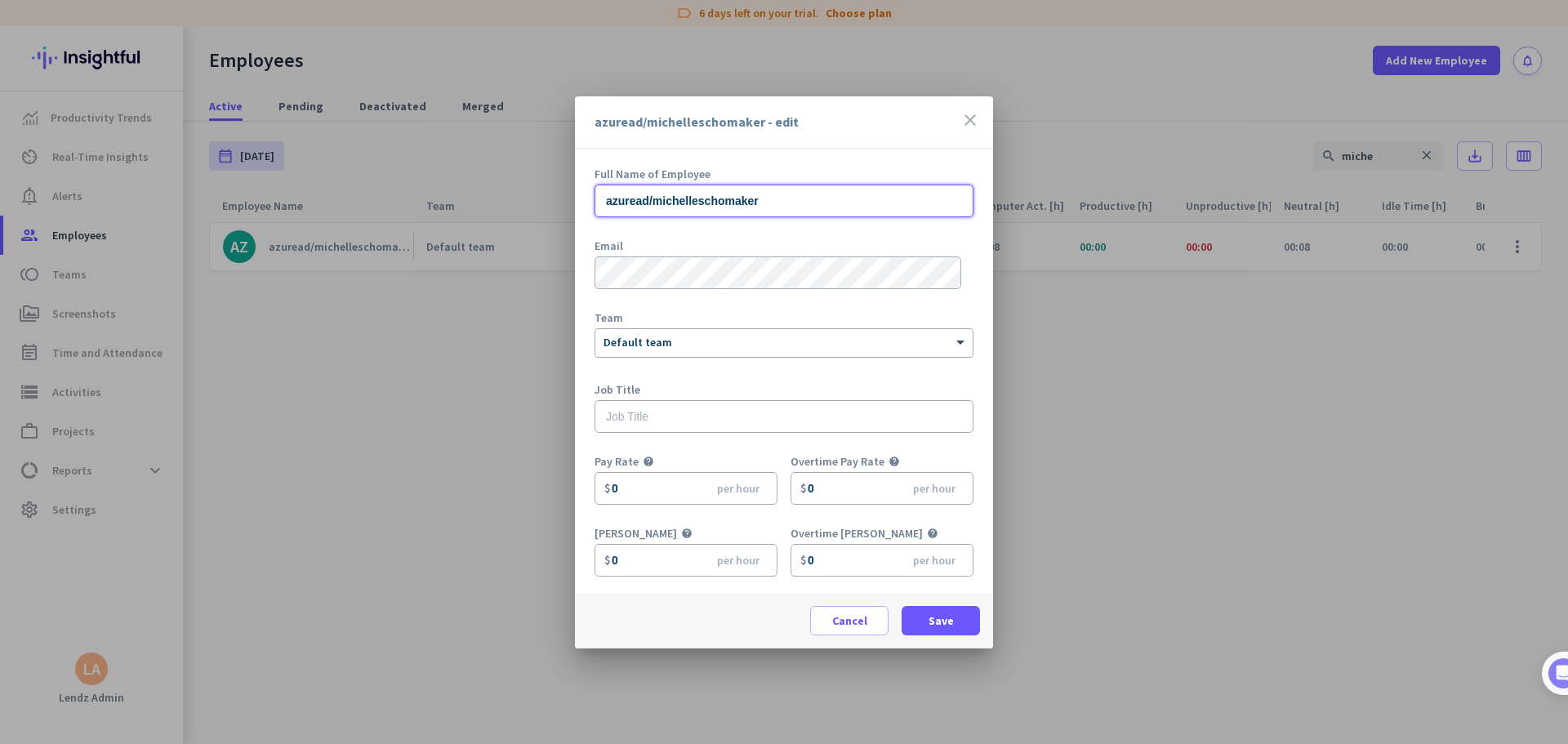
drag, startPoint x: 725, startPoint y: 199, endPoint x: 506, endPoint y: 198, distance: 219.0
click at [506, 197] on div "azuread/michelleschomaker - edit close Full Name of Employee azuread/michellesc…" at bounding box center [784, 372] width 1568 height 744
paste input "[PERSON_NAME]"
type input "[PERSON_NAME]"
click at [945, 452] on span "Save" at bounding box center [941, 620] width 25 height 16
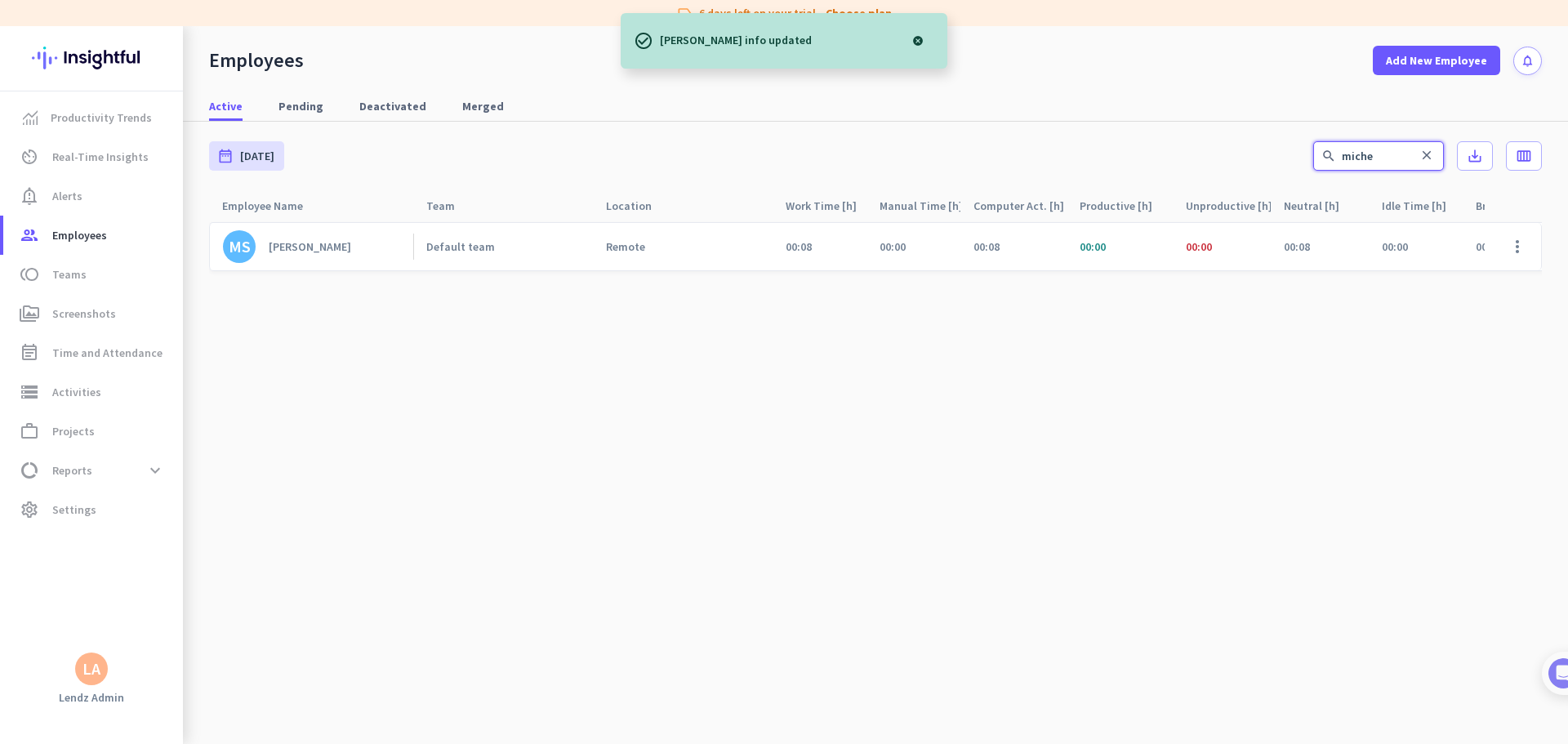
drag, startPoint x: 1246, startPoint y: 167, endPoint x: 1184, endPoint y: 175, distance: 62.5
click at [998, 174] on div "date_range [DATE] [DATE] - [DATE] search miche close save_alt calendar_view_week" at bounding box center [875, 156] width 1333 height 68
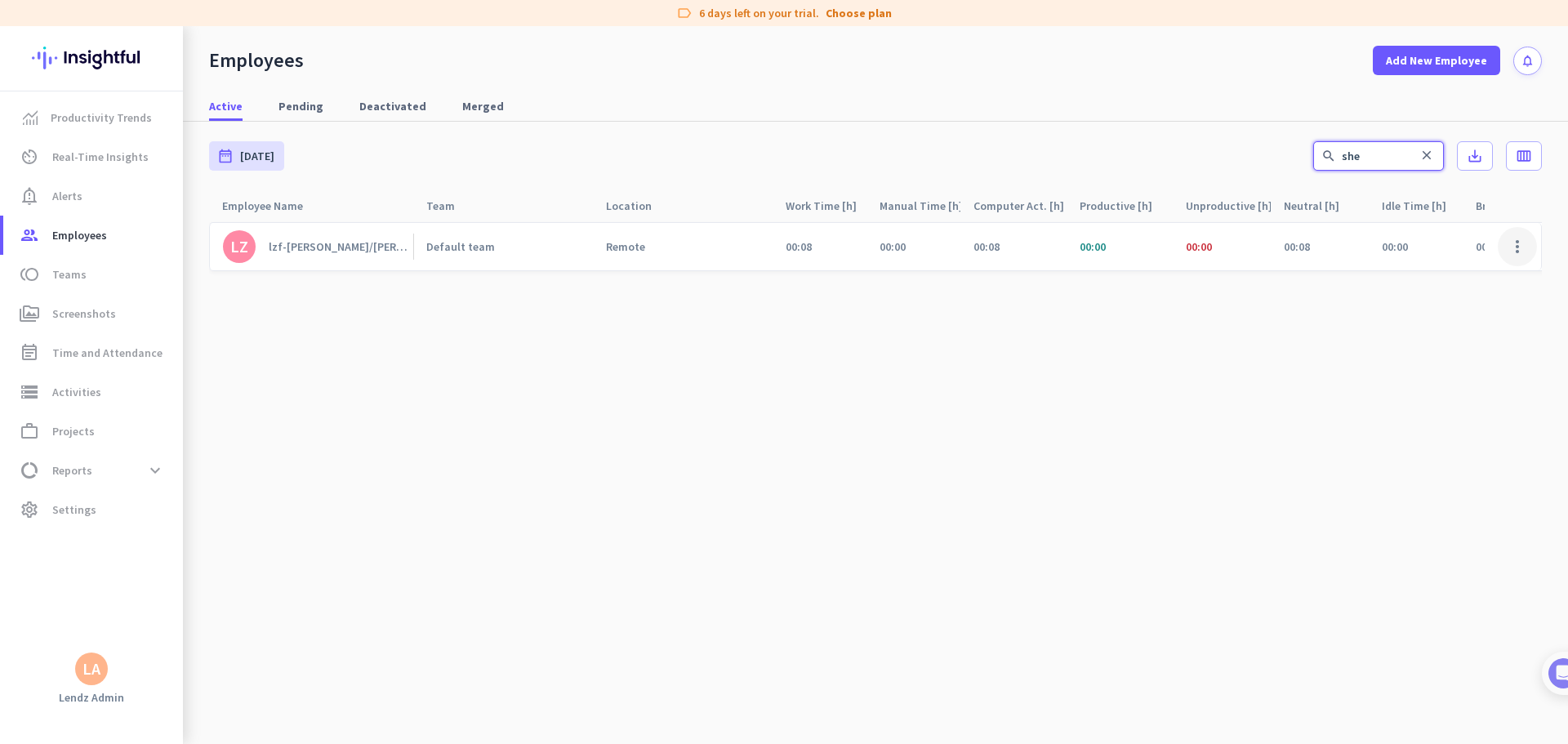
type input "she"
click at [998, 247] on span at bounding box center [1517, 247] width 39 height 39
drag, startPoint x: 1460, startPoint y: 287, endPoint x: 1444, endPoint y: 278, distance: 18.4
click at [998, 285] on span "Edit" at bounding box center [1470, 281] width 108 height 16
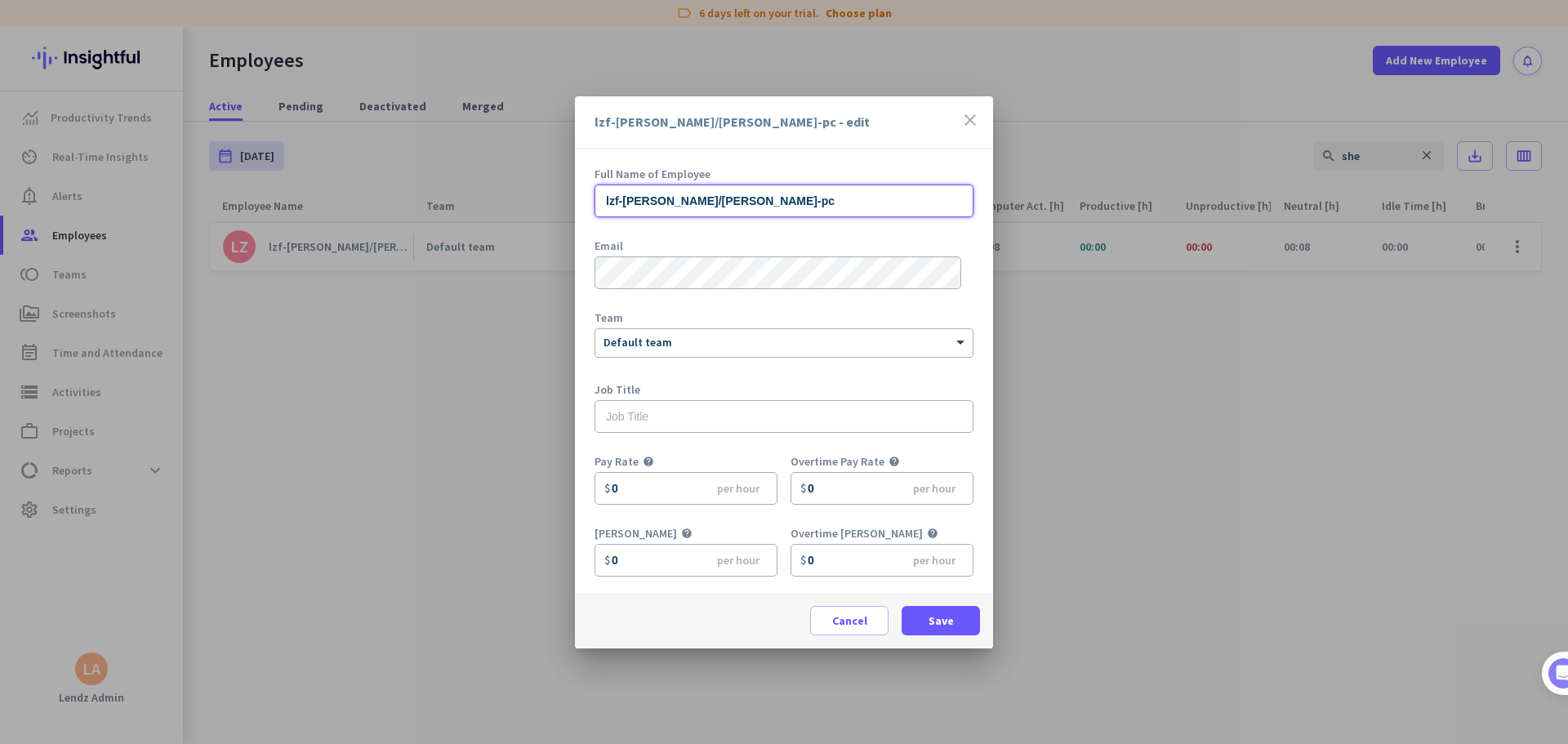
drag, startPoint x: 792, startPoint y: 206, endPoint x: 412, endPoint y: 198, distance: 380.1
click at [412, 198] on div "lzf-[PERSON_NAME]/[PERSON_NAME]-pc - edit close Full Name of Employee lzf-[PERS…" at bounding box center [784, 372] width 1568 height 744
paste input "[PERSON_NAME]"
type input "[PERSON_NAME]"
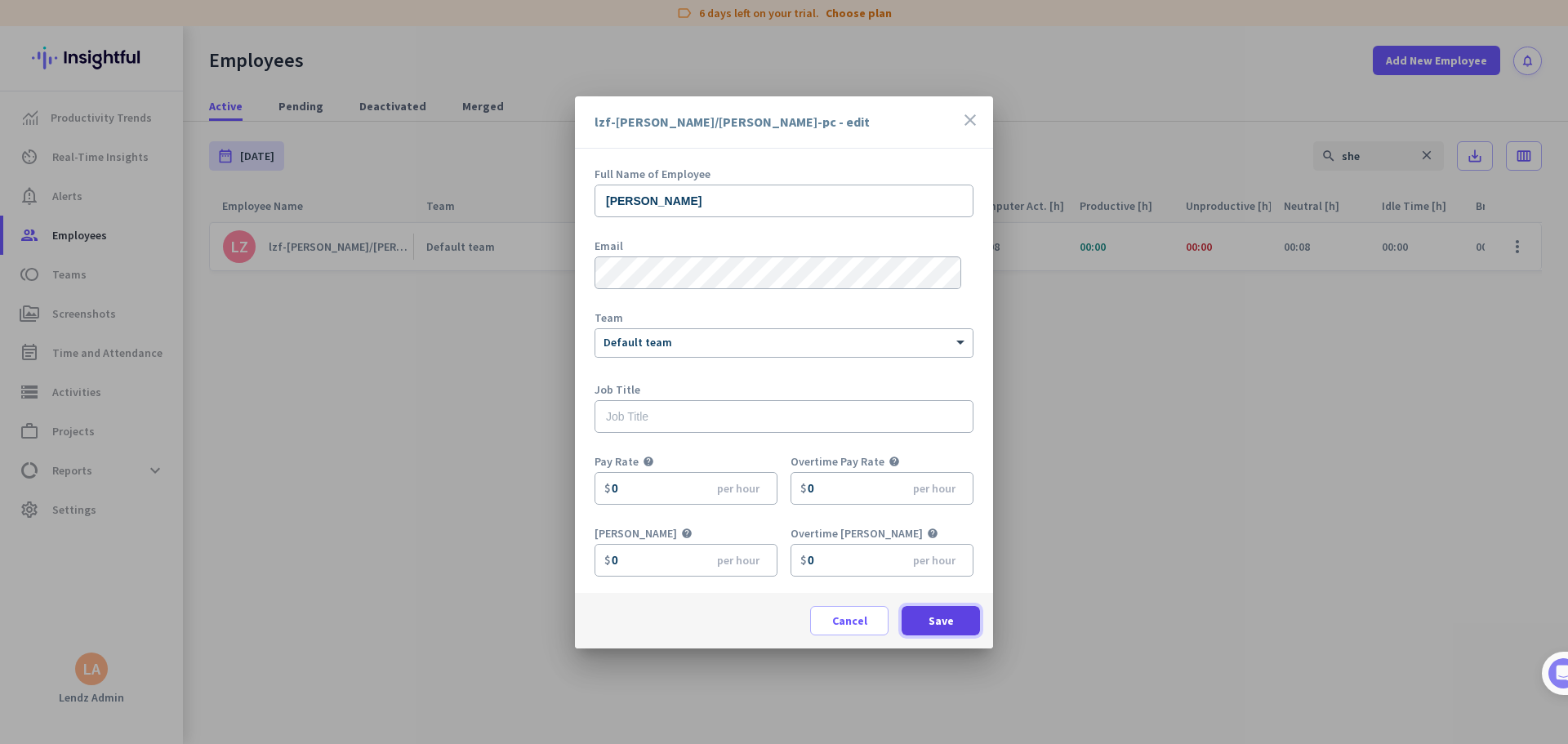
click at [947, 452] on span "Save" at bounding box center [941, 620] width 25 height 16
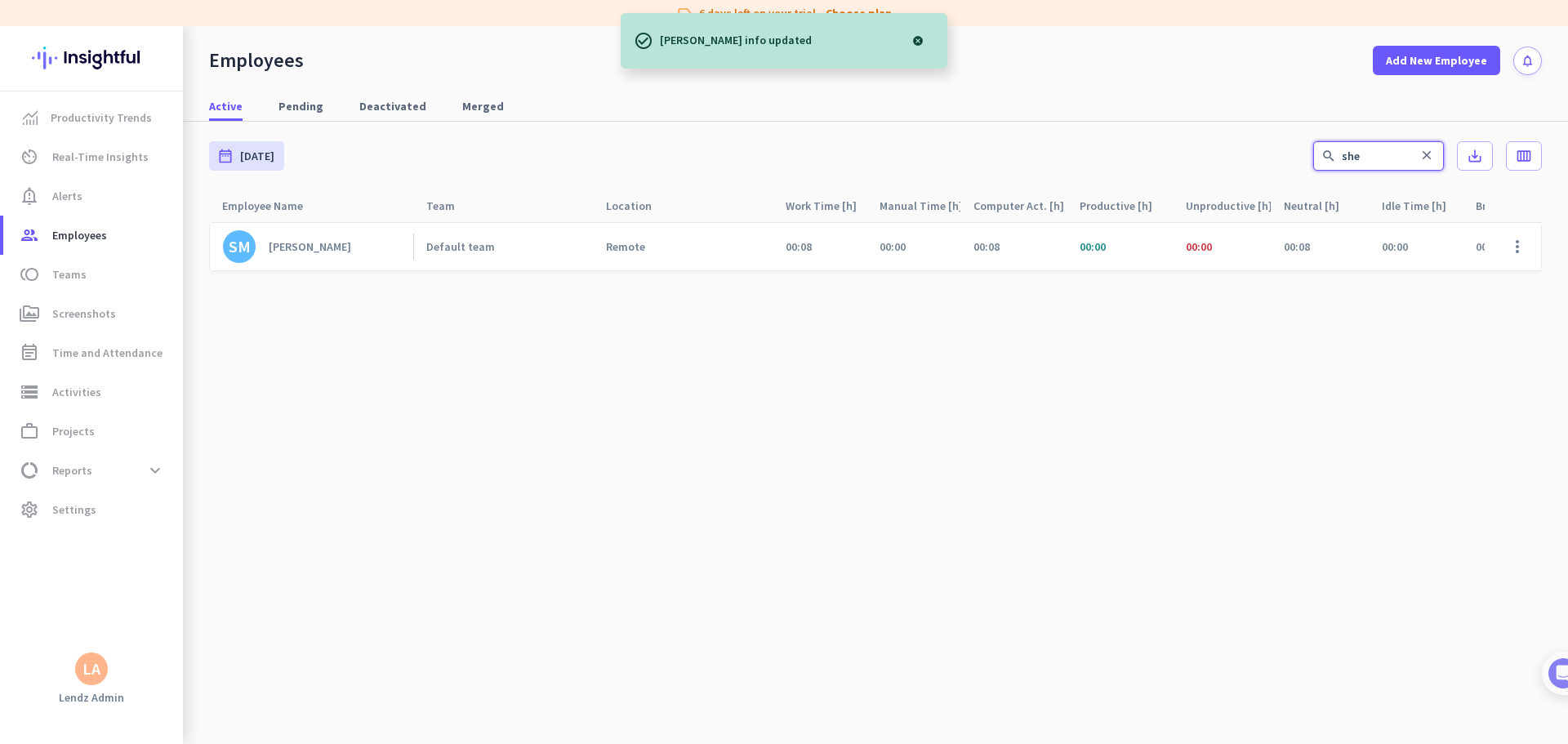
click at [998, 150] on div "date_range [DATE] [DATE] - [DATE] search she close save_alt calendar_view_week" at bounding box center [875, 156] width 1333 height 68
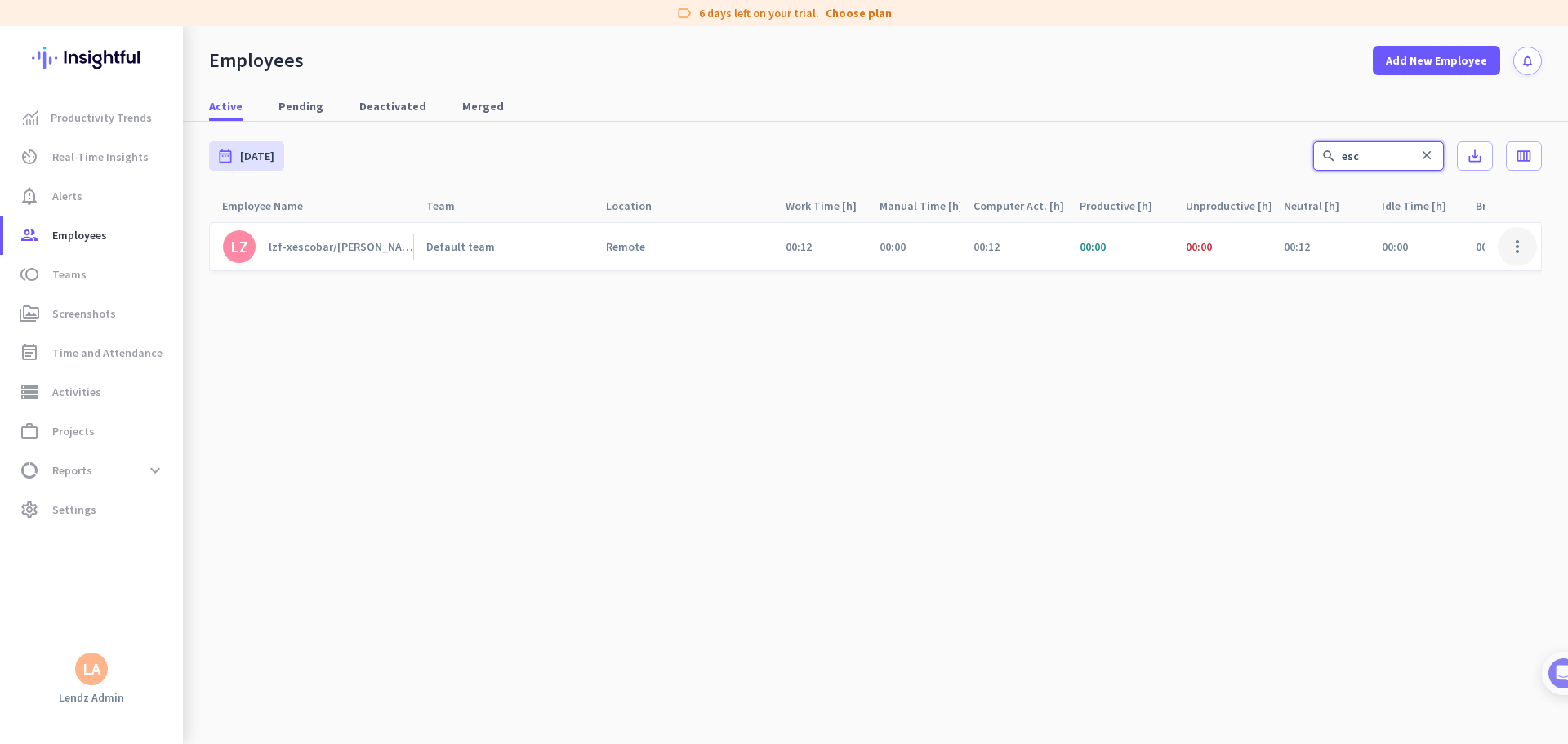
type input "esc"
click at [998, 251] on span at bounding box center [1517, 247] width 39 height 39
click at [998, 278] on span "Edit" at bounding box center [1470, 281] width 108 height 16
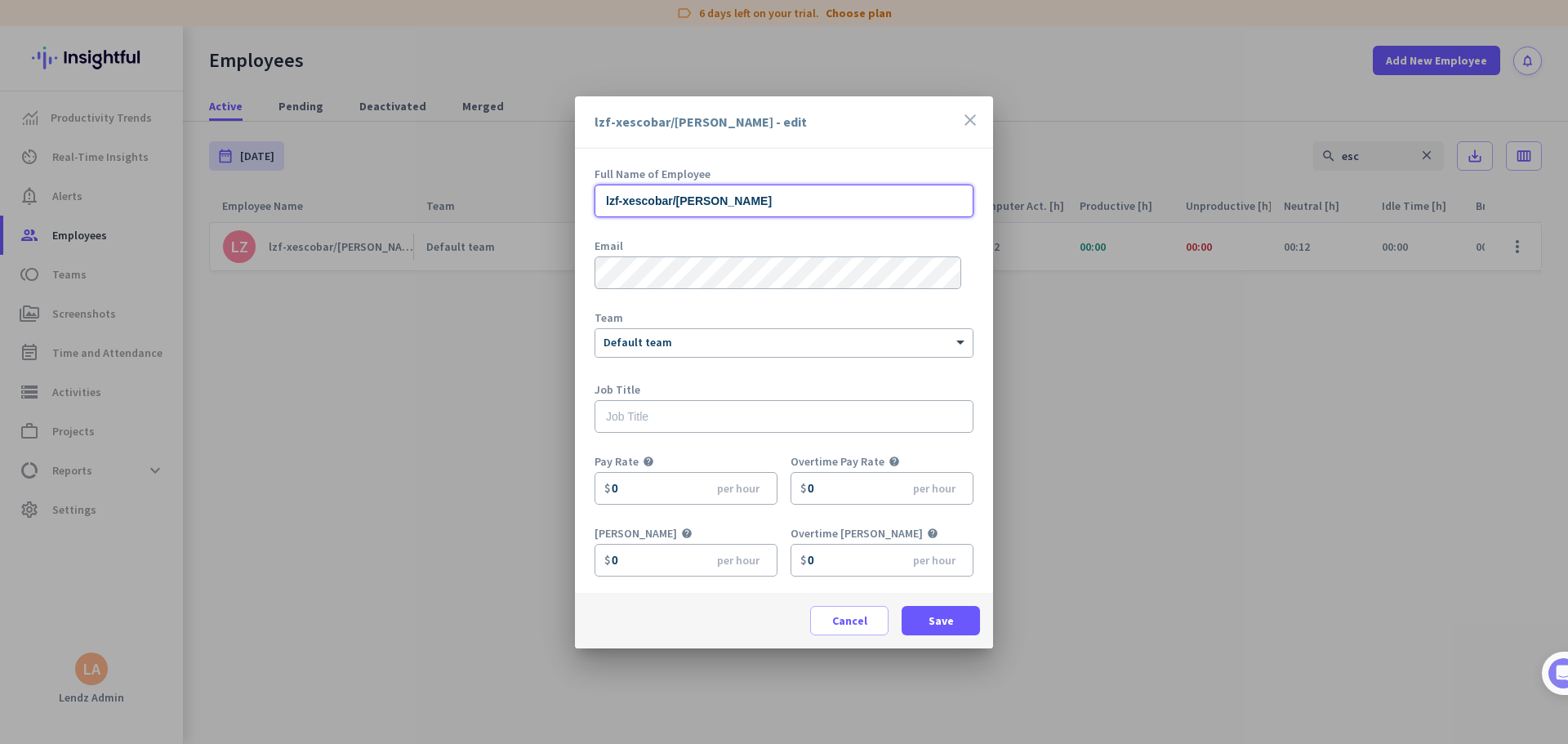
drag, startPoint x: 750, startPoint y: 190, endPoint x: 505, endPoint y: 186, distance: 245.0
click at [505, 186] on div "lzf-xescobar/[PERSON_NAME] - edit close Full Name of Employee lzf-xescobar/tito…" at bounding box center [784, 372] width 1568 height 744
paste input "[PERSON_NAME]"
type input "[PERSON_NAME]"
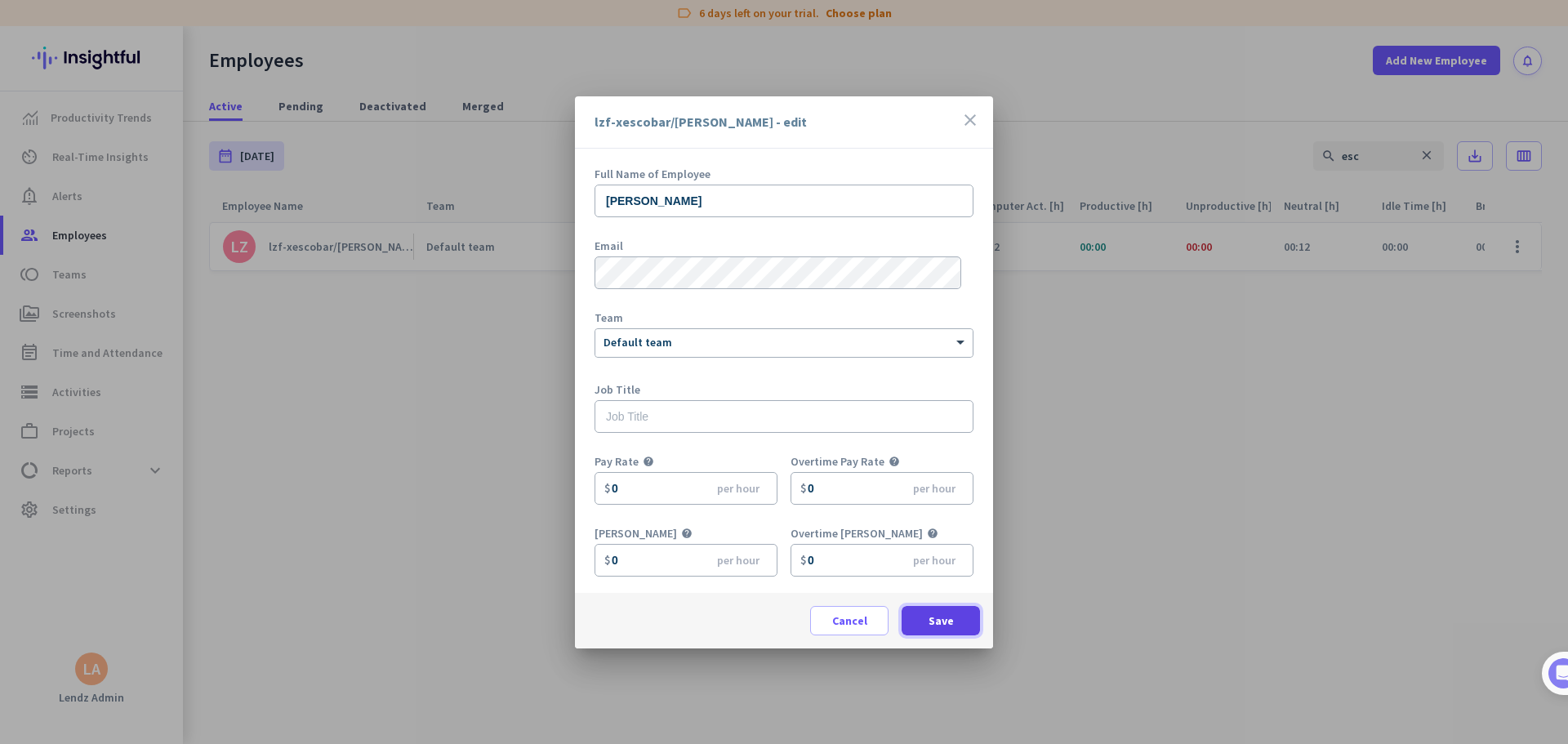
click at [945, 452] on span "Save" at bounding box center [941, 620] width 25 height 16
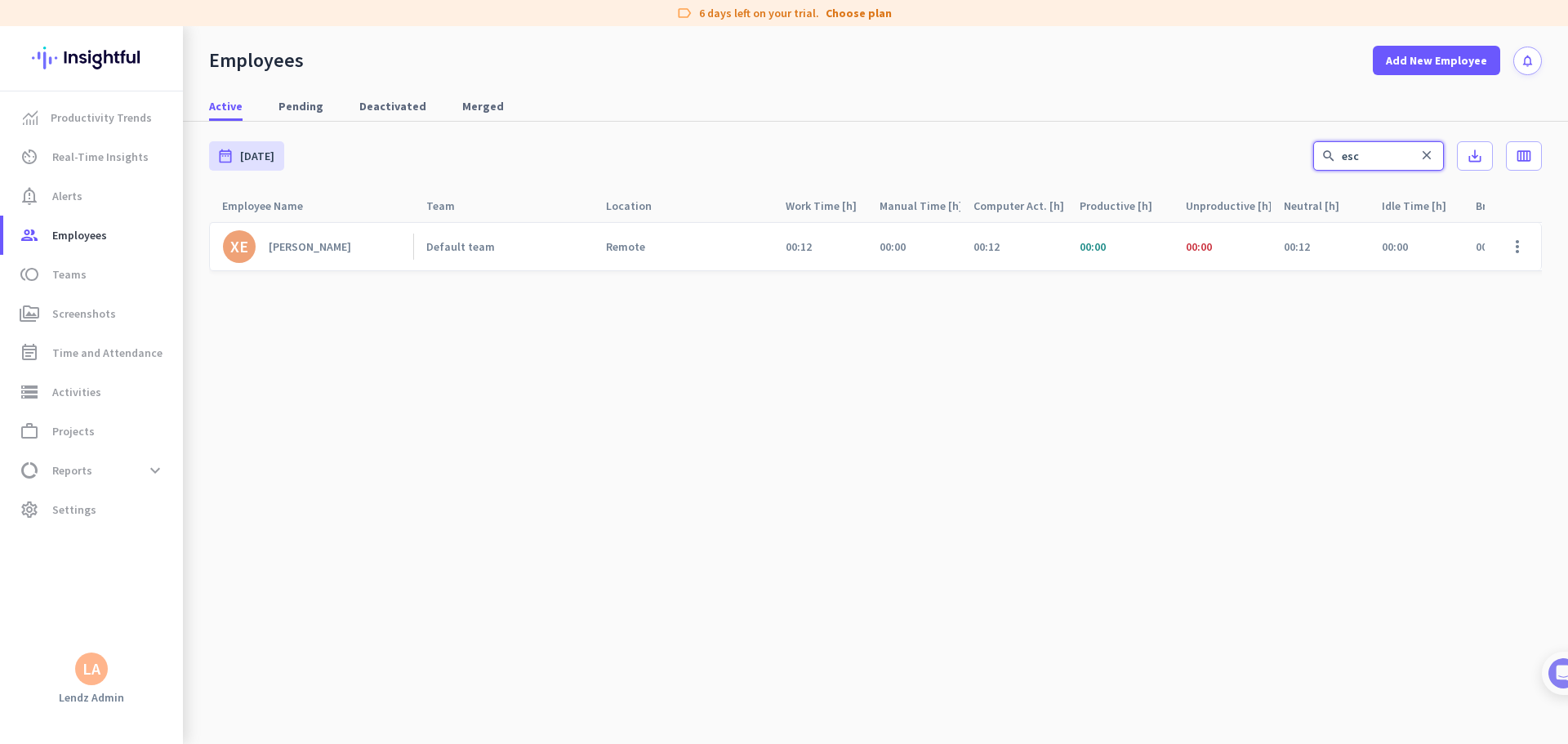
drag, startPoint x: 1360, startPoint y: 158, endPoint x: 1109, endPoint y: 158, distance: 251.0
click at [998, 159] on div "date_range [DATE] [DATE] - [DATE] search esc close save_alt calendar_view_week" at bounding box center [875, 156] width 1333 height 68
type input "ama"
click at [998, 244] on span at bounding box center [1517, 247] width 39 height 39
click at [998, 277] on span "Edit" at bounding box center [1470, 281] width 108 height 16
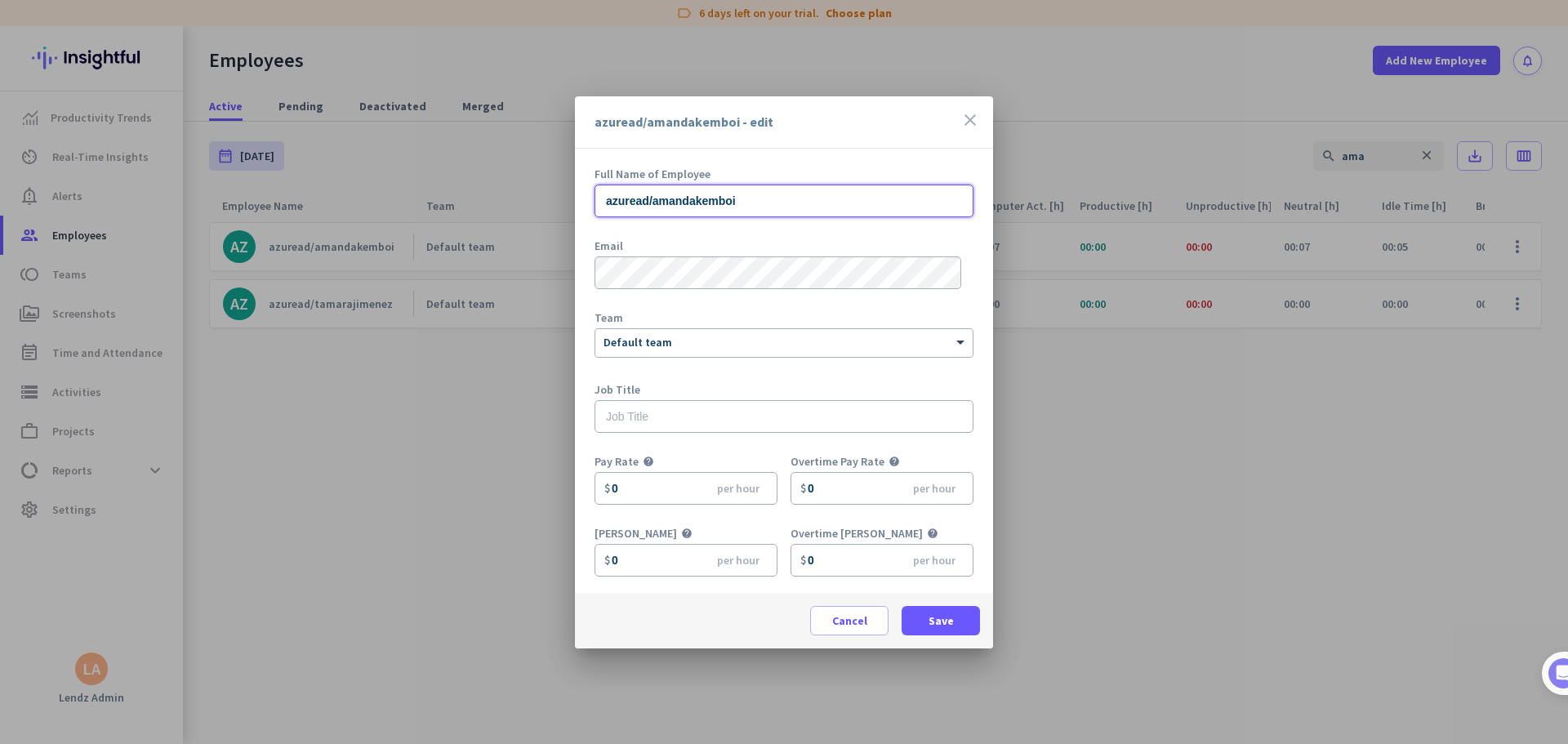
drag, startPoint x: 794, startPoint y: 205, endPoint x: 307, endPoint y: 227, distance: 487.5
click at [297, 186] on div "azuread/amandakemboi - edit close Full Name of Employee azuread/amandakemboi Em…" at bounding box center [784, 372] width 1568 height 744
paste input "[PERSON_NAME]"
type input "[PERSON_NAME]"
click at [951, 452] on span "Save" at bounding box center [941, 620] width 25 height 16
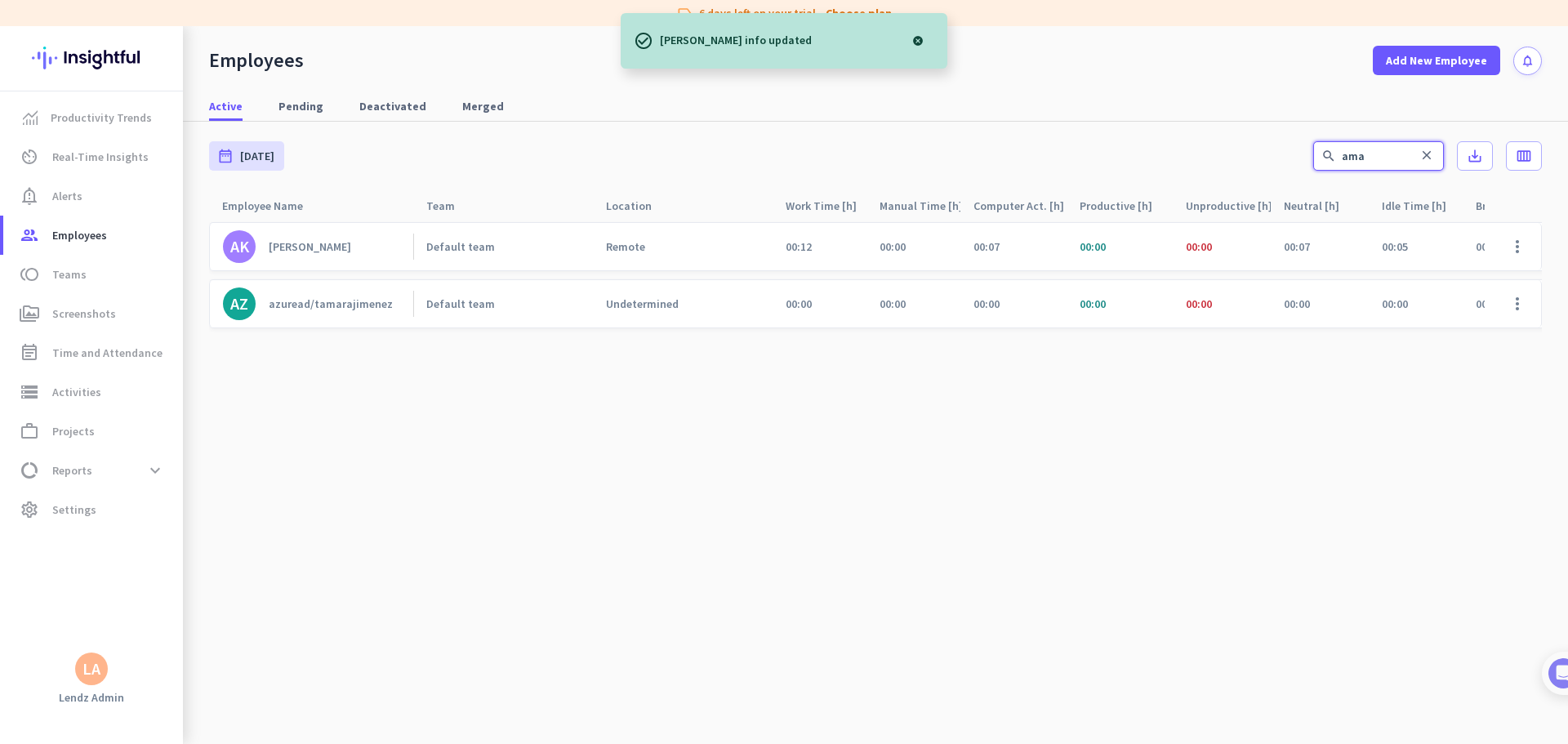
drag, startPoint x: 1370, startPoint y: 155, endPoint x: 1152, endPoint y: 148, distance: 218.1
click at [998, 148] on div "date_range [DATE] [DATE] - [DATE] search ama close save_alt calendar_view_week" at bounding box center [875, 156] width 1333 height 68
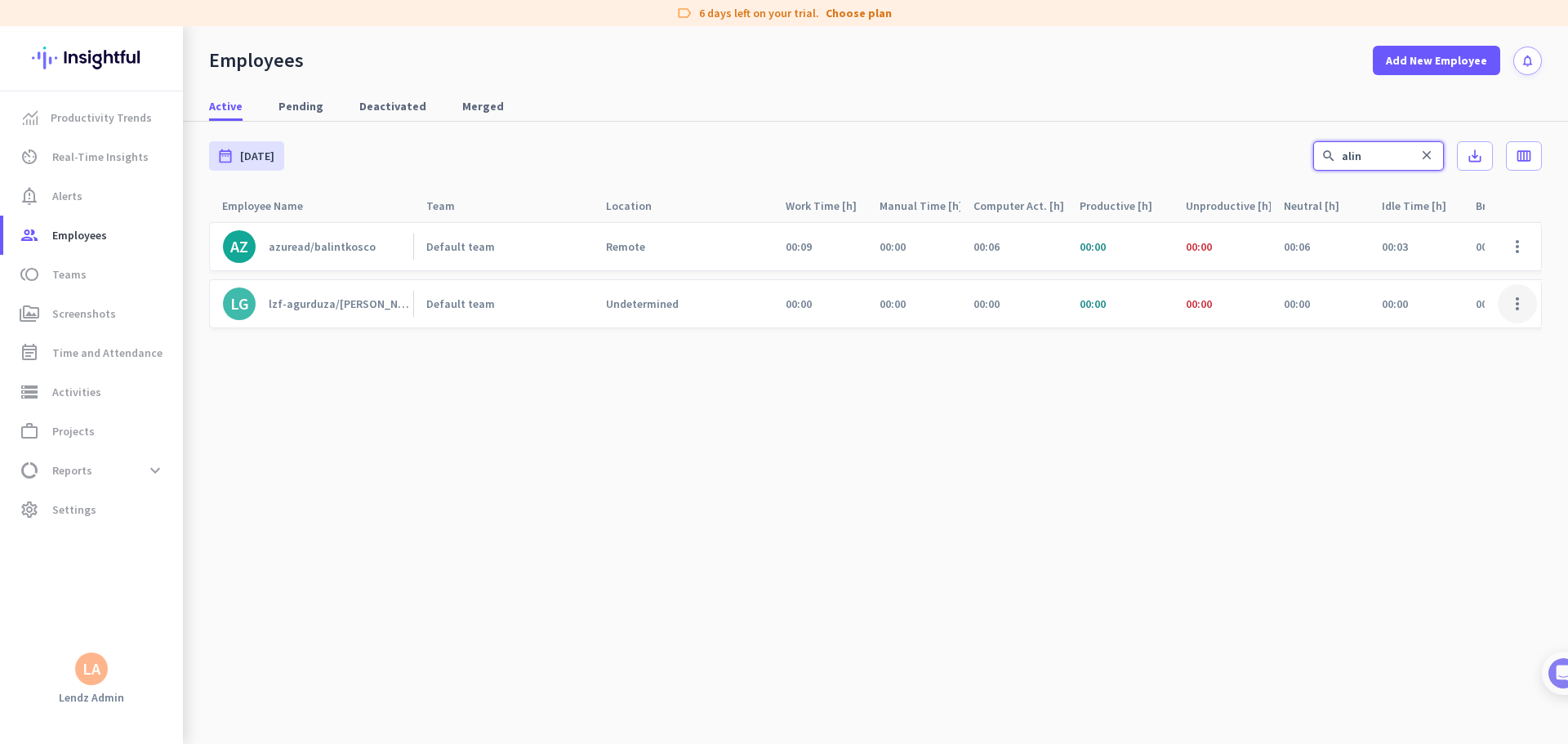
type input "alin"
click at [998, 299] on span at bounding box center [1517, 304] width 39 height 39
click at [998, 330] on span "Edit" at bounding box center [1470, 338] width 108 height 16
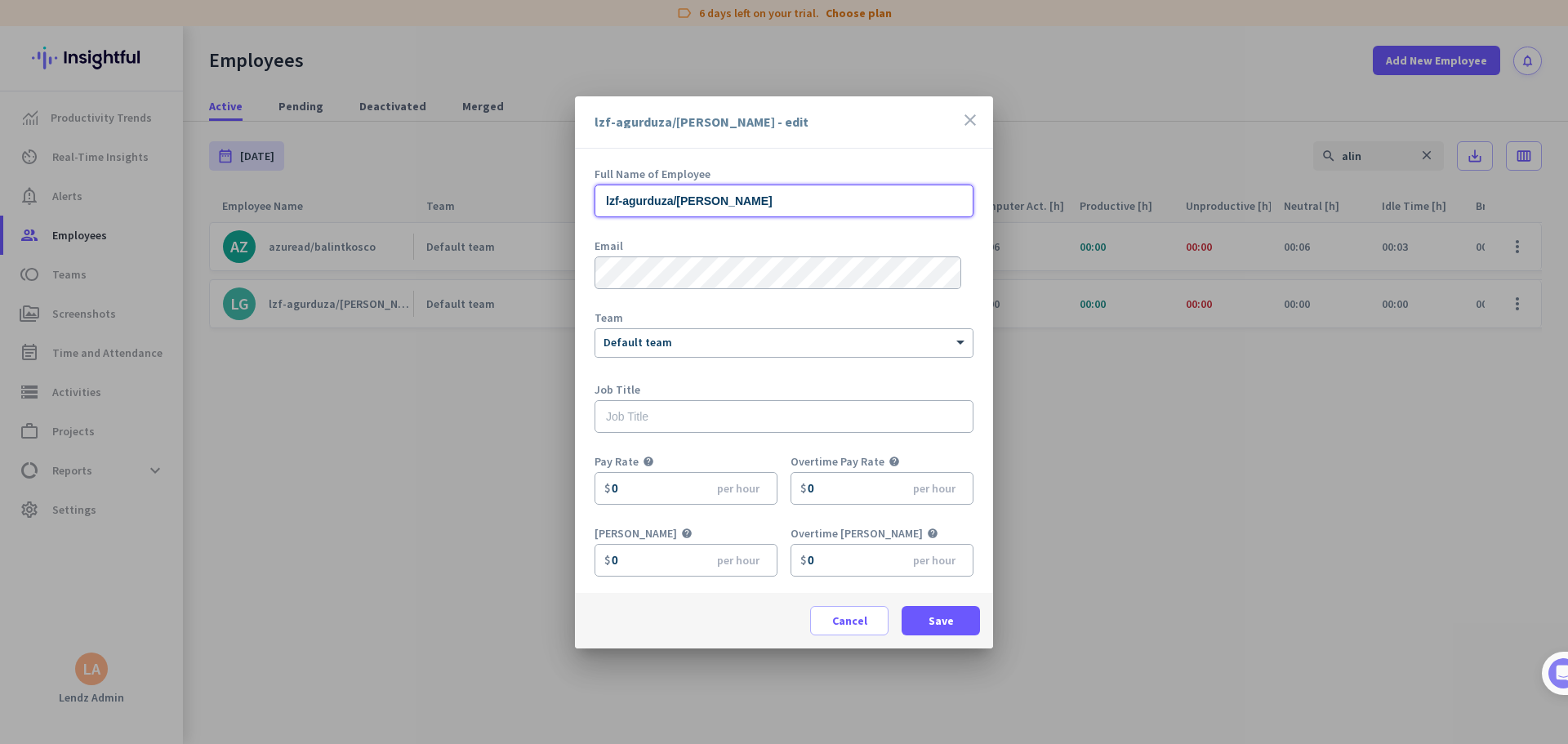
drag, startPoint x: 786, startPoint y: 200, endPoint x: 458, endPoint y: 188, distance: 328.2
click at [458, 188] on div "lzf-agurduza/[PERSON_NAME] - edit close Full Name of Employee lzf-agurduza/[PER…" at bounding box center [784, 372] width 1568 height 744
paste input "[PERSON_NAME]"
type input "[PERSON_NAME]"
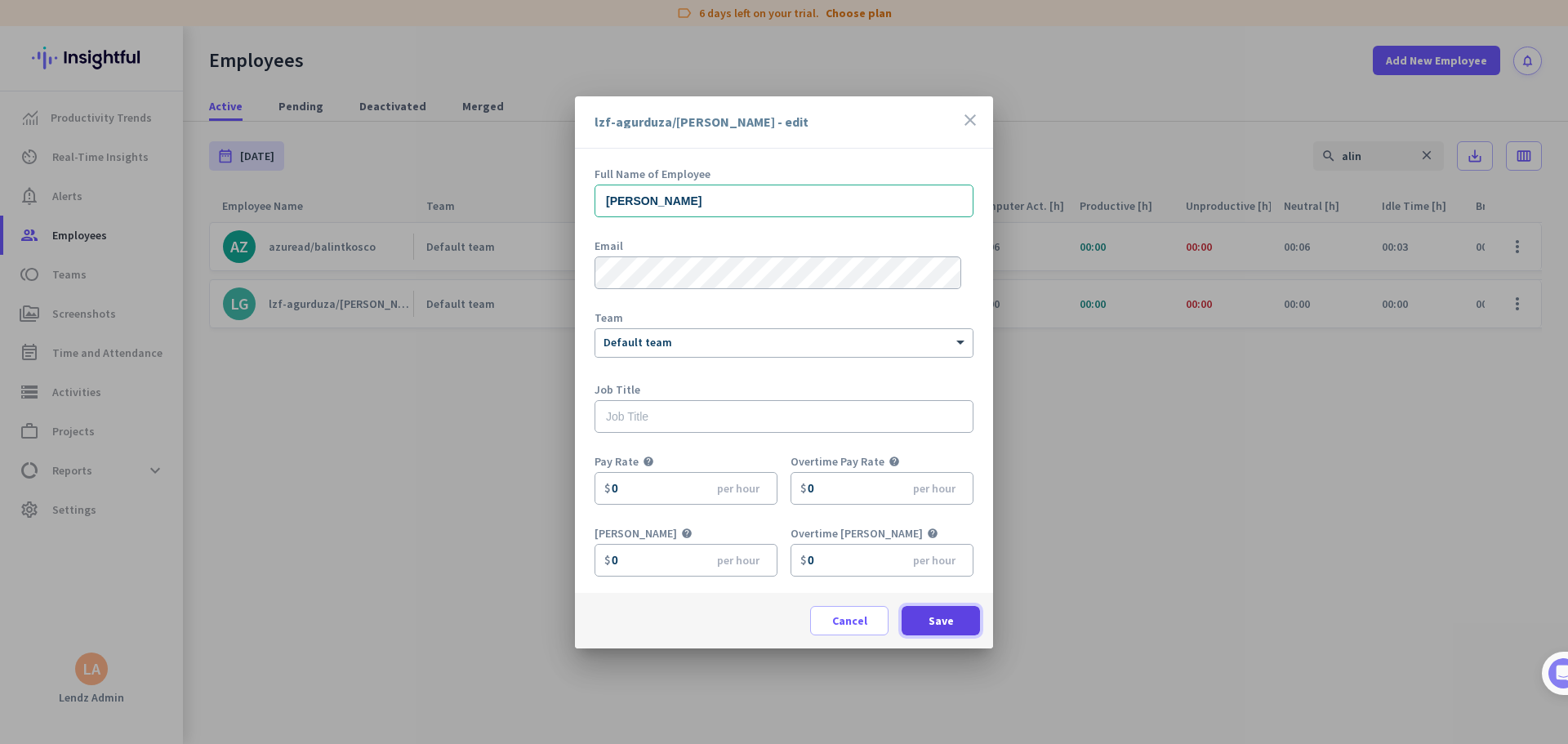
click at [953, 452] on span at bounding box center [941, 621] width 79 height 39
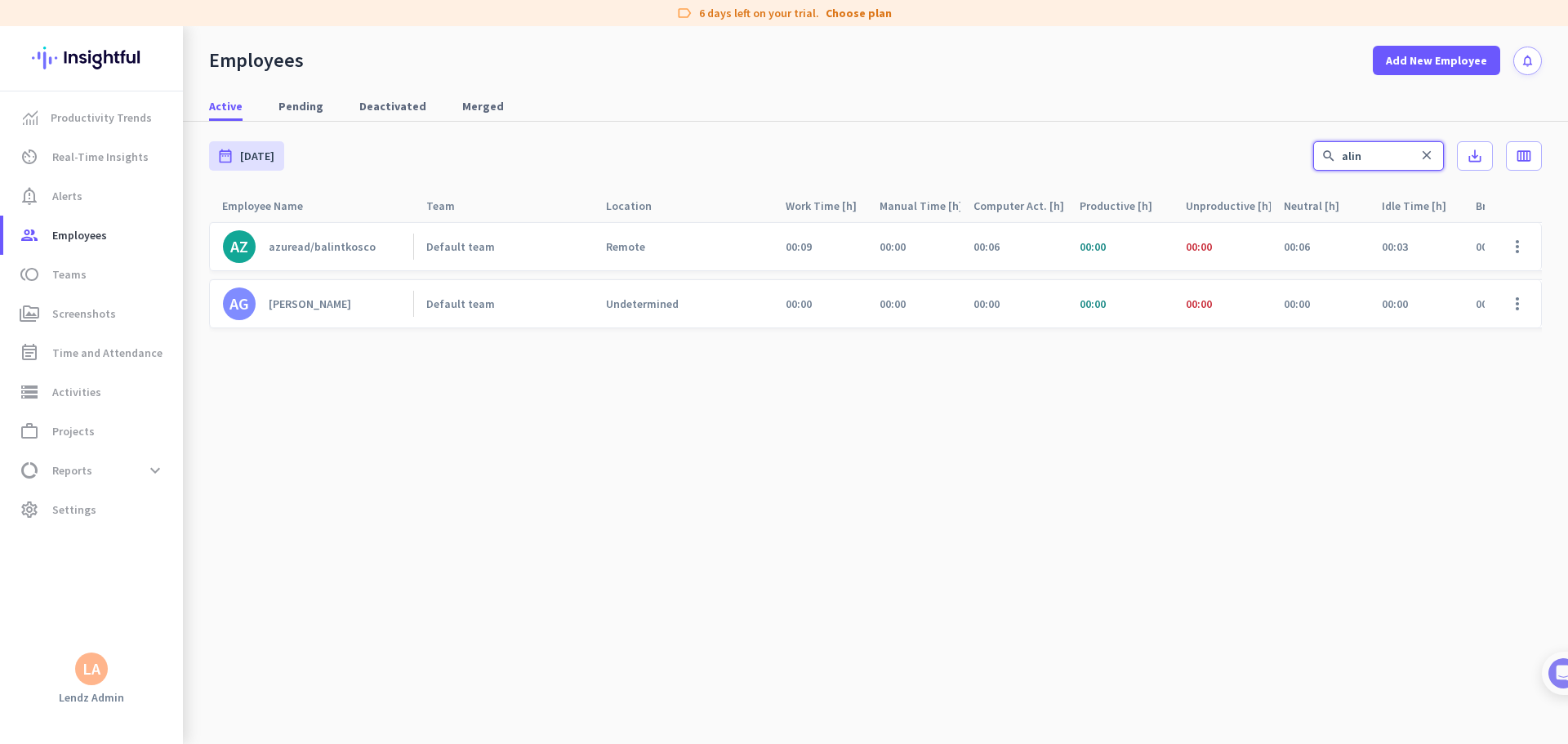
drag, startPoint x: 1393, startPoint y: 162, endPoint x: 1284, endPoint y: 164, distance: 109.0
click at [998, 164] on div "date_range [DATE] [DATE] - [DATE] search alin close save_alt calendar_view_week" at bounding box center [875, 156] width 1333 height 68
type input "dav"
click at [998, 245] on span at bounding box center [1517, 247] width 39 height 39
click at [998, 276] on span "Edit" at bounding box center [1470, 281] width 108 height 16
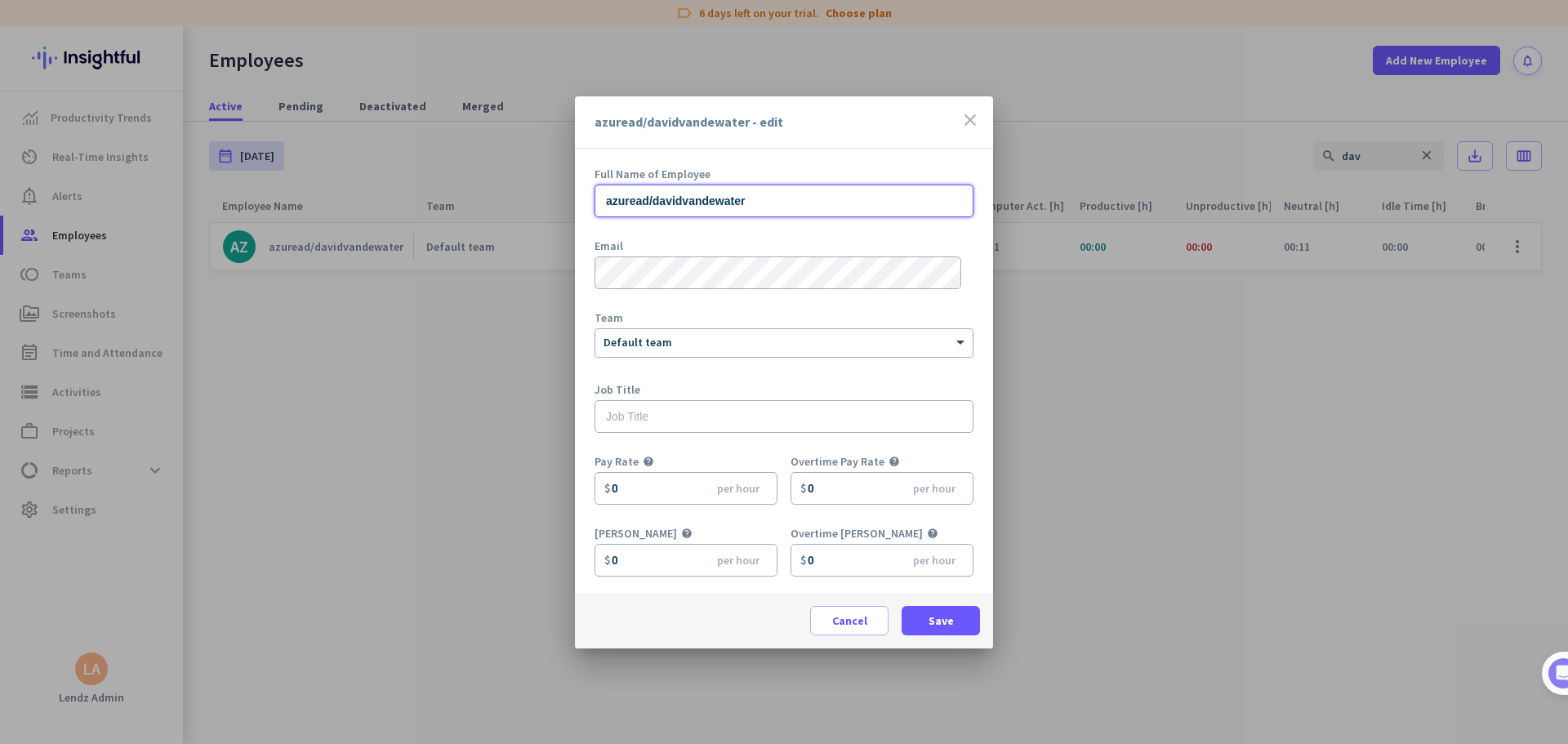
drag, startPoint x: 799, startPoint y: 211, endPoint x: 495, endPoint y: 214, distance: 304.0
click at [508, 201] on div "azuread/davidvandewater - edit close Full Name of Employee azuread/davidvandewa…" at bounding box center [784, 372] width 1568 height 744
paste input "[PERSON_NAME]"
type input "[PERSON_NAME]"
click at [942, 452] on span "Save" at bounding box center [941, 620] width 25 height 16
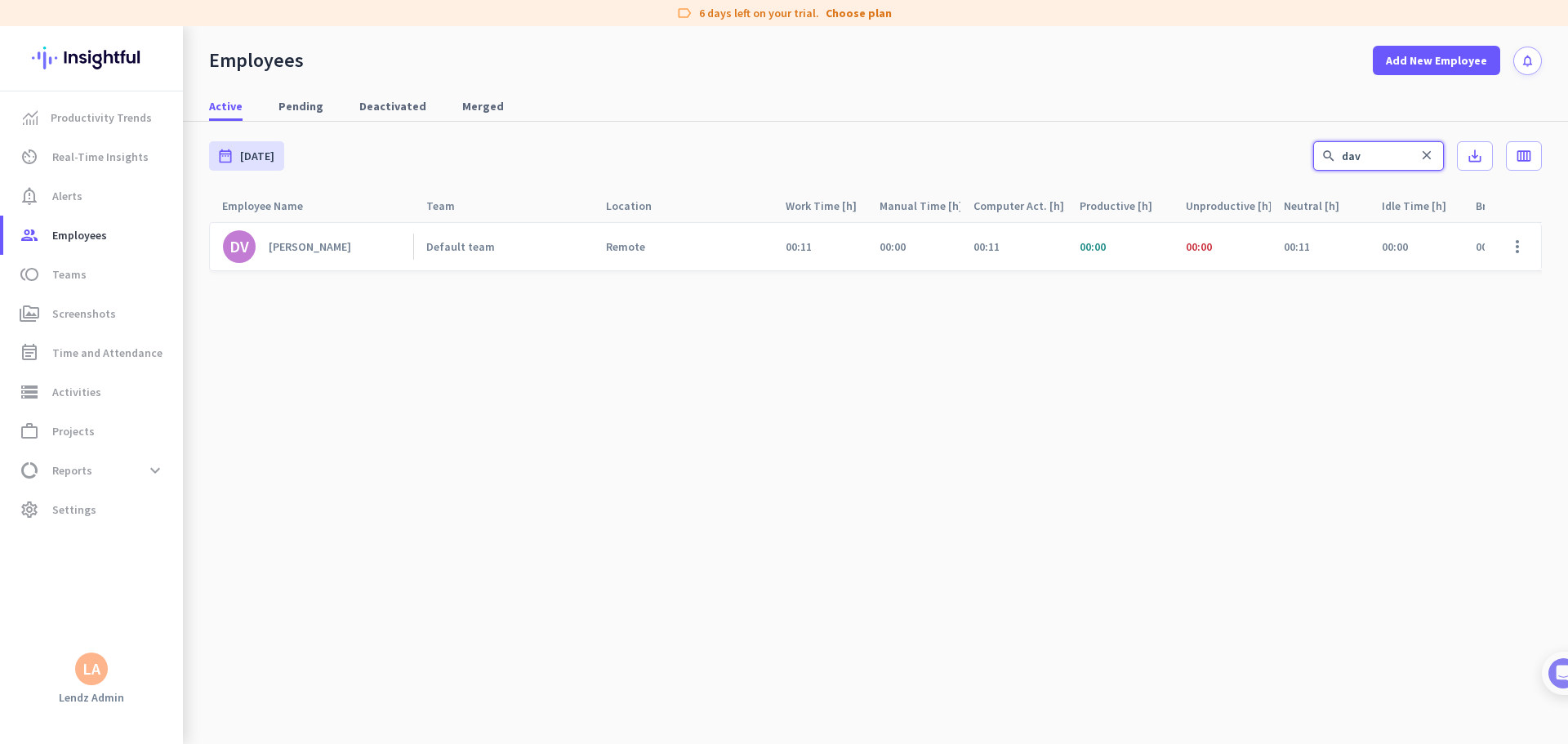
drag, startPoint x: 1364, startPoint y: 161, endPoint x: 1185, endPoint y: 171, distance: 179.3
click at [998, 170] on div "date_range [DATE] [DATE] - [DATE] search dav close save_alt calendar_view_week" at bounding box center [875, 156] width 1333 height 68
type input "e"
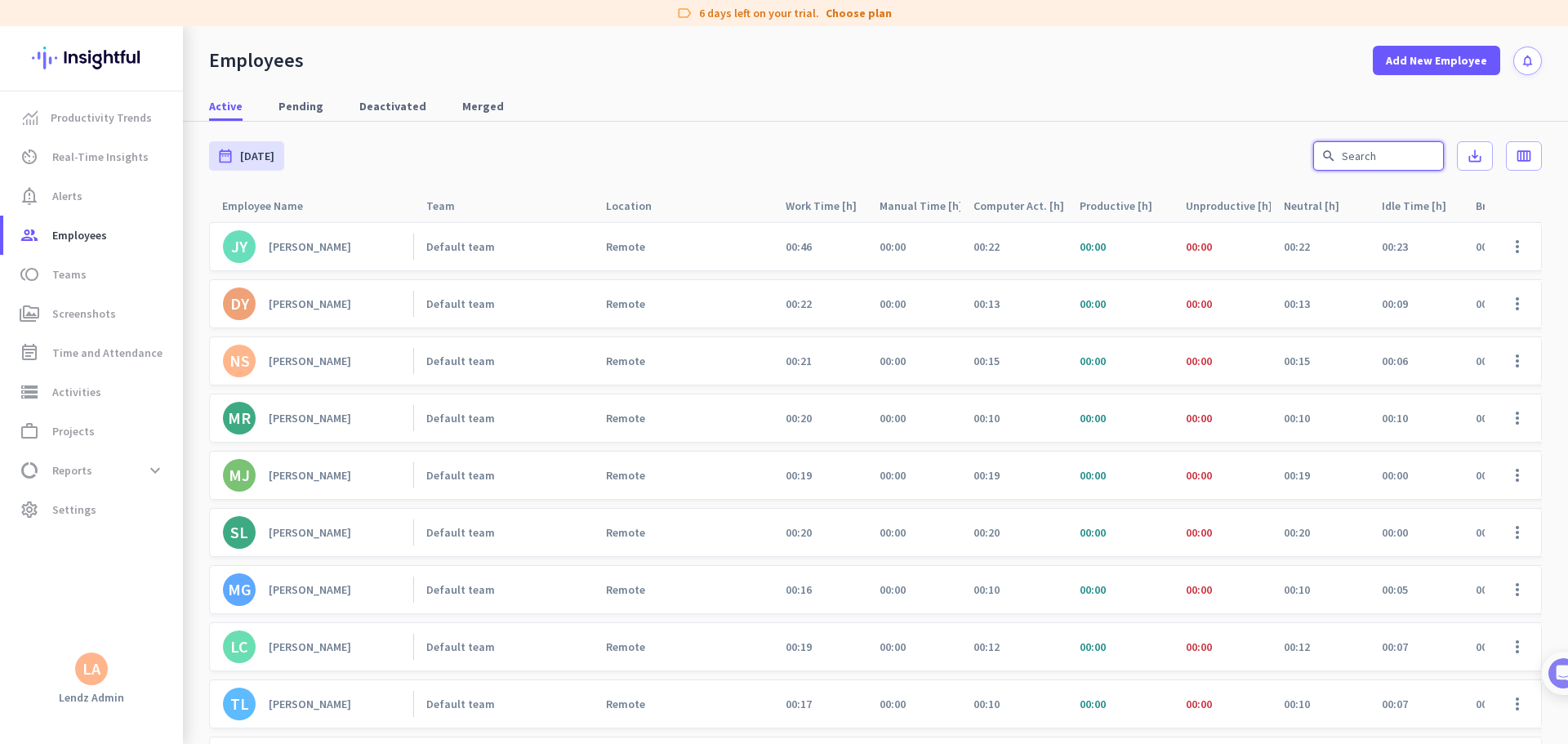
click at [998, 148] on input "text" at bounding box center [1378, 156] width 130 height 29
type input "e"
click at [527, 450] on div "[PERSON_NAME] Default team Remote 00:46 00:00 00:22 00:00 00:00 00:22 00:23 00:…" at bounding box center [1033, 532] width 1650 height 622
drag, startPoint x: 1328, startPoint y: 150, endPoint x: 1349, endPoint y: 145, distance: 21.6
click at [998, 148] on div "search" at bounding box center [1329, 156] width 15 height 29
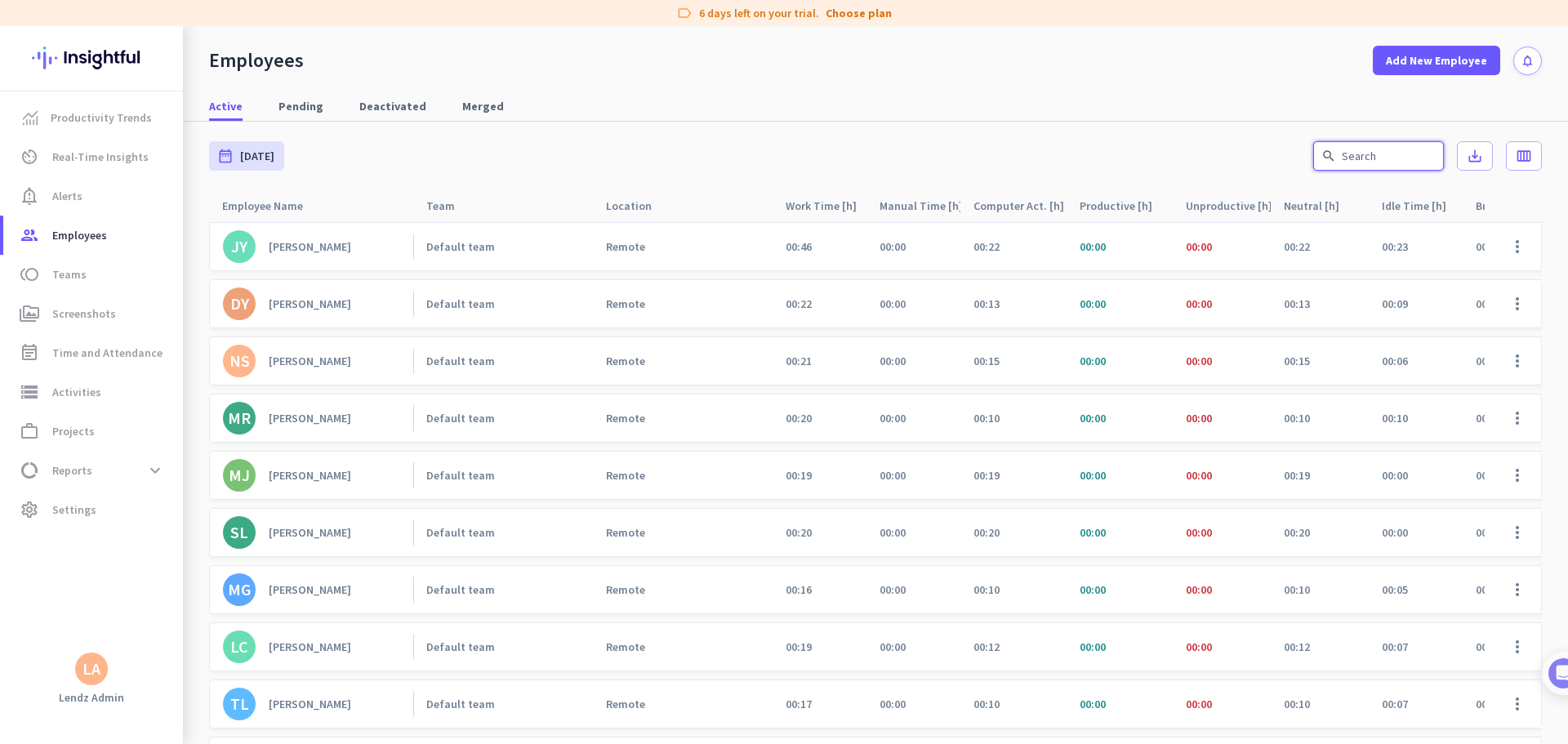
click at [998, 152] on input "text" at bounding box center [1378, 156] width 130 height 29
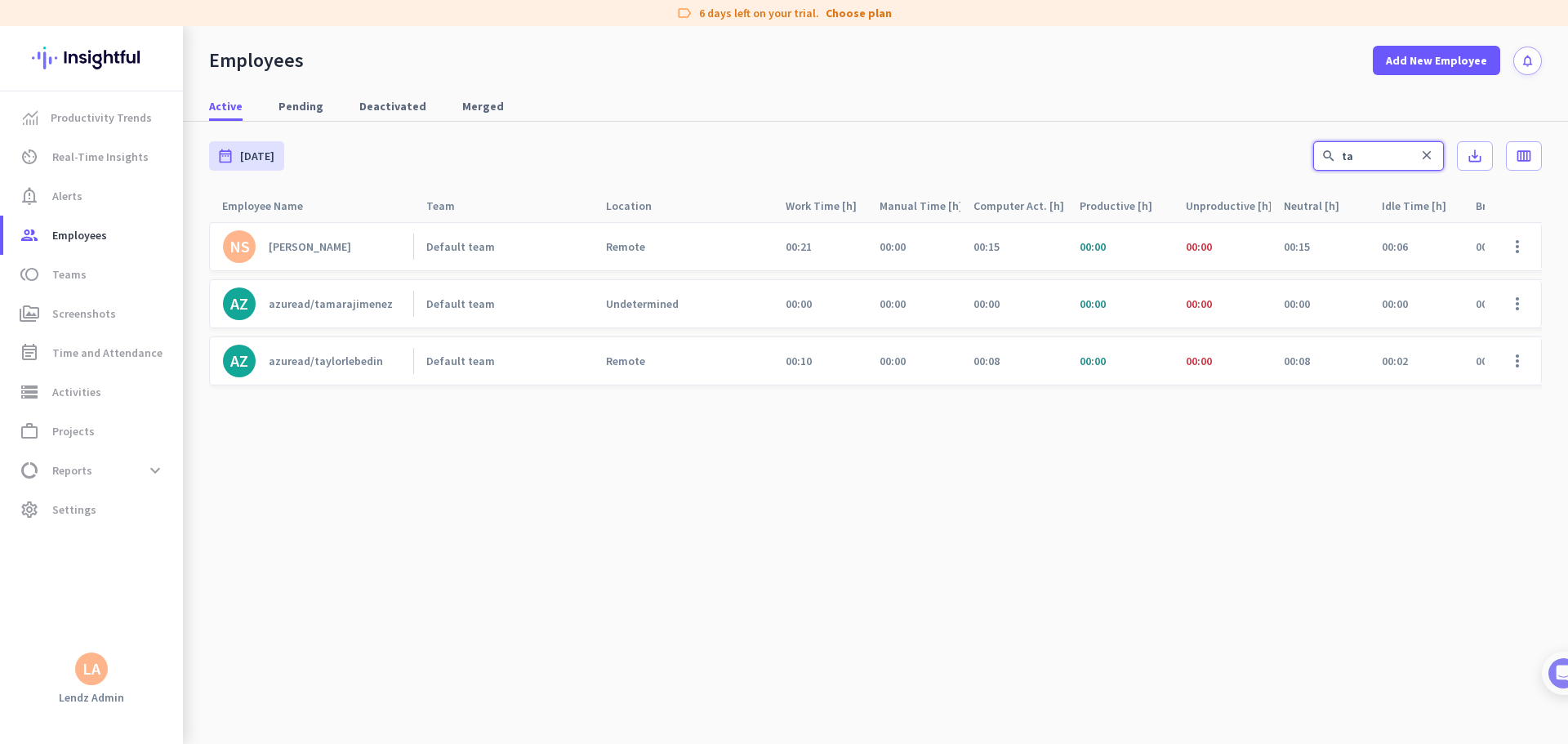
type input "t"
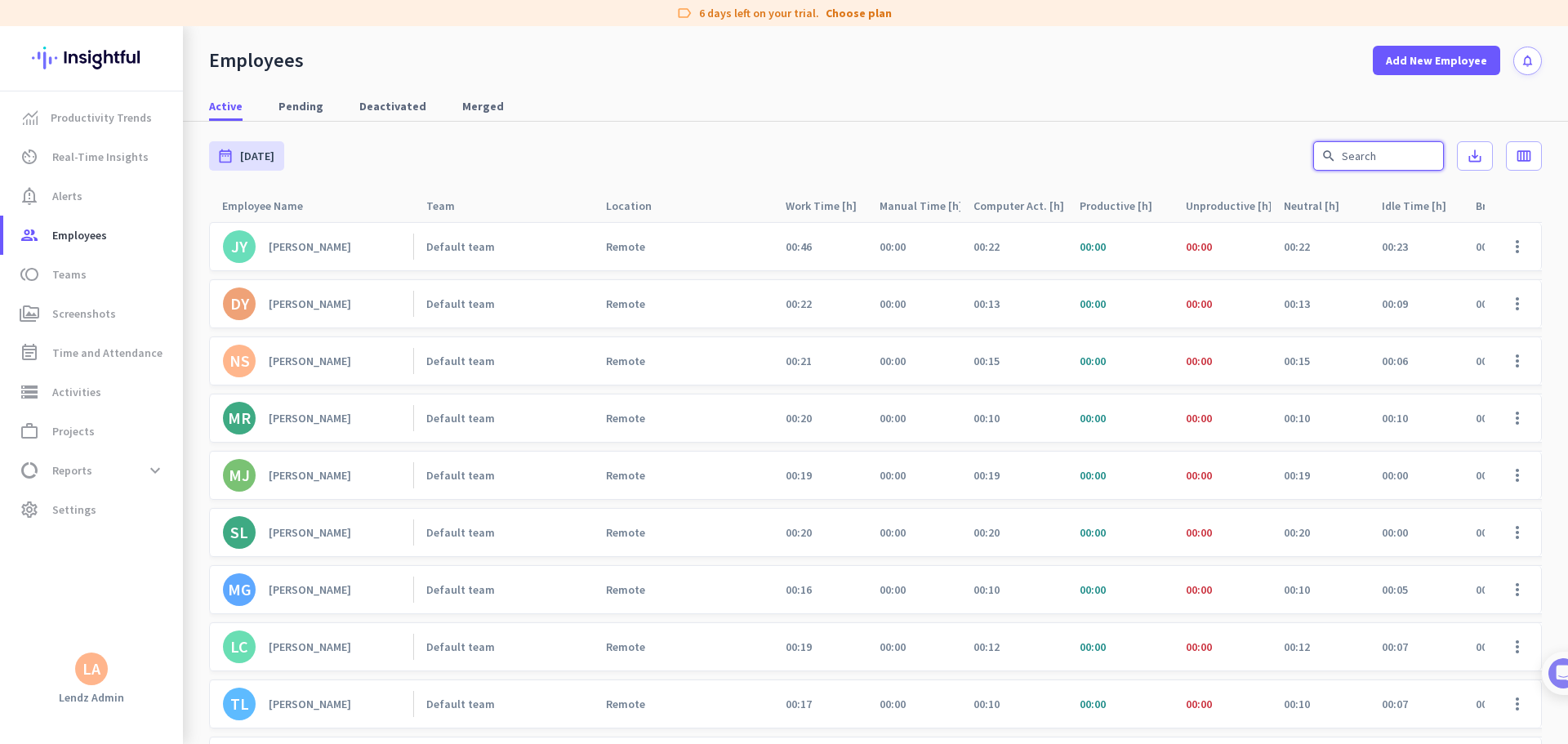
click at [998, 158] on input "text" at bounding box center [1378, 156] width 130 height 29
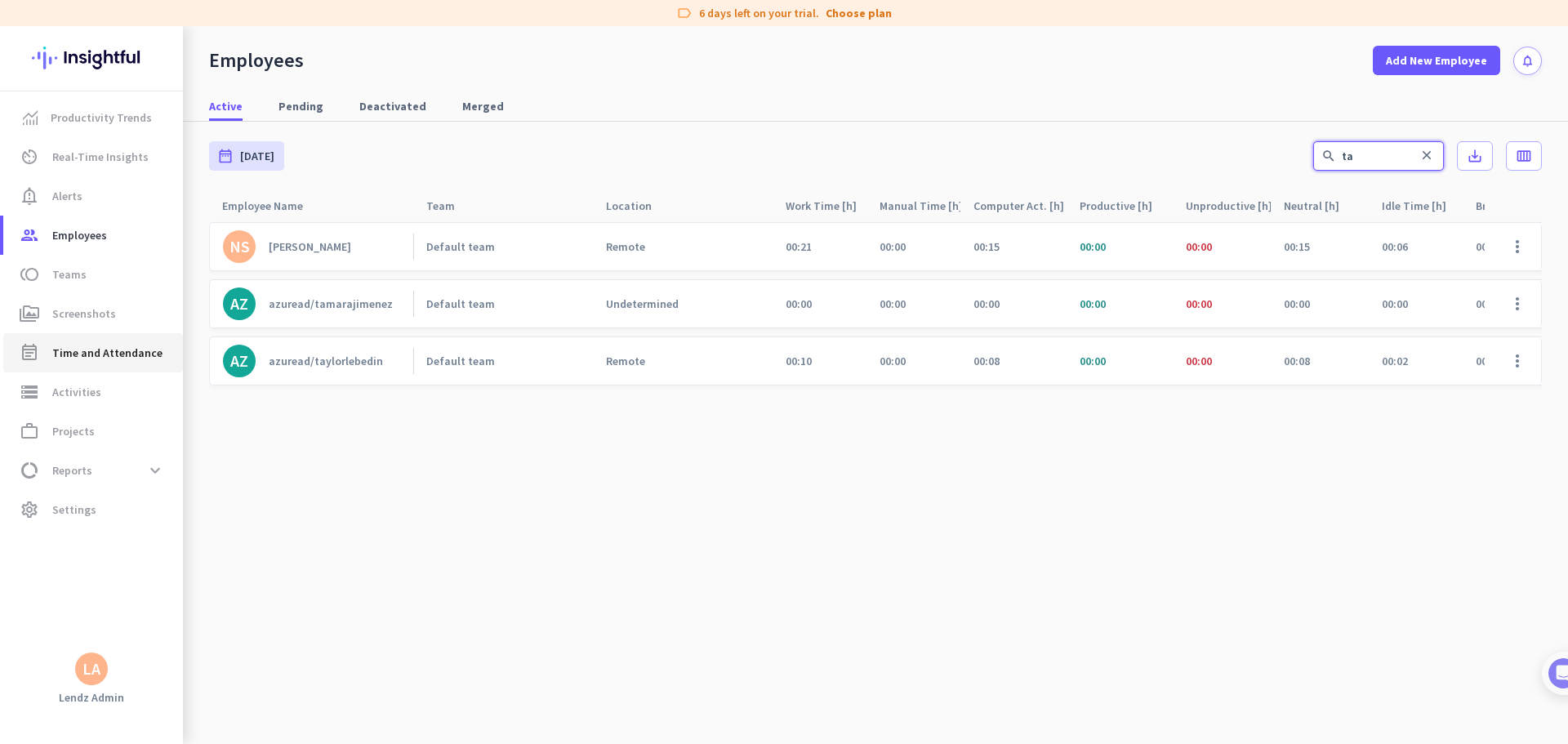
type input "ta"
click at [998, 307] on span at bounding box center [1517, 304] width 39 height 39
click at [998, 339] on span "Edit" at bounding box center [1470, 338] width 108 height 16
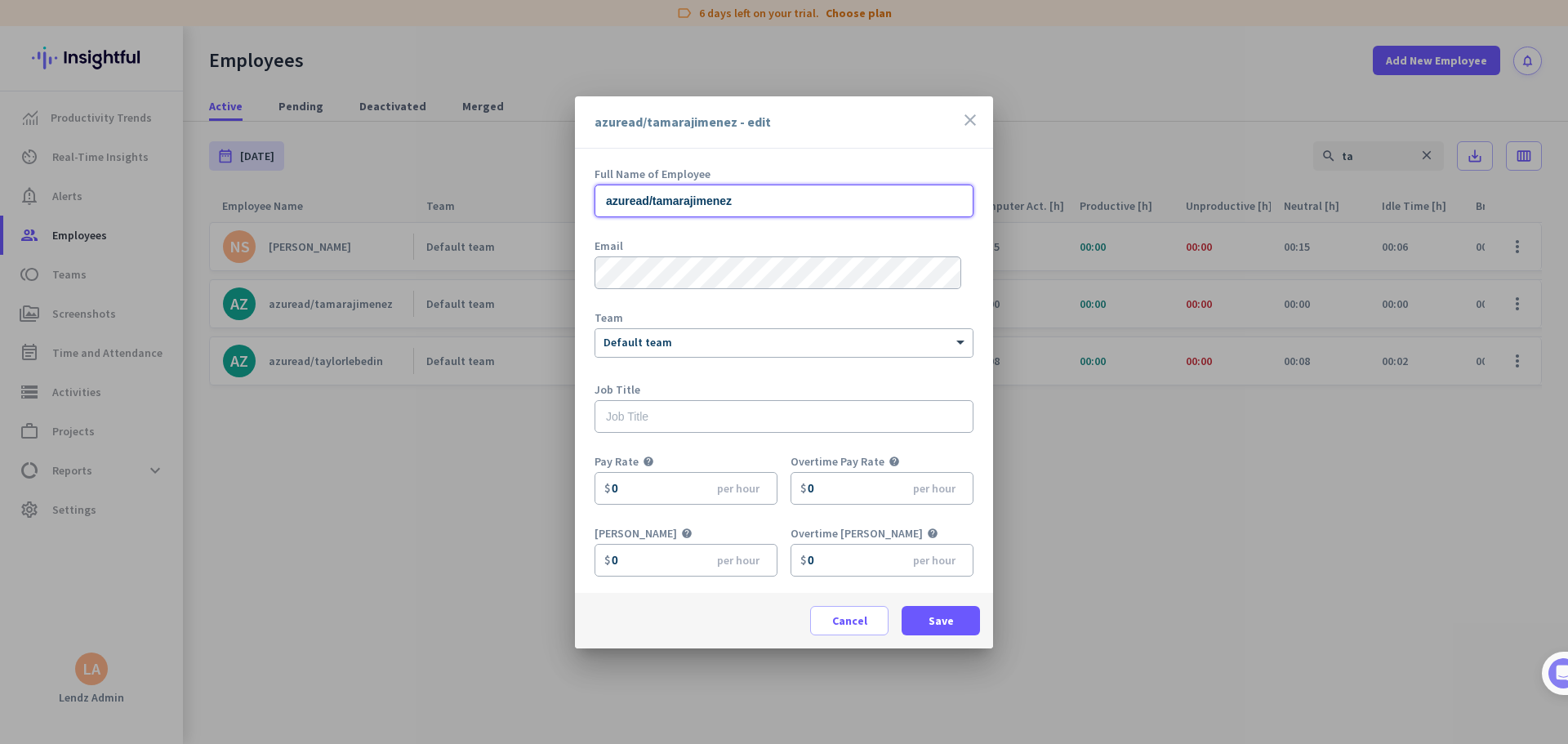
drag, startPoint x: 761, startPoint y: 203, endPoint x: 484, endPoint y: 220, distance: 277.5
click at [464, 195] on div "azuread/tamarajimenez - edit close Full Name of Employee azuread/tamarajimenez …" at bounding box center [784, 372] width 1568 height 744
paste input "[PERSON_NAME]"
type input "[PERSON_NAME]"
click at [953, 452] on span at bounding box center [941, 621] width 79 height 39
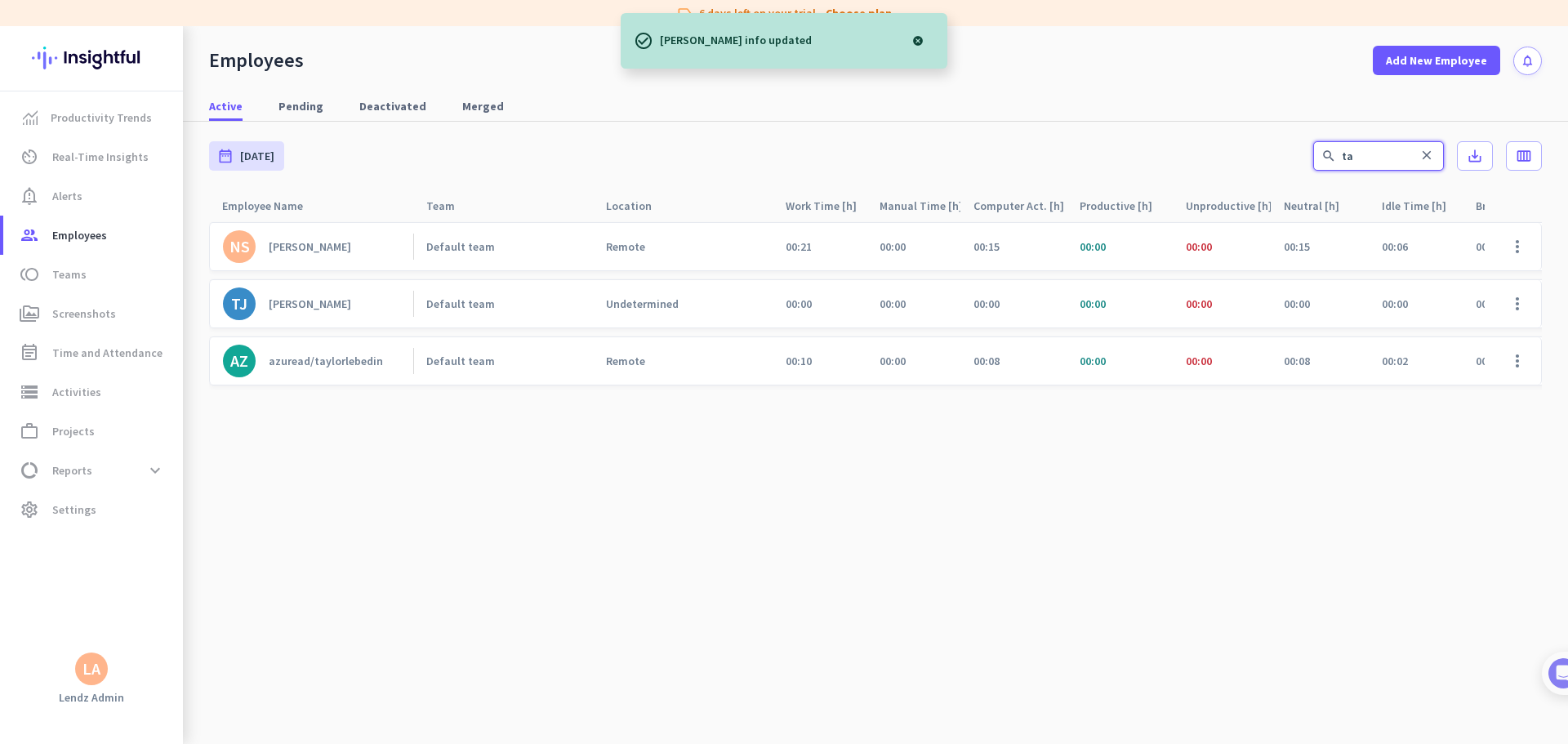
drag, startPoint x: 1354, startPoint y: 155, endPoint x: 1251, endPoint y: 157, distance: 103.0
click at [998, 157] on div "date_range [DATE] [DATE] - [DATE] search ta close save_alt calendar_view_week" at bounding box center [875, 156] width 1333 height 68
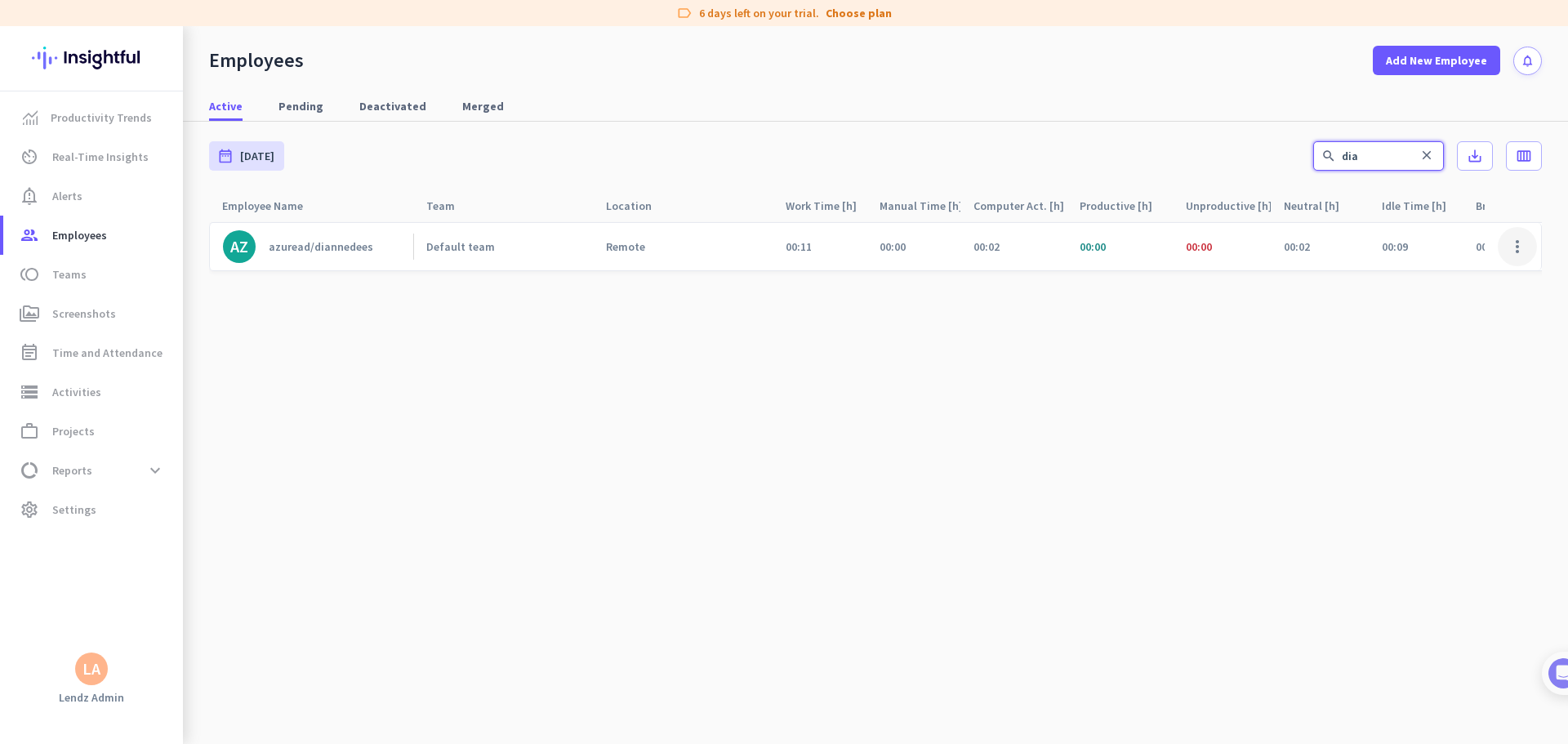
type input "dia"
click at [998, 246] on span at bounding box center [1517, 247] width 39 height 39
click at [998, 282] on span "Edit" at bounding box center [1470, 281] width 108 height 16
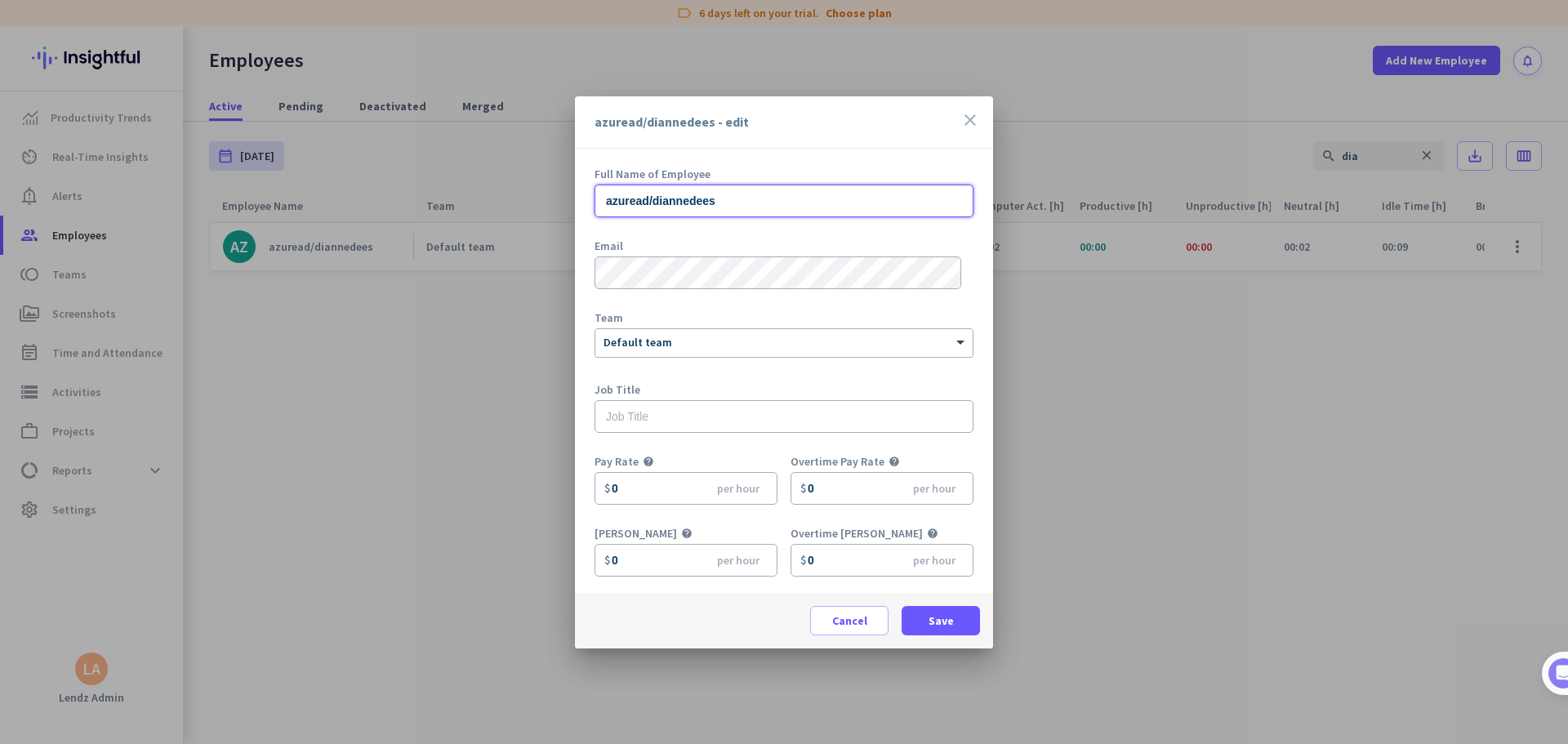
drag, startPoint x: 832, startPoint y: 205, endPoint x: 476, endPoint y: 210, distance: 356.0
click at [476, 210] on div "azuread/diannedees - edit close Full Name of Employee azuread/diannedees Email …" at bounding box center [784, 372] width 1568 height 744
paste input "[PERSON_NAME]"
type input "[PERSON_NAME]"
click at [951, 452] on span "Save" at bounding box center [941, 620] width 25 height 16
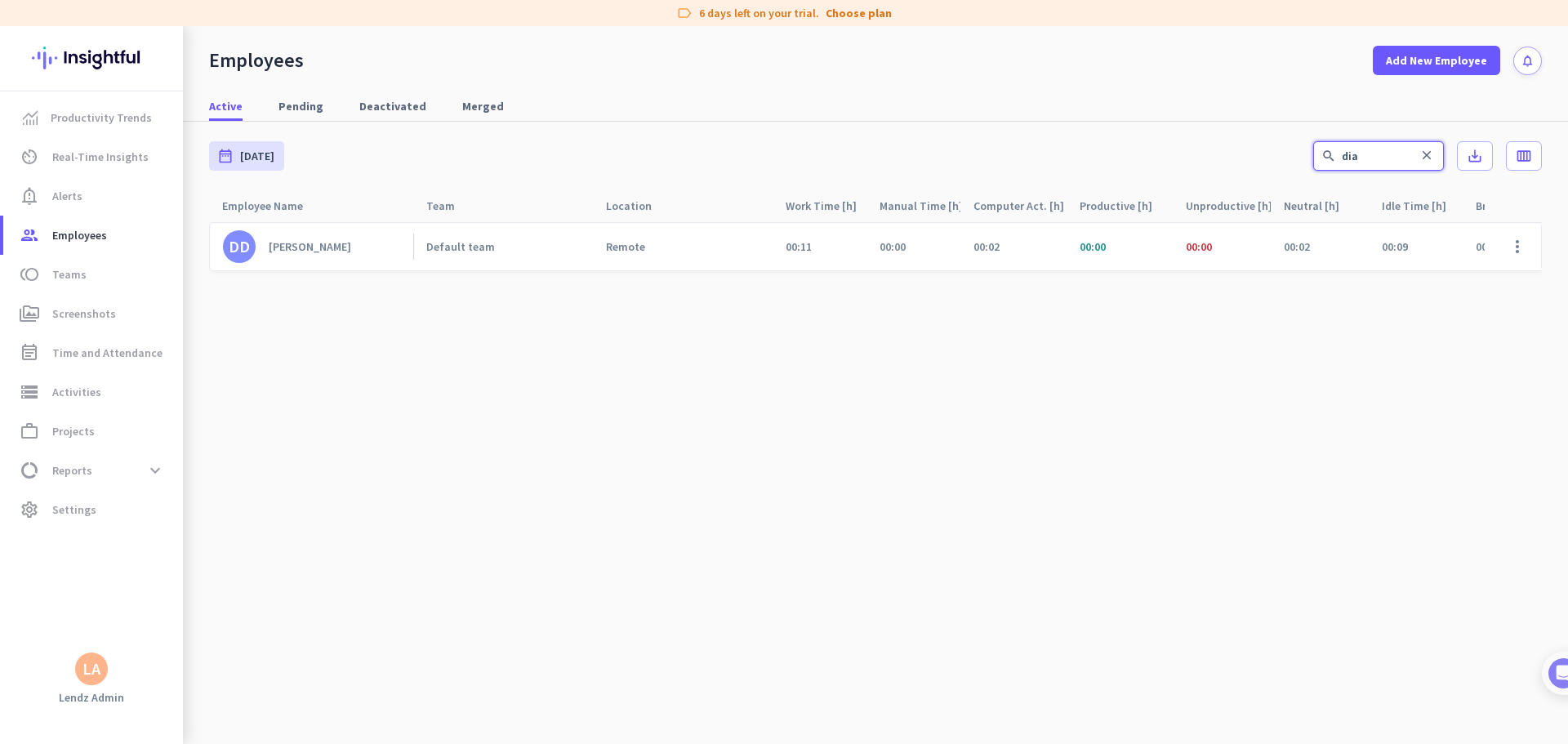
drag, startPoint x: 1400, startPoint y: 153, endPoint x: 988, endPoint y: 152, distance: 412.0
click at [990, 151] on div "date_range [DATE] [DATE] - [DATE] search dia close save_alt calendar_view_week" at bounding box center [875, 156] width 1333 height 68
type input "sha"
click at [998, 245] on span at bounding box center [1517, 247] width 39 height 39
click at [998, 284] on span "Edit" at bounding box center [1470, 281] width 108 height 16
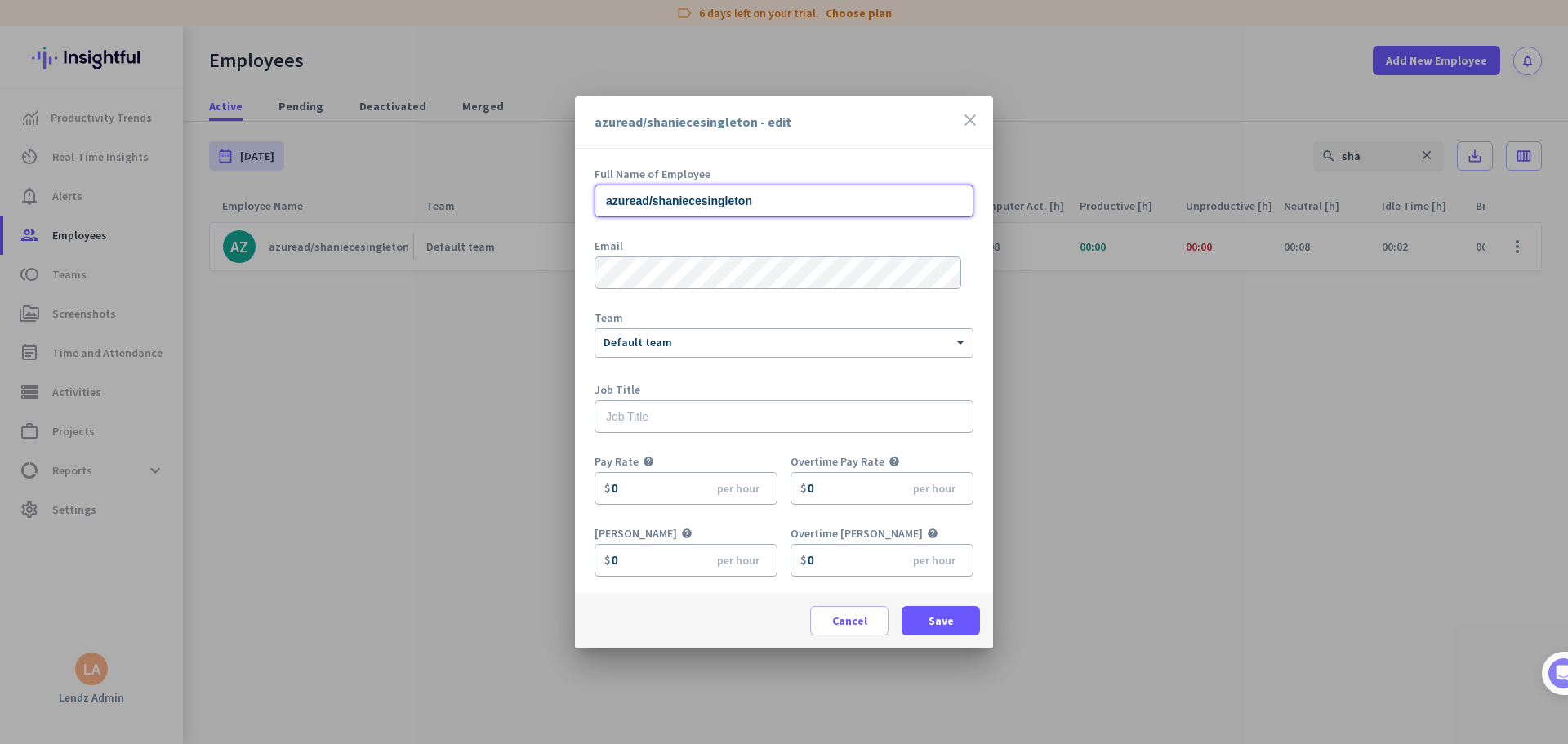
drag, startPoint x: 688, startPoint y: 207, endPoint x: 525, endPoint y: 205, distance: 163.0
click at [525, 205] on div "azuread/shaniecesingleton - edit close Full Name of Employee azuread/shaniecesi…" at bounding box center [784, 372] width 1568 height 744
paste input "[PERSON_NAME] S"
type input "[PERSON_NAME]"
click at [947, 452] on button "Save" at bounding box center [941, 620] width 79 height 29
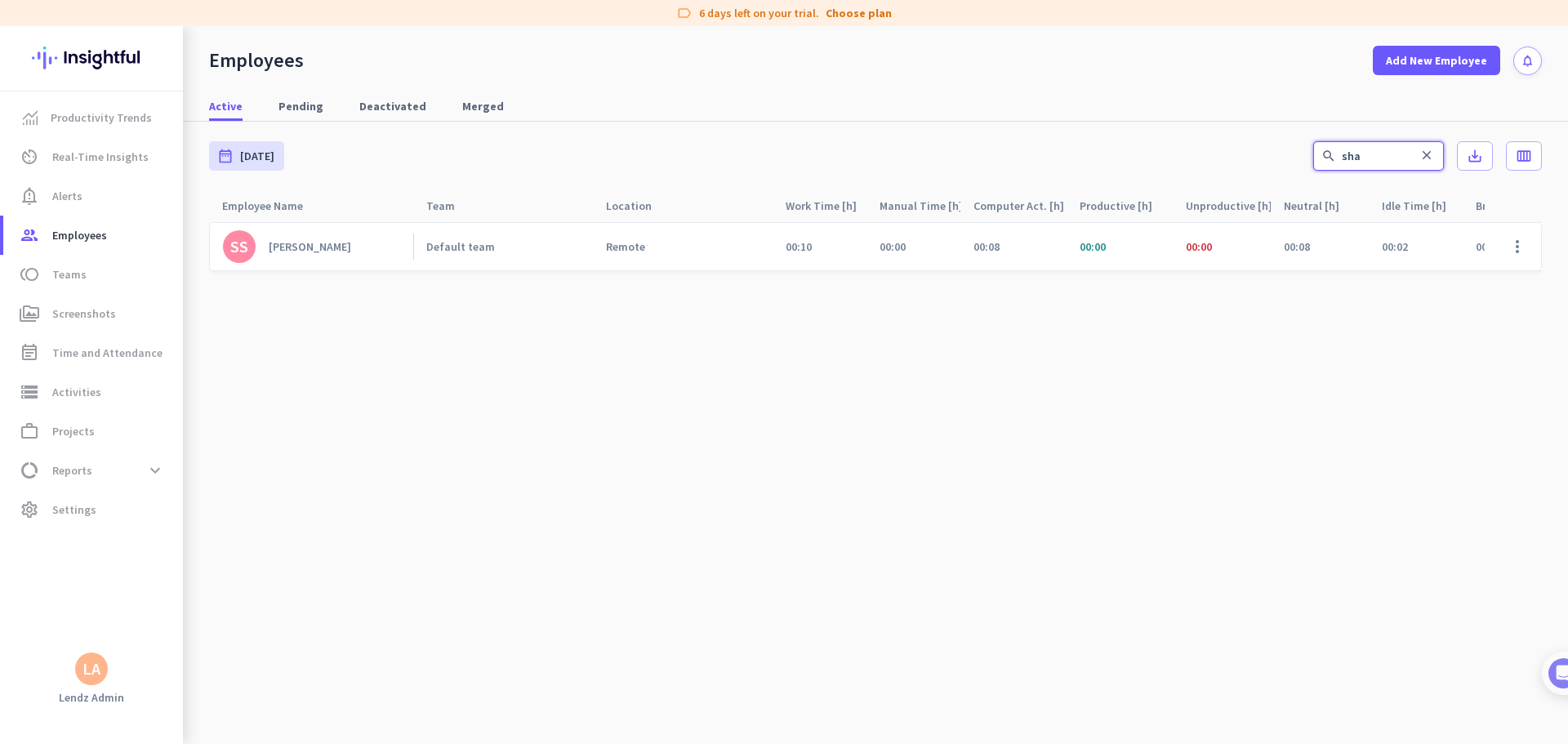
drag, startPoint x: 1364, startPoint y: 150, endPoint x: 1251, endPoint y: 149, distance: 113.0
click at [998, 154] on div "date_range [DATE] [DATE] - [DATE] search sha close save_alt calendar_view_week" at bounding box center [875, 156] width 1333 height 68
type input "bran"
click at [998, 245] on span at bounding box center [1517, 247] width 39 height 39
click at [998, 281] on span "Edit" at bounding box center [1470, 281] width 108 height 16
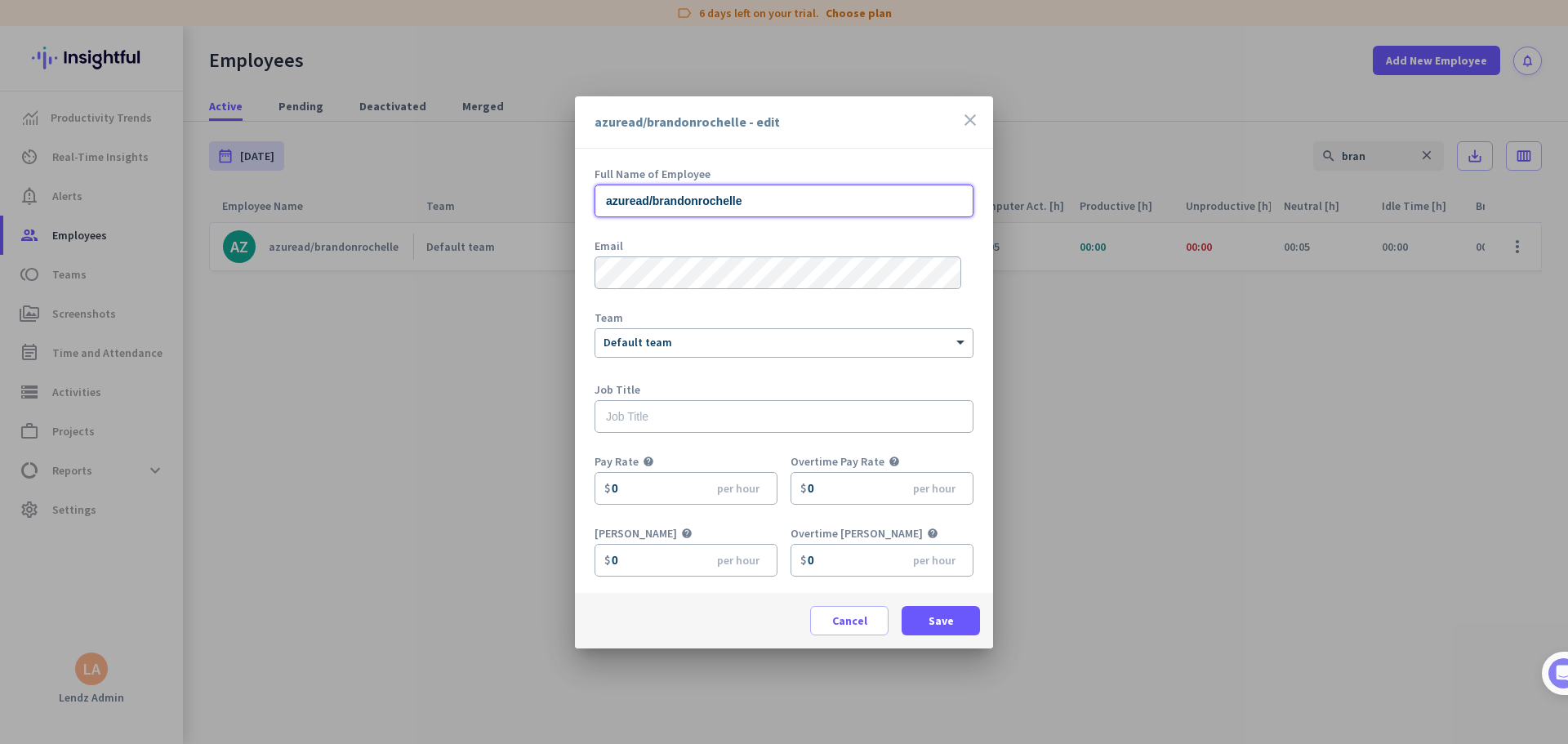
drag, startPoint x: 504, startPoint y: 201, endPoint x: 450, endPoint y: 209, distance: 54.6
click at [450, 208] on div "azuread/brandonrochelle - edit close Full Name of Employee azuread/brandonroche…" at bounding box center [784, 372] width 1568 height 744
paste input "[PERSON_NAME]"
type input "[PERSON_NAME]"
click at [920, 452] on span at bounding box center [941, 621] width 79 height 39
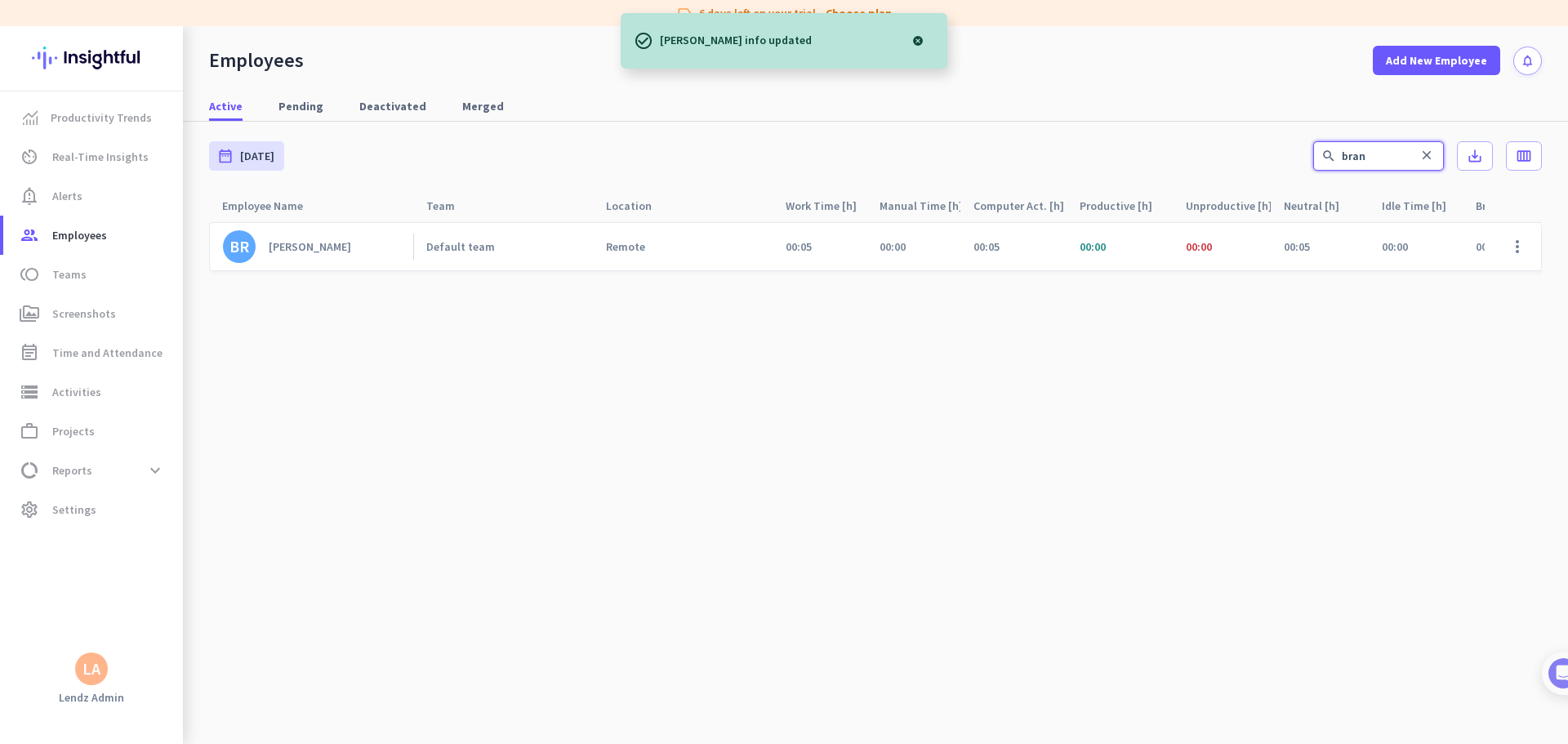
drag, startPoint x: 1365, startPoint y: 159, endPoint x: 1232, endPoint y: 180, distance: 134.6
click at [998, 165] on div "date_range [DATE] [DATE] - [DATE] search bran close save_alt calendar_view_week" at bounding box center [875, 156] width 1333 height 68
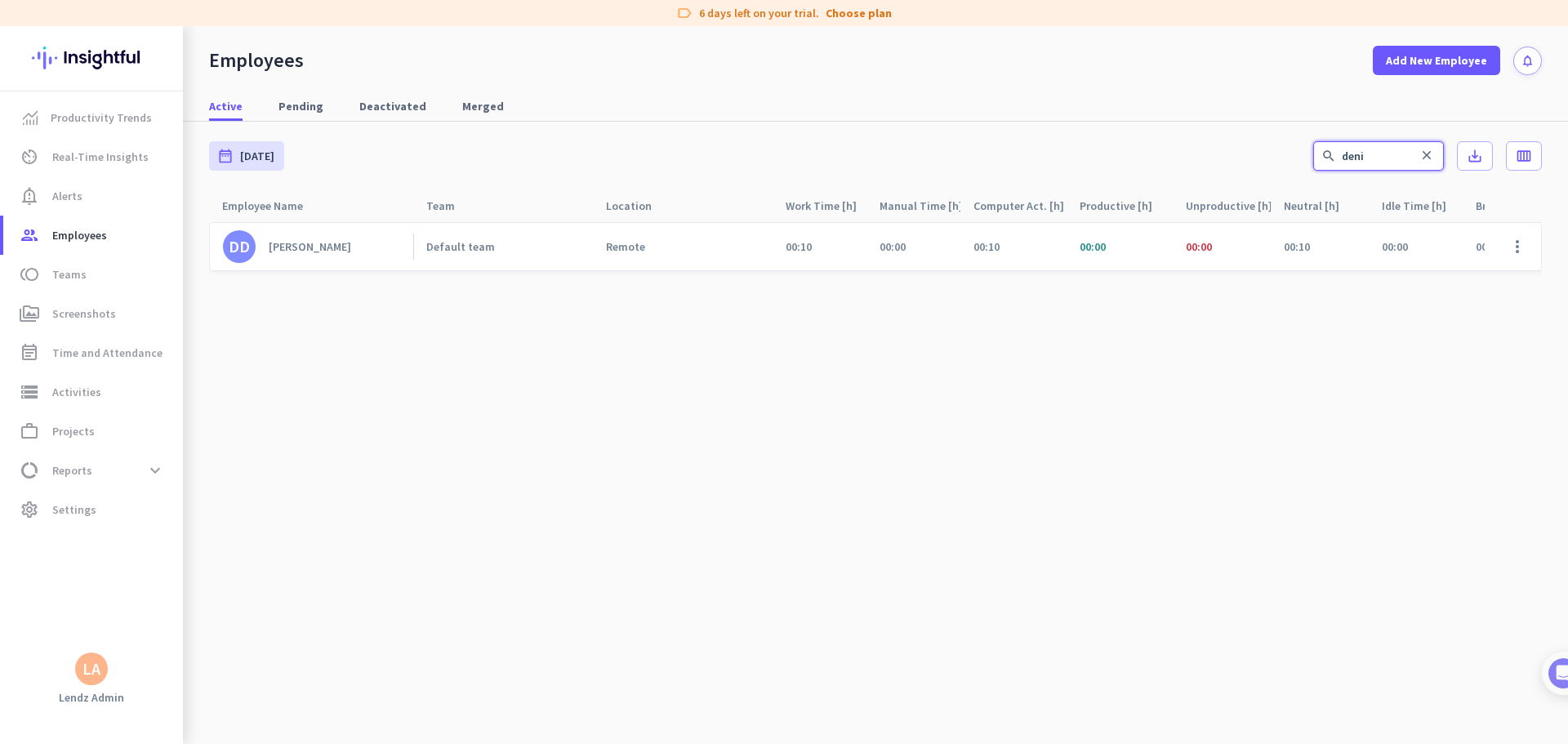
drag, startPoint x: 1391, startPoint y: 155, endPoint x: 1011, endPoint y: 139, distance: 380.3
click at [998, 139] on div "date_range [DATE] [DATE] - [DATE] search deni close save_alt calendar_view_week" at bounding box center [875, 156] width 1333 height 68
drag, startPoint x: 1393, startPoint y: 150, endPoint x: 1074, endPoint y: 177, distance: 320.1
click at [998, 177] on div "date_range [DATE] [DATE] - [DATE] search ang close save_alt calendar_view_week" at bounding box center [875, 156] width 1333 height 68
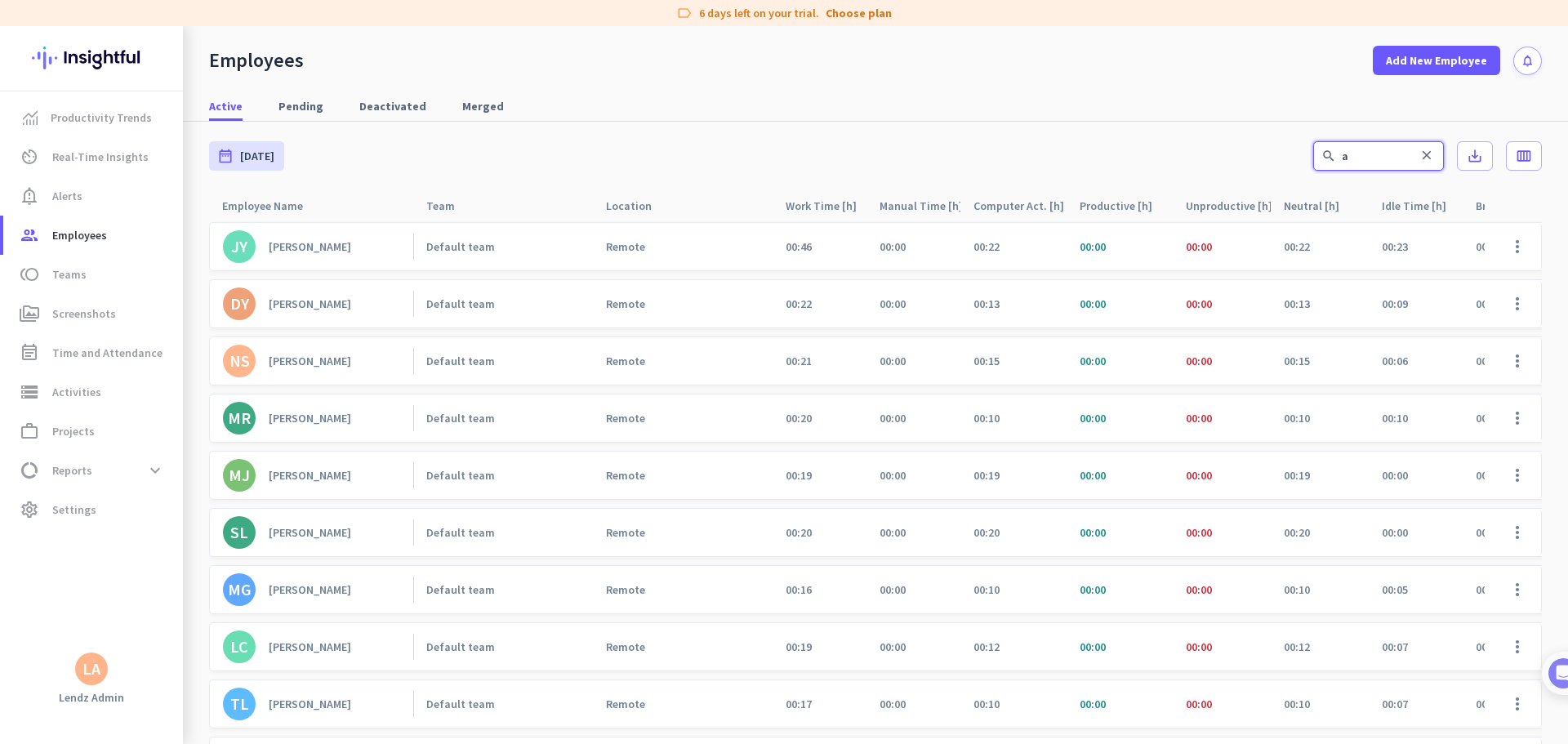
drag, startPoint x: 1243, startPoint y: 157, endPoint x: 1194, endPoint y: 149, distance: 49.6
click at [998, 154] on div "date_range [DATE] [DATE] - [DATE] search a close save_alt calendar_view_week" at bounding box center [875, 156] width 1333 height 68
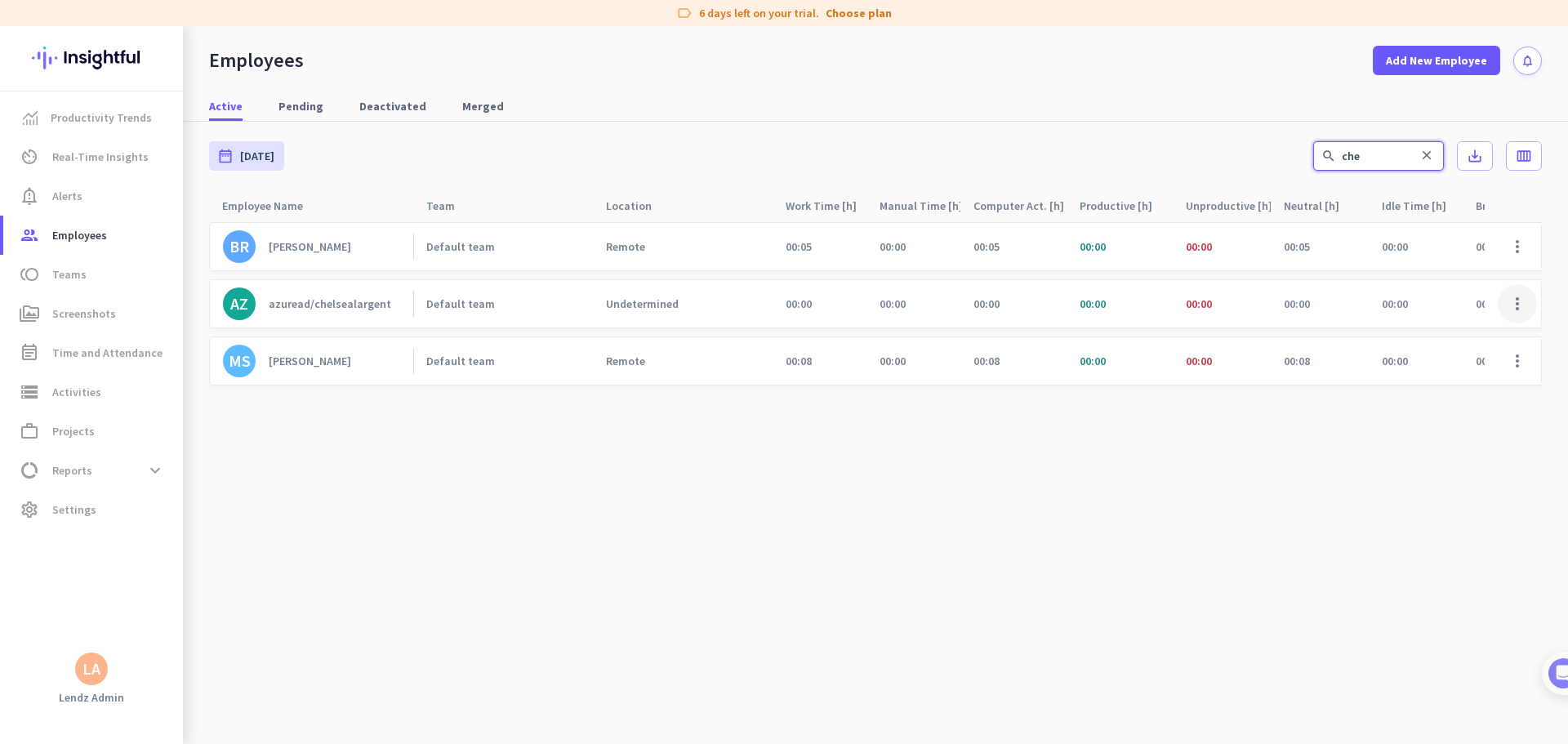
type input "che"
click at [998, 300] on span at bounding box center [1517, 304] width 39 height 39
click at [998, 330] on span "Edit" at bounding box center [1470, 338] width 108 height 16
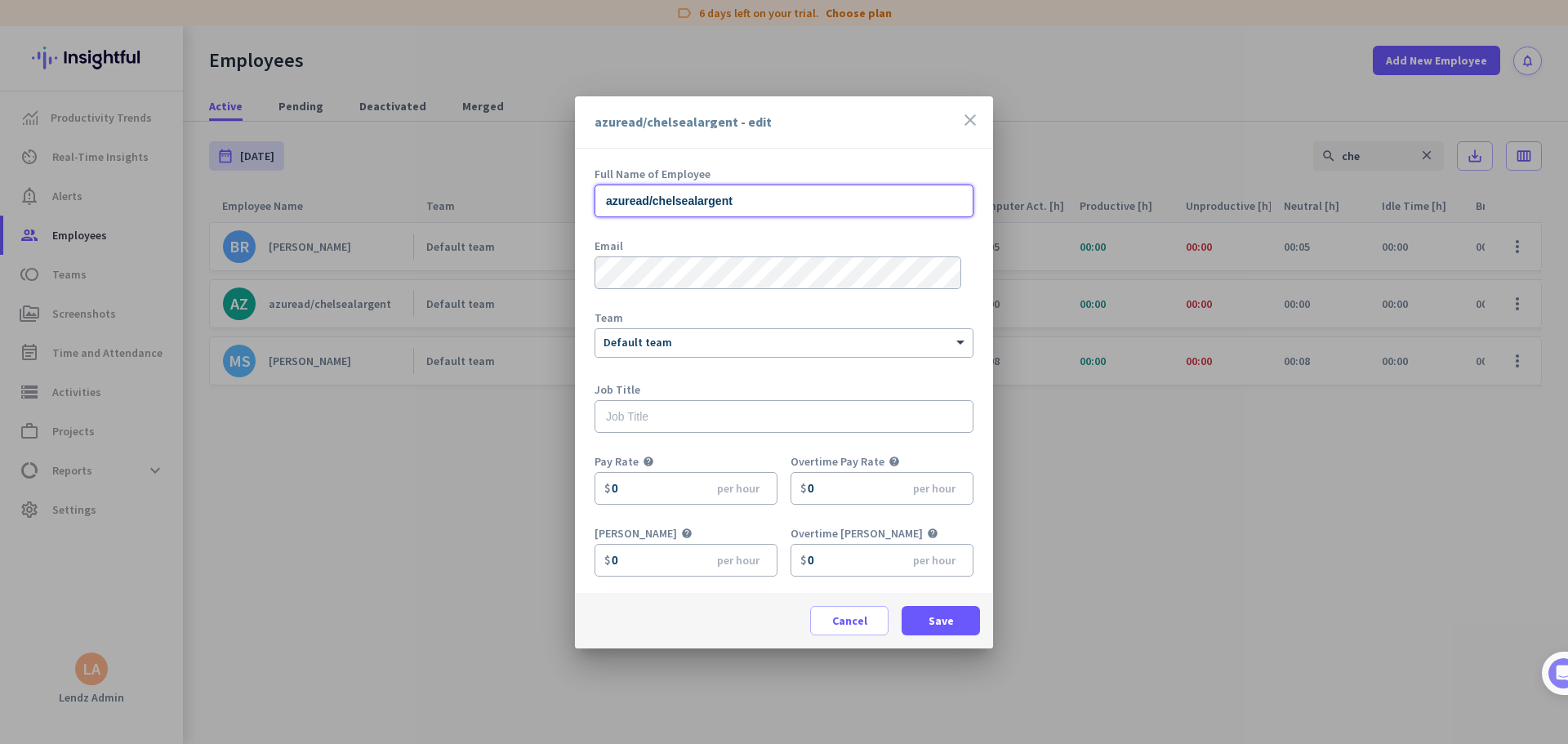
drag, startPoint x: 835, startPoint y: 197, endPoint x: 582, endPoint y: 202, distance: 253.0
click at [582, 197] on div "Full Name of Employee azuread/chelsealargent Email Team × Default team Job Titl…" at bounding box center [784, 371] width 418 height 445
paste input "[PERSON_NAME]"
type input "[PERSON_NAME]"
click at [934, 452] on span at bounding box center [941, 621] width 79 height 39
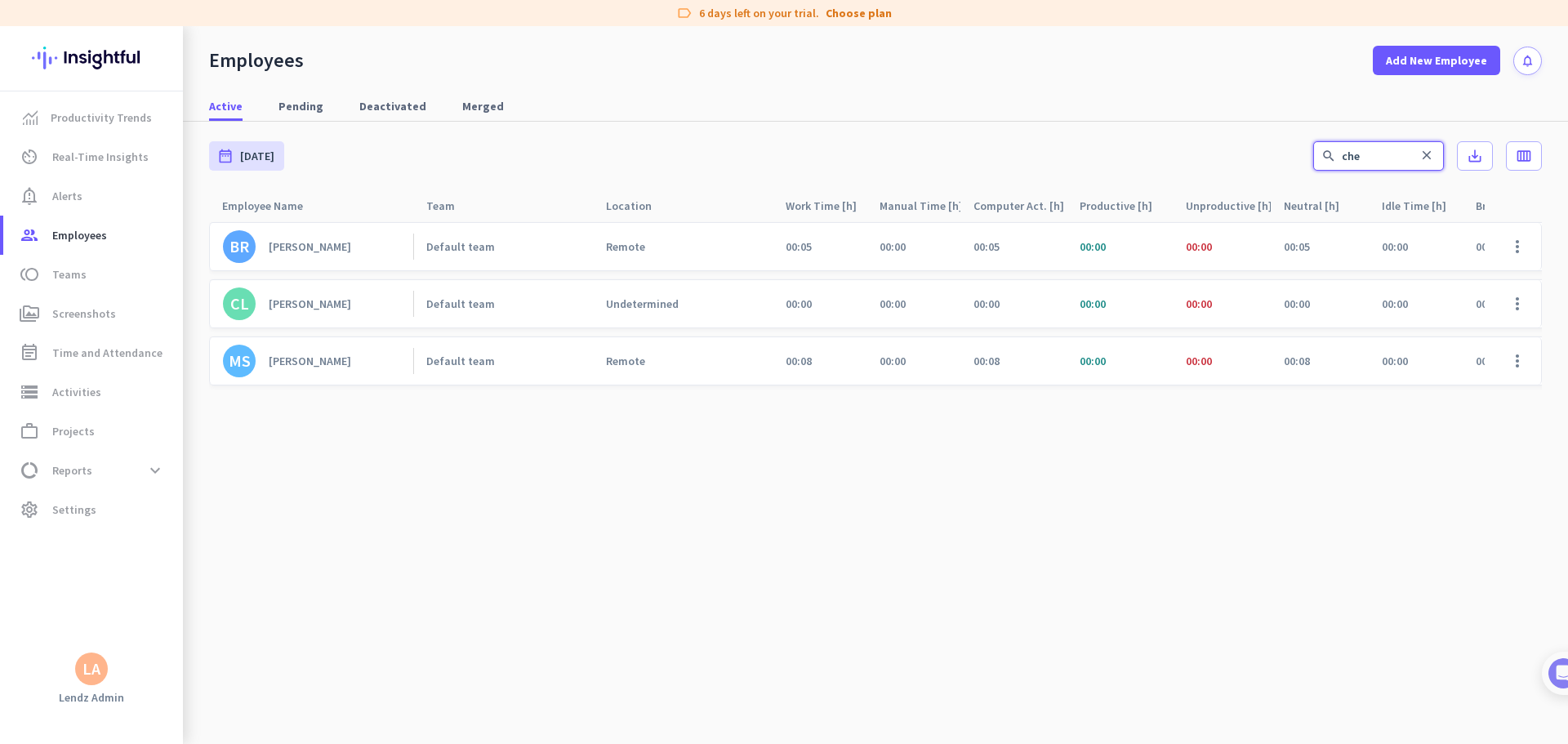
drag, startPoint x: 1370, startPoint y: 154, endPoint x: 1123, endPoint y: 164, distance: 247.2
click at [998, 162] on div "date_range [DATE] [DATE] - [DATE] search che close save_alt calendar_view_week" at bounding box center [875, 156] width 1333 height 68
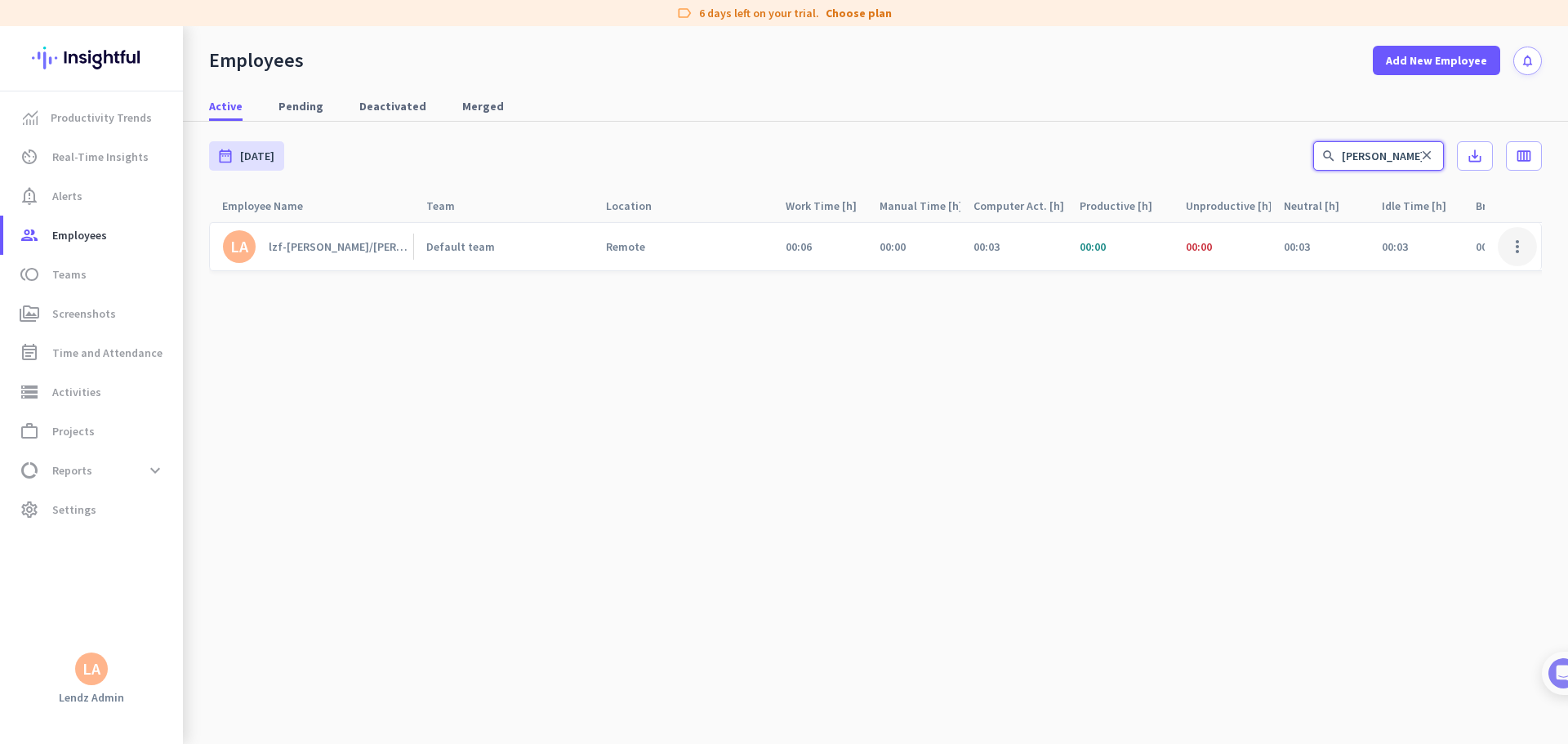
type input "[PERSON_NAME]"
click at [998, 251] on span at bounding box center [1517, 247] width 39 height 39
click at [998, 273] on span "Edit" at bounding box center [1470, 281] width 108 height 16
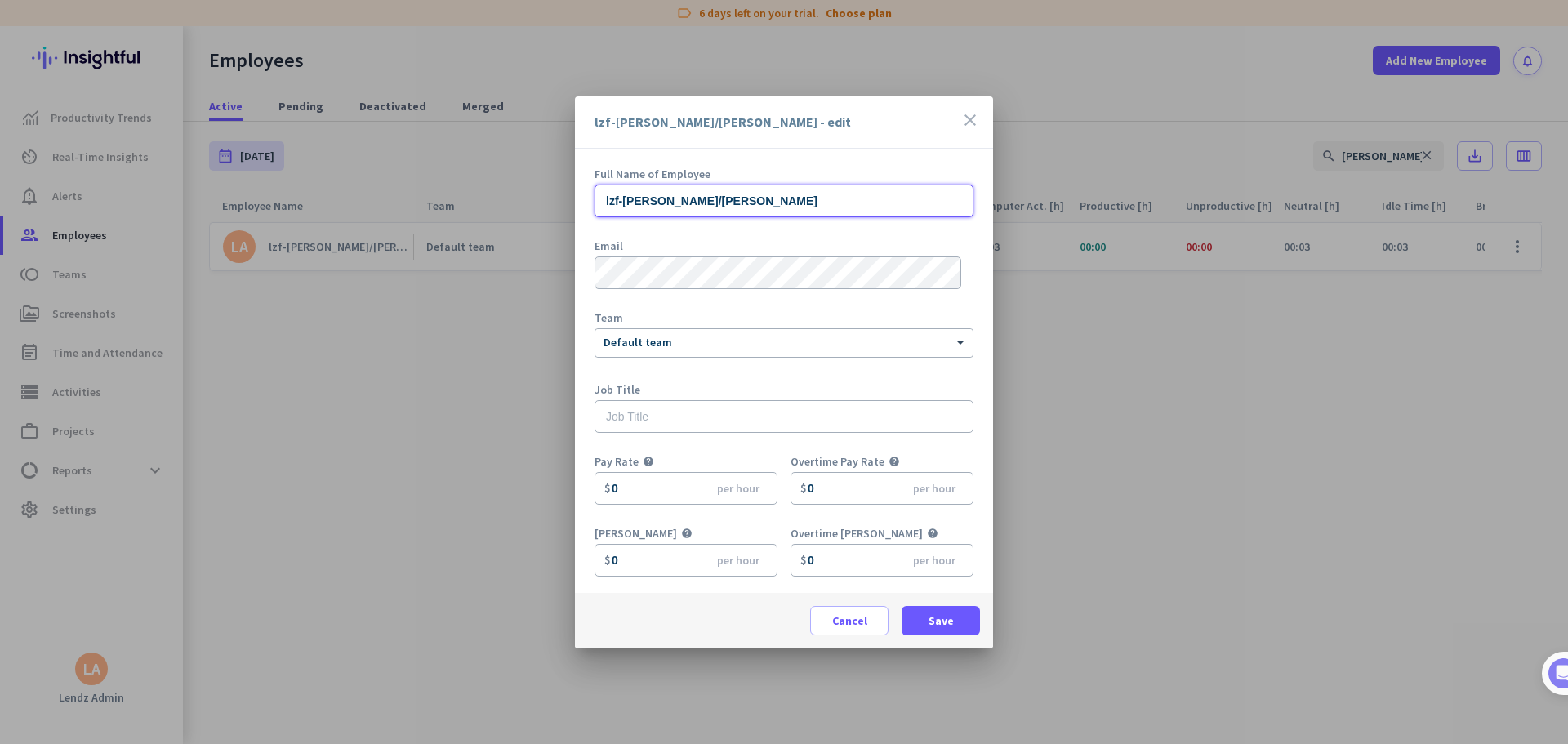
drag, startPoint x: 693, startPoint y: 192, endPoint x: 547, endPoint y: 196, distance: 146.1
click at [547, 195] on div "lzf-[PERSON_NAME]/[PERSON_NAME] - edit close Full Name of Employee lzf-[PERSON_…" at bounding box center [784, 372] width 1568 height 744
paste input "[PERSON_NAME]"
type input "[PERSON_NAME]"
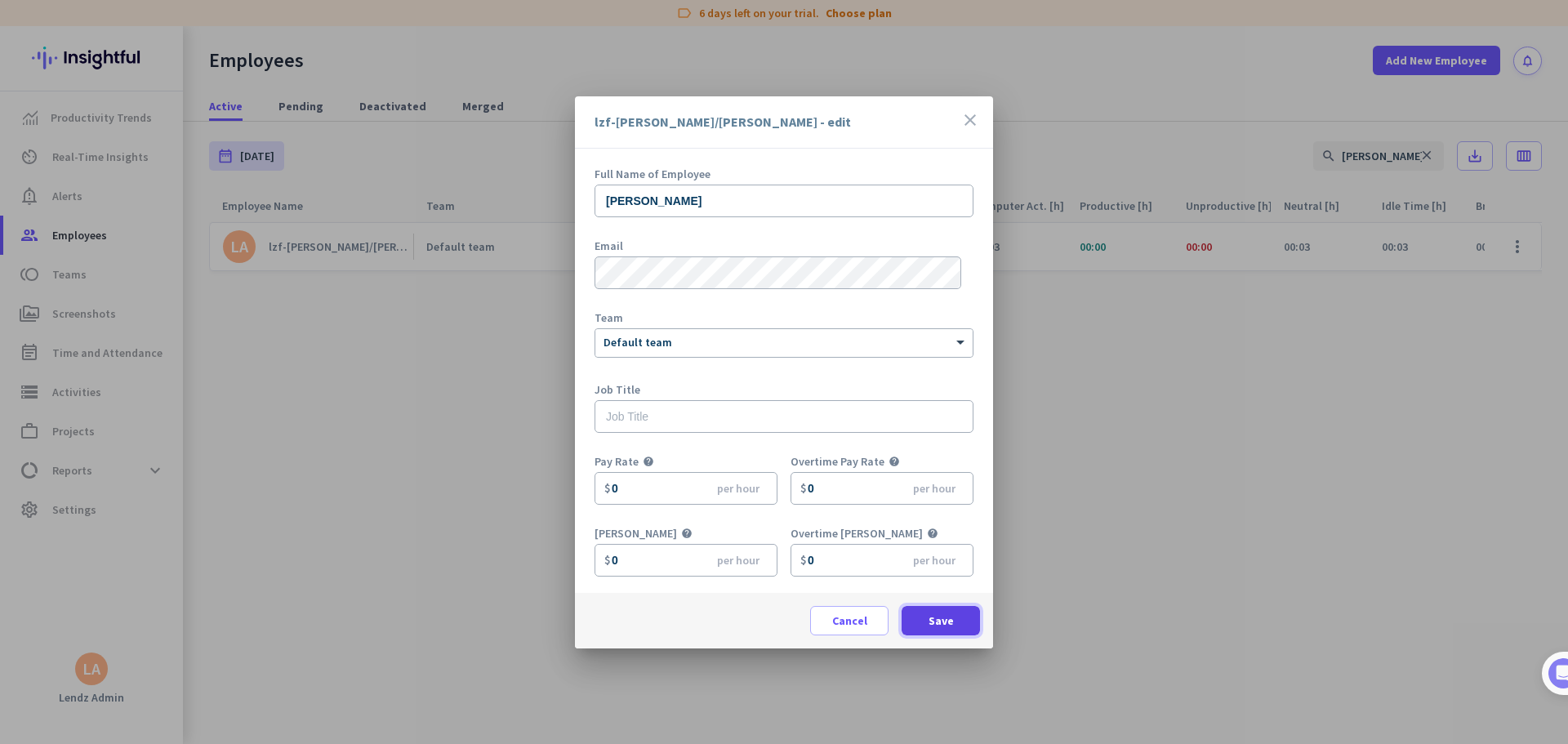
click at [932, 452] on span "Save" at bounding box center [941, 620] width 25 height 16
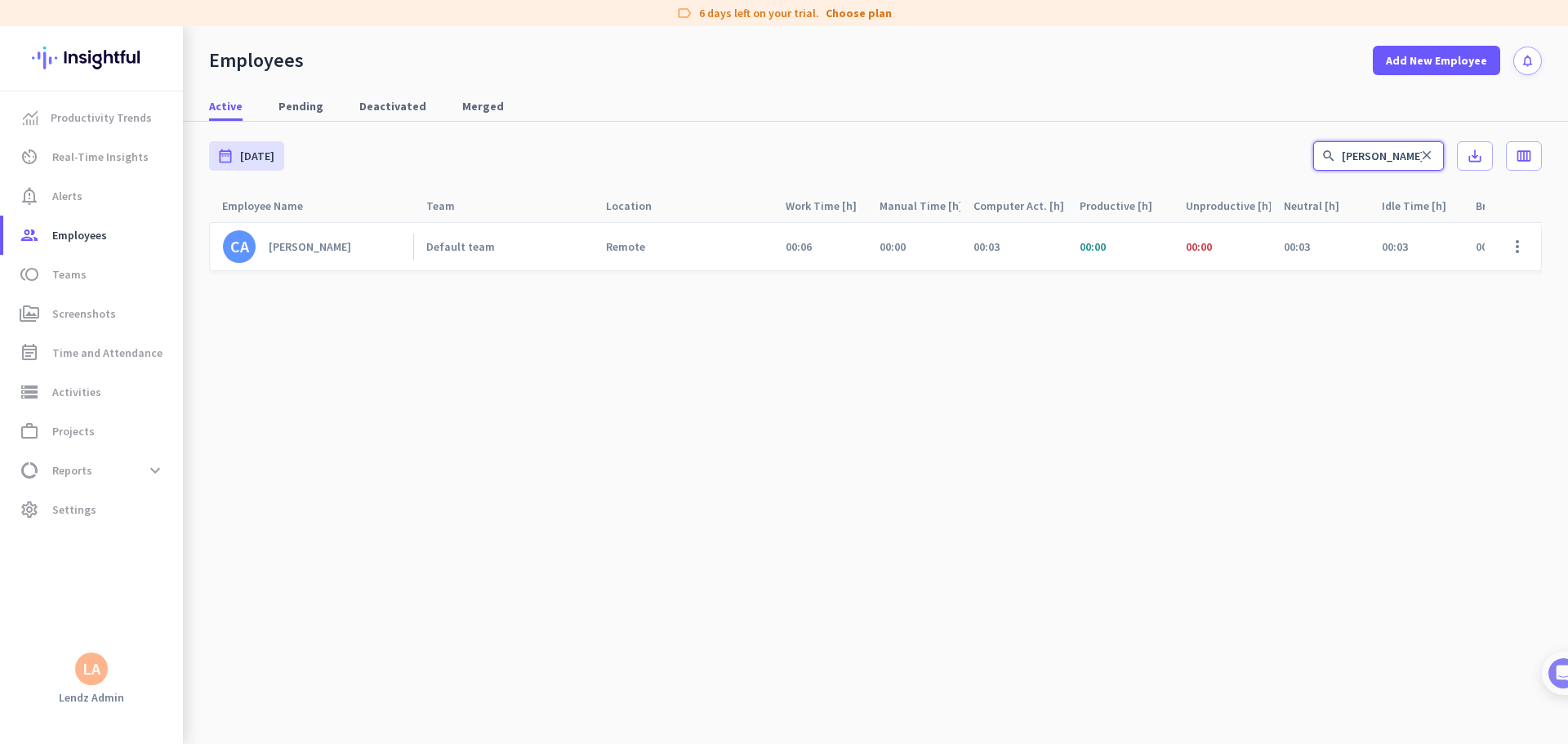
drag, startPoint x: 1384, startPoint y: 156, endPoint x: 1215, endPoint y: 157, distance: 169.0
click at [998, 157] on div "date_range [DATE] [DATE] - [DATE] search [PERSON_NAME] save_alt calendar_view_w…" at bounding box center [875, 156] width 1333 height 68
type input "hei"
click at [998, 246] on span at bounding box center [1517, 247] width 39 height 39
click at [998, 281] on span "Edit" at bounding box center [1470, 281] width 108 height 16
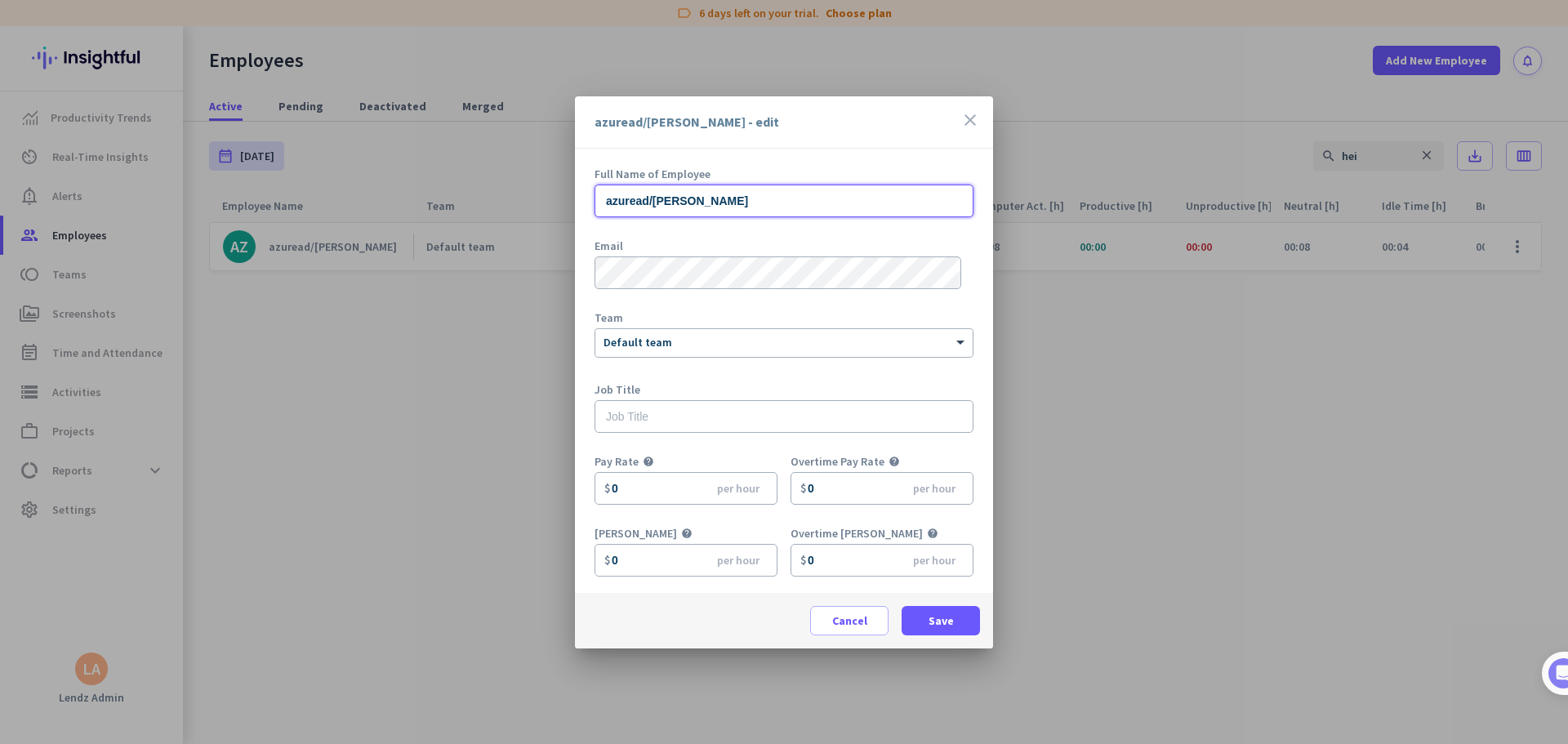
drag, startPoint x: 732, startPoint y: 197, endPoint x: 396, endPoint y: 196, distance: 336.0
click at [396, 196] on div "azuread/[PERSON_NAME] - edit close Full Name of Employee azuread/[PERSON_NAME] …" at bounding box center [784, 372] width 1568 height 744
paste input "[PERSON_NAME]"
type input "[PERSON_NAME]"
click at [942, 452] on span "Save" at bounding box center [941, 620] width 25 height 16
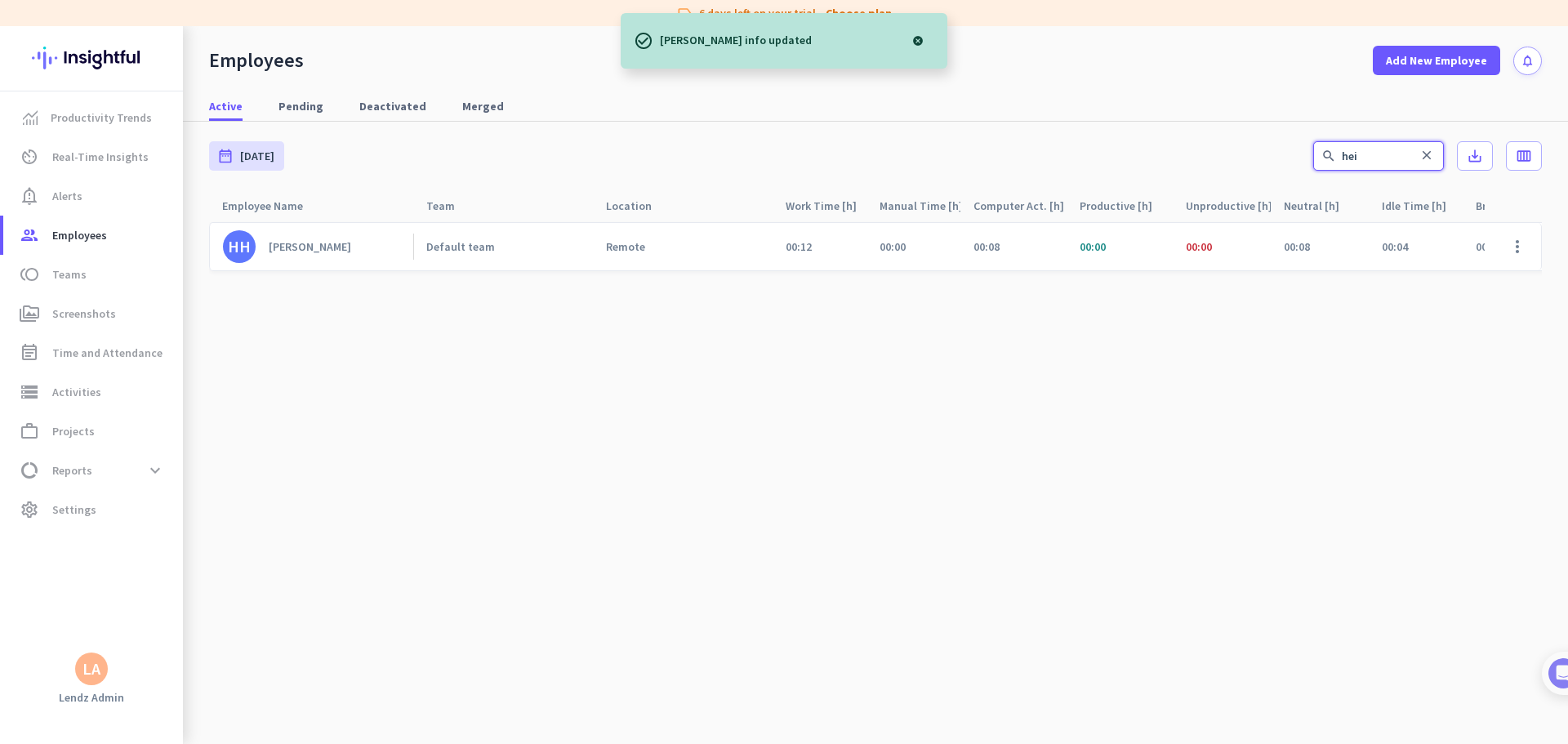
drag, startPoint x: 1359, startPoint y: 162, endPoint x: 1255, endPoint y: 159, distance: 104.0
click at [998, 159] on div "date_range [DATE] [DATE] - [DATE] search hei close save_alt calendar_view_week" at bounding box center [875, 156] width 1333 height 68
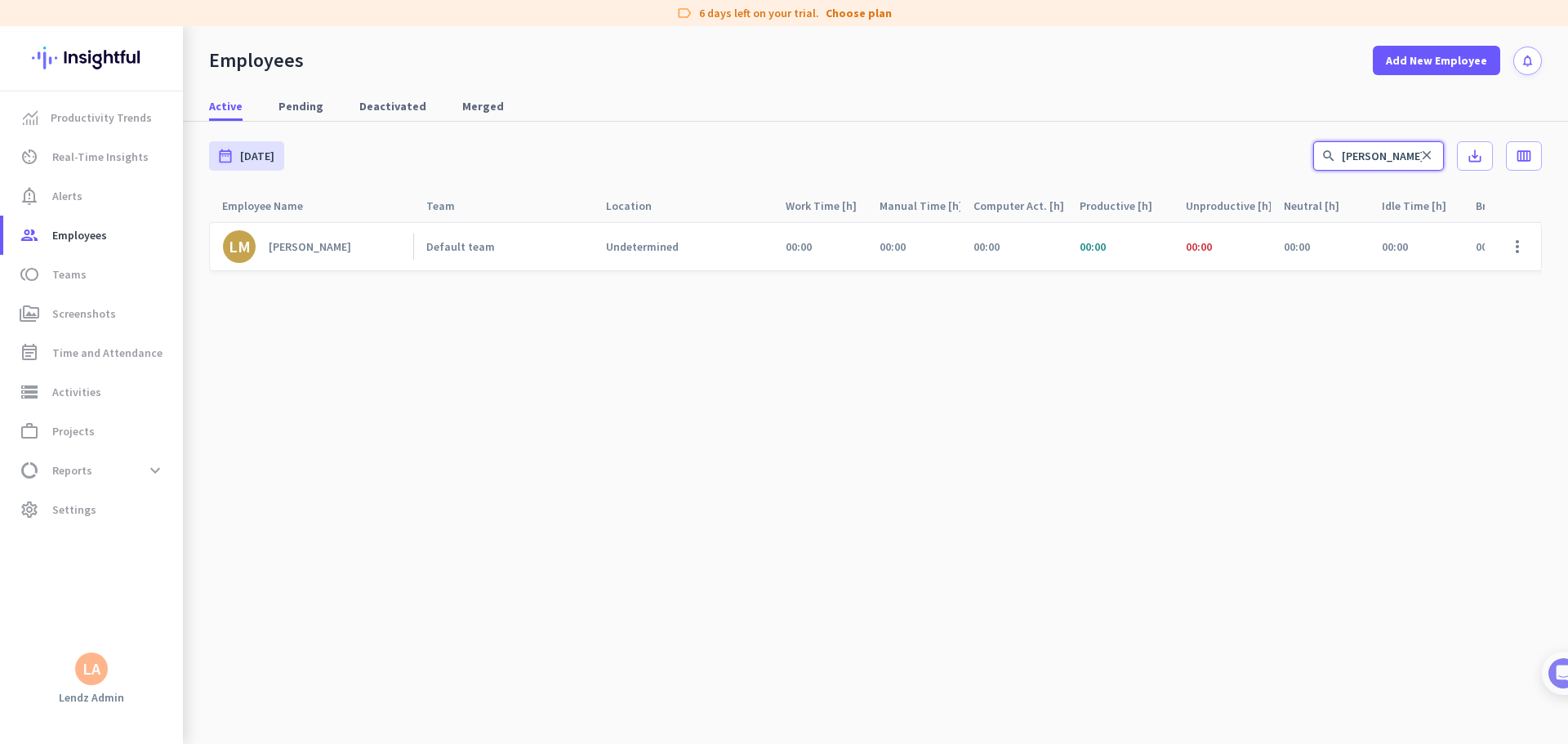
drag, startPoint x: 1378, startPoint y: 154, endPoint x: 1006, endPoint y: 166, distance: 372.2
click at [998, 155] on div "date_range [DATE] [DATE] - [DATE] search [PERSON_NAME] close save_alt calendar_…" at bounding box center [875, 156] width 1333 height 68
type input "[PERSON_NAME]"
click at [998, 246] on span at bounding box center [1517, 247] width 39 height 39
click at [998, 280] on span "Edit" at bounding box center [1470, 281] width 108 height 16
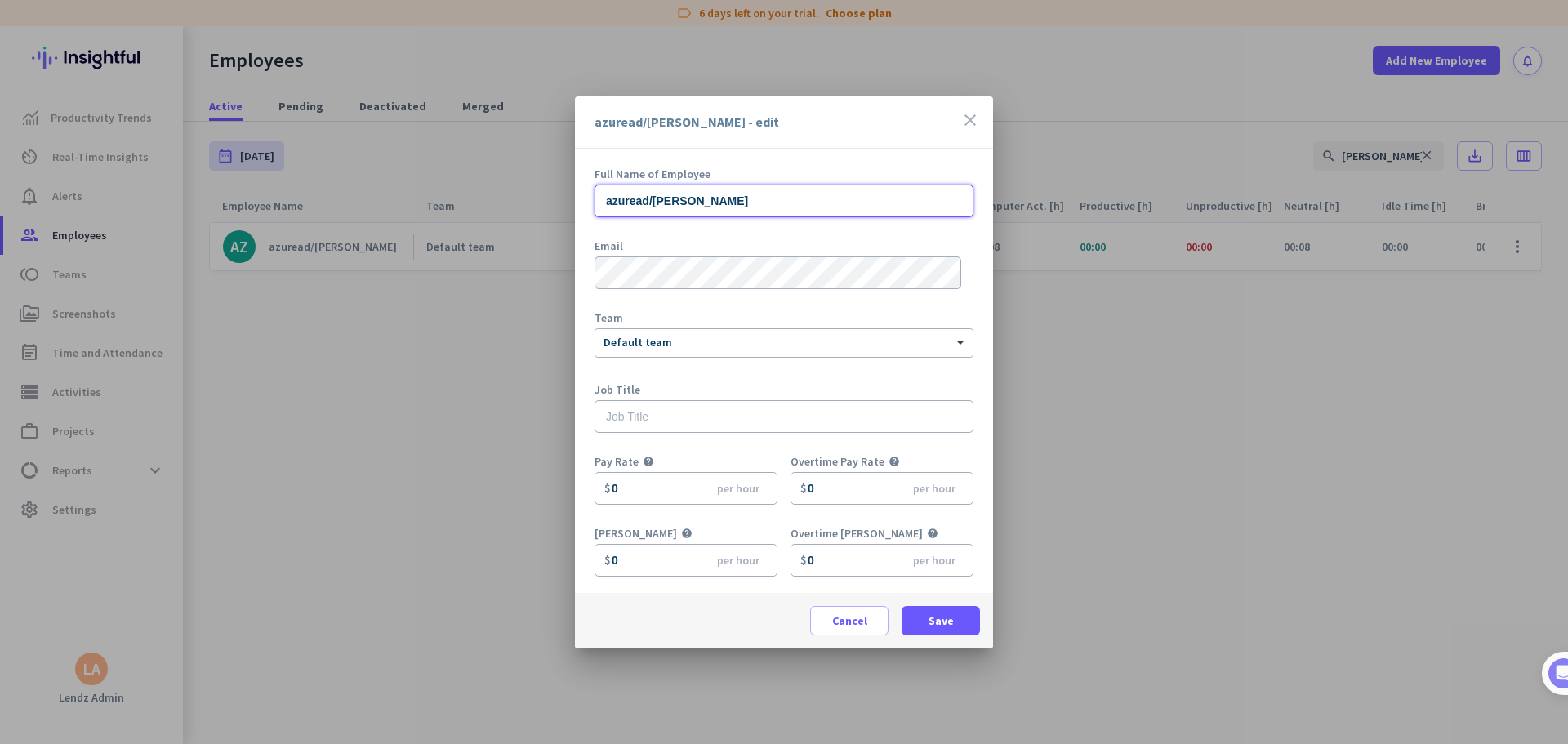
drag, startPoint x: 738, startPoint y: 201, endPoint x: 569, endPoint y: 199, distance: 169.0
click at [569, 199] on div "azuread/[PERSON_NAME] - edit close Full Name of Employee azuread/scottdohmann E…" at bounding box center [784, 372] width 1568 height 744
paste input "[PERSON_NAME]"
type input "[PERSON_NAME]"
click at [933, 452] on span at bounding box center [941, 621] width 79 height 39
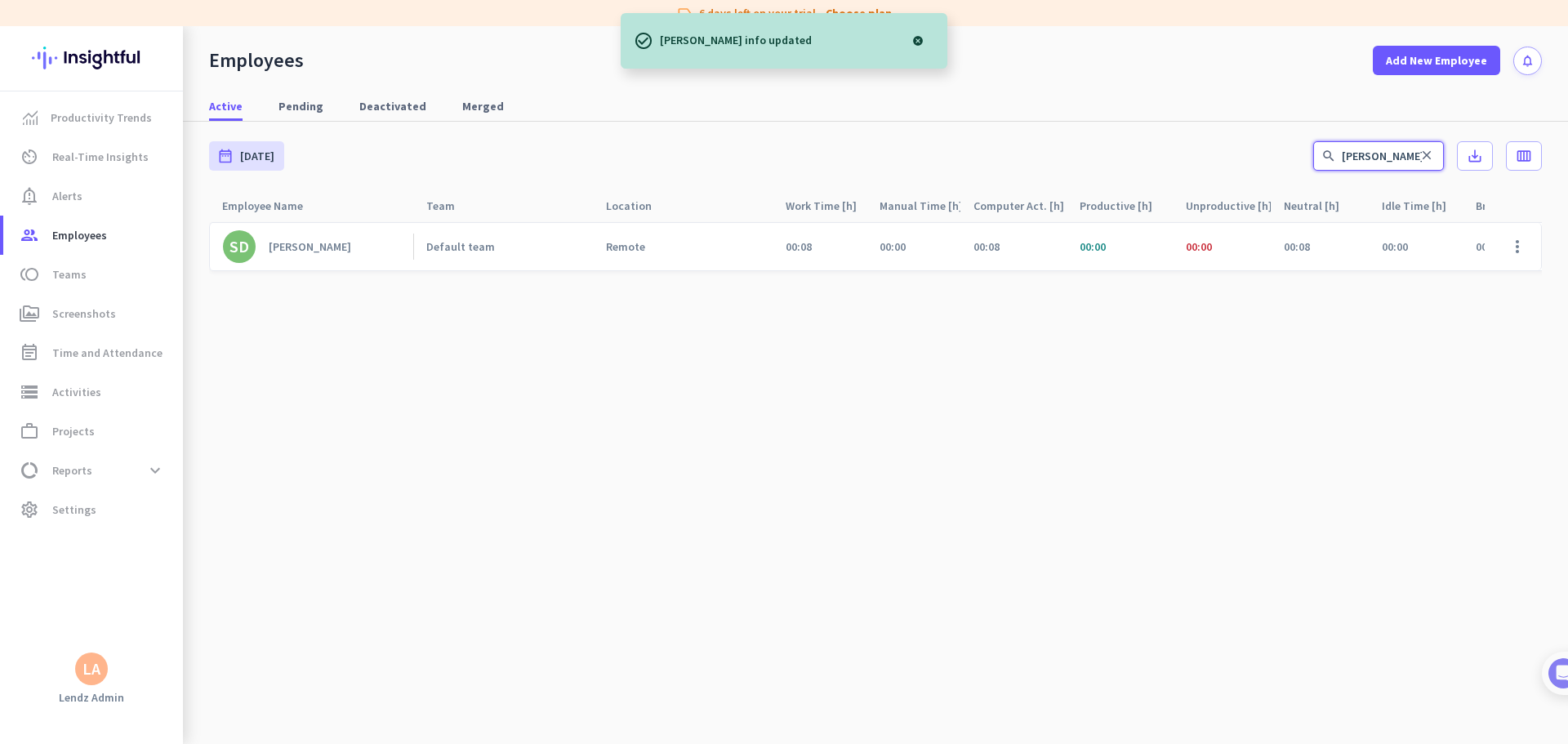
click at [998, 163] on input "[PERSON_NAME]" at bounding box center [1378, 156] width 130 height 29
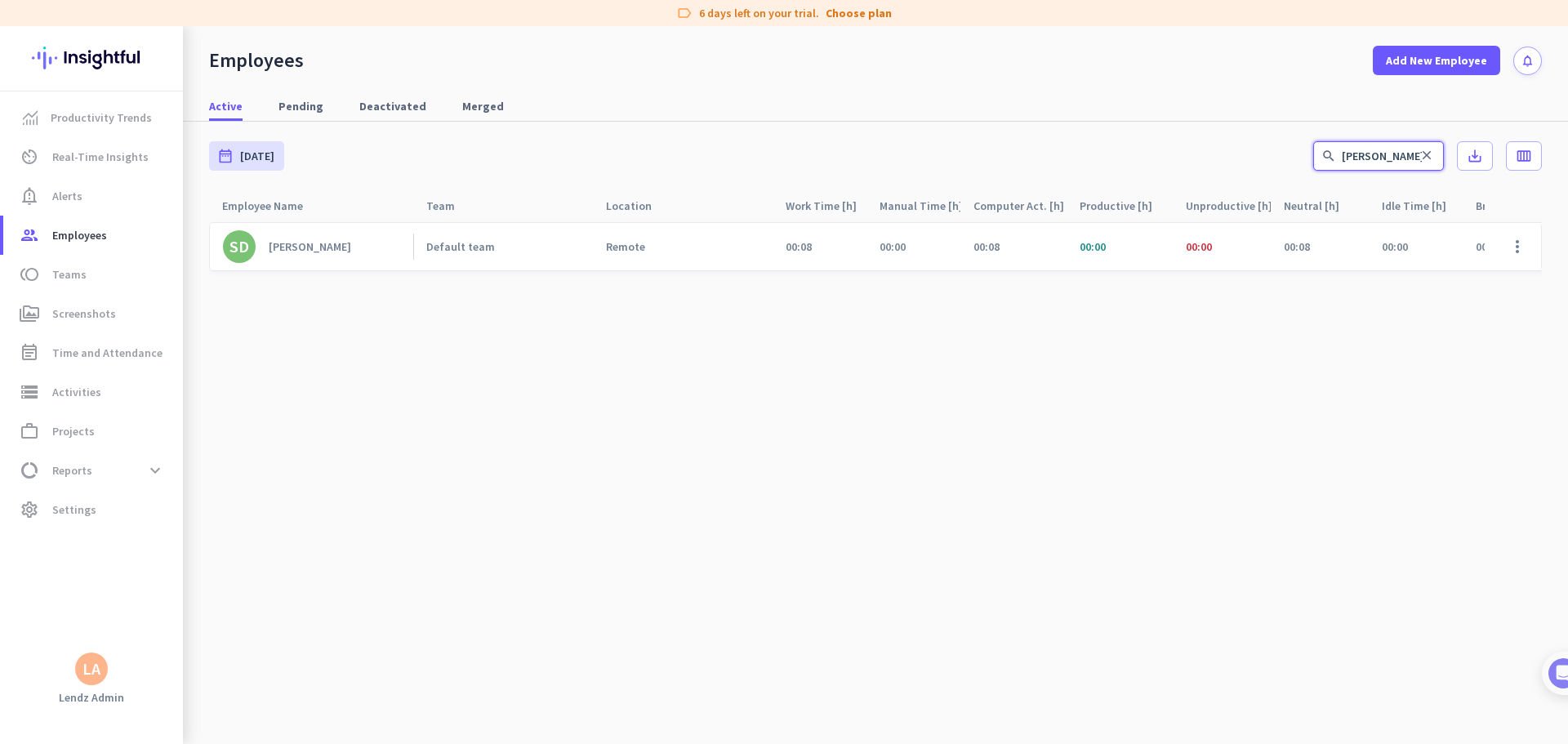
drag, startPoint x: 1380, startPoint y: 159, endPoint x: 1129, endPoint y: 161, distance: 251.0
click at [998, 160] on div "date_range [DATE] [DATE] - [DATE] search [PERSON_NAME] close save_alt calendar_…" at bounding box center [875, 156] width 1333 height 68
type input "aal"
click at [998, 250] on span at bounding box center [1517, 247] width 39 height 39
click at [998, 275] on span "Edit" at bounding box center [1470, 281] width 108 height 16
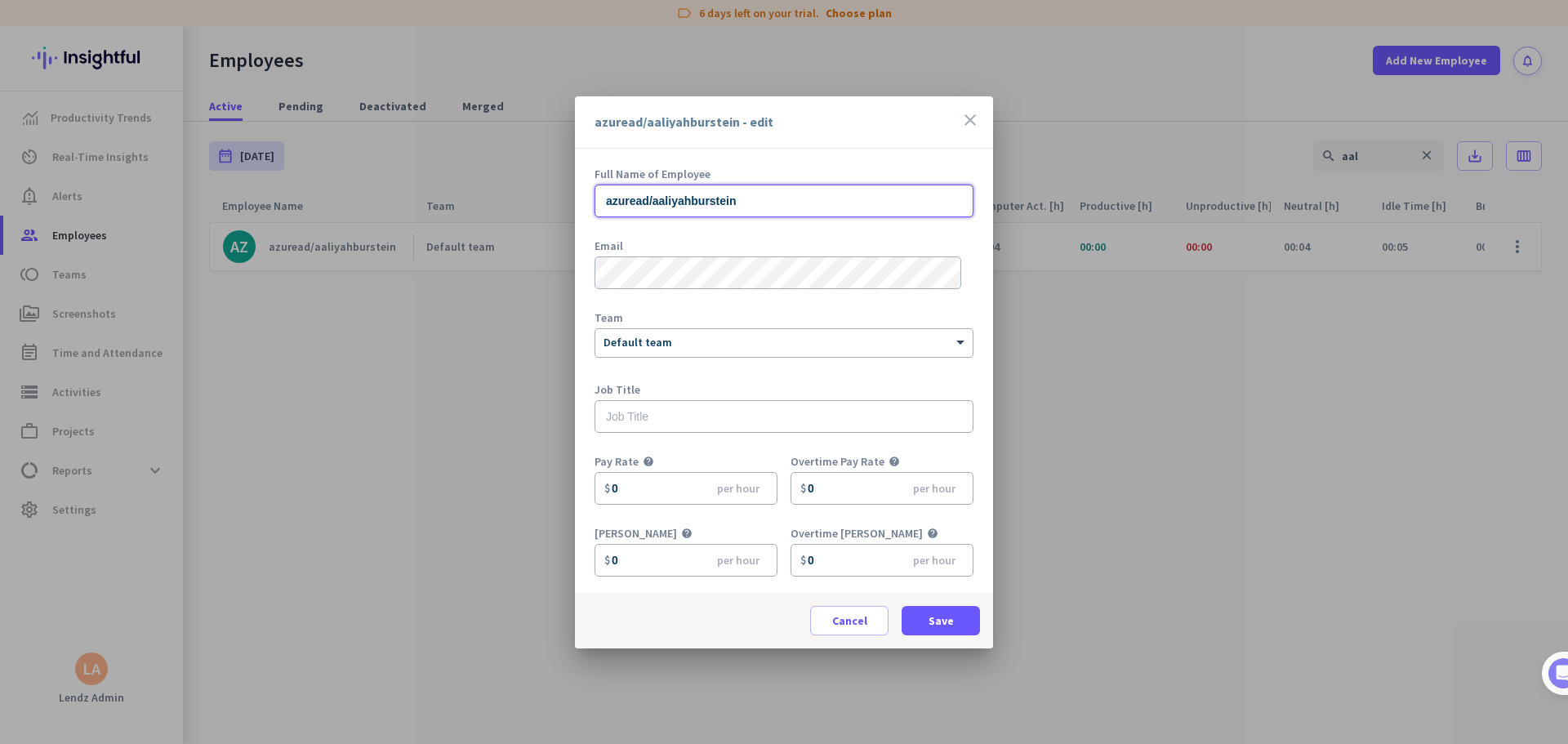
drag, startPoint x: 761, startPoint y: 198, endPoint x: 535, endPoint y: 190, distance: 226.1
click at [535, 190] on div "azuread/aaliyahburstein - edit close Full Name of Employee azuread/aaliyahburst…" at bounding box center [784, 372] width 1568 height 744
paste input "[PERSON_NAME]"
type input "[PERSON_NAME]"
drag, startPoint x: 931, startPoint y: 606, endPoint x: 927, endPoint y: 623, distance: 17.5
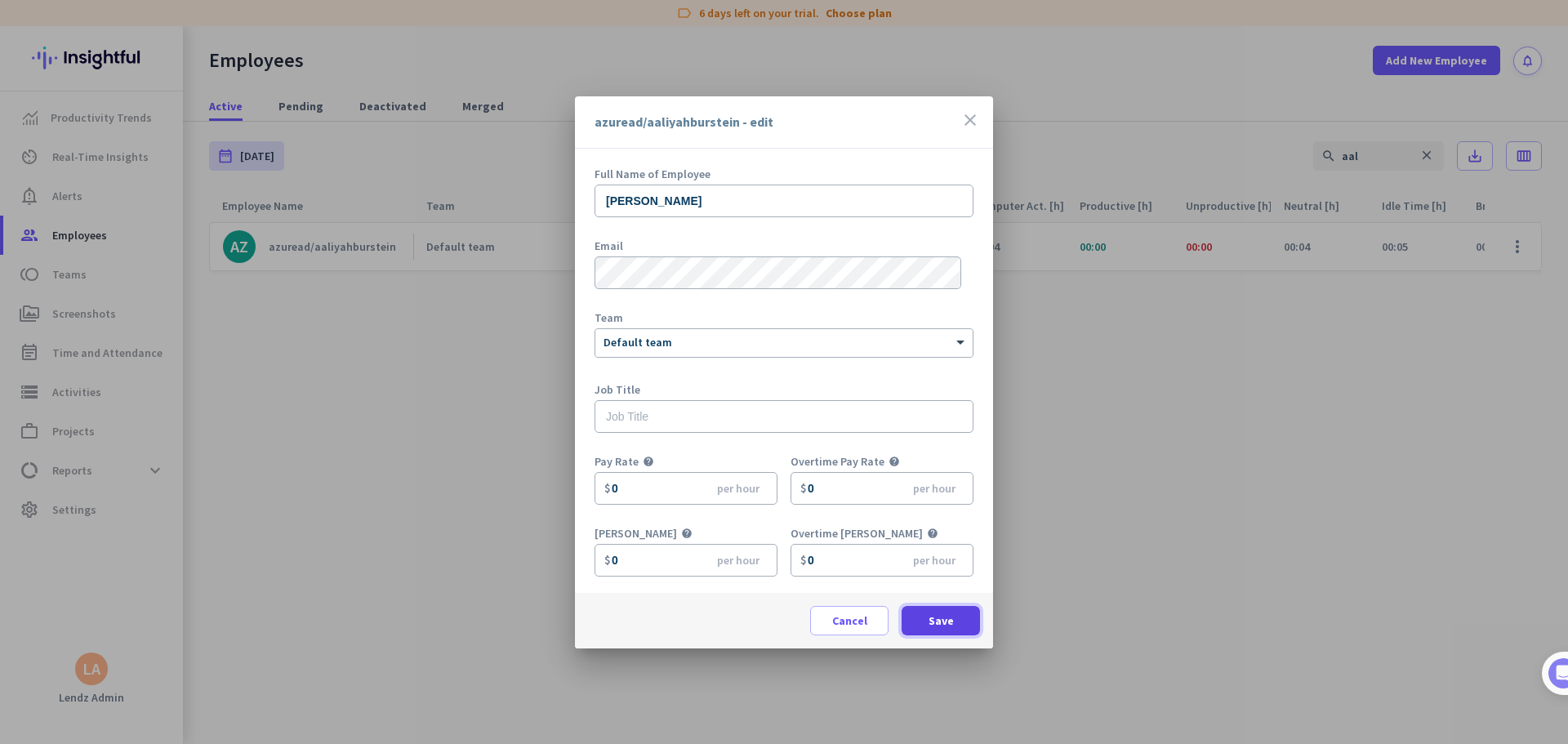
click at [931, 452] on span at bounding box center [941, 621] width 79 height 39
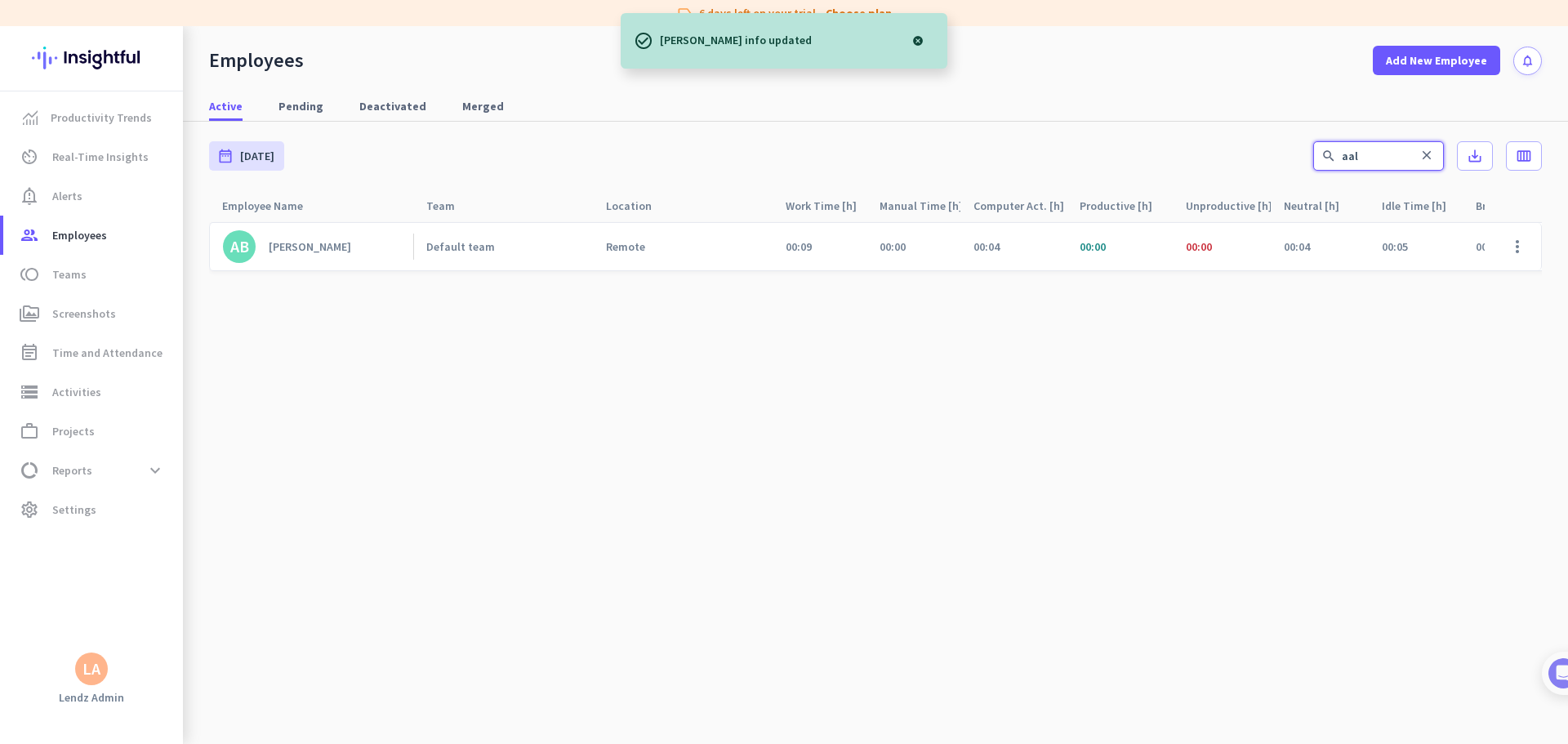
drag, startPoint x: 1380, startPoint y: 158, endPoint x: 1177, endPoint y: 154, distance: 203.0
click at [998, 154] on div "date_range [DATE] [DATE] - [DATE] search aal close save_alt calendar_view_week" at bounding box center [875, 156] width 1333 height 68
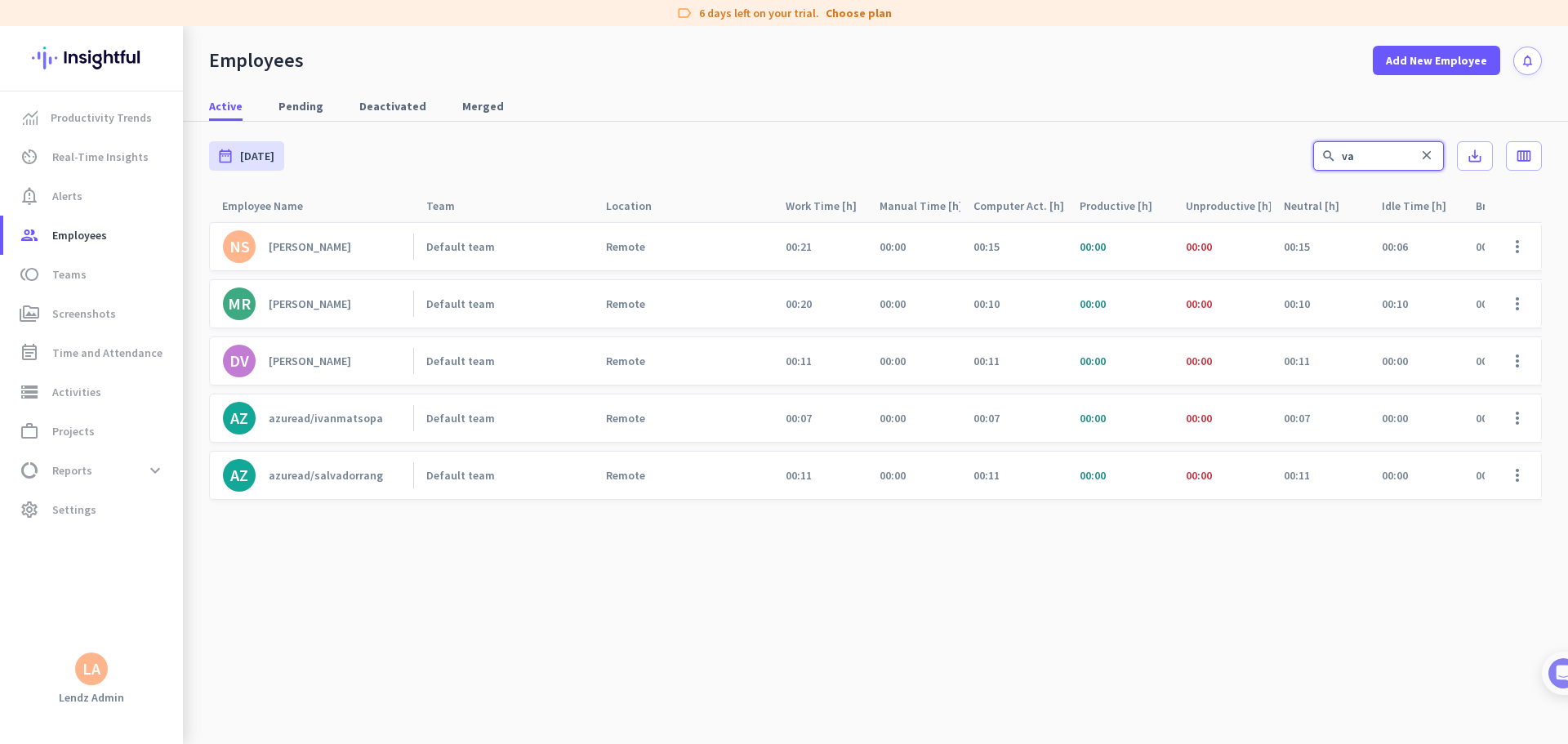
type input "v"
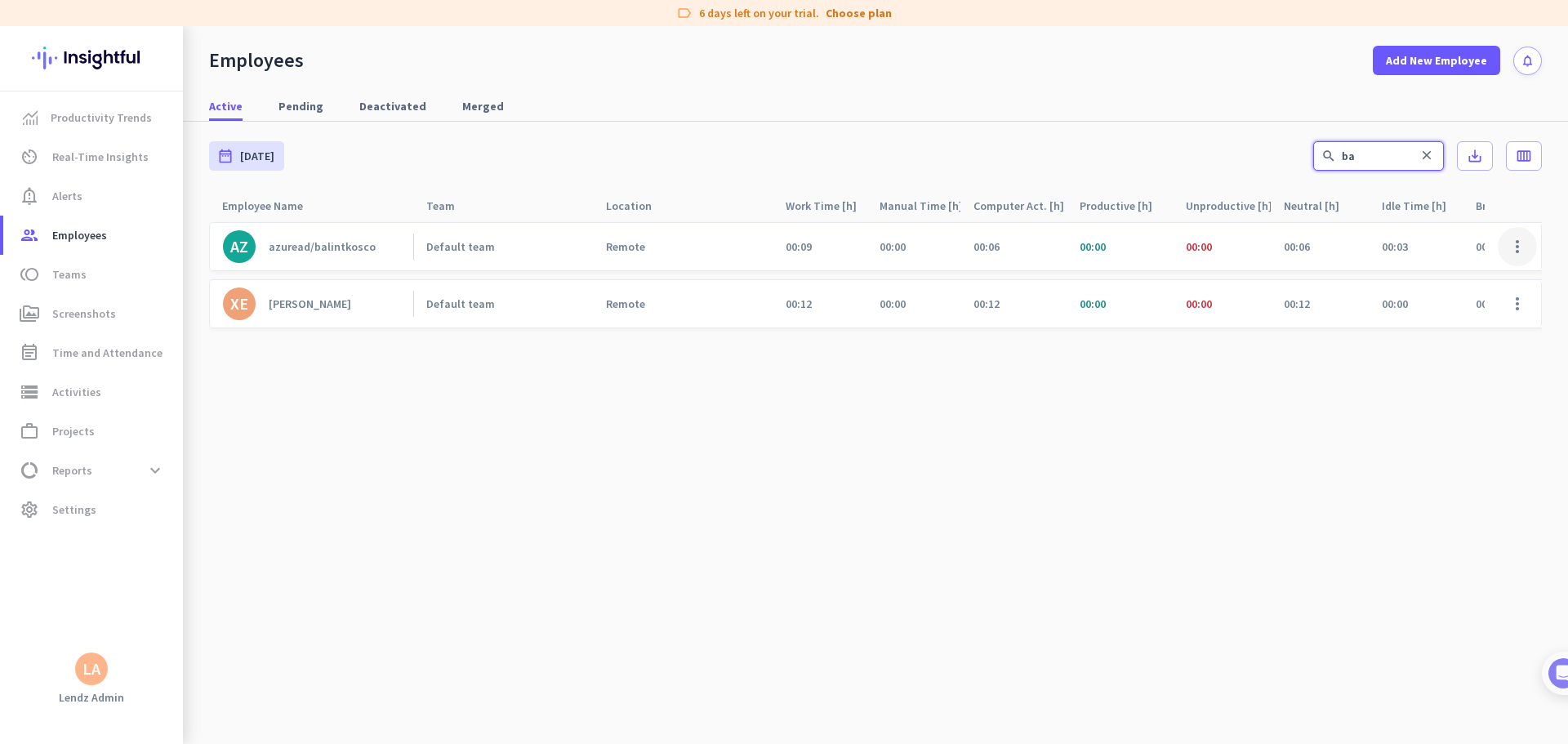
type input "ba"
click at [998, 248] on span at bounding box center [1517, 247] width 39 height 39
click at [998, 279] on span "Edit" at bounding box center [1470, 281] width 108 height 16
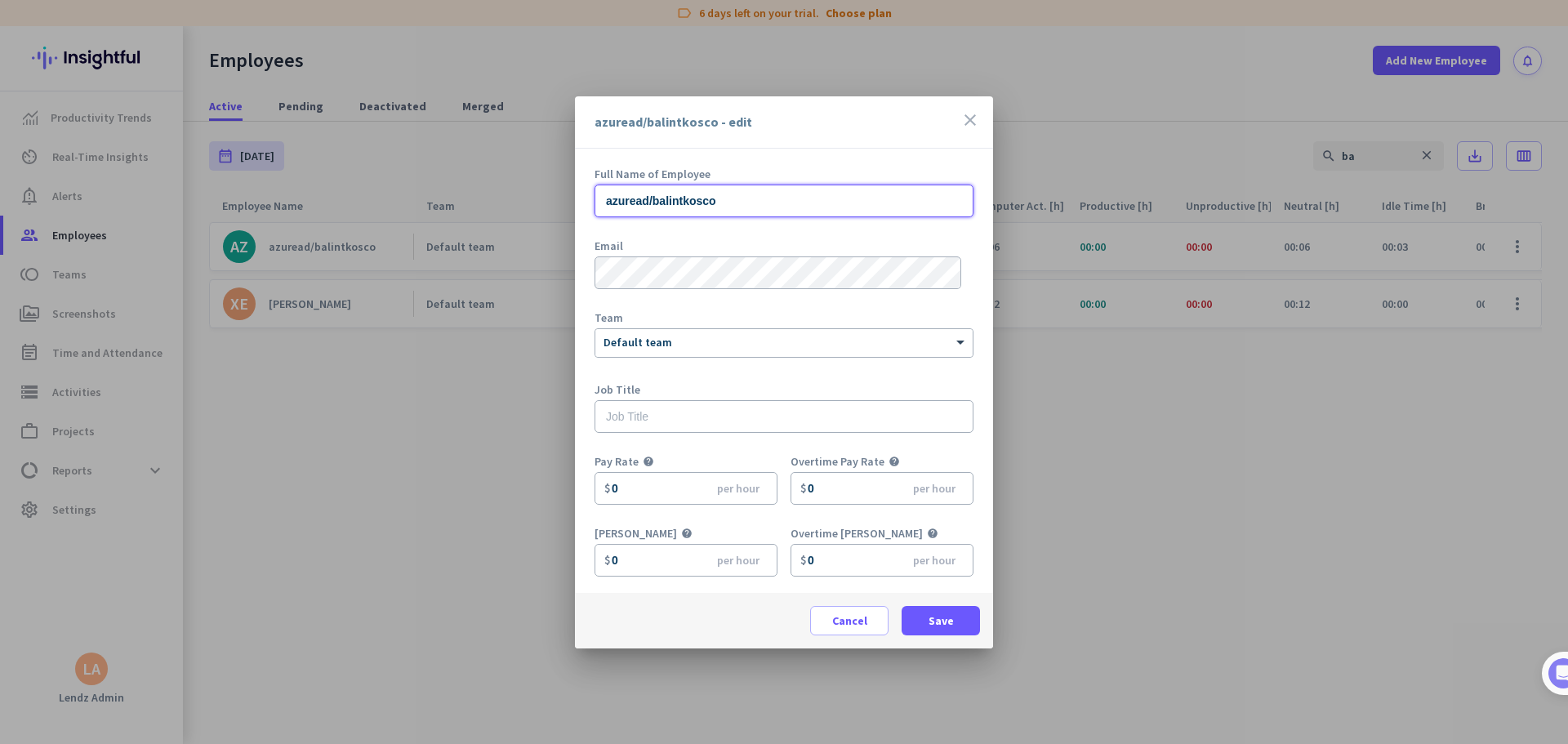
click at [745, 203] on input "azuread/balintkosco" at bounding box center [784, 201] width 379 height 33
drag, startPoint x: 770, startPoint y: 201, endPoint x: 526, endPoint y: 194, distance: 244.1
click at [494, 177] on div "azuread/balintkosco - edit close Full Name of Employee azuread/balintkosco Emai…" at bounding box center [784, 372] width 1568 height 744
paste input "Balint Kocs"
type input "Balint Kocso"
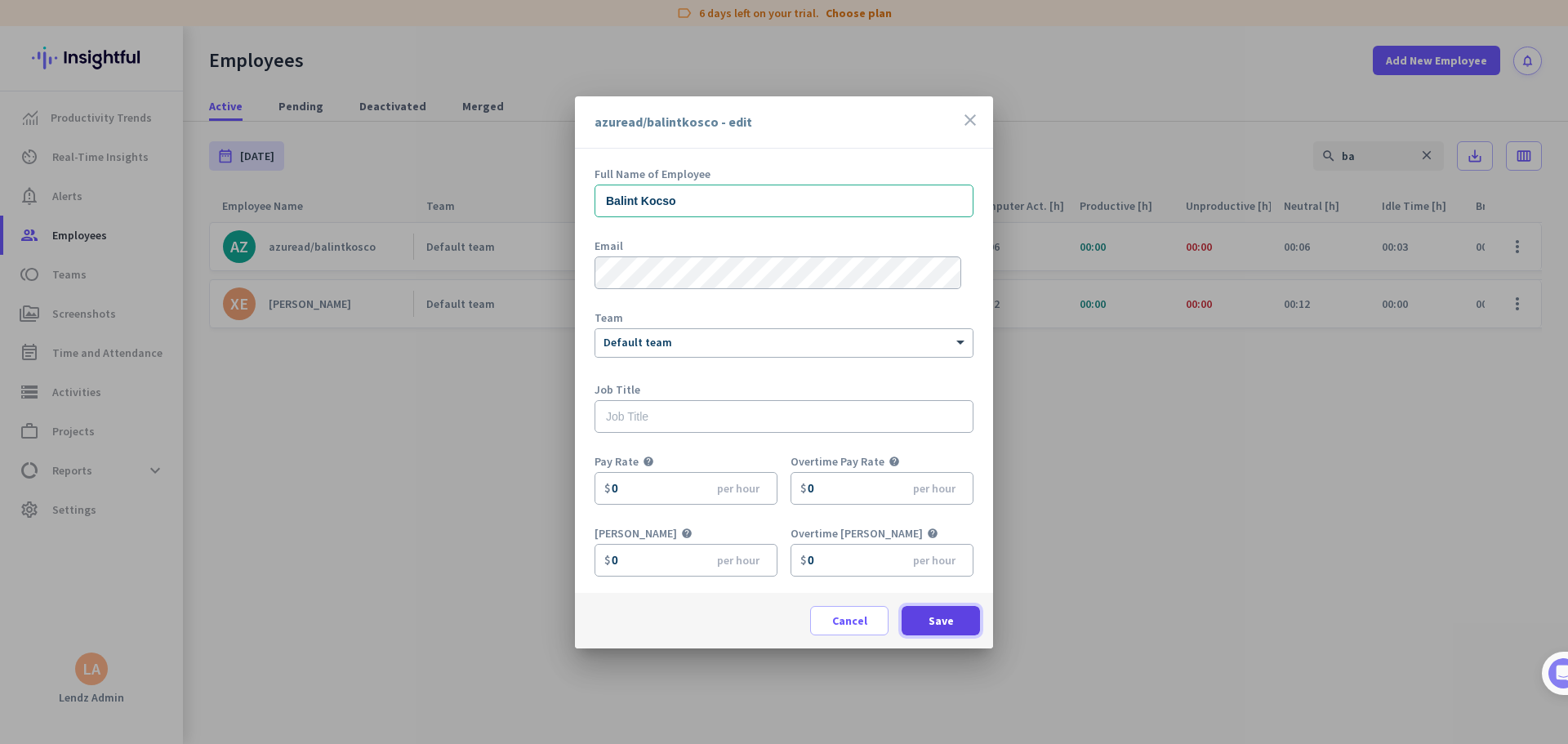
click at [934, 452] on span "Save" at bounding box center [941, 620] width 25 height 16
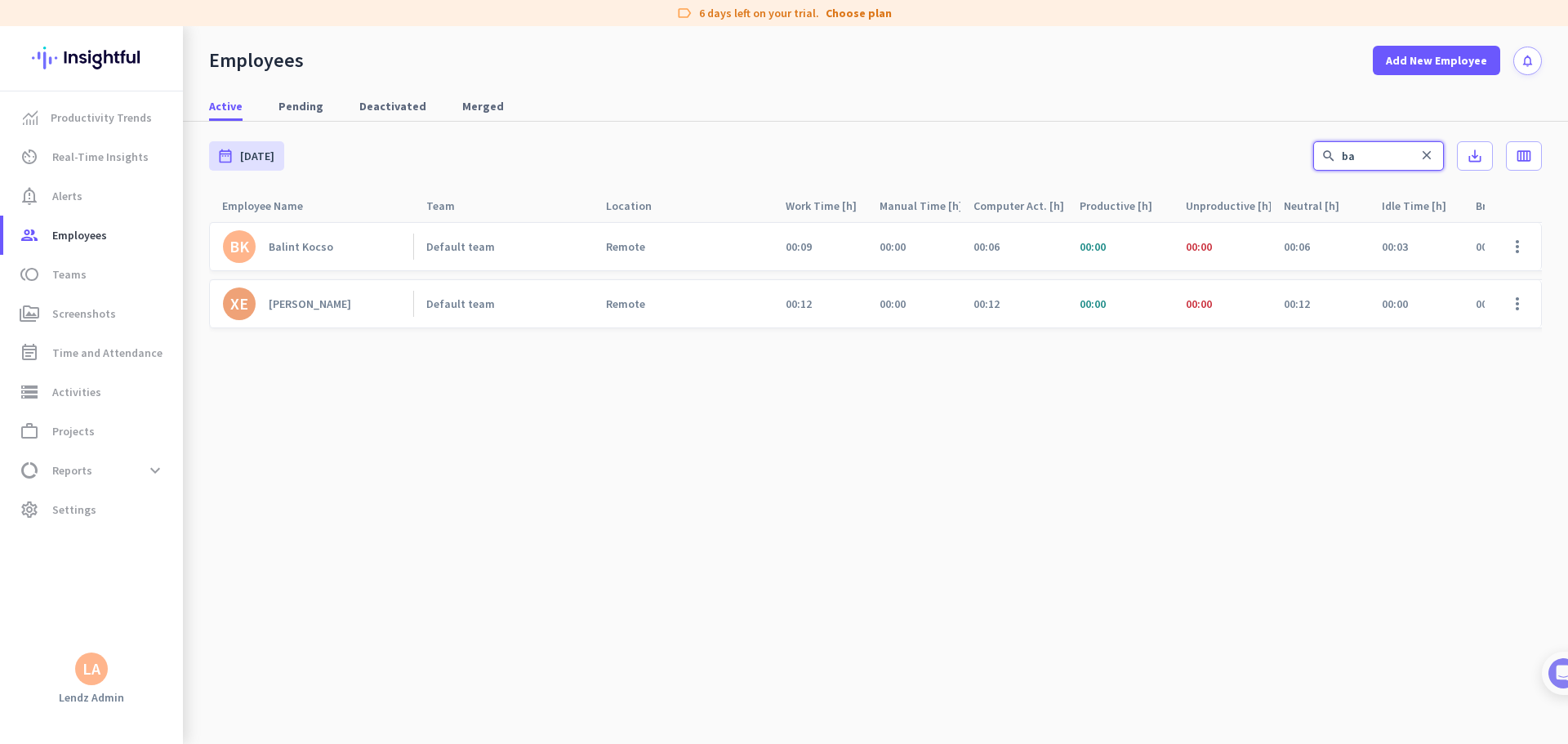
drag, startPoint x: 1304, startPoint y: 154, endPoint x: 1241, endPoint y: 184, distance: 69.8
click at [998, 158] on div "date_range [DATE] [DATE] - [DATE] search ba close save_alt calendar_view_week" at bounding box center [875, 156] width 1333 height 68
type input "[PERSON_NAME]"
click at [998, 249] on span at bounding box center [1517, 247] width 39 height 39
click at [998, 276] on span "Edit" at bounding box center [1470, 281] width 108 height 16
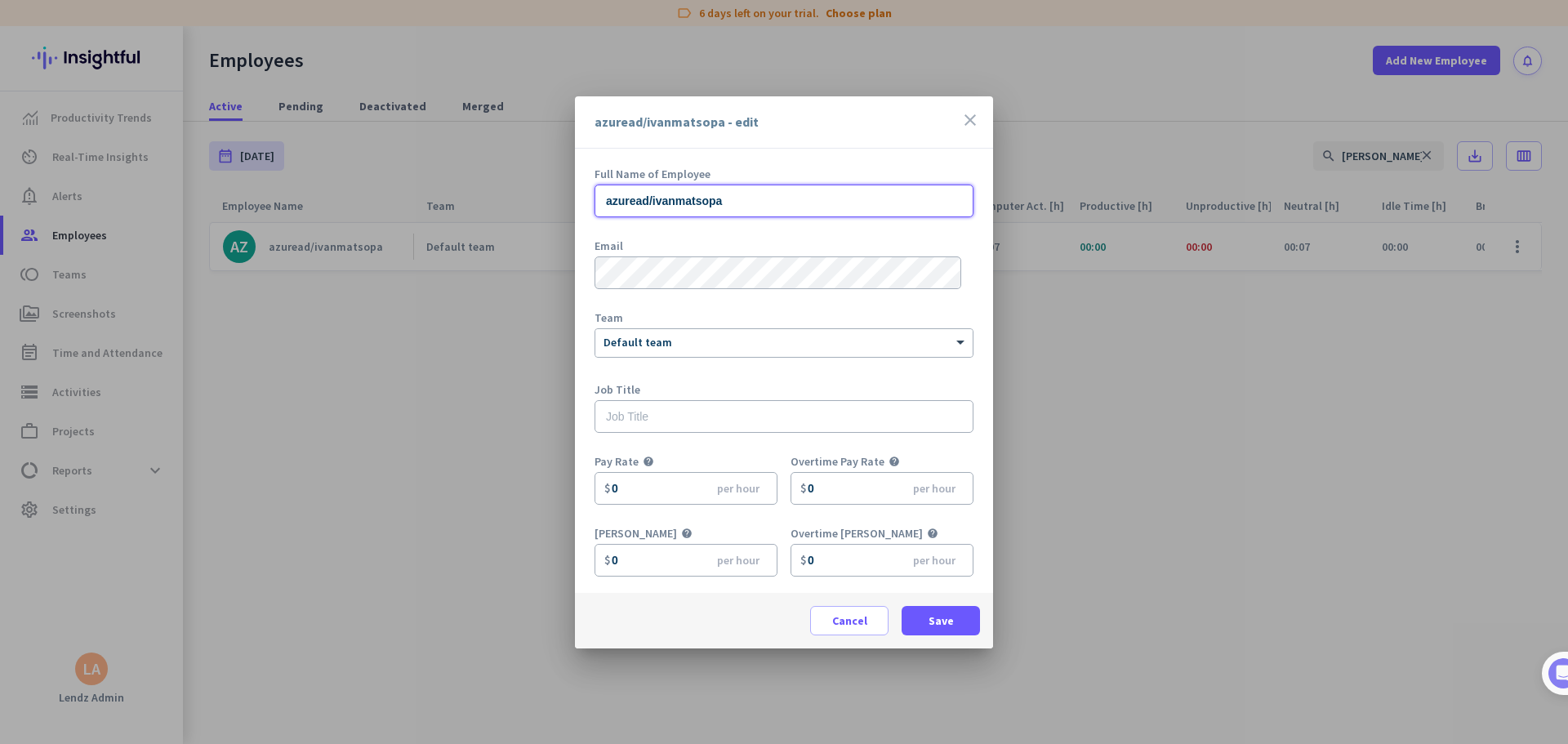
drag, startPoint x: 518, startPoint y: 199, endPoint x: 496, endPoint y: 200, distance: 22.0
click at [491, 198] on div "azuread/ivanmatsopa - edit close Full Name of Employee azuread/ivanmatsopa Emai…" at bounding box center [784, 372] width 1568 height 744
paste input "[PERSON_NAME]"
type input "[PERSON_NAME]"
click at [946, 452] on span "Save" at bounding box center [941, 620] width 25 height 16
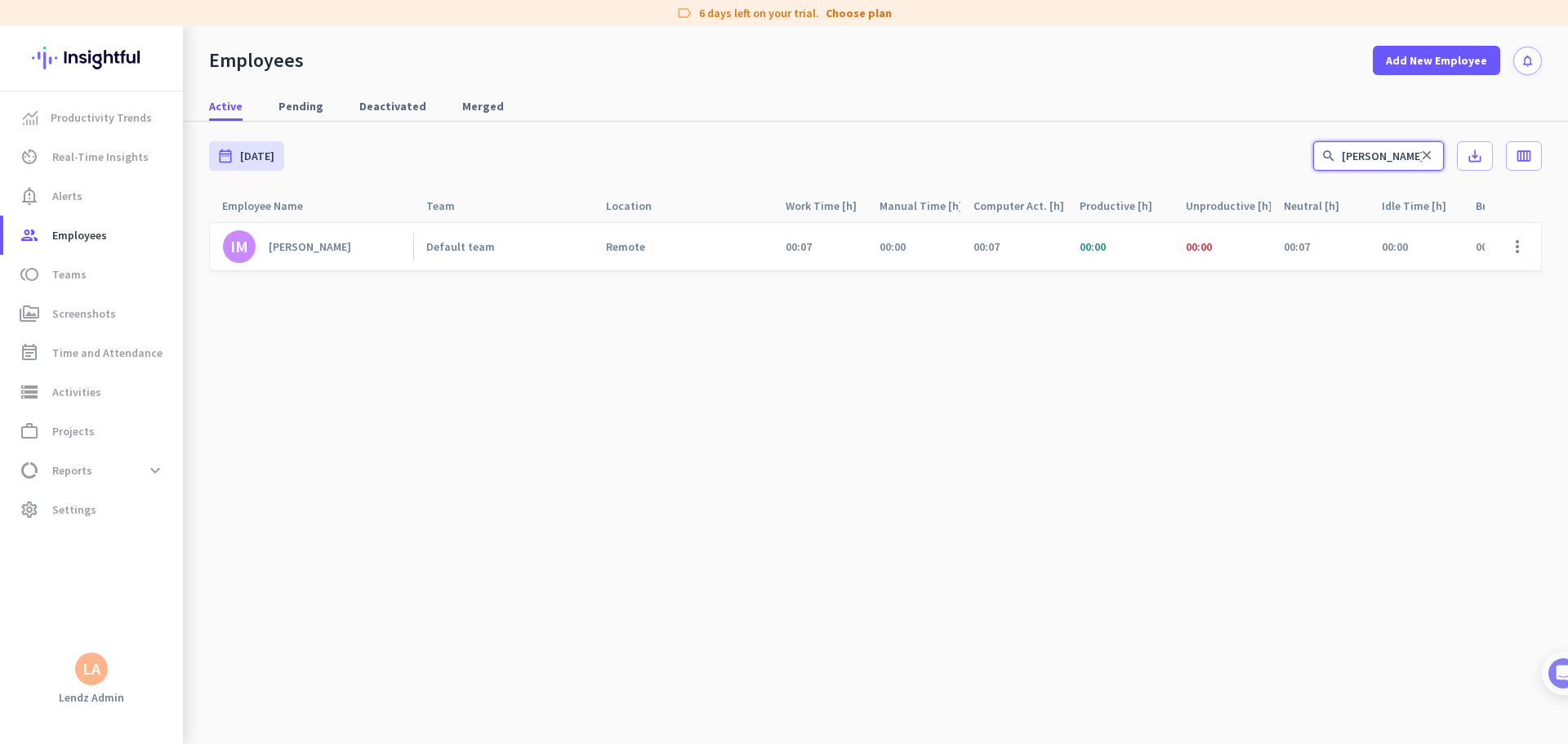
drag, startPoint x: 1388, startPoint y: 155, endPoint x: 1198, endPoint y: 145, distance: 190.3
click at [998, 145] on div "date_range [DATE] [DATE] - [DATE] search [PERSON_NAME] close save_alt calendar_…" at bounding box center [875, 156] width 1333 height 68
type input "[PERSON_NAME]"
click at [998, 250] on span at bounding box center [1517, 247] width 39 height 39
click at [998, 281] on span "Edit" at bounding box center [1470, 281] width 108 height 16
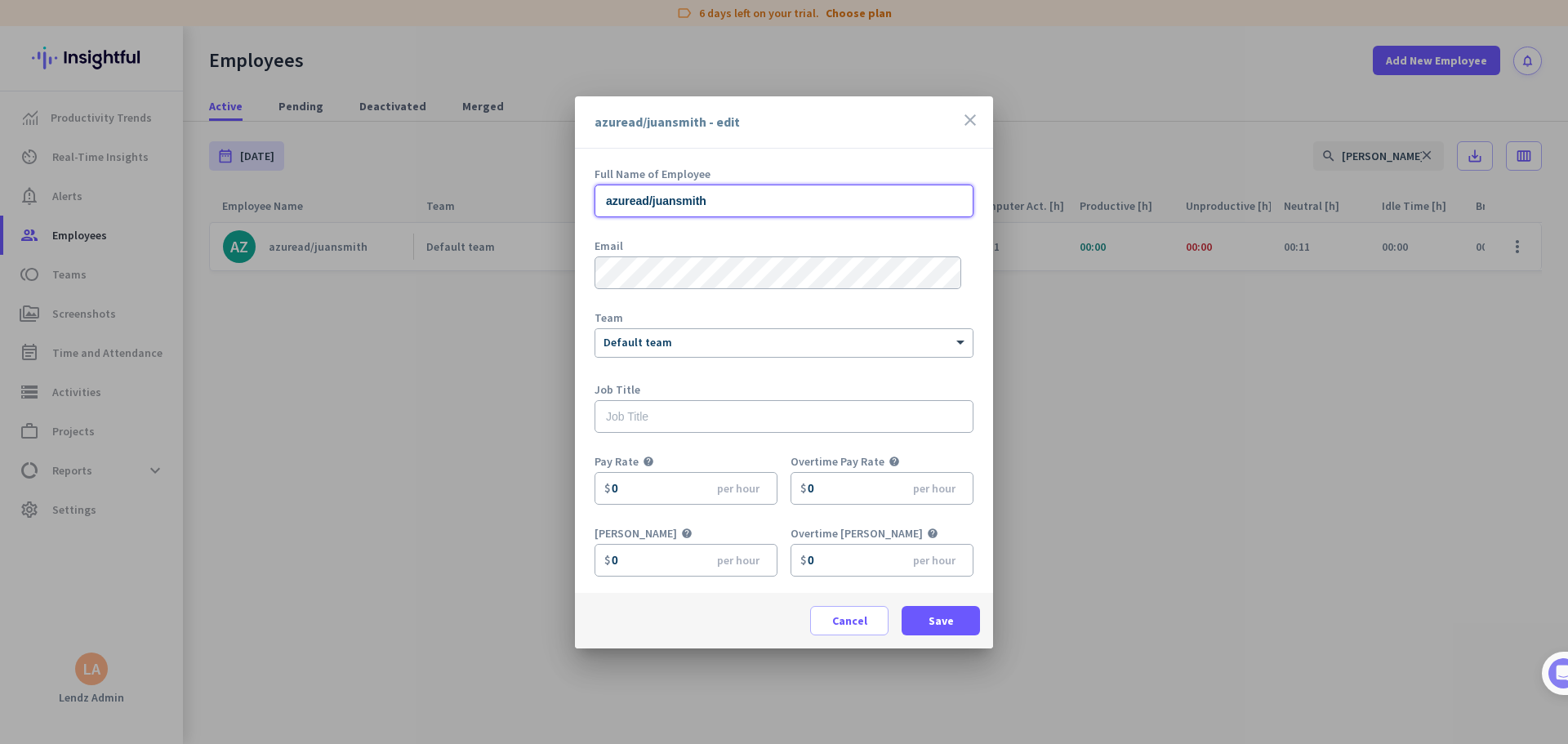
drag, startPoint x: 617, startPoint y: 193, endPoint x: 446, endPoint y: 181, distance: 171.4
click at [446, 181] on div "azuread/juansmith - edit close Full Name of Employee azuread/juansmith Email Te…" at bounding box center [784, 372] width 1568 height 744
paste input "[PERSON_NAME]"
drag, startPoint x: 705, startPoint y: 193, endPoint x: 625, endPoint y: 201, distance: 80.4
click at [704, 193] on input "[PERSON_NAME]" at bounding box center [784, 201] width 379 height 33
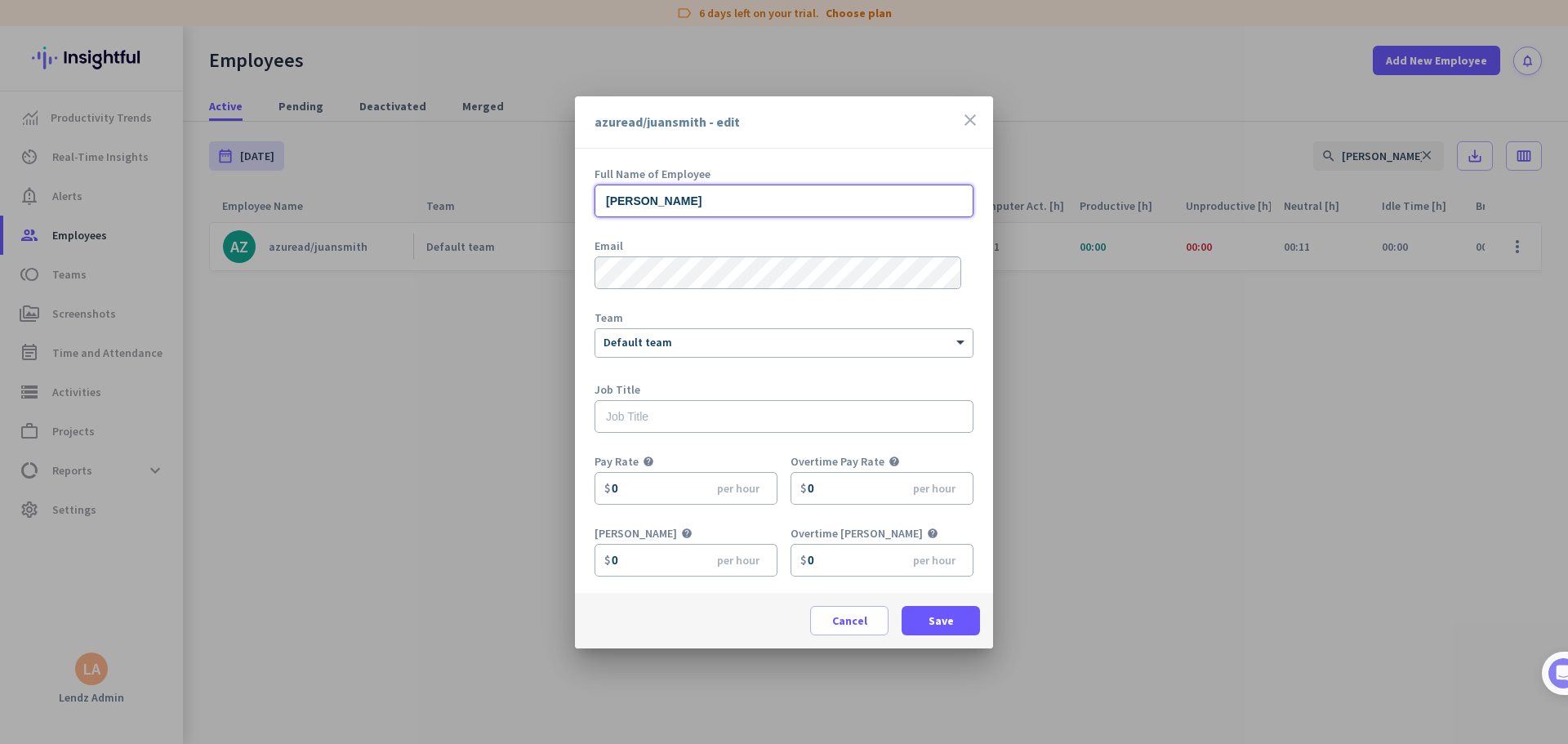
click at [605, 198] on input "[PERSON_NAME]" at bounding box center [784, 201] width 379 height 33
type input "[PERSON_NAME]"
click at [949, 452] on span "Save" at bounding box center [941, 620] width 25 height 16
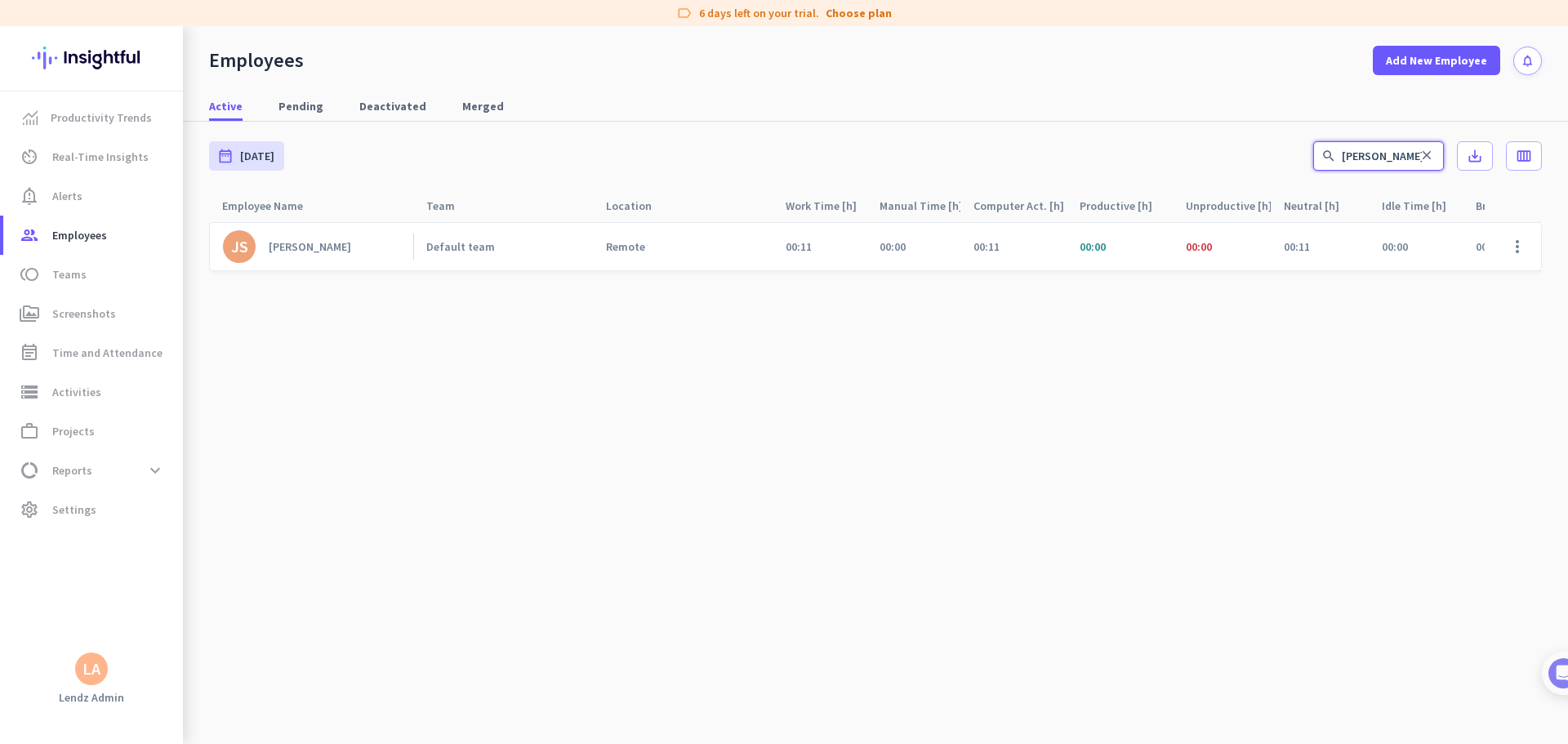
drag, startPoint x: 1380, startPoint y: 158, endPoint x: 1258, endPoint y: 159, distance: 122.0
click at [998, 159] on div "date_range [DATE] [DATE] - [DATE] search [PERSON_NAME] close save_alt calendar_…" at bounding box center [875, 156] width 1333 height 68
type input "juli"
click at [998, 245] on span at bounding box center [1517, 247] width 39 height 39
click at [998, 281] on span "Edit" at bounding box center [1470, 281] width 108 height 16
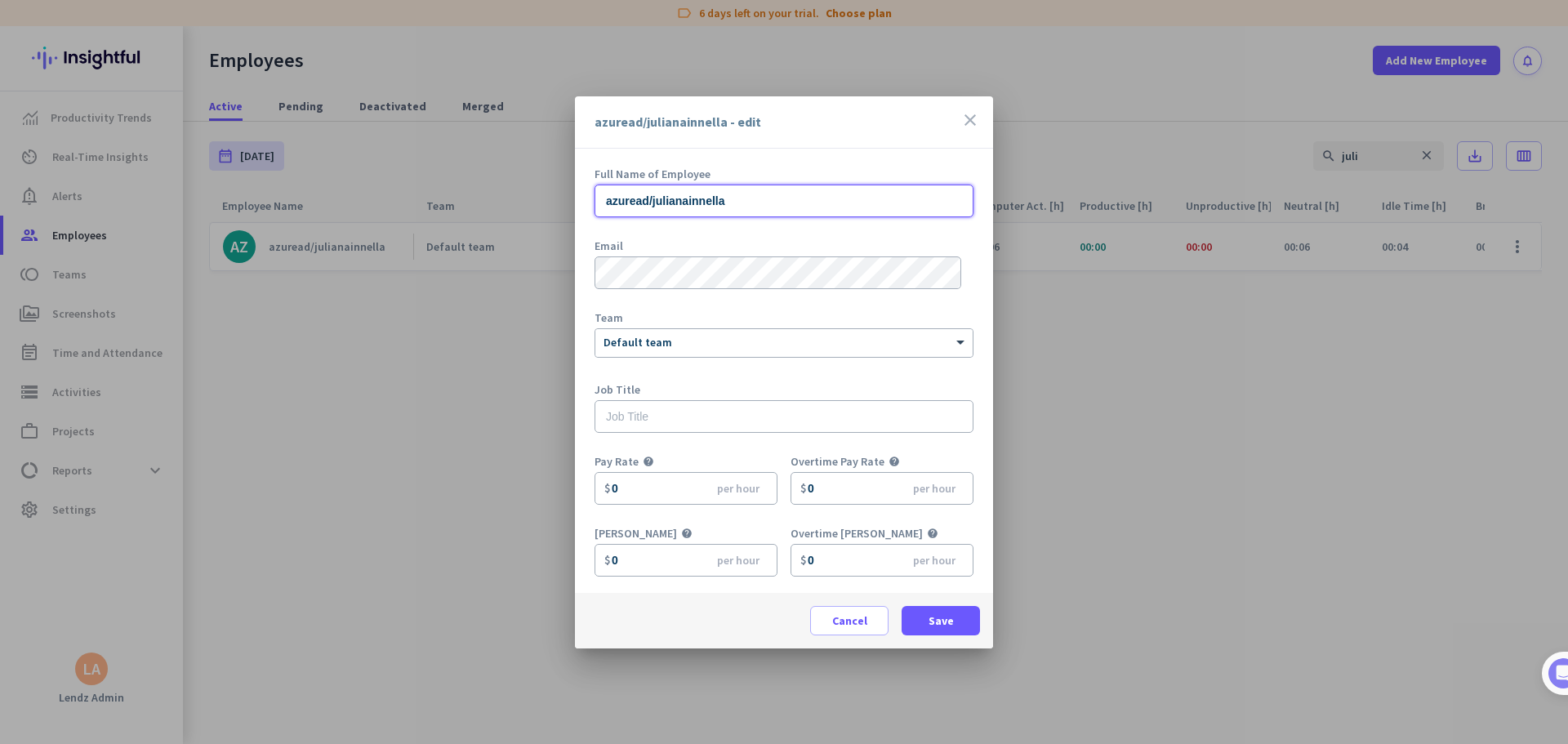
drag, startPoint x: 746, startPoint y: 205, endPoint x: 445, endPoint y: 205, distance: 301.0
click at [445, 205] on div "azuread/julianainnella - edit close Full Name of Employee azuread/julianainnell…" at bounding box center [784, 372] width 1568 height 744
paste input "[PERSON_NAME]"
type input "[PERSON_NAME]"
click at [940, 452] on span "Save" at bounding box center [941, 620] width 25 height 16
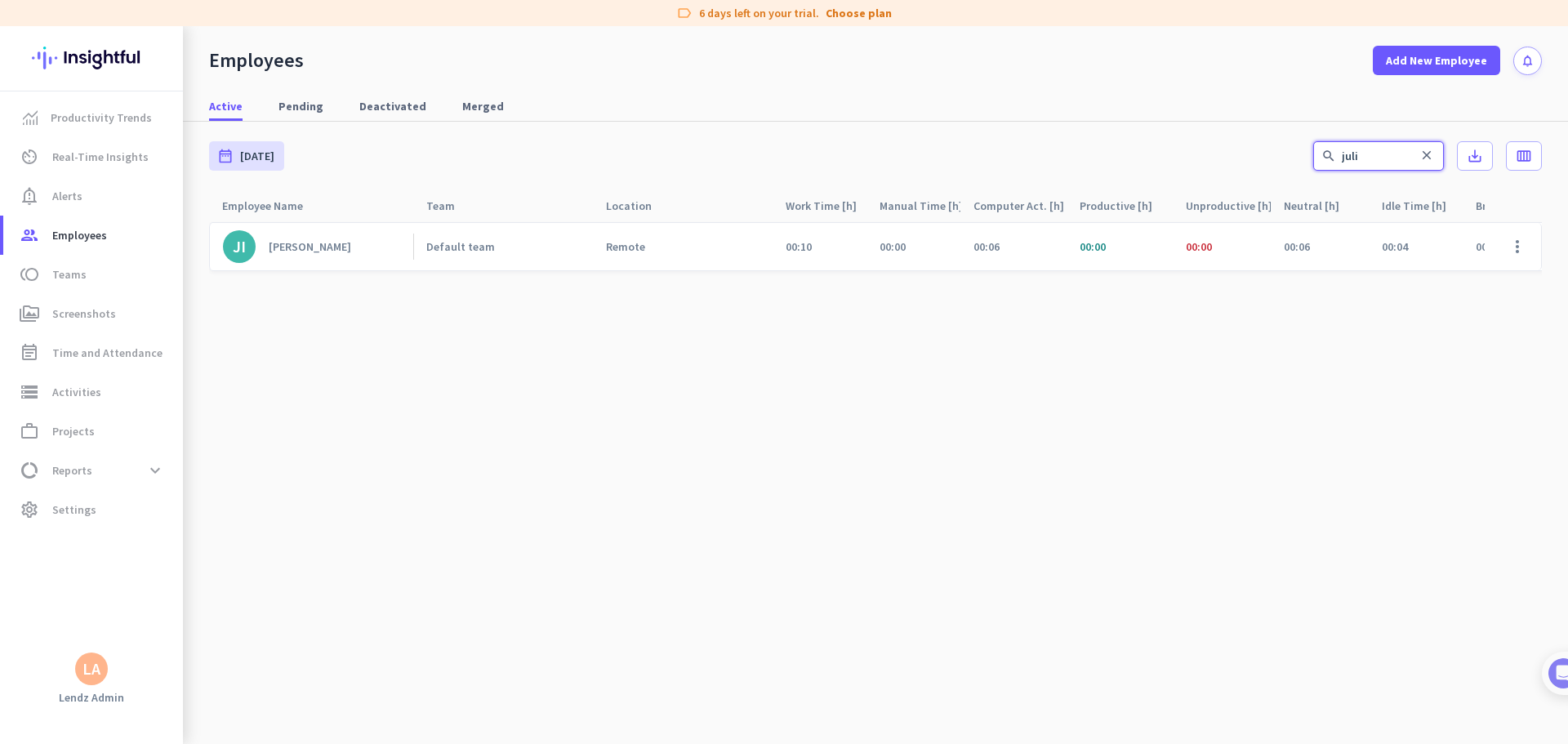
drag, startPoint x: 1368, startPoint y: 149, endPoint x: 1274, endPoint y: 175, distance: 97.5
click at [998, 163] on div "date_range [DATE] [DATE] - [DATE] search juli close save_alt calendar_view_week" at bounding box center [875, 156] width 1333 height 68
type input "just"
click at [998, 245] on span at bounding box center [1517, 247] width 39 height 39
click at [998, 279] on span "Edit" at bounding box center [1470, 281] width 108 height 16
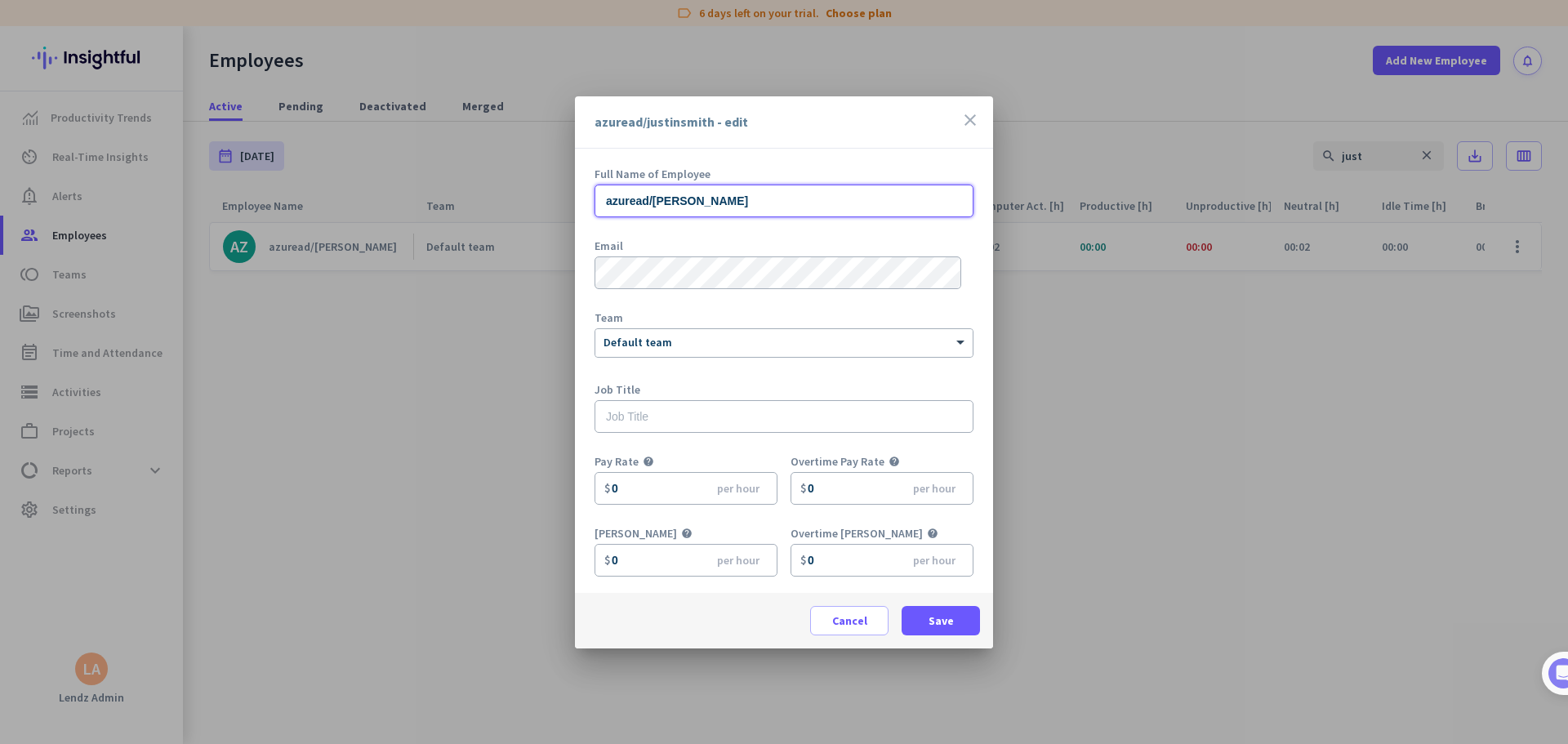
drag, startPoint x: 613, startPoint y: 199, endPoint x: 468, endPoint y: 200, distance: 145.0
click at [468, 200] on div "azuread/justinsmith - edit close Full Name of Employee azuread/justinsmith Emai…" at bounding box center [784, 372] width 1568 height 744
paste input "[PERSON_NAME]"
type input "[PERSON_NAME]"
click at [974, 452] on span at bounding box center [941, 621] width 79 height 39
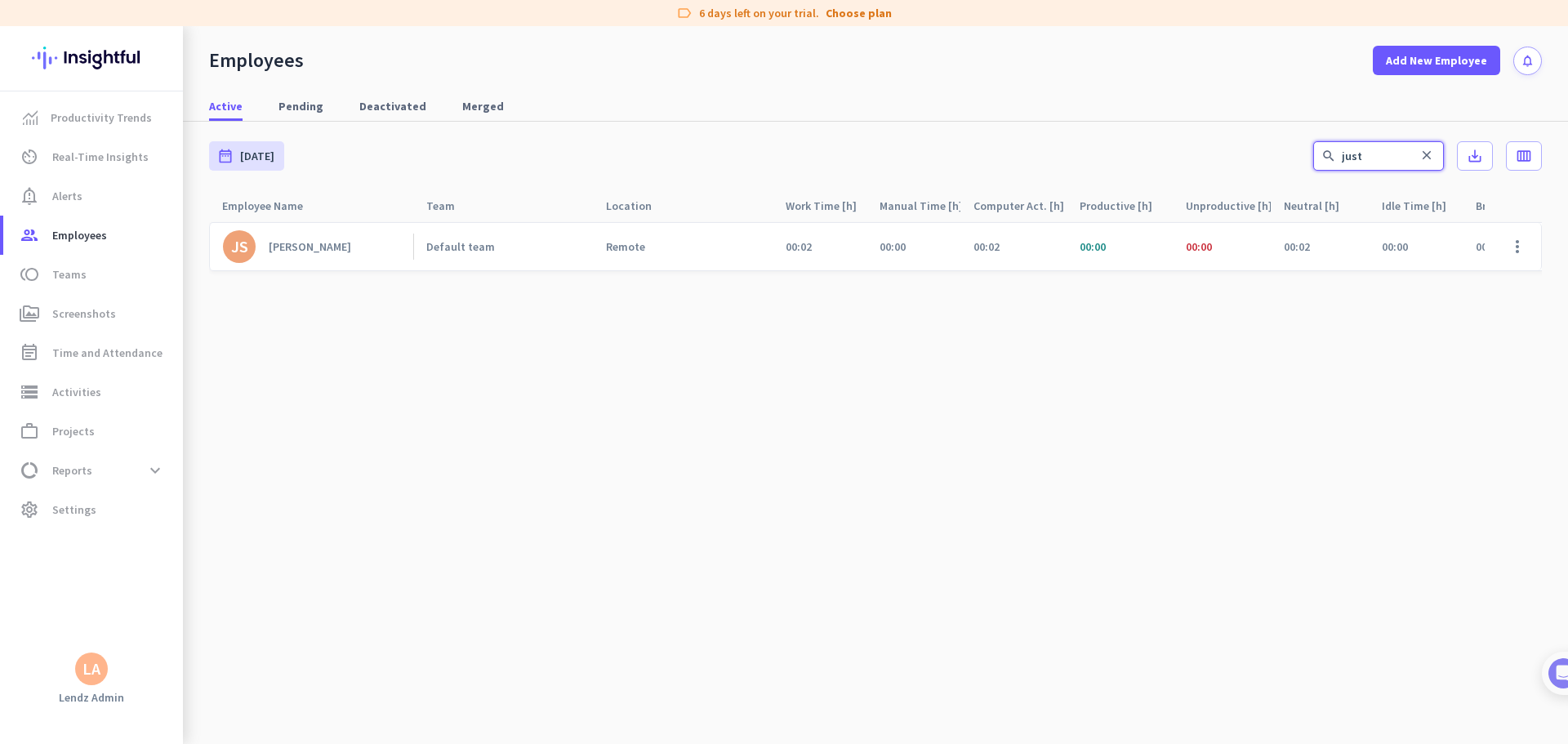
drag, startPoint x: 1383, startPoint y: 153, endPoint x: 1206, endPoint y: 171, distance: 177.9
click at [998, 171] on div "date_range [DATE] [DATE] - [DATE] search just close save_alt calendar_view_week" at bounding box center [875, 156] width 1333 height 68
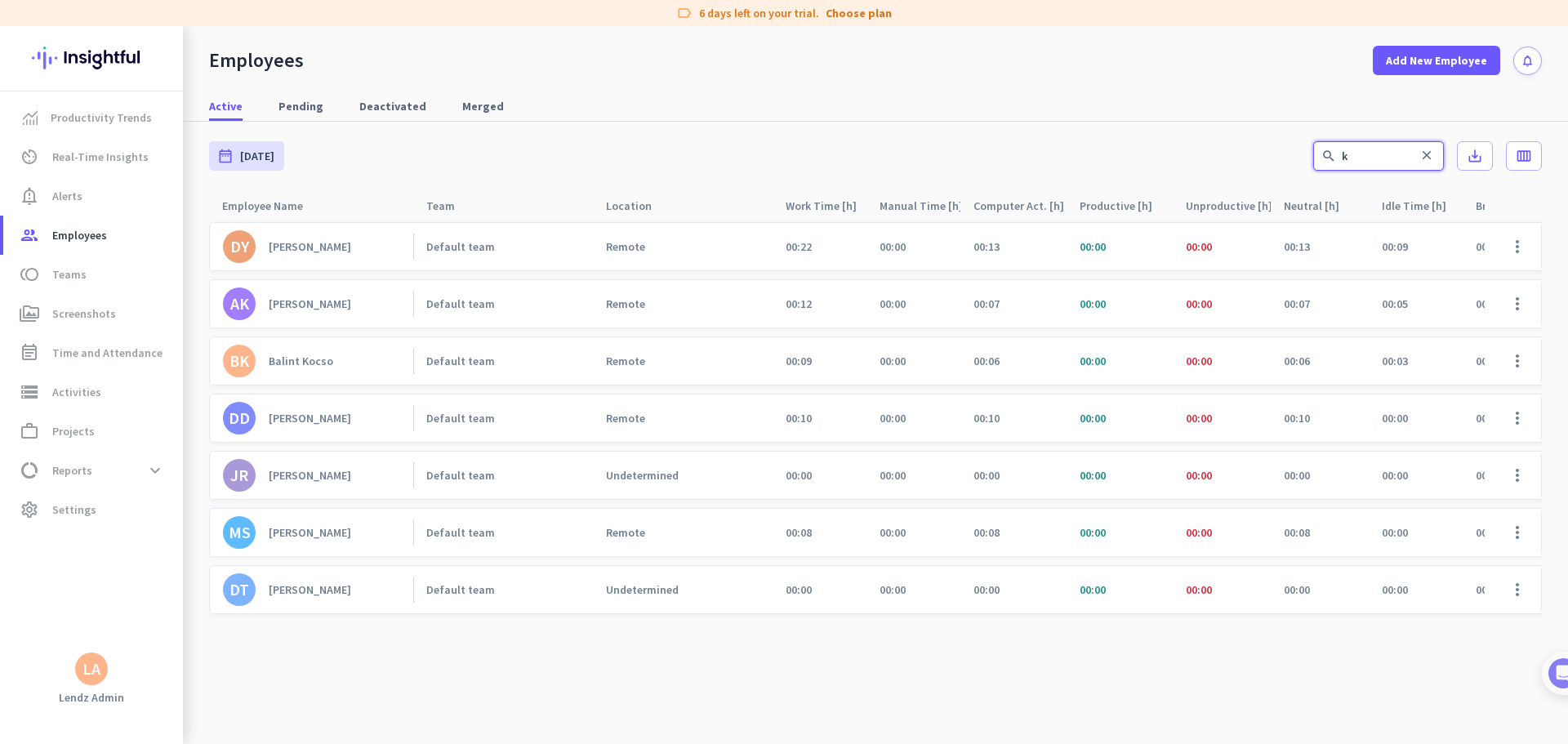
drag, startPoint x: 1241, startPoint y: 153, endPoint x: 1136, endPoint y: 147, distance: 105.2
click at [998, 149] on div "date_range [DATE] [DATE] - [DATE] search k close save_alt calendar_view_week" at bounding box center [875, 156] width 1333 height 68
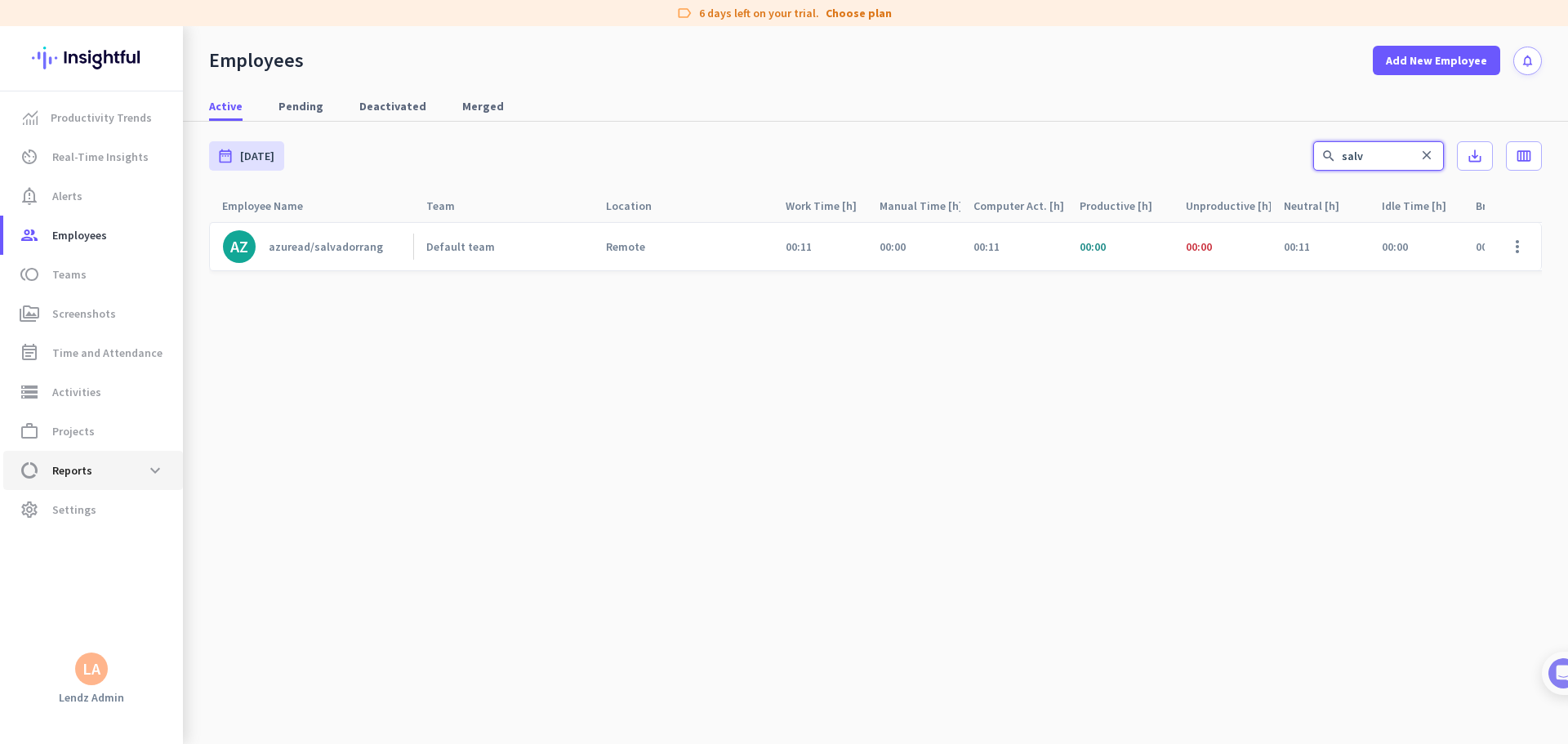
type input "salv"
click at [998, 246] on span at bounding box center [1517, 247] width 39 height 39
click at [998, 274] on span "Edit" at bounding box center [1470, 281] width 108 height 16
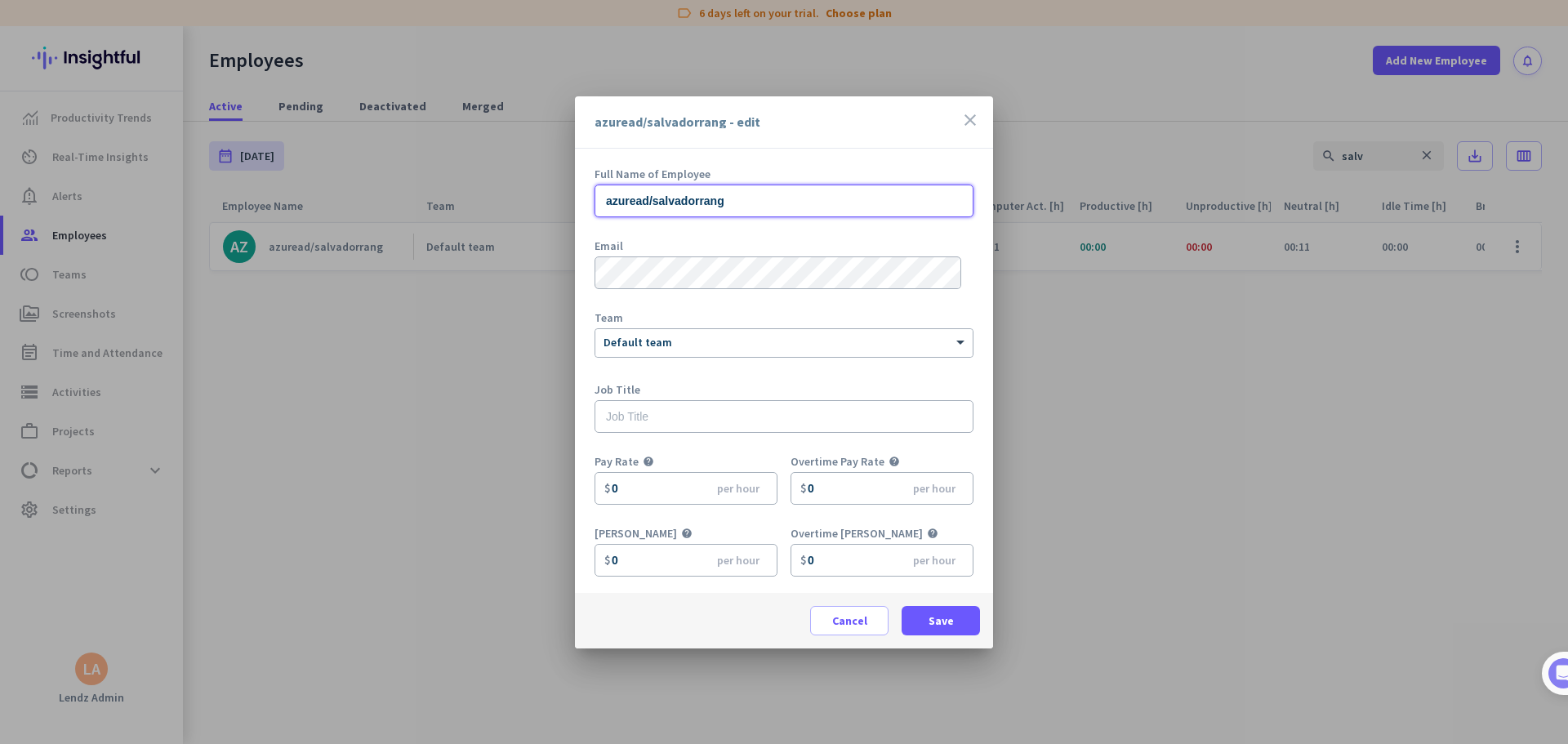
drag, startPoint x: 749, startPoint y: 208, endPoint x: 427, endPoint y: 201, distance: 322.1
click at [427, 201] on div "azuread/salvadorrang - edit close Full Name of Employee azuread/salvadorrang Em…" at bounding box center [784, 372] width 1568 height 744
paste input "[PERSON_NAME]"
type input "[PERSON_NAME]"
click at [931, 452] on span "Save" at bounding box center [941, 620] width 25 height 16
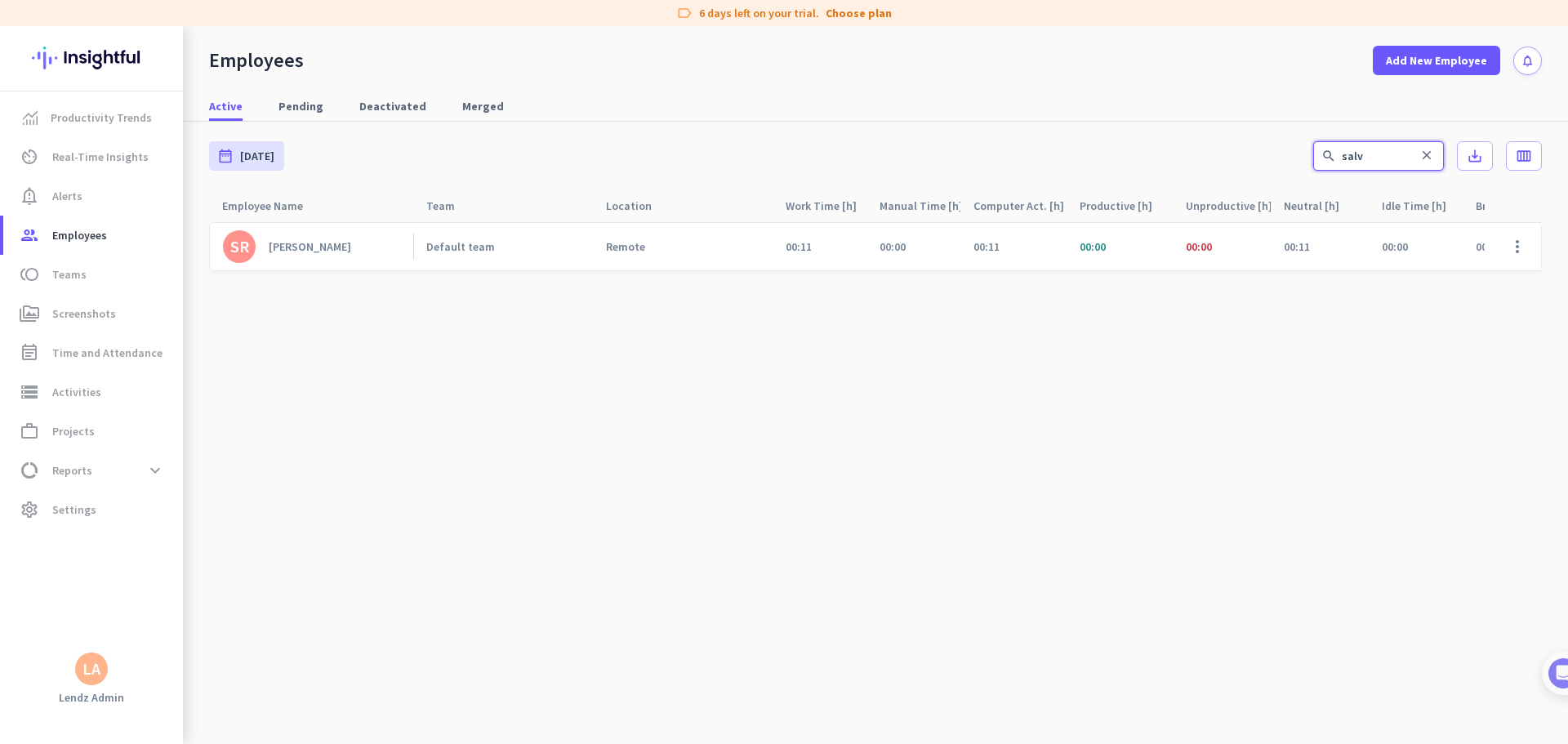
click at [998, 159] on input "salv" at bounding box center [1378, 156] width 130 height 29
drag, startPoint x: 1380, startPoint y: 159, endPoint x: 1197, endPoint y: 153, distance: 183.1
click at [998, 153] on div "date_range [DATE] [DATE] - [DATE] search salv close save_alt calendar_view_week" at bounding box center [875, 156] width 1333 height 68
type input "taylo"
click at [998, 245] on span at bounding box center [1517, 247] width 39 height 39
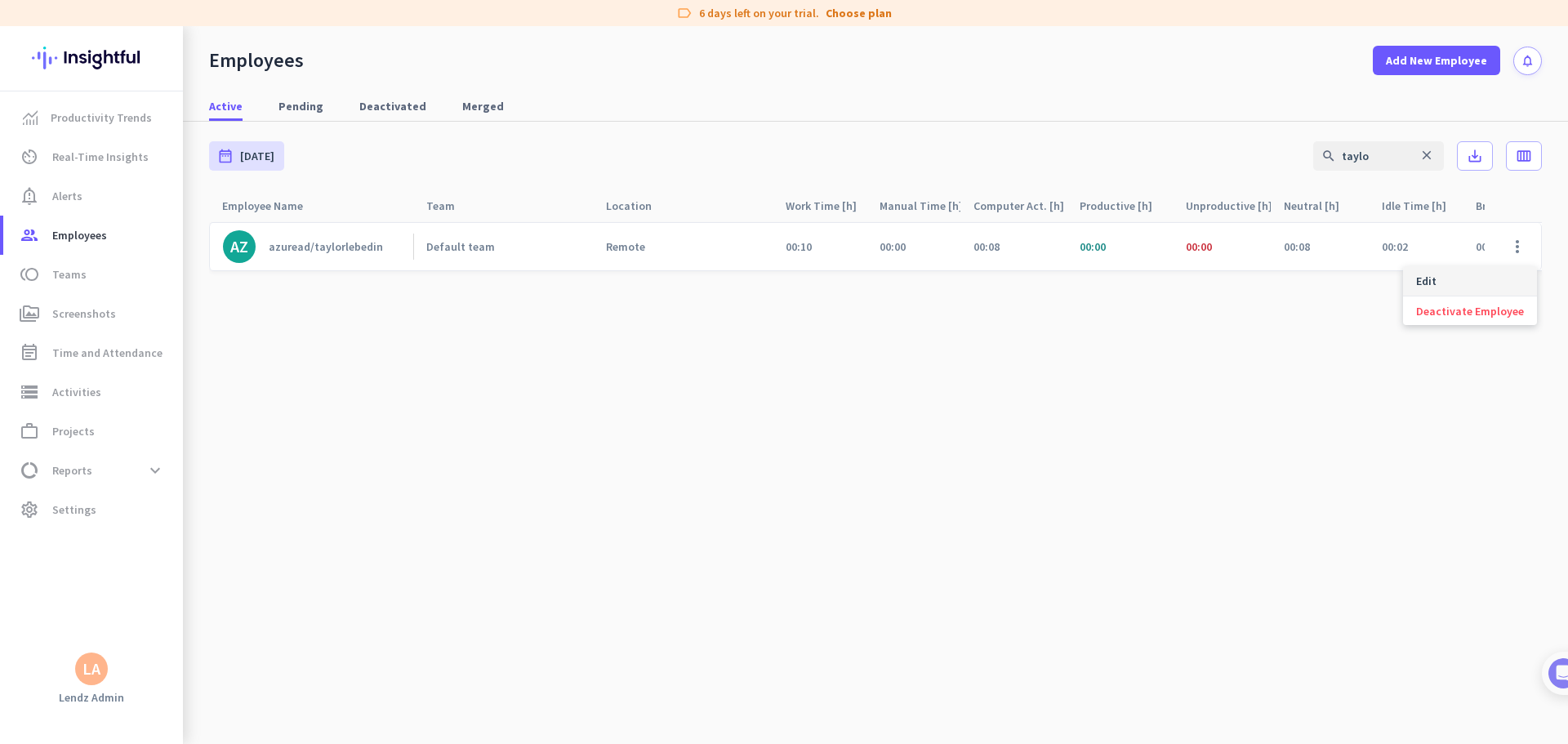
click at [998, 279] on span "Edit" at bounding box center [1470, 281] width 108 height 16
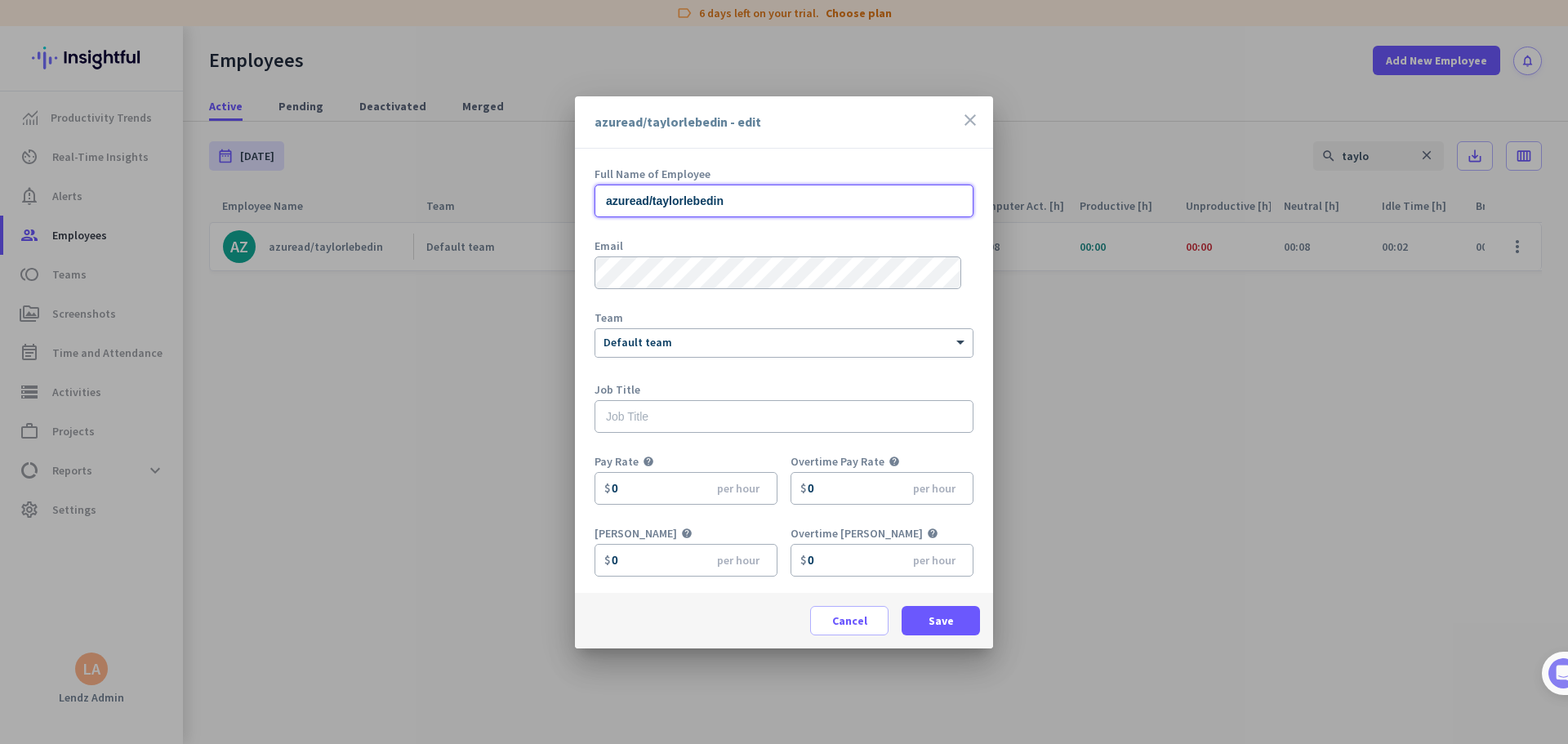
drag, startPoint x: 754, startPoint y: 205, endPoint x: 549, endPoint y: 205, distance: 205.0
click at [550, 205] on div "azuread/taylorlebedin - edit close Full Name of Employee azuread/taylorlebedin …" at bounding box center [784, 372] width 1568 height 744
paste input "[PERSON_NAME]"
type input "[PERSON_NAME]"
click at [957, 452] on span at bounding box center [941, 621] width 79 height 39
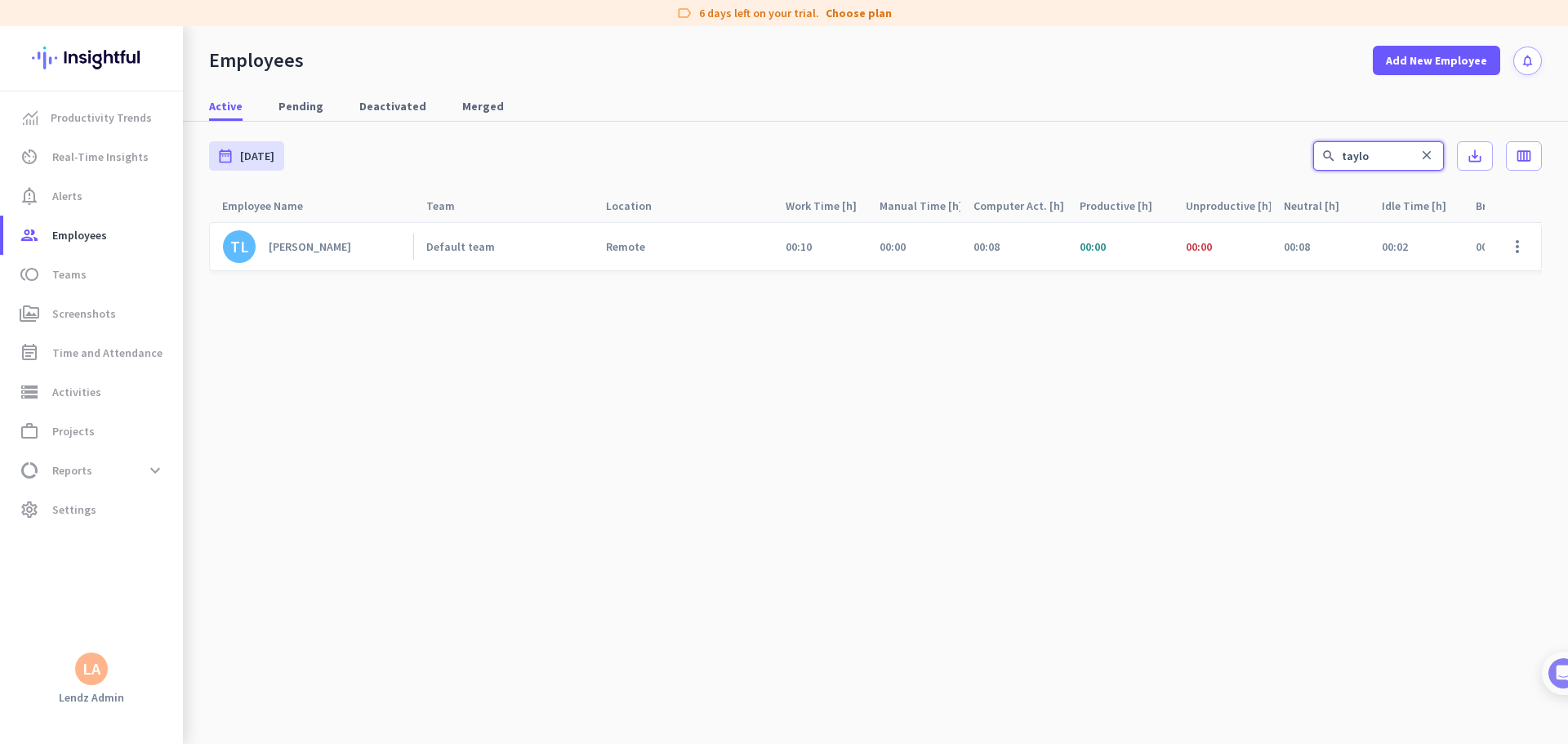
drag, startPoint x: 1367, startPoint y: 159, endPoint x: 1276, endPoint y: 162, distance: 91.0
click at [998, 162] on div "date_range [DATE] [DATE] - [DATE] search taylo close save_alt calendar_view_week" at bounding box center [875, 156] width 1333 height 68
type input "trac"
click at [736, 411] on cdk-virtual-scroll-viewport "TL [PERSON_NAME] Default team Remote 00:17 00:00 00:10 00:00 00:00 00:10 00:07 …" at bounding box center [875, 482] width 1333 height 523
drag, startPoint x: 1425, startPoint y: 159, endPoint x: 1297, endPoint y: 206, distance: 136.4
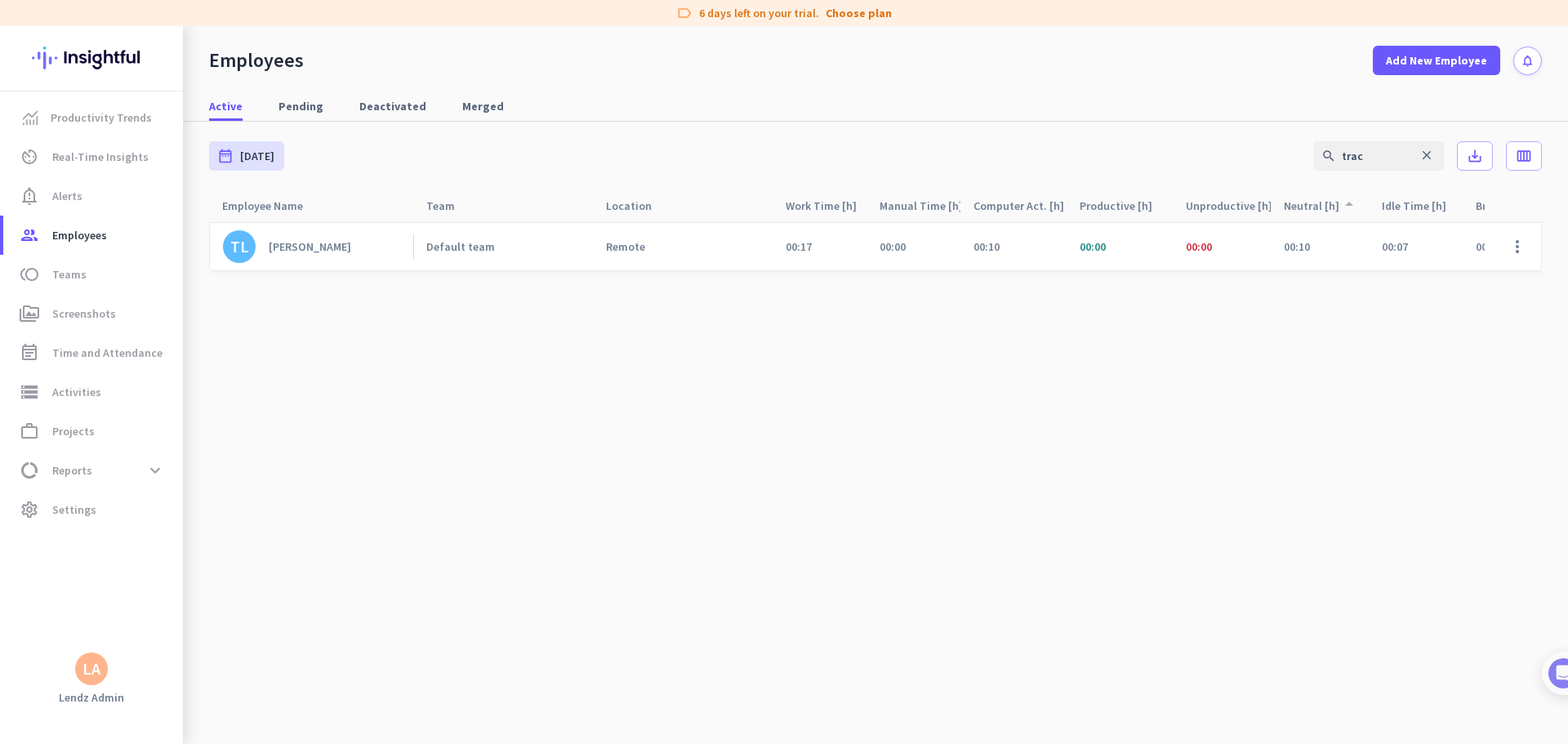
click at [998, 159] on icon "close" at bounding box center [1426, 156] width 15 height 15
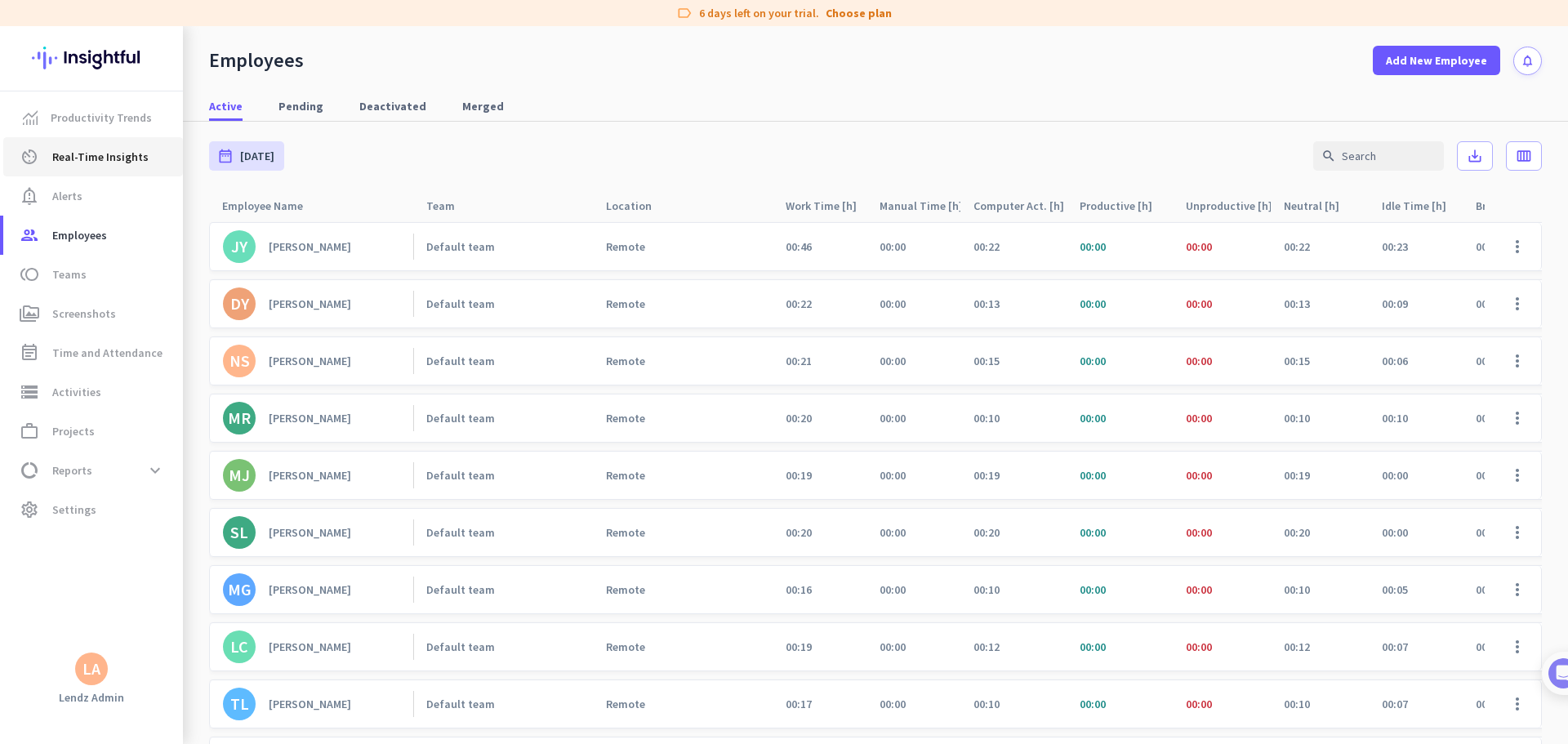
click at [106, 167] on link "av_timer Real-Time Insights" at bounding box center [93, 157] width 180 height 39
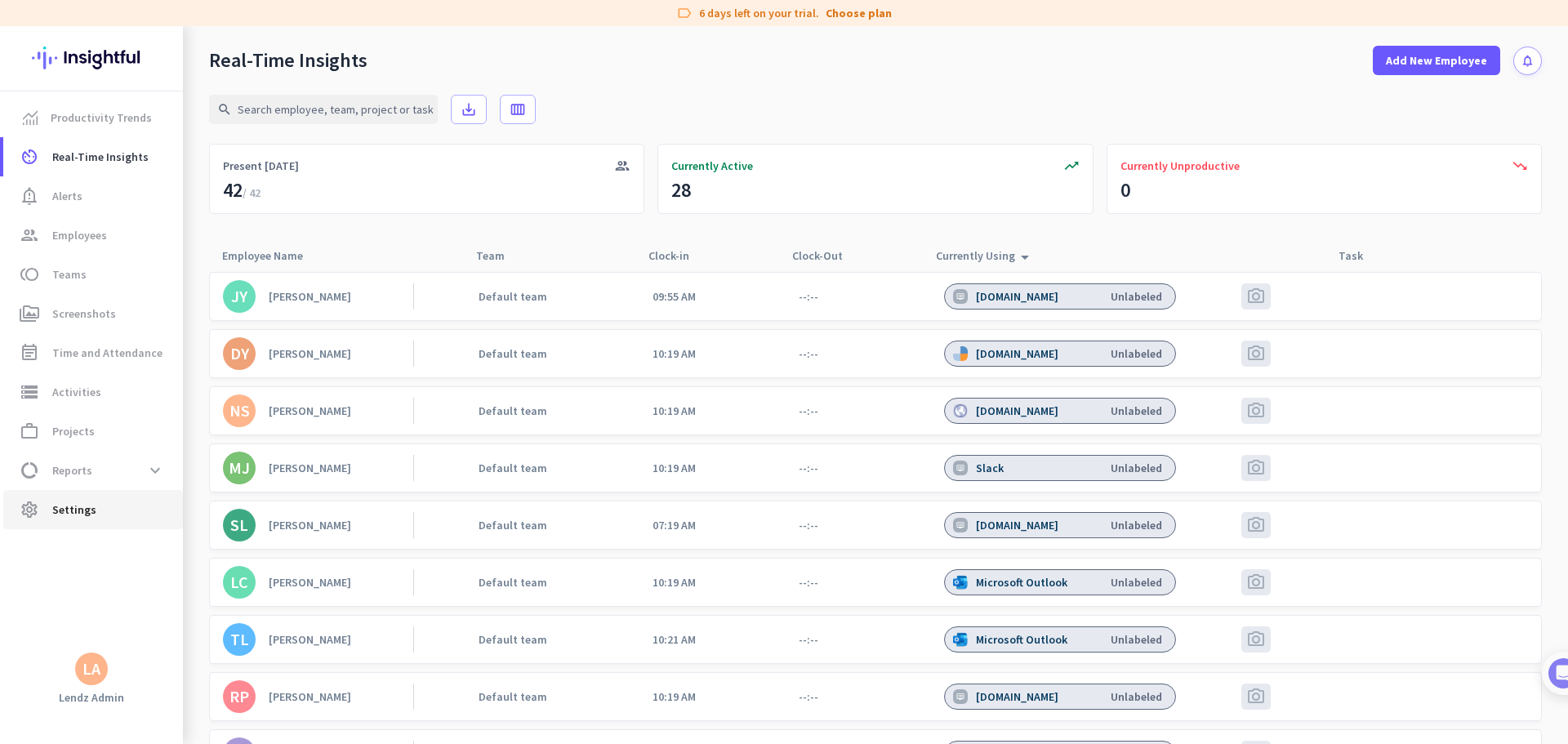
click at [90, 452] on span "Settings" at bounding box center [74, 509] width 44 height 20
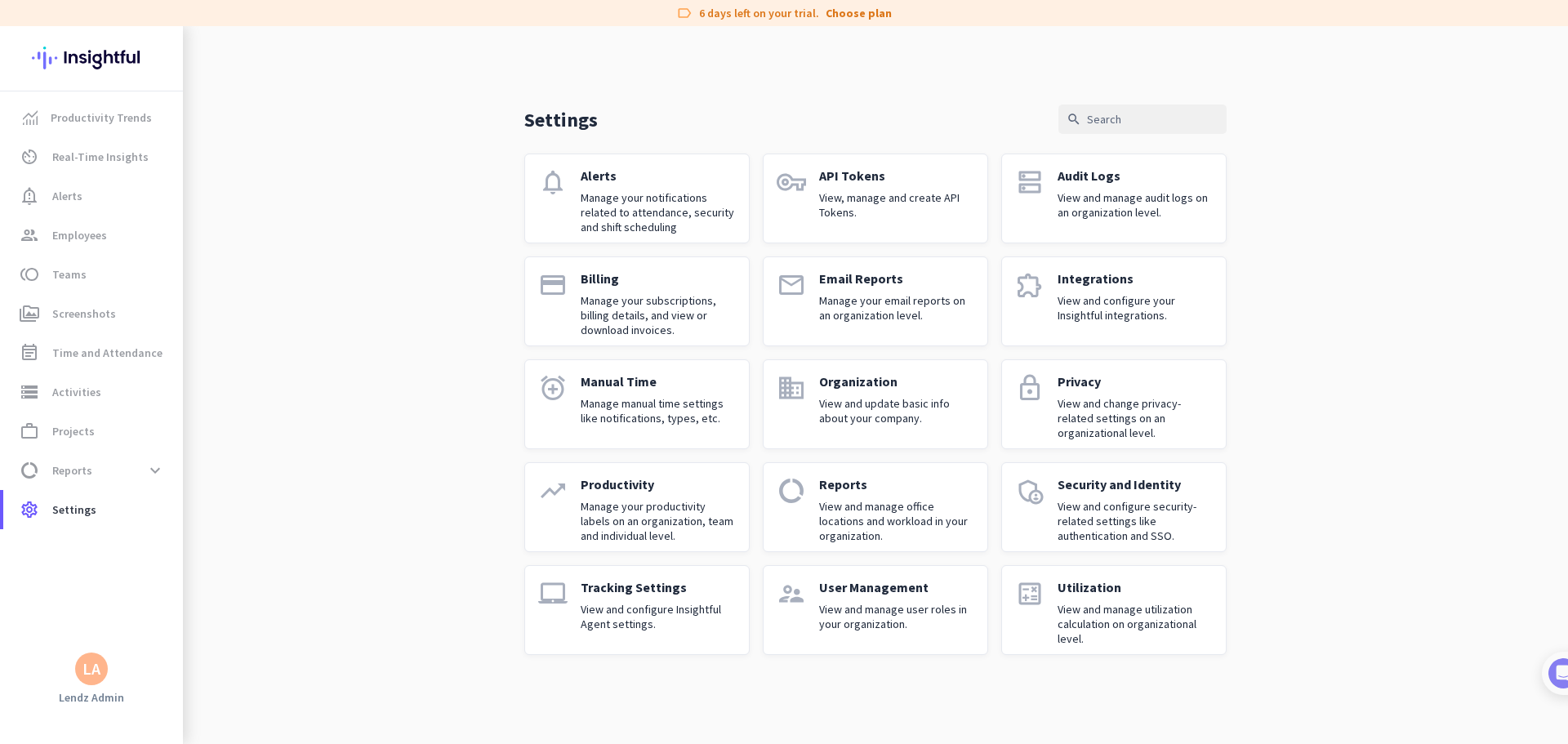
click at [998, 351] on div "Settings search notifications Alerts Manage your notifications related to atten…" at bounding box center [875, 354] width 1385 height 655
click at [998, 117] on input "text" at bounding box center [1141, 118] width 168 height 29
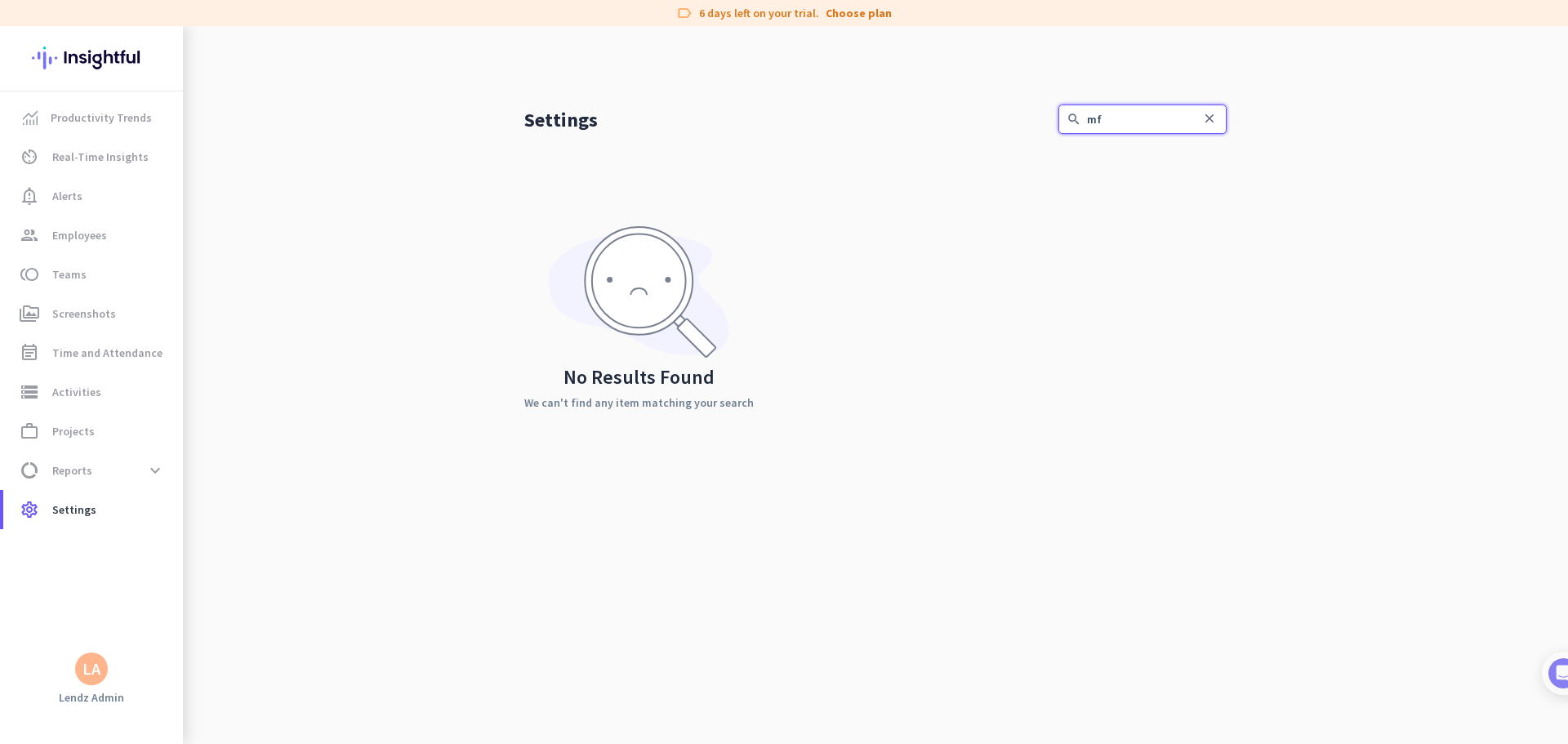
type input "m"
type input "s"
type input "2"
type input "f"
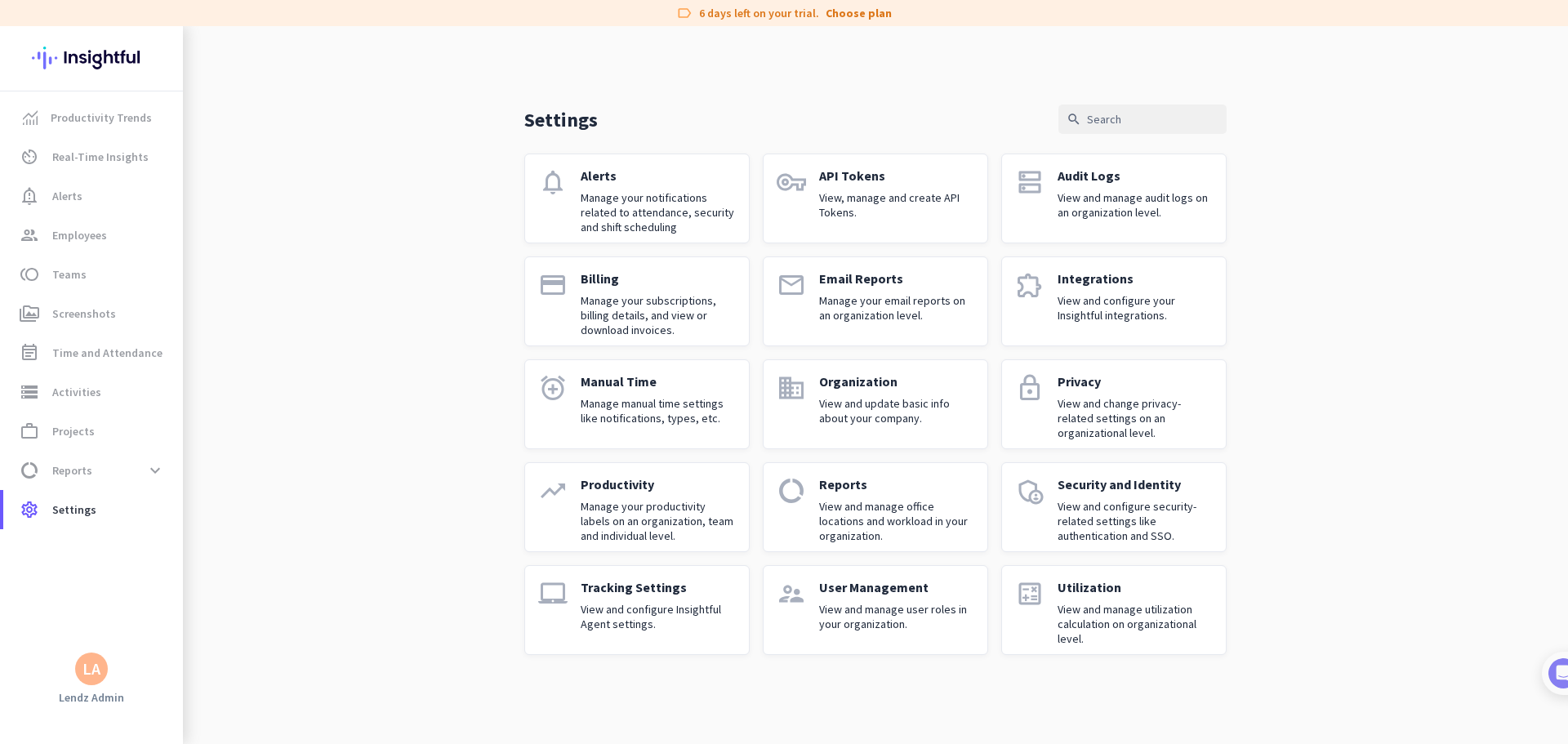
click at [837, 452] on p "View and manage user roles in your organization." at bounding box center [896, 616] width 155 height 29
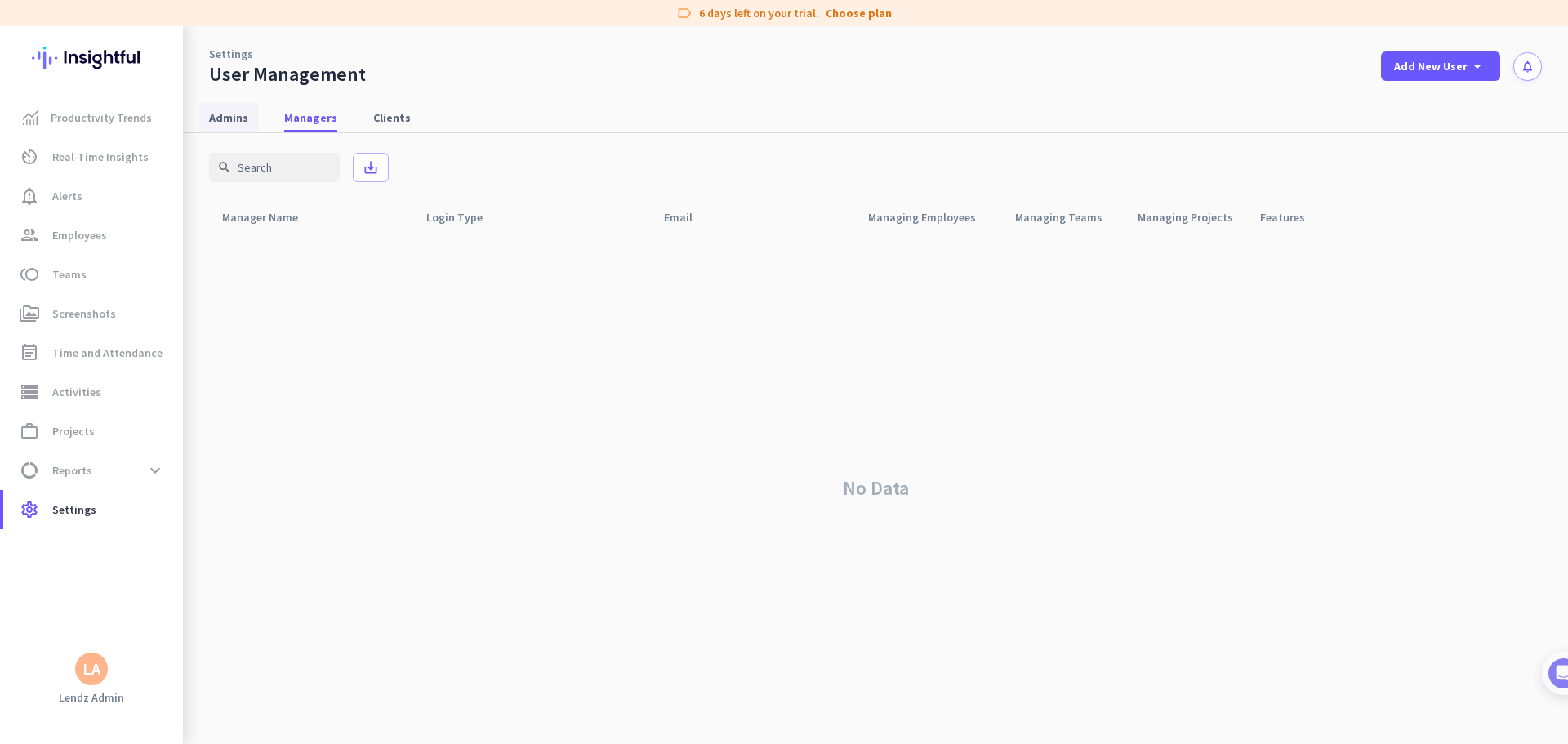
click at [228, 115] on span "Admins" at bounding box center [229, 117] width 39 height 16
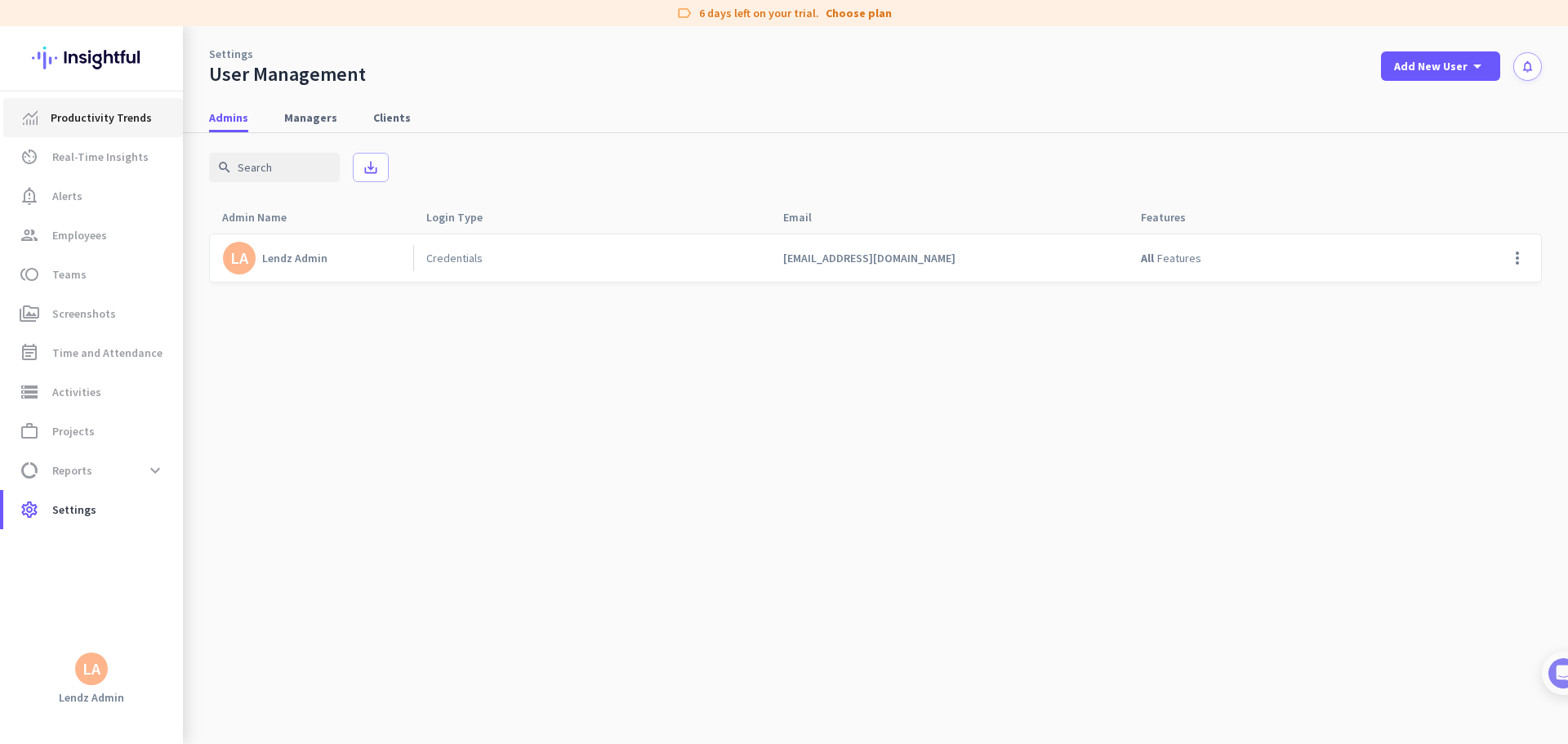
click at [111, 121] on span "Productivity Trends" at bounding box center [101, 117] width 101 height 20
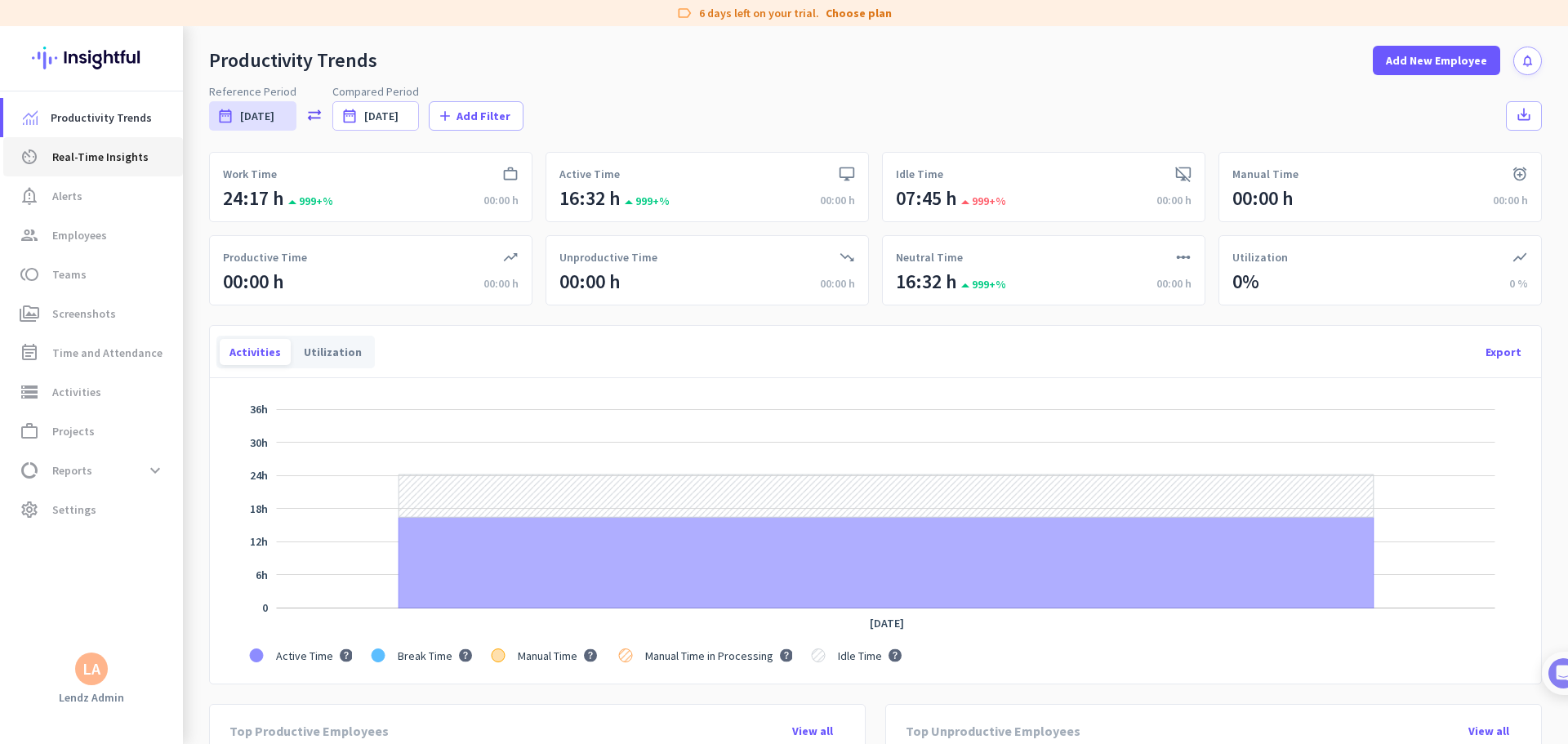
click at [128, 154] on span "Real-Time Insights" at bounding box center [100, 157] width 97 height 20
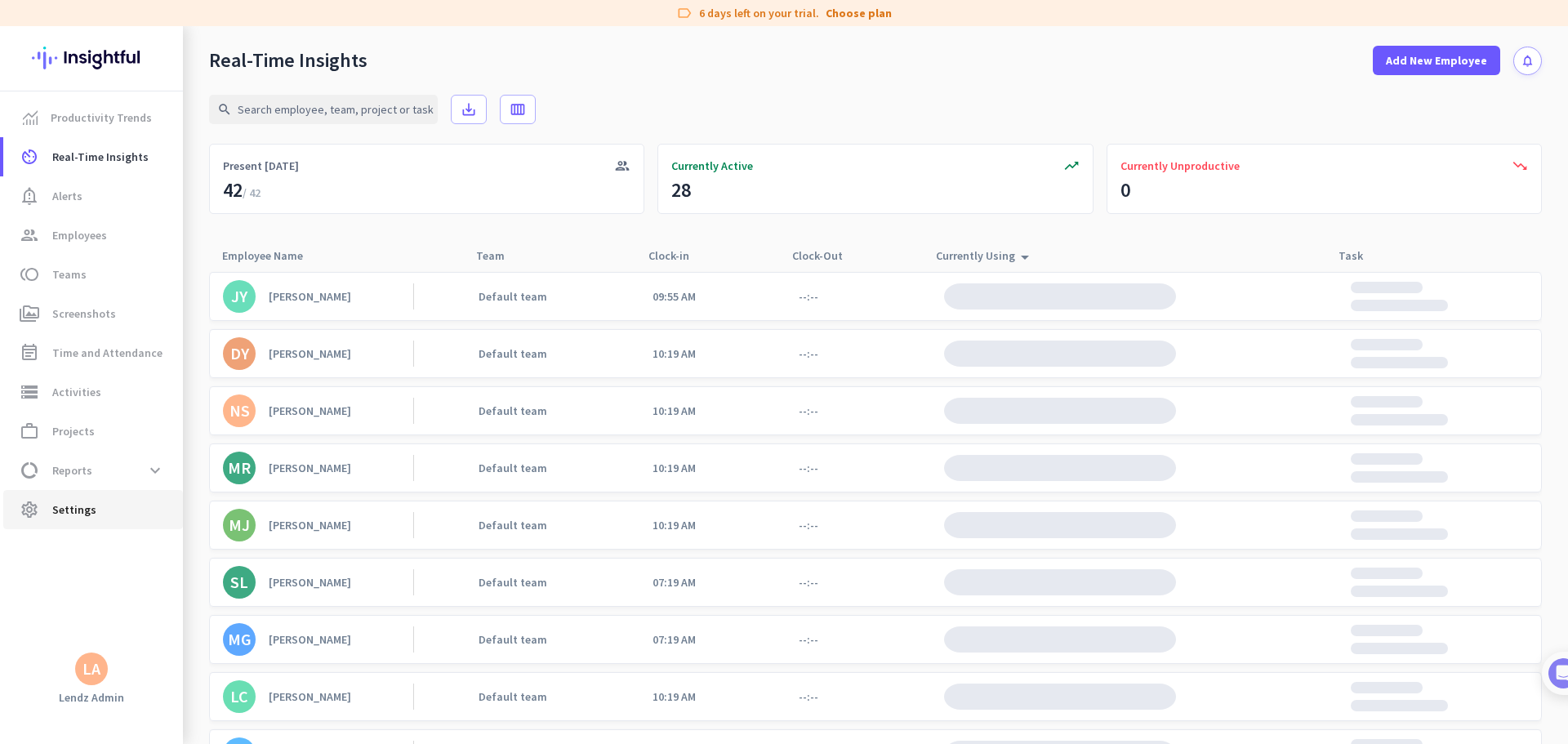
click at [69, 452] on span "Settings" at bounding box center [74, 509] width 44 height 20
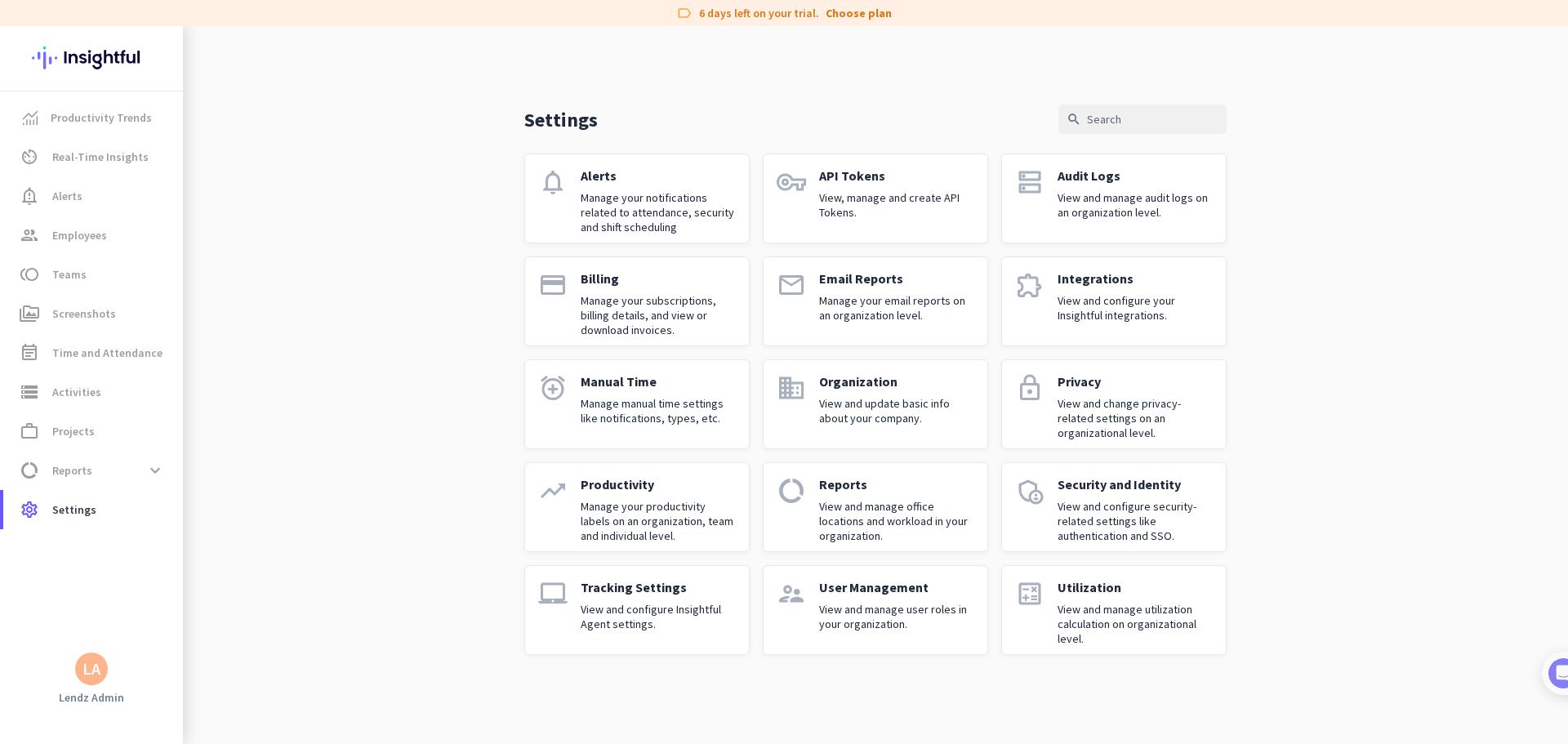
click at [646, 452] on div "Productivity Manage your productivity labels on an organization, team and indiv…" at bounding box center [657, 508] width 155 height 62
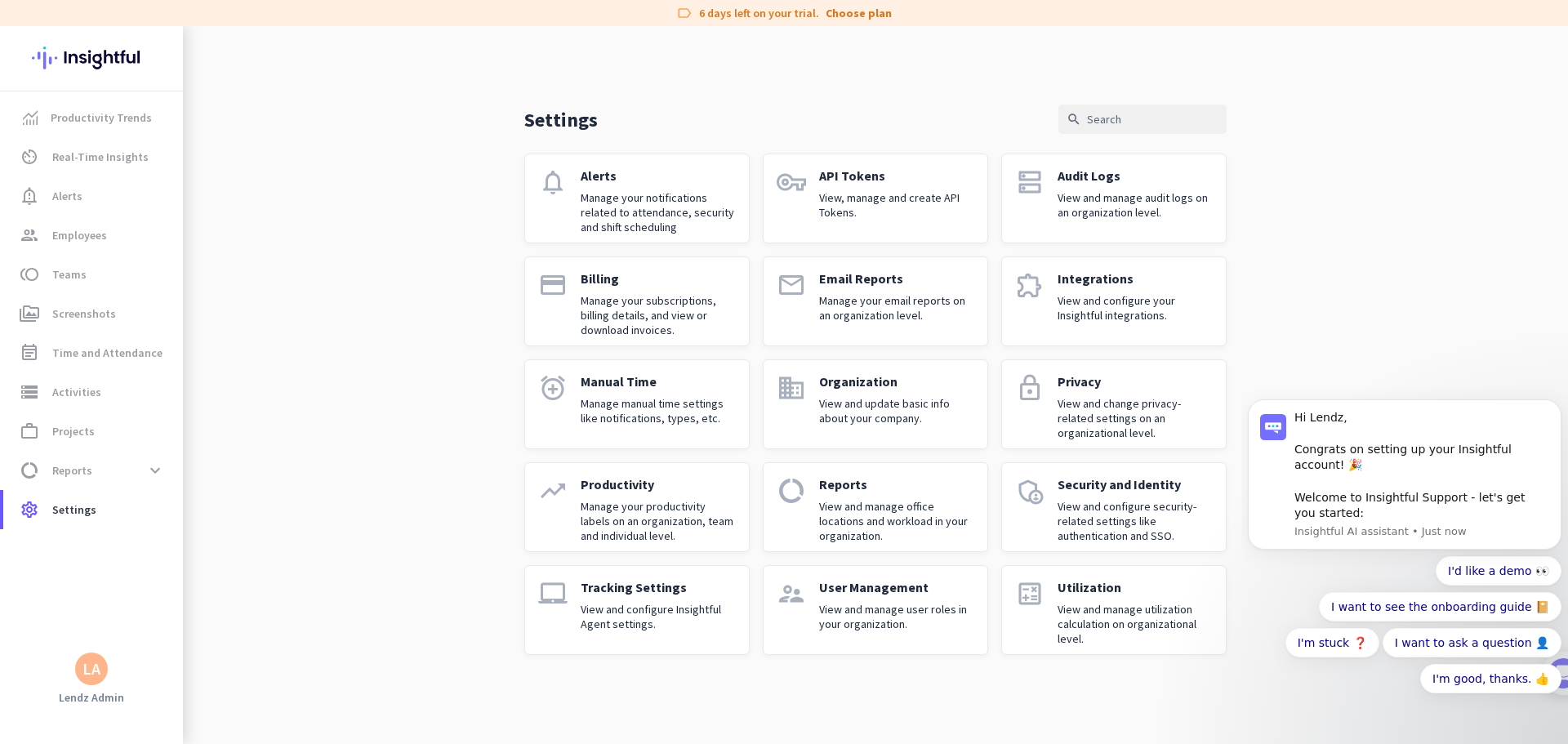
click at [615, 452] on div "Productivity Manage your productivity labels on an organization, team and indiv…" at bounding box center [657, 508] width 155 height 62
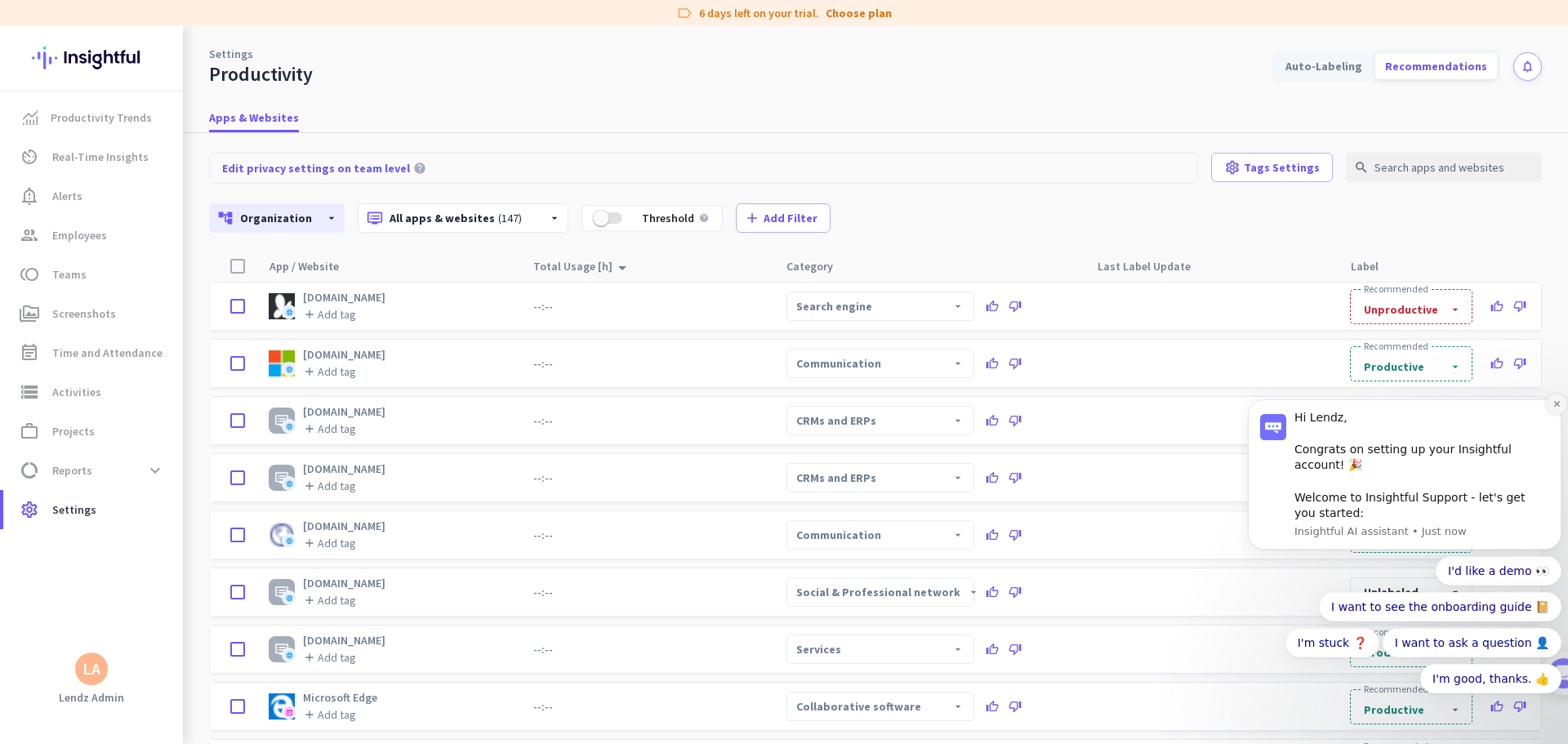
click at [998, 407] on icon "Dismiss notification" at bounding box center [1556, 404] width 6 height 6
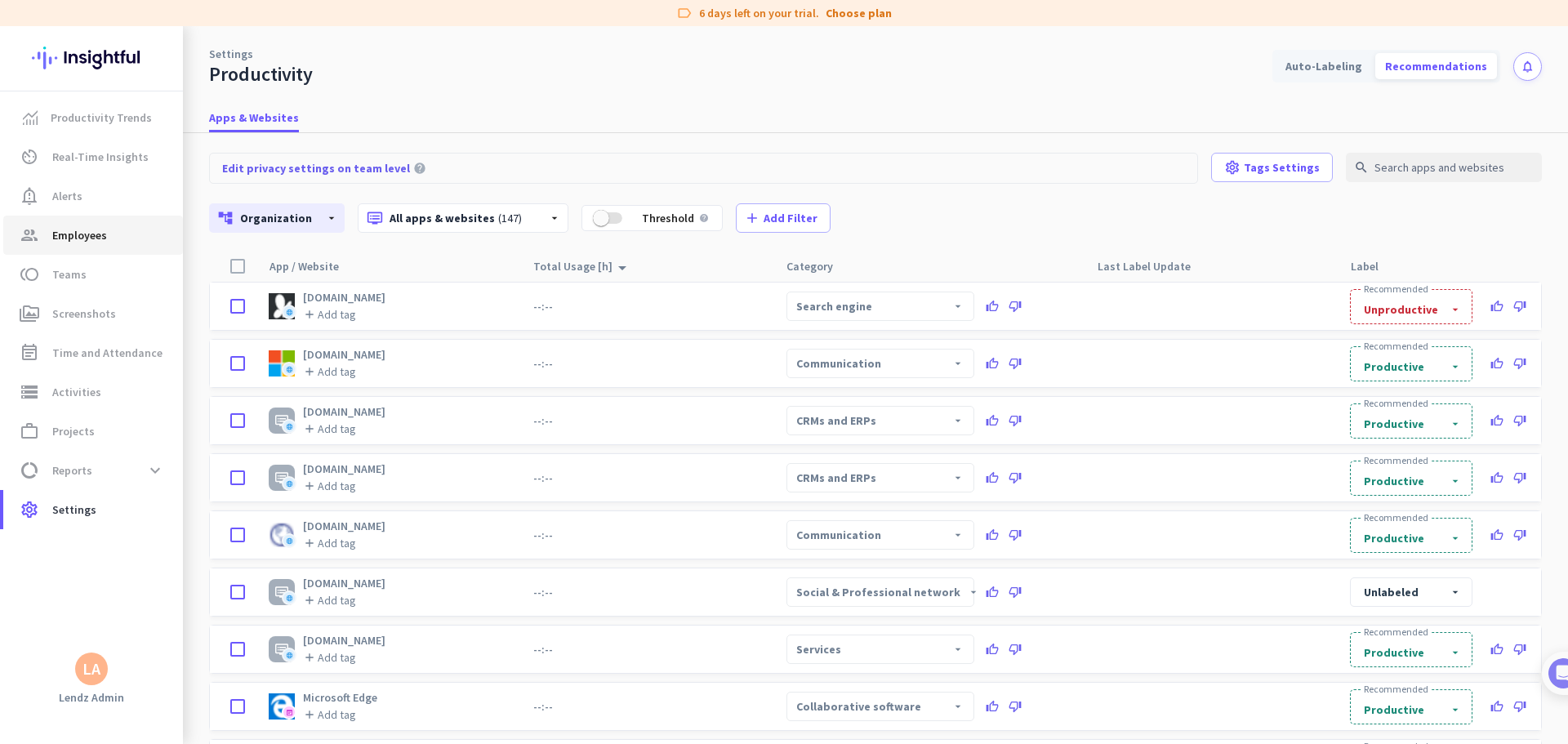
drag, startPoint x: 66, startPoint y: 223, endPoint x: 57, endPoint y: 232, distance: 12.7
click at [66, 223] on link "group Employees" at bounding box center [93, 235] width 180 height 39
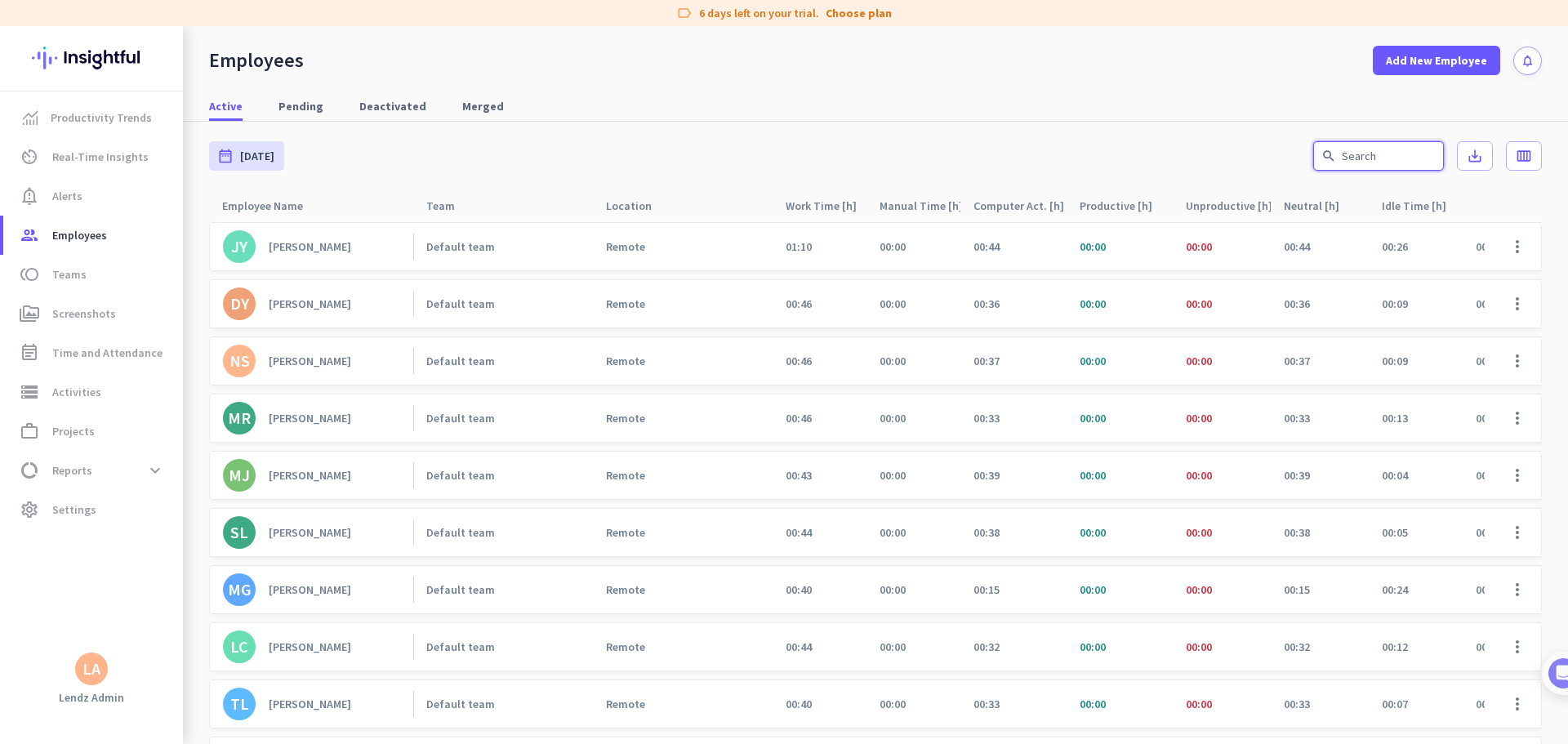
click at [998, 155] on input "text" at bounding box center [1378, 156] width 130 height 29
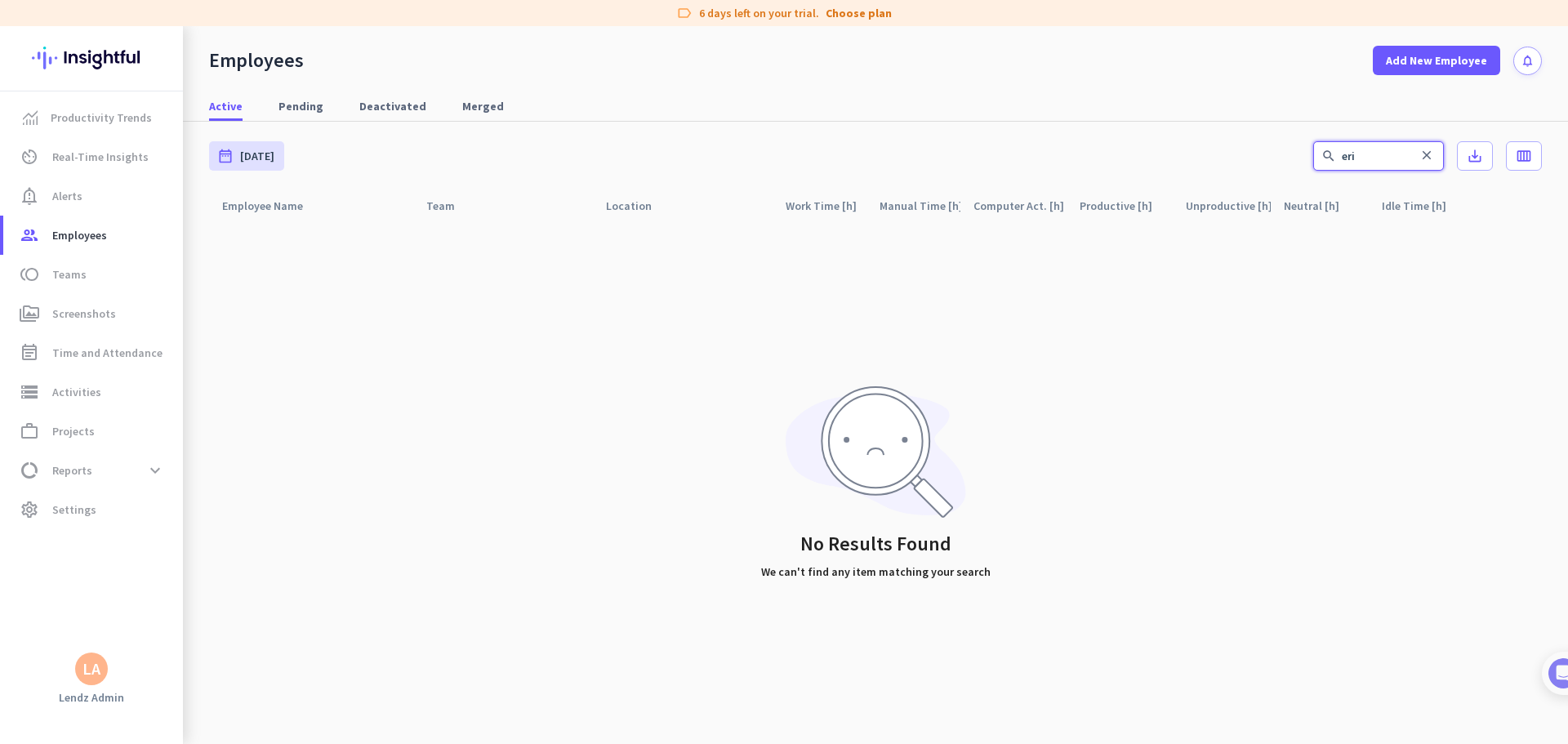
type input "eri"
click at [998, 452] on div at bounding box center [1546, 674] width 43 height 43
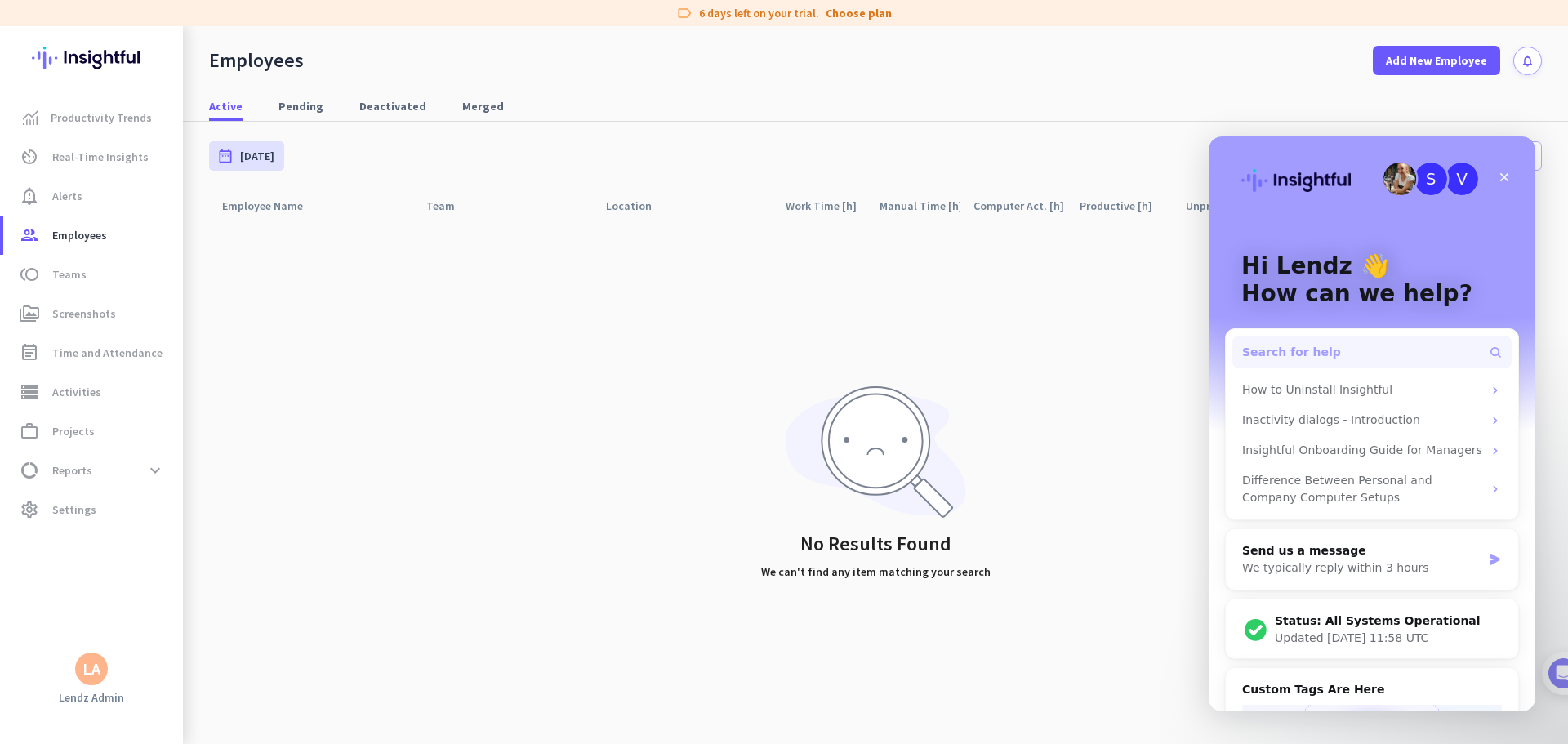
click at [998, 346] on button "Search for help" at bounding box center [1372, 352] width 279 height 33
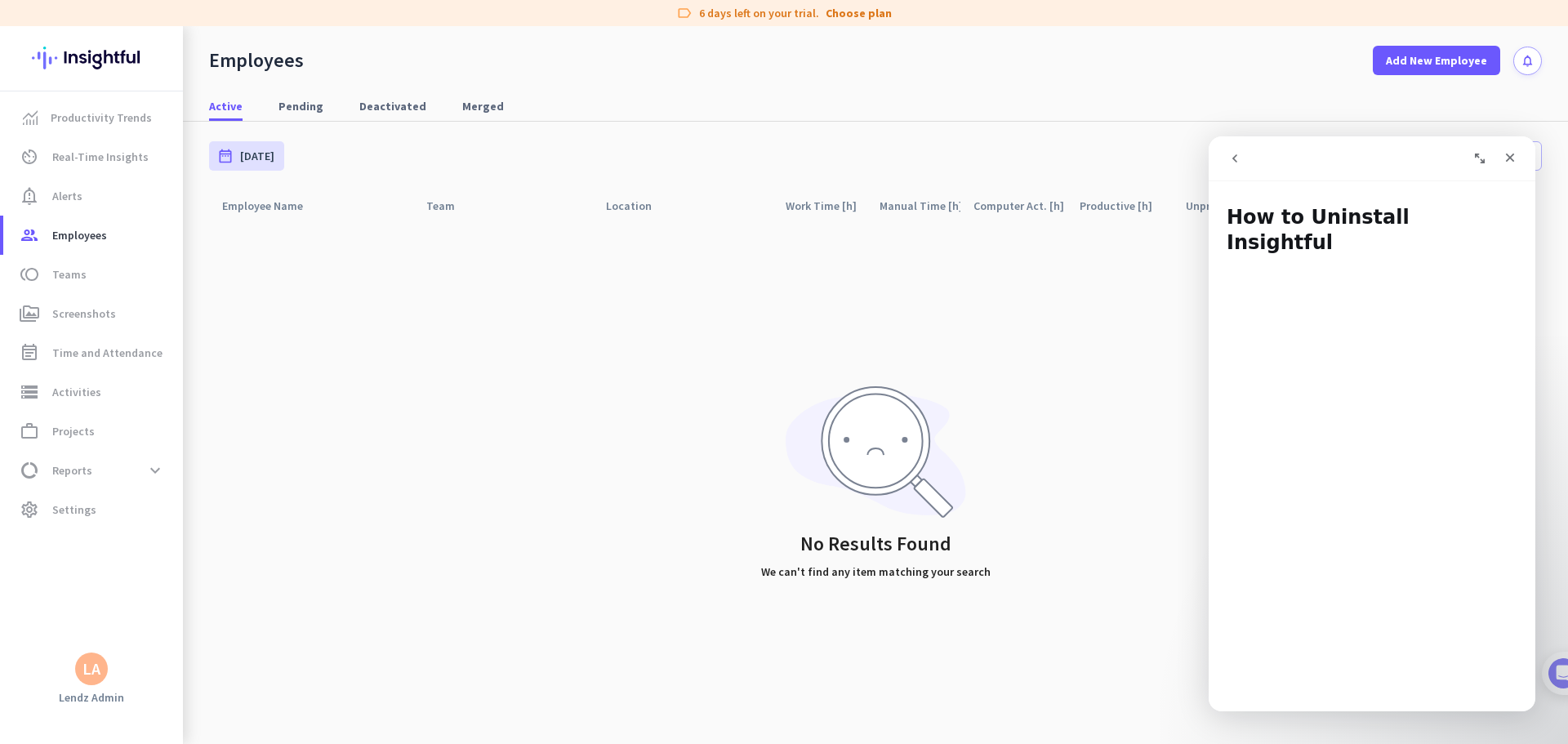
click at [998, 167] on button "go back" at bounding box center [1234, 158] width 31 height 31
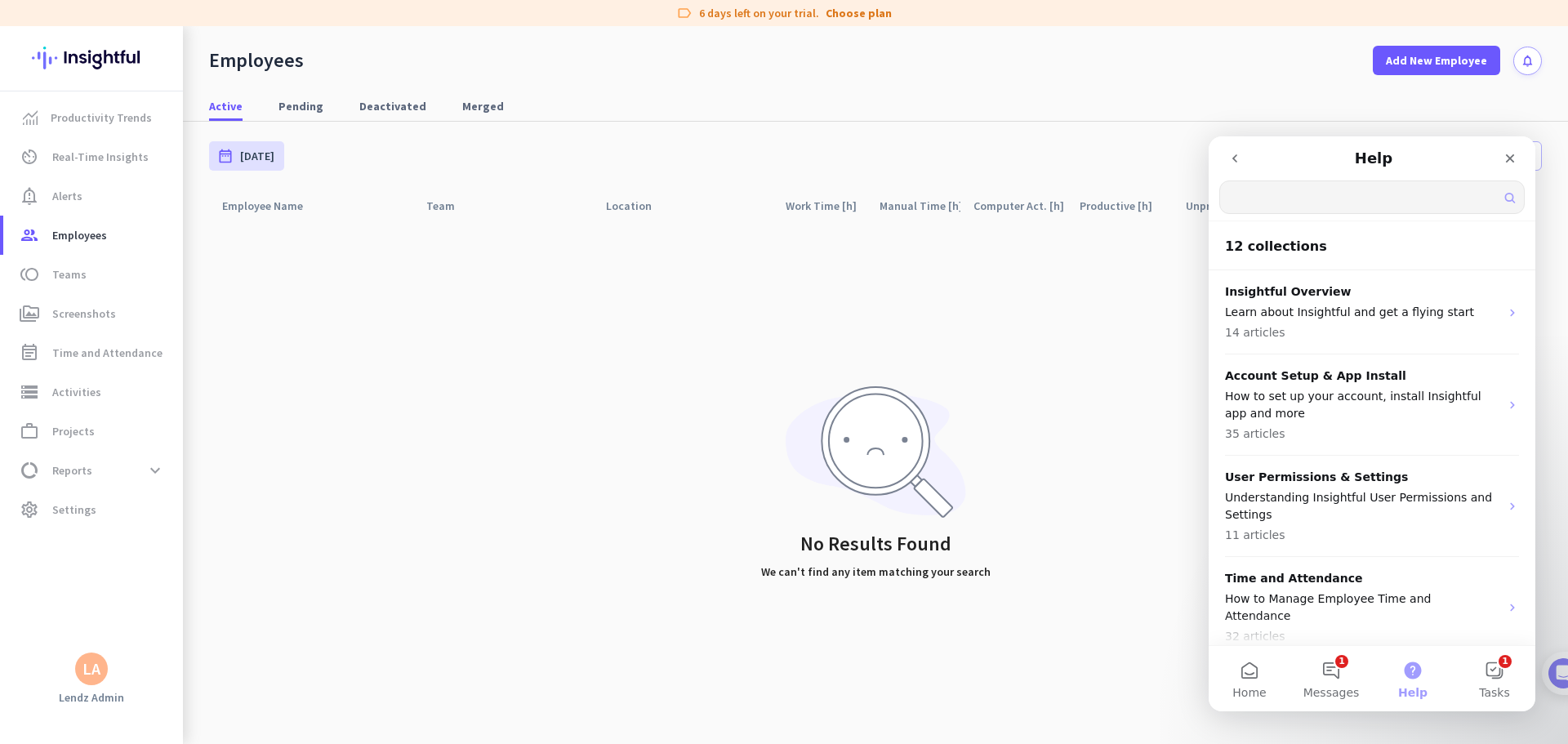
click at [998, 199] on input "Search for help" at bounding box center [1372, 197] width 304 height 32
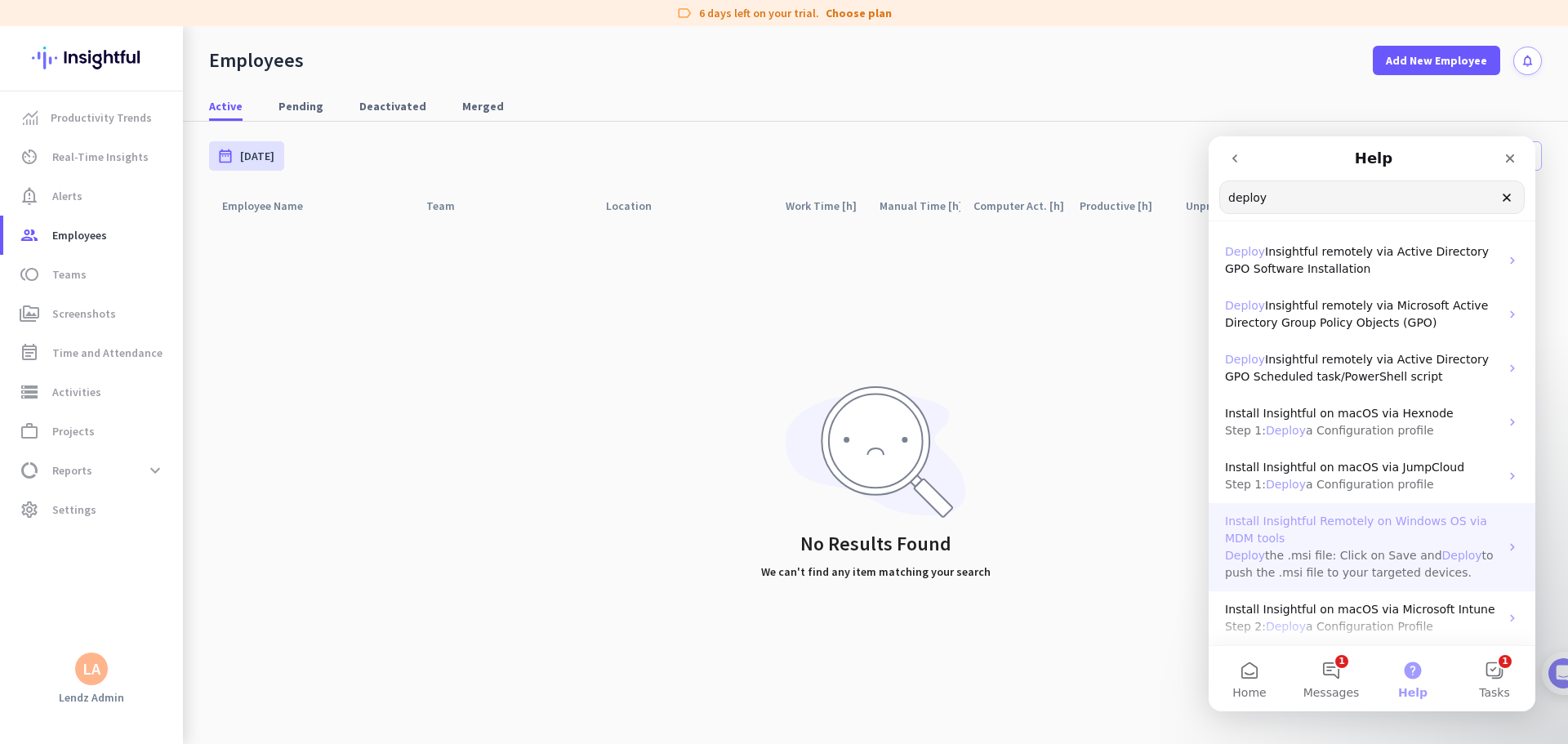
type input "deploy"
click at [998, 452] on span "Install Insightful Remotely on Windows OS via MDM tools" at bounding box center [1355, 530] width 262 height 30
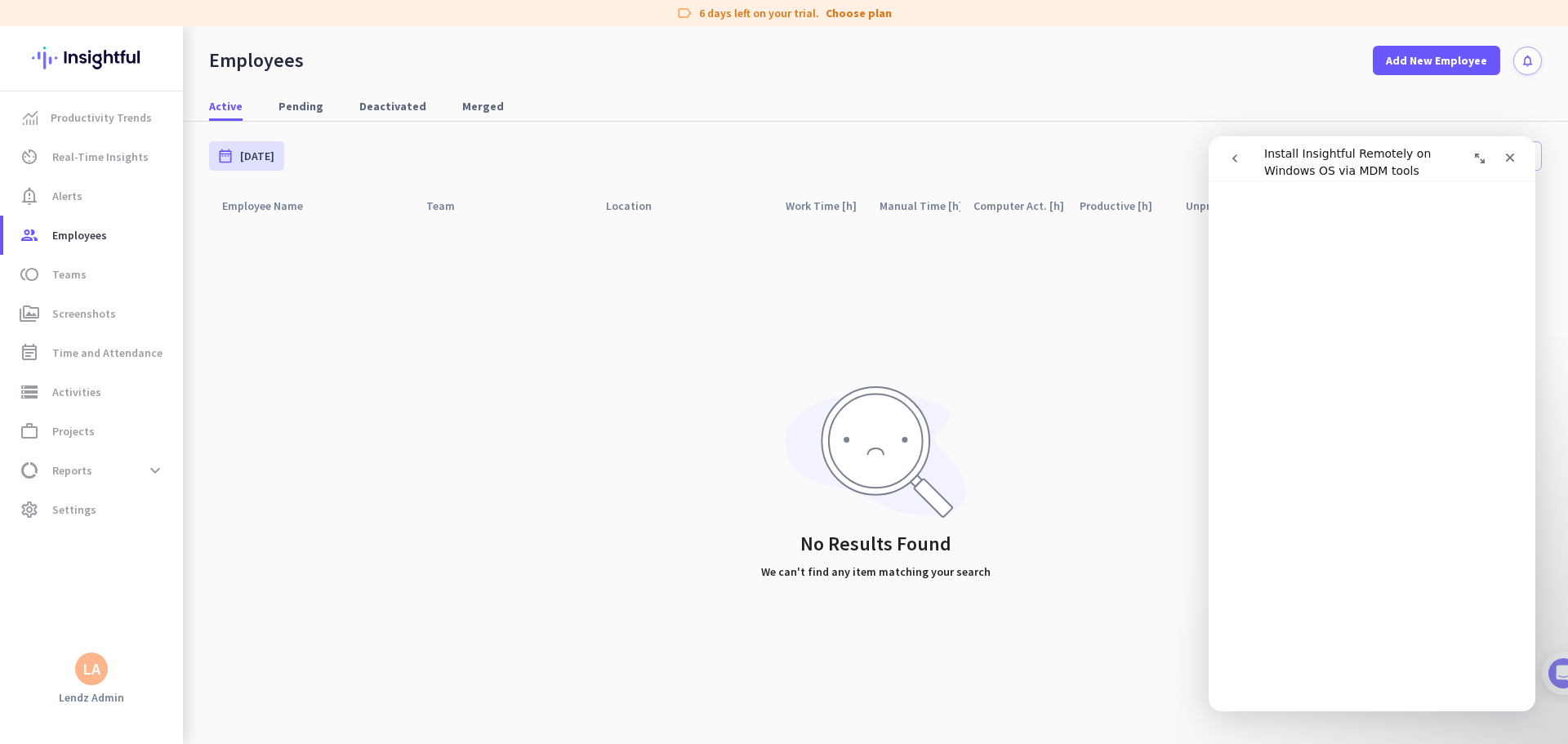
scroll to position [2695, 0]
click at [68, 229] on span "Employees" at bounding box center [80, 235] width 54 height 20
click at [998, 159] on icon "Close" at bounding box center [1510, 158] width 13 height 13
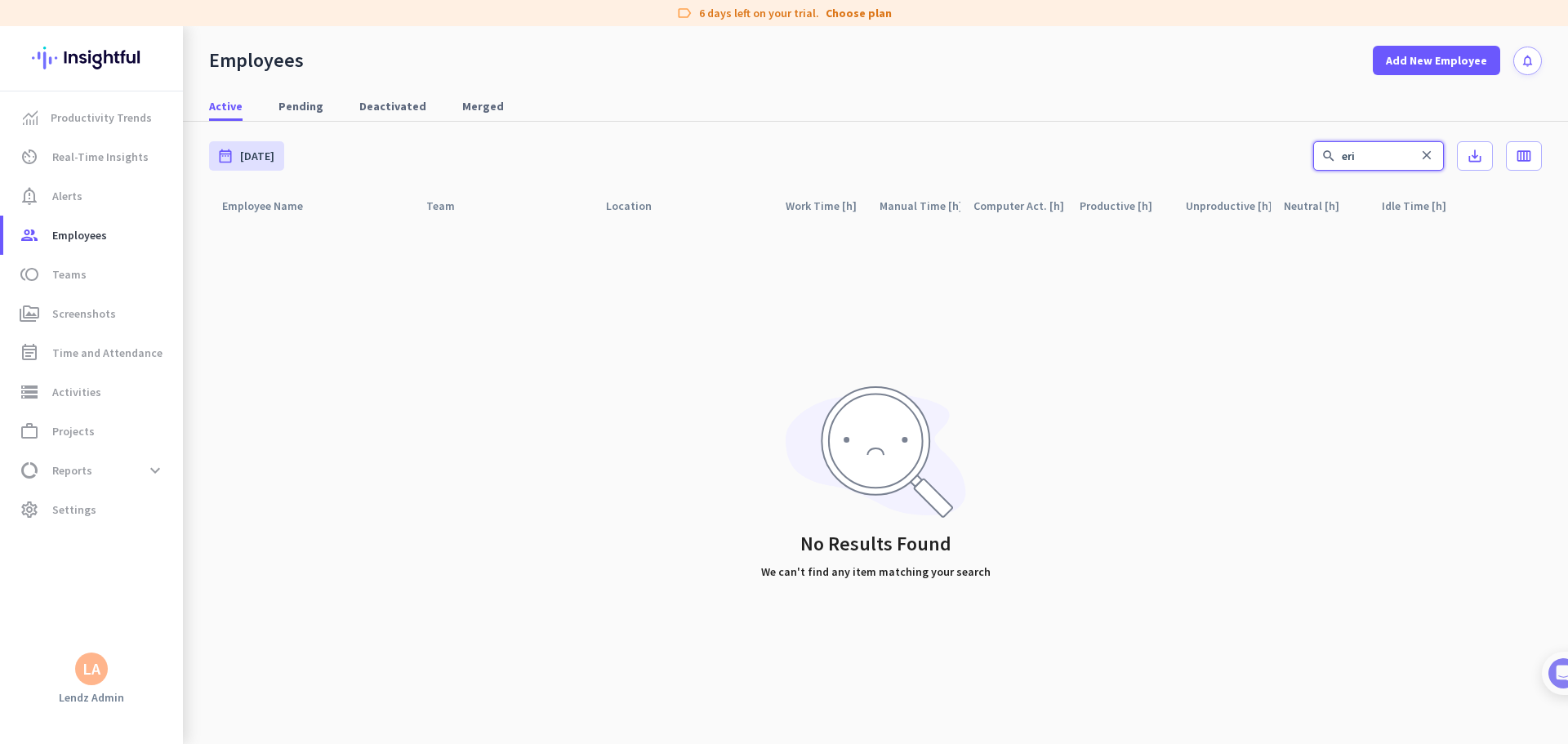
drag, startPoint x: 1364, startPoint y: 158, endPoint x: 1320, endPoint y: 162, distance: 44.2
click at [998, 156] on form "search eri close" at bounding box center [1378, 156] width 130 height 29
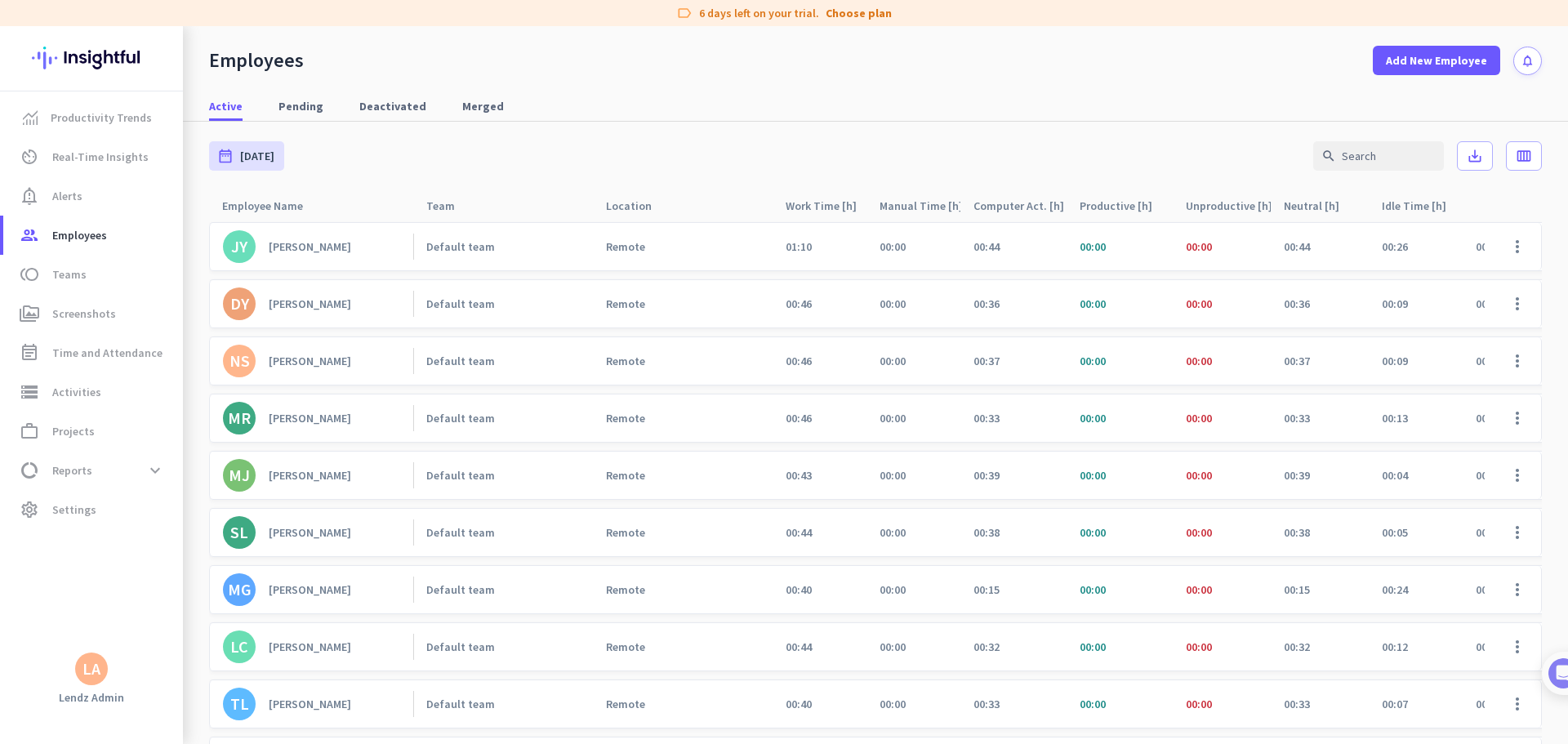
click at [998, 109] on div "Active Pending Deactivated Merged" at bounding box center [875, 107] width 1385 height 30
click at [998, 163] on input "text" at bounding box center [1378, 156] width 130 height 29
type input "e"
click at [72, 156] on span "Real-Time Insights" at bounding box center [100, 157] width 97 height 20
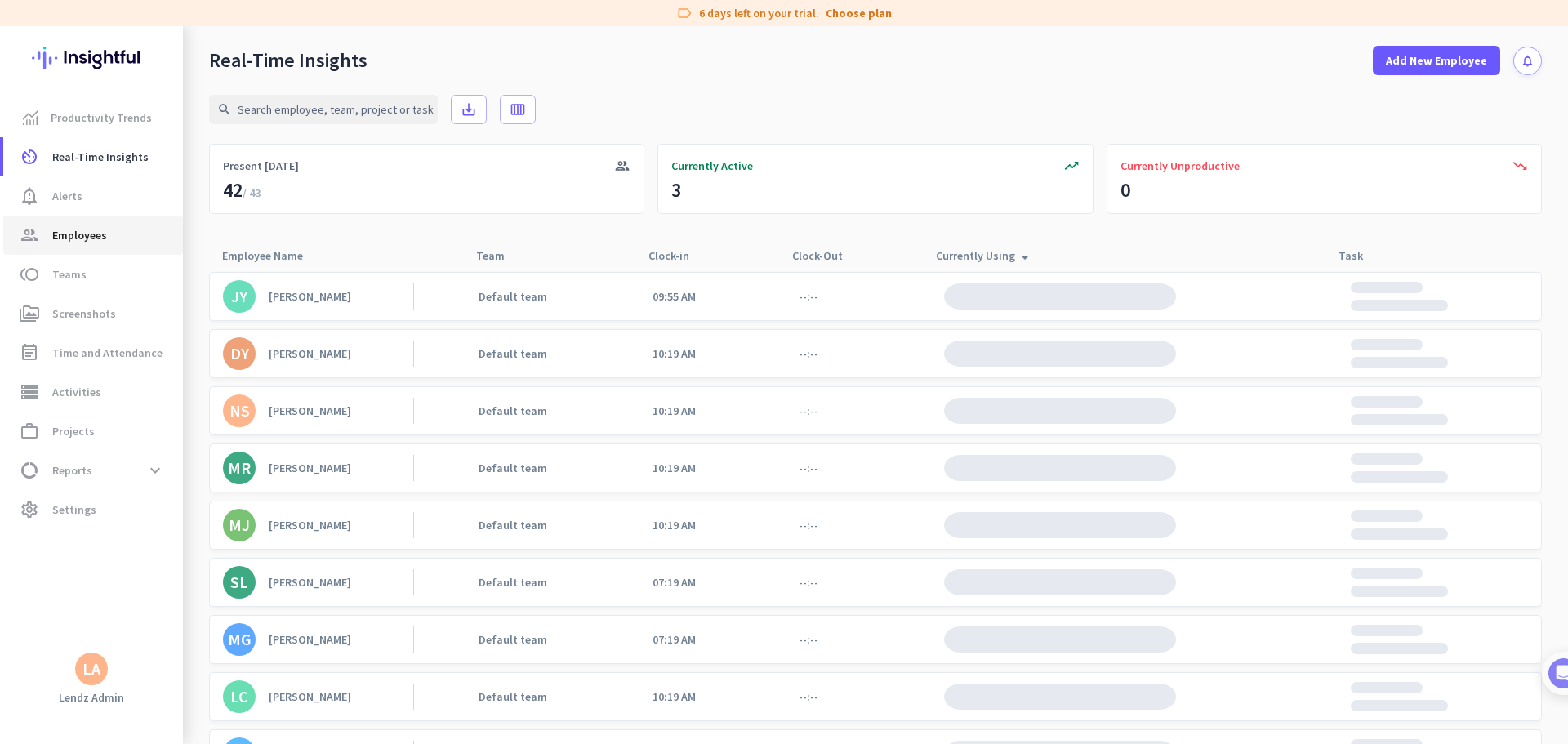
click at [70, 242] on span "Employees" at bounding box center [80, 235] width 54 height 20
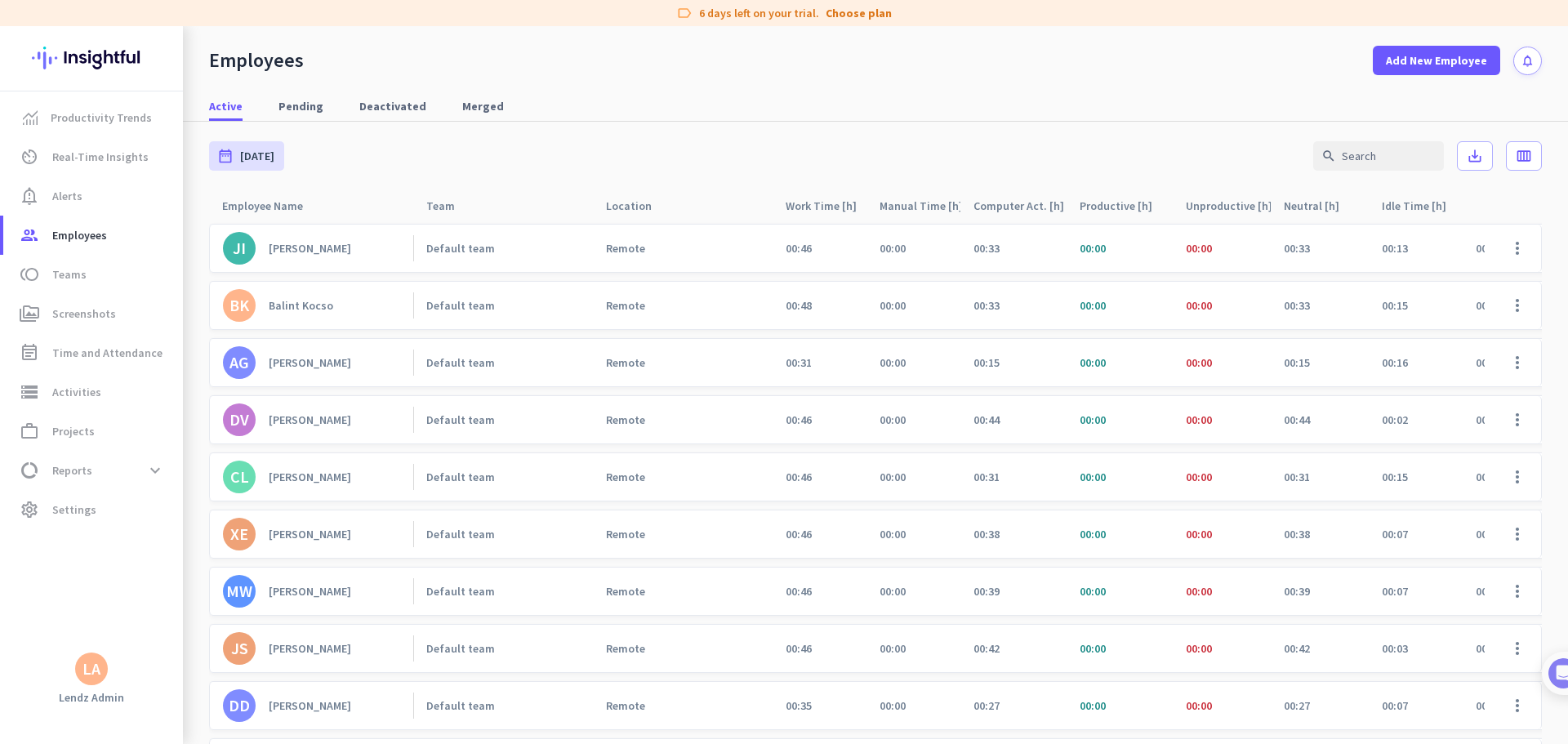
scroll to position [1225, 0]
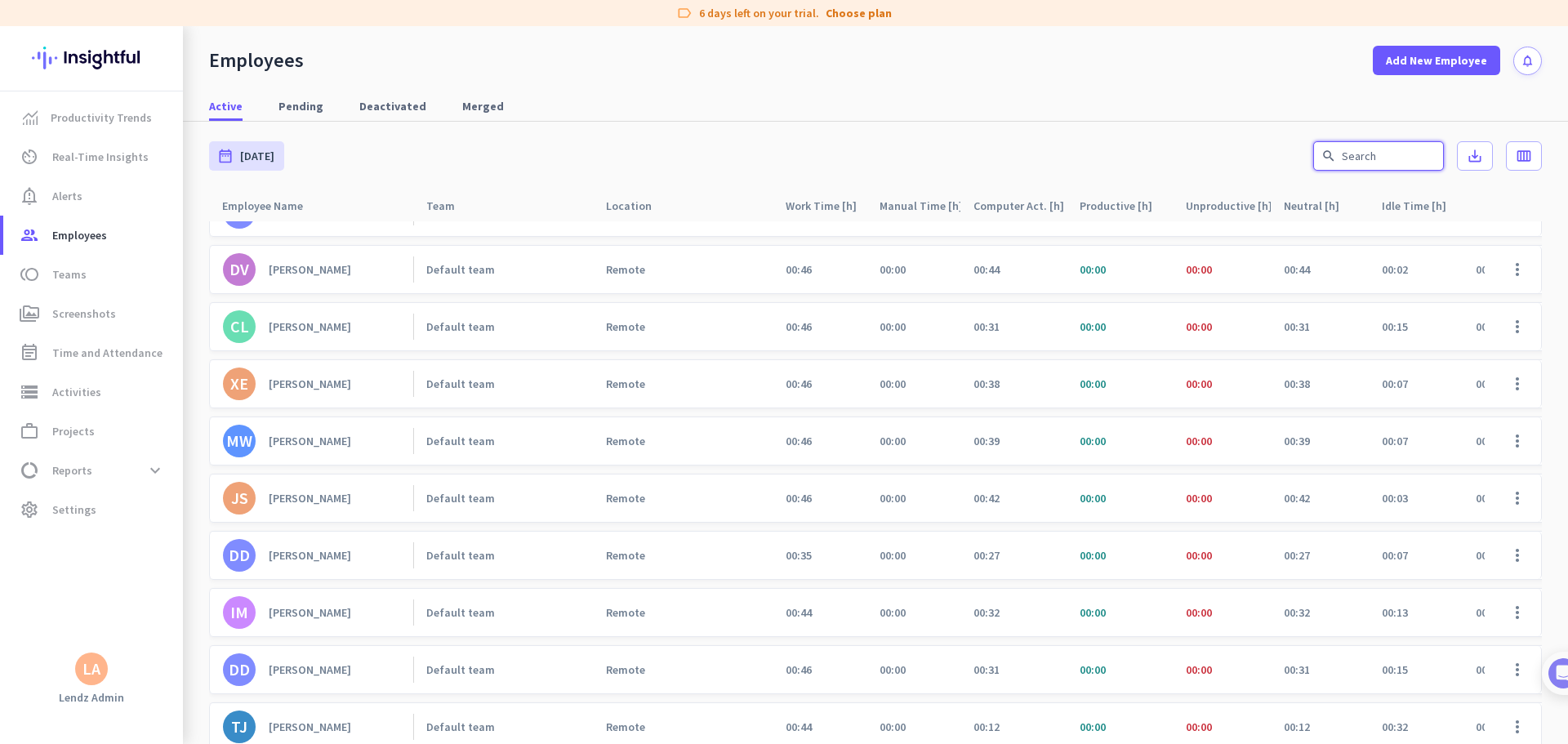
click at [1337, 155] on input "text" at bounding box center [1378, 156] width 130 height 29
type input "e"
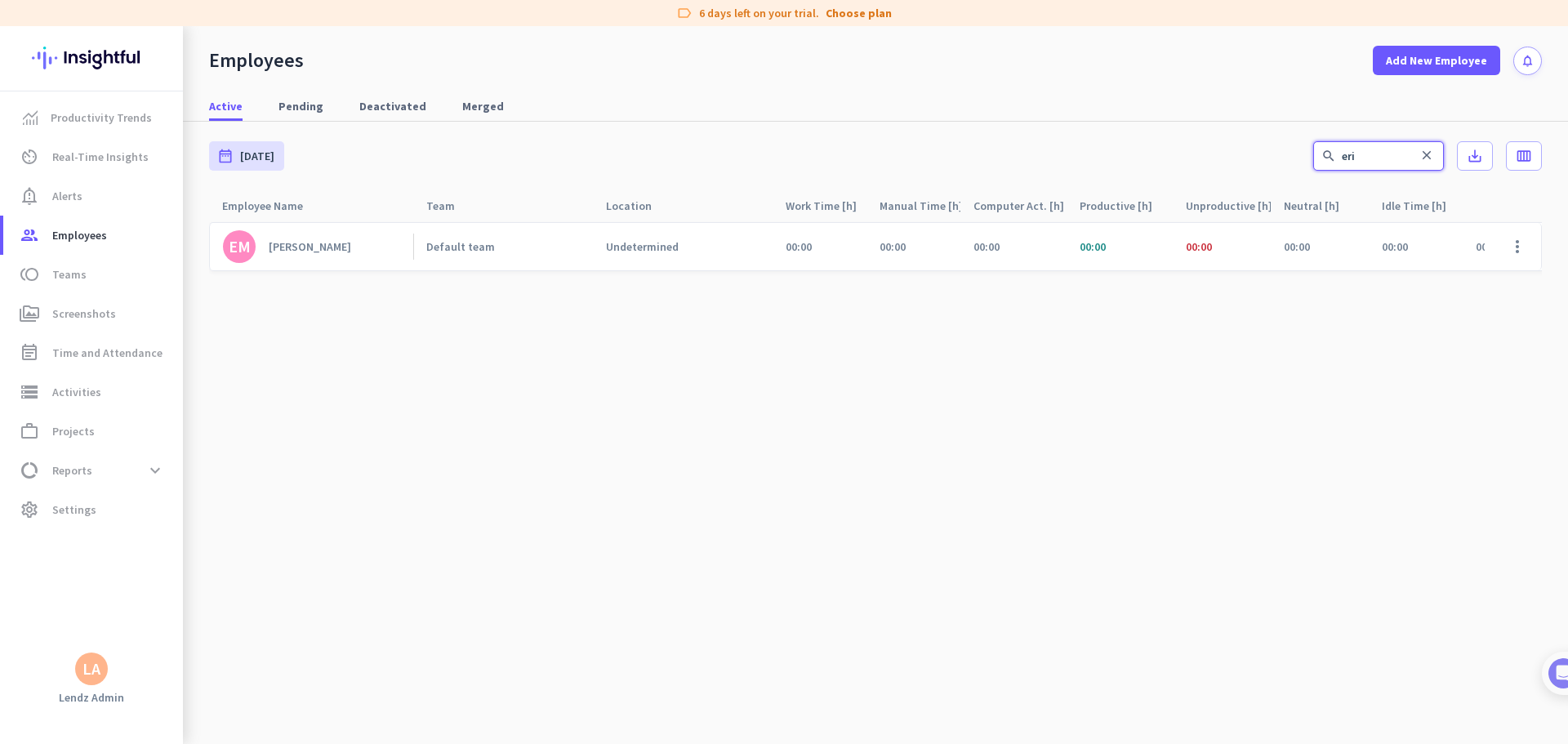
scroll to position [0, 0]
type input "eri"
click at [345, 434] on cdk-virtual-scroll-viewport "EM Erika Marichal Default team Undetermined 00:00 00:00 00:00 00:00 00:00 00:00…" at bounding box center [875, 482] width 1333 height 523
click at [67, 200] on span "Alerts" at bounding box center [68, 196] width 30 height 20
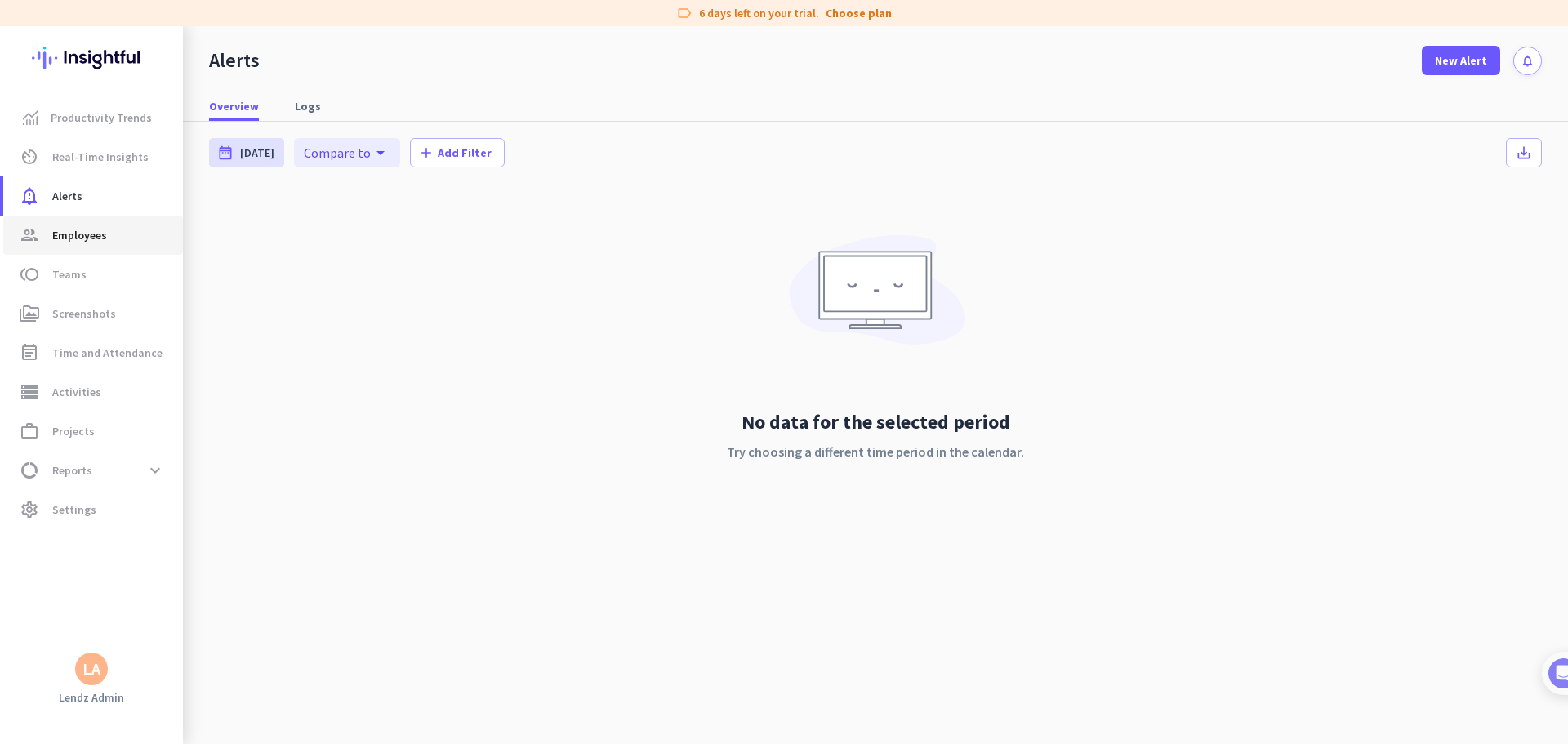
click at [103, 226] on span "Employees" at bounding box center [80, 235] width 54 height 20
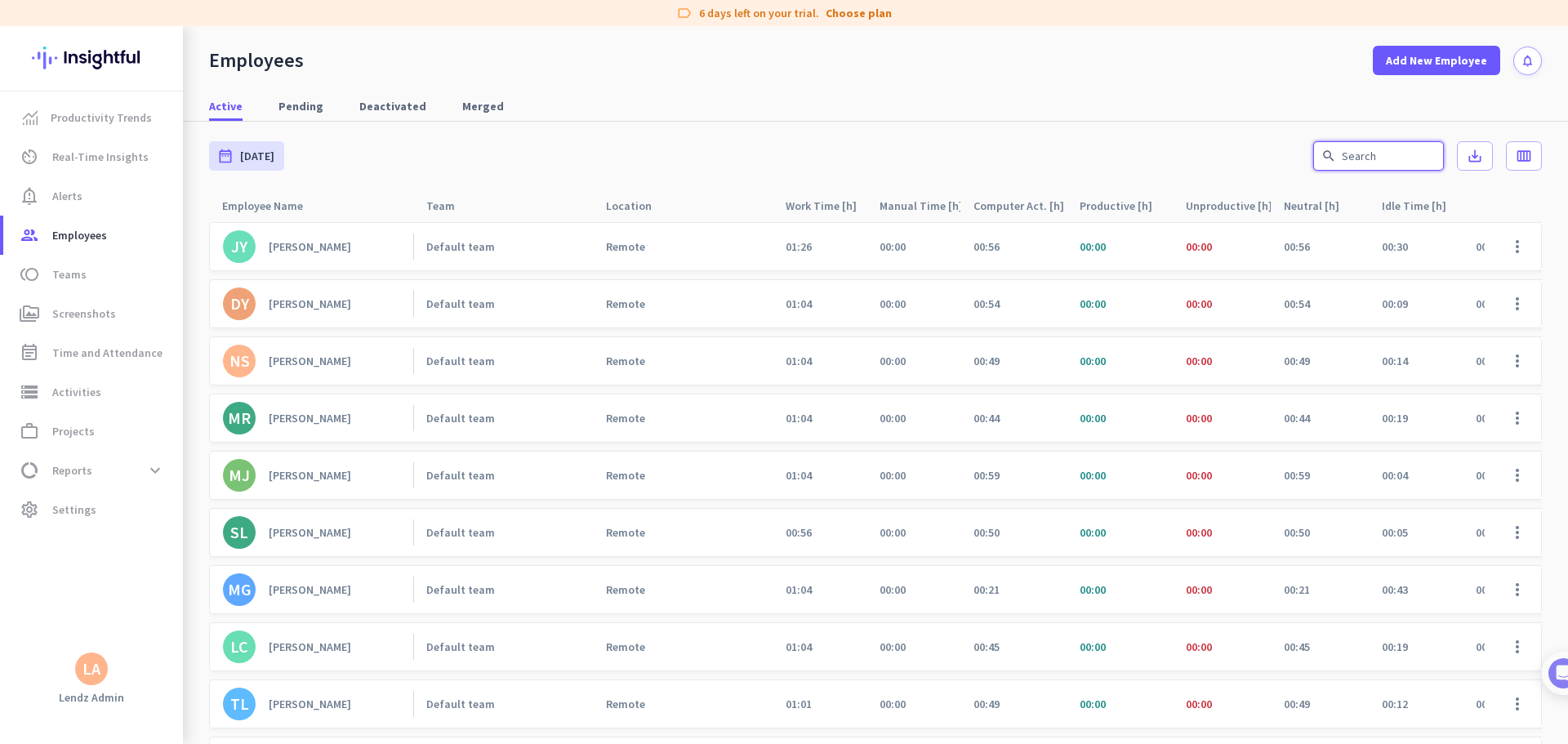
click at [1355, 153] on input "text" at bounding box center [1378, 156] width 130 height 29
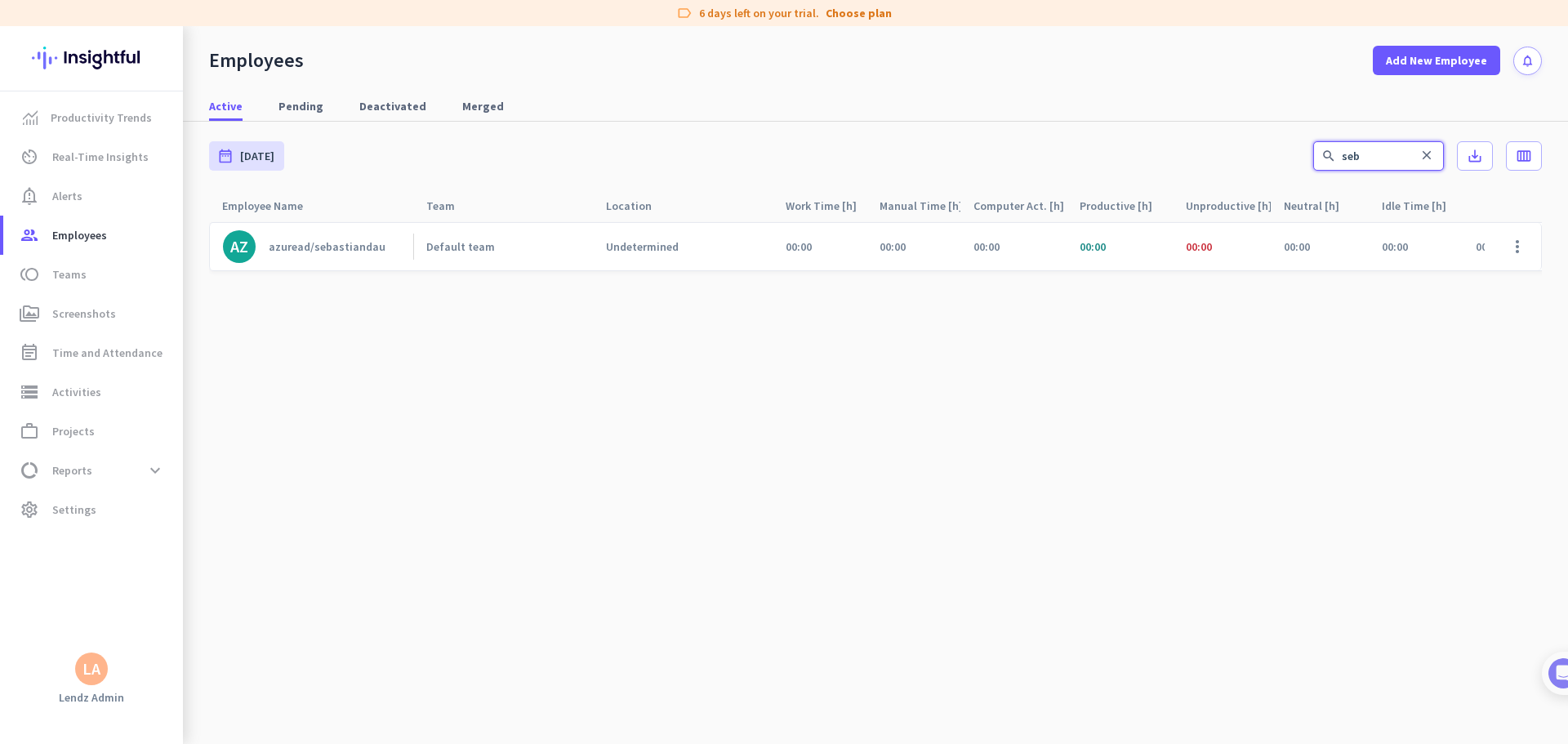
type input "seb"
click at [1515, 244] on span at bounding box center [1517, 247] width 39 height 39
click at [1471, 281] on span "Edit" at bounding box center [1470, 281] width 108 height 16
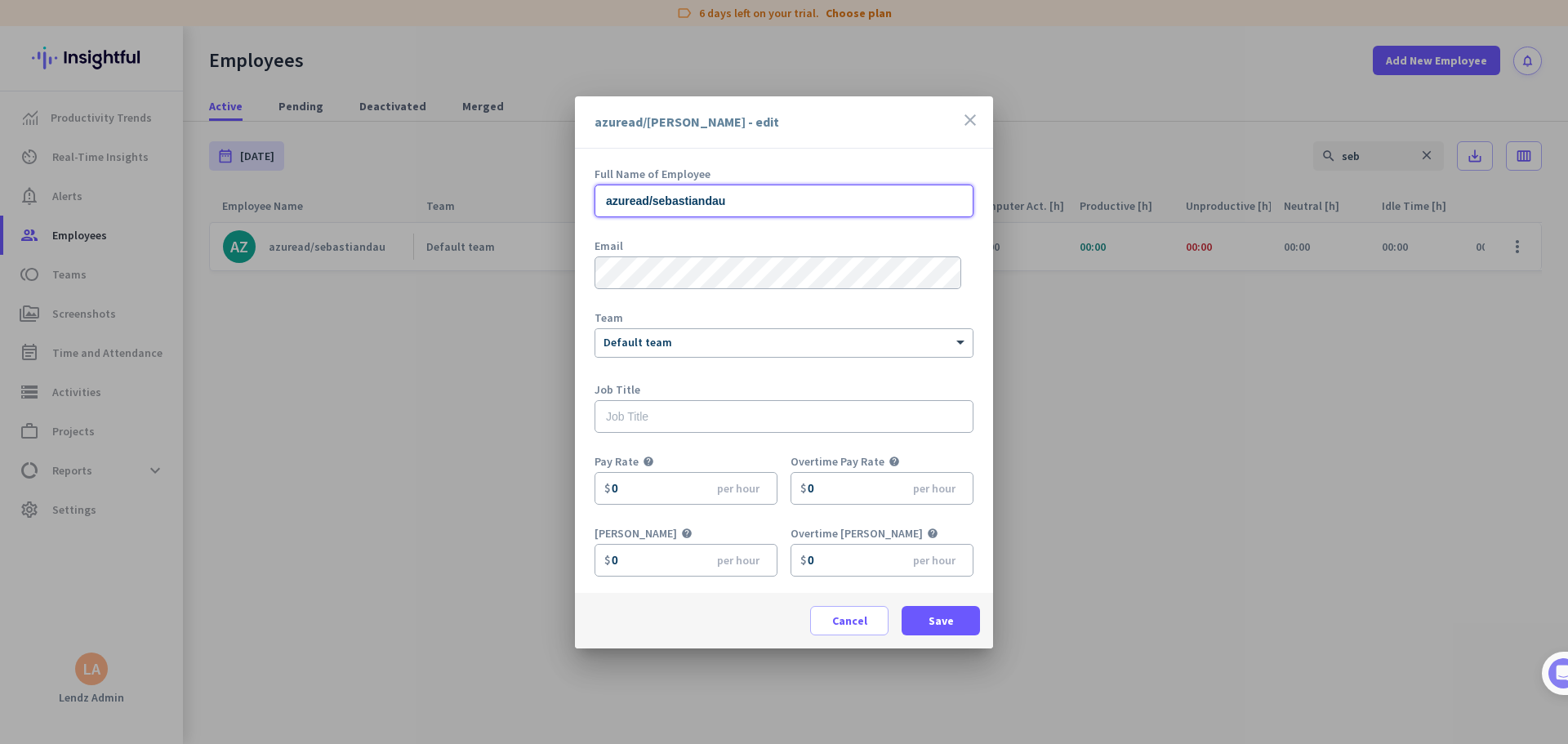
drag, startPoint x: 761, startPoint y: 209, endPoint x: 446, endPoint y: 195, distance: 315.3
click at [446, 195] on div "azuread/sebastiandau - edit close Full Name of Employee azuread/sebastiandau Em…" at bounding box center [784, 372] width 1568 height 744
paste input "Sebastian D"
type input "Sebastian Dau"
click at [944, 620] on span "Save" at bounding box center [941, 620] width 25 height 16
